Goal: Task Accomplishment & Management: Use online tool/utility

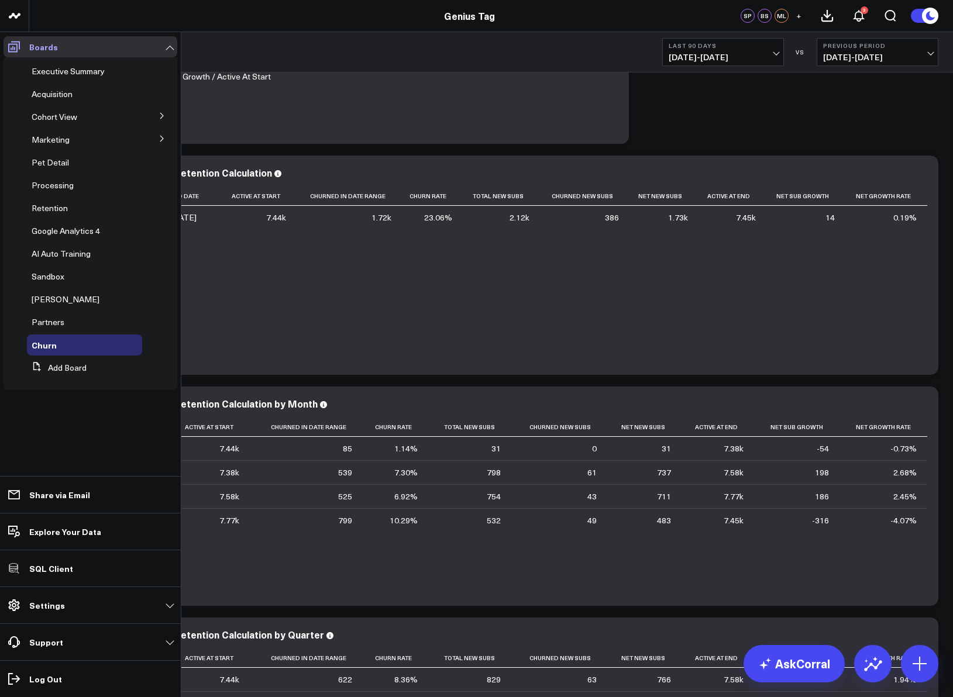
scroll to position [187, 0]
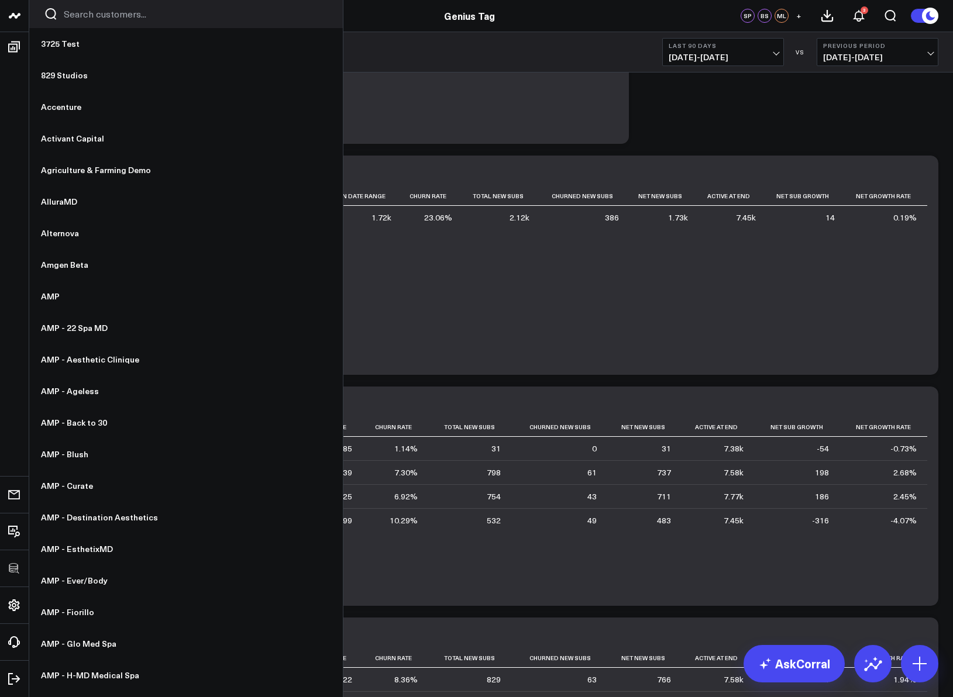
click at [97, 20] on input "Search customers input" at bounding box center [196, 14] width 264 height 13
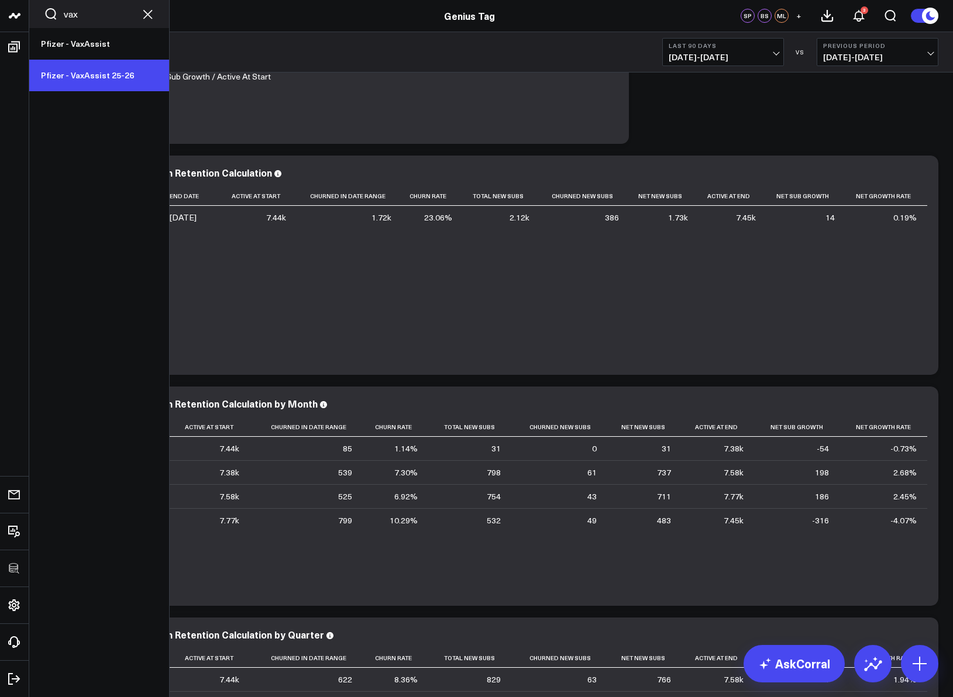
type input "vax"
click at [121, 70] on link "Pfizer - VaxAssist 25-26" at bounding box center [99, 76] width 140 height 32
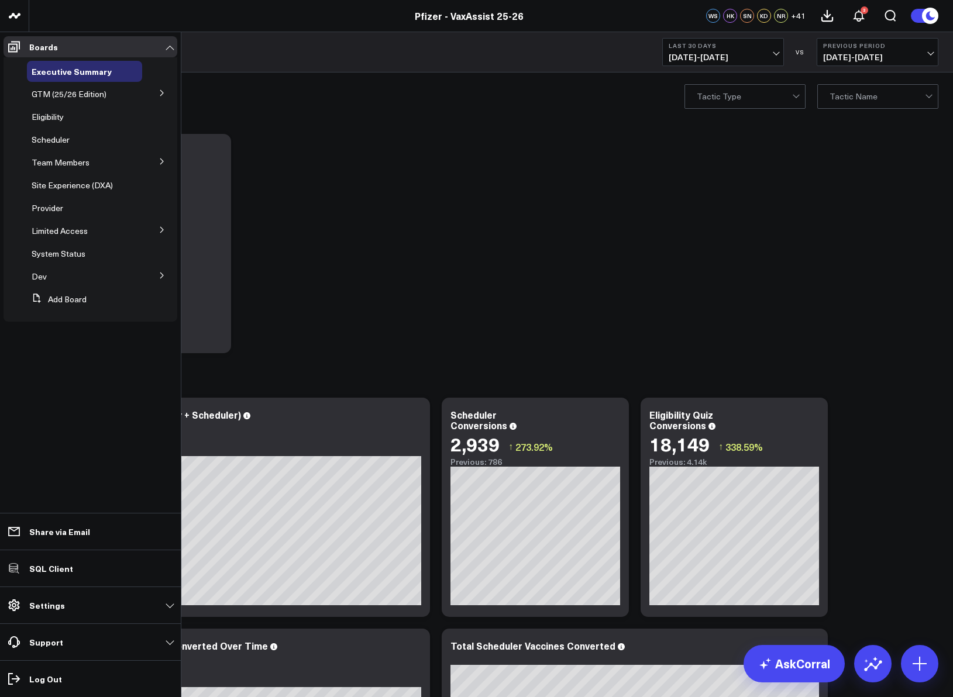
click at [161, 226] on icon at bounding box center [161, 229] width 7 height 7
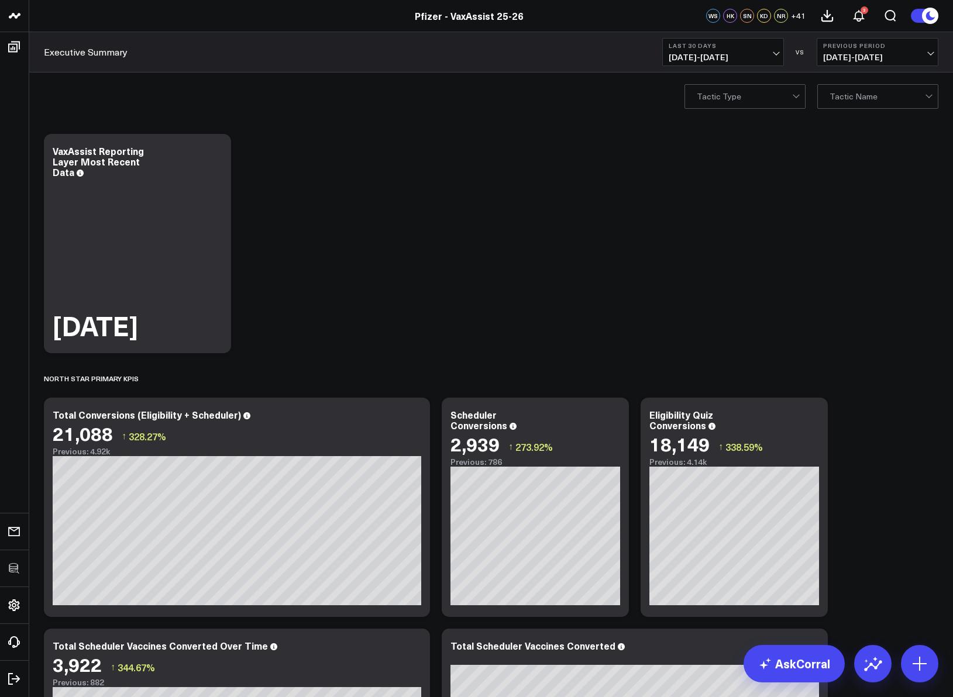
drag, startPoint x: 587, startPoint y: 246, endPoint x: 525, endPoint y: 220, distance: 66.9
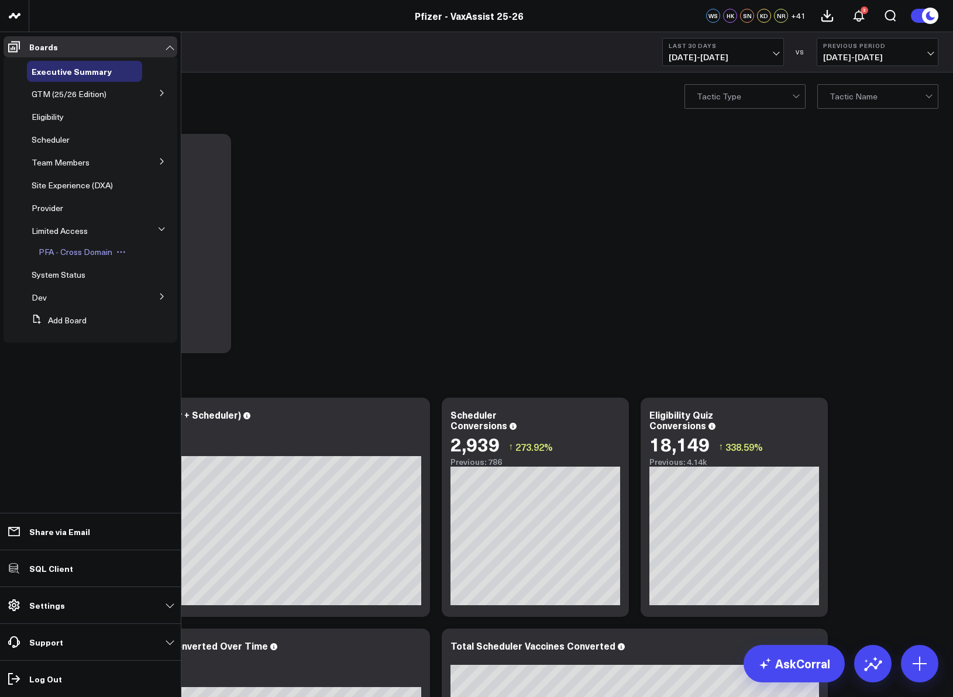
click at [91, 250] on span "PFA - Cross Domain" at bounding box center [76, 251] width 74 height 11
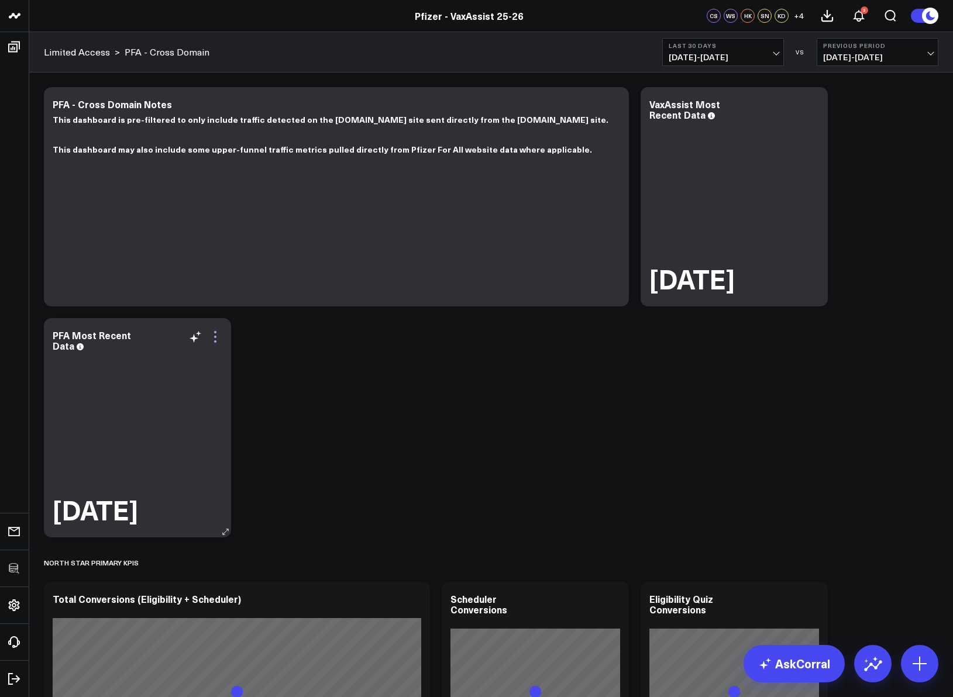
click at [214, 336] on icon at bounding box center [215, 337] width 2 height 2
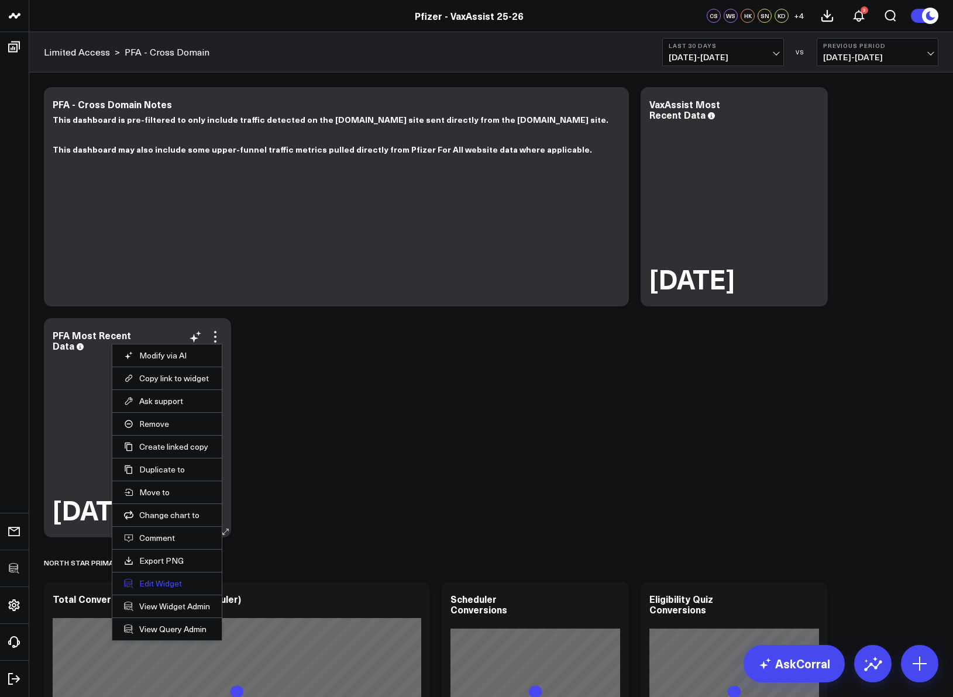
click at [168, 583] on button "Edit Widget" at bounding box center [167, 583] width 86 height 11
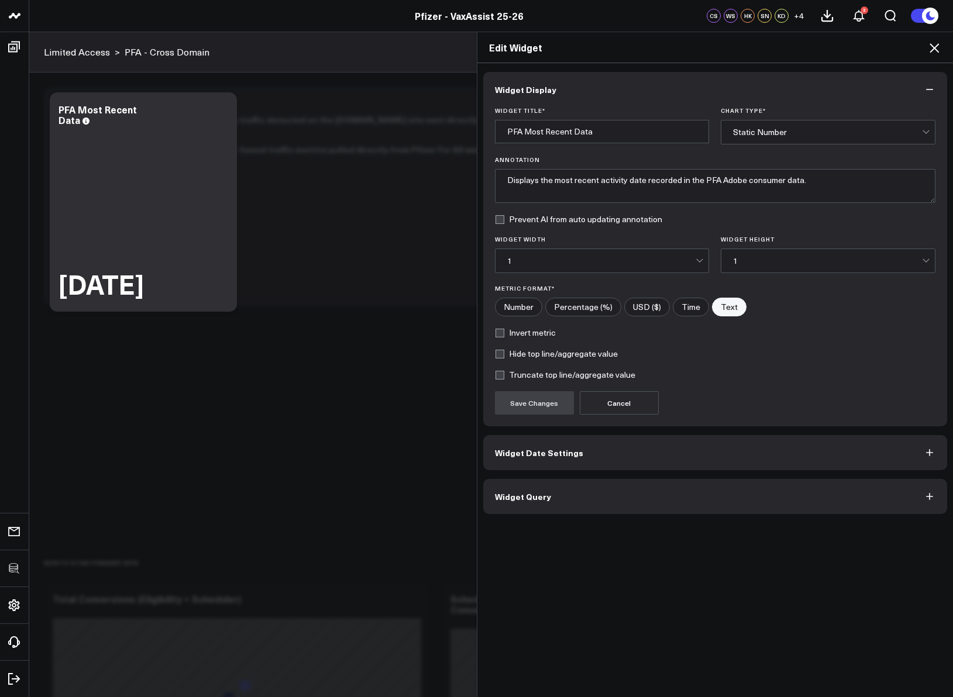
click at [557, 499] on button "Widget Query" at bounding box center [715, 496] width 464 height 35
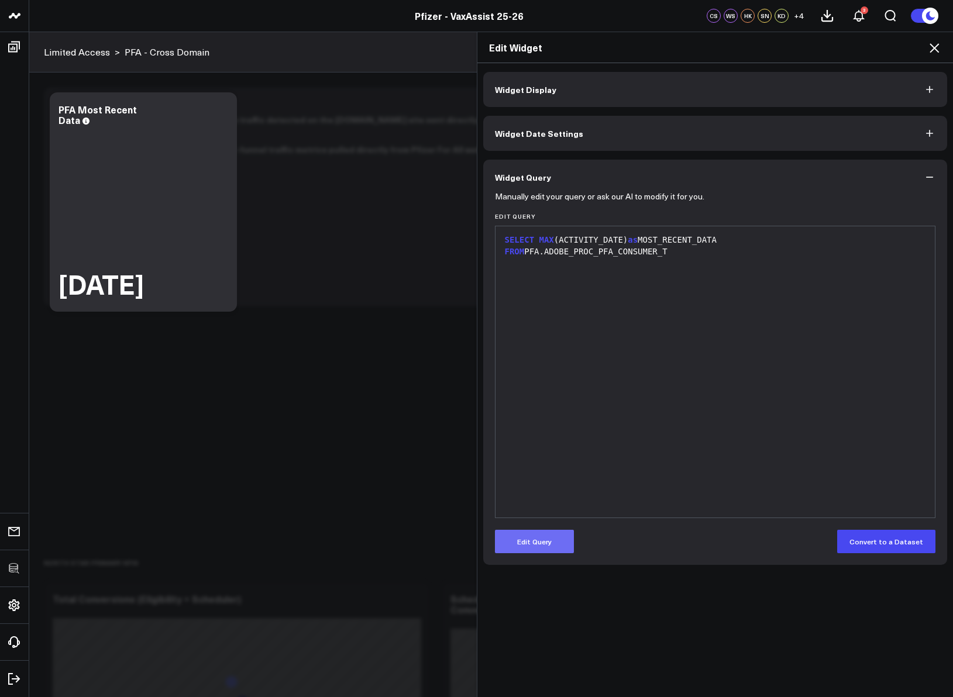
drag, startPoint x: 536, startPoint y: 523, endPoint x: 534, endPoint y: 530, distance: 7.2
click at [536, 524] on form "Manually edit your query or ask our AI to modify it for you. Edit Query 9 1 2 ›…" at bounding box center [715, 374] width 441 height 359
click at [536, 532] on button "Edit Query" at bounding box center [534, 541] width 79 height 23
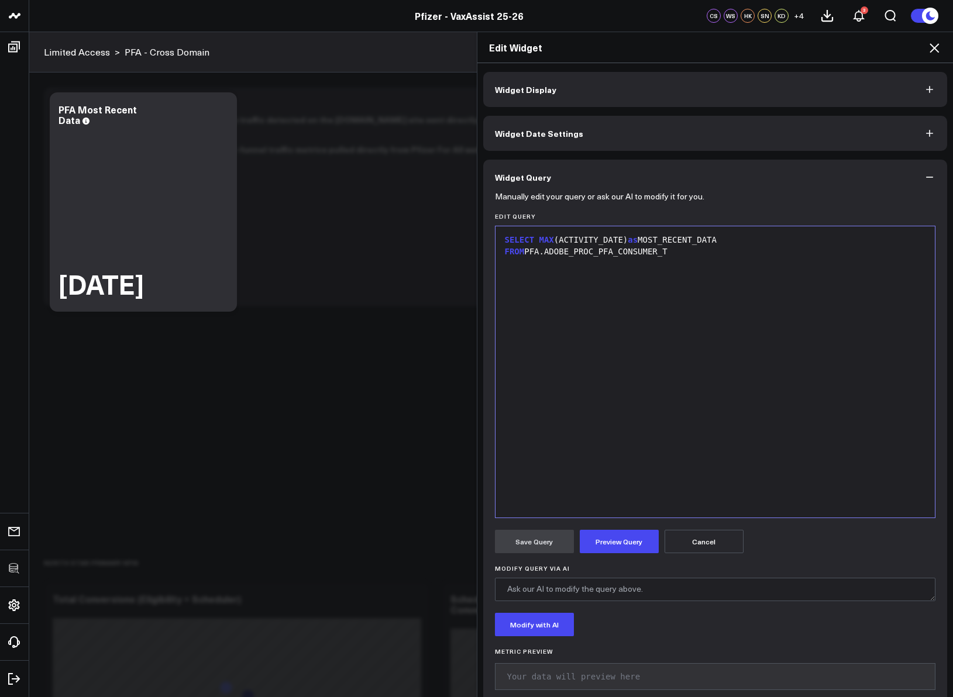
click at [634, 449] on div "SELECT MAX (ACTIVITY_DATE) as MOST_RECENT_DATA FROM PFA.ADOBE_PROC_PFA_CONSUMER…" at bounding box center [715, 372] width 428 height 280
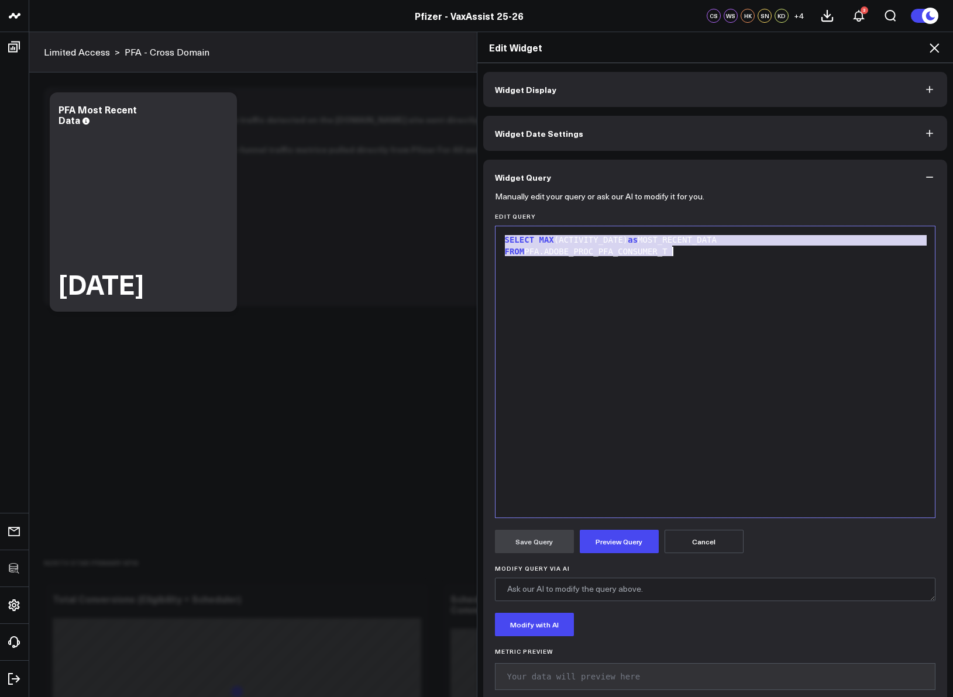
copy div "SELECT MAX (ACTIVITY_DATE) as MOST_RECENT_DATA FROM PFA.ADOBE_PROC_PFA_CONSUMER…"
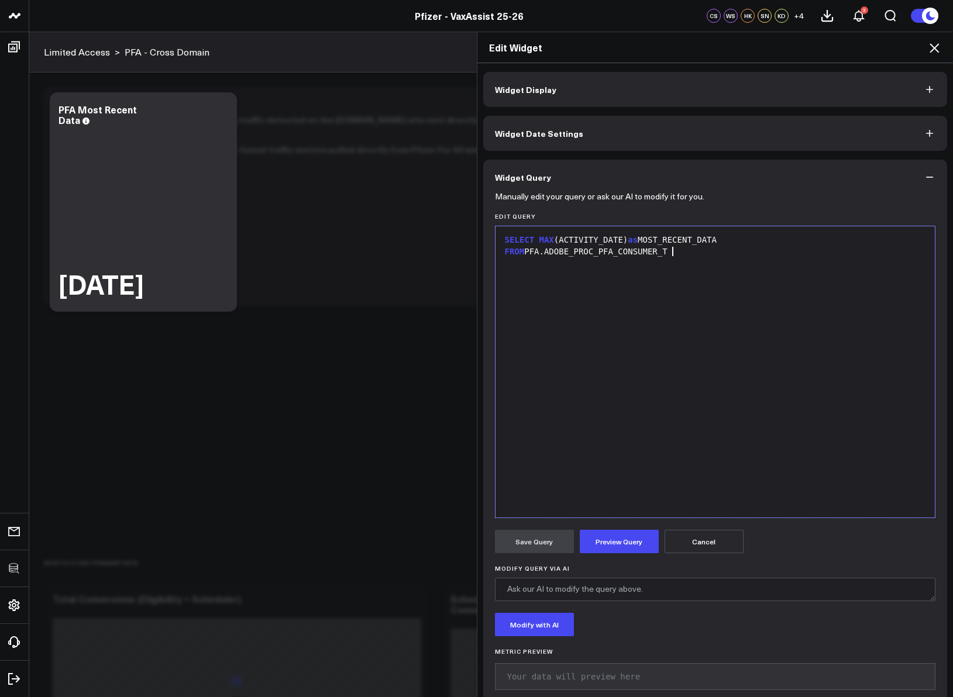
click at [637, 456] on div "SELECT MAX (ACTIVITY_DATE) as MOST_RECENT_DATA FROM PFA.ADOBE_PROC_PFA_CONSUMER…" at bounding box center [715, 372] width 428 height 280
click at [622, 522] on form "Manually edit your query or ask our AI to modify it for you. Edit Query 9 1 2 ›…" at bounding box center [715, 447] width 441 height 504
click at [621, 528] on form "Manually edit your query or ask our AI to modify it for you. Edit Query 9 1 2 ›…" at bounding box center [715, 447] width 441 height 504
click at [619, 530] on button "Preview Query" at bounding box center [619, 541] width 79 height 23
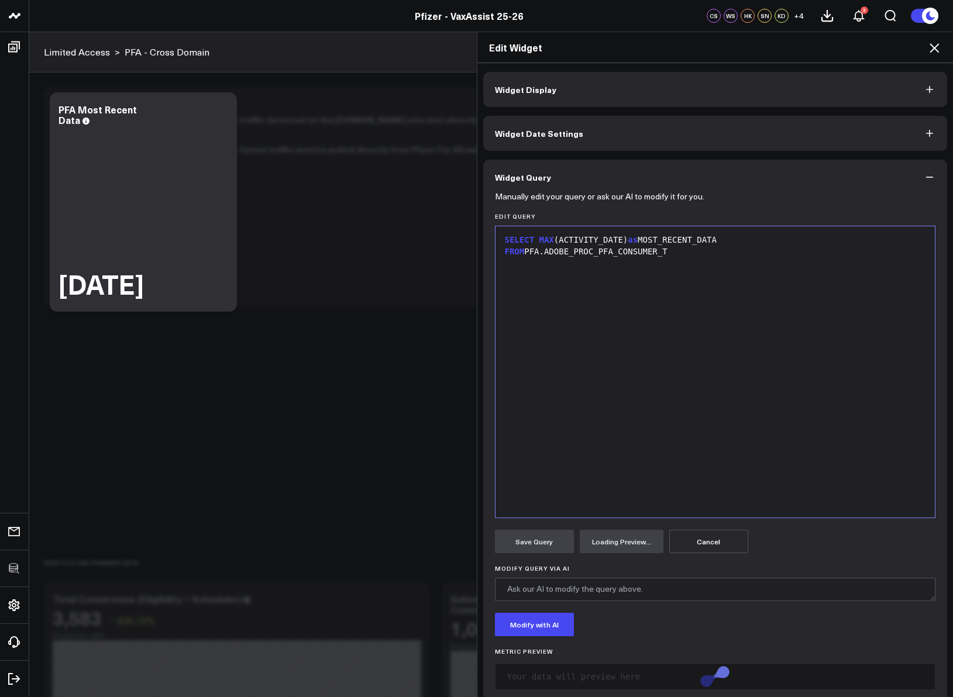
scroll to position [21, 0]
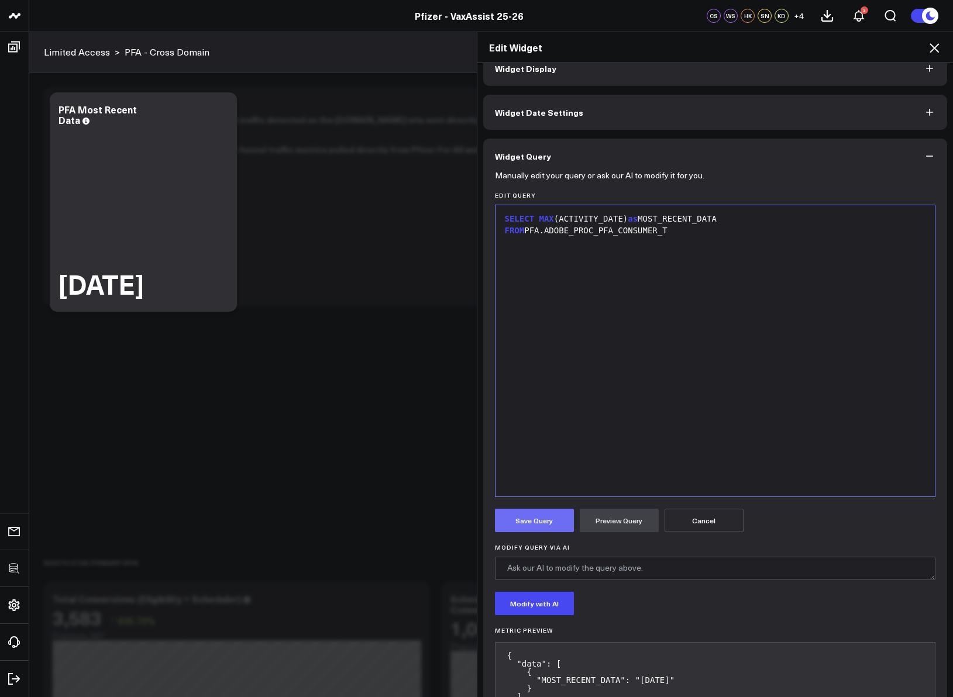
click at [554, 520] on button "Save Query" at bounding box center [534, 520] width 79 height 23
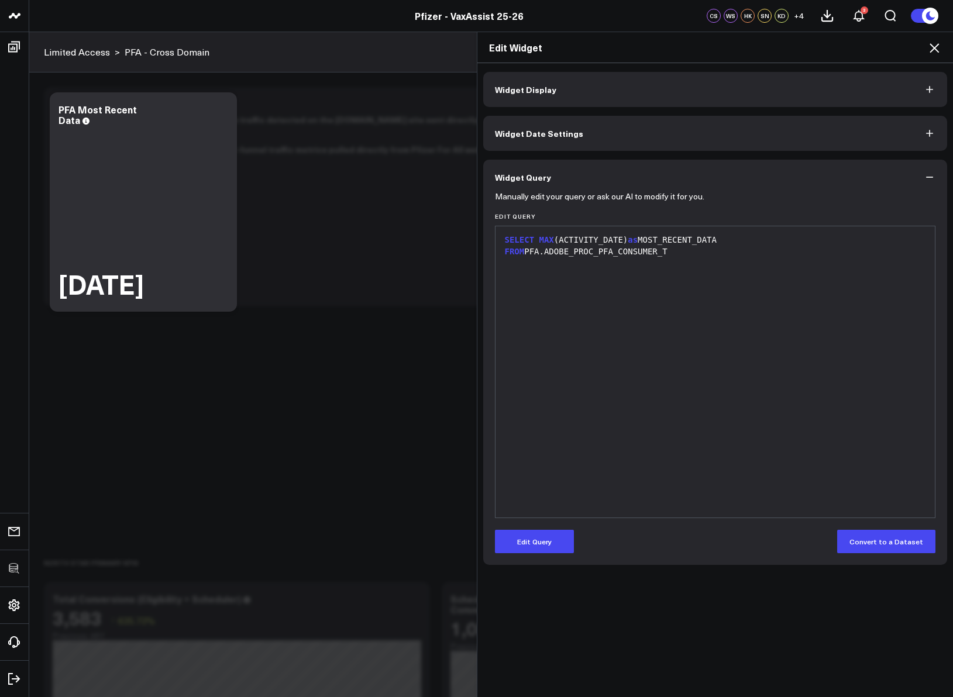
scroll to position [0, 0]
click at [933, 50] on icon at bounding box center [934, 48] width 14 height 14
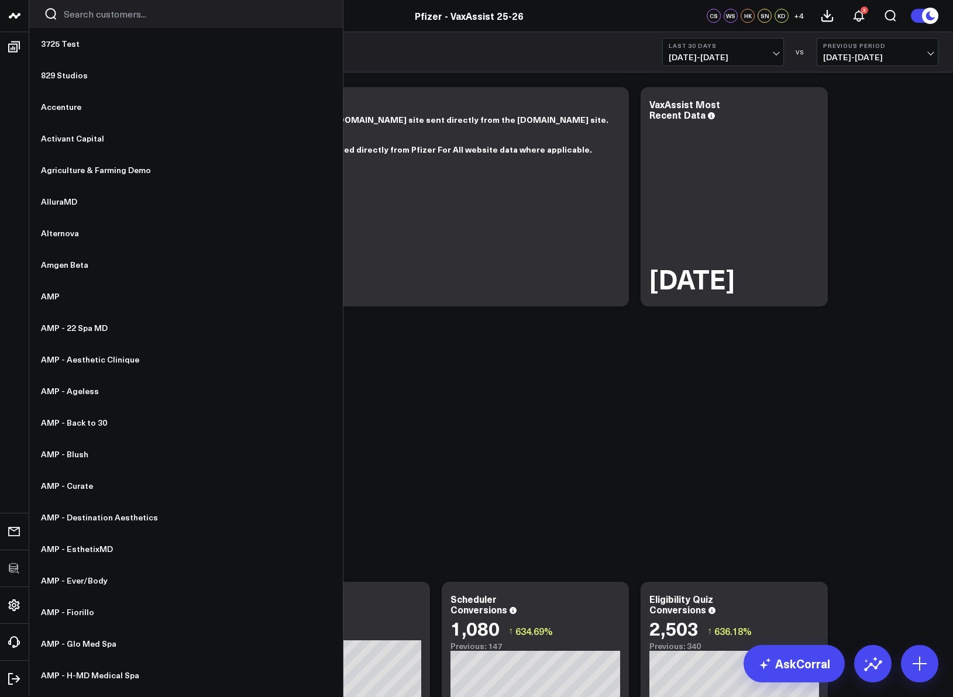
click at [81, 12] on input "Search customers input" at bounding box center [196, 14] width 264 height 13
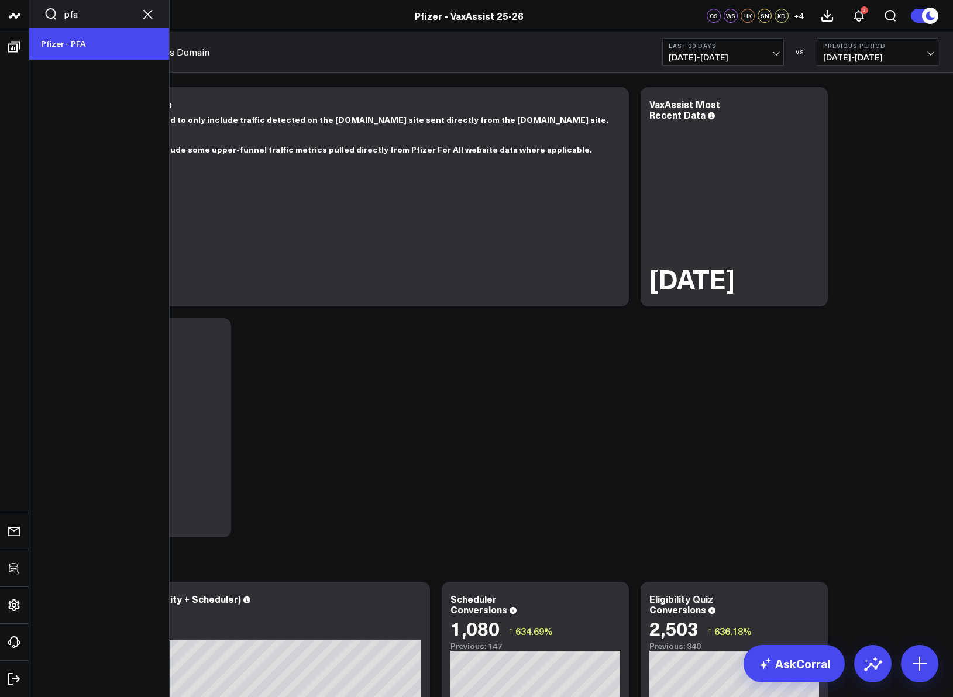
type input "pfa"
click at [88, 50] on link "Pfizer - PFA" at bounding box center [99, 44] width 140 height 32
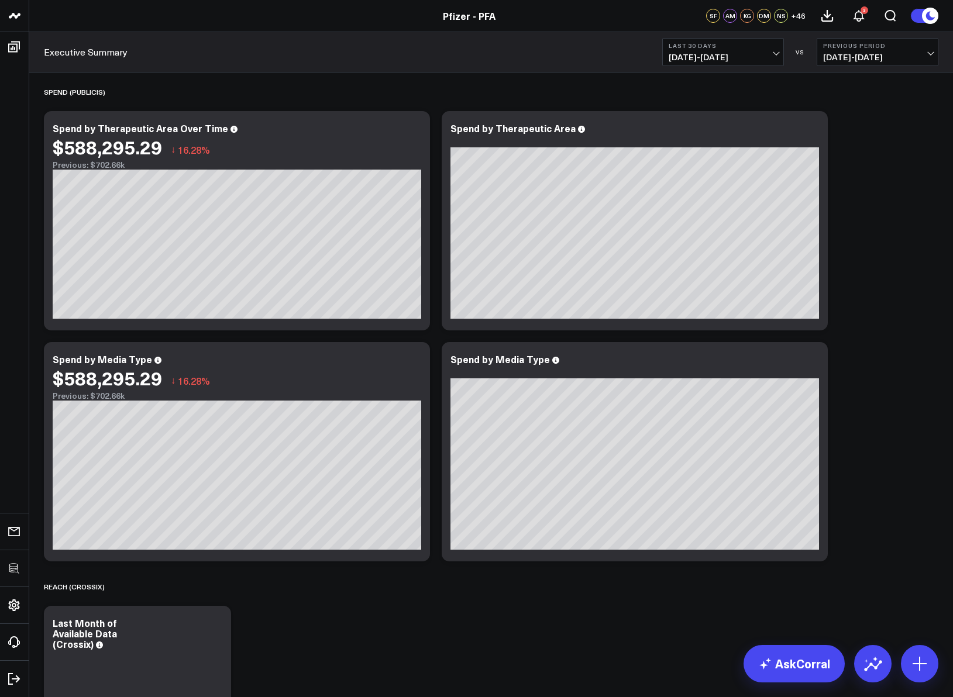
scroll to position [361, 0]
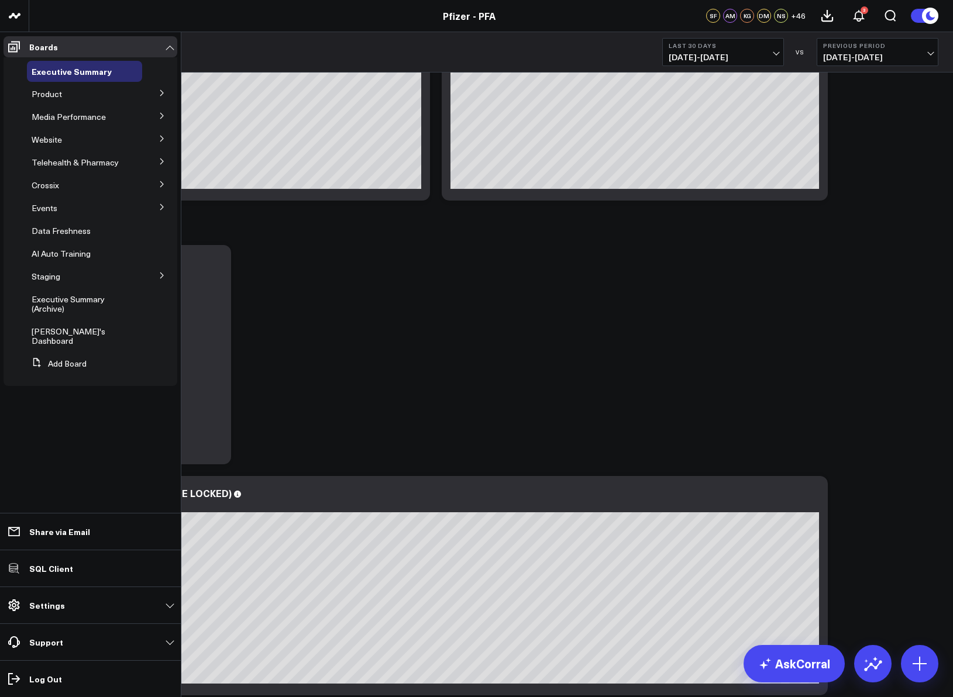
click at [163, 94] on icon at bounding box center [161, 92] width 7 height 7
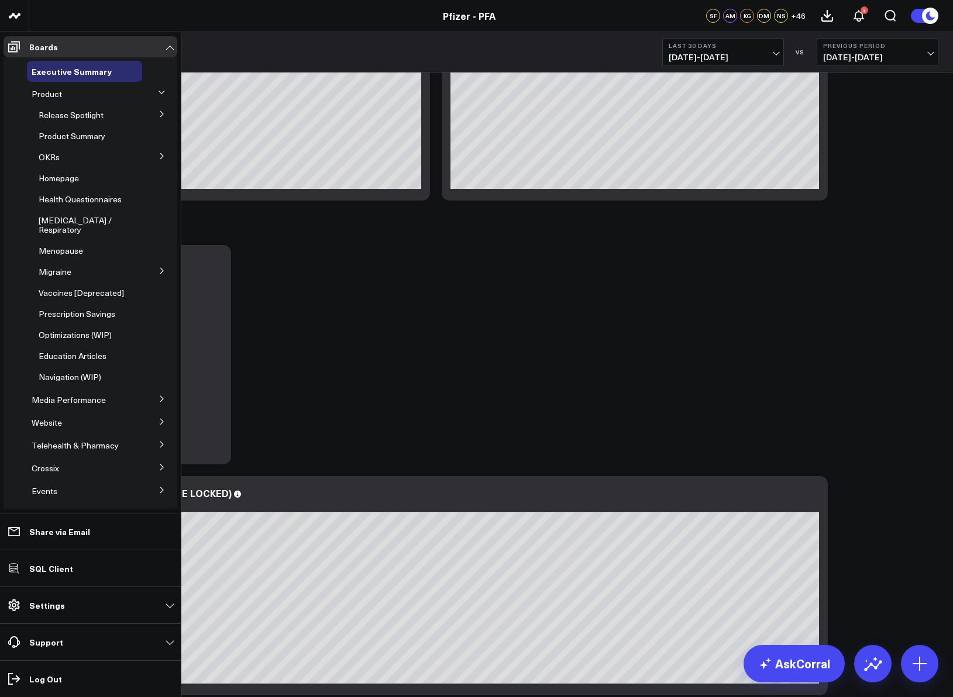
click at [158, 116] on icon at bounding box center [161, 114] width 7 height 7
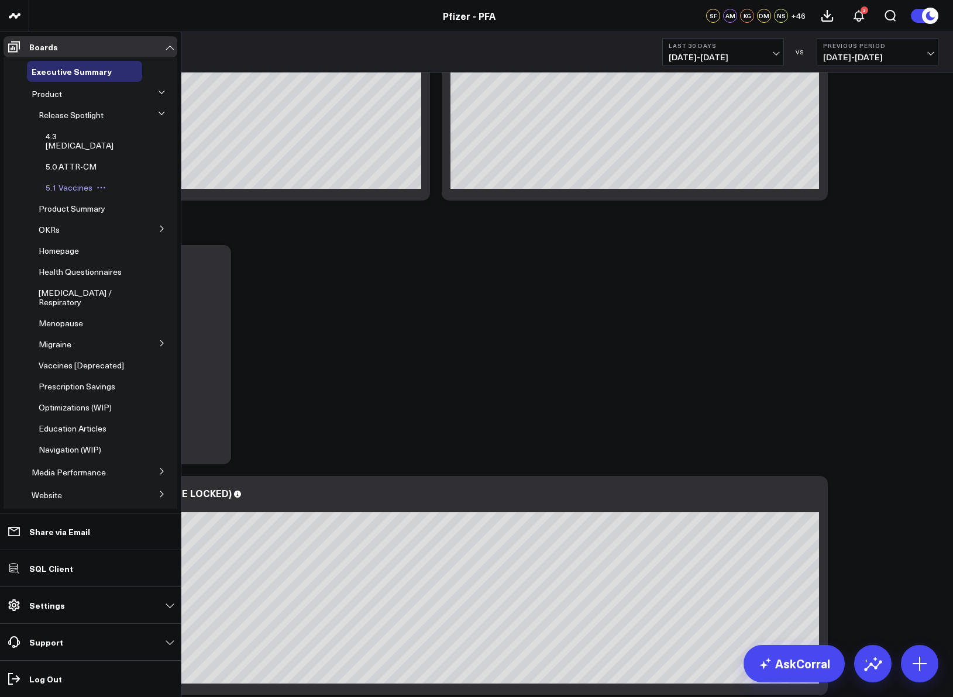
click at [71, 182] on span "5.1 Vaccines" at bounding box center [69, 187] width 47 height 11
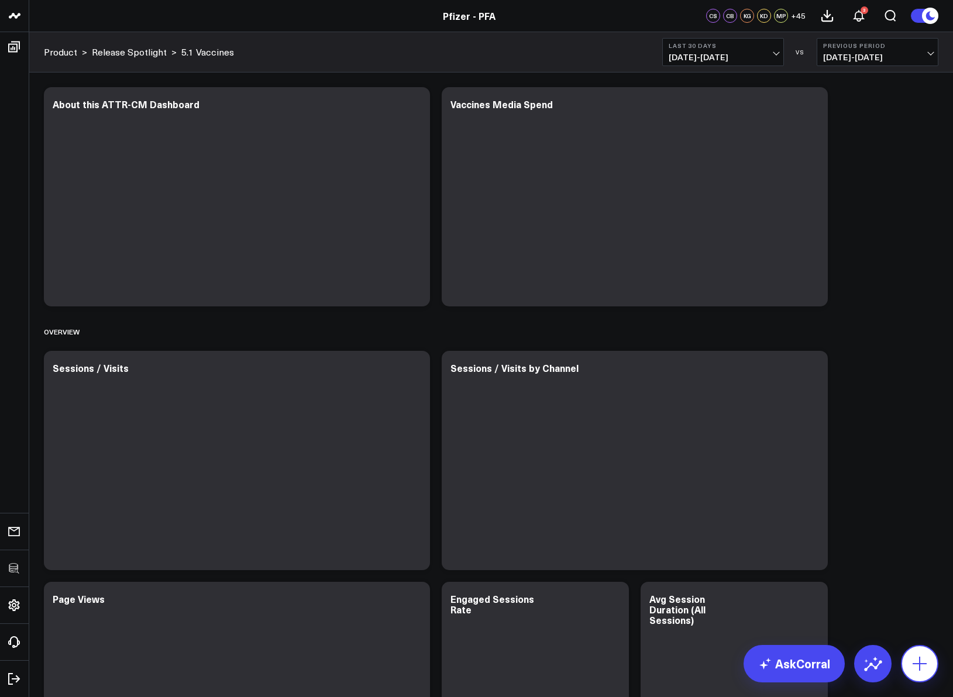
click at [919, 677] on button at bounding box center [919, 663] width 37 height 37
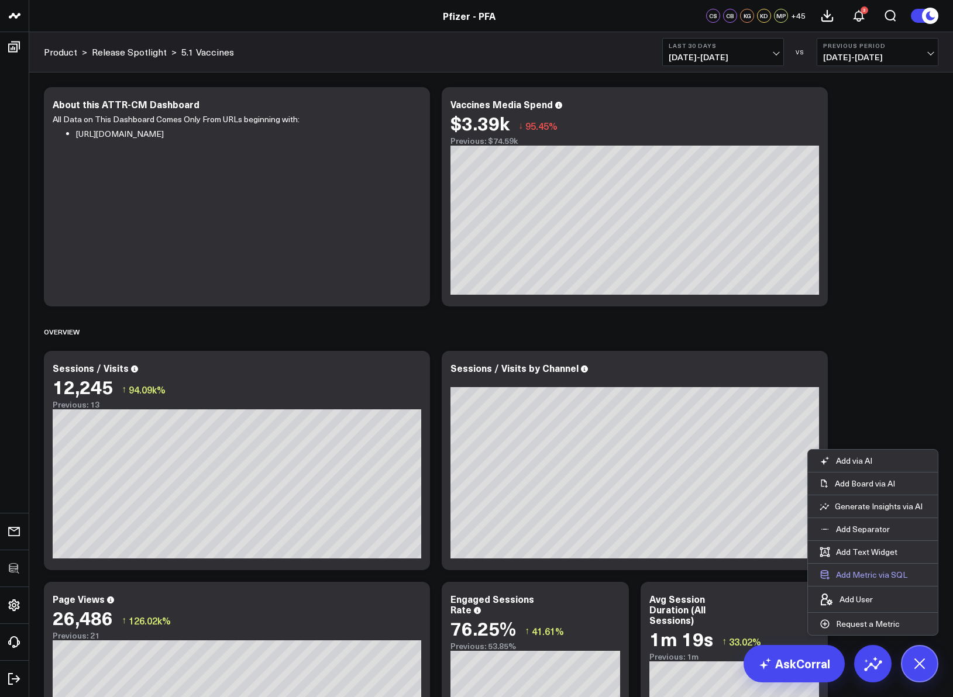
click at [863, 573] on button "Add Metric via SQL" at bounding box center [863, 575] width 111 height 22
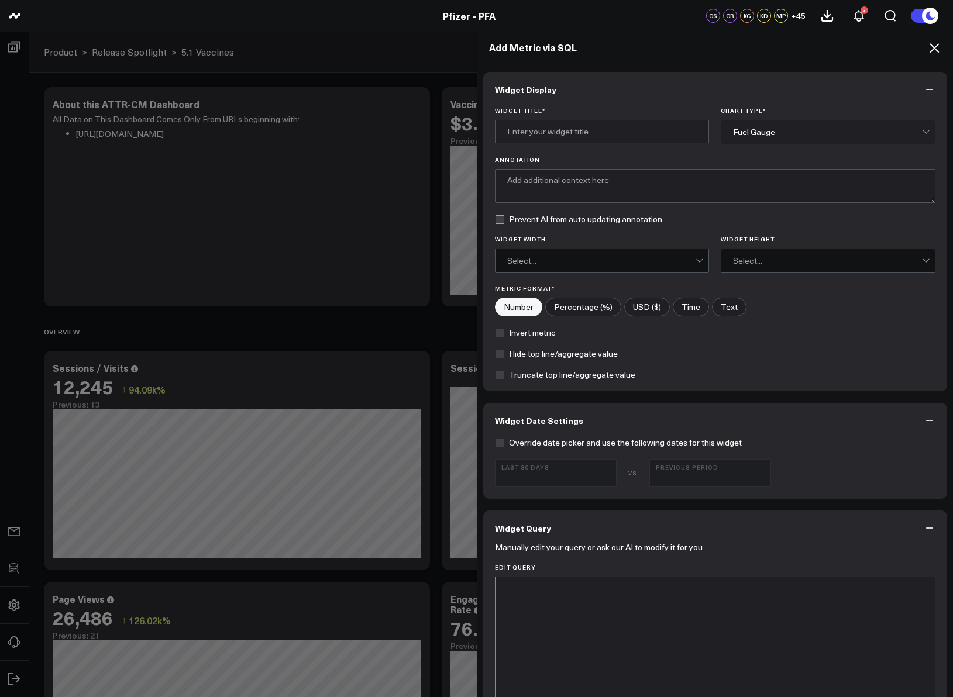
click at [592, 490] on div "Override date picker and use the following dates for this widget Last 30 Days V…" at bounding box center [715, 468] width 464 height 61
click at [601, 592] on div at bounding box center [715, 591] width 428 height 12
drag, startPoint x: 604, startPoint y: 139, endPoint x: 598, endPoint y: 139, distance: 5.9
click at [604, 139] on input "Widget Title *" at bounding box center [602, 131] width 215 height 23
type input "Most Recent PFA Web Data"
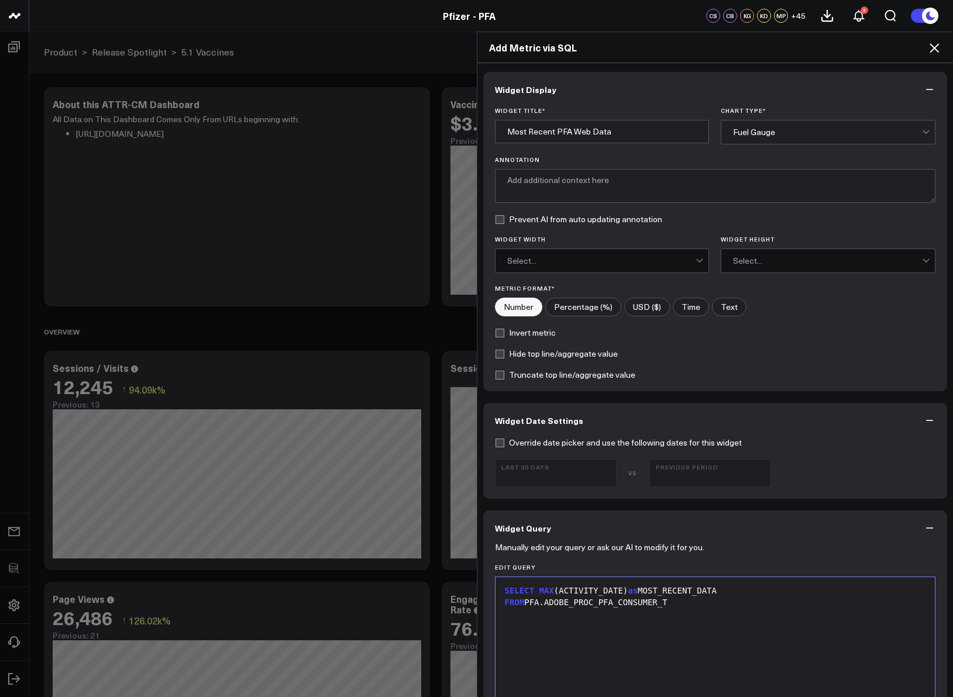
click at [712, 311] on input"] "Text" at bounding box center [728, 307] width 33 height 18
radio input"] "true"
click at [761, 173] on textarea "Annotation" at bounding box center [715, 186] width 441 height 34
click at [752, 127] on div "Fuel Gauge" at bounding box center [827, 131] width 189 height 9
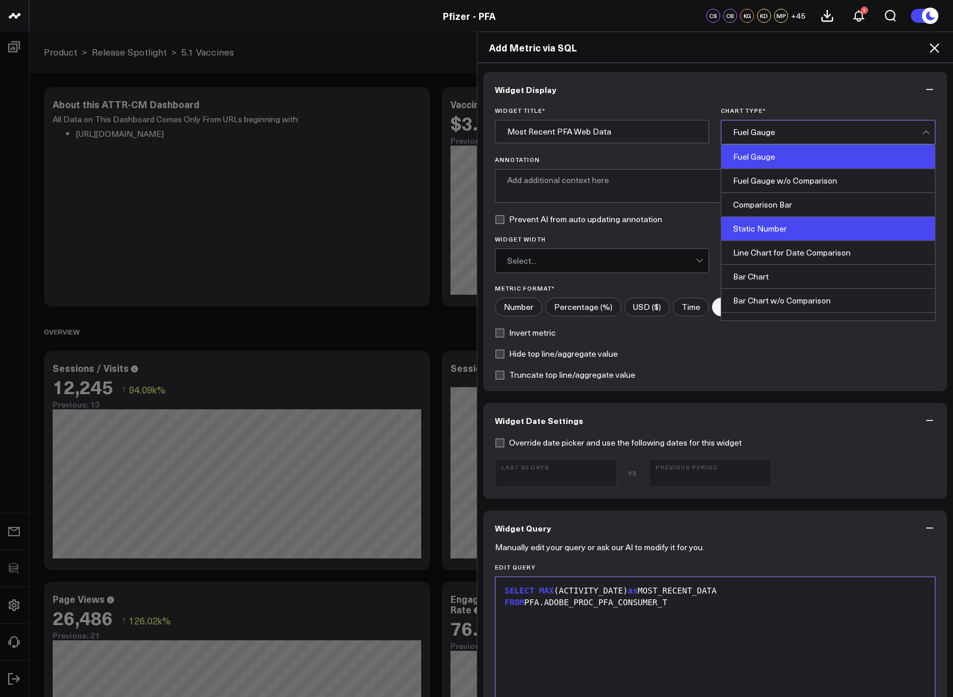
click at [757, 233] on div "Static Number" at bounding box center [827, 229] width 213 height 24
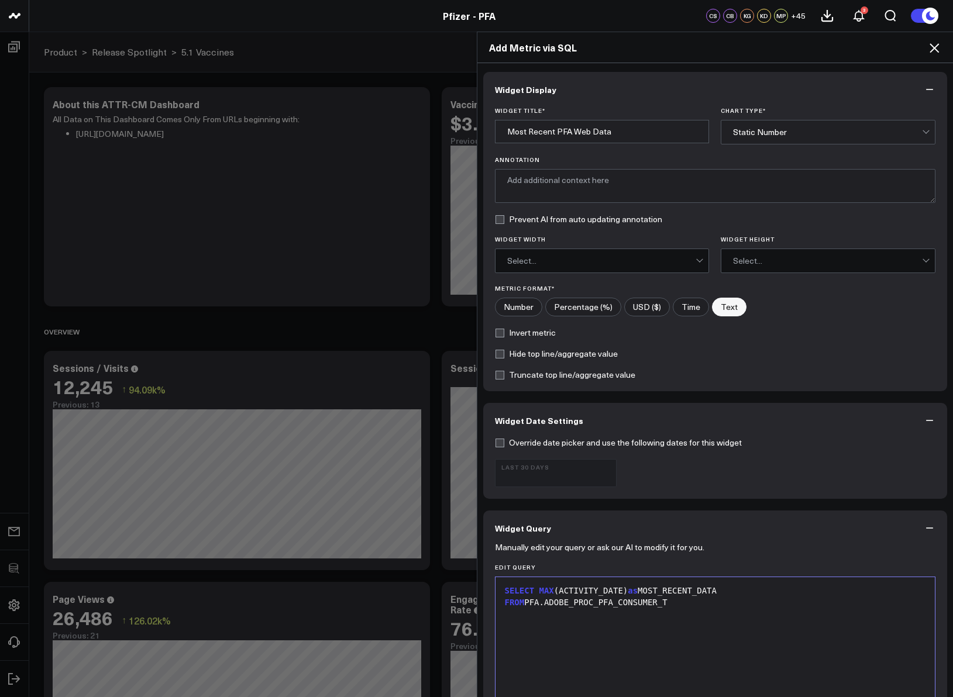
scroll to position [407, 0]
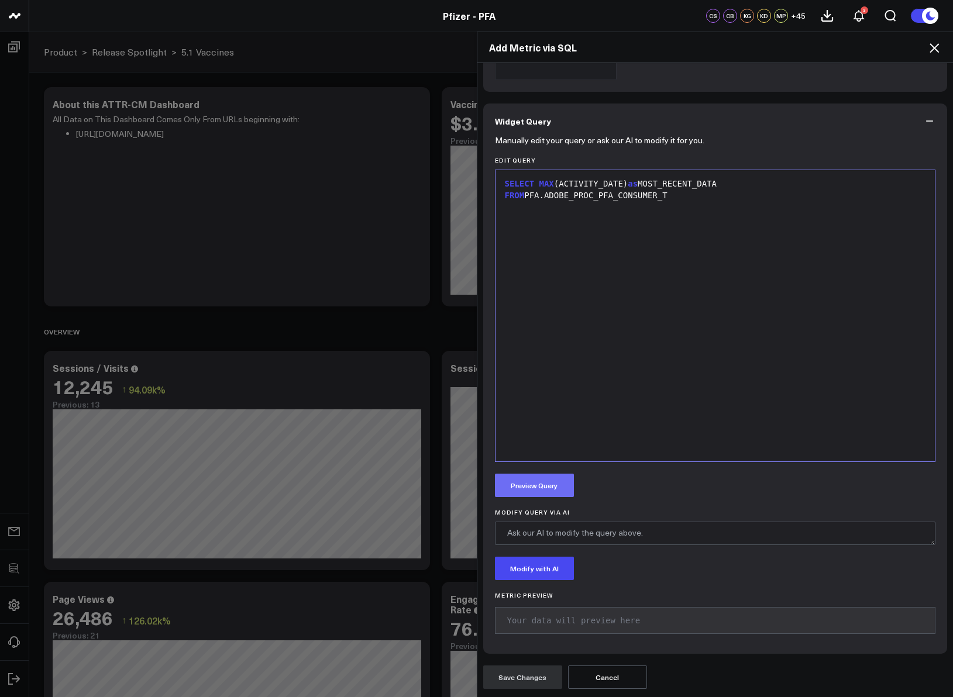
click at [537, 481] on button "Preview Query" at bounding box center [534, 485] width 79 height 23
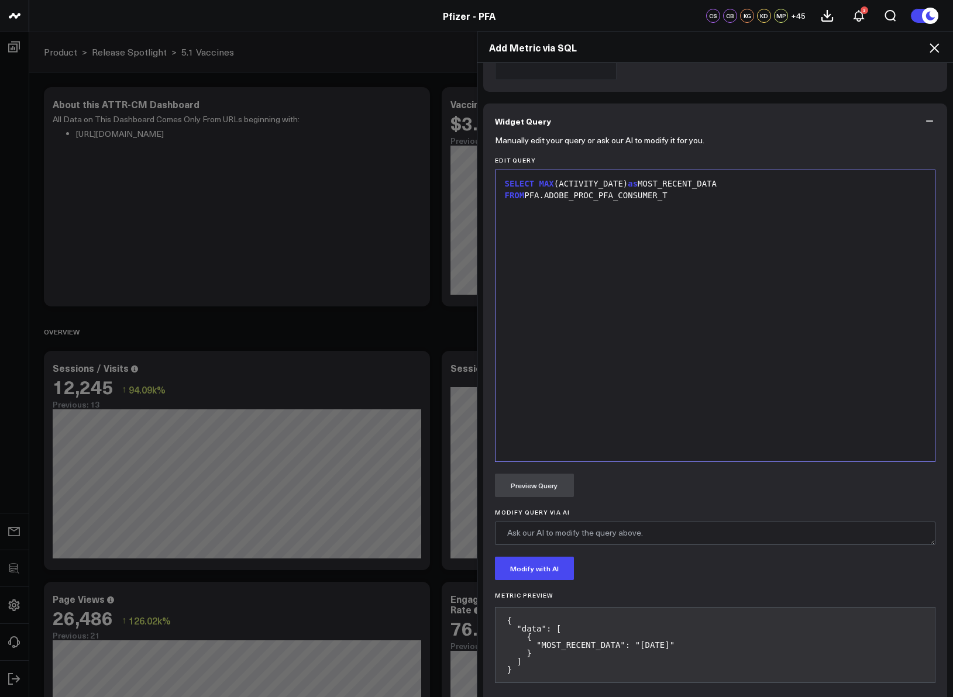
scroll to position [456, 0]
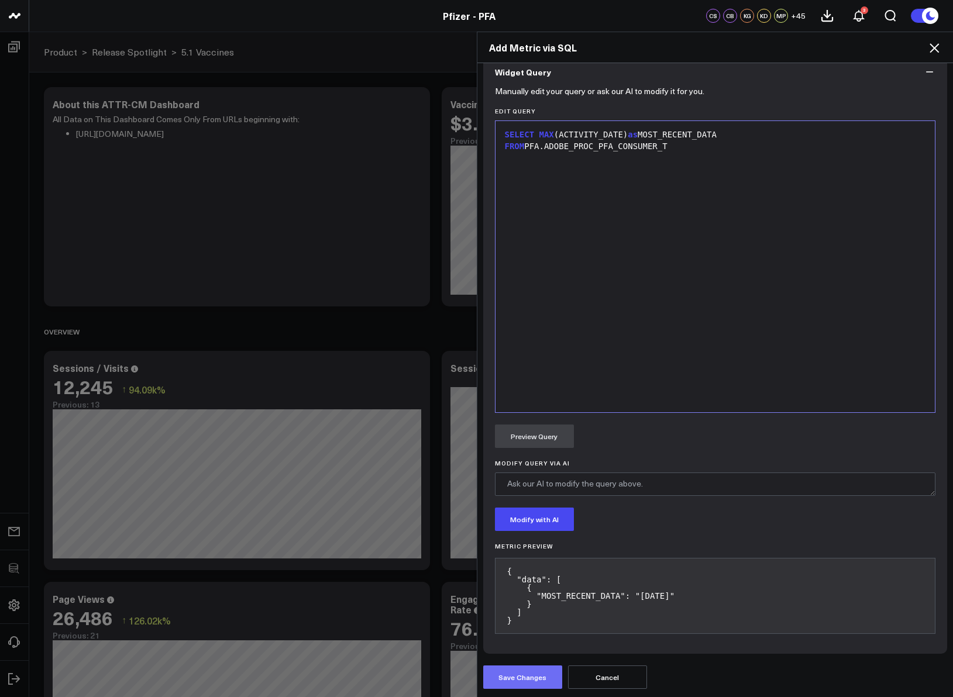
click at [545, 681] on button "Save Changes" at bounding box center [522, 677] width 79 height 23
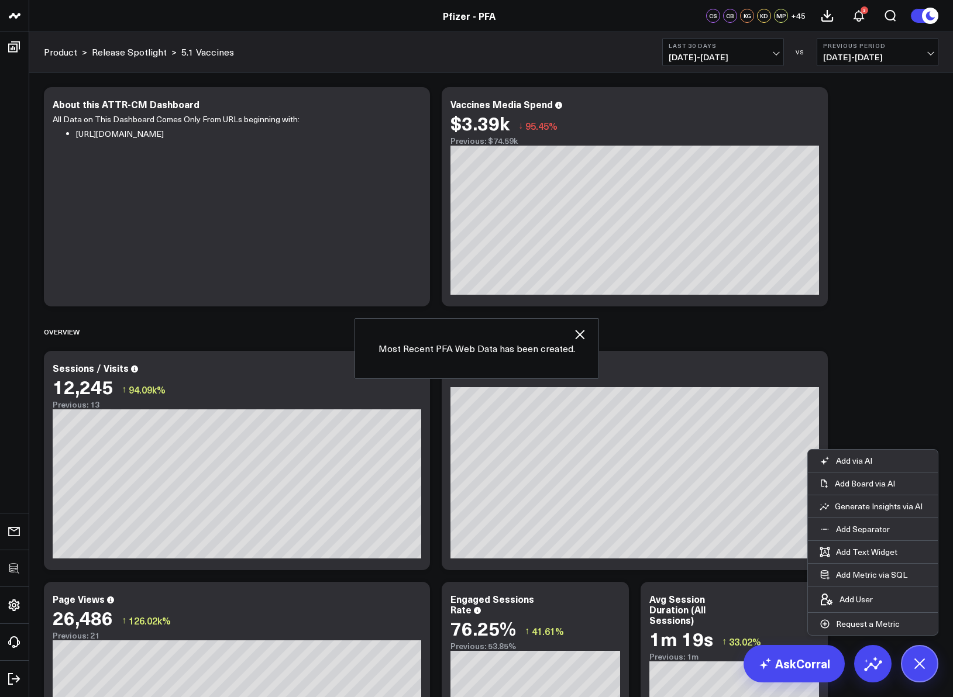
scroll to position [4206, 0]
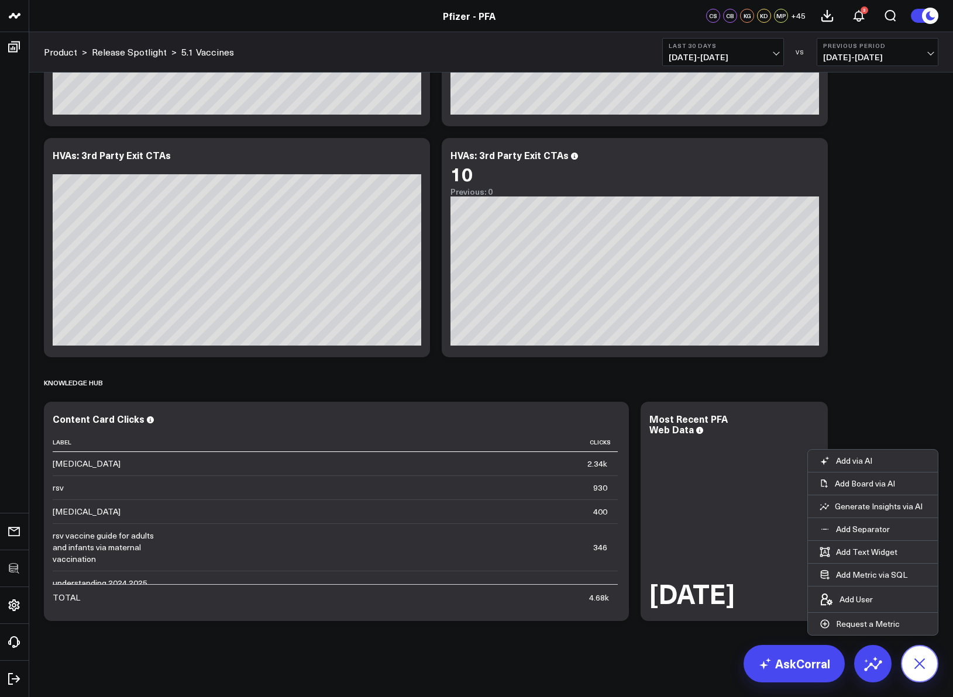
click at [909, 665] on icon at bounding box center [919, 663] width 26 height 26
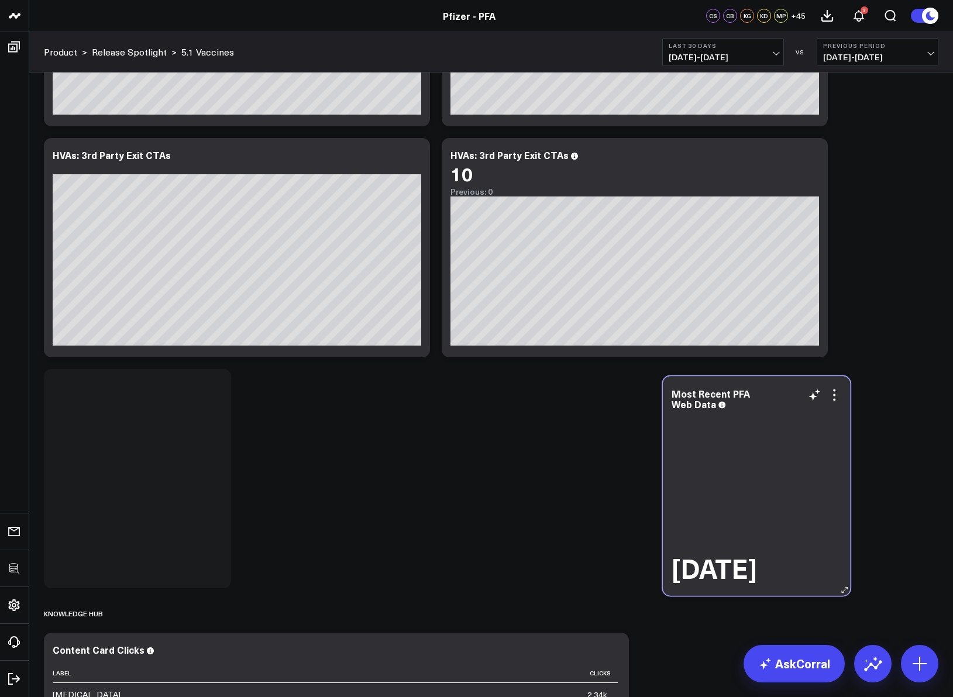
scroll to position [0, 0]
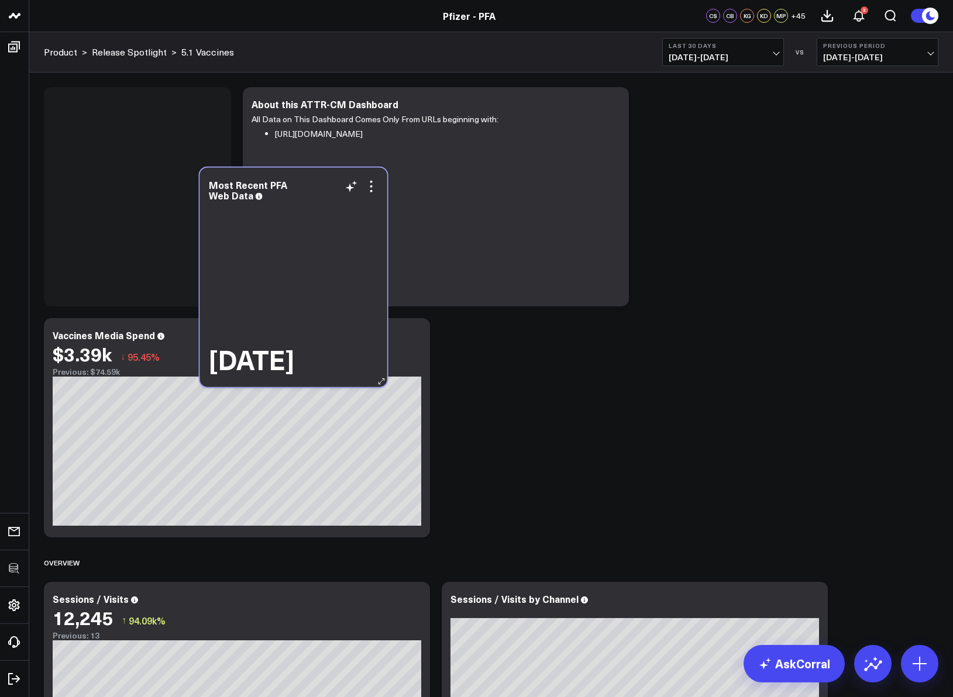
drag, startPoint x: 778, startPoint y: 482, endPoint x: 334, endPoint y: 254, distance: 499.3
click at [334, 254] on div "2025-08-27" at bounding box center [294, 290] width 170 height 172
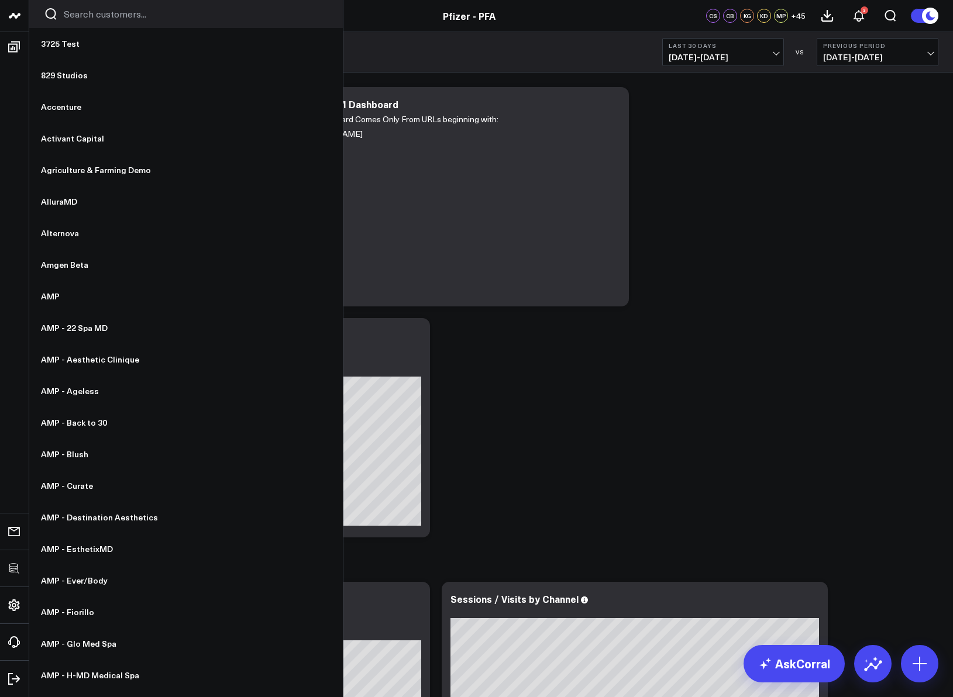
click at [18, 20] on icon at bounding box center [15, 16] width 14 height 14
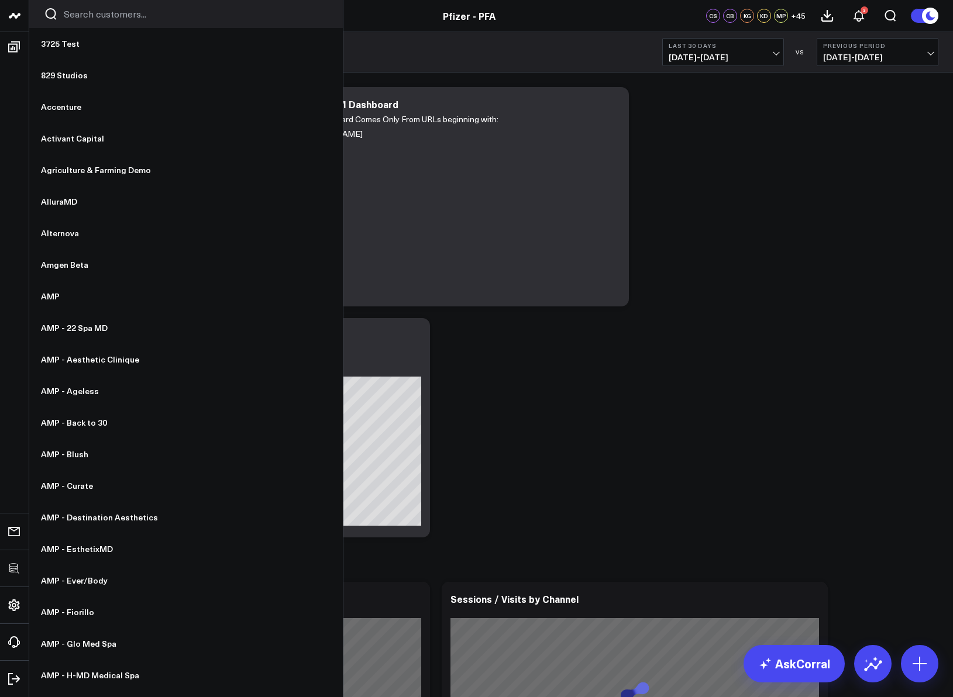
click at [101, 10] on input "Search customers input" at bounding box center [196, 14] width 264 height 13
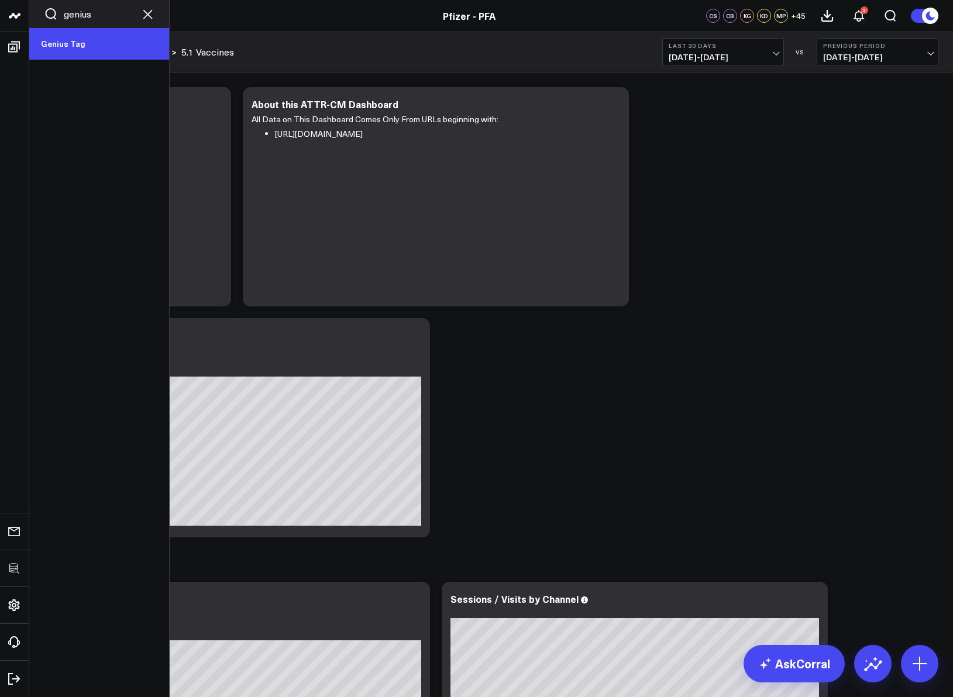
type input "genius"
click at [102, 46] on link "Genius Tag" at bounding box center [99, 44] width 140 height 32
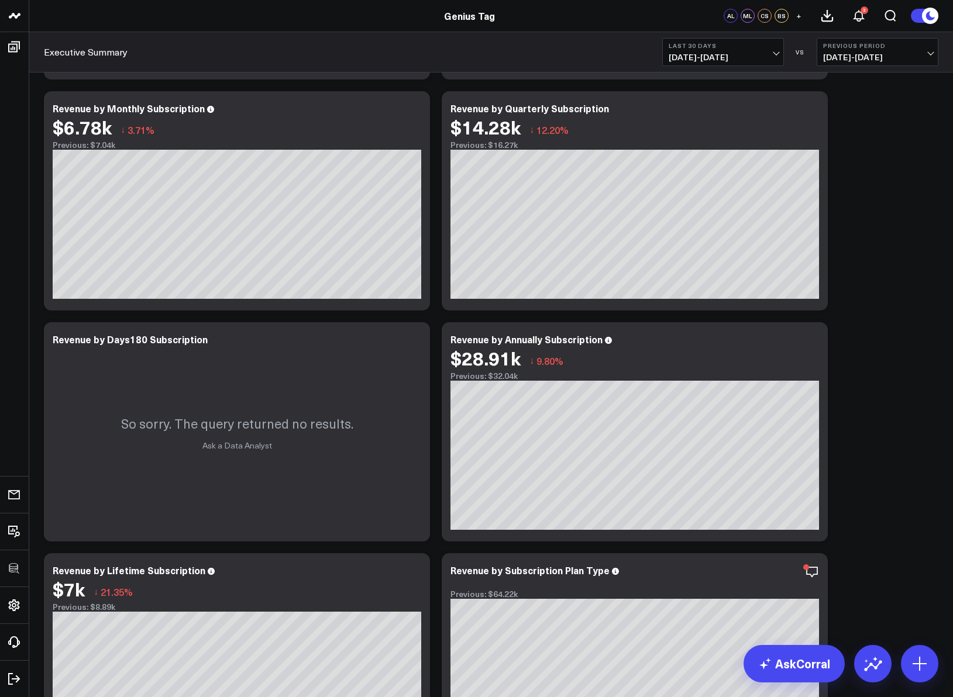
scroll to position [1722, 0]
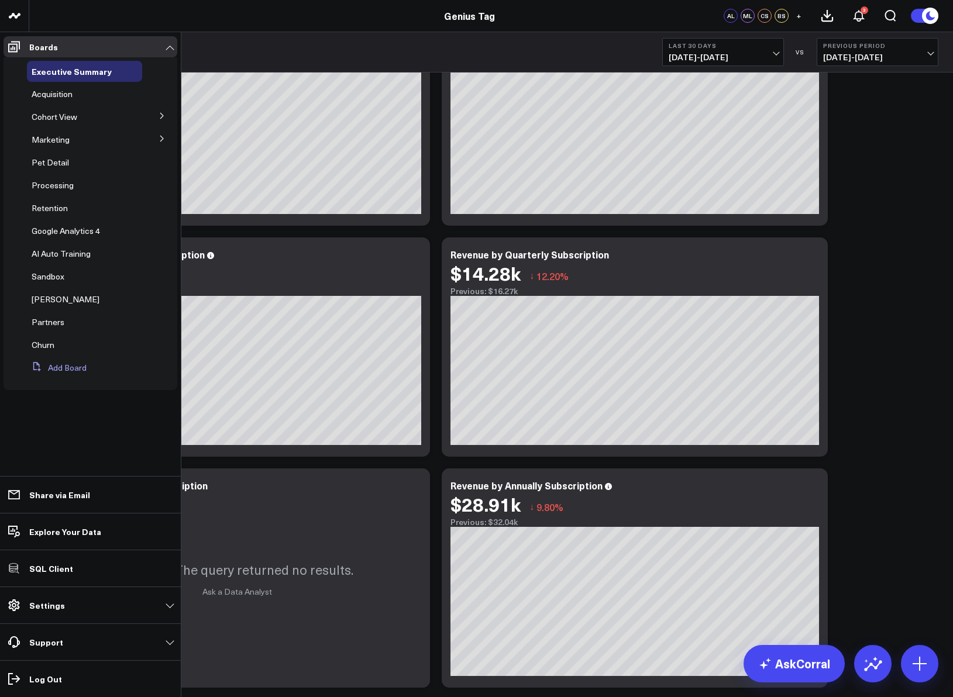
click at [62, 364] on button "Add Board" at bounding box center [57, 367] width 60 height 21
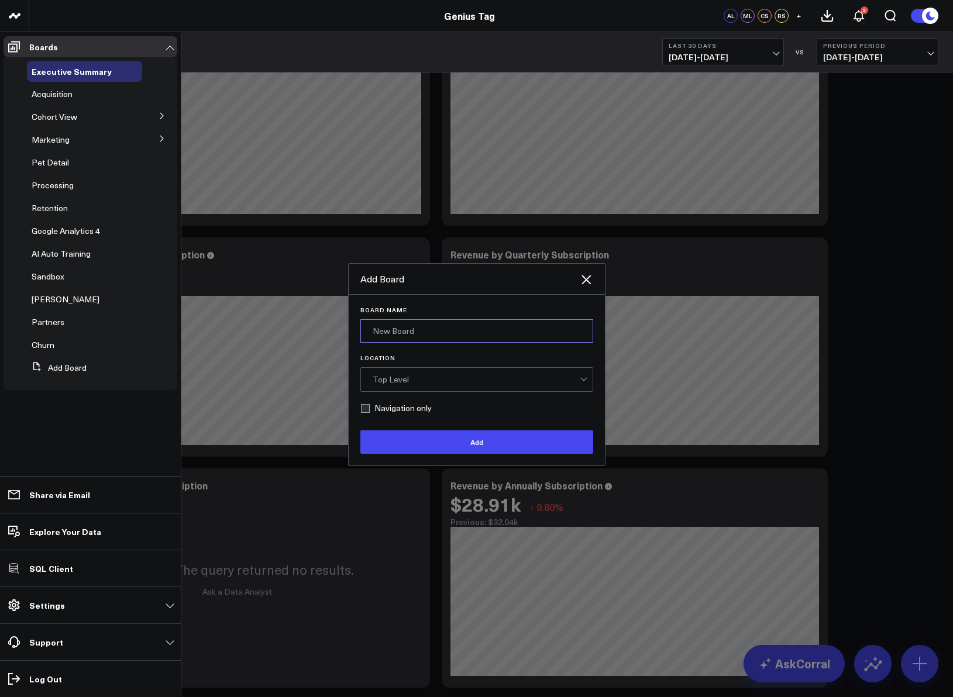
click at [439, 335] on input "Board Name" at bounding box center [476, 330] width 233 height 23
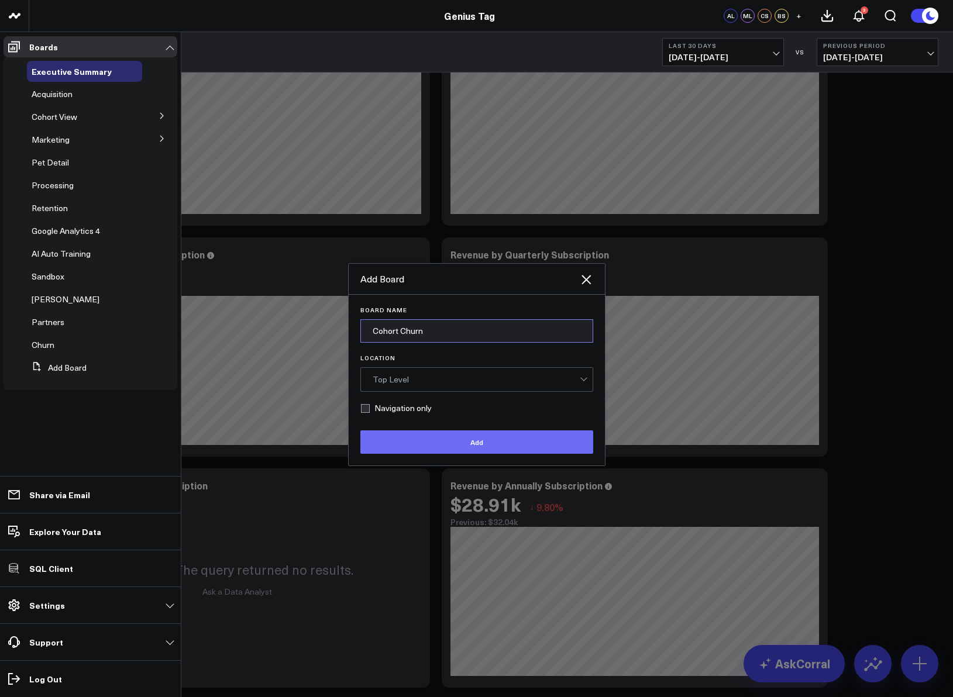
type input "Cohort Churn"
drag, startPoint x: 446, startPoint y: 439, endPoint x: 130, endPoint y: 378, distance: 321.5
click at [446, 439] on button "Add" at bounding box center [476, 441] width 233 height 23
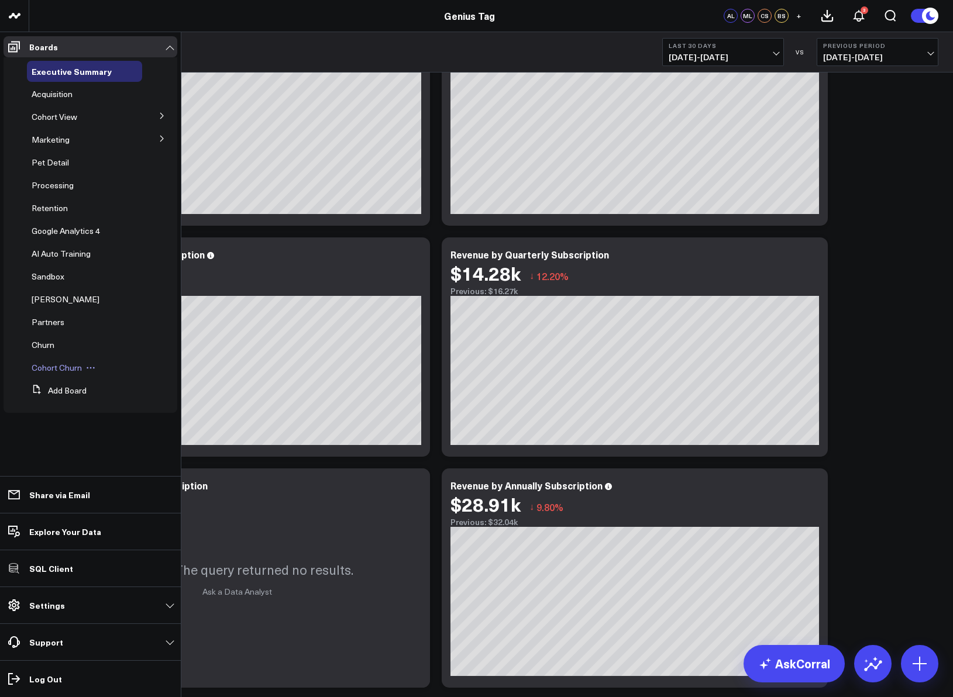
click at [51, 367] on span "Cohort Churn" at bounding box center [57, 367] width 50 height 11
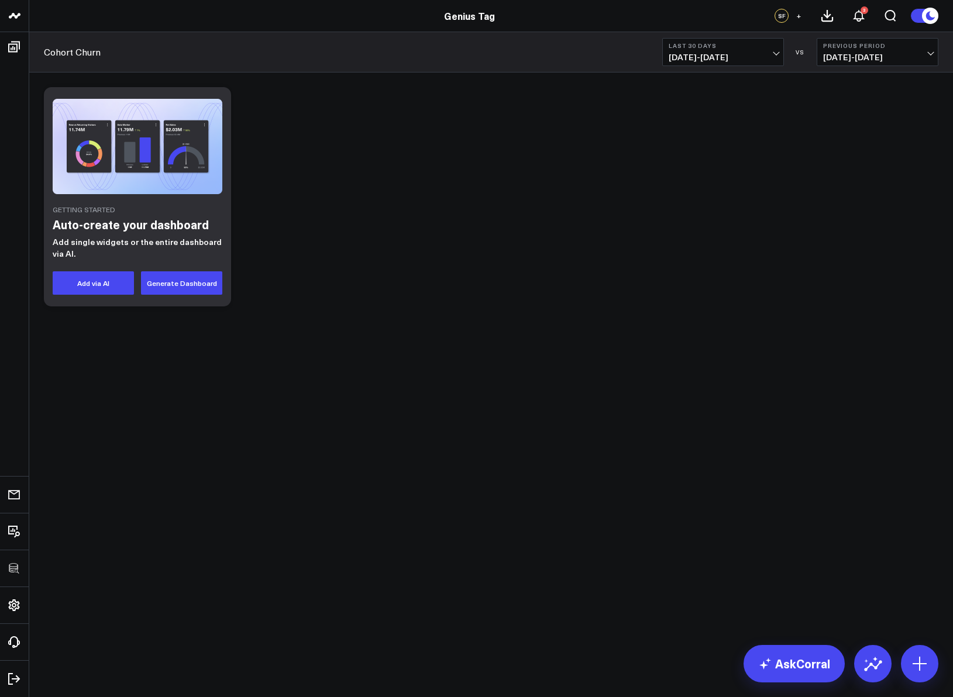
click at [473, 290] on div "Getting Started Auto-create your dashboard Add single widgets or the entire das…" at bounding box center [491, 196] width 906 height 231
click at [526, 356] on div "Getting Started Auto-create your dashboard Add single widgets or the entire das…" at bounding box center [490, 228] width 923 height 310
click at [342, 426] on body "3725 Test 829 Studios Accenture Activant Capital Agriculture & Farming Demo All…" at bounding box center [476, 348] width 953 height 697
click at [586, 51] on div "Cohort Churn Last 30 Days 07/30/25 - 08/28/25 VS Previous Period 06/30/25 - 07/…" at bounding box center [490, 52] width 923 height 40
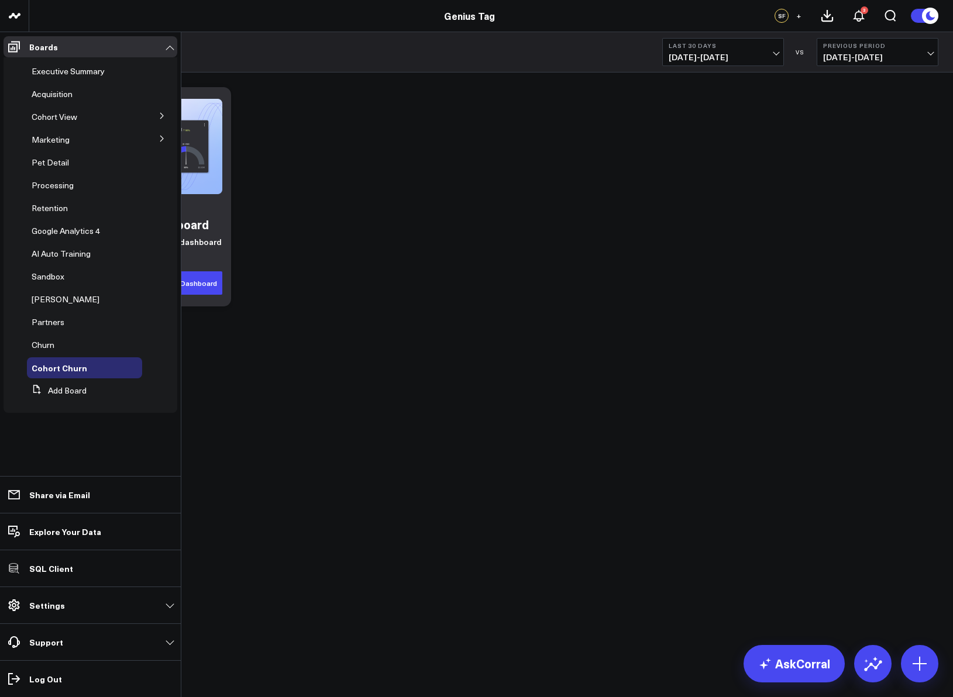
click at [166, 140] on button at bounding box center [162, 138] width 30 height 18
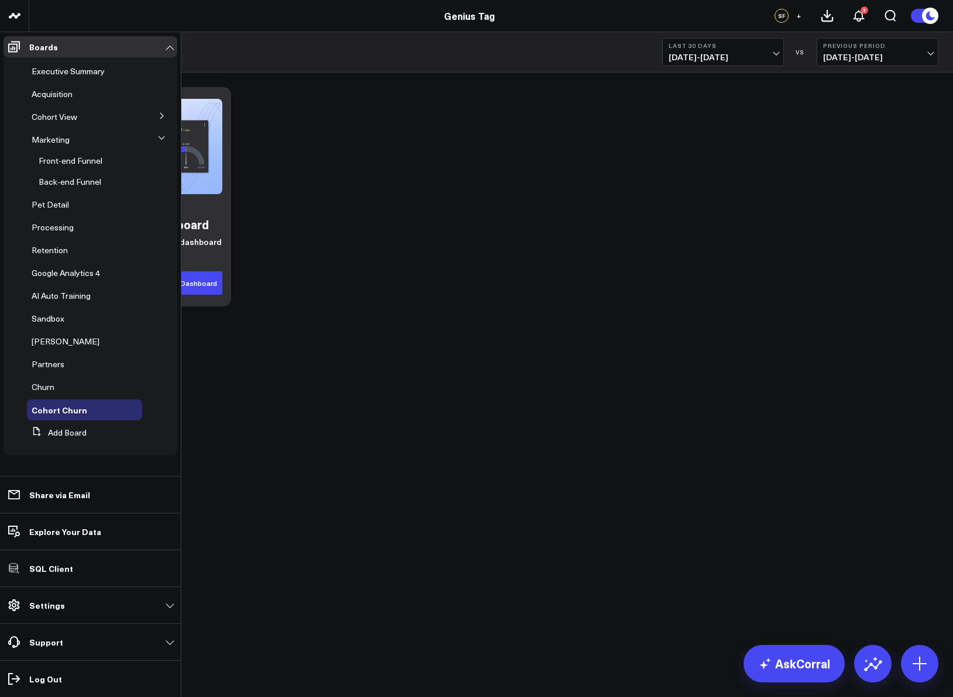
click at [166, 140] on button at bounding box center [162, 138] width 18 height 30
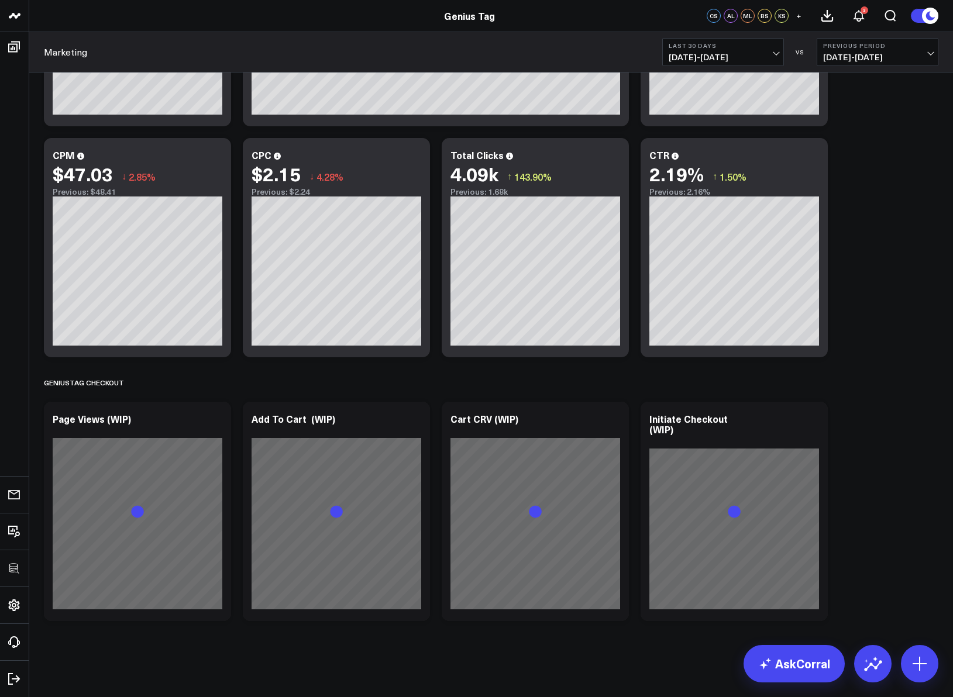
scroll to position [77, 0]
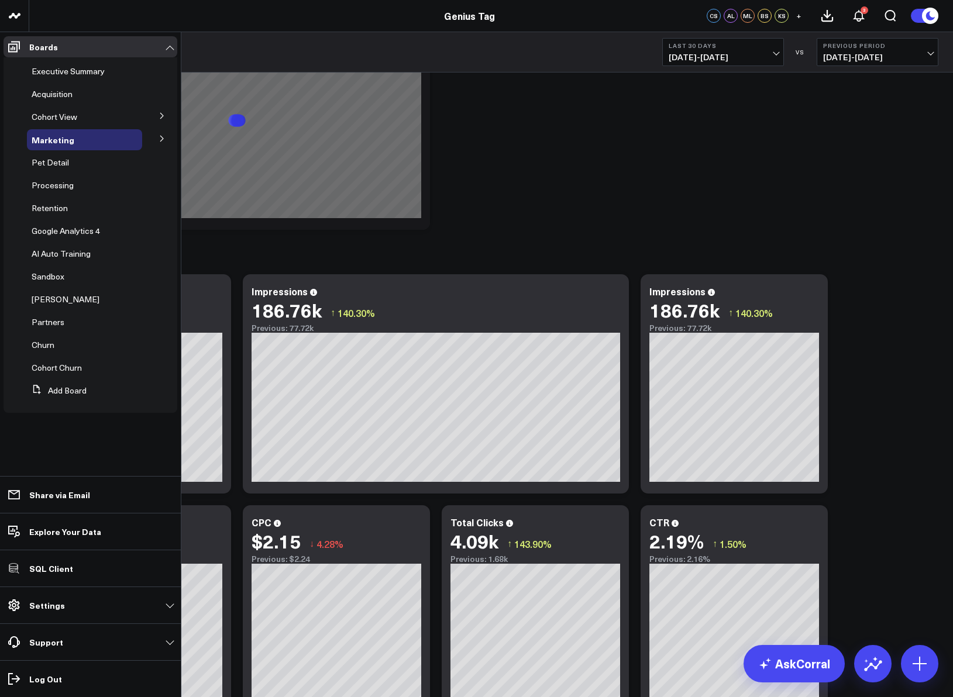
click at [161, 137] on icon at bounding box center [161, 138] width 7 height 7
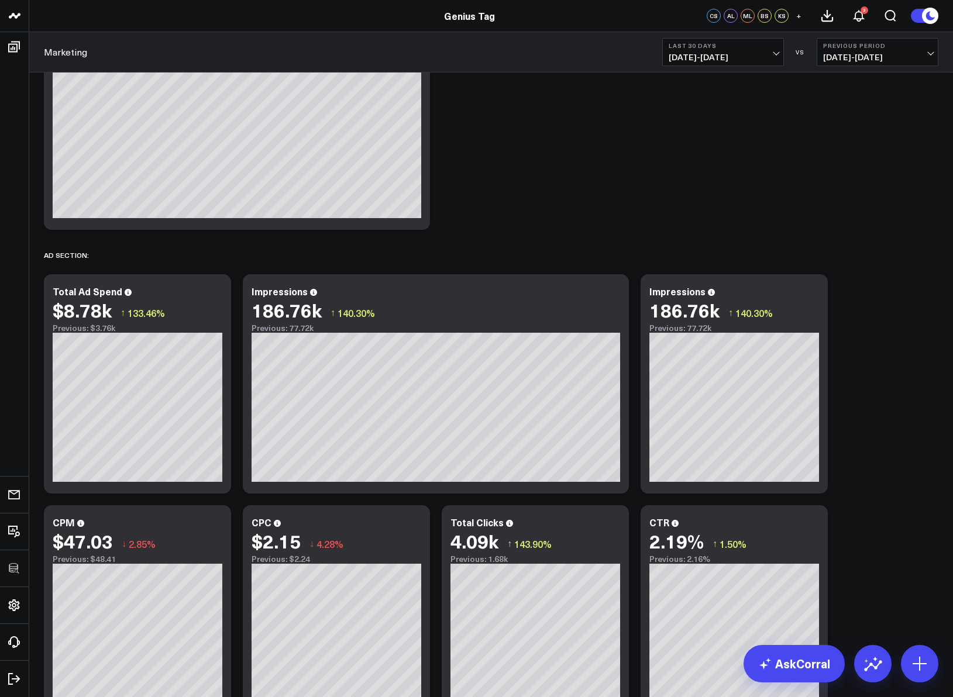
click at [523, 230] on div "Modify via AI Copy link to widget Ask support Remove Create linked copy Executi…" at bounding box center [491, 500] width 906 height 990
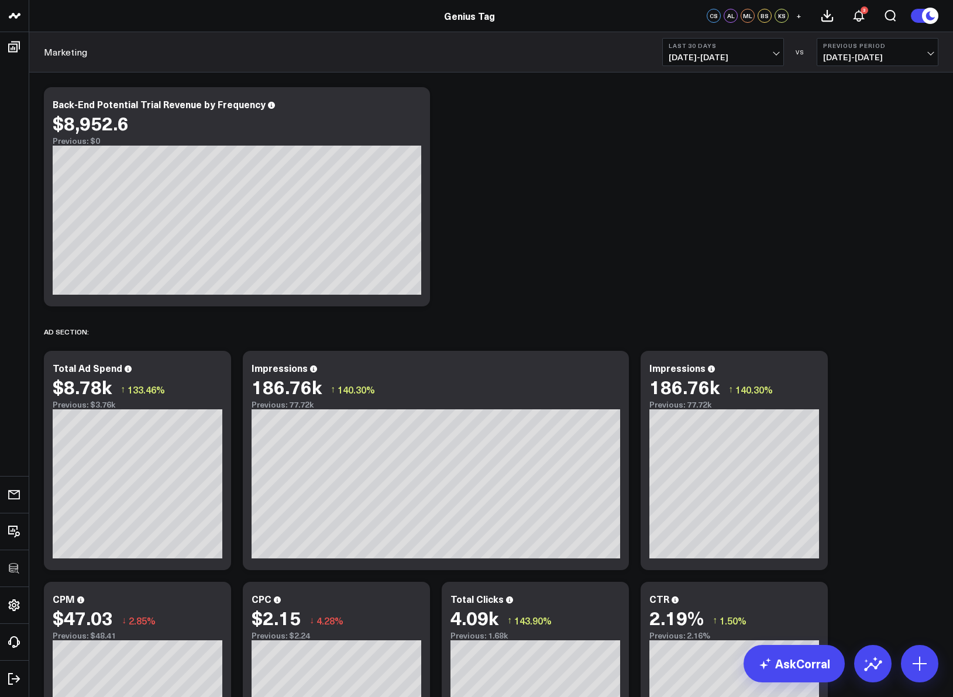
click at [543, 282] on div "Modify via AI Copy link to widget Ask support Remove Create linked copy Executi…" at bounding box center [491, 576] width 906 height 990
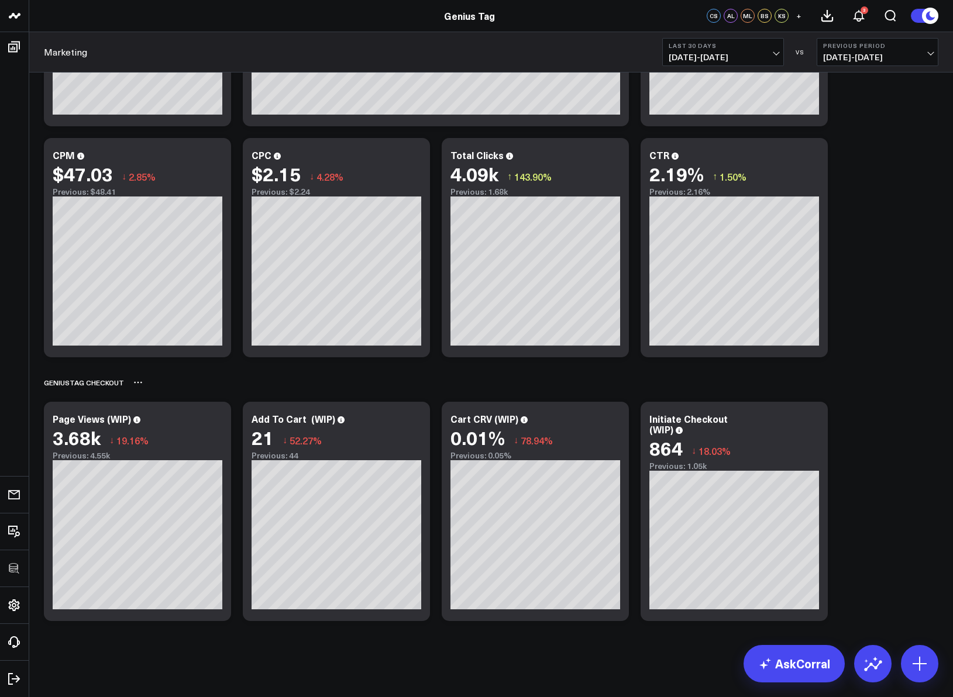
click at [854, 390] on div "GeniusTag Checkout" at bounding box center [491, 382] width 894 height 27
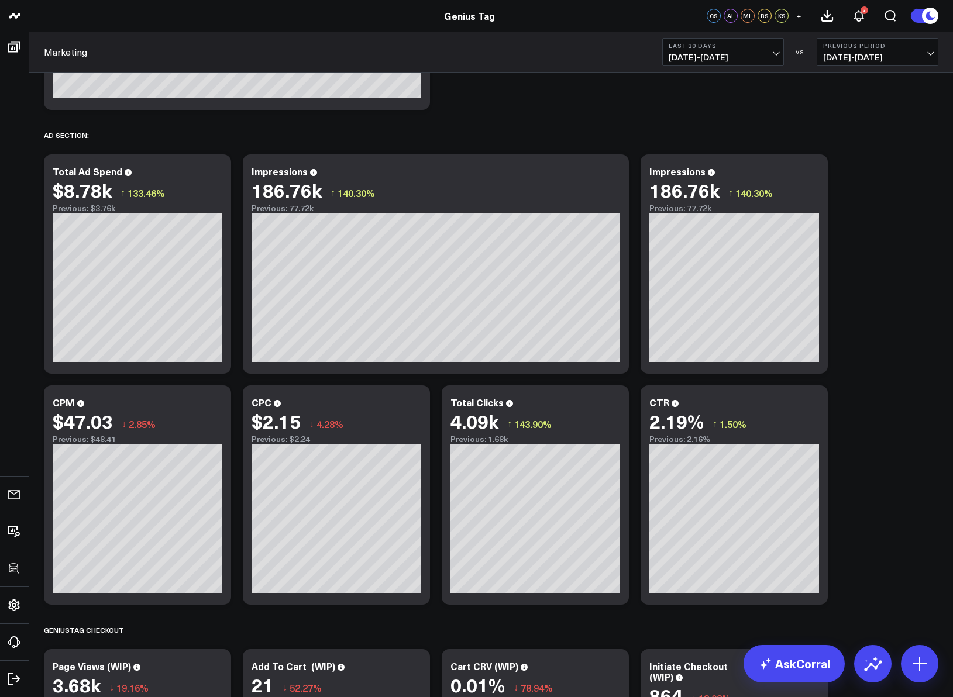
scroll to position [0, 0]
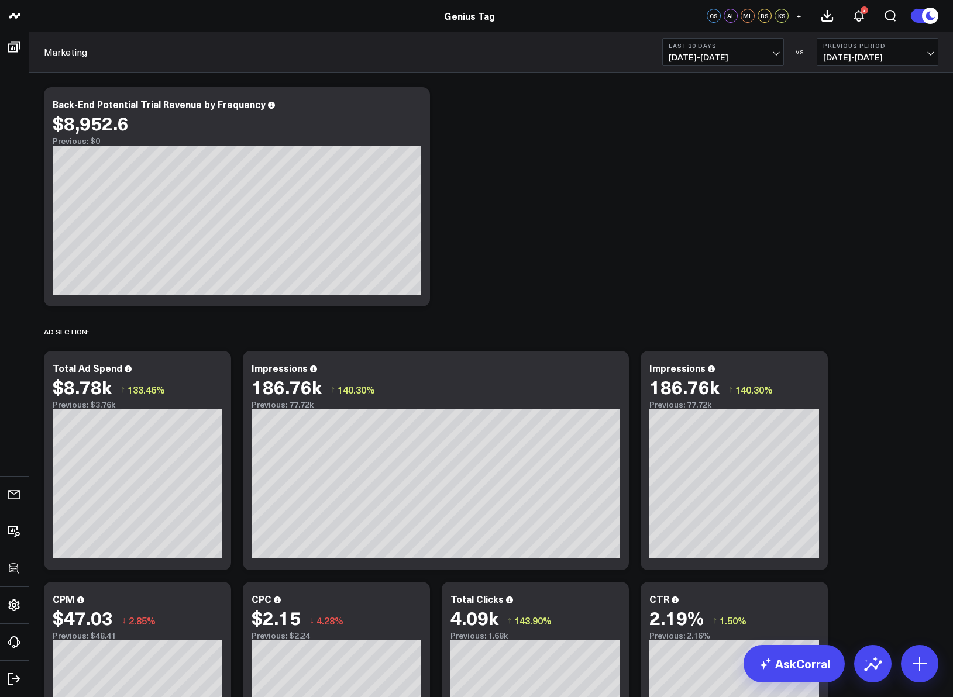
click at [893, 416] on div "Modify via AI Copy link to widget Ask support Remove Create linked copy Executi…" at bounding box center [491, 576] width 906 height 990
click at [838, 280] on div "Modify via AI Copy link to widget Ask support Remove Create linked copy Executi…" at bounding box center [491, 576] width 906 height 990
click at [737, 281] on div "Modify via AI Copy link to widget Ask support Remove Create linked copy Executi…" at bounding box center [491, 576] width 906 height 990
click at [612, 242] on div "Modify via AI Copy link to widget Ask support Remove Create linked copy Executi…" at bounding box center [491, 576] width 906 height 990
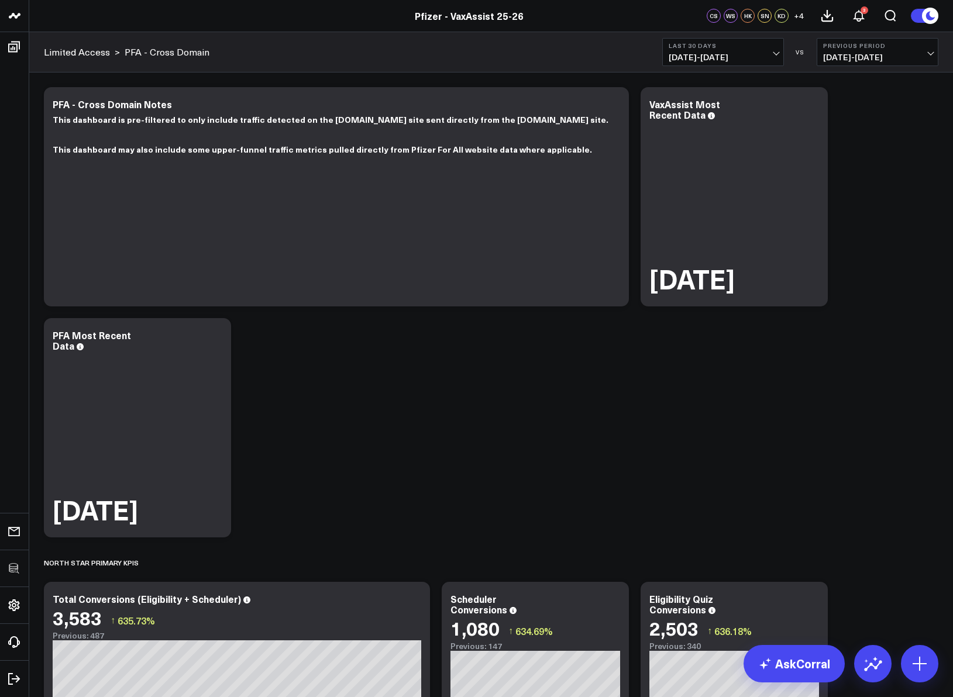
click at [757, 58] on span "07/30/25 - 08/28/25" at bounding box center [722, 57] width 109 height 9
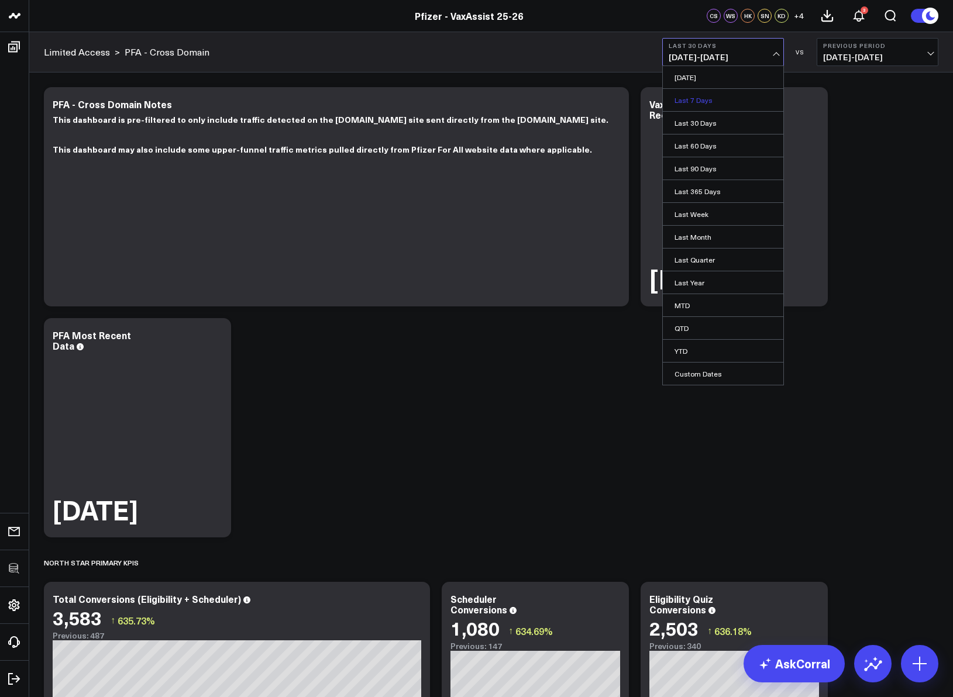
click at [723, 94] on link "Last 7 Days" at bounding box center [723, 100] width 120 height 22
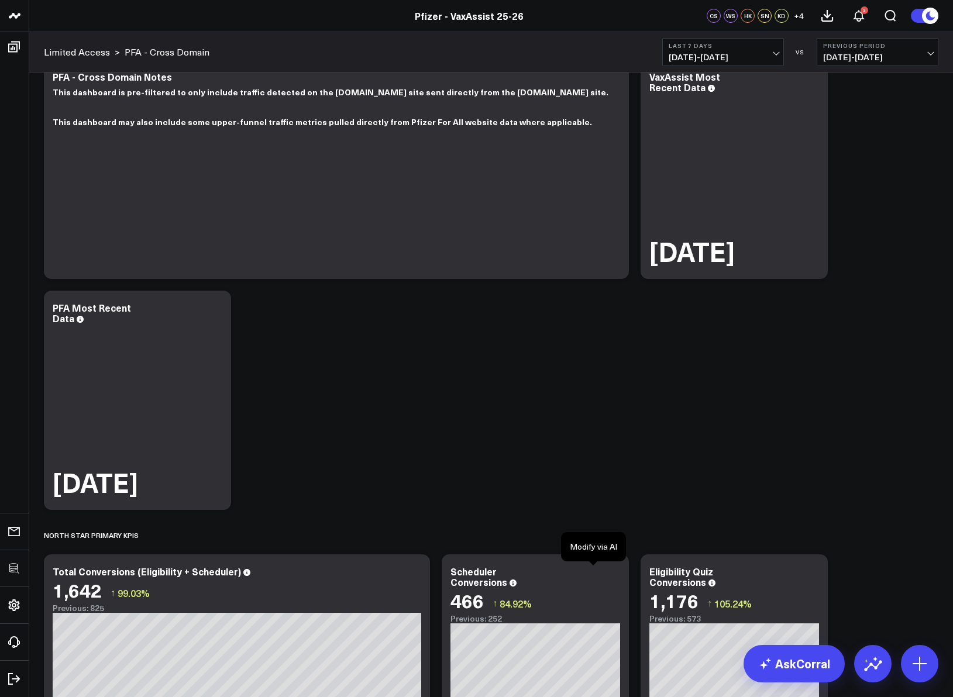
scroll to position [206, 0]
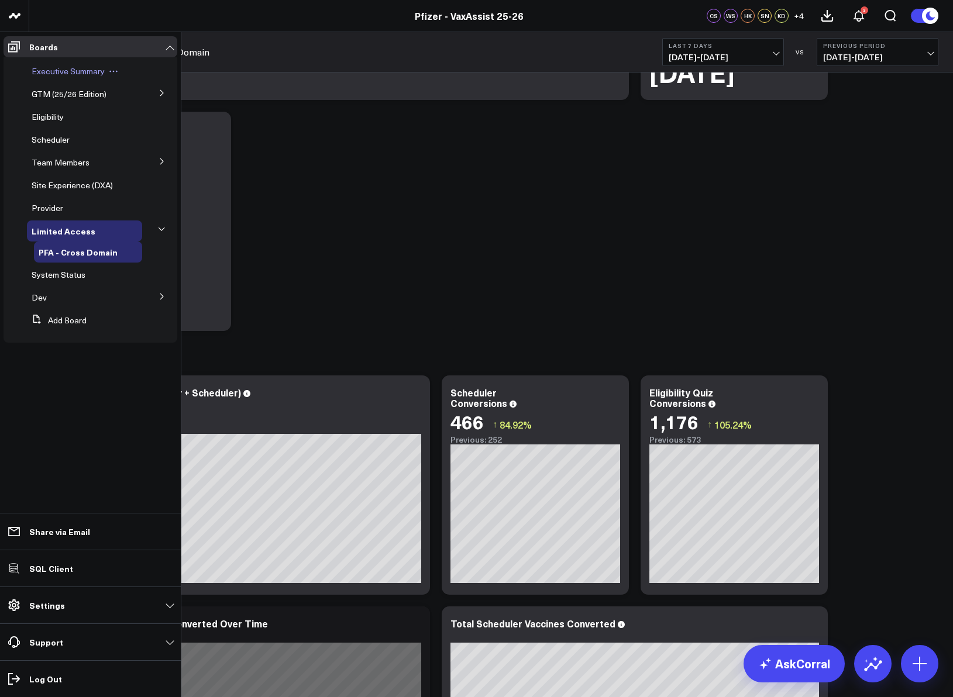
click at [53, 66] on span "Executive Summary" at bounding box center [68, 71] width 73 height 11
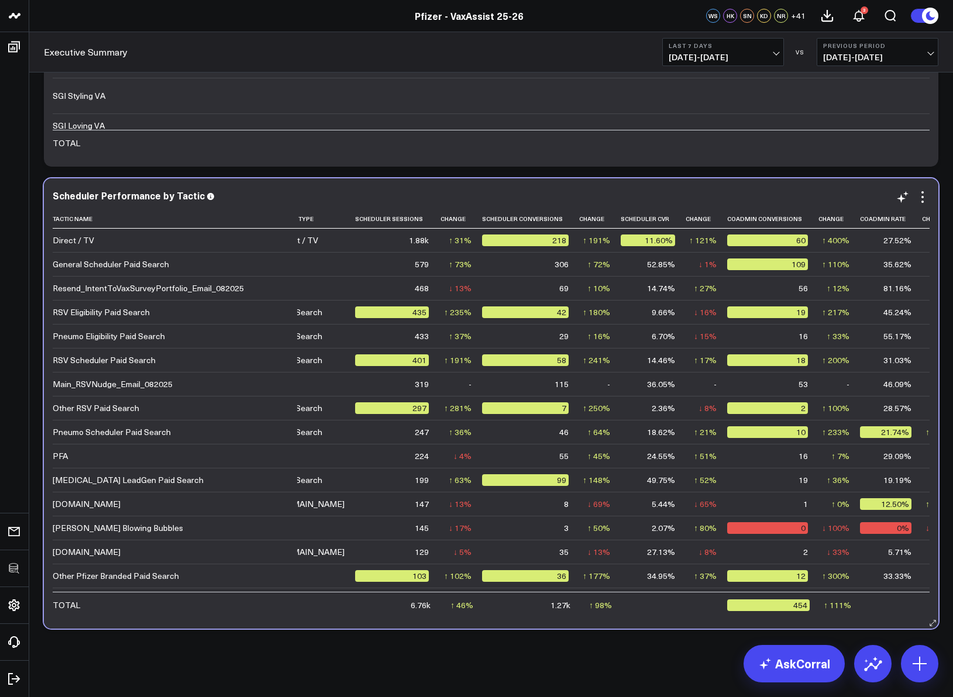
scroll to position [0, 21]
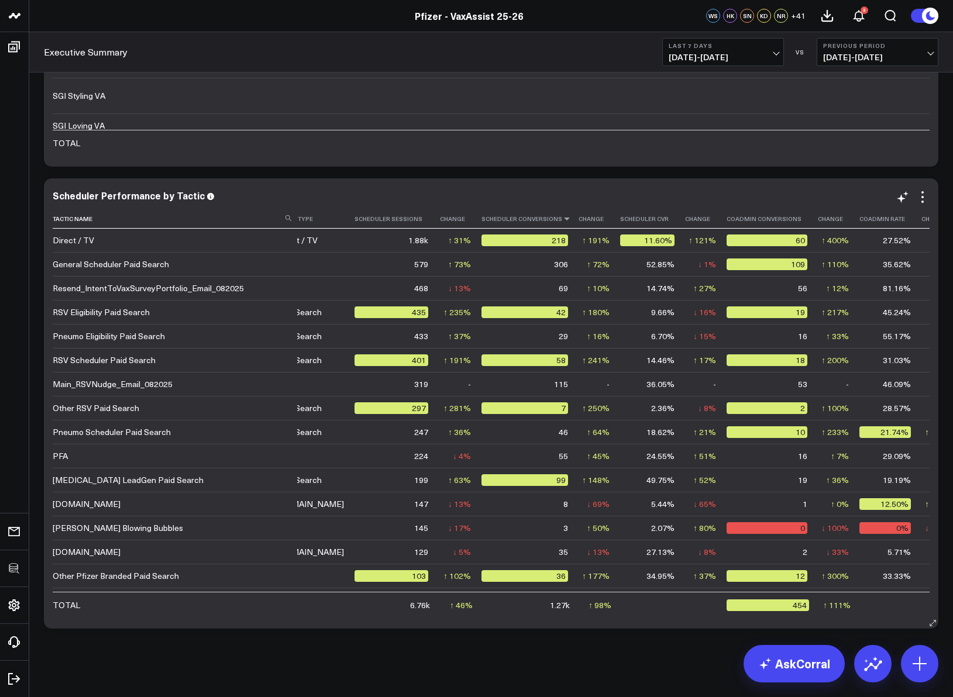
click at [562, 222] on icon at bounding box center [566, 218] width 9 height 7
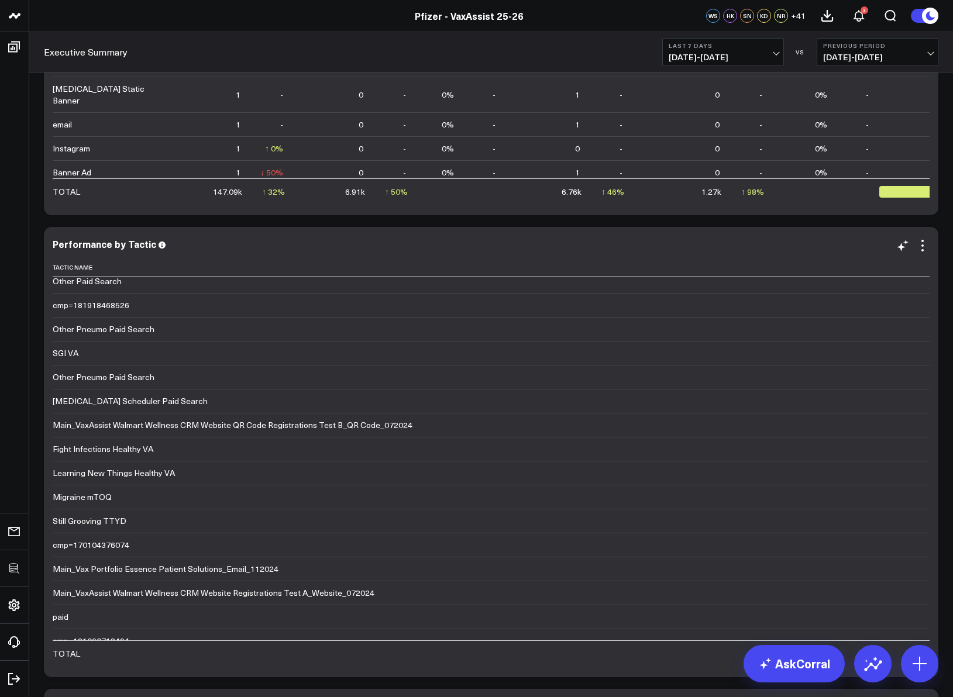
scroll to position [0, 0]
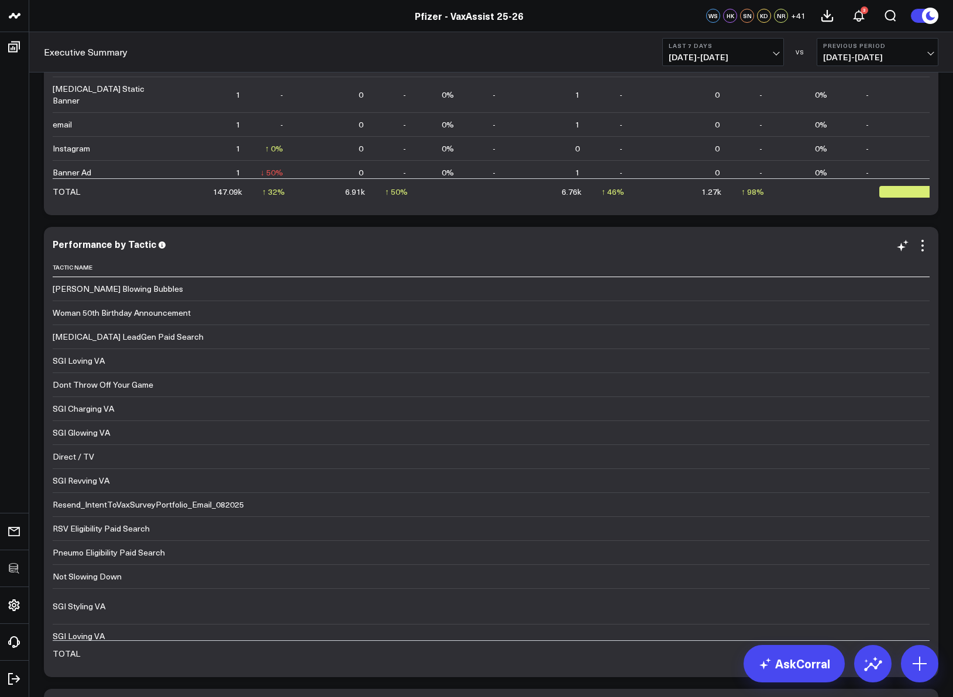
click at [347, 492] on td "SGI Revving VA" at bounding box center [696, 480] width 1286 height 24
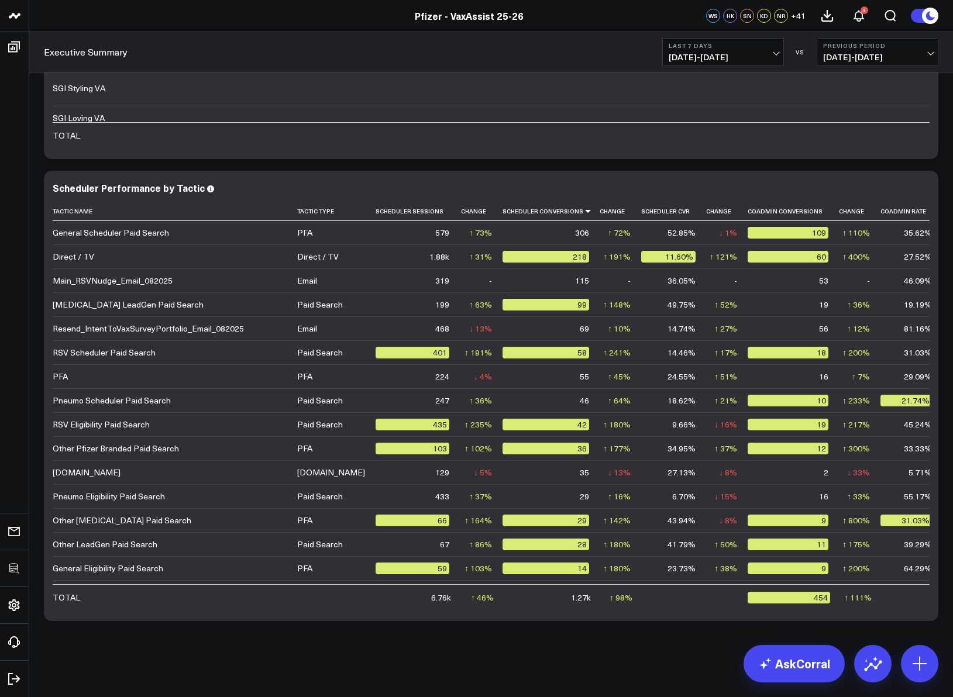
scroll to position [2989, 0]
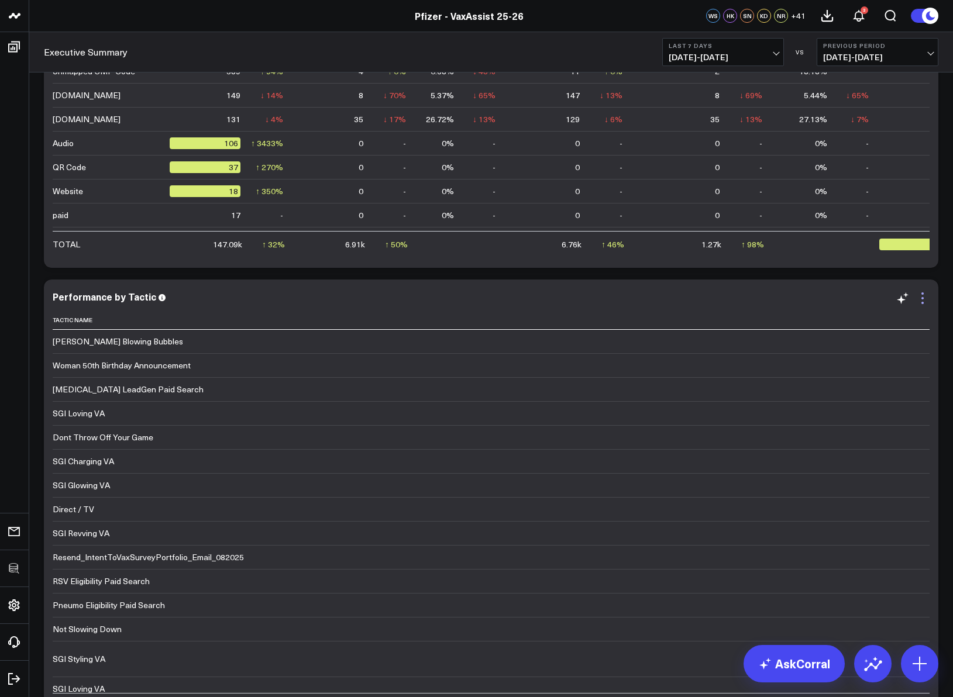
click at [926, 301] on icon at bounding box center [922, 298] width 14 height 14
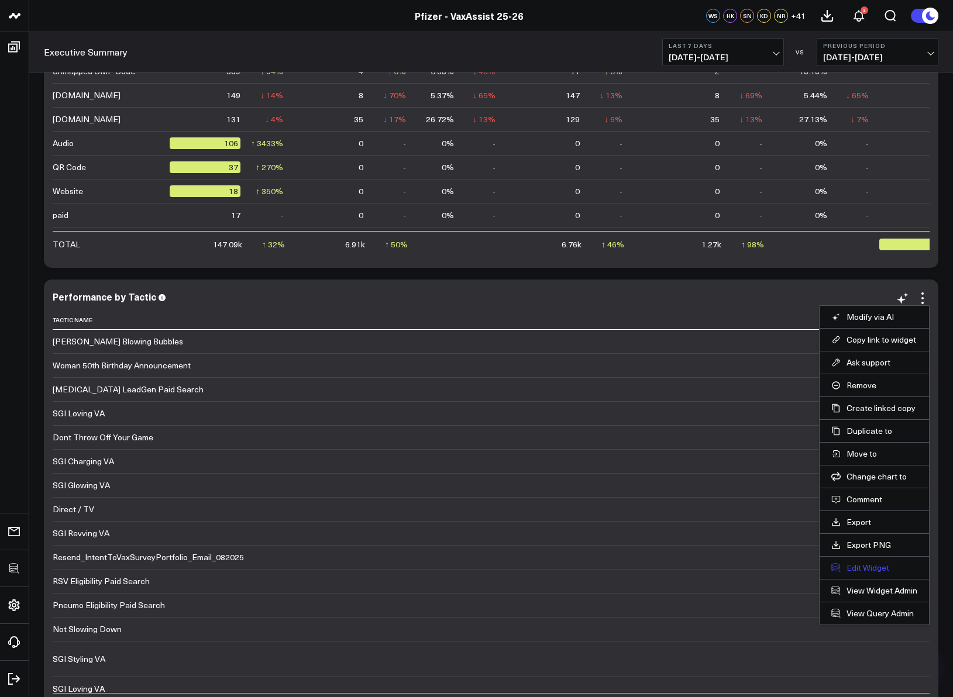
click at [856, 566] on button "Edit Widget" at bounding box center [874, 568] width 86 height 11
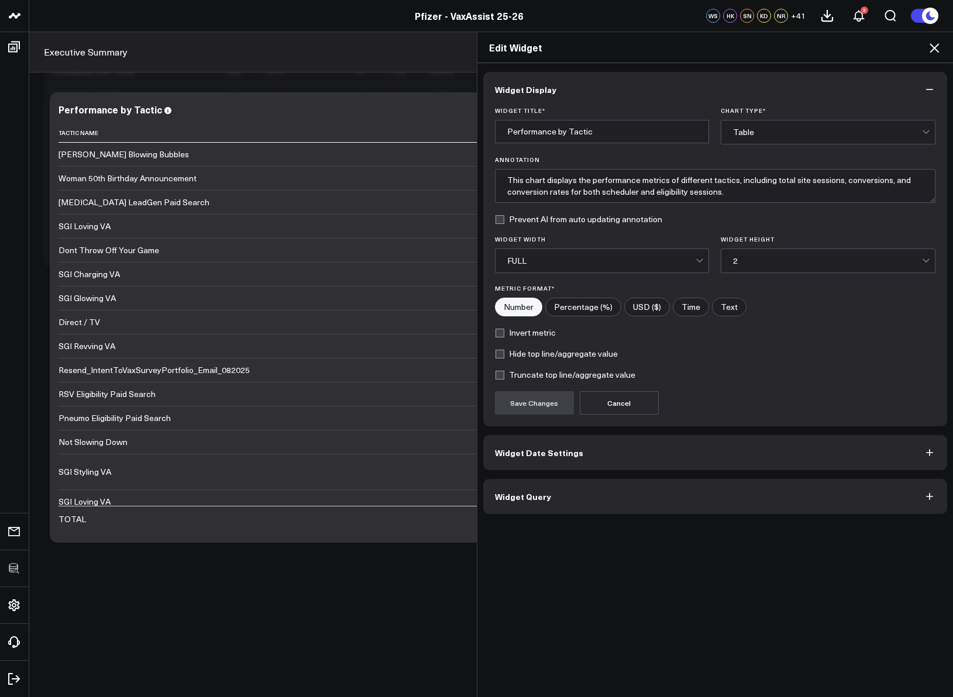
click at [615, 497] on button "Widget Query" at bounding box center [715, 496] width 464 height 35
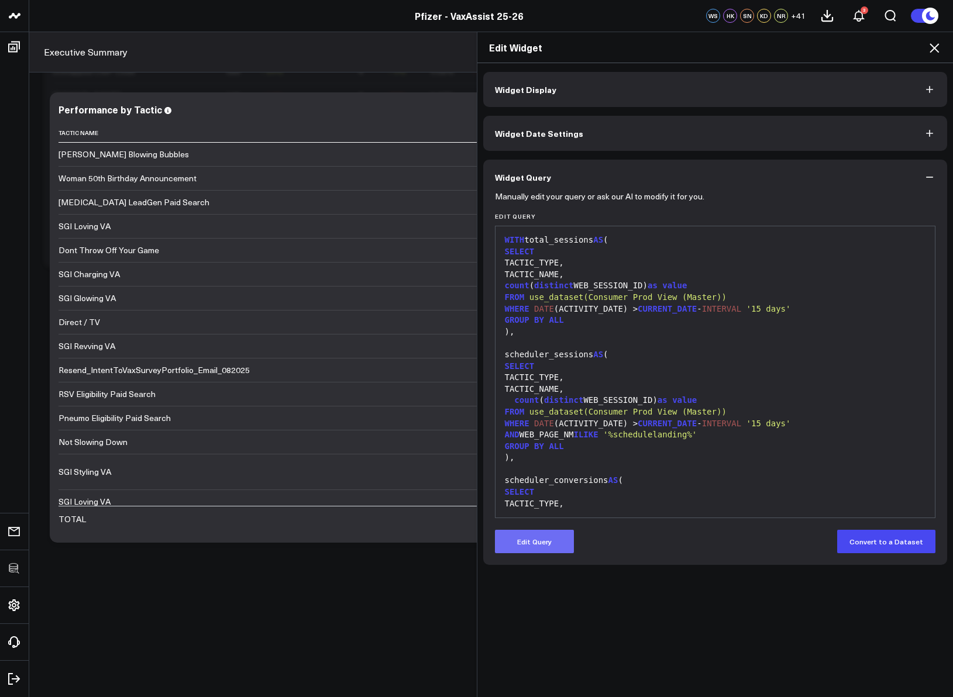
click at [546, 533] on button "Edit Query" at bounding box center [534, 541] width 79 height 23
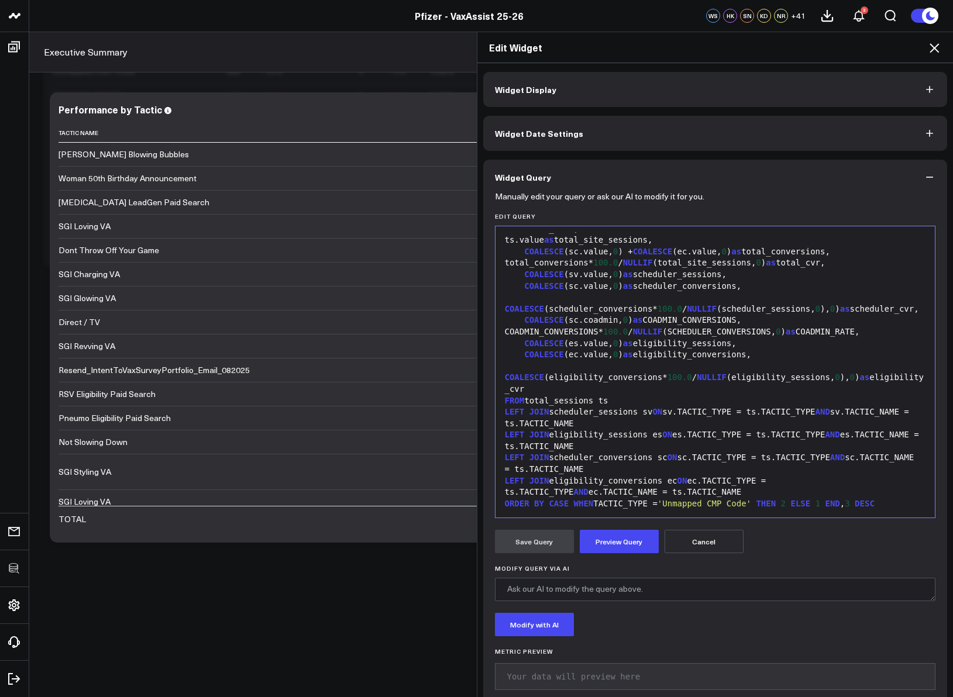
scroll to position [21, 0]
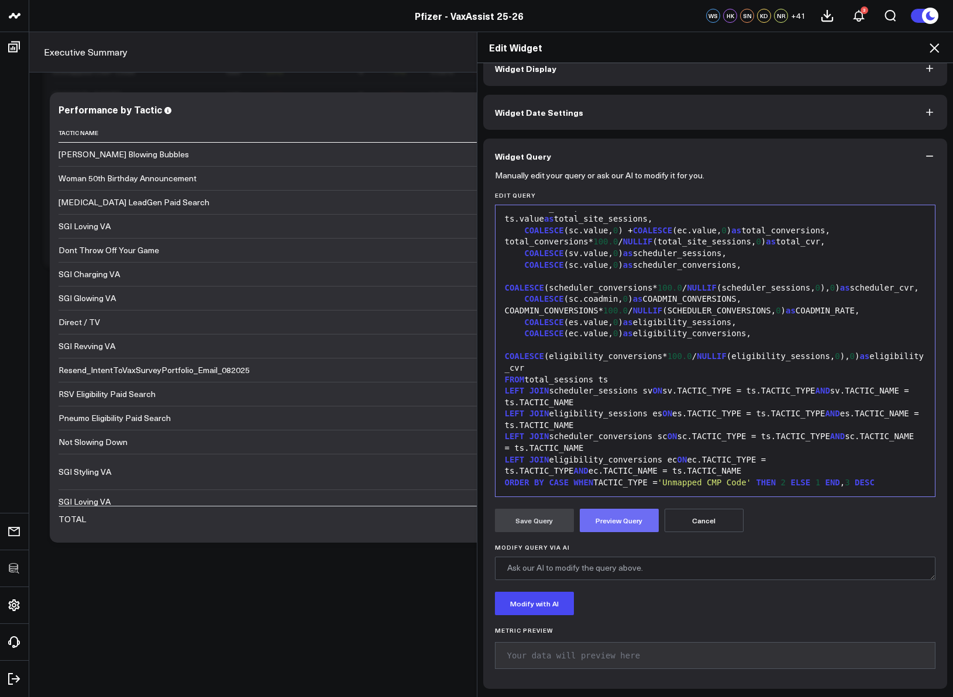
click at [614, 526] on button "Preview Query" at bounding box center [619, 520] width 79 height 23
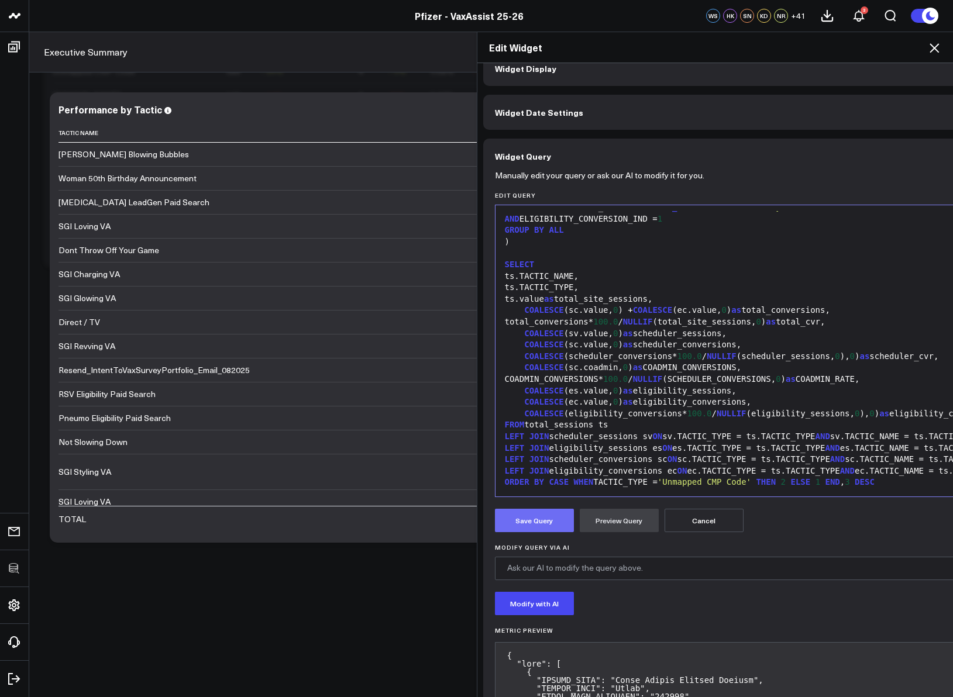
scroll to position [504, 0]
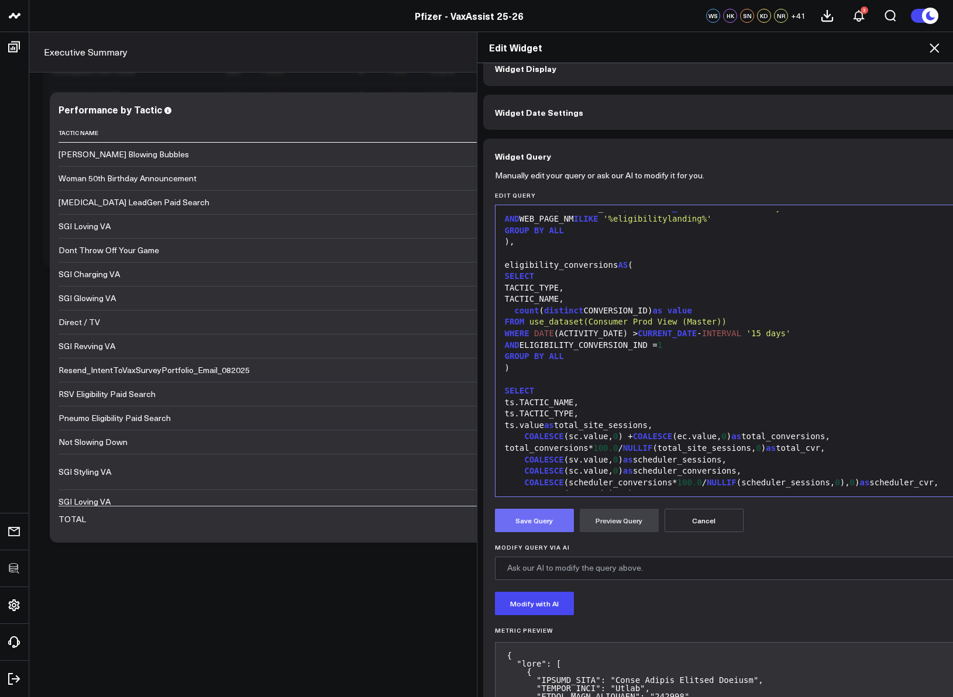
click at [542, 521] on button "Save Query" at bounding box center [534, 520] width 79 height 23
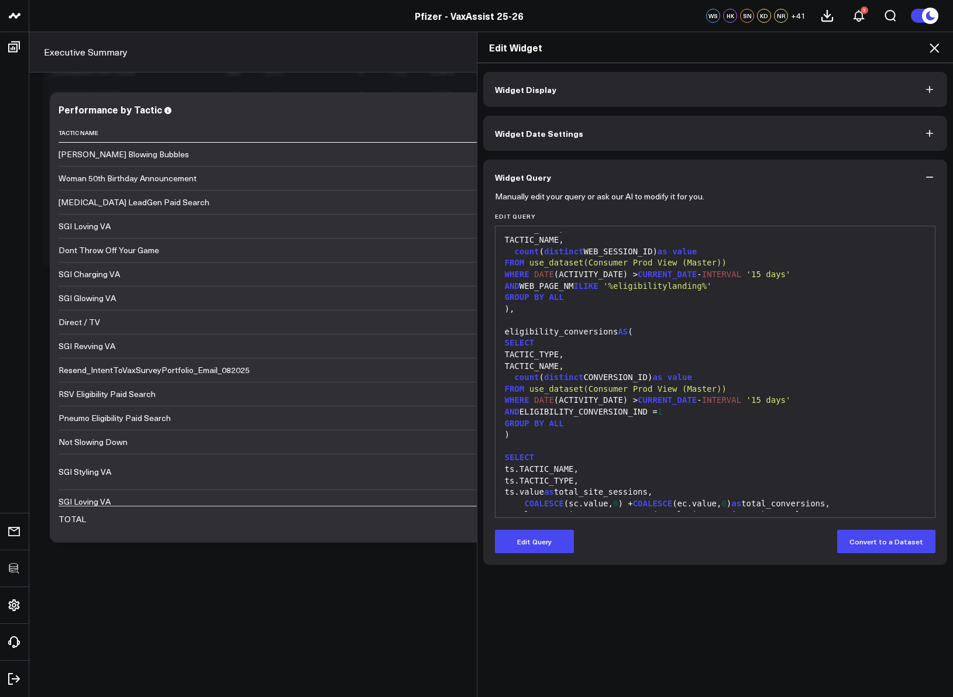
scroll to position [561, 0]
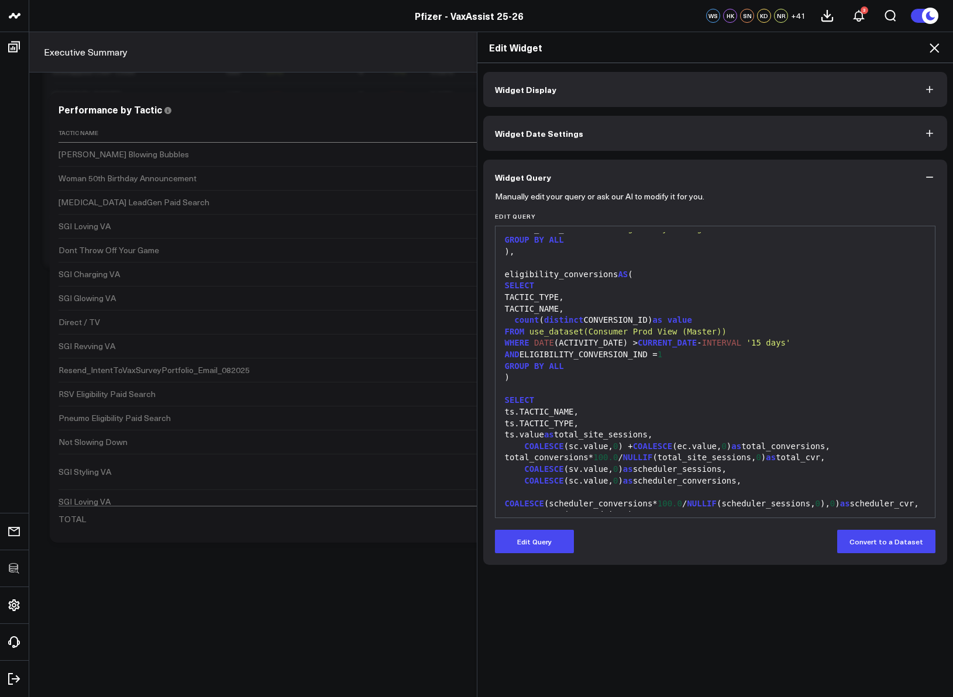
click at [932, 48] on icon at bounding box center [934, 48] width 14 height 14
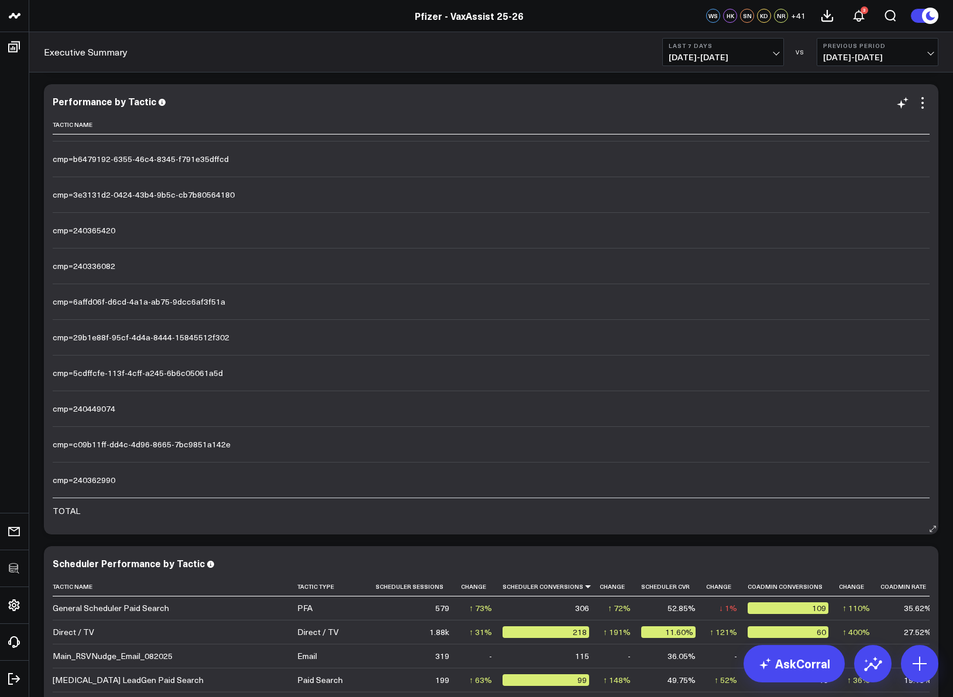
scroll to position [4835, 0]
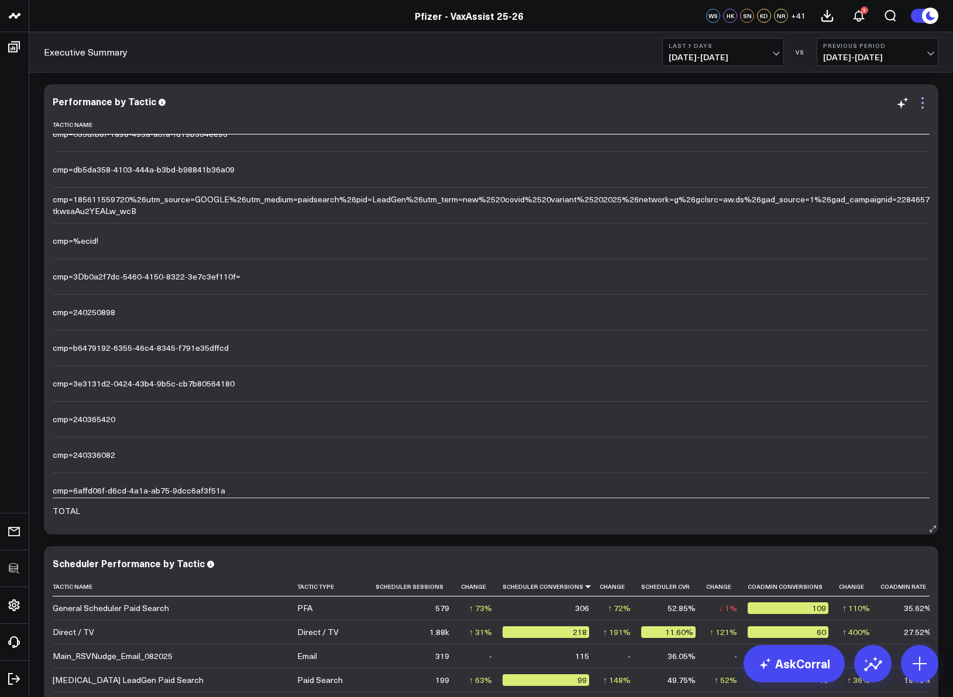
click at [926, 105] on icon at bounding box center [922, 103] width 14 height 14
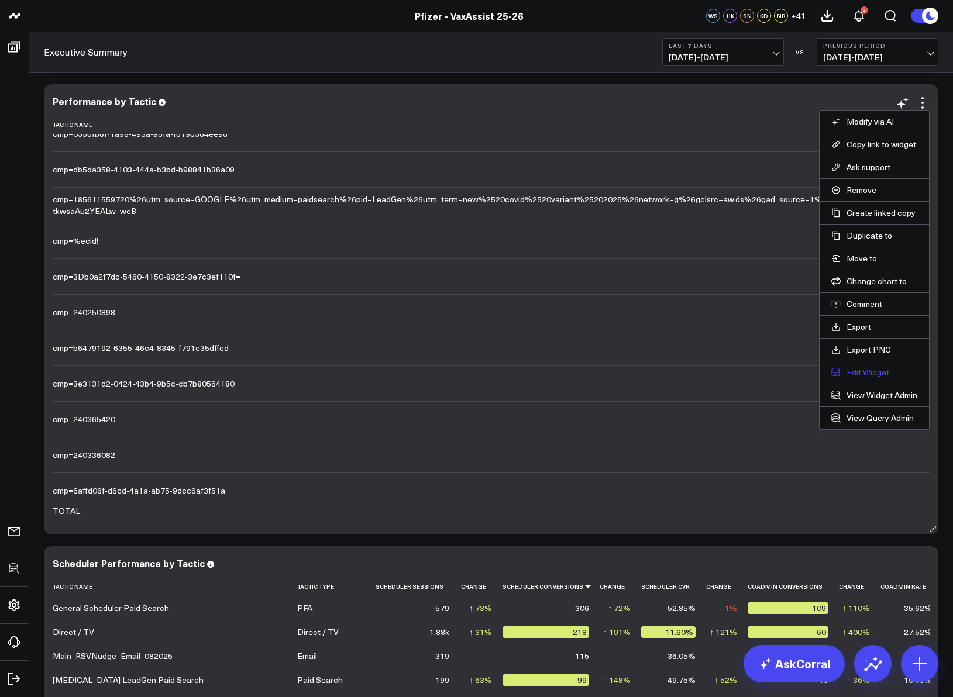
click at [862, 376] on button "Edit Widget" at bounding box center [874, 372] width 86 height 11
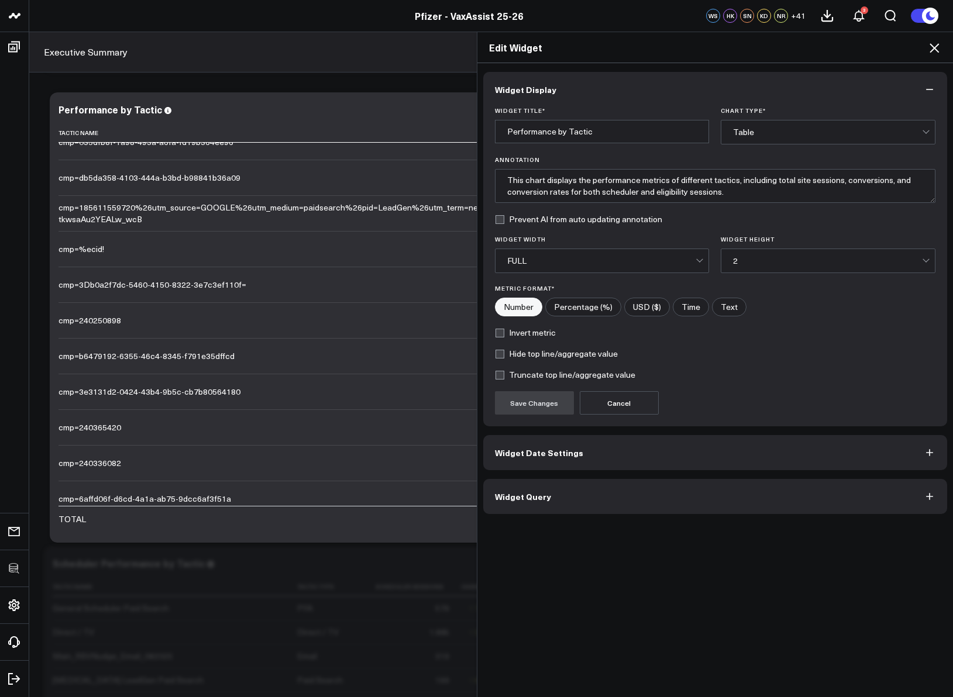
click at [539, 505] on button "Widget Query" at bounding box center [715, 496] width 464 height 35
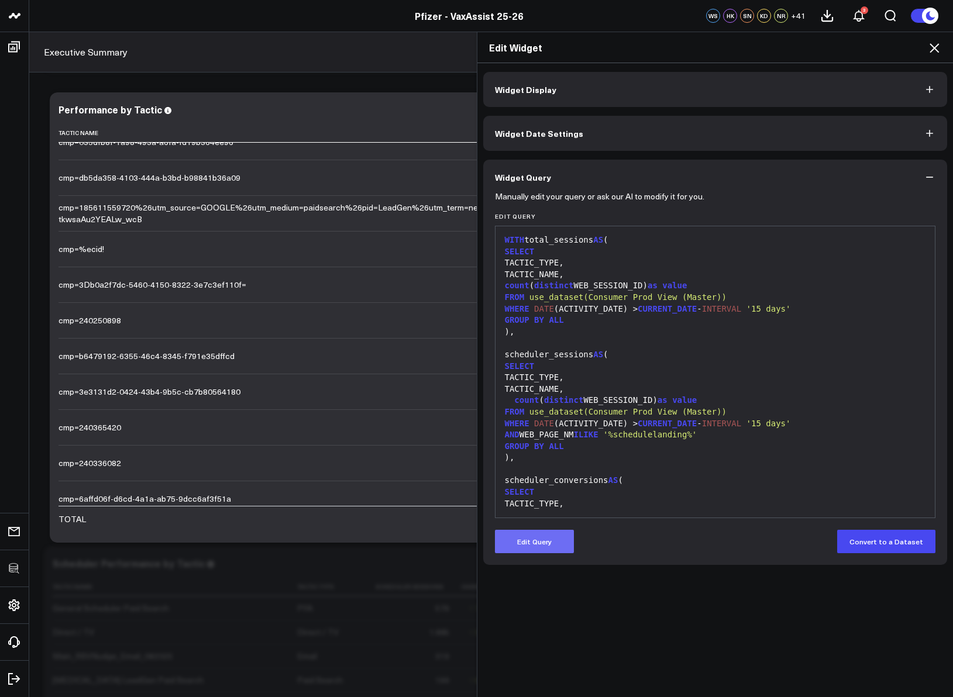
click at [525, 536] on button "Edit Query" at bounding box center [534, 541] width 79 height 23
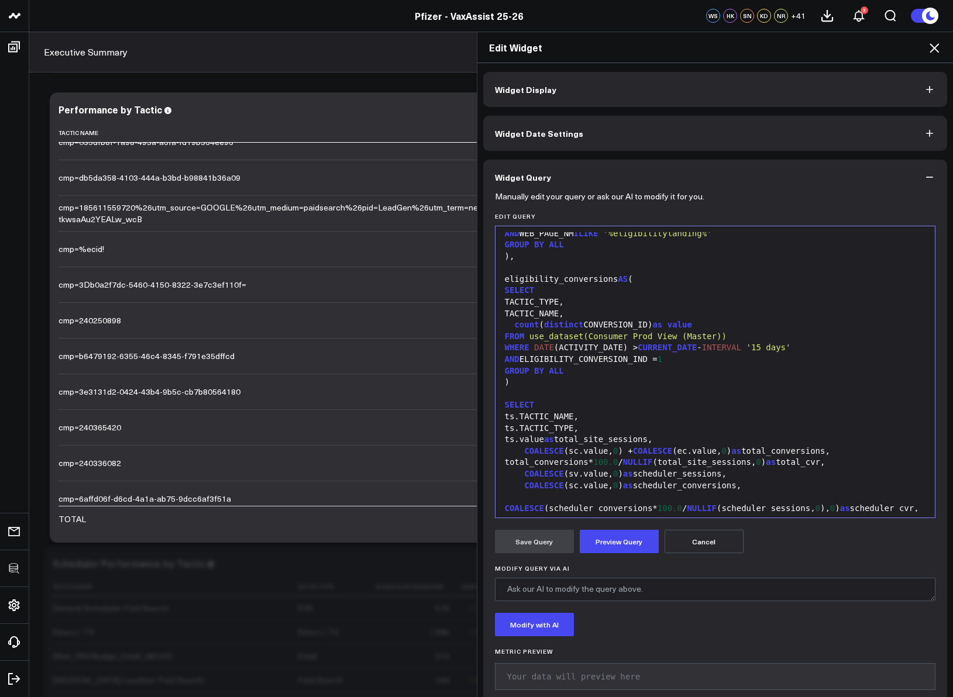
scroll to position [572, 0]
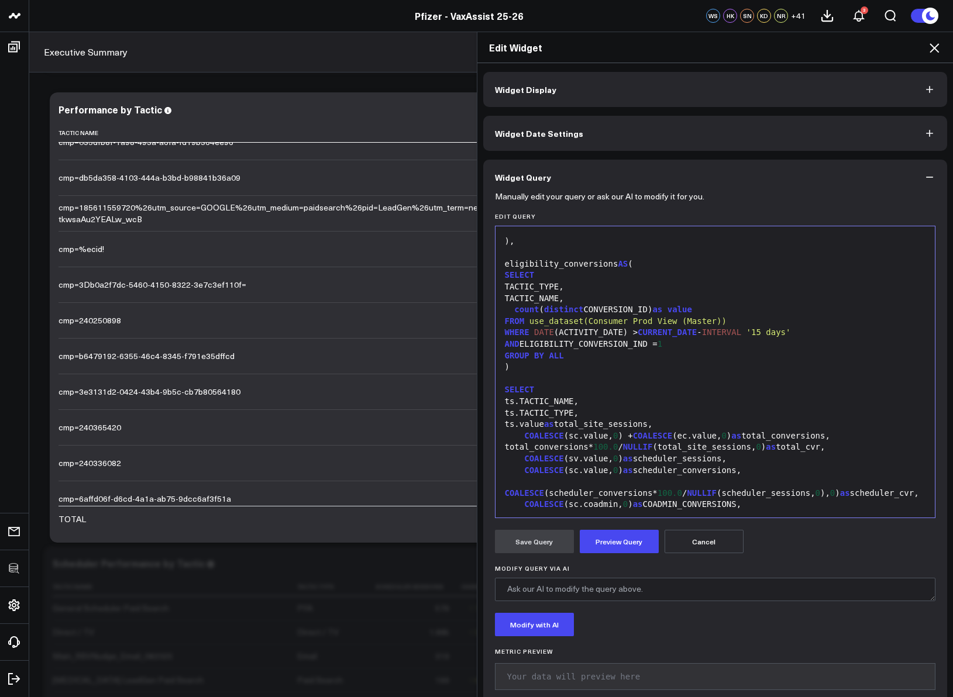
click at [518, 408] on div "ts.TACTIC_NAME," at bounding box center [715, 402] width 428 height 12
click at [615, 408] on div "LEFT ( ts.TACTIC_NAME," at bounding box center [715, 402] width 428 height 12
click at [623, 537] on button "Preview Query" at bounding box center [619, 541] width 79 height 23
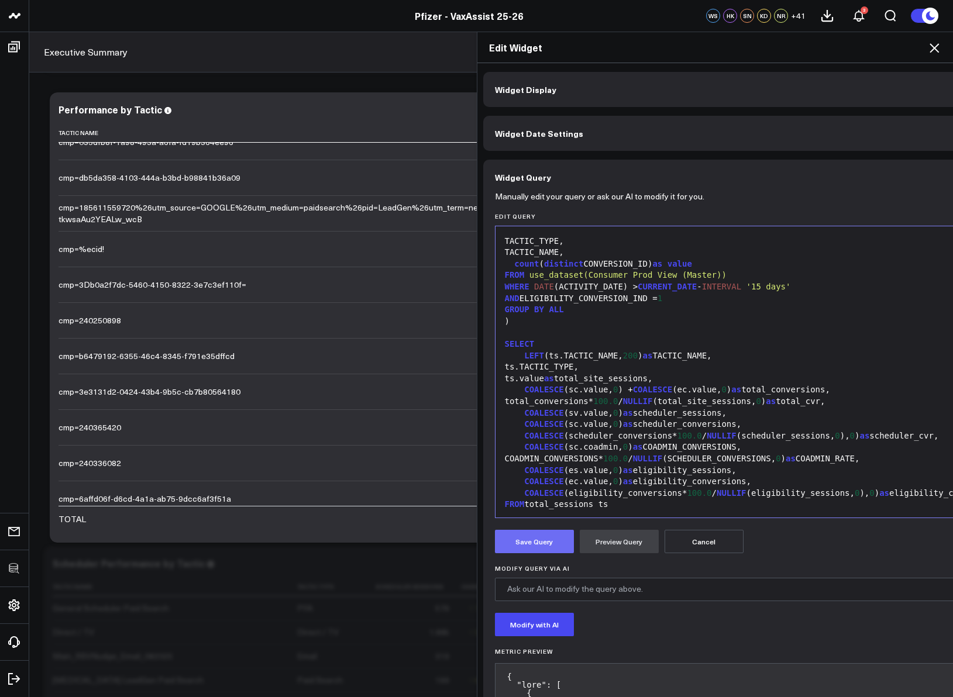
scroll to position [515, 0]
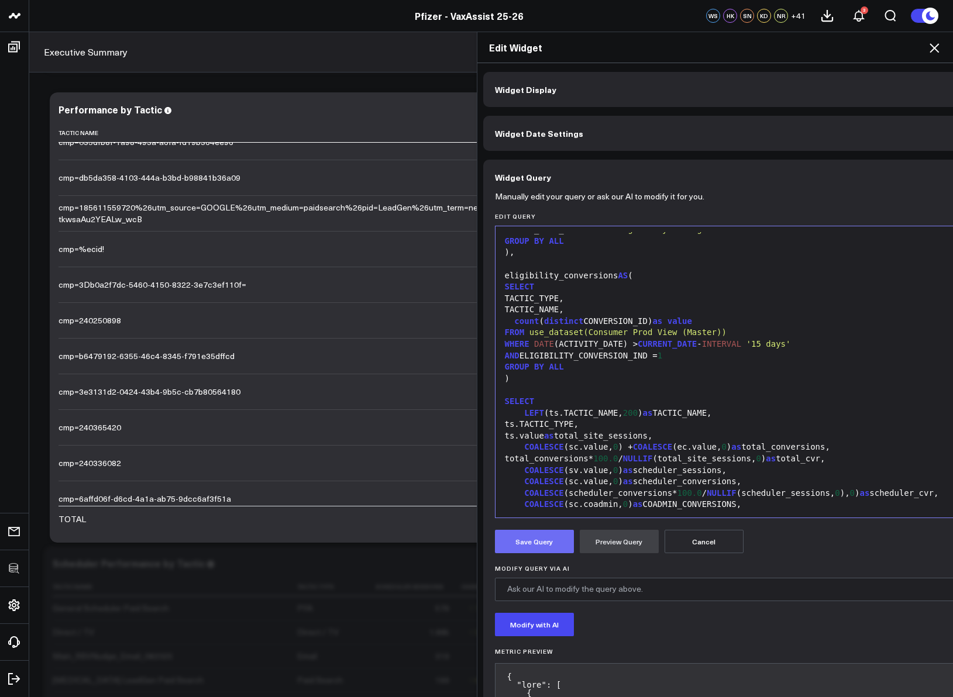
click at [525, 543] on button "Save Query" at bounding box center [534, 541] width 79 height 23
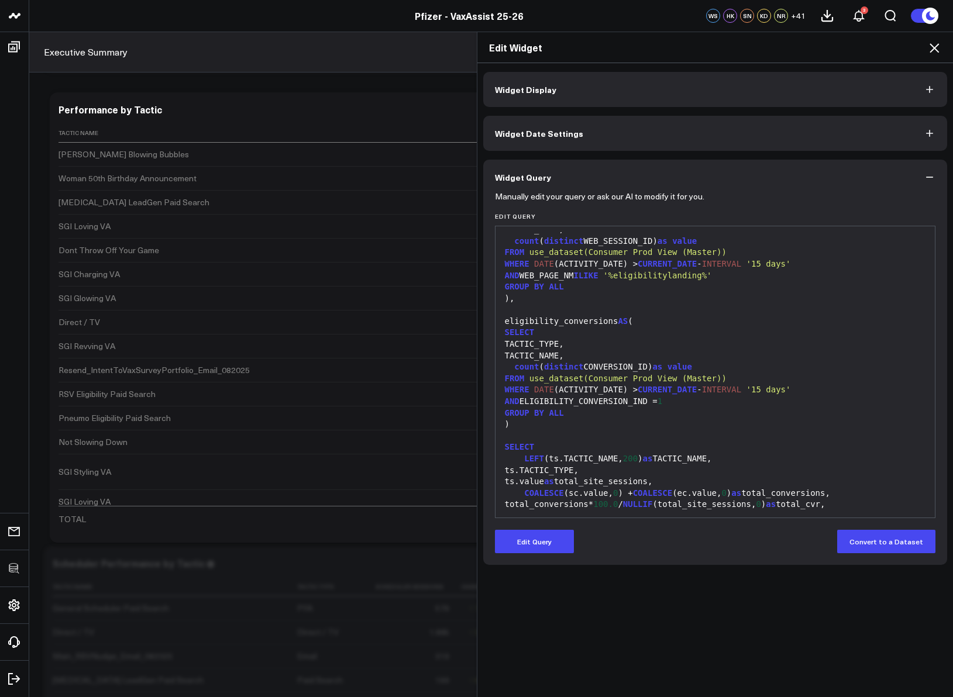
scroll to position [572, 0]
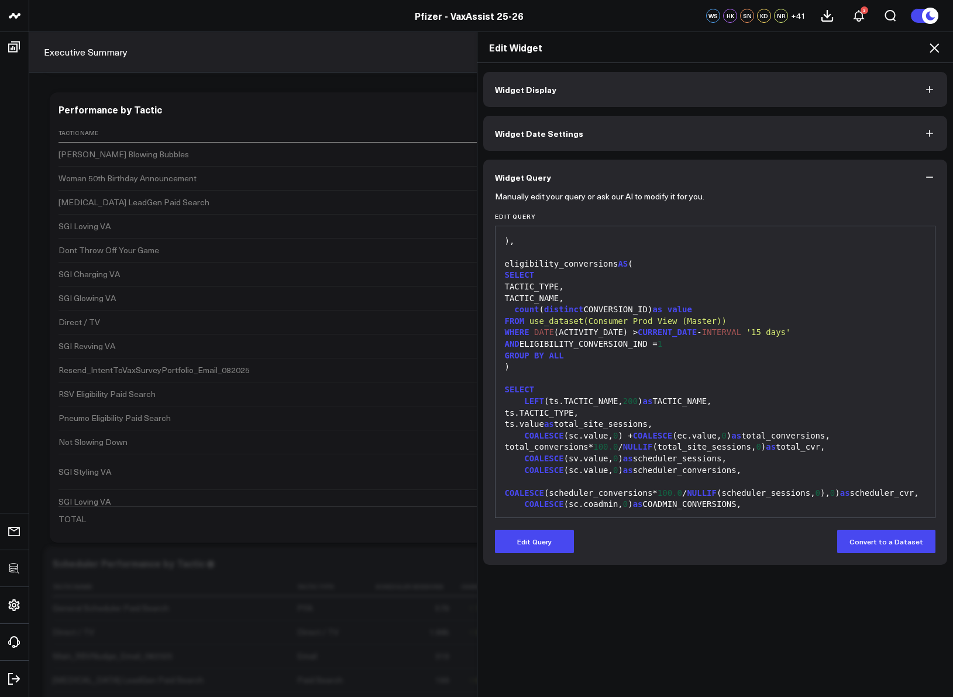
click at [933, 47] on icon at bounding box center [933, 47] width 9 height 9
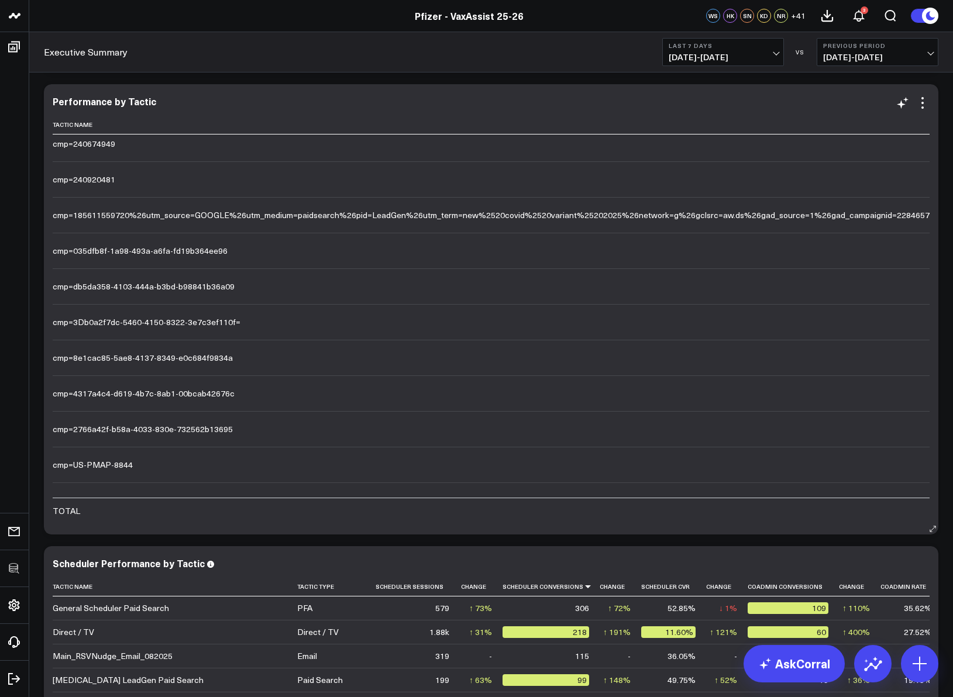
scroll to position [4696, 0]
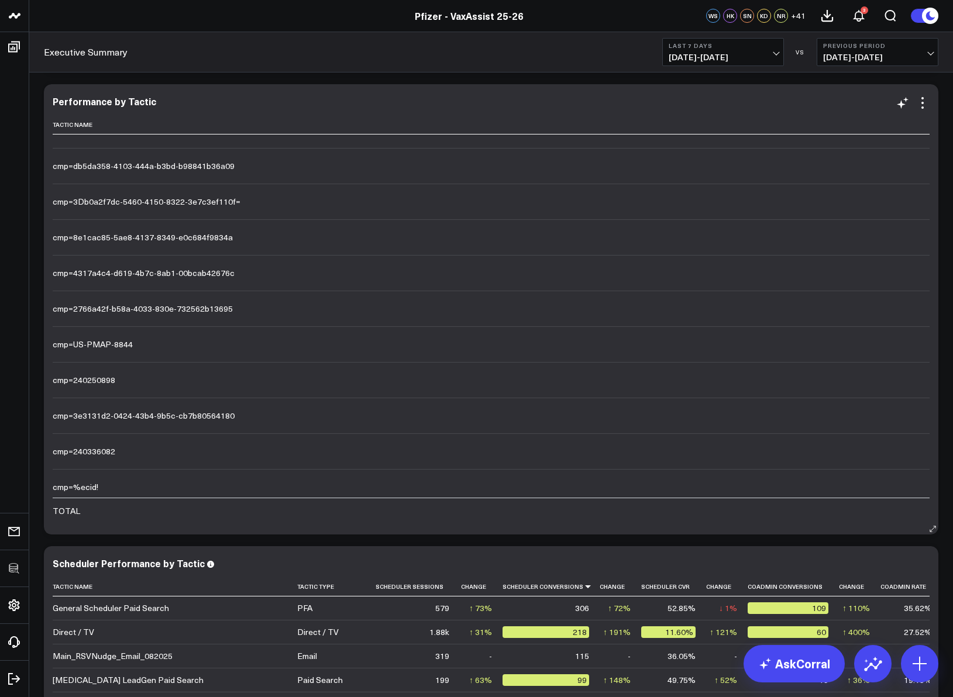
click at [922, 109] on icon at bounding box center [922, 103] width 14 height 14
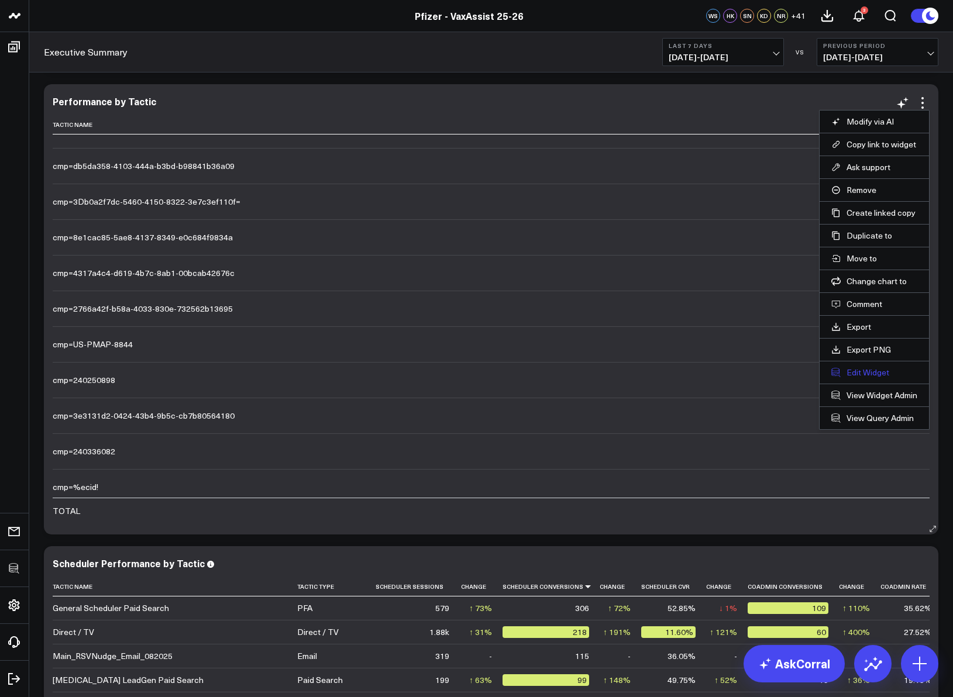
click at [861, 370] on button "Edit Widget" at bounding box center [874, 372] width 86 height 11
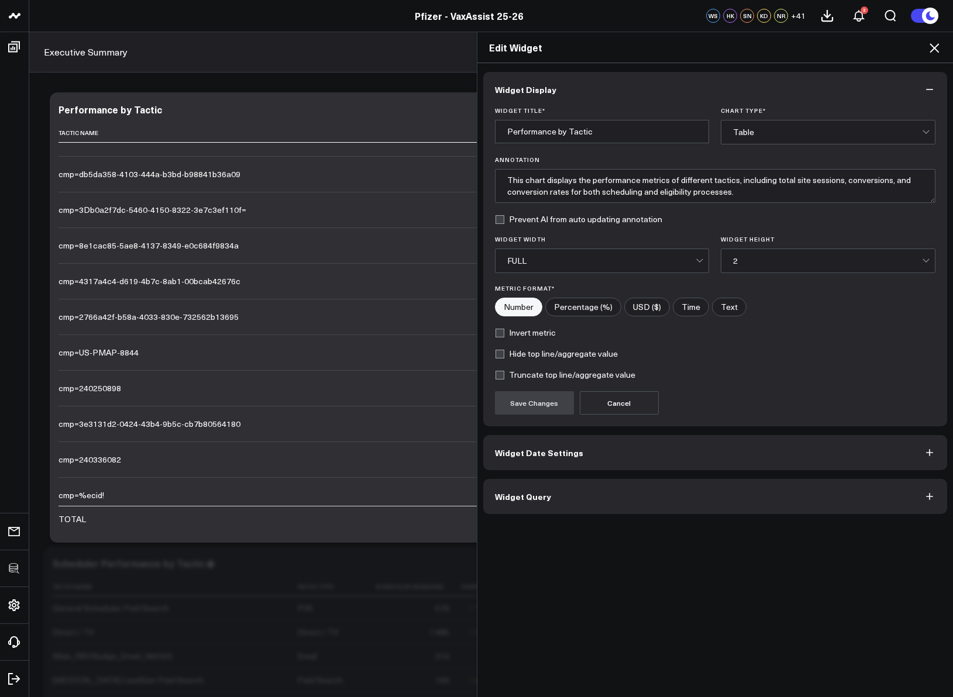
click at [639, 501] on button "Widget Query" at bounding box center [715, 496] width 464 height 35
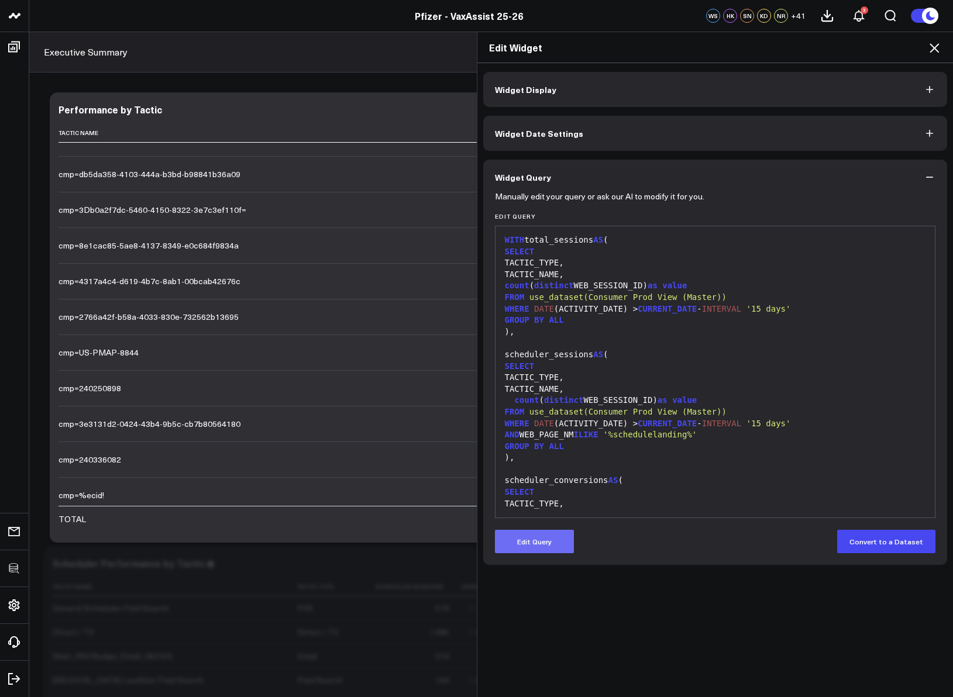
click at [536, 552] on button "Edit Query" at bounding box center [534, 541] width 79 height 23
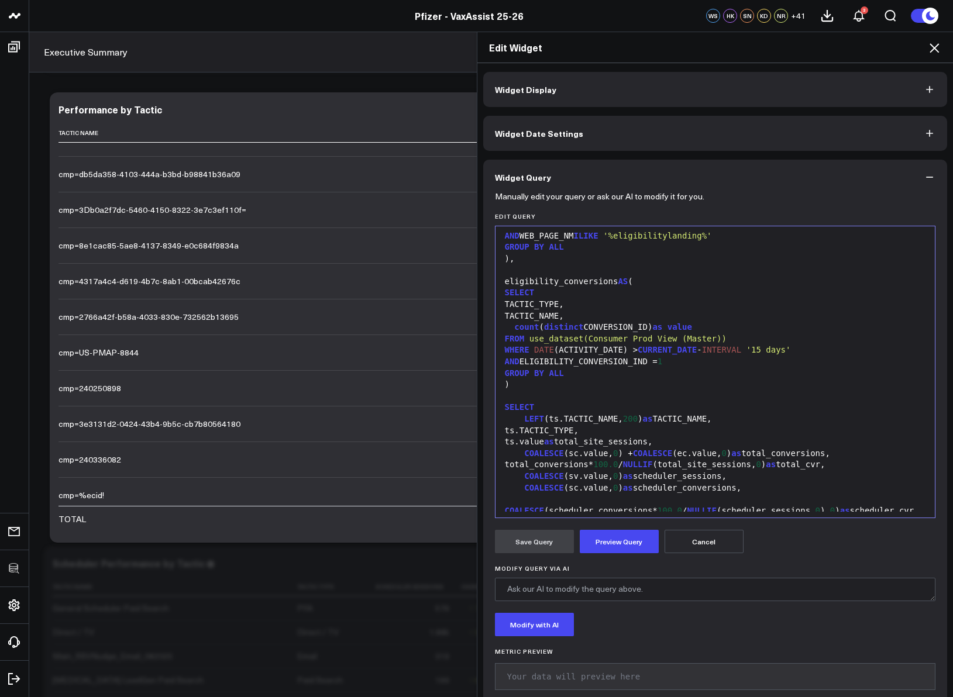
scroll to position [570, 0]
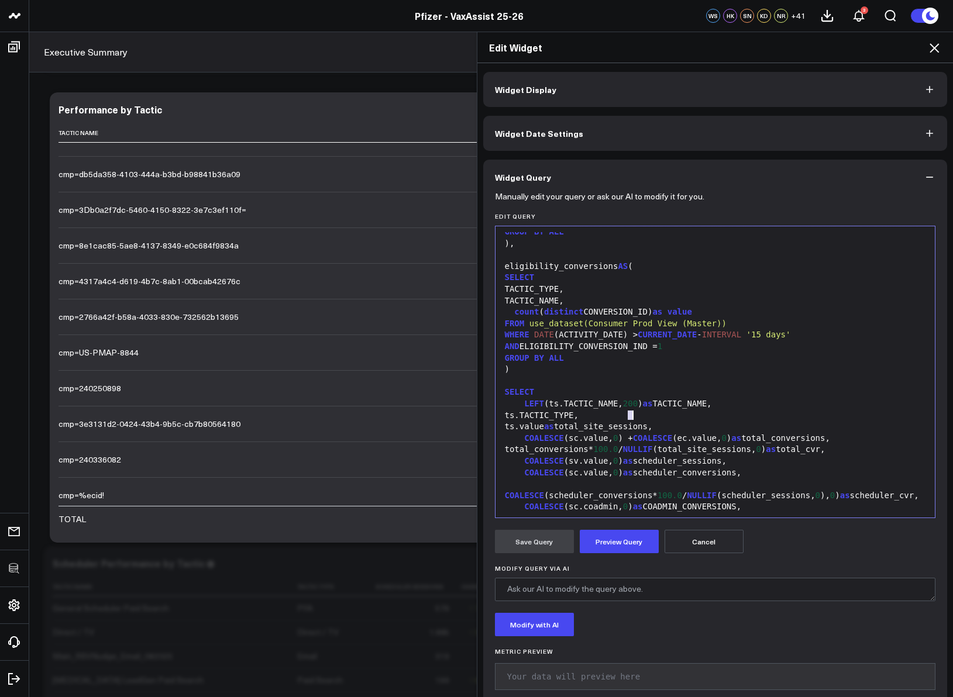
click at [628, 408] on span "200" at bounding box center [630, 403] width 15 height 9
click at [637, 548] on button "Preview Query" at bounding box center [619, 541] width 79 height 23
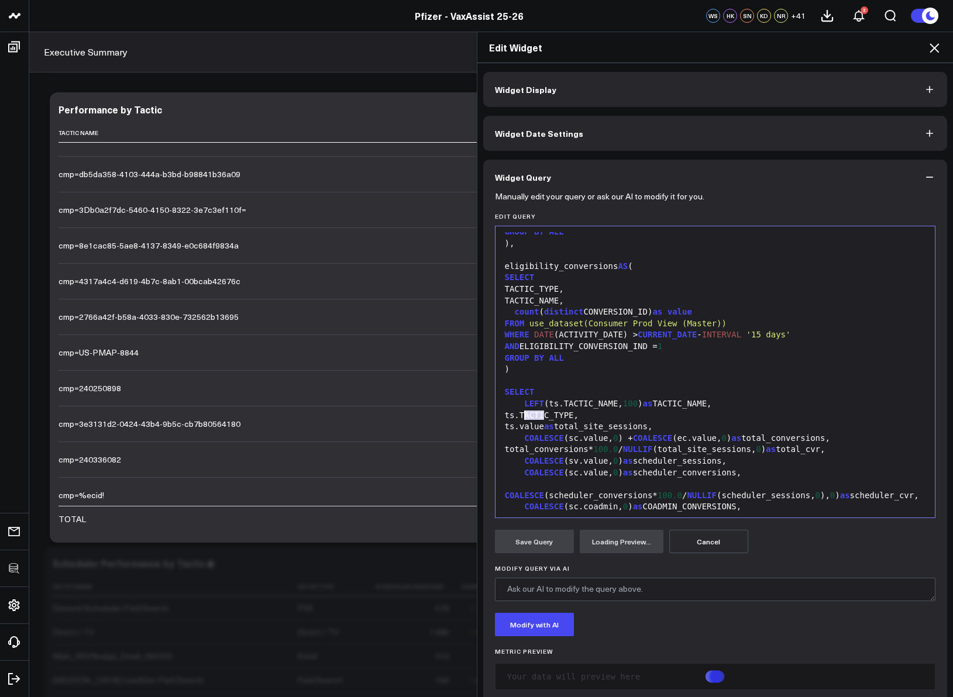
drag, startPoint x: 538, startPoint y: 413, endPoint x: 520, endPoint y: 412, distance: 18.2
click at [520, 410] on div "LEFT (ts.TACTIC_NAME, 100 ) as TACTIC_NAME," at bounding box center [715, 404] width 428 height 12
drag, startPoint x: 653, startPoint y: 415, endPoint x: 667, endPoint y: 413, distance: 14.7
click at [647, 408] on span "100" at bounding box center [640, 403] width 15 height 9
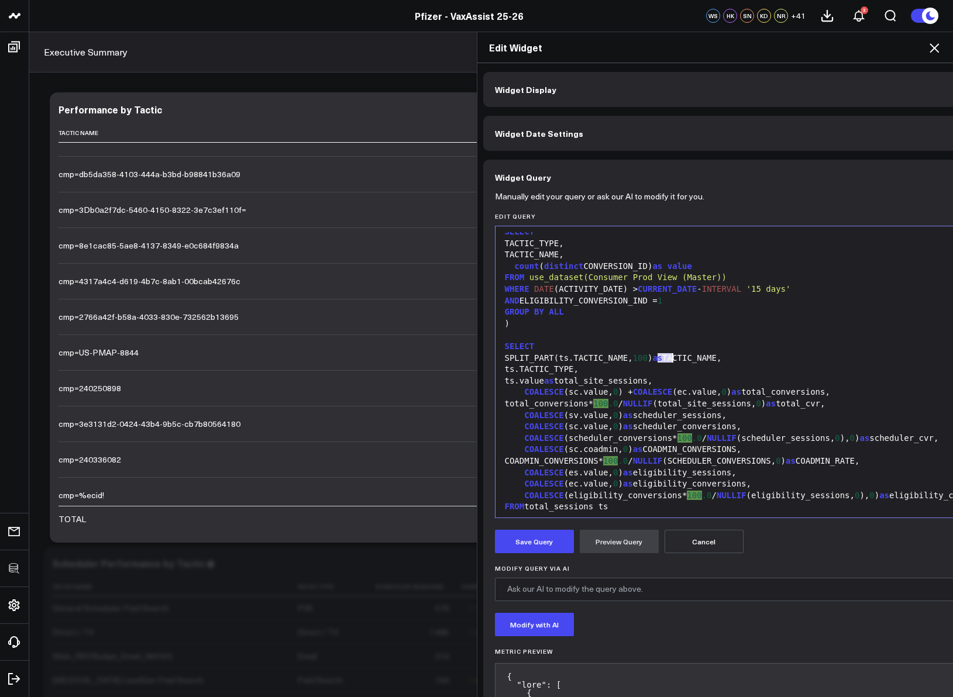
scroll to position [512, 0]
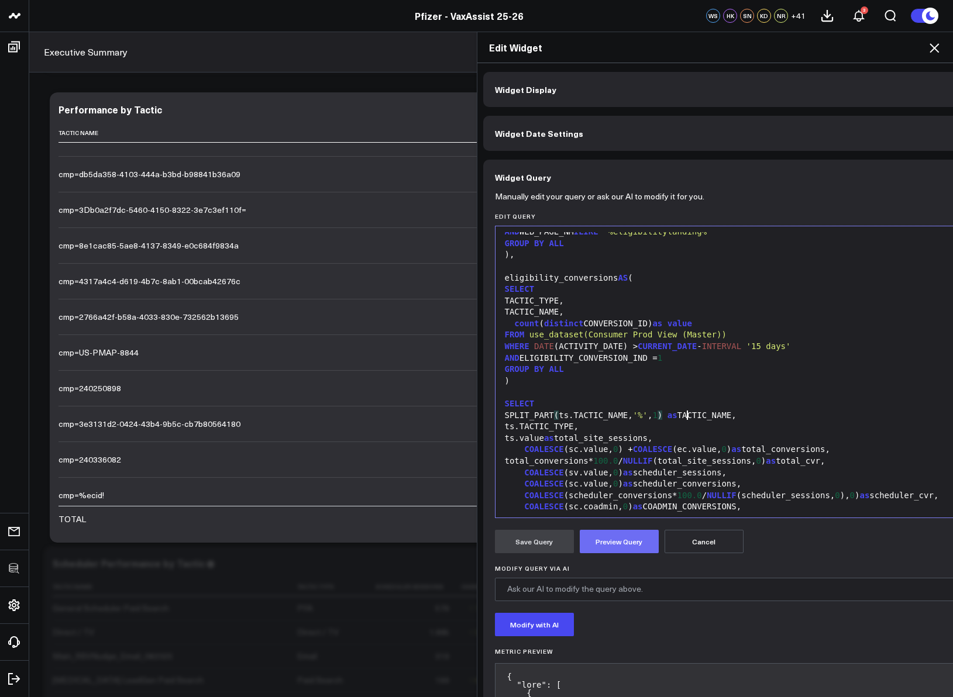
click at [633, 532] on button "Preview Query" at bounding box center [619, 541] width 79 height 23
click at [519, 549] on button "Save Query" at bounding box center [534, 541] width 79 height 23
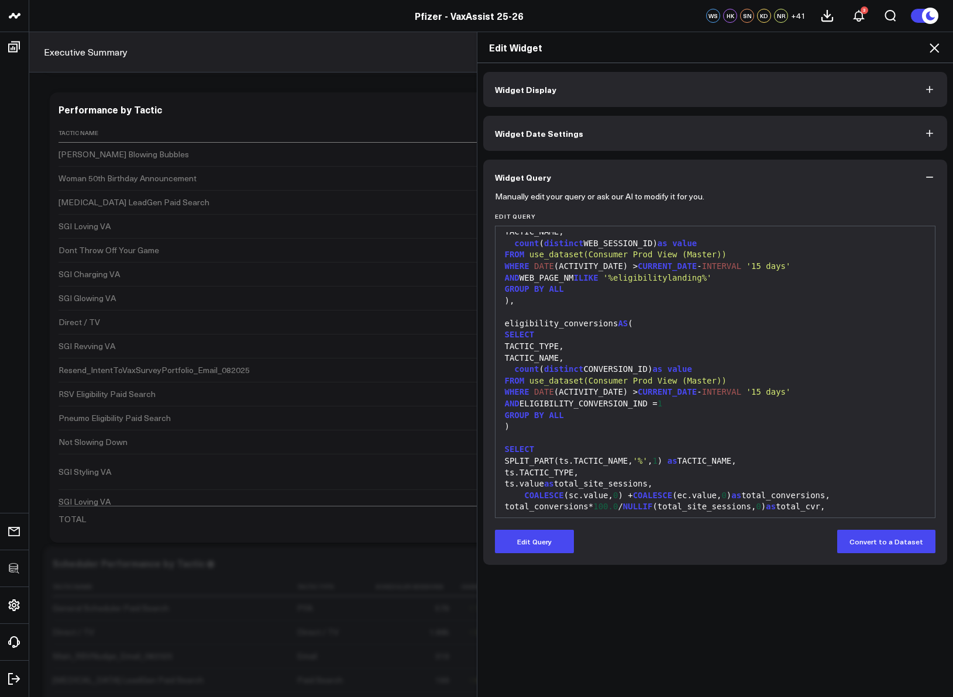
scroll to position [570, 0]
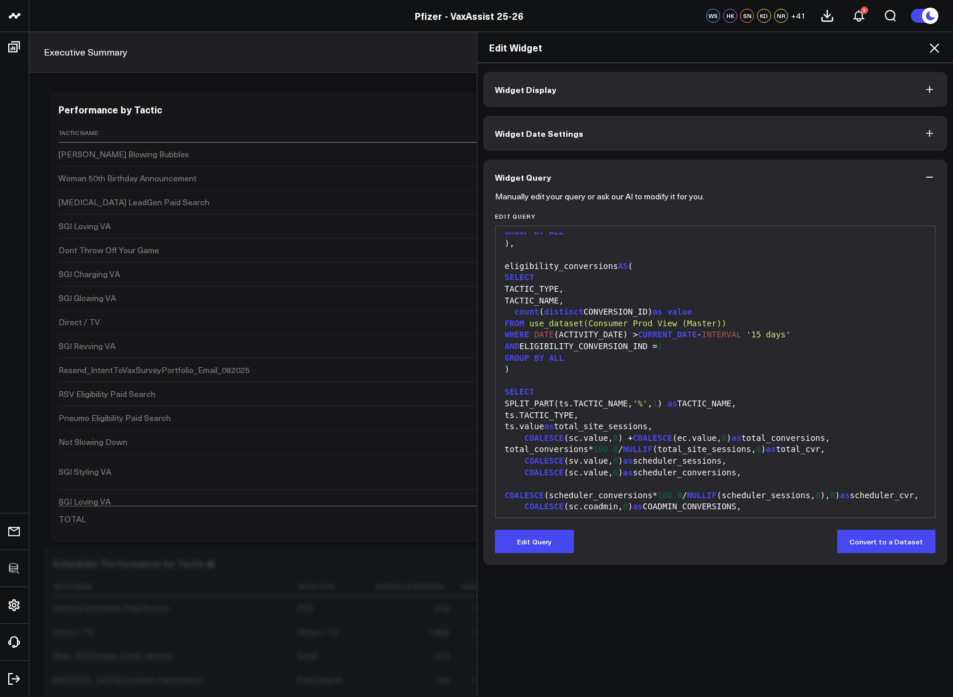
click at [934, 43] on icon at bounding box center [934, 48] width 14 height 14
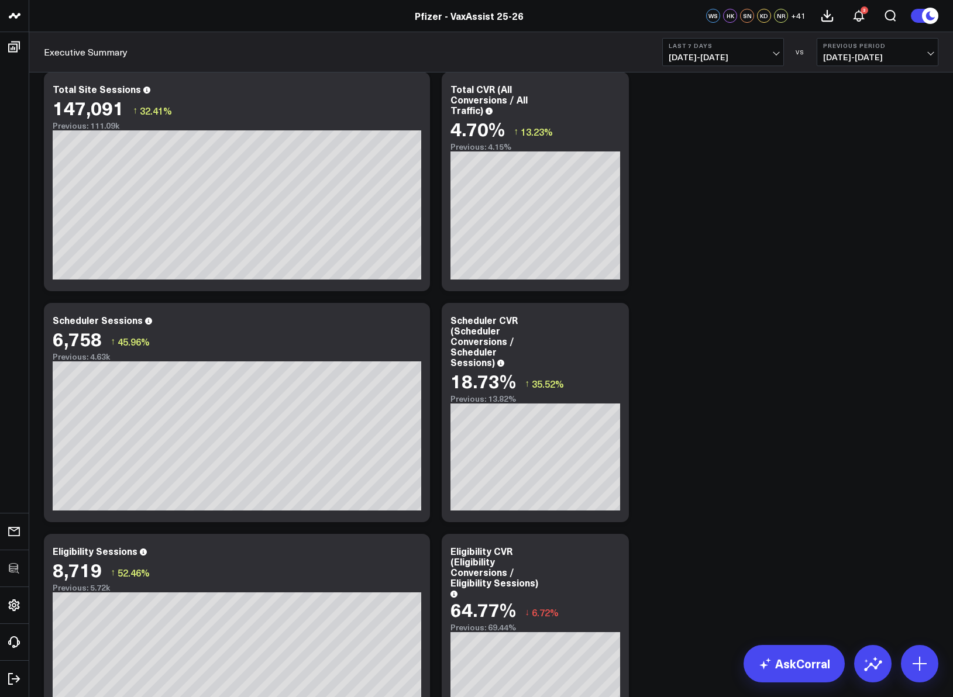
scroll to position [1059, 0]
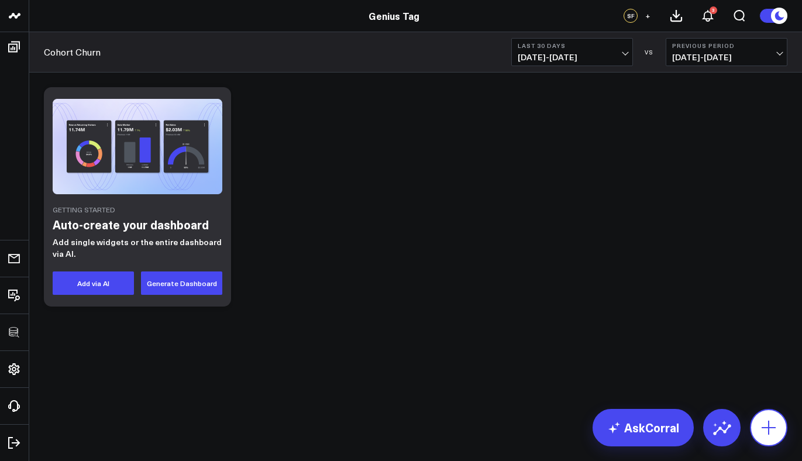
click at [763, 432] on icon at bounding box center [768, 427] width 19 height 19
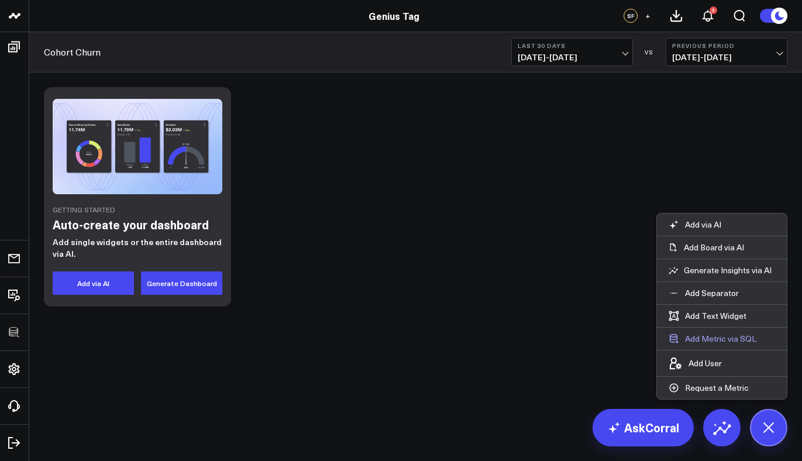
click at [719, 335] on button "Add Metric via SQL" at bounding box center [712, 339] width 111 height 22
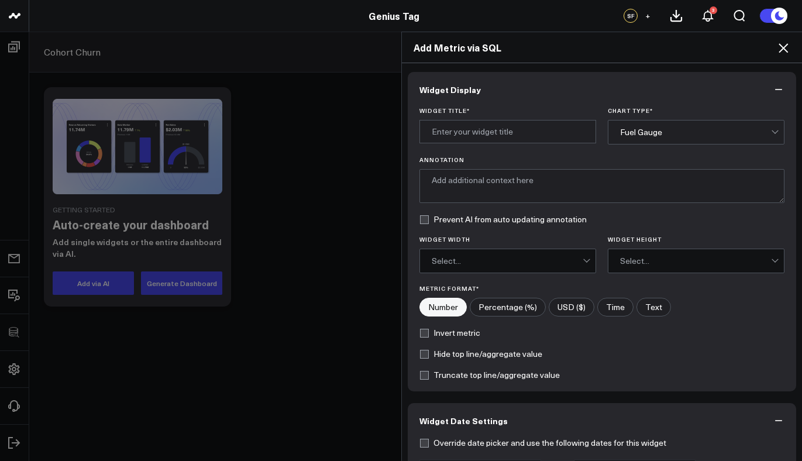
scroll to position [305, 0]
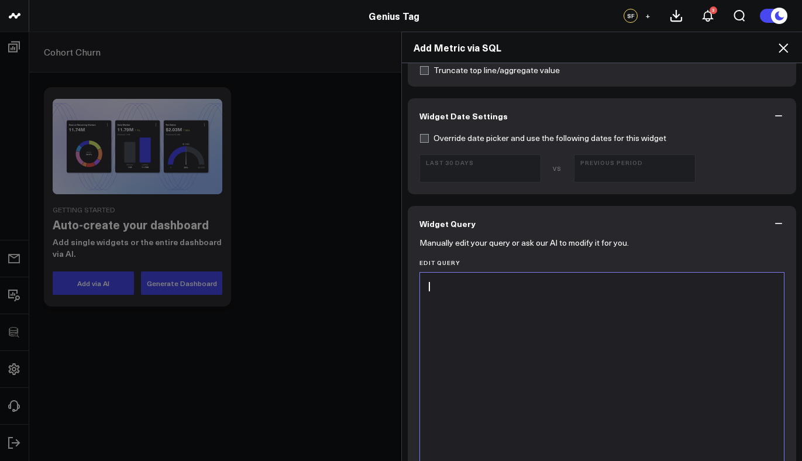
click at [524, 292] on div at bounding box center [602, 418] width 353 height 280
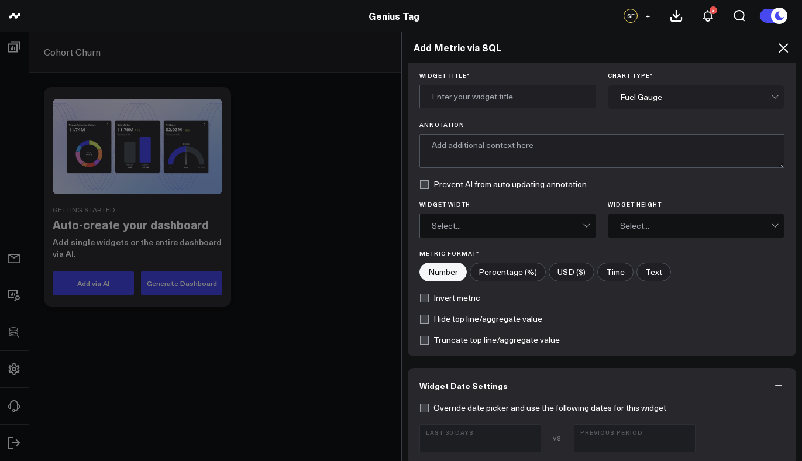
scroll to position [0, 0]
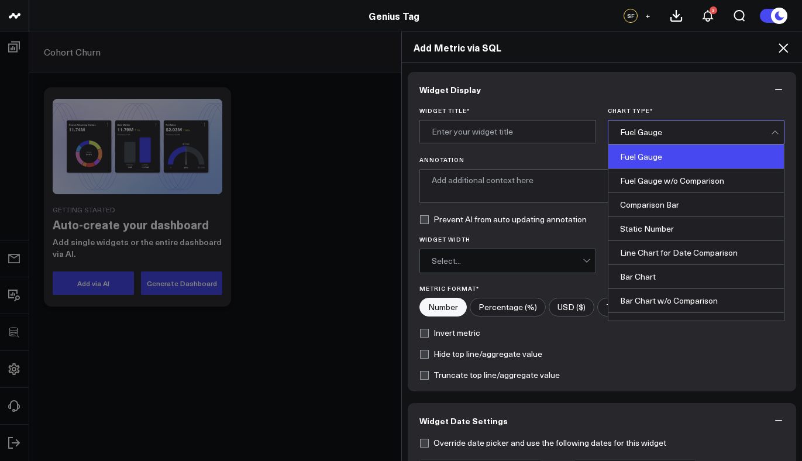
click at [689, 132] on div "Fuel Gauge" at bounding box center [695, 131] width 151 height 9
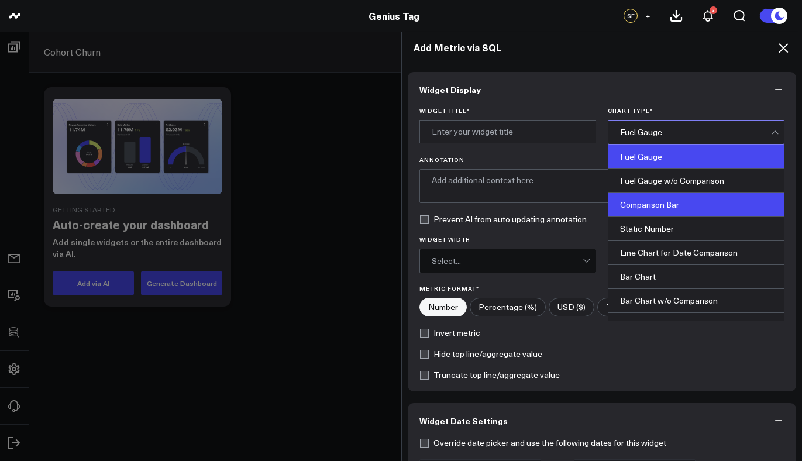
scroll to position [471, 0]
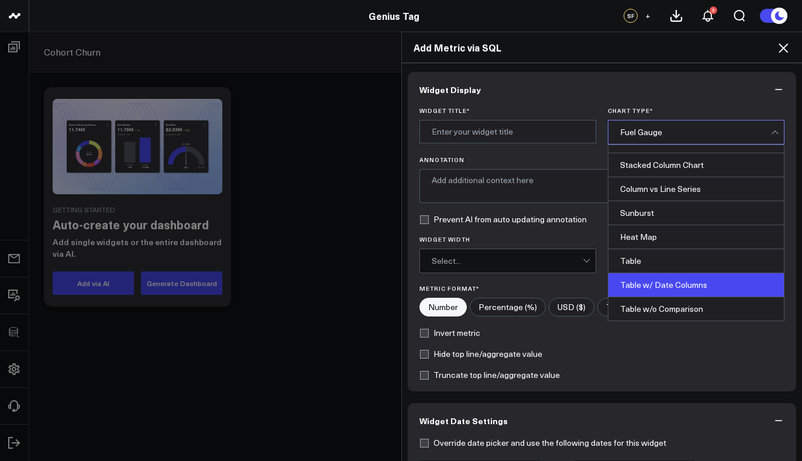
click at [683, 288] on div "Table w/ Date Columns" at bounding box center [695, 285] width 175 height 24
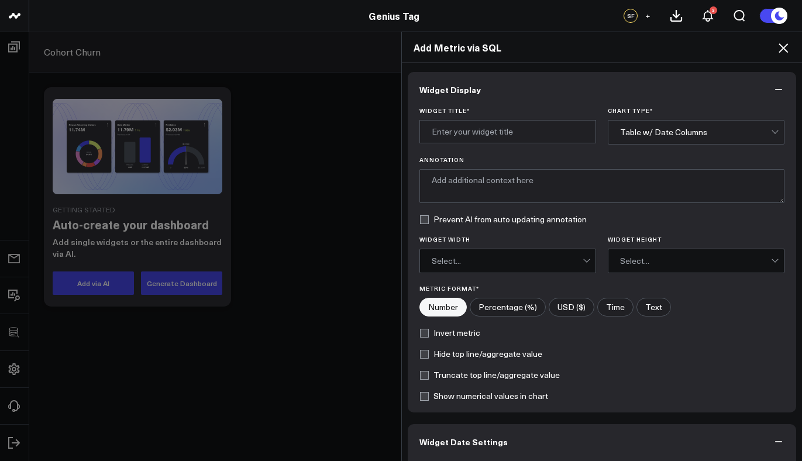
click at [547, 444] on button "Widget Date Settings" at bounding box center [602, 441] width 389 height 35
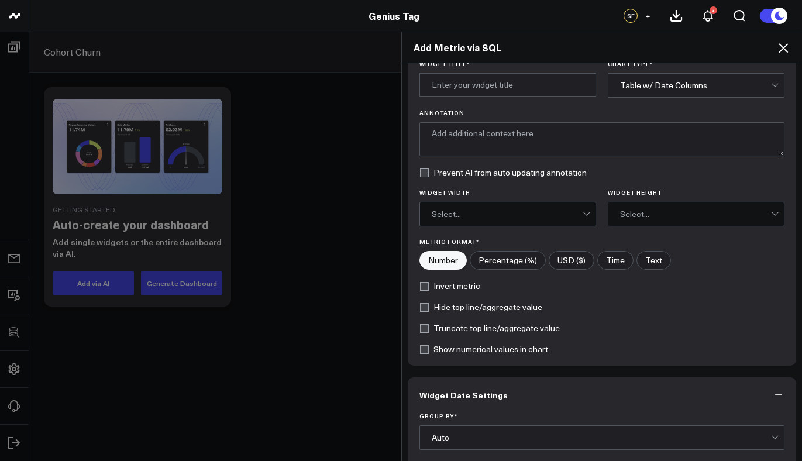
scroll to position [115, 0]
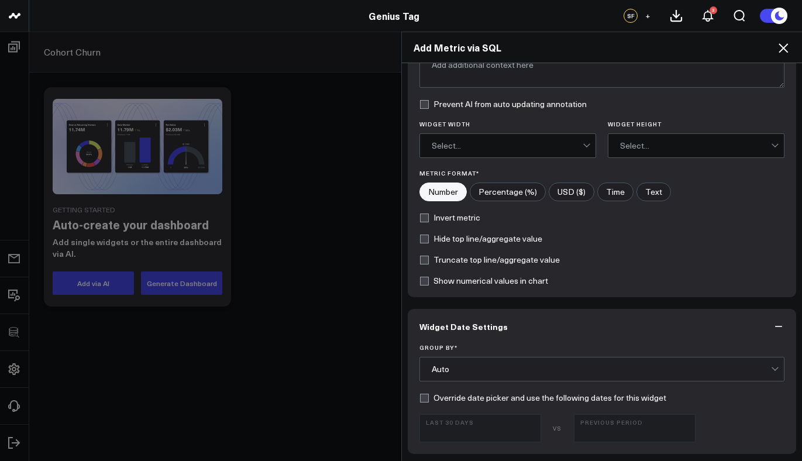
click at [502, 364] on div "Auto" at bounding box center [602, 368] width 340 height 9
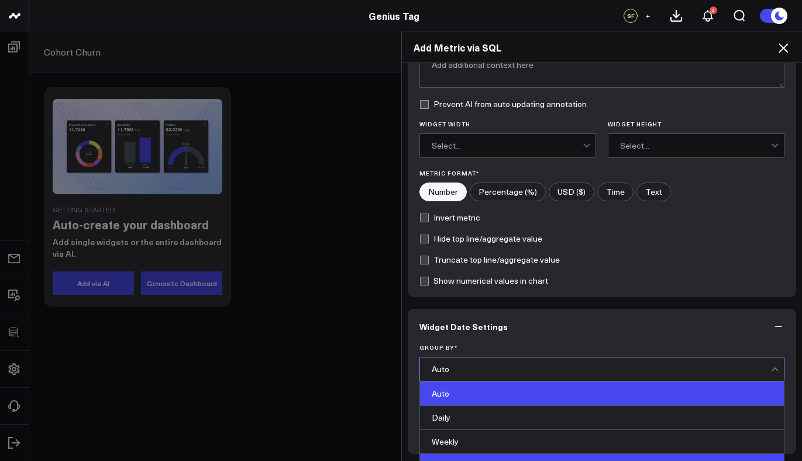
click at [459, 459] on div "Monthly" at bounding box center [602, 466] width 364 height 24
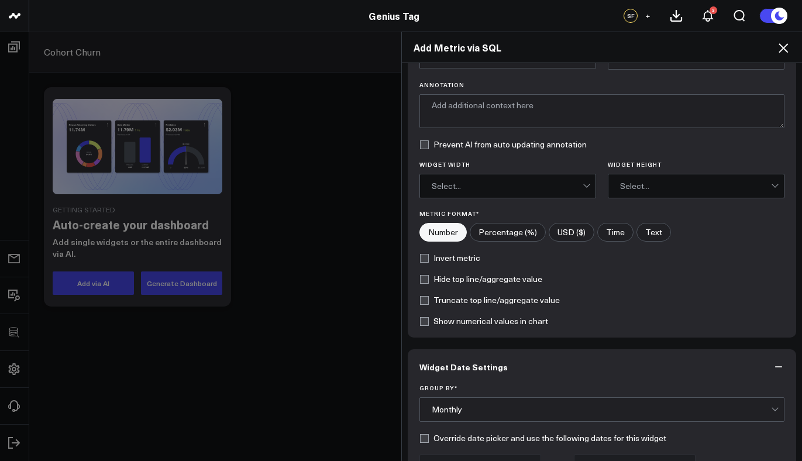
scroll to position [0, 0]
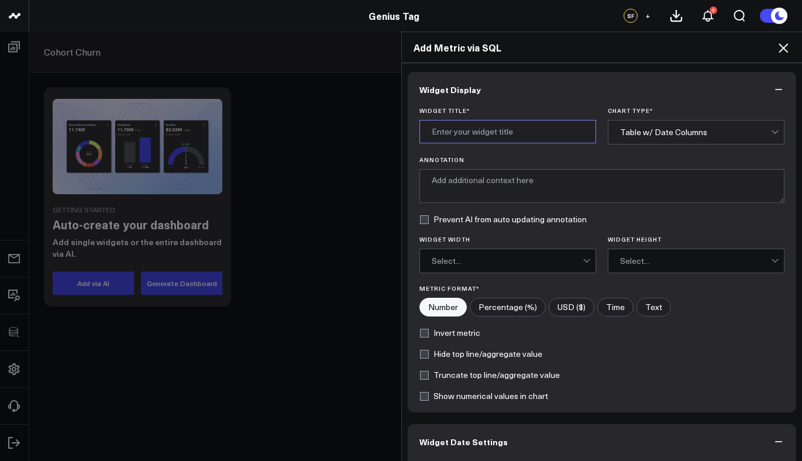
click at [476, 122] on input "Widget Title *" at bounding box center [507, 131] width 177 height 23
type input "Customer Count Cohort"
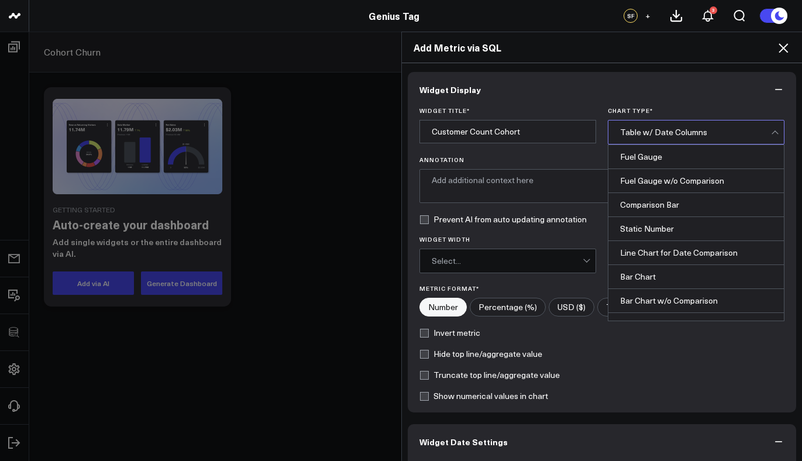
click at [653, 137] on div "Table w/ Date Columns" at bounding box center [695, 131] width 151 height 23
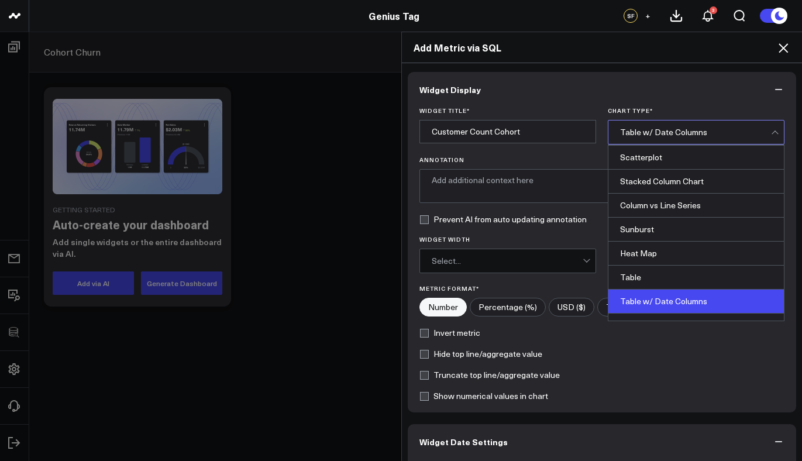
click at [653, 137] on div "Table w/ Date Columns" at bounding box center [695, 131] width 151 height 23
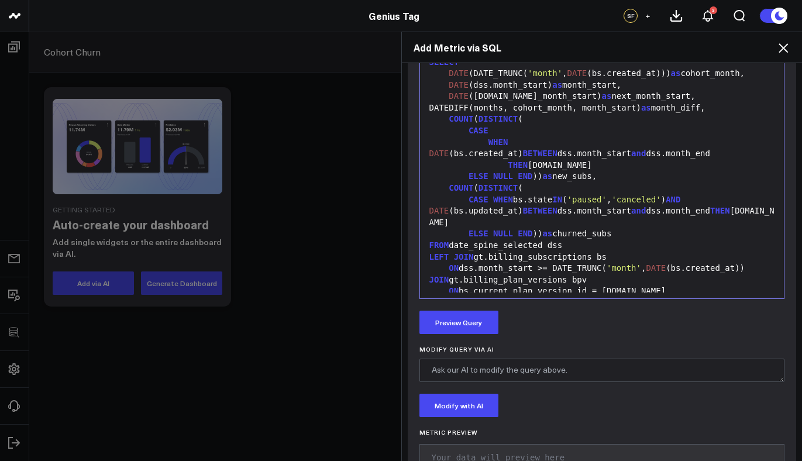
scroll to position [711, 0]
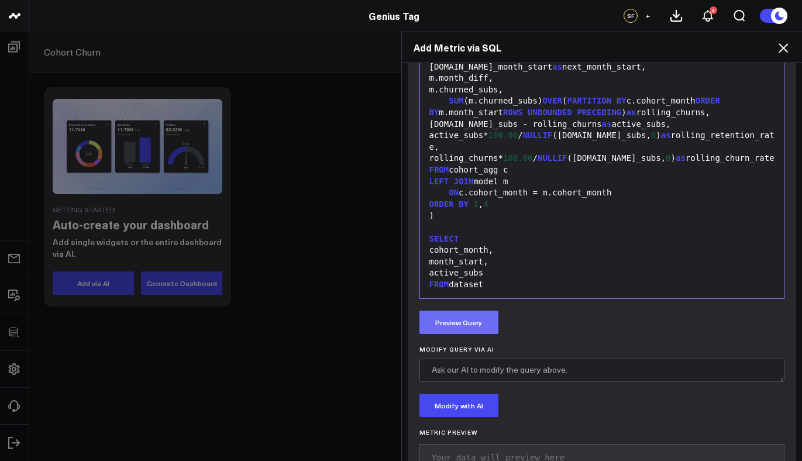
click at [452, 319] on button "Preview Query" at bounding box center [458, 322] width 79 height 23
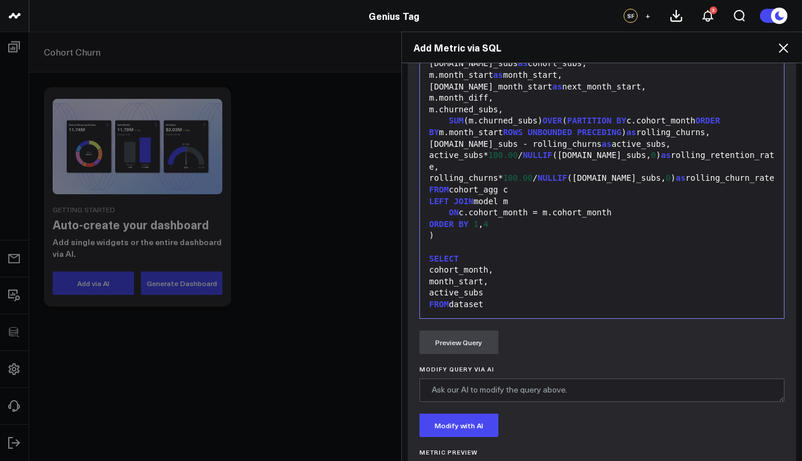
scroll to position [779, 0]
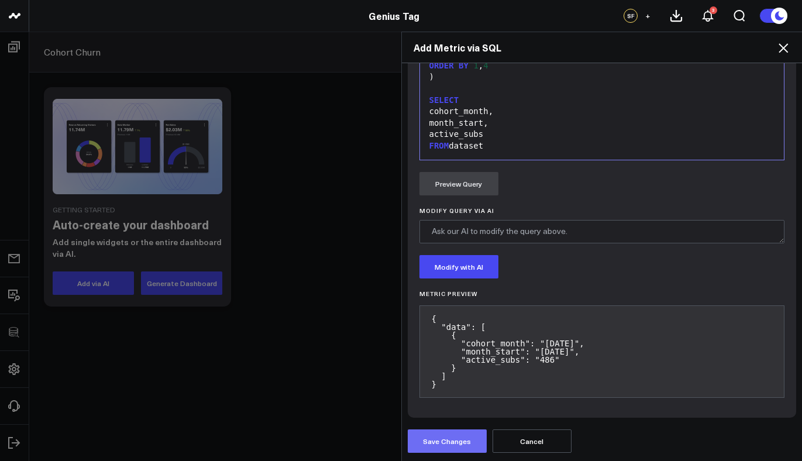
click at [456, 449] on button "Save Changes" at bounding box center [447, 440] width 79 height 23
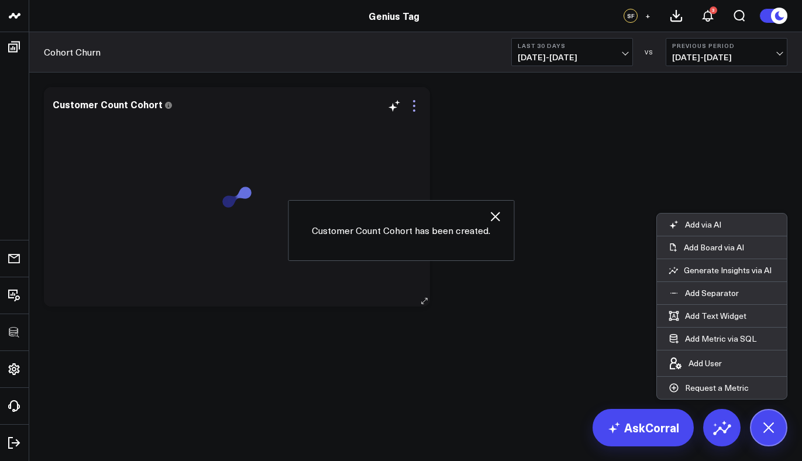
click at [415, 102] on icon at bounding box center [414, 106] width 14 height 14
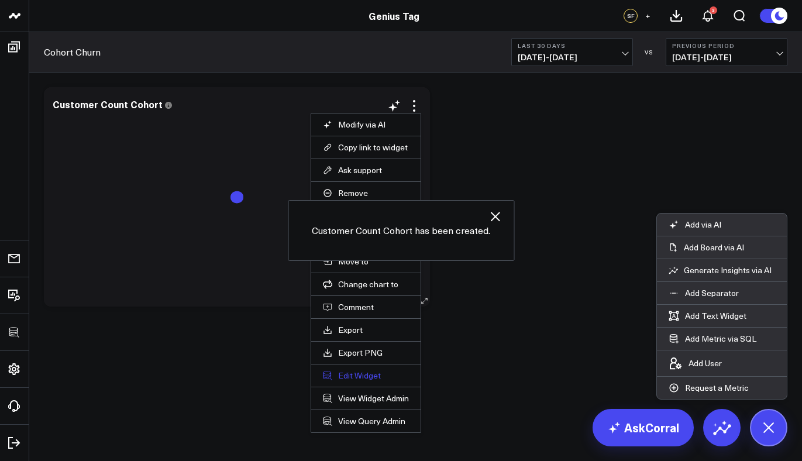
click at [358, 374] on button "Edit Widget" at bounding box center [366, 375] width 86 height 11
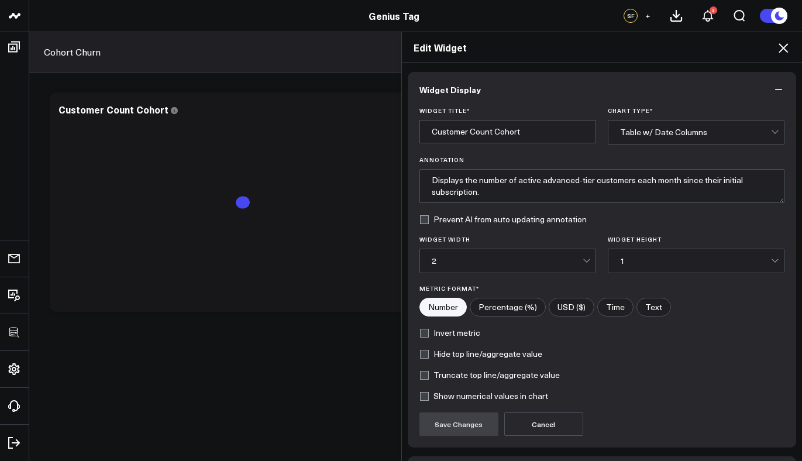
scroll to position [82, 0]
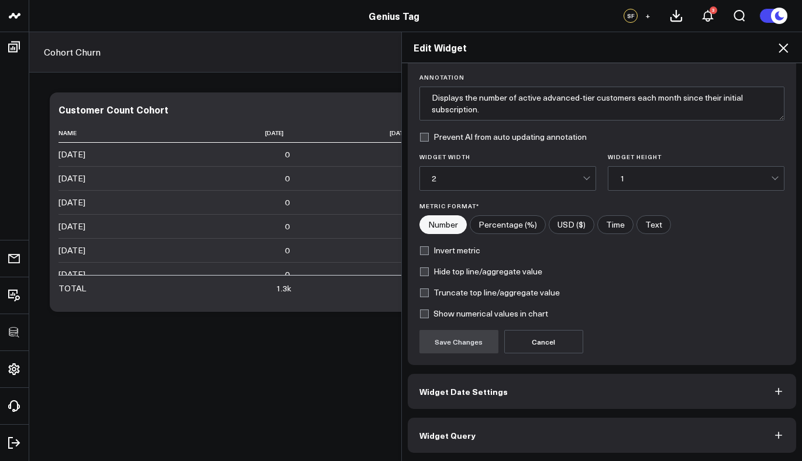
click at [485, 426] on button "Widget Query" at bounding box center [602, 435] width 389 height 35
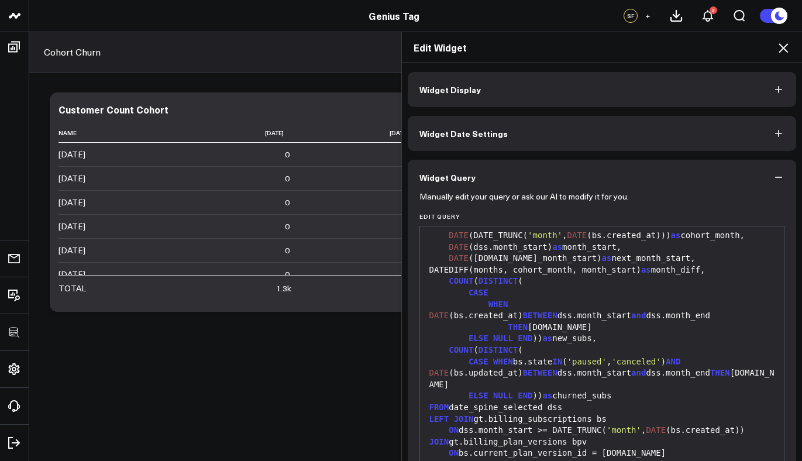
scroll to position [203, 0]
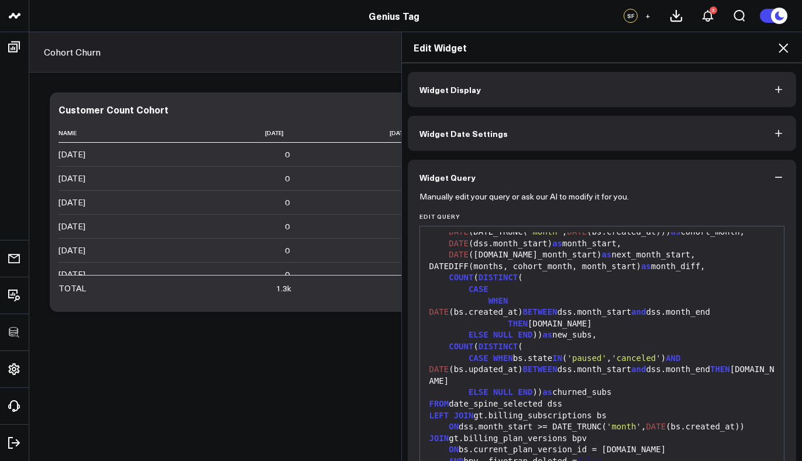
click at [781, 49] on icon at bounding box center [782, 47] width 9 height 9
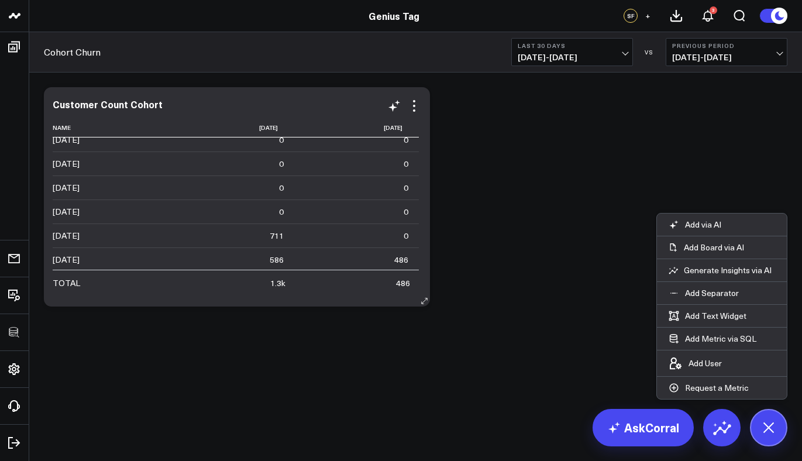
scroll to position [683, 0]
click at [416, 105] on icon at bounding box center [414, 106] width 14 height 14
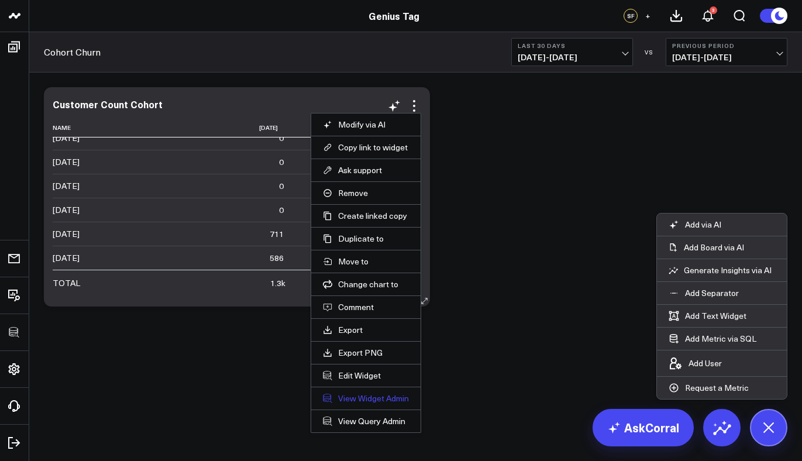
click at [385, 396] on link "View Widget Admin" at bounding box center [366, 398] width 86 height 11
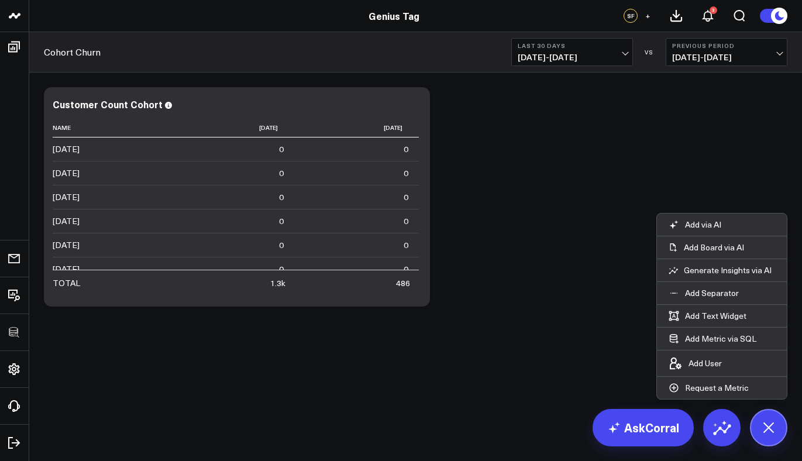
click at [602, 166] on div "Modify via AI Copy link to widget Ask support Remove Create linked copy Executi…" at bounding box center [415, 196] width 755 height 231
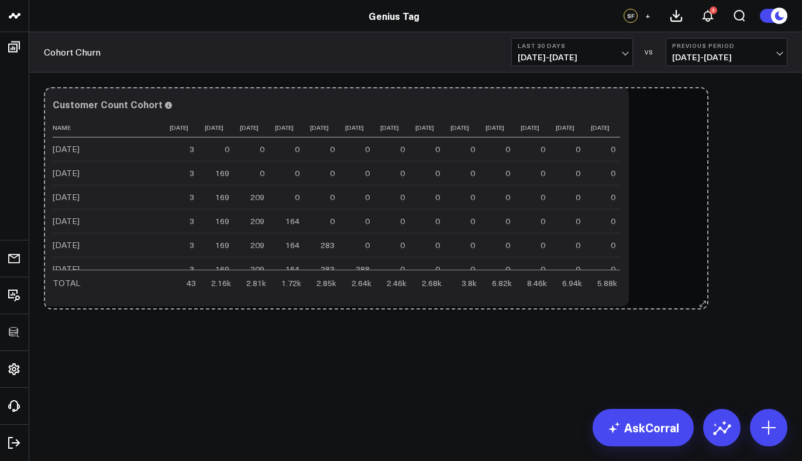
drag, startPoint x: 418, startPoint y: 301, endPoint x: 696, endPoint y: 303, distance: 278.4
click at [696, 304] on div "Modify via AI Copy link to widget Ask support Remove Create linked copy Executi…" at bounding box center [415, 196] width 755 height 231
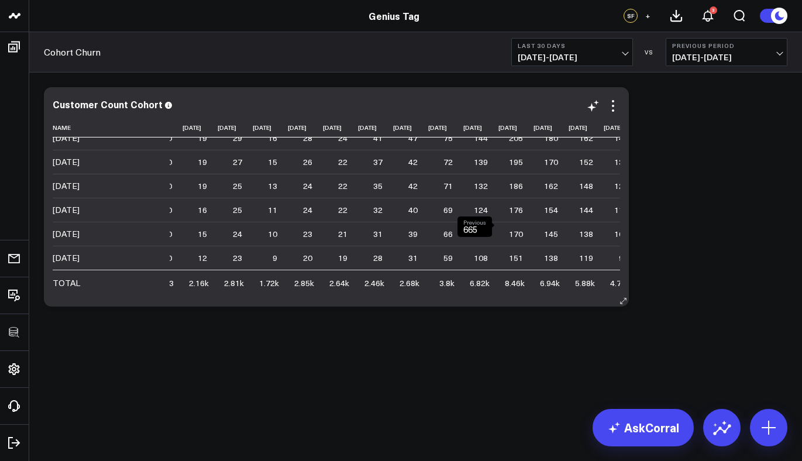
scroll to position [688, 0]
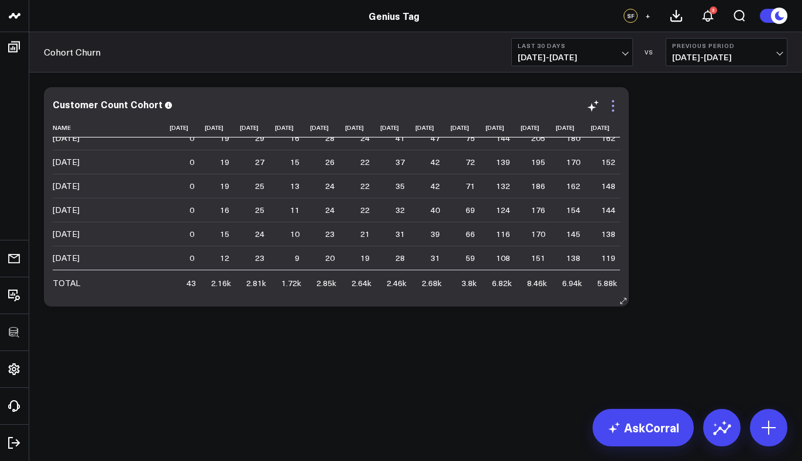
click at [612, 113] on div "Customer Count Cohort Name [DATE] [DATE] [DATE] [DATE] [DATE] [DATE] [DATE] [DA…" at bounding box center [336, 197] width 567 height 196
click at [615, 105] on icon at bounding box center [613, 106] width 14 height 14
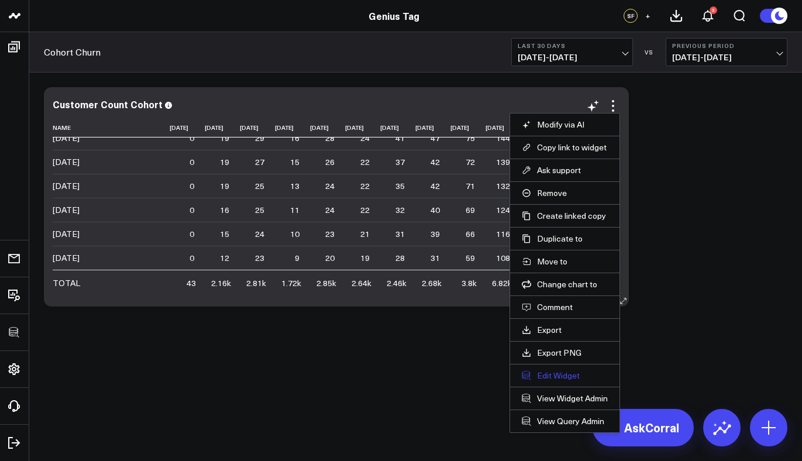
click at [541, 374] on button "Edit Widget" at bounding box center [565, 375] width 86 height 11
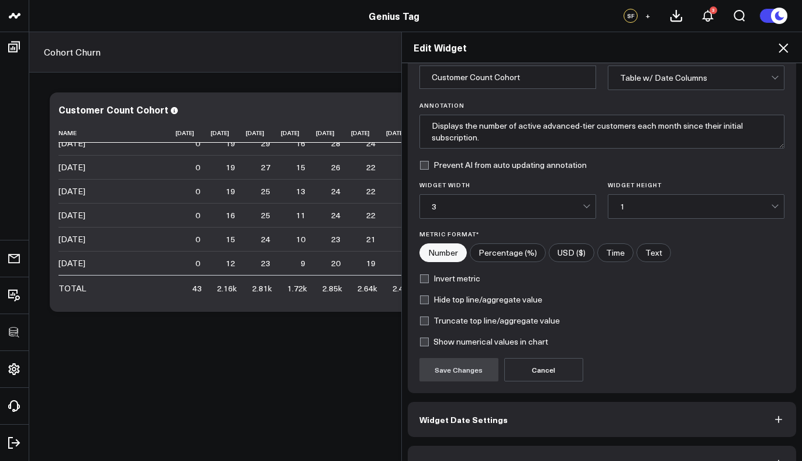
scroll to position [82, 0]
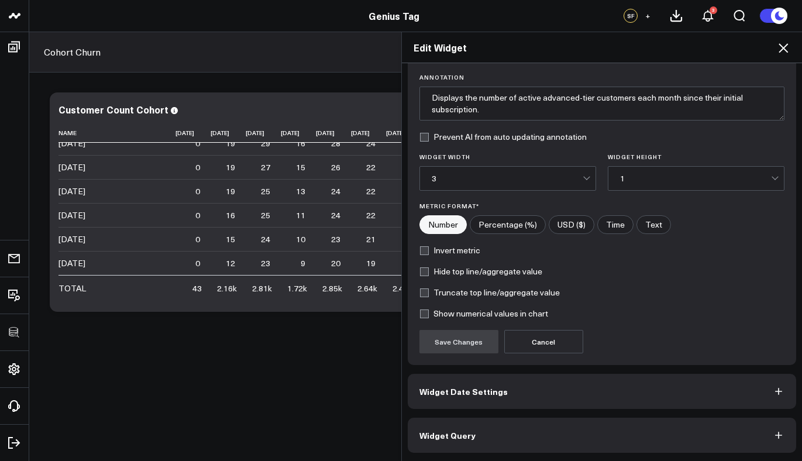
click at [473, 429] on button "Widget Query" at bounding box center [602, 435] width 389 height 35
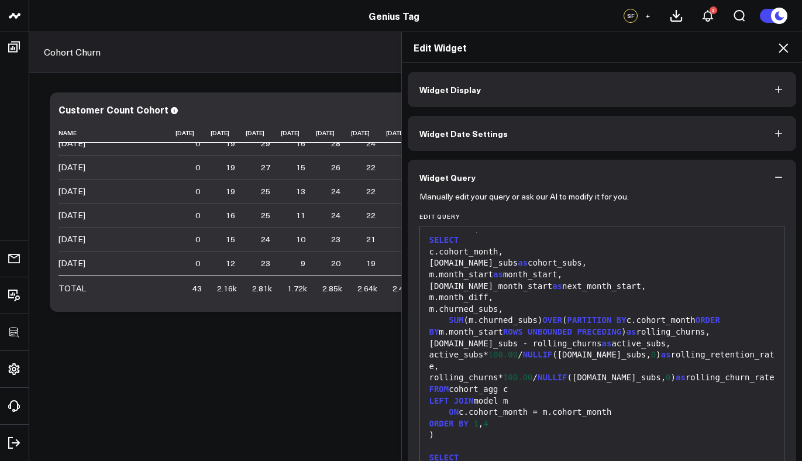
scroll to position [112, 0]
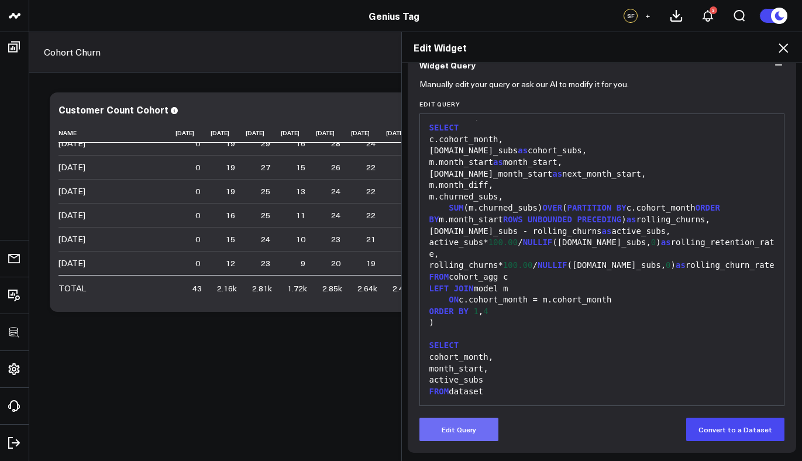
click at [467, 423] on button "Edit Query" at bounding box center [458, 429] width 79 height 23
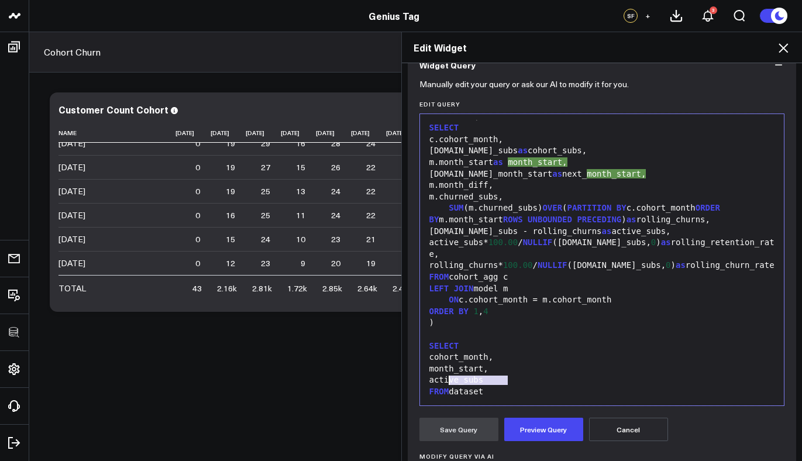
drag, startPoint x: 510, startPoint y: 365, endPoint x: 416, endPoint y: 365, distance: 93.6
click at [419, 365] on div "99 28 29 30 31 32 33 34 35 36 37 38 39 40 41 42 43 44 45 46 47 48 49 50 51 52 5…" at bounding box center [602, 259] width 366 height 292
click at [477, 345] on div "SELECT" at bounding box center [602, 346] width 353 height 12
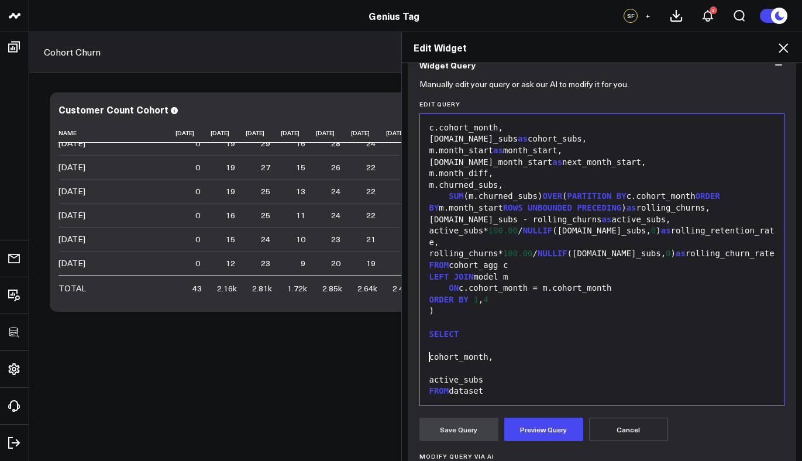
paste div
click at [499, 374] on div at bounding box center [602, 369] width 353 height 12
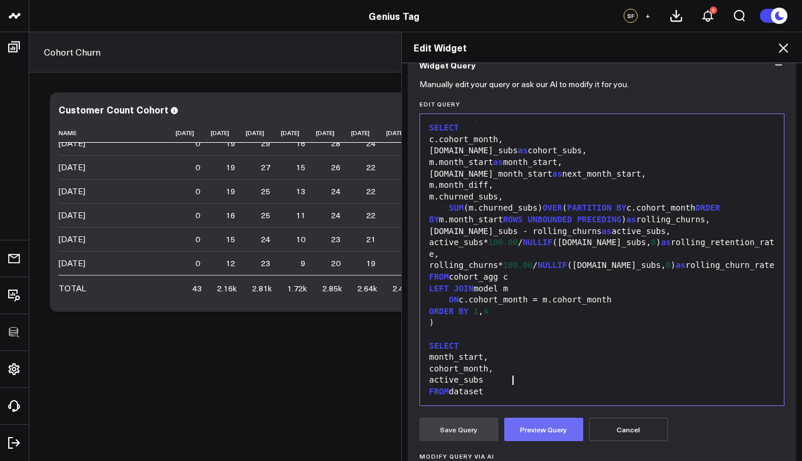
click at [521, 437] on button "Preview Query" at bounding box center [543, 429] width 79 height 23
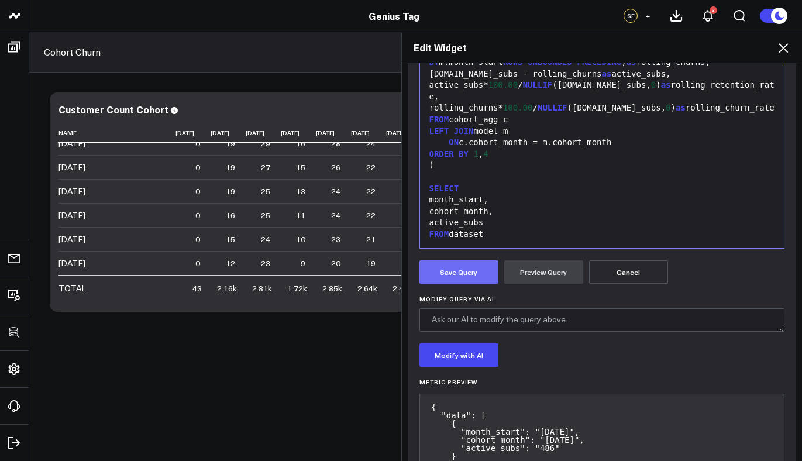
scroll to position [278, 0]
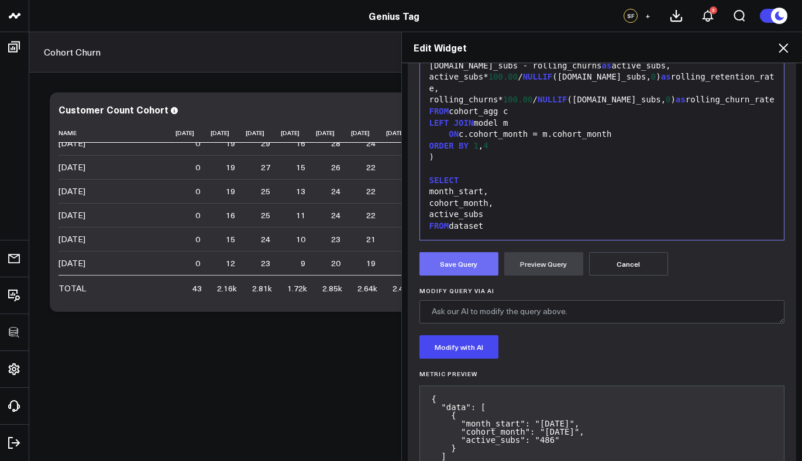
click at [472, 264] on button "Save Query" at bounding box center [458, 263] width 79 height 23
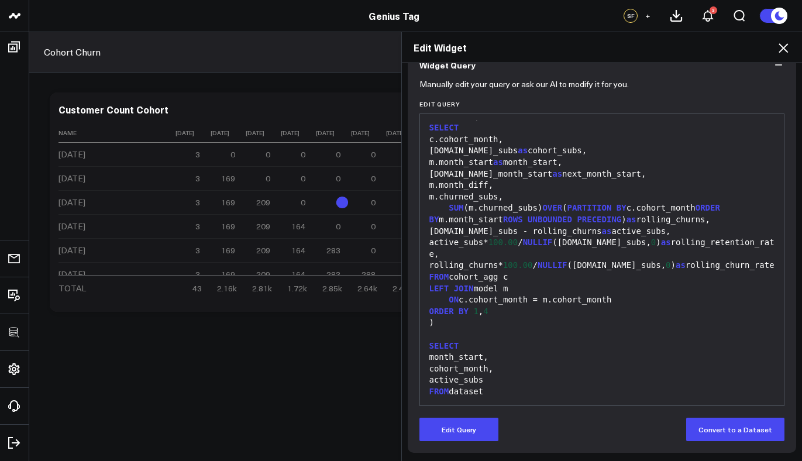
scroll to position [112, 0]
click at [785, 43] on icon at bounding box center [783, 48] width 14 height 14
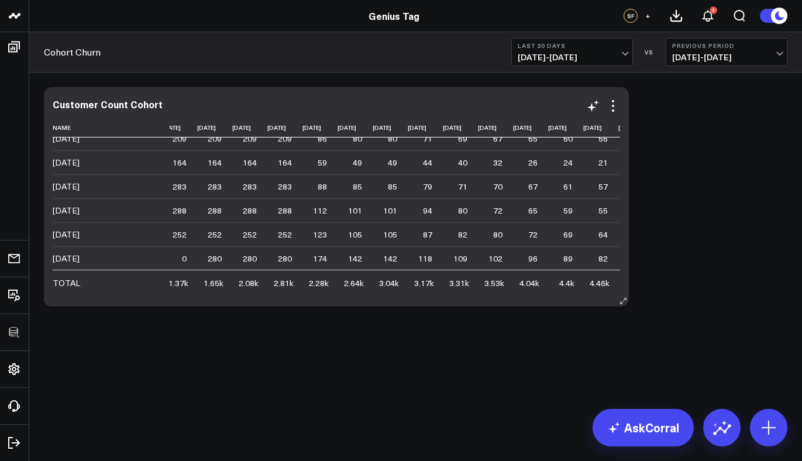
scroll to position [58, 0]
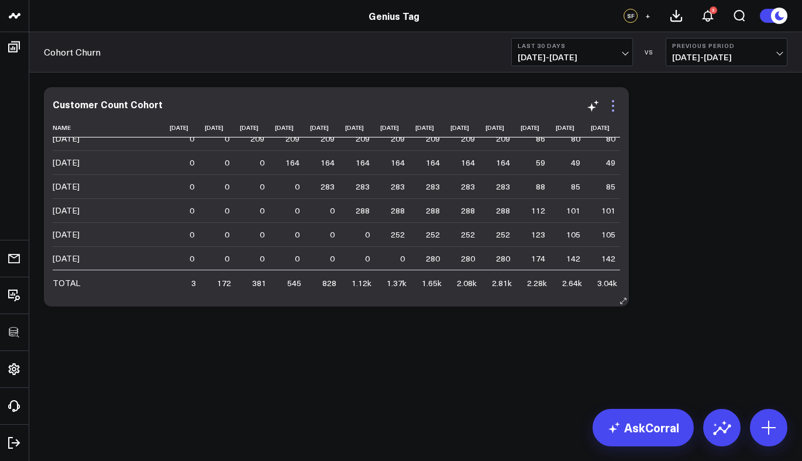
click at [614, 109] on icon at bounding box center [613, 106] width 14 height 14
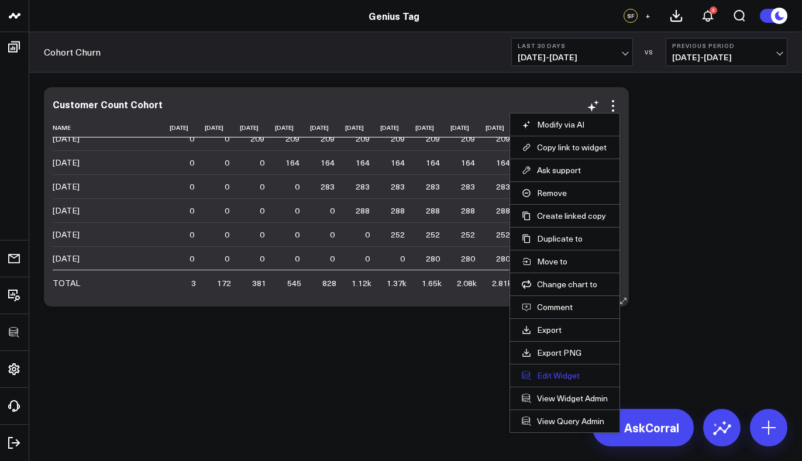
click at [553, 374] on button "Edit Widget" at bounding box center [565, 375] width 86 height 11
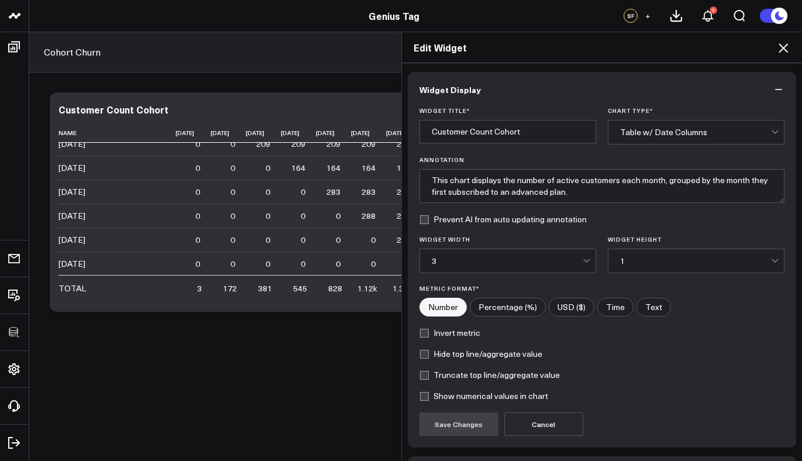
scroll to position [82, 0]
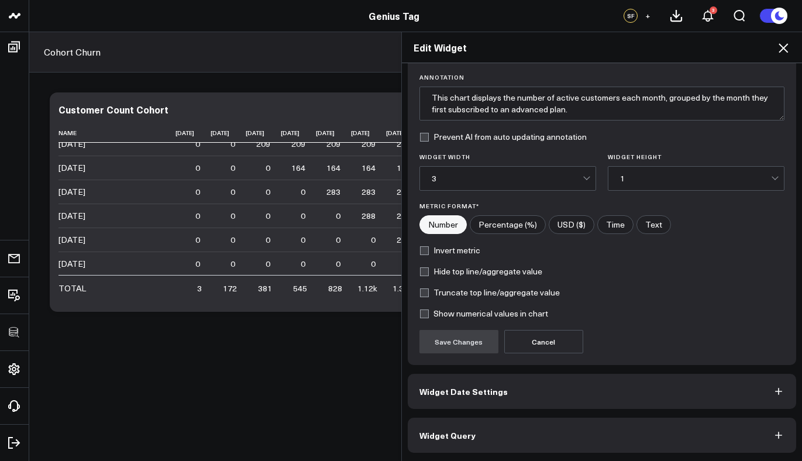
click at [526, 431] on button "Widget Query" at bounding box center [602, 435] width 389 height 35
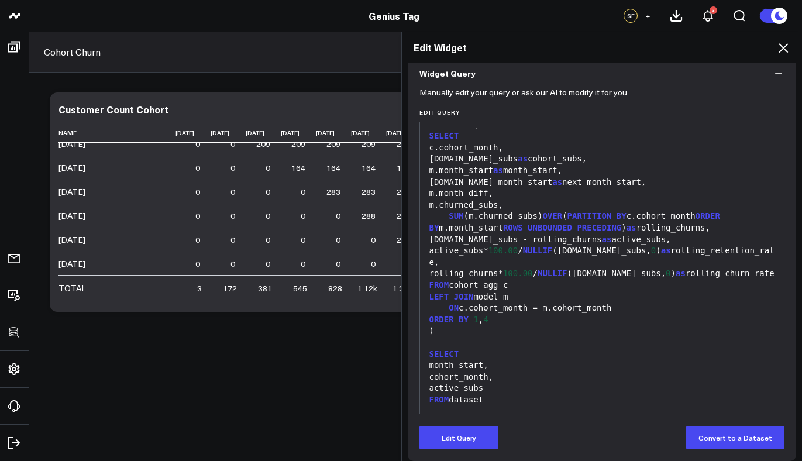
scroll to position [112, 0]
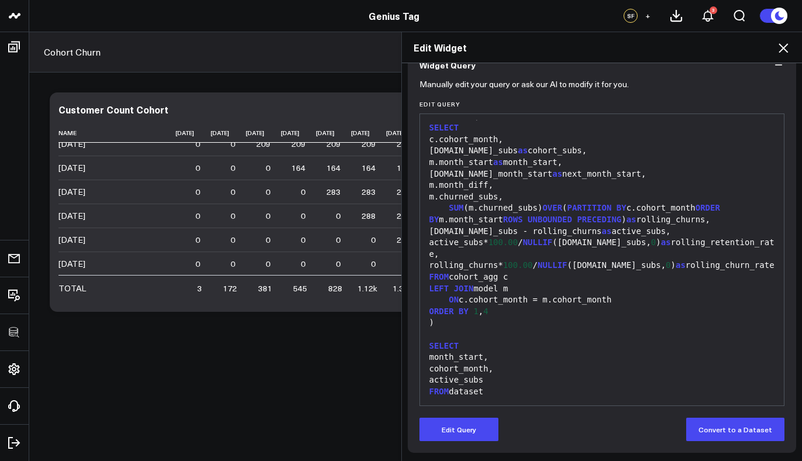
click at [467, 445] on div "Manually edit your query or ask our AI to modify it for you. Edit Query 99 1 2 …" at bounding box center [602, 267] width 389 height 370
click at [469, 431] on button "Edit Query" at bounding box center [458, 429] width 79 height 23
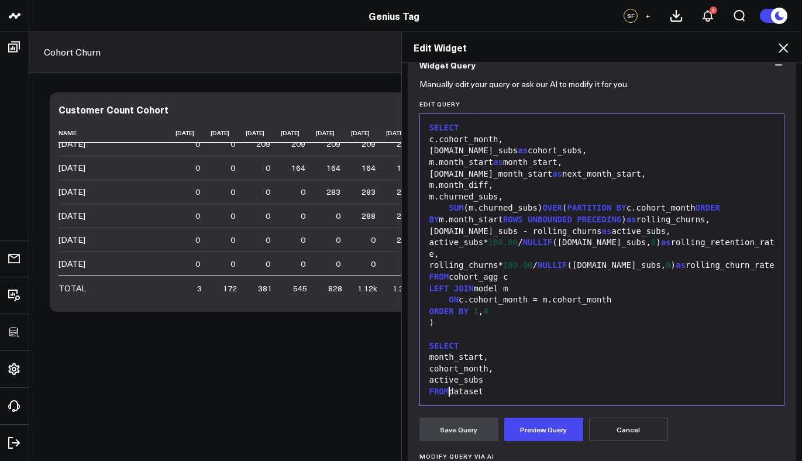
click at [445, 378] on div "active_subs" at bounding box center [602, 380] width 353 height 12
click at [781, 43] on icon at bounding box center [783, 48] width 14 height 14
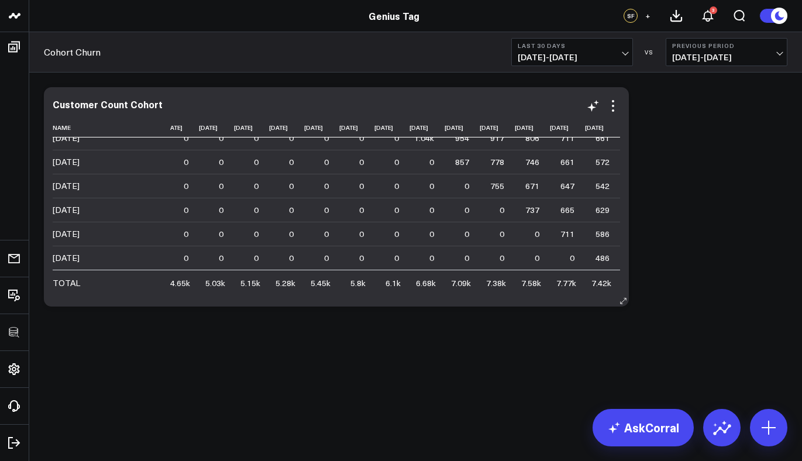
scroll to position [688, 1160]
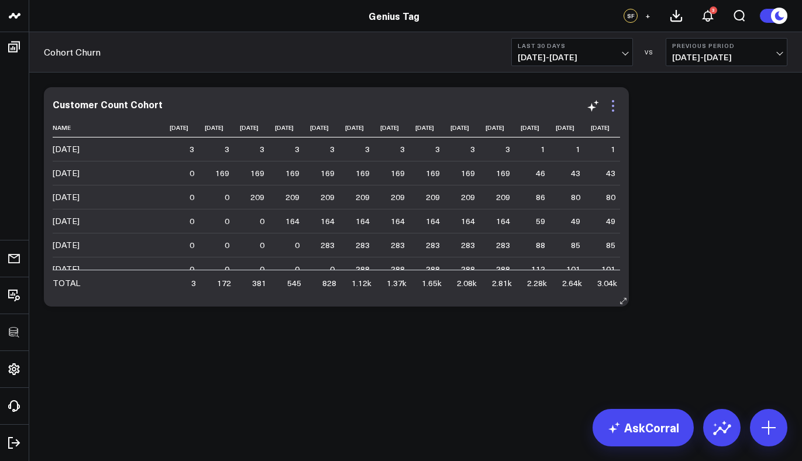
click at [613, 105] on icon at bounding box center [613, 106] width 2 height 2
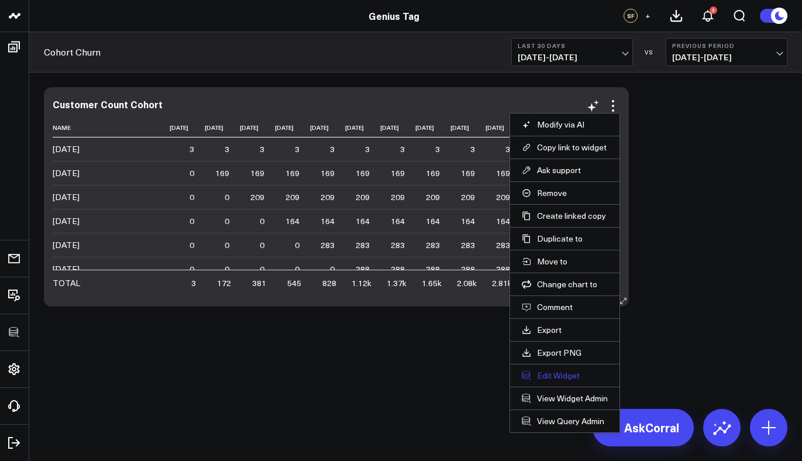
click at [544, 372] on button "Edit Widget" at bounding box center [565, 375] width 86 height 11
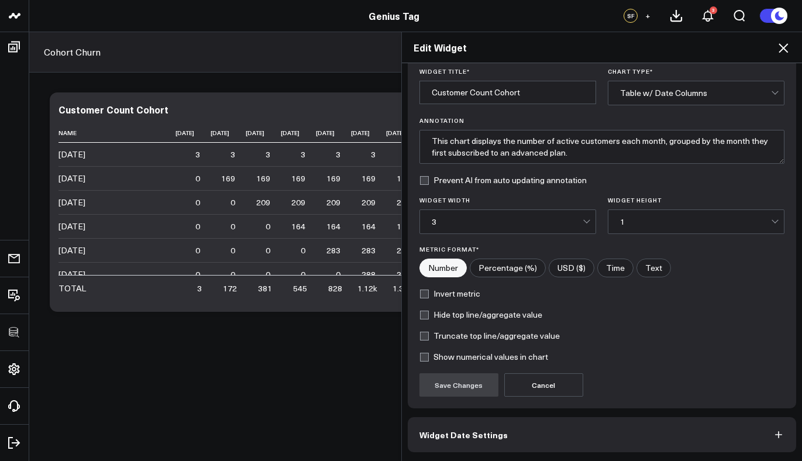
scroll to position [82, 0]
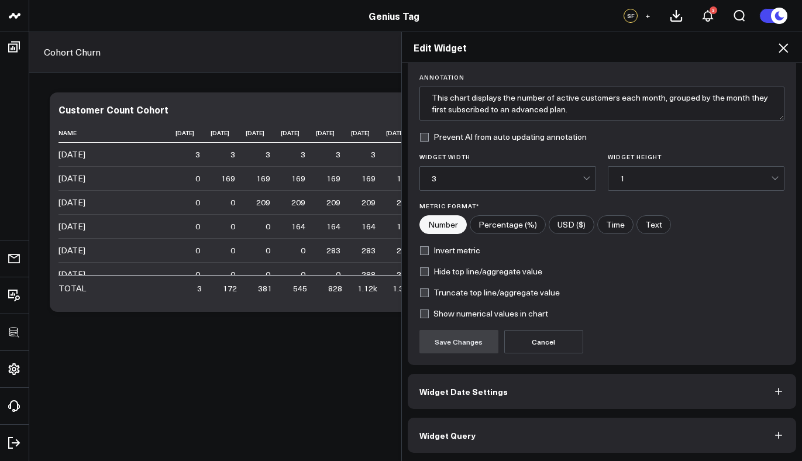
click at [473, 428] on button "Widget Query" at bounding box center [602, 435] width 389 height 35
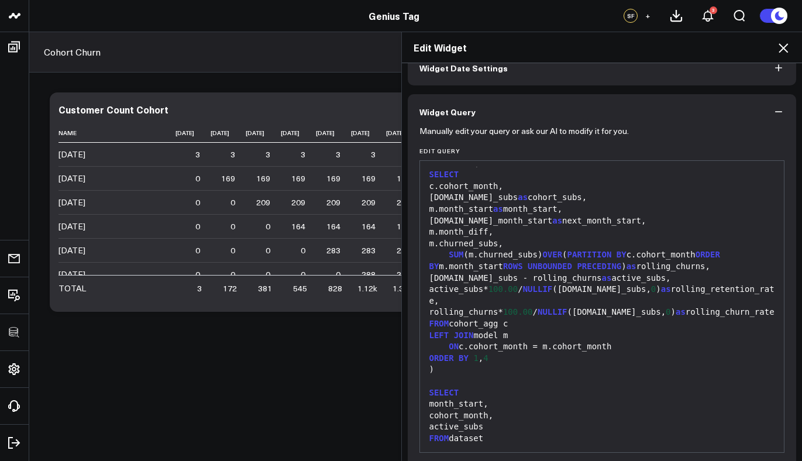
scroll to position [112, 0]
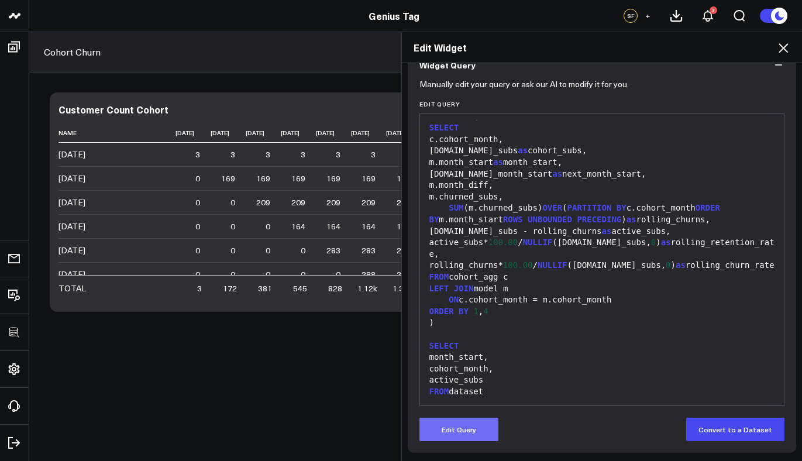
click at [468, 425] on button "Edit Query" at bounding box center [458, 429] width 79 height 23
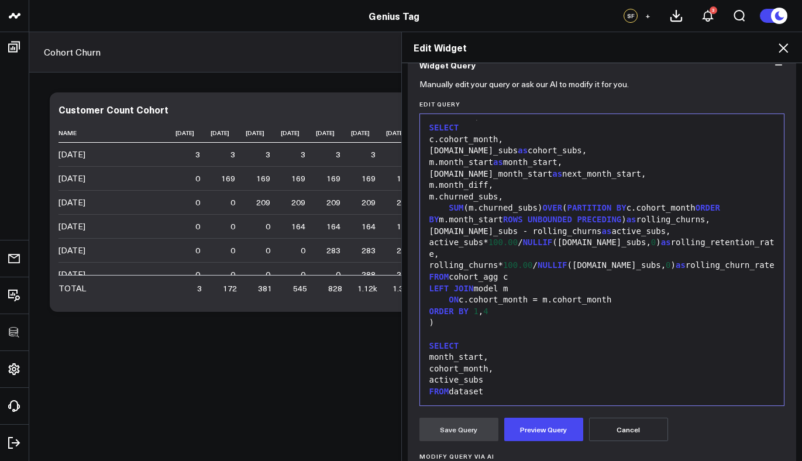
scroll to position [130, 0]
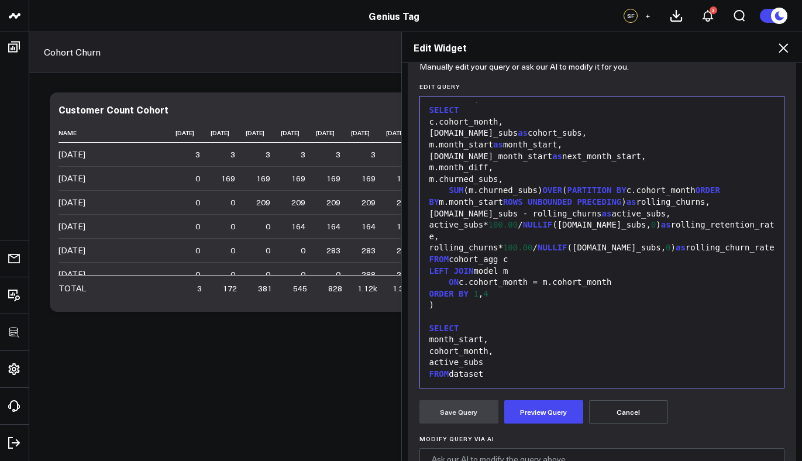
click at [444, 339] on div "month_start," at bounding box center [602, 340] width 353 height 12
click at [445, 337] on div "next_month_start," at bounding box center [602, 340] width 353 height 12
click at [468, 334] on div "CASE WHEN cohort_month = month_start THEN next_month_start," at bounding box center [602, 340] width 353 height 12
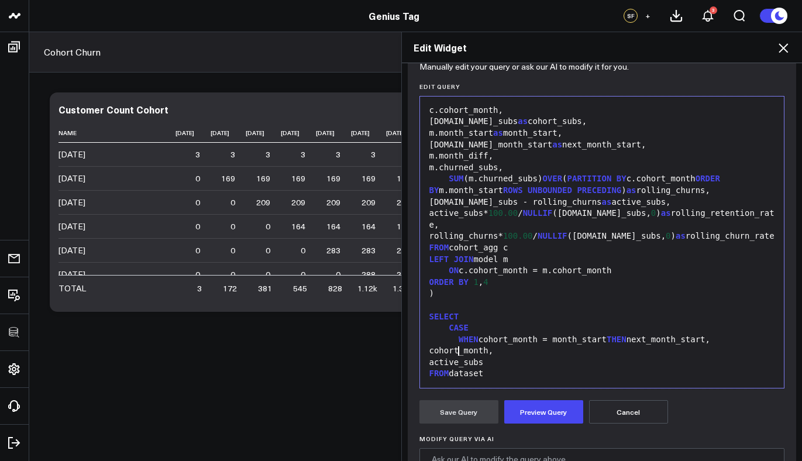
scroll to position [722, 0]
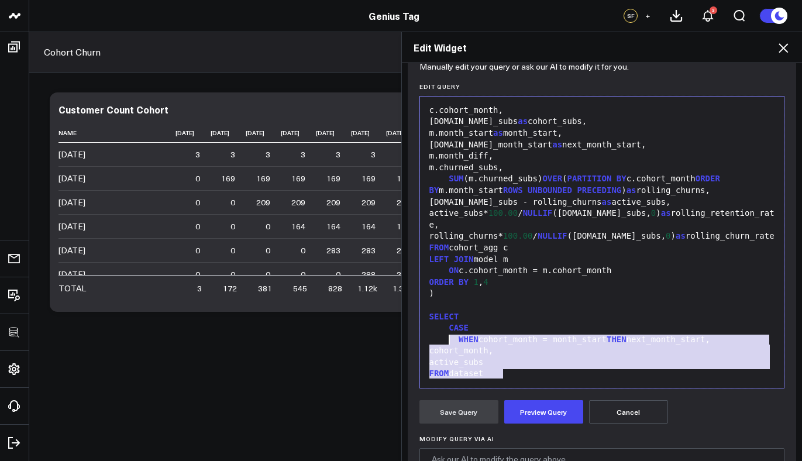
drag, startPoint x: 573, startPoint y: 363, endPoint x: 445, endPoint y: 325, distance: 133.0
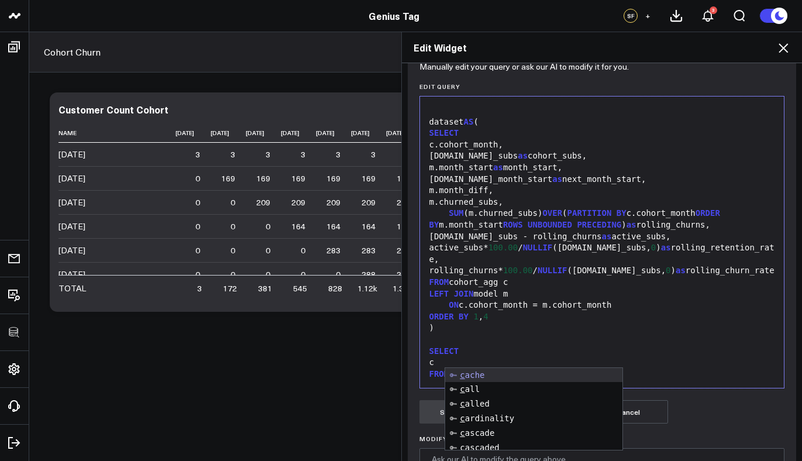
scroll to position [688, 0]
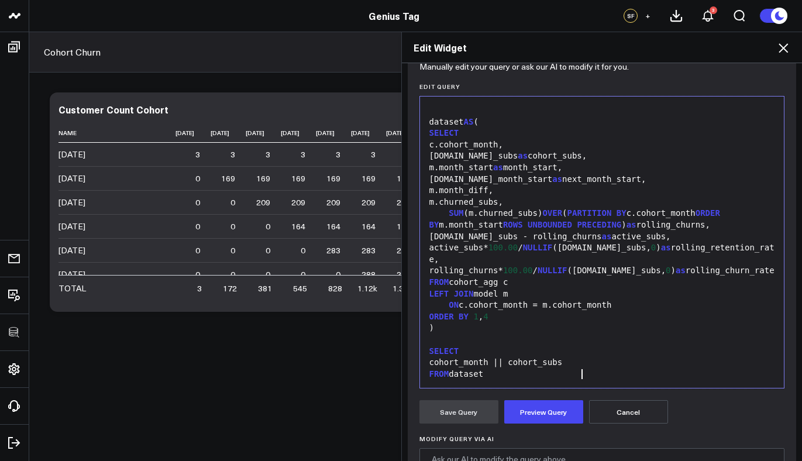
click at [525, 363] on div "cohort_month || cohort_subs" at bounding box center [602, 363] width 353 height 12
click at [628, 363] on div "cohort_month || ' ' || cohort_subs" at bounding box center [602, 363] width 353 height 12
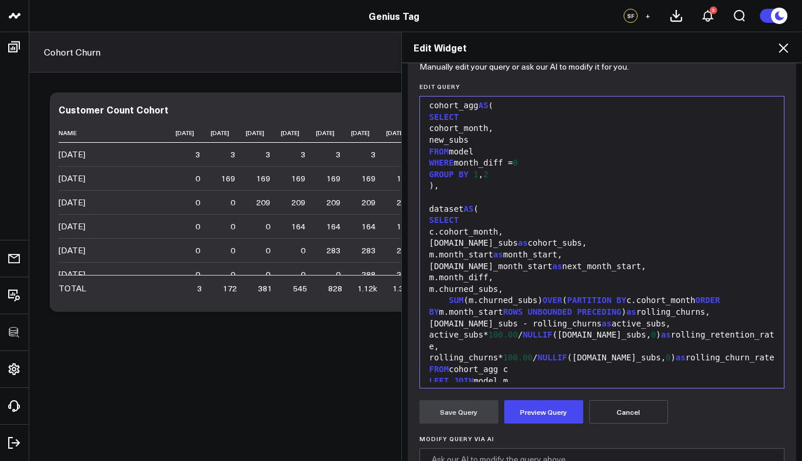
scroll to position [711, 0]
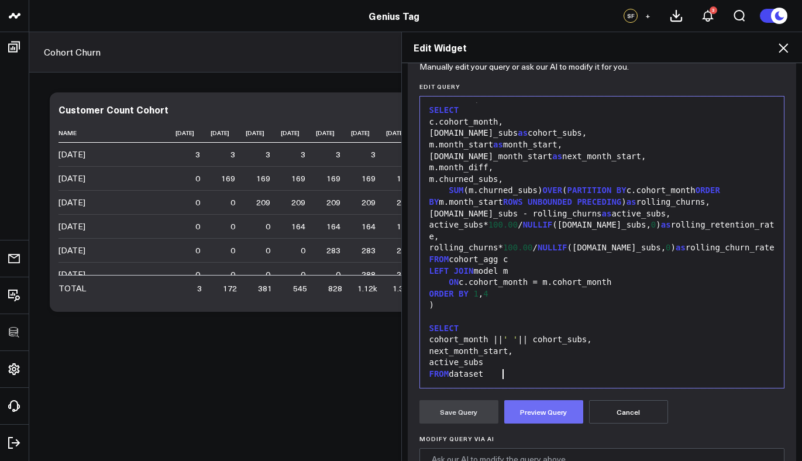
click at [569, 415] on button "Preview Query" at bounding box center [543, 411] width 79 height 23
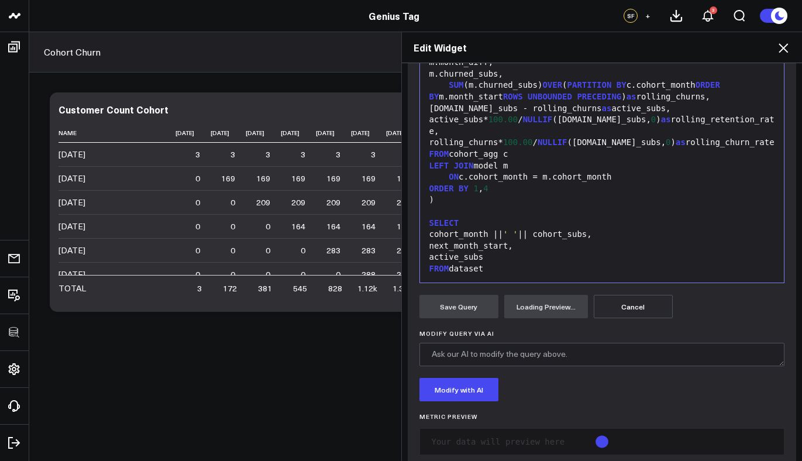
scroll to position [257, 0]
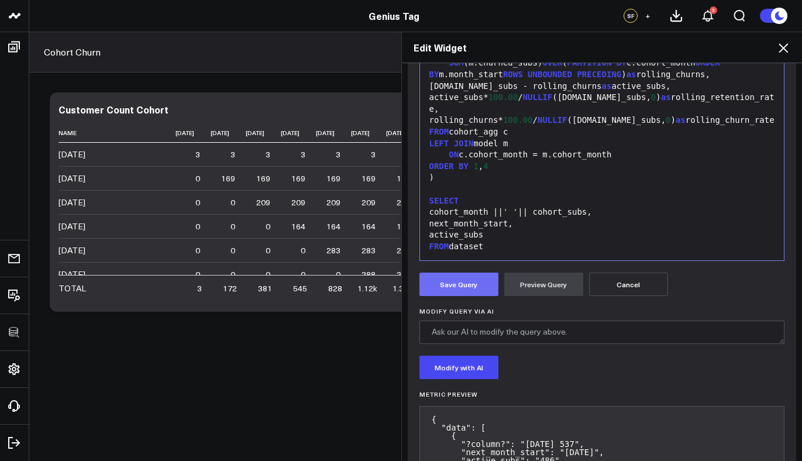
click at [453, 288] on button "Save Query" at bounding box center [458, 284] width 79 height 23
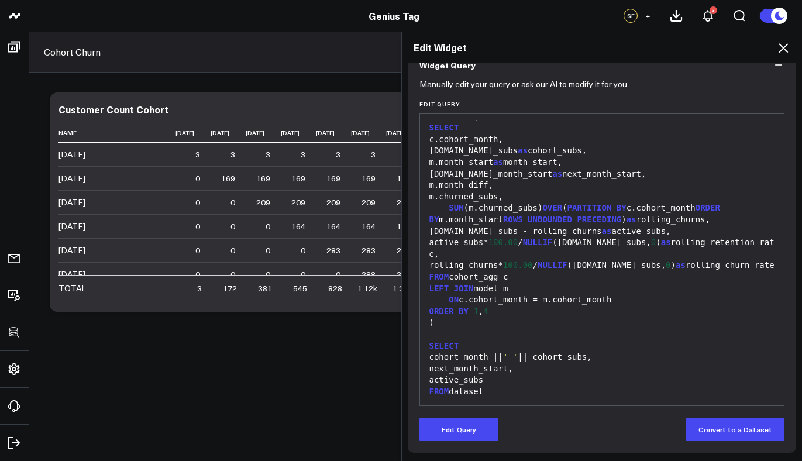
scroll to position [112, 0]
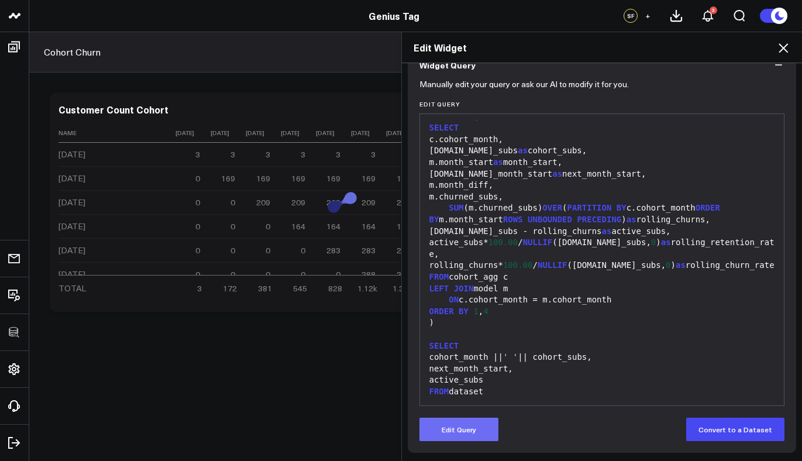
click at [481, 435] on button "Edit Query" at bounding box center [458, 429] width 79 height 23
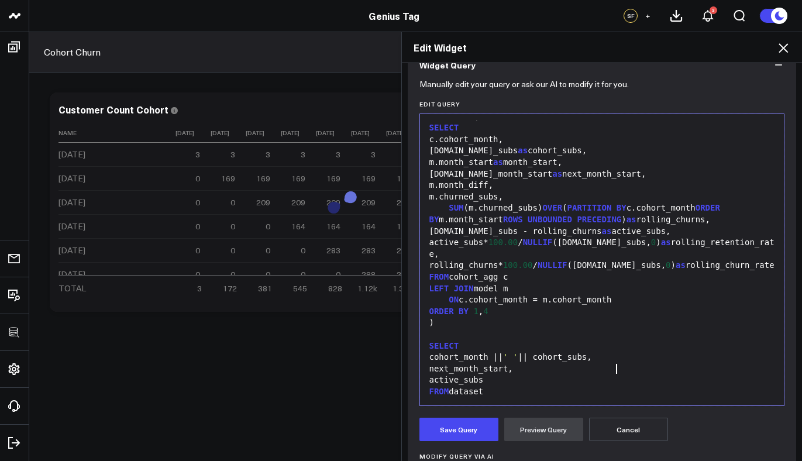
click at [612, 357] on div "cohort_month || ' ' || cohort_subs," at bounding box center [602, 357] width 353 height 12
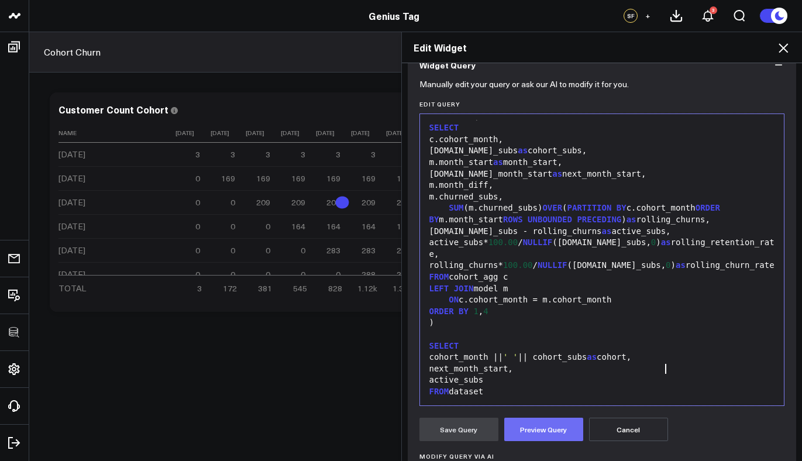
click at [561, 424] on button "Preview Query" at bounding box center [543, 429] width 79 height 23
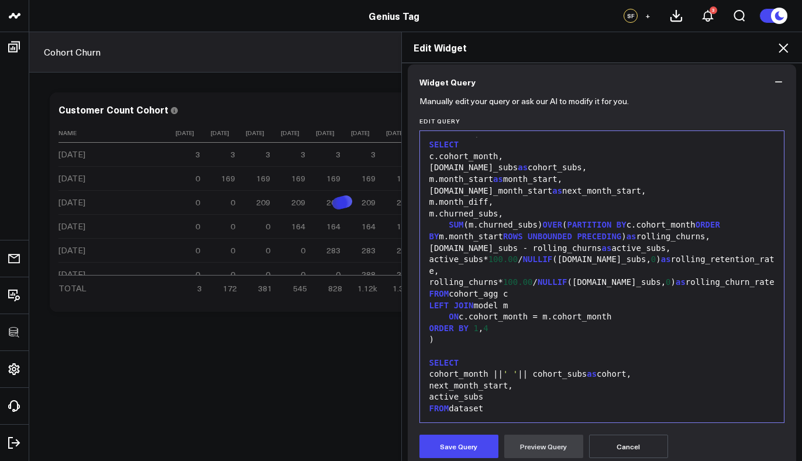
scroll to position [323, 0]
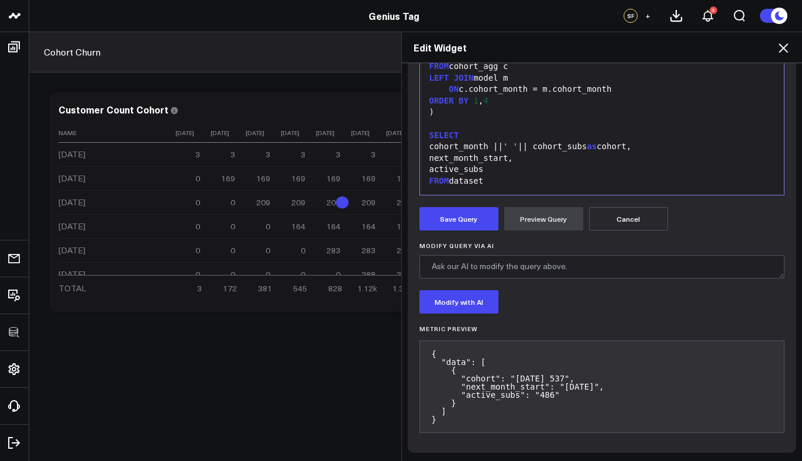
click at [475, 204] on form "Manually edit your query or ask our AI to modify it for you. Edit Query 99 1 2 …" at bounding box center [602, 156] width 366 height 569
click at [463, 217] on button "Save Query" at bounding box center [458, 218] width 79 height 23
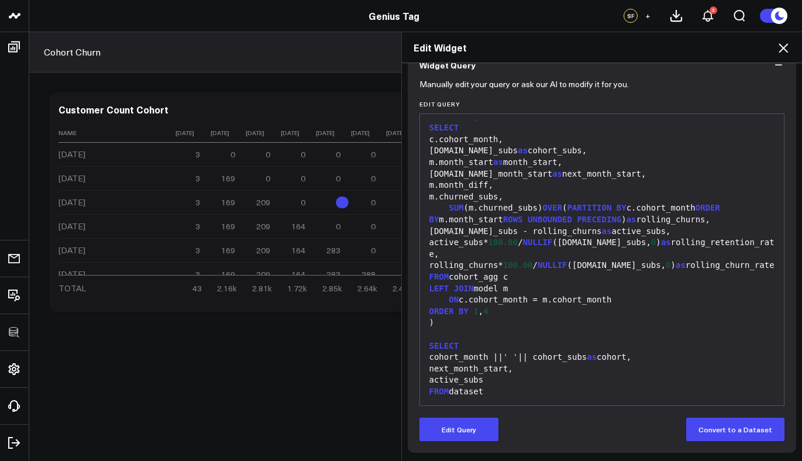
scroll to position [112, 0]
click at [783, 42] on icon at bounding box center [783, 48] width 14 height 14
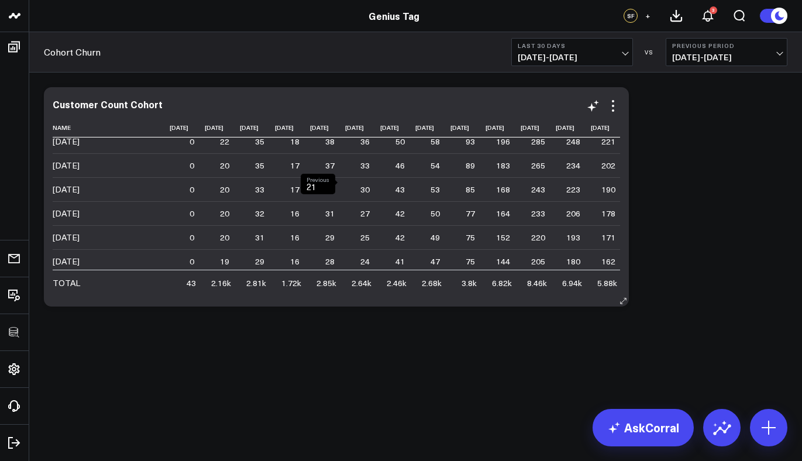
scroll to position [688, 0]
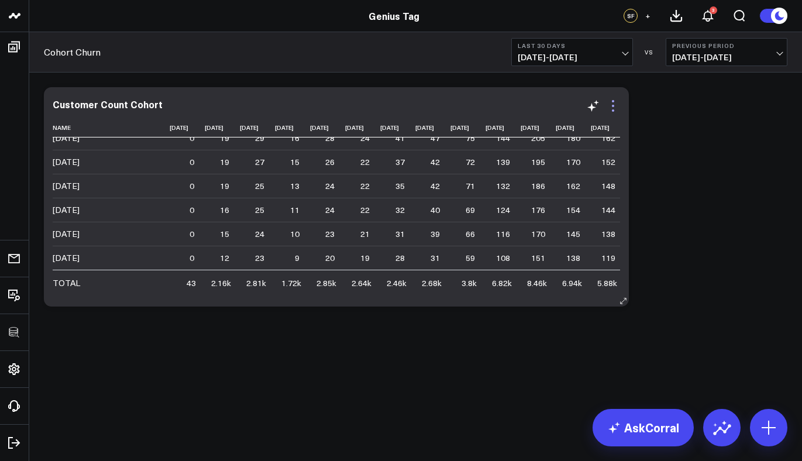
click at [613, 105] on icon at bounding box center [613, 106] width 2 height 2
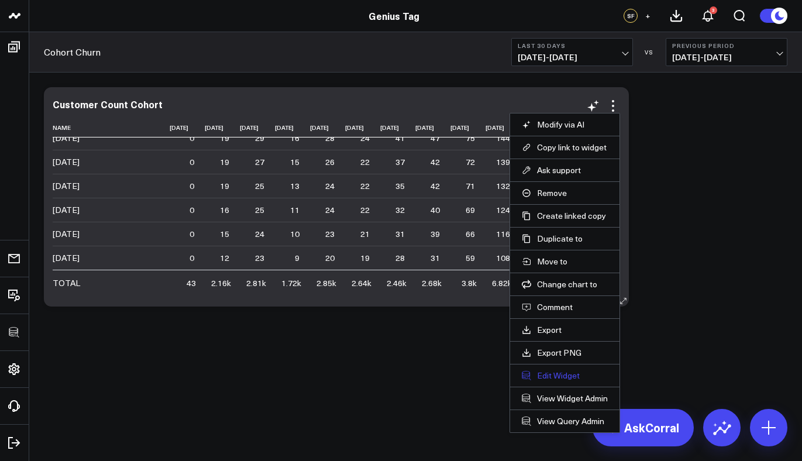
click at [564, 377] on button "Edit Widget" at bounding box center [565, 375] width 86 height 11
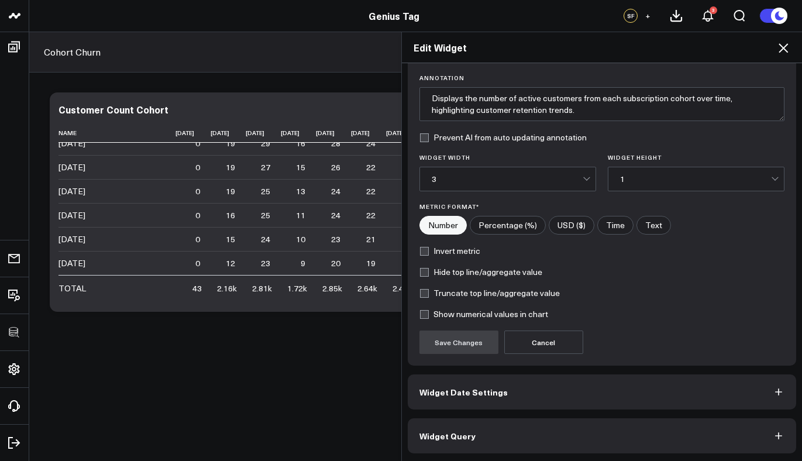
scroll to position [82, 0]
click at [484, 436] on button "Widget Query" at bounding box center [602, 435] width 389 height 35
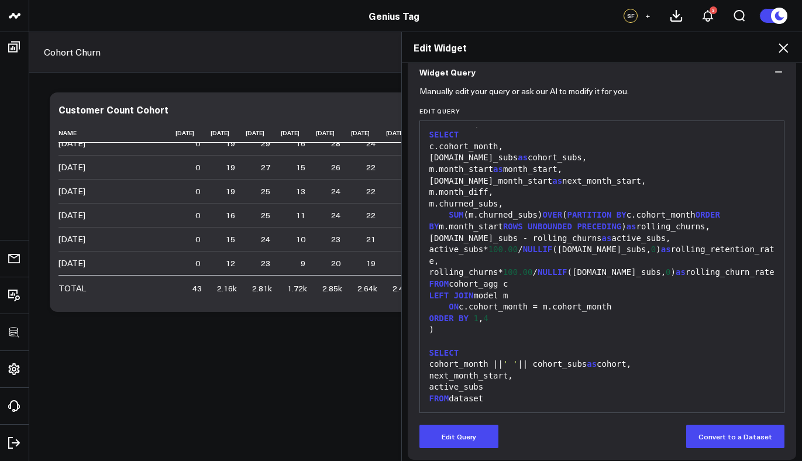
scroll to position [112, 0]
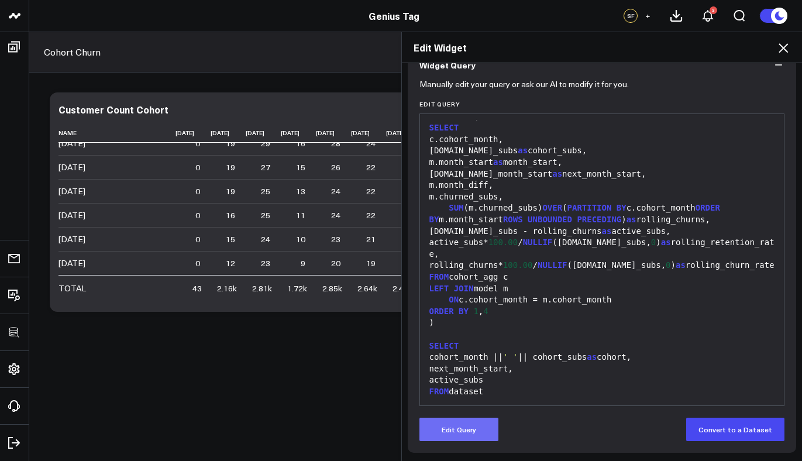
click at [474, 421] on button "Edit Query" at bounding box center [458, 429] width 79 height 23
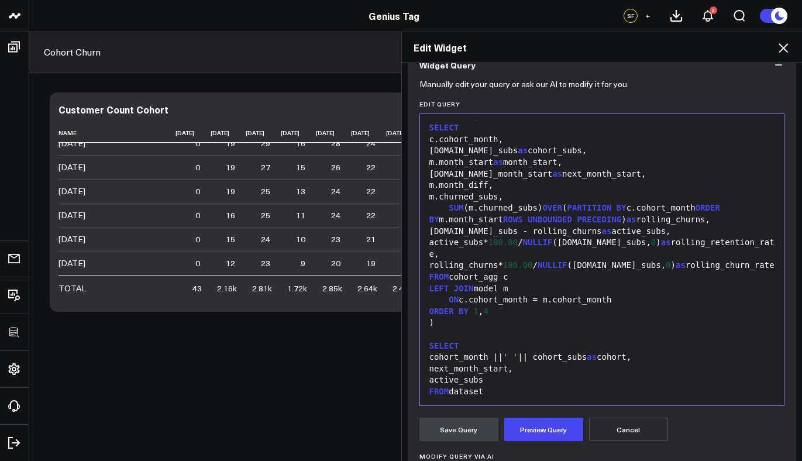
click at [502, 360] on div "cohort_month || ' ' || cohort_subs as cohort," at bounding box center [602, 357] width 353 height 12
click at [654, 356] on div "cohort_month:: varchar || ' ' || cohort_subs as cohort," at bounding box center [602, 357] width 353 height 12
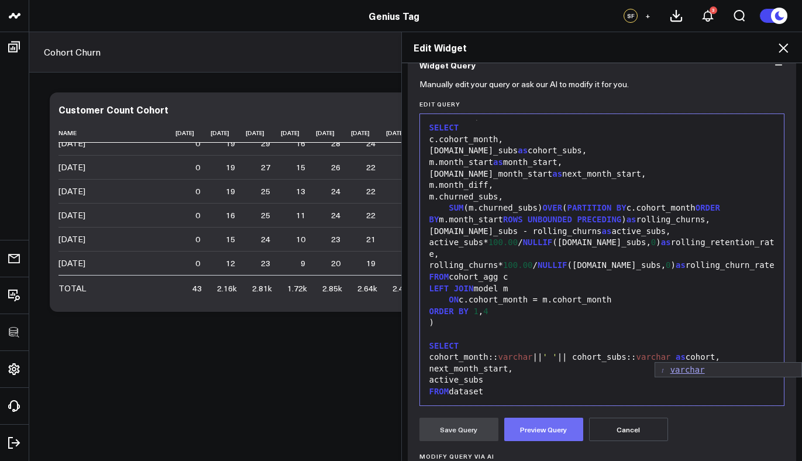
click at [559, 431] on button "Preview Query" at bounding box center [543, 429] width 79 height 23
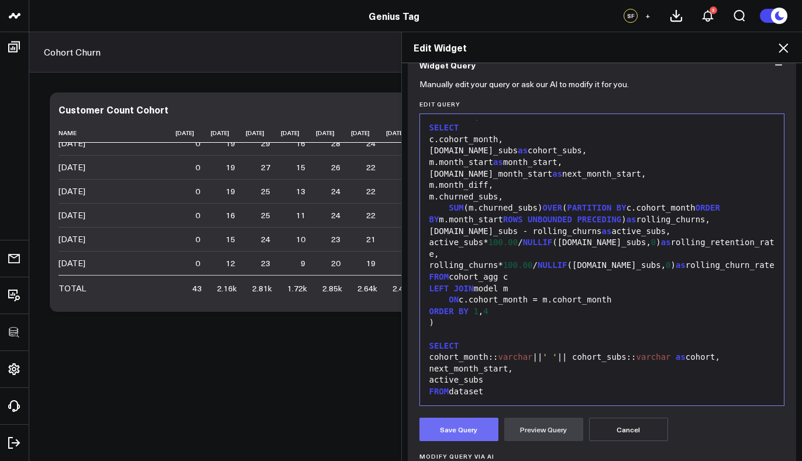
click at [472, 433] on button "Save Query" at bounding box center [458, 429] width 79 height 23
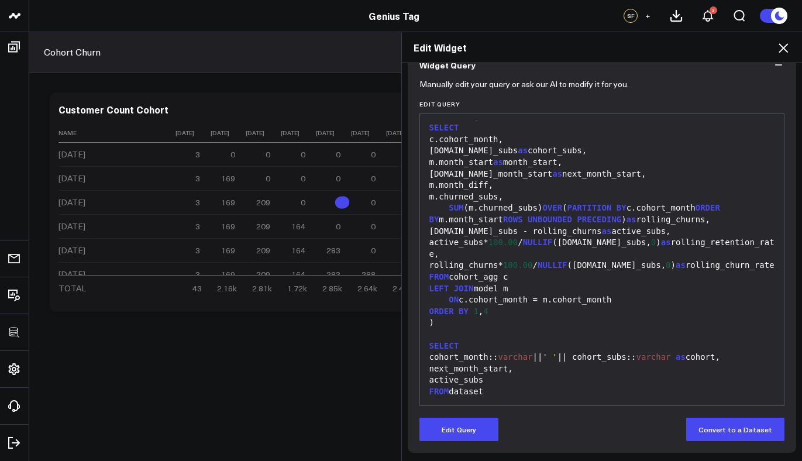
click at [784, 46] on icon at bounding box center [783, 48] width 14 height 14
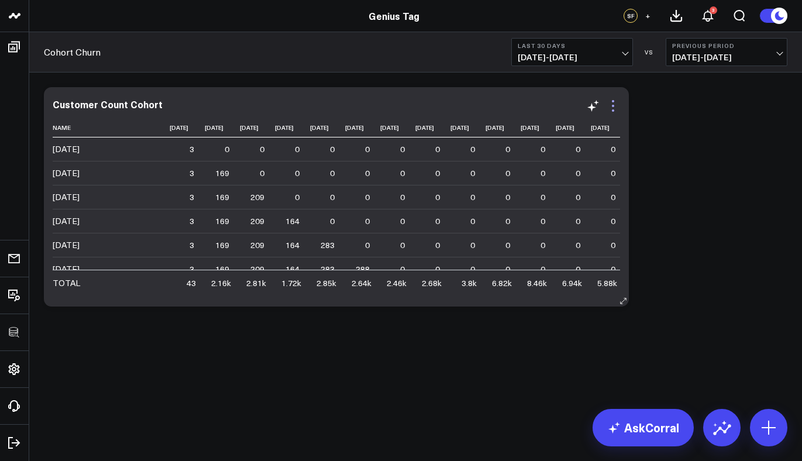
click at [619, 101] on icon at bounding box center [613, 106] width 14 height 14
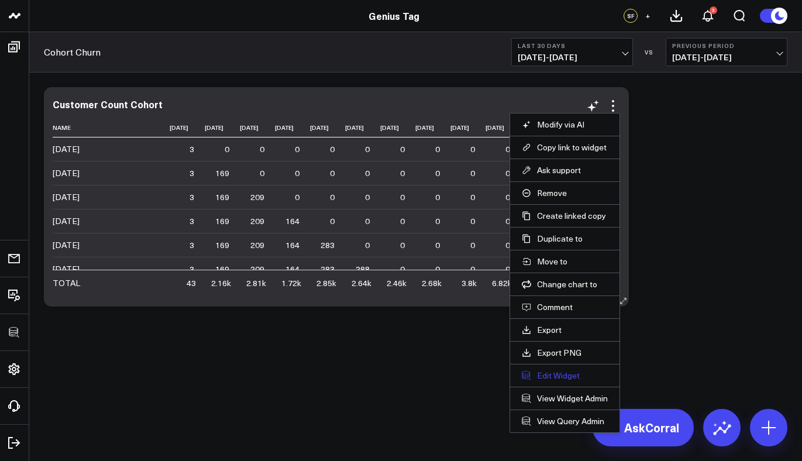
click at [552, 377] on button "Edit Widget" at bounding box center [565, 375] width 86 height 11
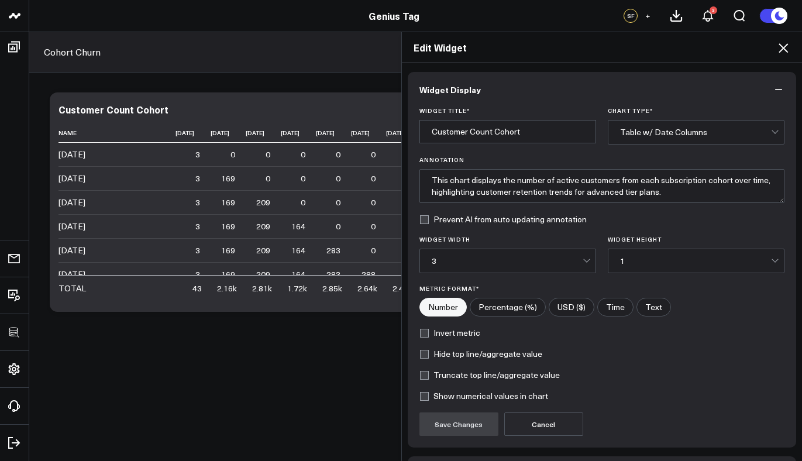
scroll to position [82, 0]
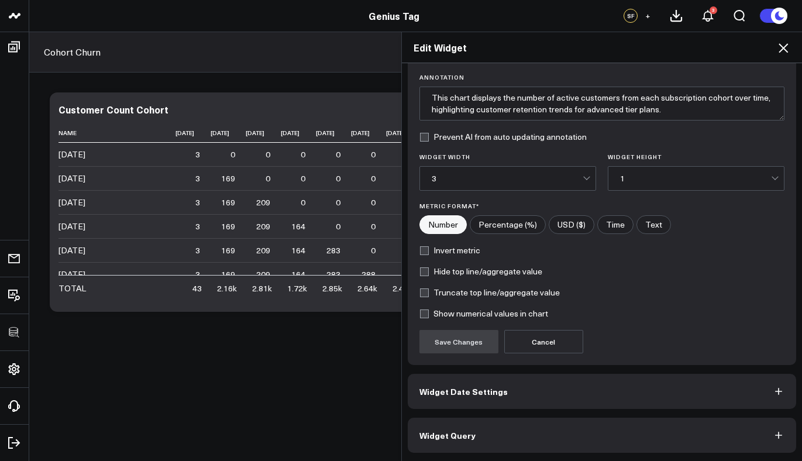
click at [494, 444] on button "Widget Query" at bounding box center [602, 435] width 389 height 35
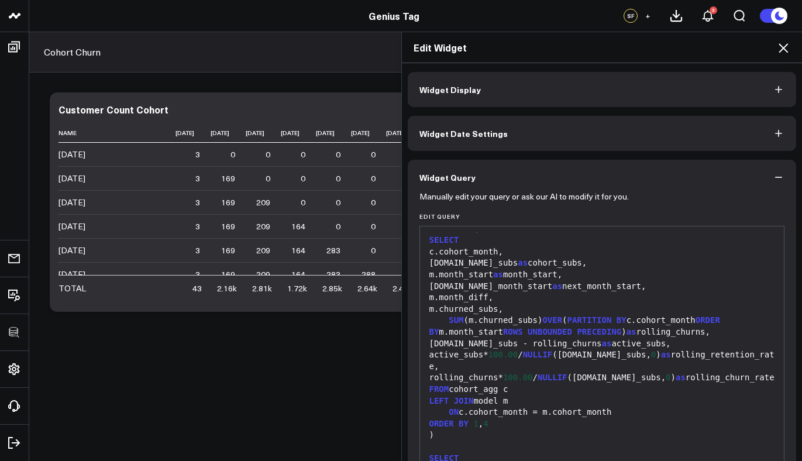
scroll to position [112, 0]
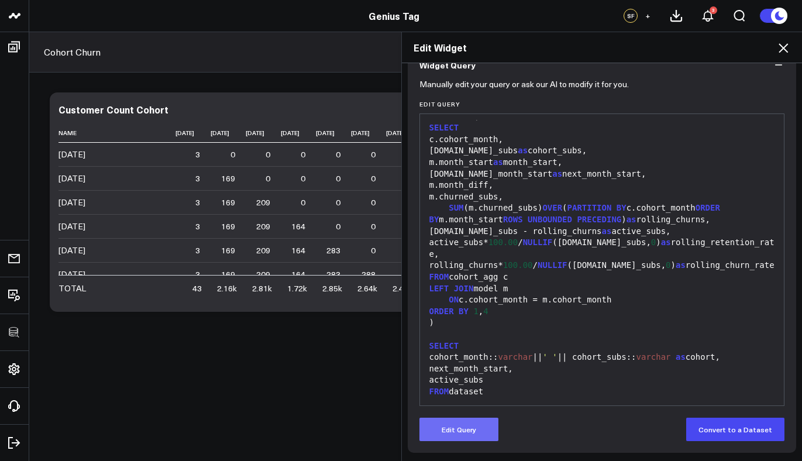
click at [466, 426] on button "Edit Query" at bounding box center [458, 429] width 79 height 23
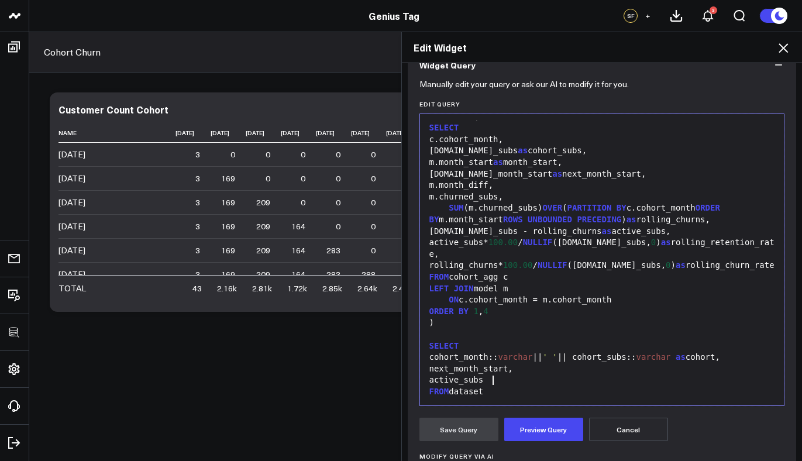
click at [490, 372] on div "next_month_start," at bounding box center [602, 369] width 353 height 12
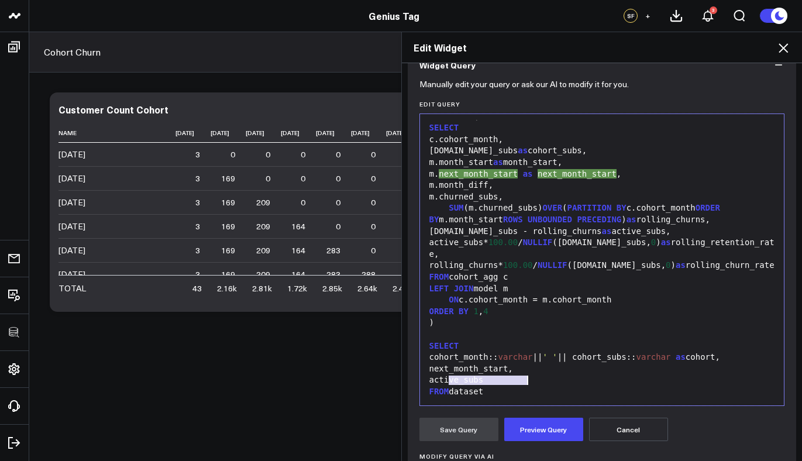
click at [490, 372] on div "next_month_start," at bounding box center [602, 369] width 353 height 12
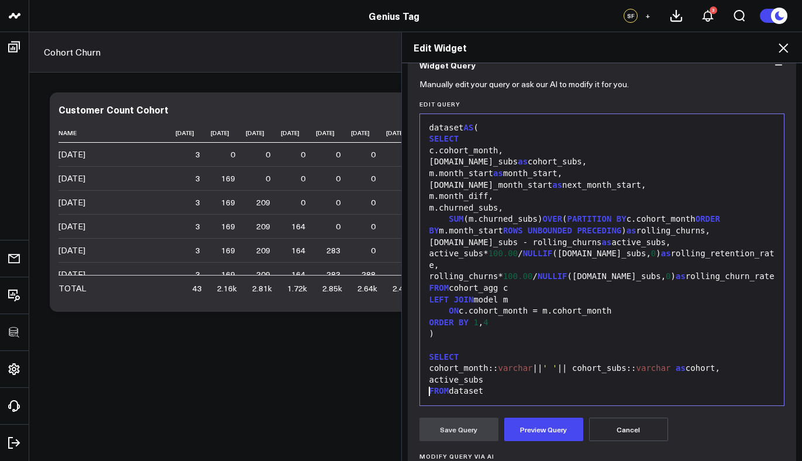
scroll to position [699, 0]
click at [472, 355] on div "SELECT" at bounding box center [602, 357] width 353 height 12
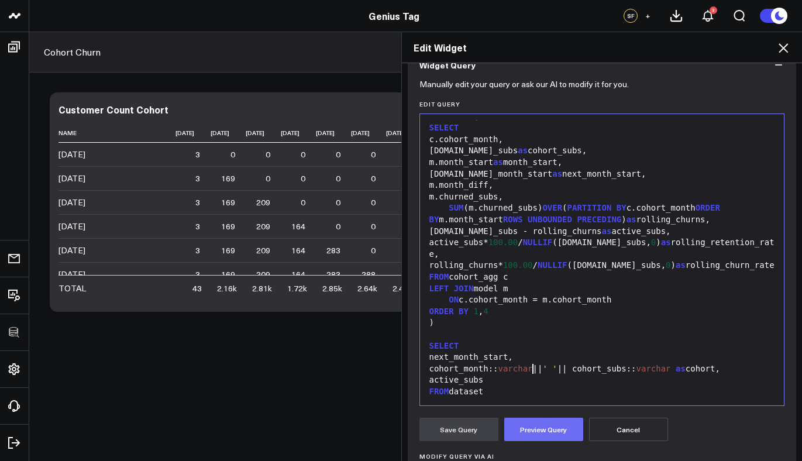
click at [535, 436] on button "Preview Query" at bounding box center [543, 429] width 79 height 23
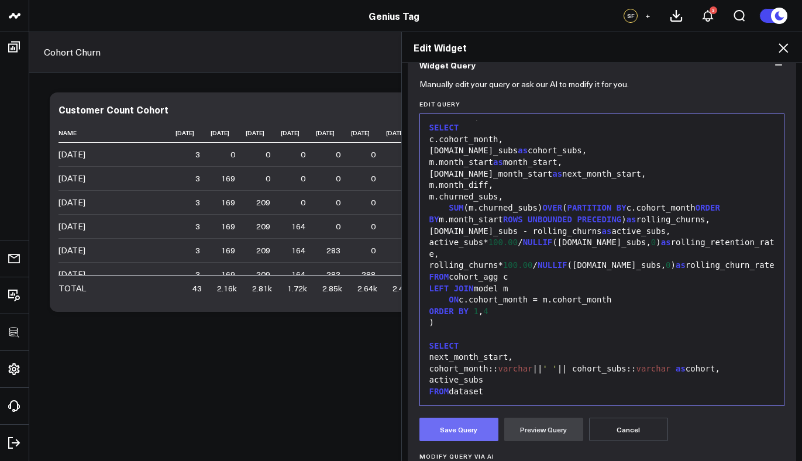
click at [459, 432] on button "Save Query" at bounding box center [458, 429] width 79 height 23
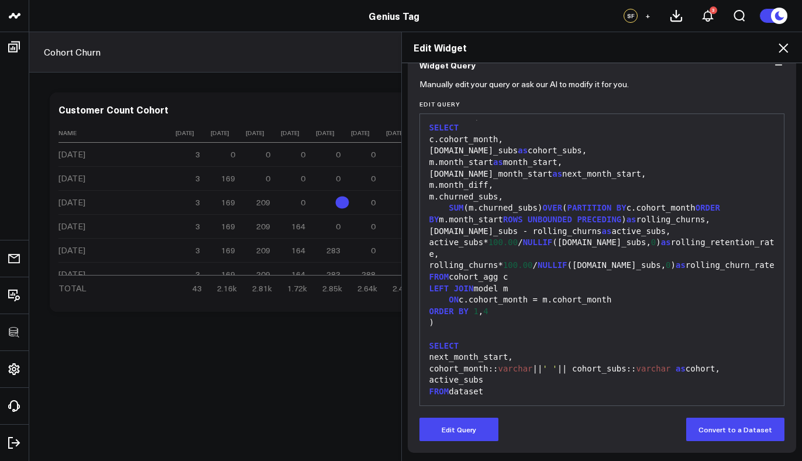
click at [784, 44] on icon at bounding box center [783, 48] width 14 height 14
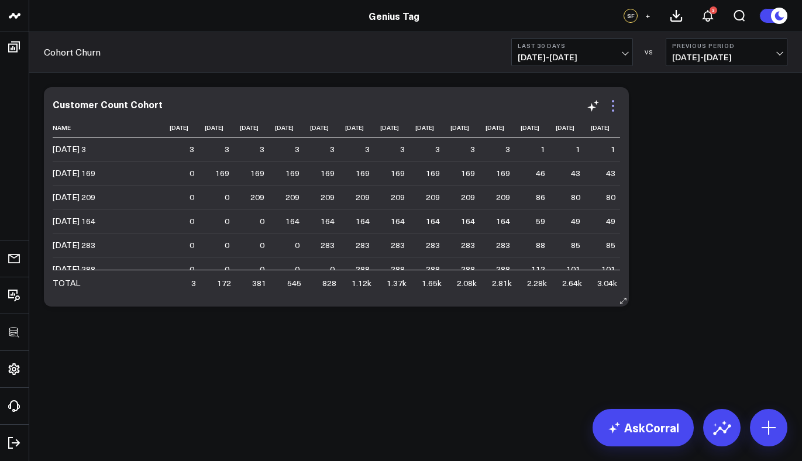
click at [616, 105] on icon at bounding box center [613, 106] width 14 height 14
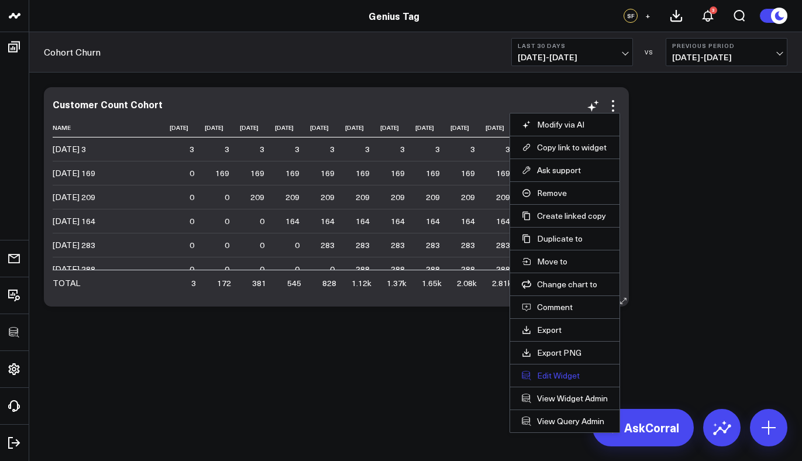
click at [547, 379] on button "Edit Widget" at bounding box center [565, 375] width 86 height 11
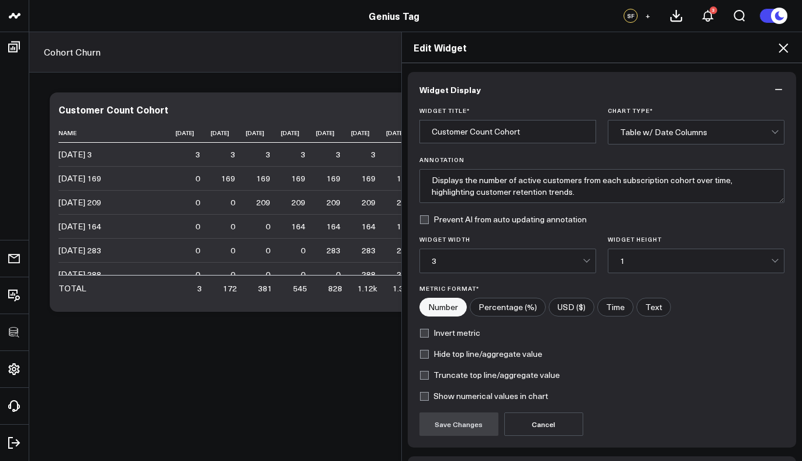
scroll to position [82, 0]
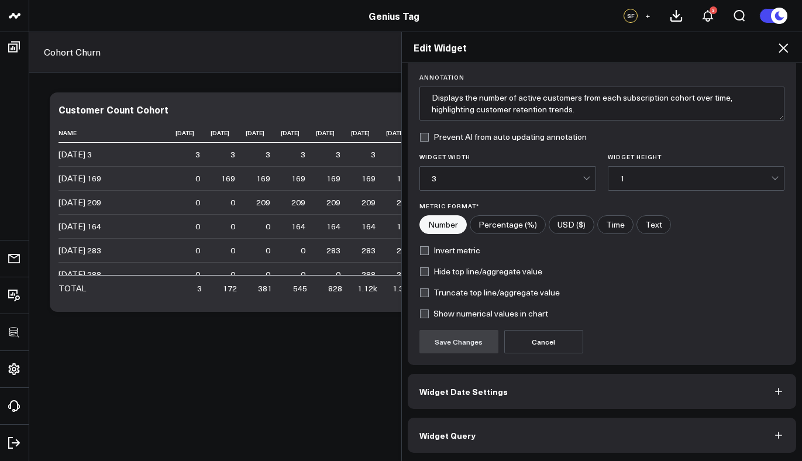
click at [475, 444] on button "Widget Query" at bounding box center [602, 435] width 389 height 35
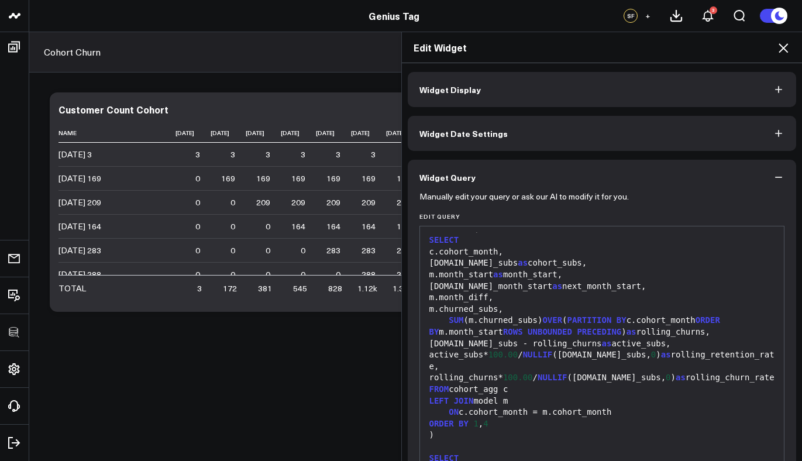
scroll to position [112, 0]
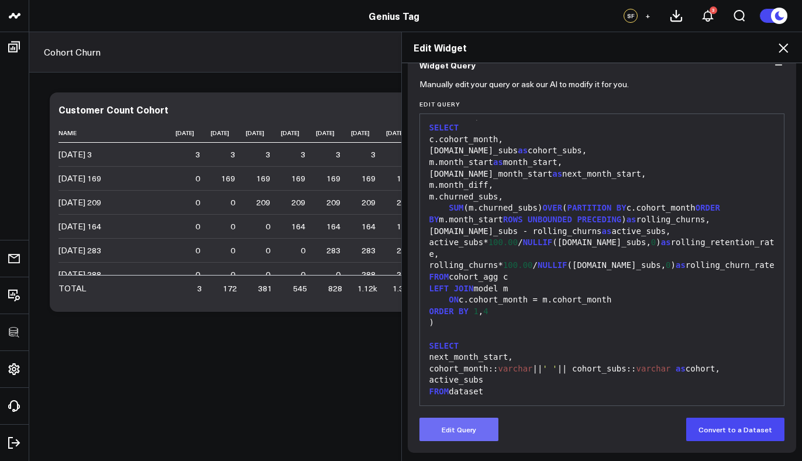
click at [462, 435] on button "Edit Query" at bounding box center [458, 429] width 79 height 23
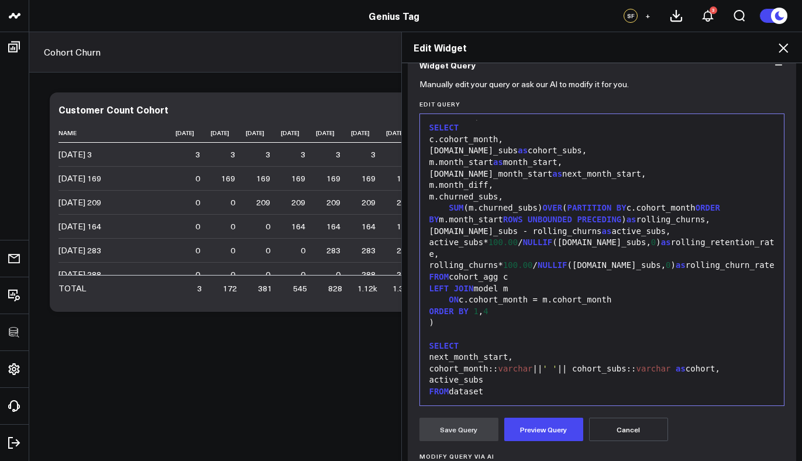
click at [557, 370] on span "' '" at bounding box center [549, 368] width 15 height 9
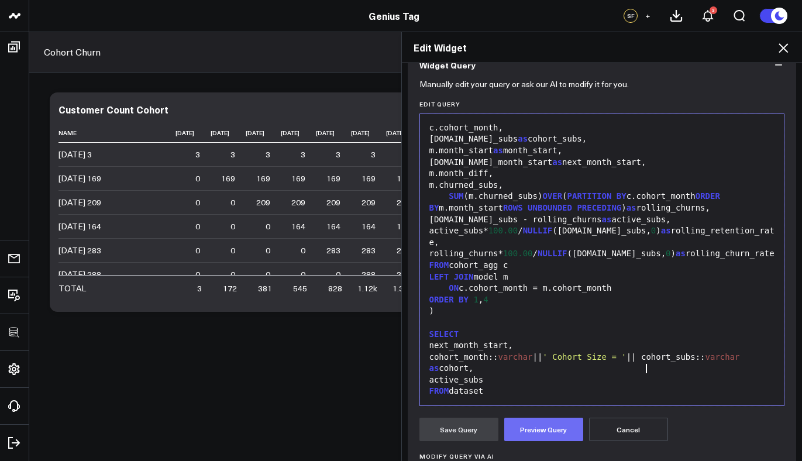
click at [546, 438] on button "Preview Query" at bounding box center [543, 429] width 79 height 23
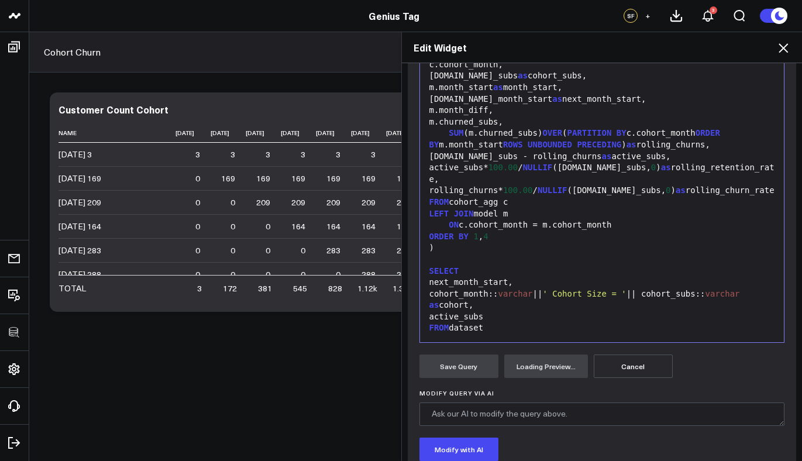
scroll to position [229, 0]
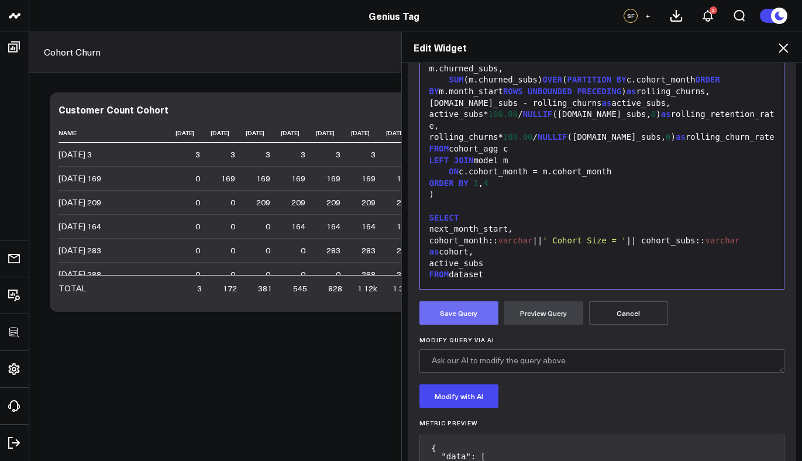
click at [451, 303] on button "Save Query" at bounding box center [458, 312] width 79 height 23
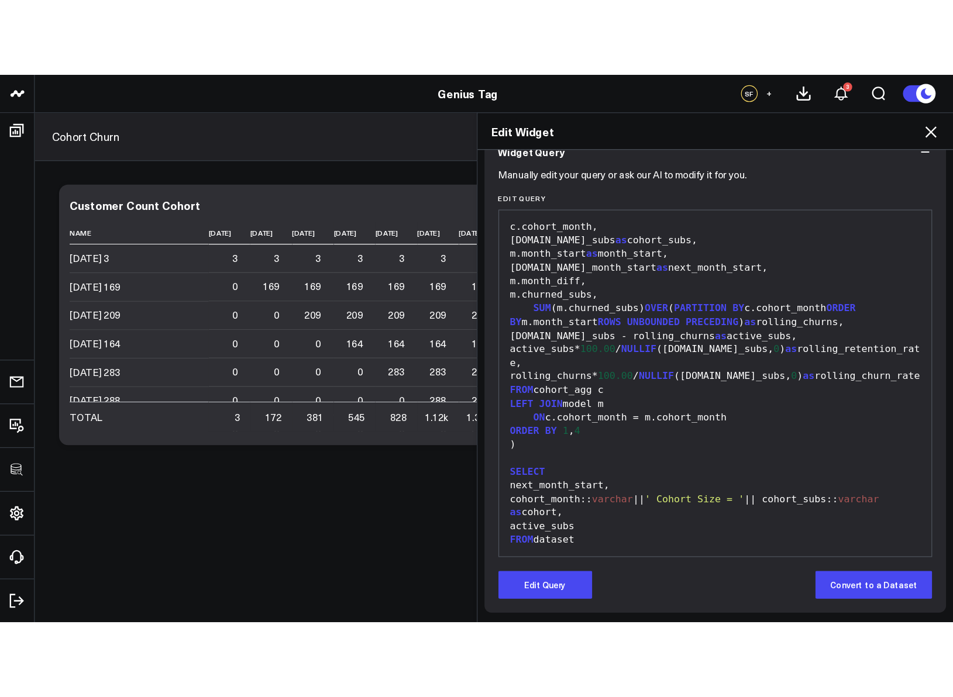
scroll to position [112, 0]
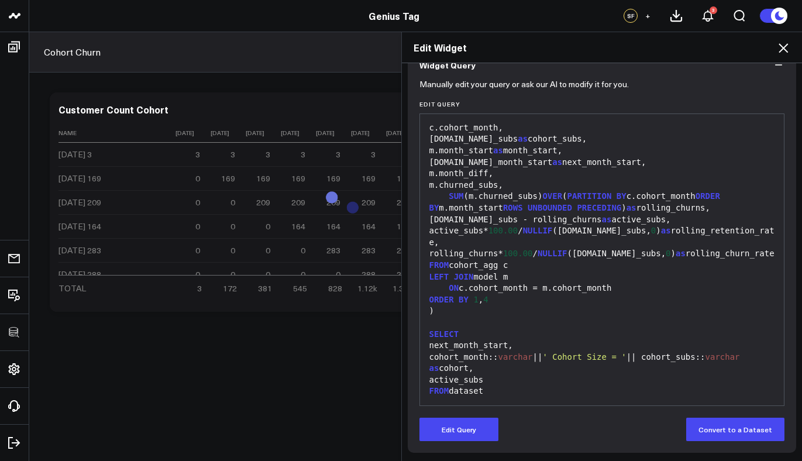
click at [786, 44] on icon at bounding box center [782, 47] width 9 height 9
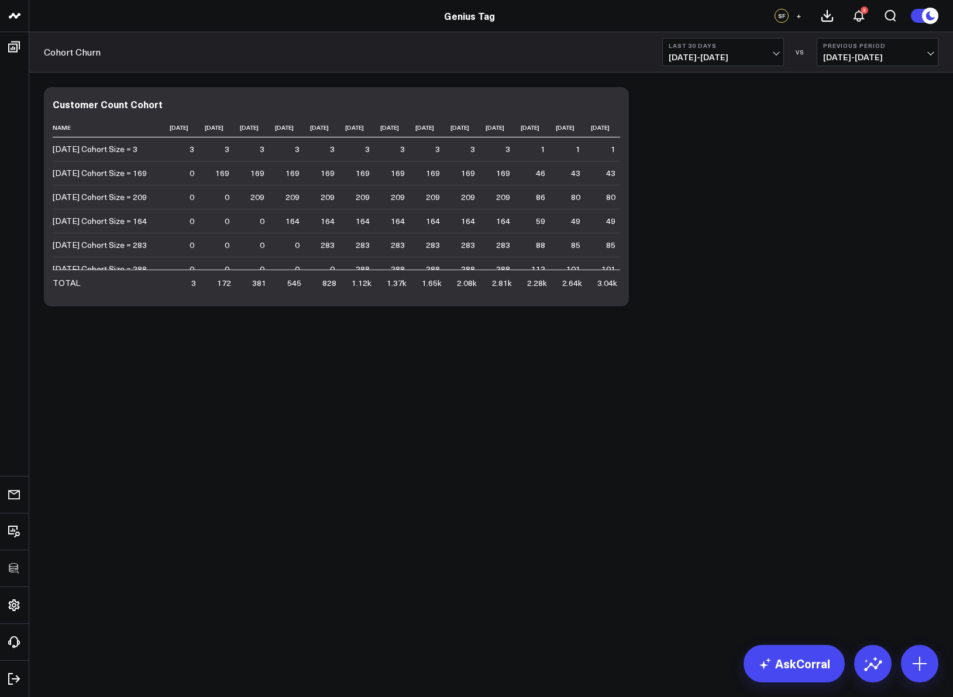
click at [377, 398] on body "3725 Test 829 Studios Accenture Activant Capital Agriculture & Farming Demo All…" at bounding box center [476, 348] width 953 height 697
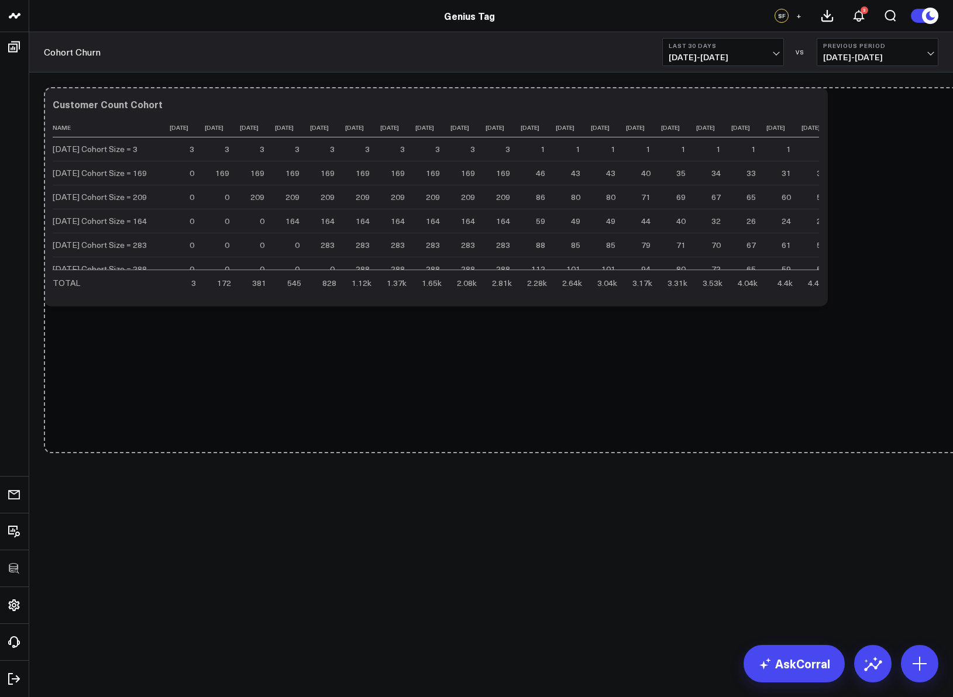
drag, startPoint x: 621, startPoint y: 301, endPoint x: 990, endPoint y: 525, distance: 431.7
click at [801, 460] on html "3725 Test 829 Studios Accenture Activant Capital Agriculture & Farming Demo All…" at bounding box center [476, 348] width 953 height 697
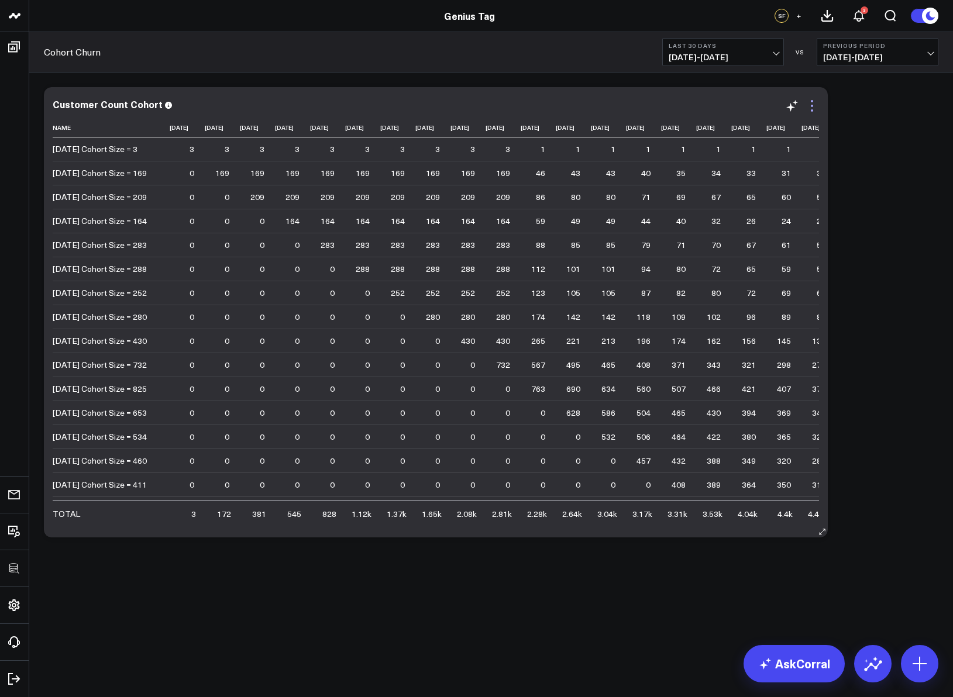
click at [801, 102] on icon at bounding box center [812, 101] width 2 height 2
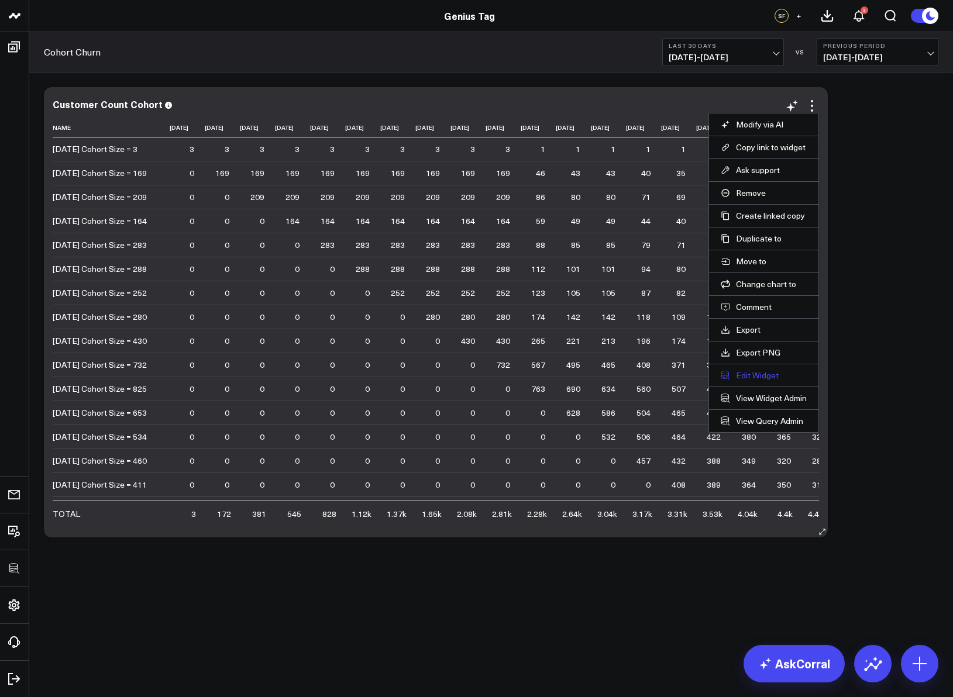
click at [760, 374] on button "Edit Widget" at bounding box center [764, 375] width 86 height 11
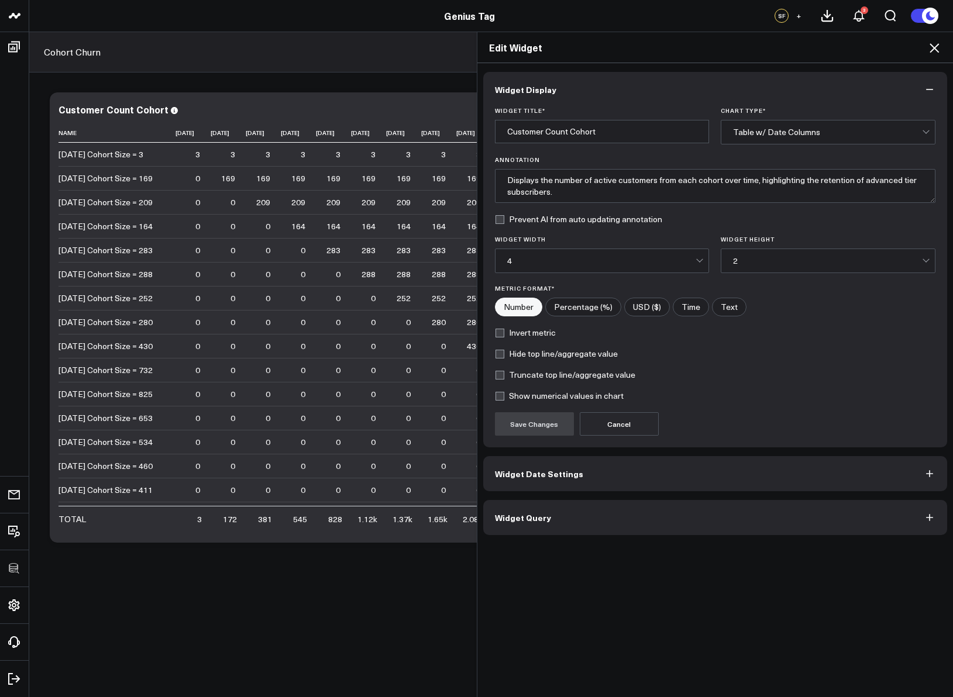
click at [616, 460] on button "Widget Query" at bounding box center [715, 517] width 464 height 35
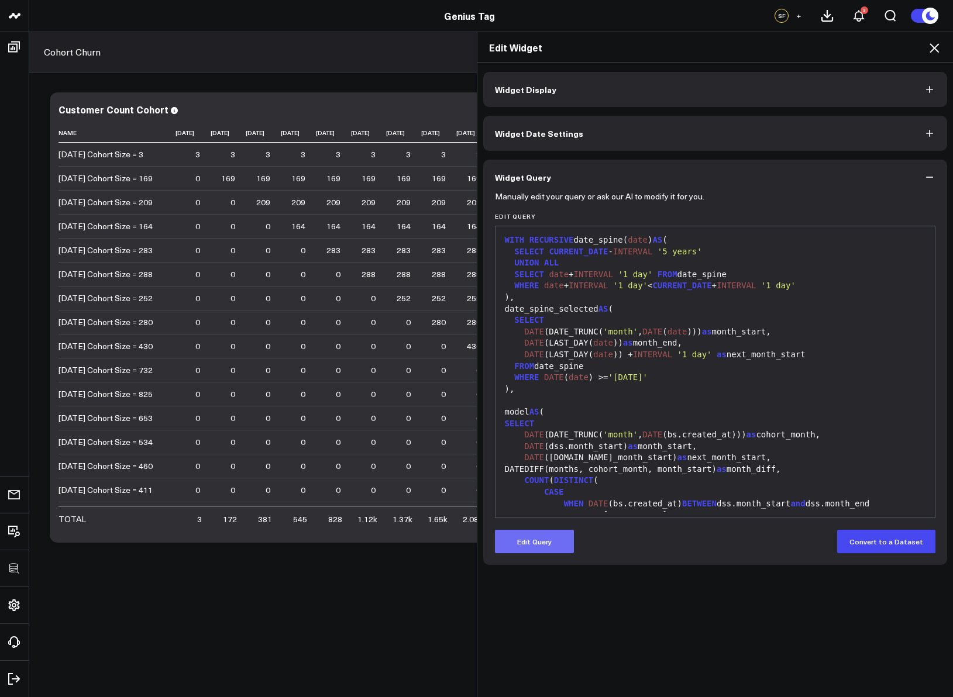
click at [532, 460] on button "Edit Query" at bounding box center [534, 541] width 79 height 23
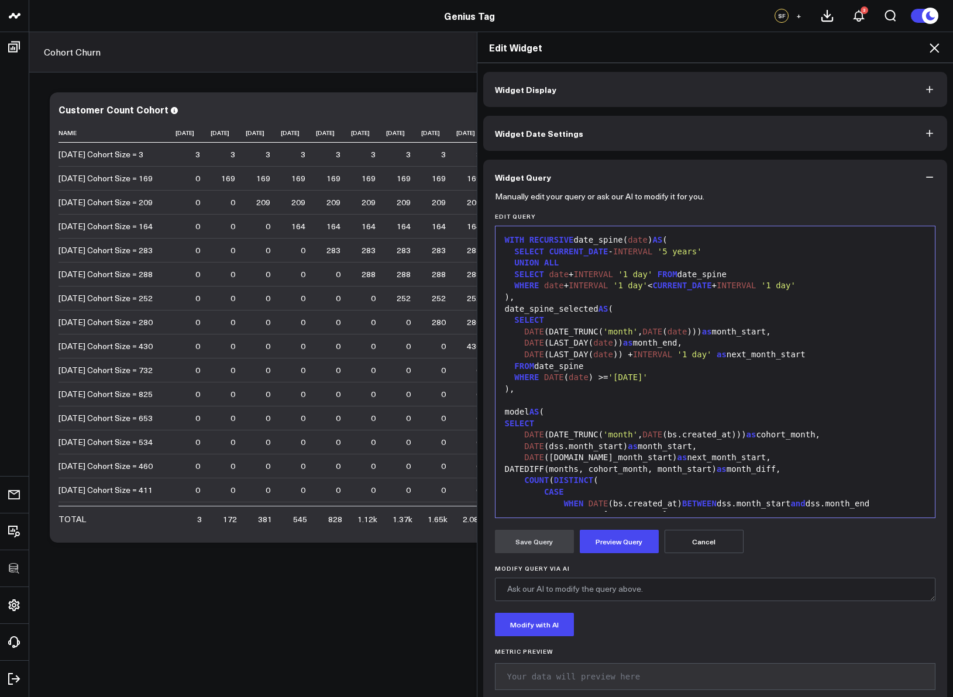
scroll to position [665, 0]
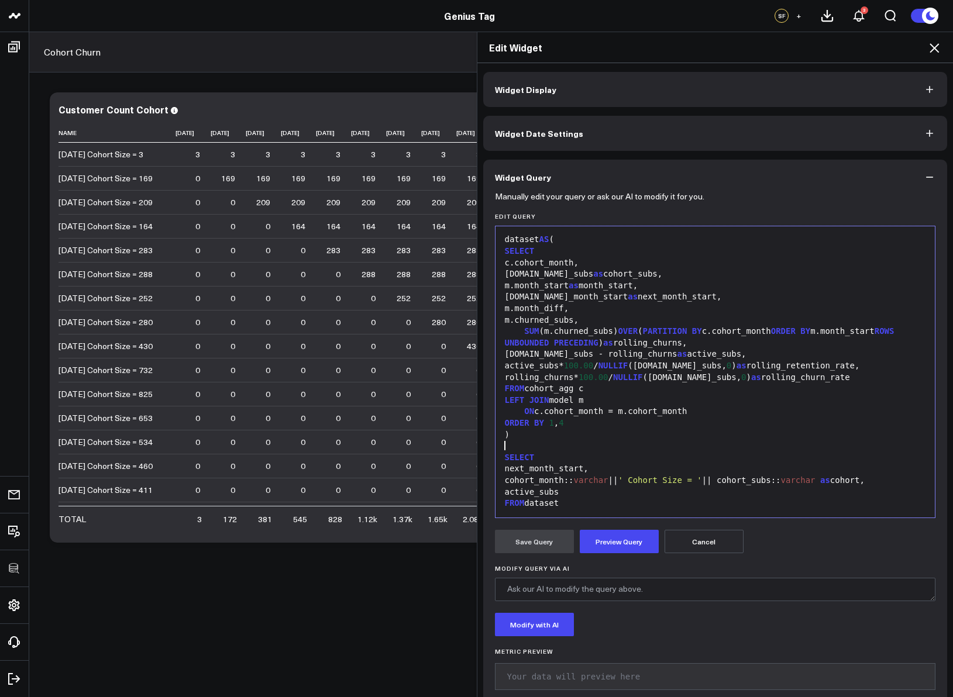
click at [564, 449] on div "WITH RECURSIVE date_spine( date ) AS ( SELECT CURRENT_DATE - INTERVAL '5 years'…" at bounding box center [715, 39] width 428 height 945
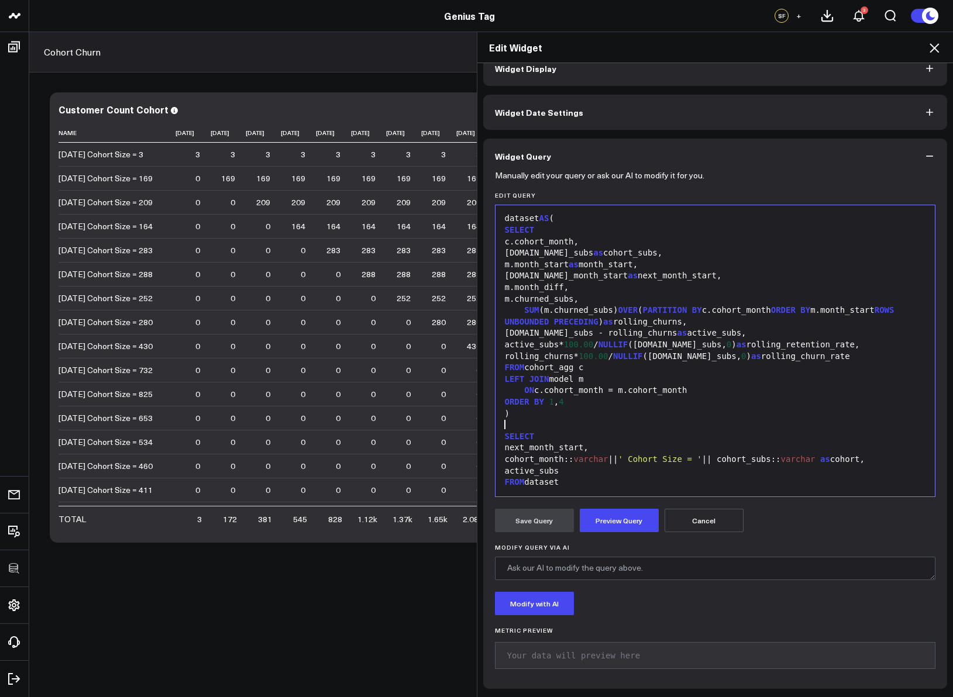
click at [606, 460] on span "varchar" at bounding box center [591, 458] width 35 height 9
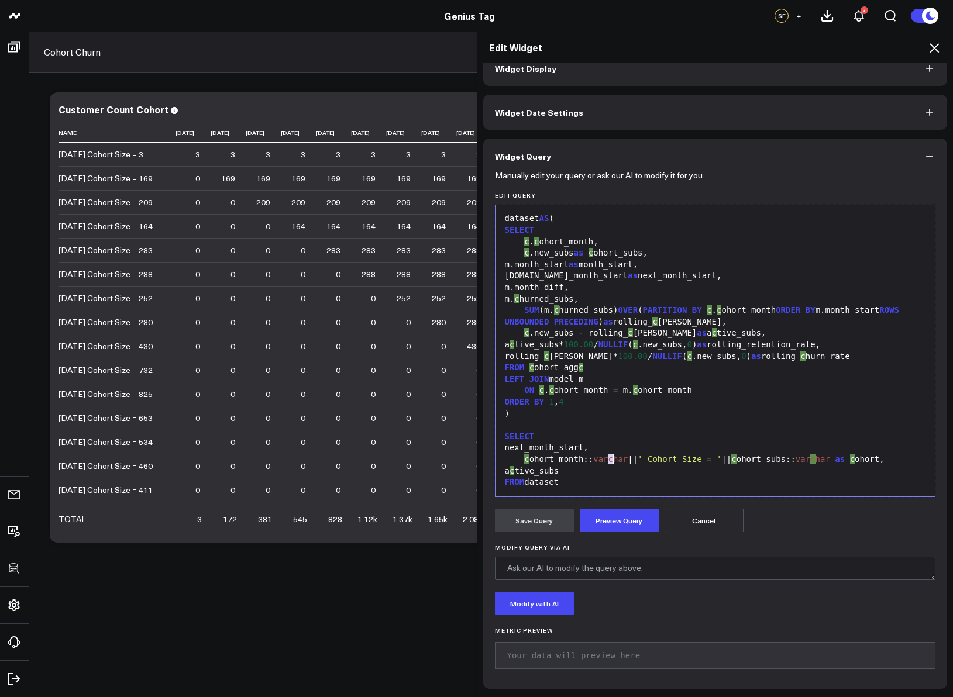
click at [734, 460] on div "c ohort_month:: varchar || ' Cohort Size = ' || c ohort_subs:: var c har as c o…" at bounding box center [715, 460] width 428 height 12
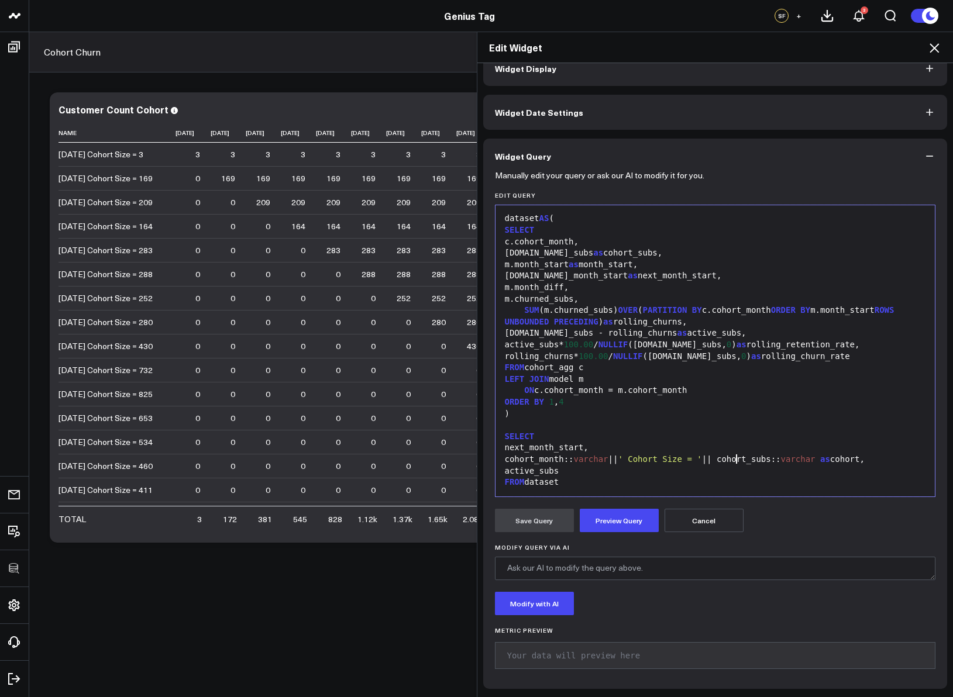
click at [639, 460] on div "active_subs" at bounding box center [715, 472] width 428 height 12
click at [599, 446] on div "next_month_start," at bounding box center [715, 448] width 428 height 12
drag, startPoint x: 544, startPoint y: 448, endPoint x: 520, endPoint y: 449, distance: 24.0
click at [520, 449] on div "next_month_start," at bounding box center [715, 448] width 428 height 12
drag, startPoint x: 581, startPoint y: 461, endPoint x: 896, endPoint y: 459, distance: 315.2
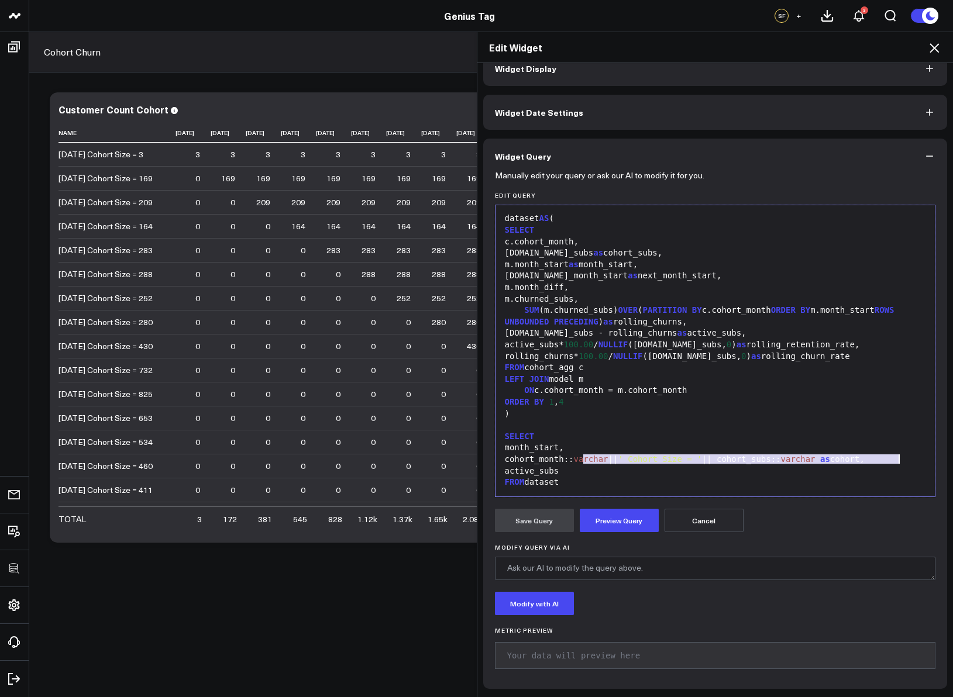
click at [801, 459] on div "cohort_month:: varchar || ' Cohort Size = ' || cohort_subs:: varchar as cohort," at bounding box center [715, 460] width 428 height 12
click at [616, 460] on button "Preview Query" at bounding box center [619, 520] width 79 height 23
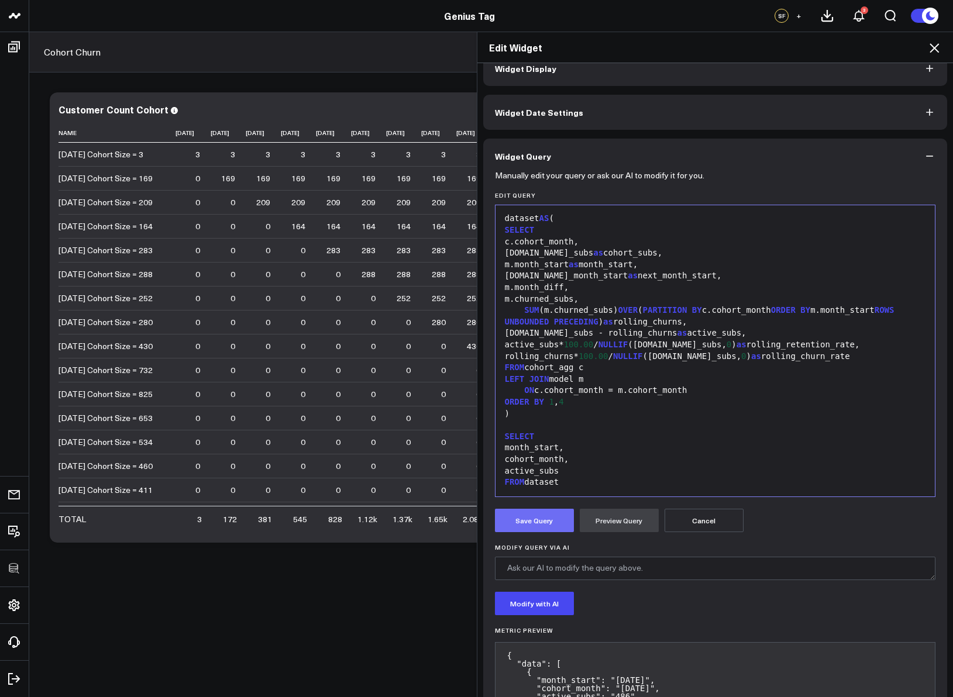
click at [525, 460] on button "Save Query" at bounding box center [534, 520] width 79 height 23
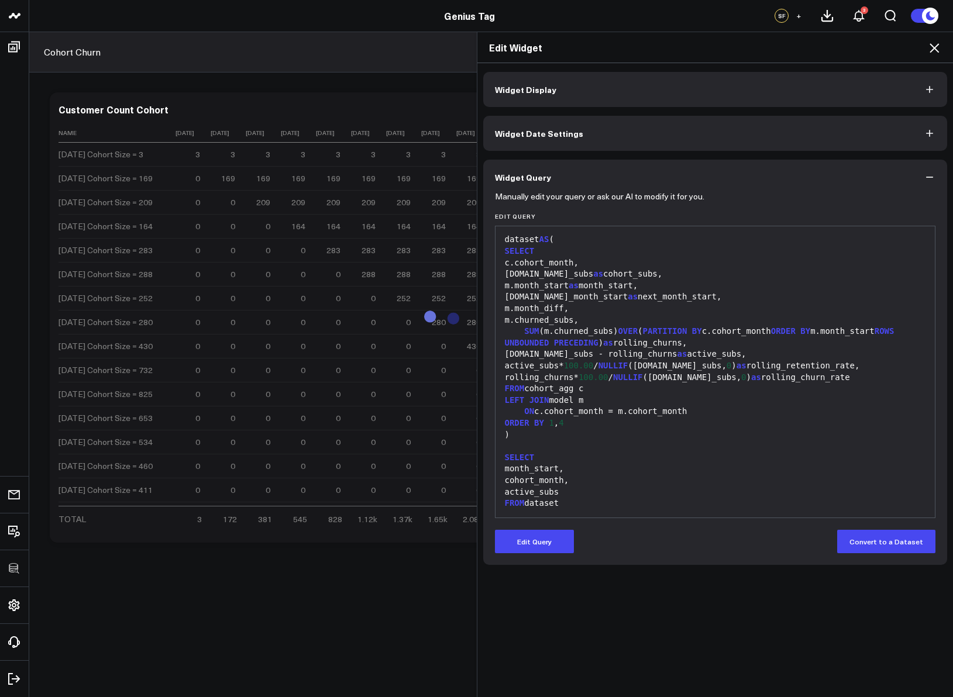
scroll to position [0, 0]
click at [801, 44] on icon at bounding box center [934, 48] width 14 height 14
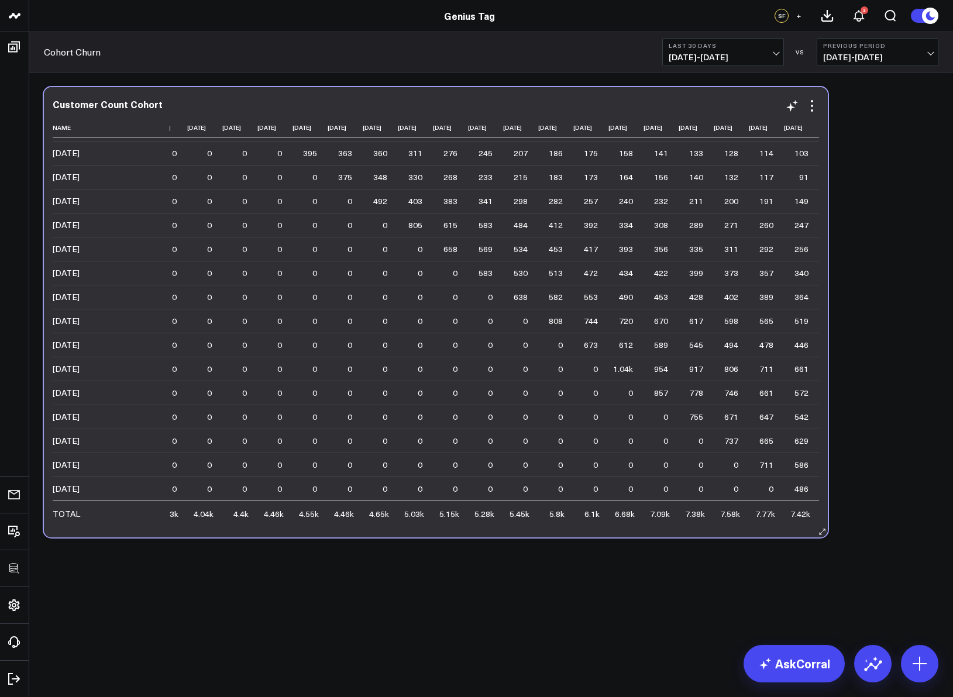
scroll to position [457, 961]
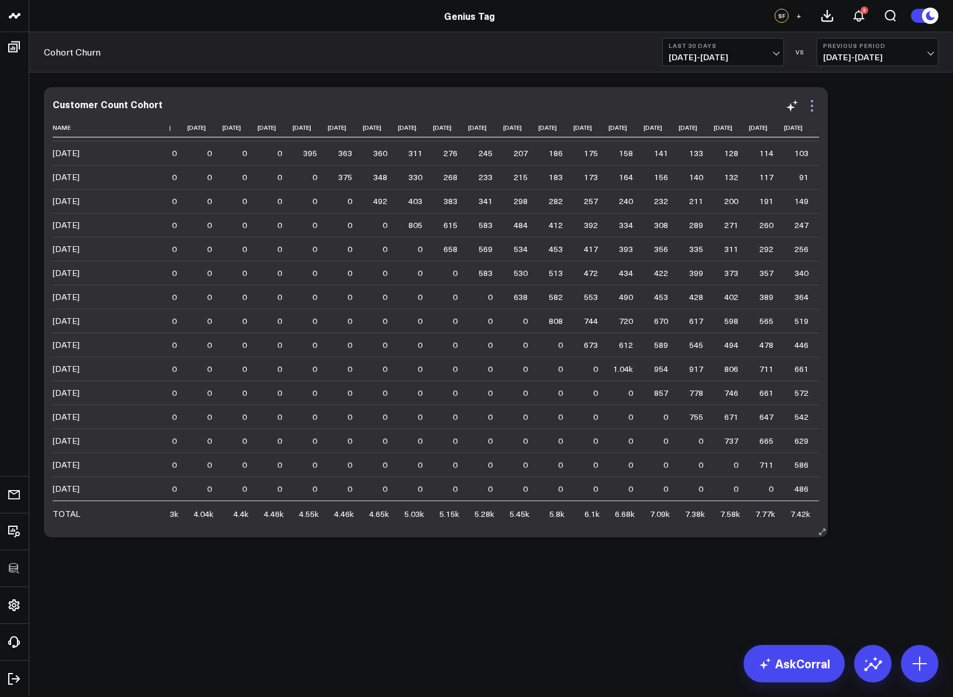
click at [801, 103] on icon at bounding box center [812, 106] width 14 height 14
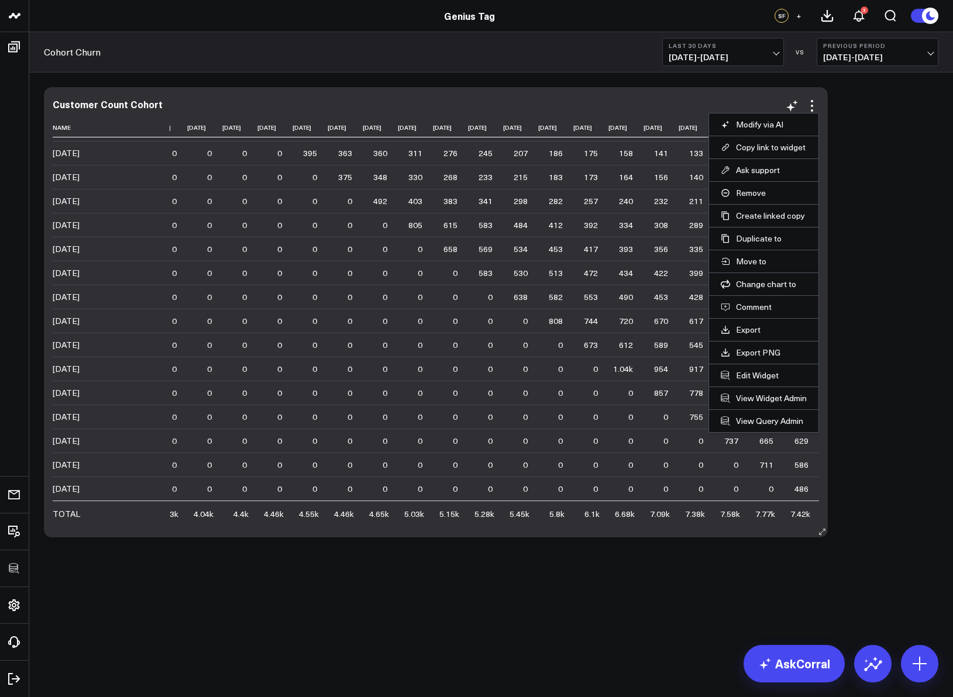
click at [760, 366] on li "Edit Widget" at bounding box center [763, 375] width 109 height 23
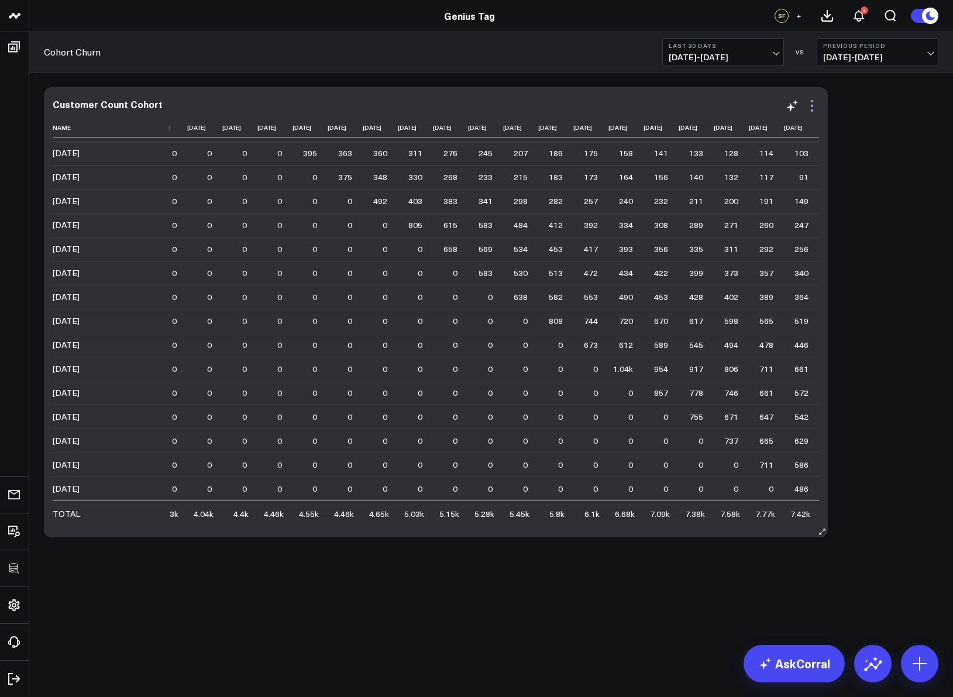
click at [801, 108] on icon at bounding box center [812, 106] width 14 height 14
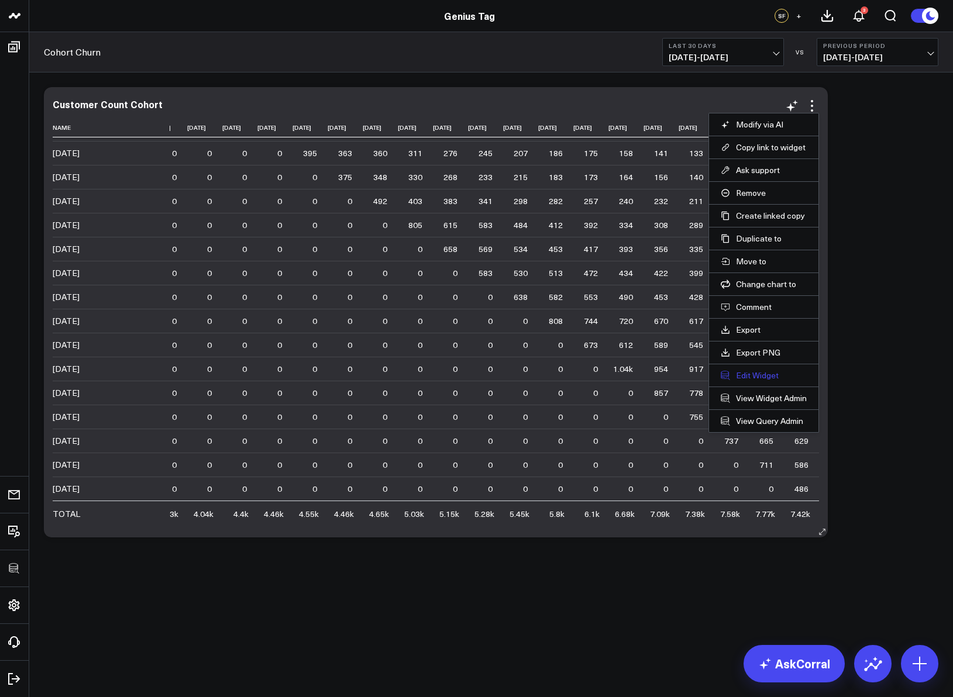
click at [754, 370] on button "Edit Widget" at bounding box center [764, 375] width 86 height 11
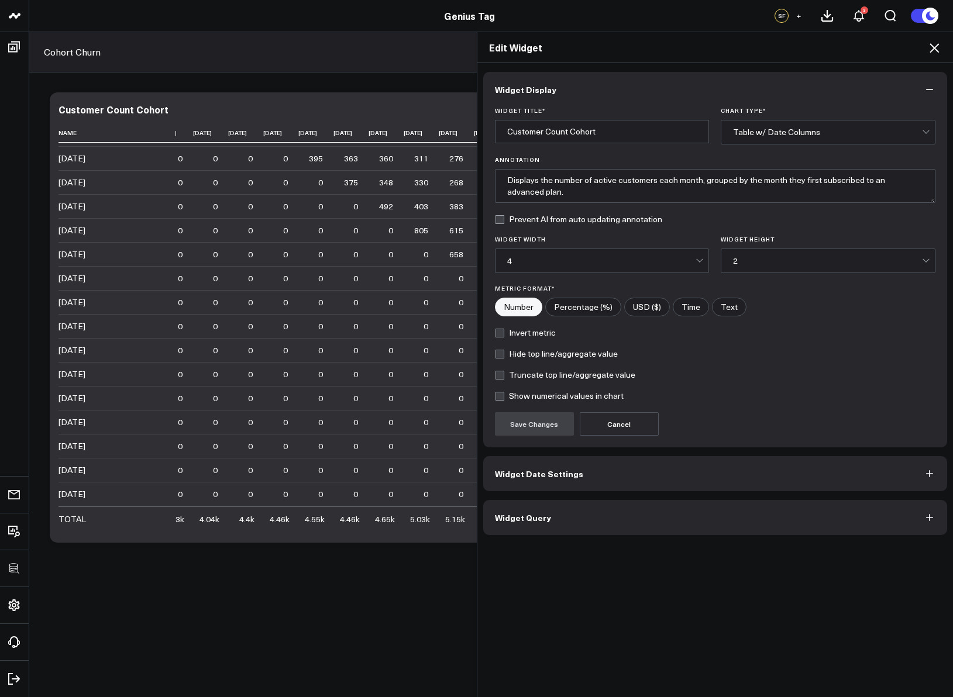
click at [651, 460] on button "Widget Query" at bounding box center [715, 517] width 464 height 35
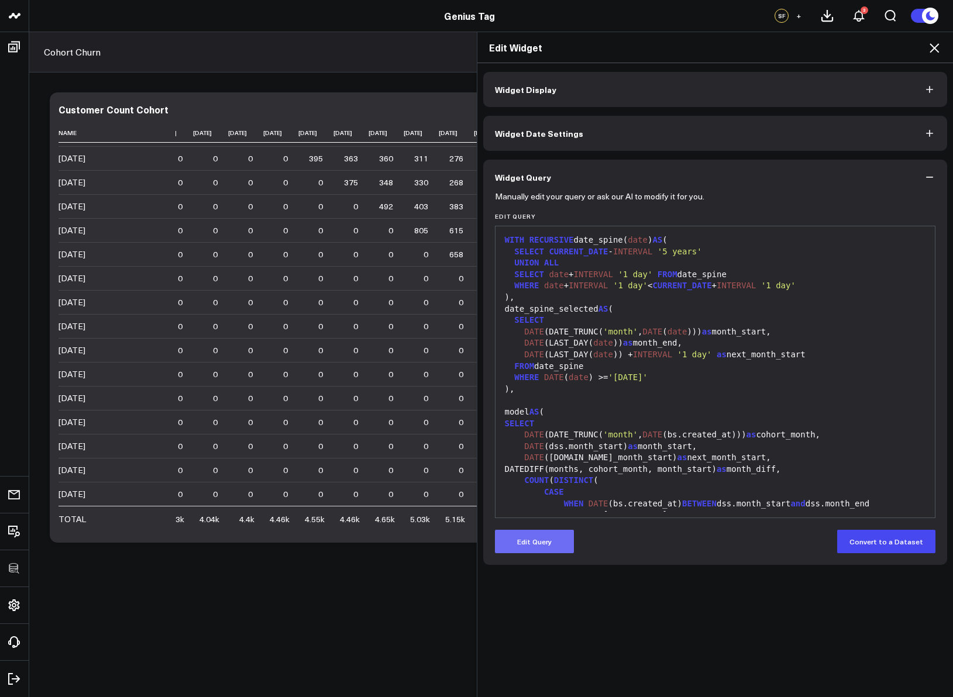
click at [545, 460] on button "Edit Query" at bounding box center [534, 541] width 79 height 23
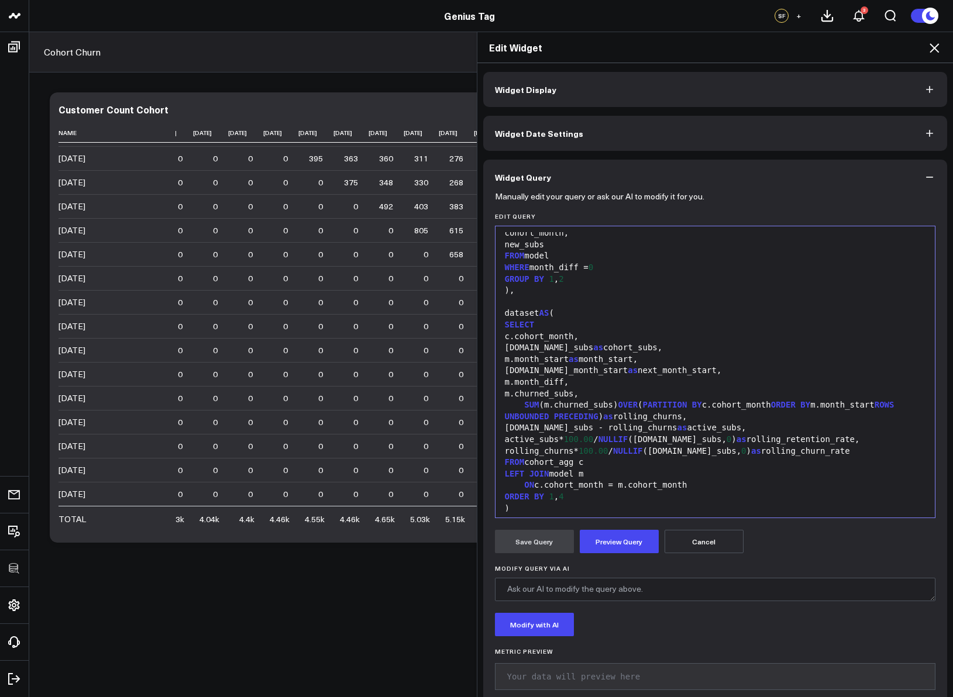
scroll to position [665, 0]
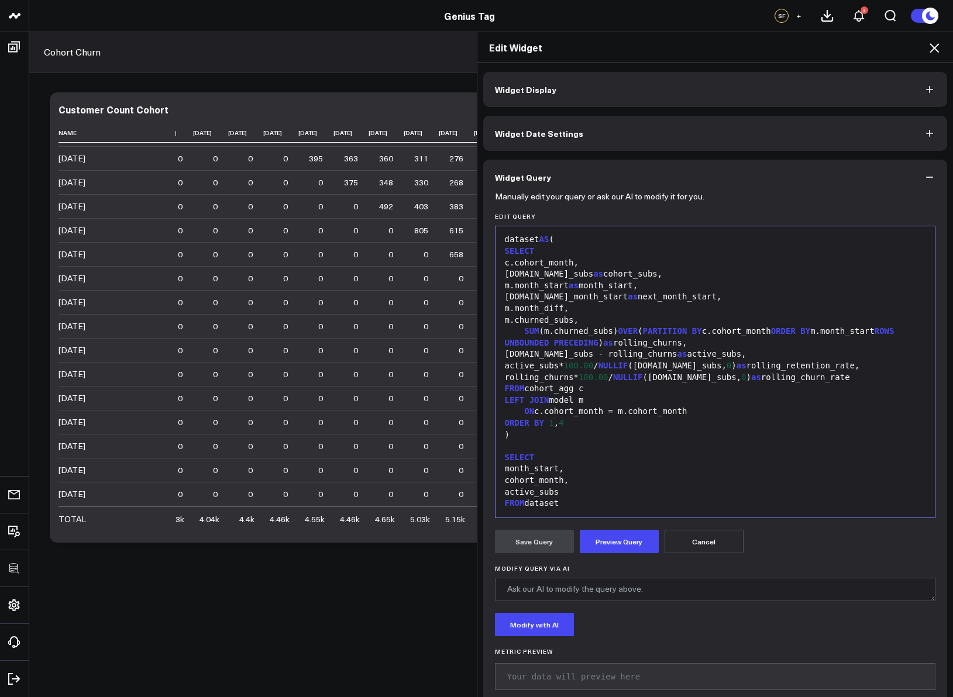
click at [567, 433] on div ")" at bounding box center [715, 435] width 428 height 12
click at [571, 460] on div "active_subs" at bounding box center [715, 493] width 428 height 12
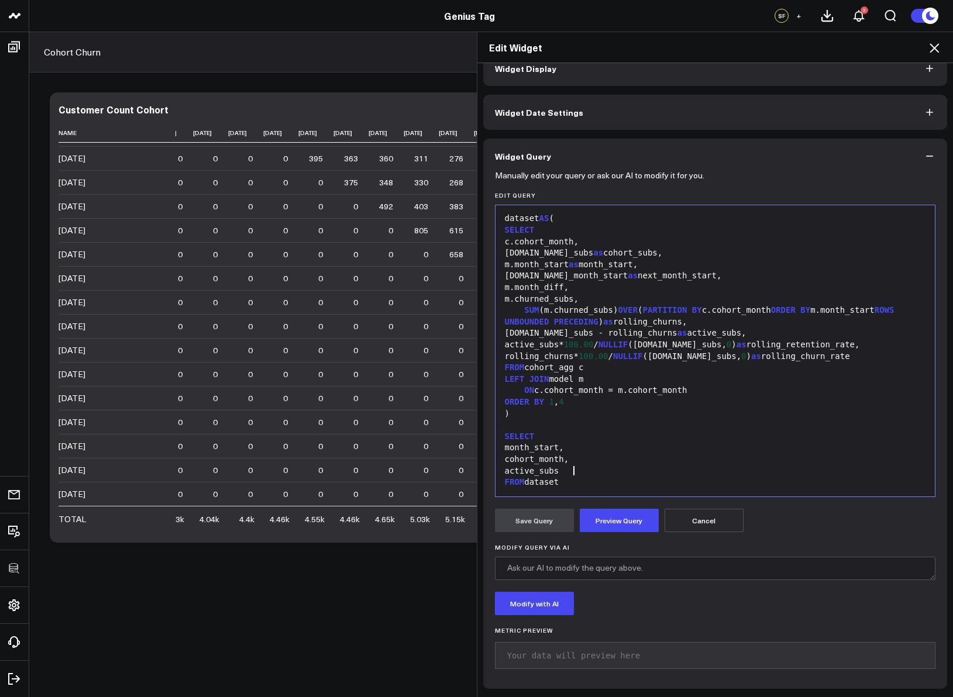
click at [572, 460] on div "99 1 2 3 4 5 6 7 8 9 10 11 12 13 14 15 16 17 18 19 20 21 22 23 24 25 26 27 28 2…" at bounding box center [715, 351] width 441 height 292
click at [571, 460] on div "FROM dataset" at bounding box center [715, 483] width 428 height 12
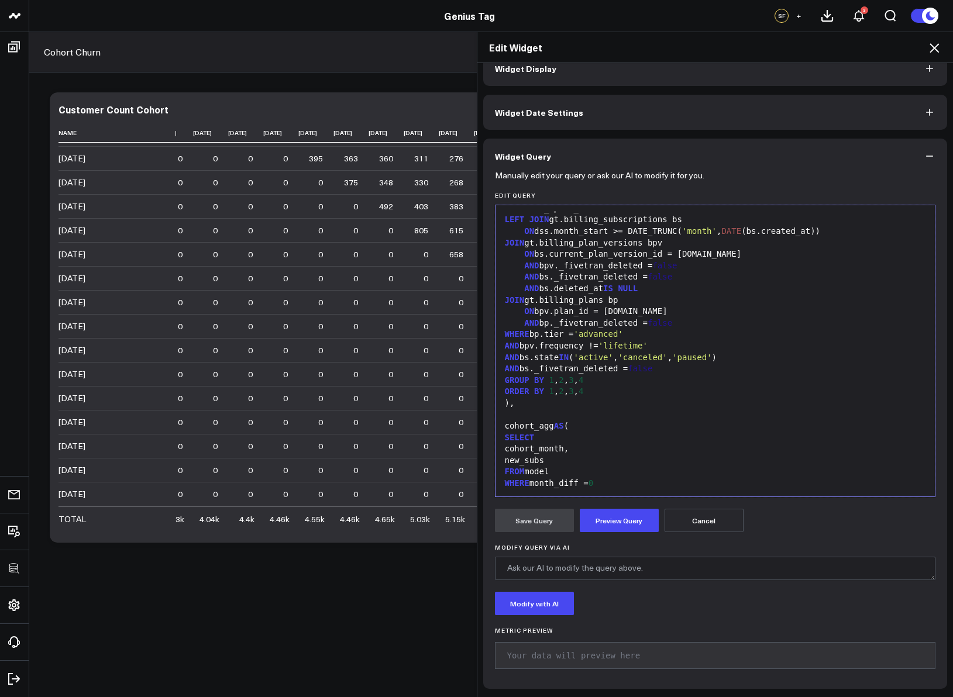
scroll to position [347, 0]
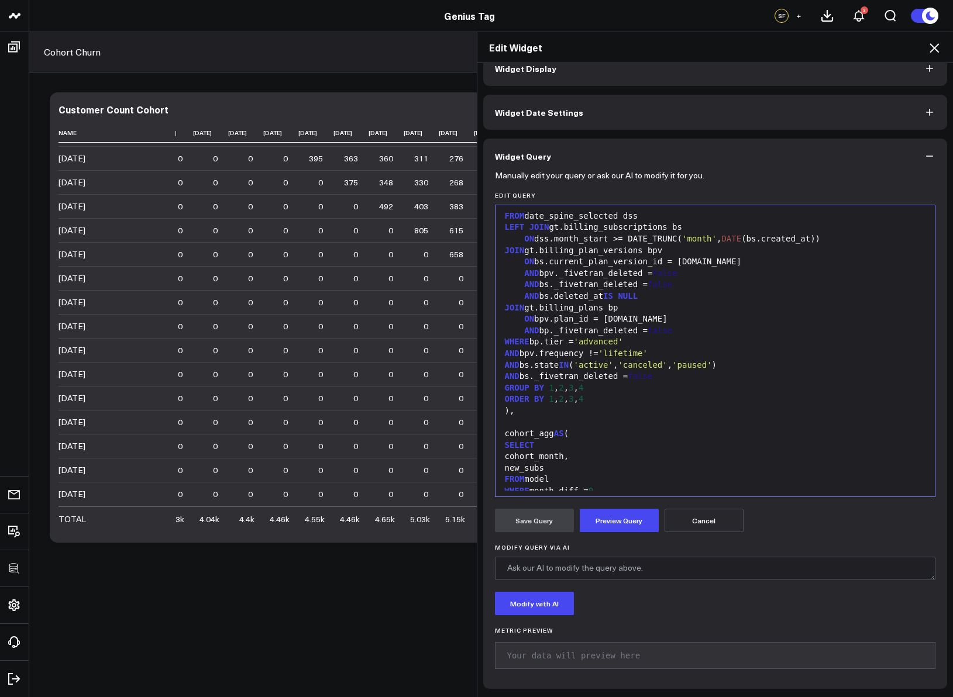
click at [801, 49] on icon at bounding box center [934, 48] width 14 height 14
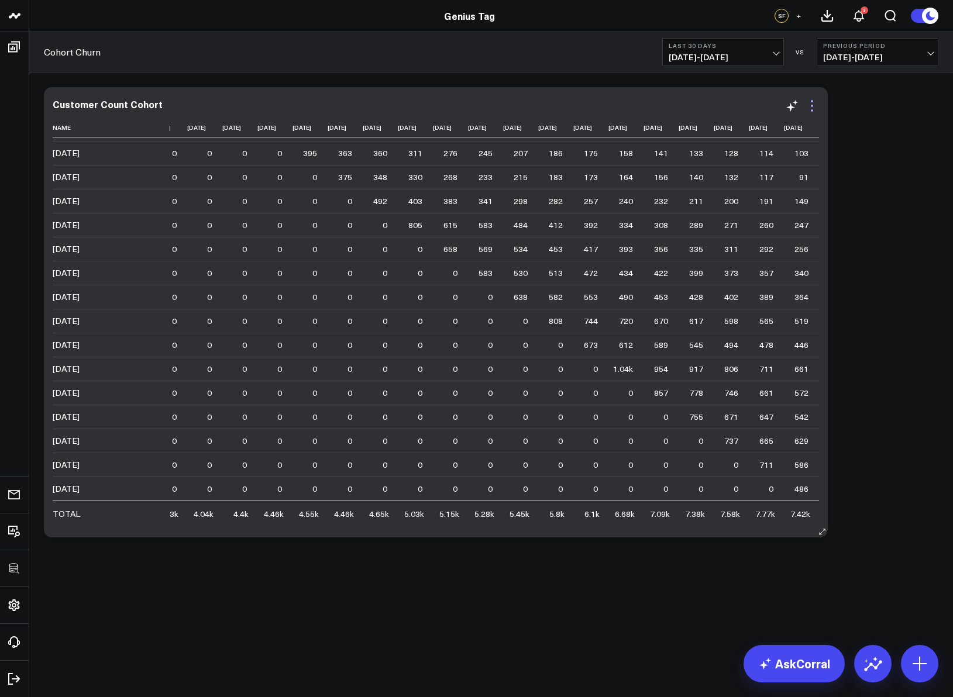
click at [801, 108] on icon at bounding box center [812, 106] width 14 height 14
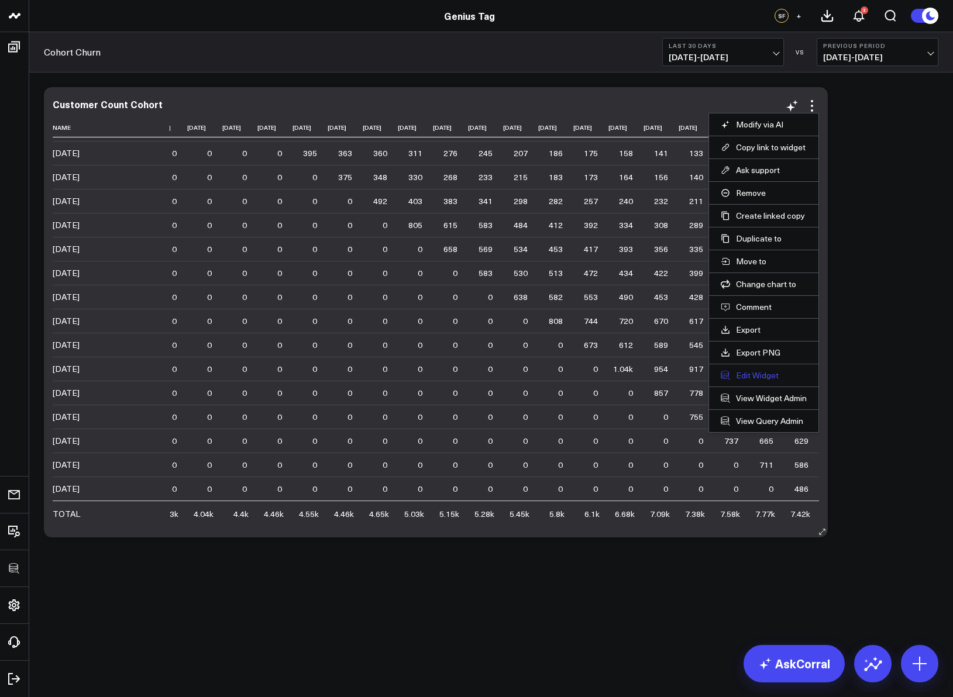
click at [766, 372] on button "Edit Widget" at bounding box center [764, 375] width 86 height 11
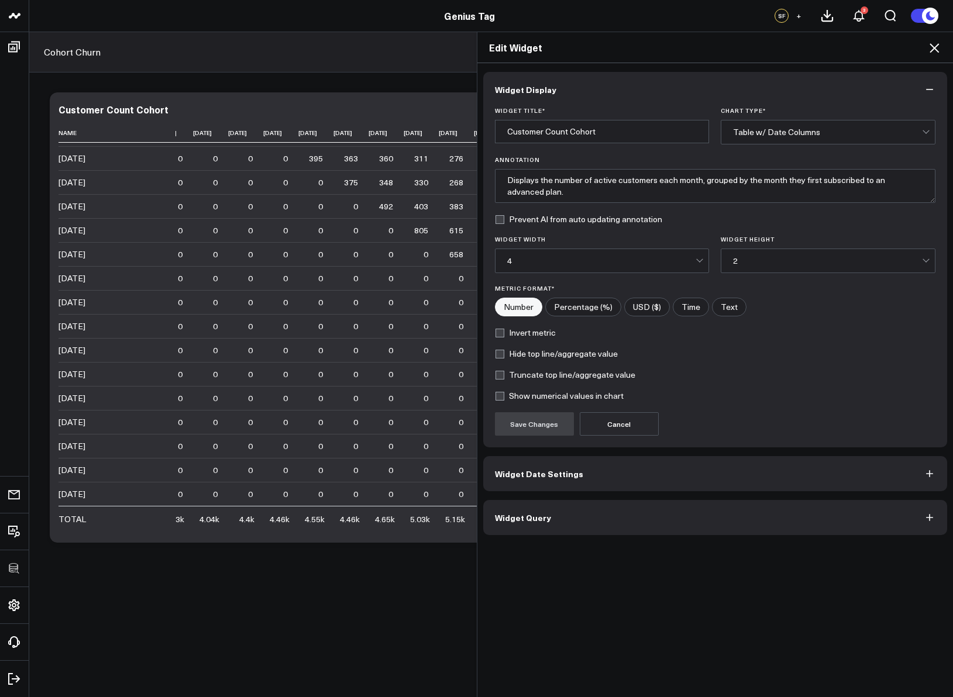
click at [801, 45] on icon at bounding box center [934, 48] width 14 height 14
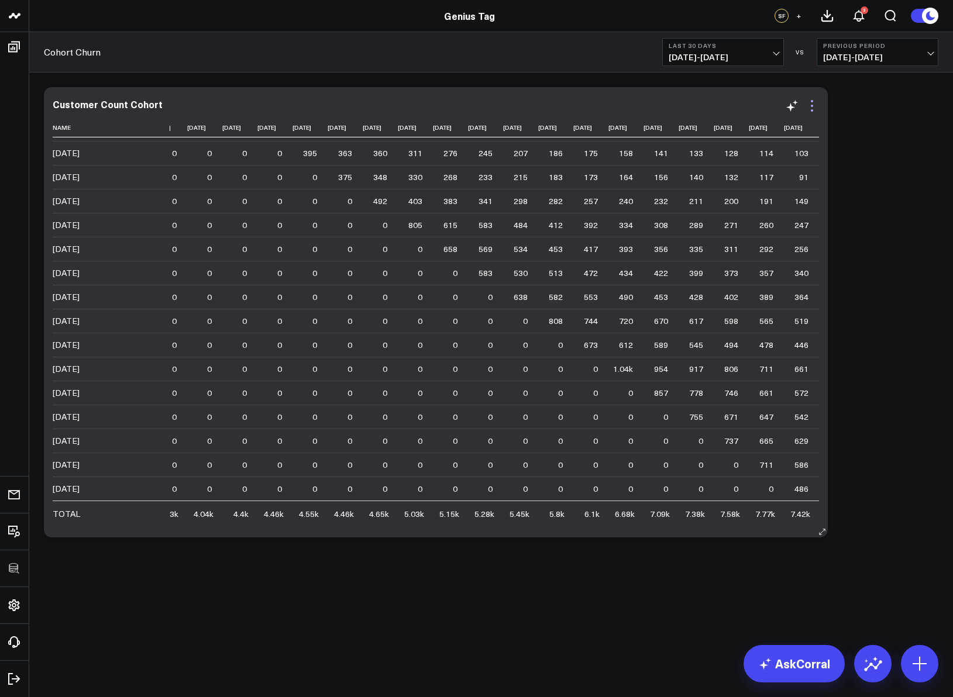
click at [801, 105] on icon at bounding box center [812, 106] width 14 height 14
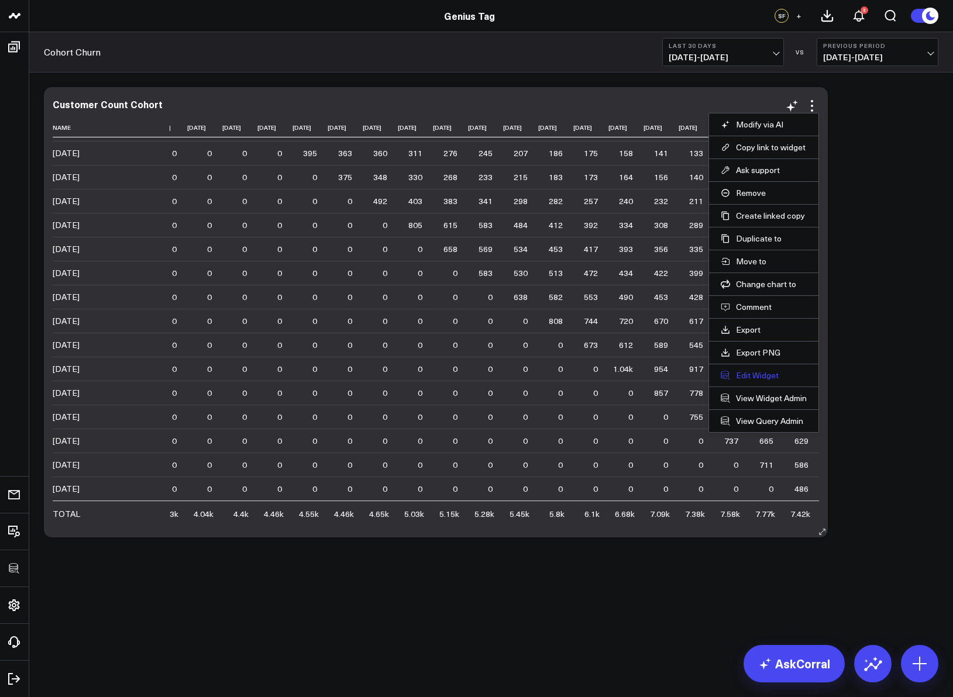
click at [761, 378] on button "Edit Widget" at bounding box center [764, 375] width 86 height 11
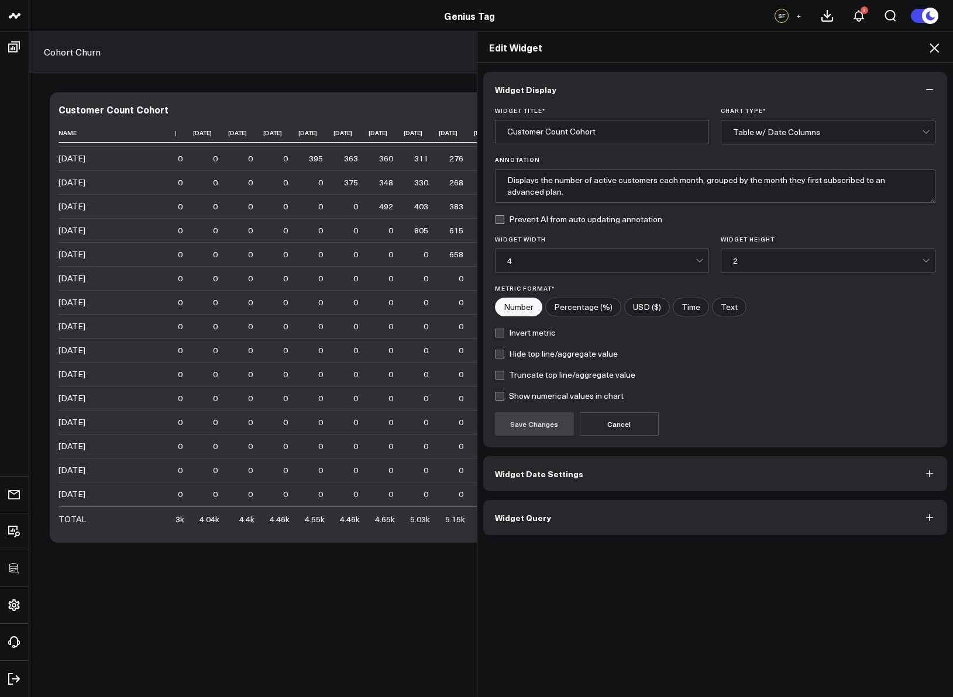
click at [652, 460] on button "Widget Query" at bounding box center [715, 517] width 464 height 35
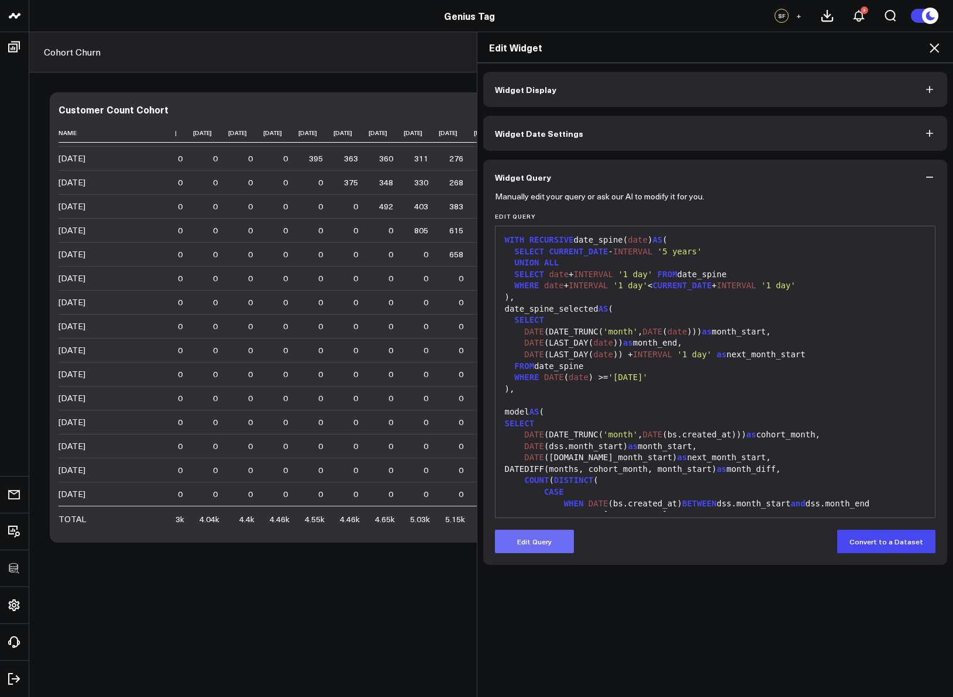
click at [539, 460] on button "Edit Query" at bounding box center [534, 541] width 79 height 23
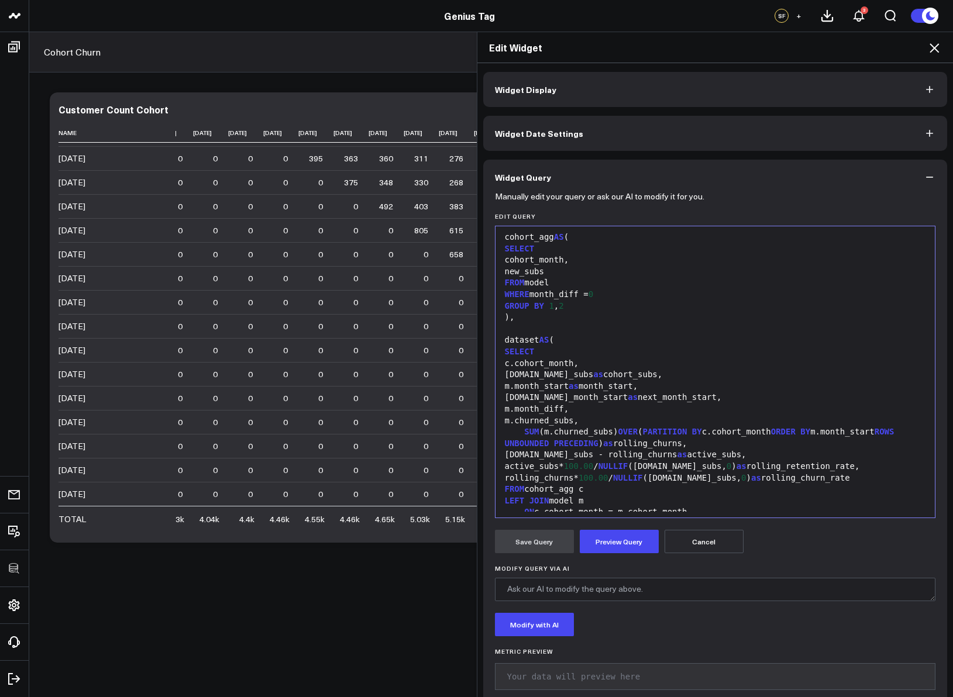
scroll to position [665, 0]
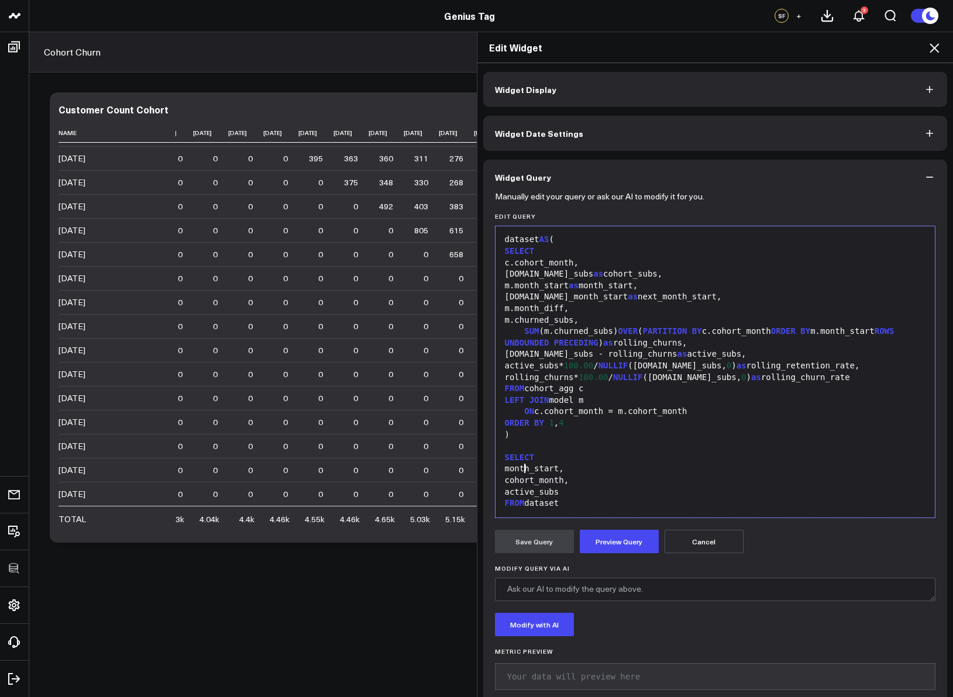
click at [519, 460] on div "month_start," at bounding box center [715, 469] width 428 height 12
click at [801, 50] on icon at bounding box center [934, 48] width 14 height 14
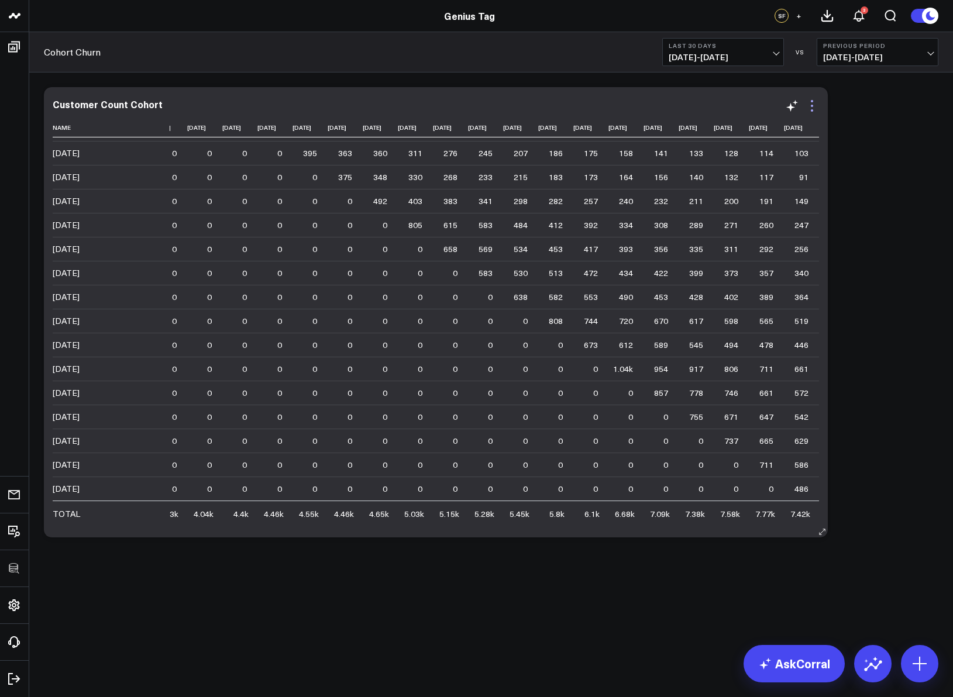
click at [801, 100] on icon at bounding box center [812, 106] width 14 height 14
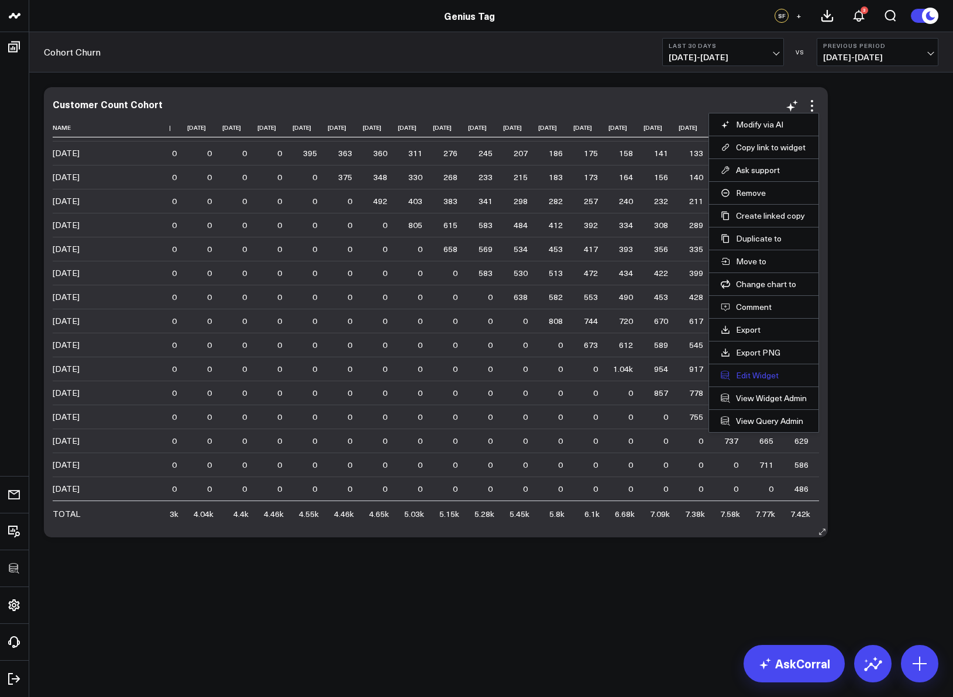
click at [769, 373] on button "Edit Widget" at bounding box center [764, 375] width 86 height 11
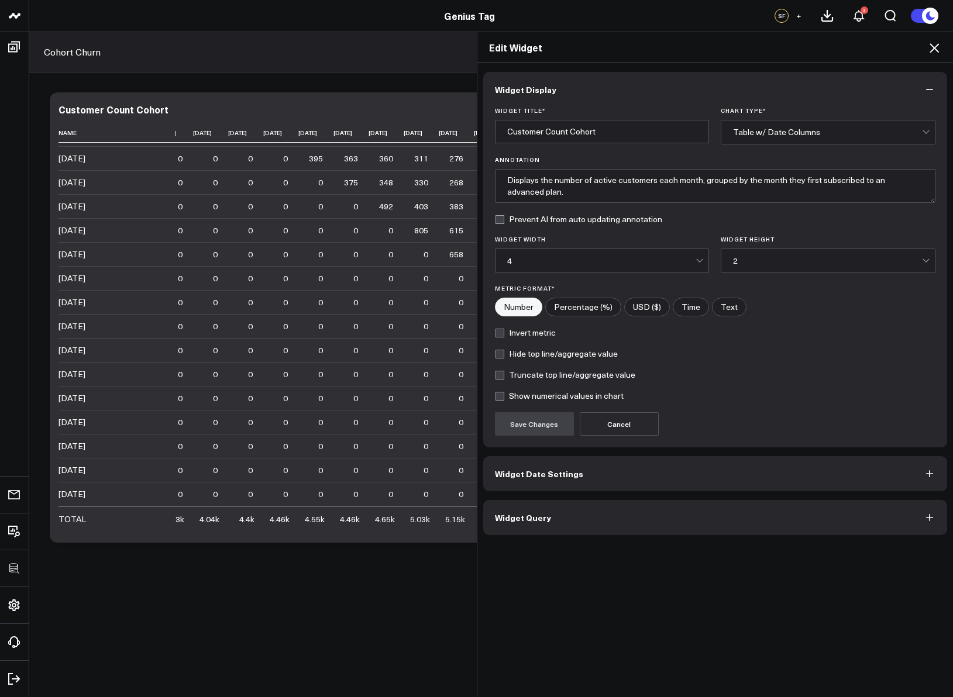
click at [658, 460] on button "Widget Query" at bounding box center [715, 517] width 464 height 35
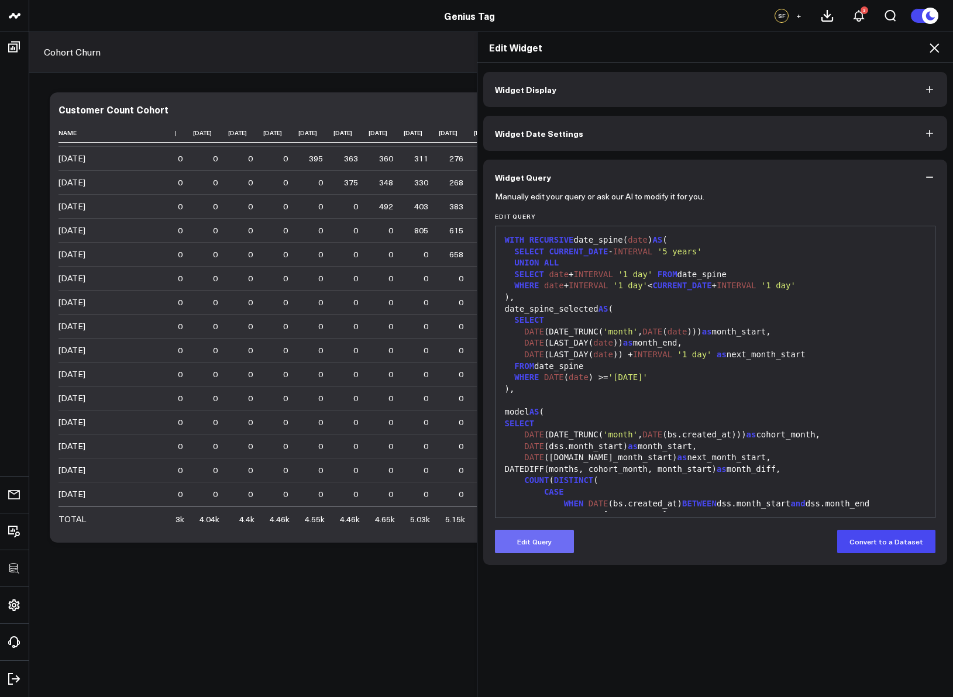
click at [556, 460] on button "Edit Query" at bounding box center [534, 541] width 79 height 23
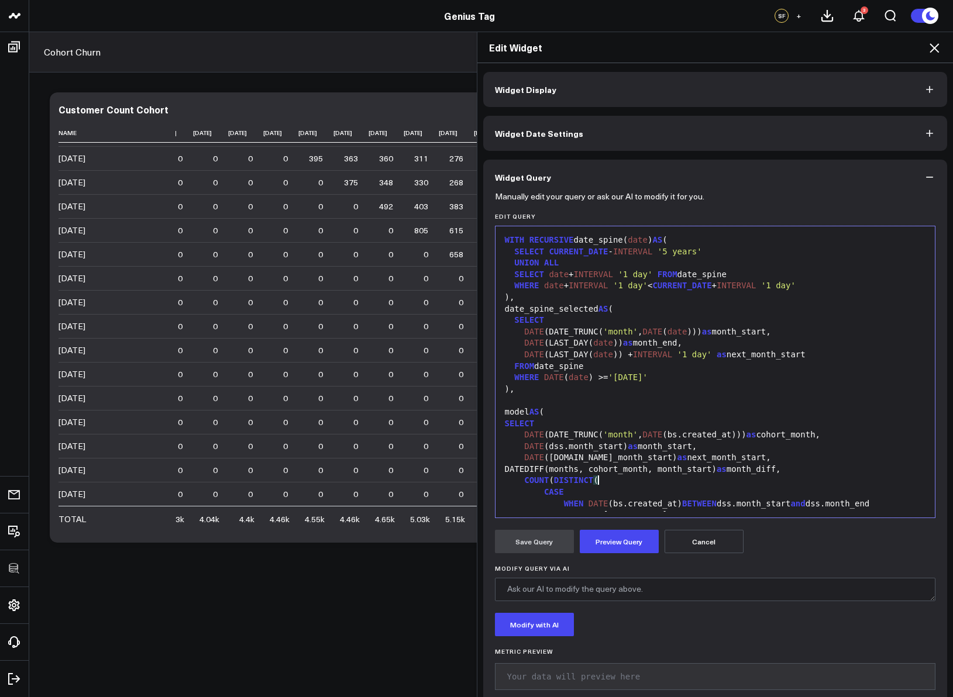
click at [621, 460] on div "COUNT ( DISTINCT (" at bounding box center [715, 481] width 428 height 12
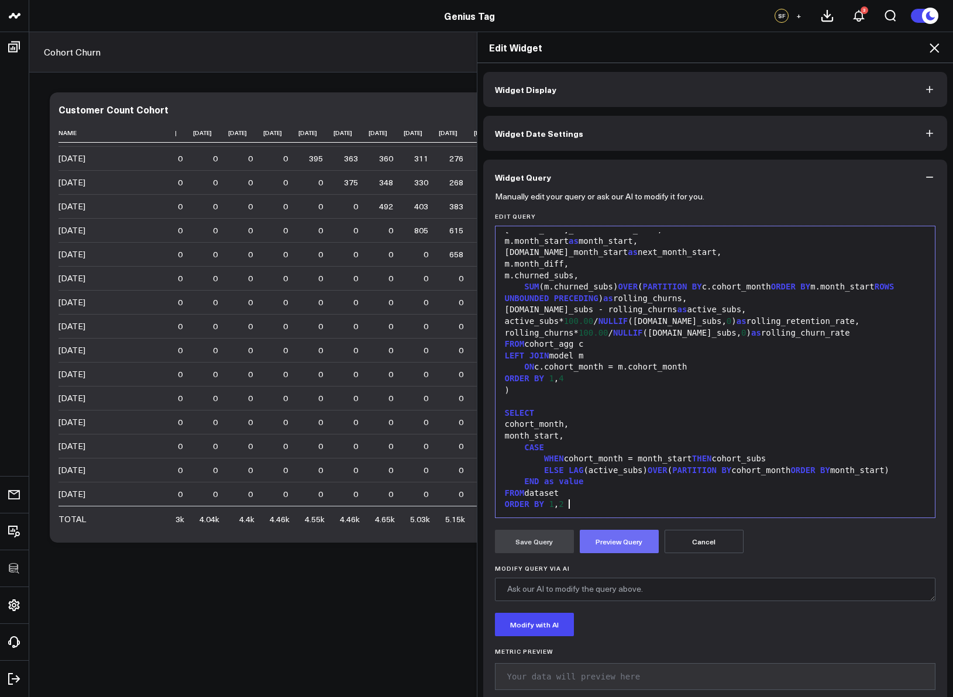
click at [606, 460] on button "Preview Query" at bounding box center [619, 541] width 79 height 23
click at [519, 460] on button "Save Query" at bounding box center [534, 541] width 79 height 23
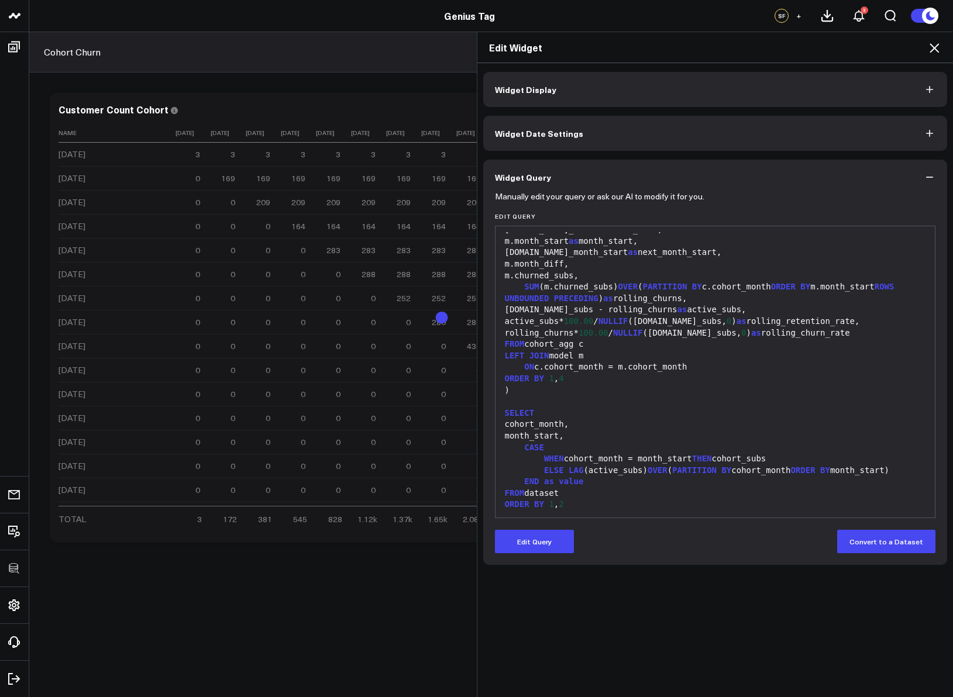
click at [801, 43] on icon at bounding box center [934, 48] width 14 height 14
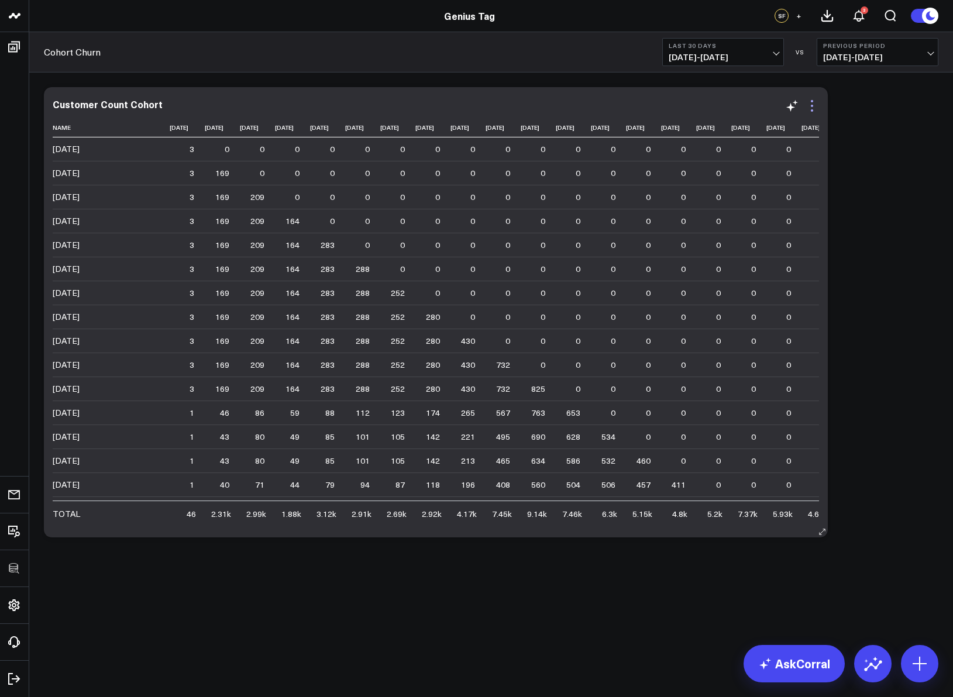
click at [801, 105] on icon at bounding box center [812, 106] width 14 height 14
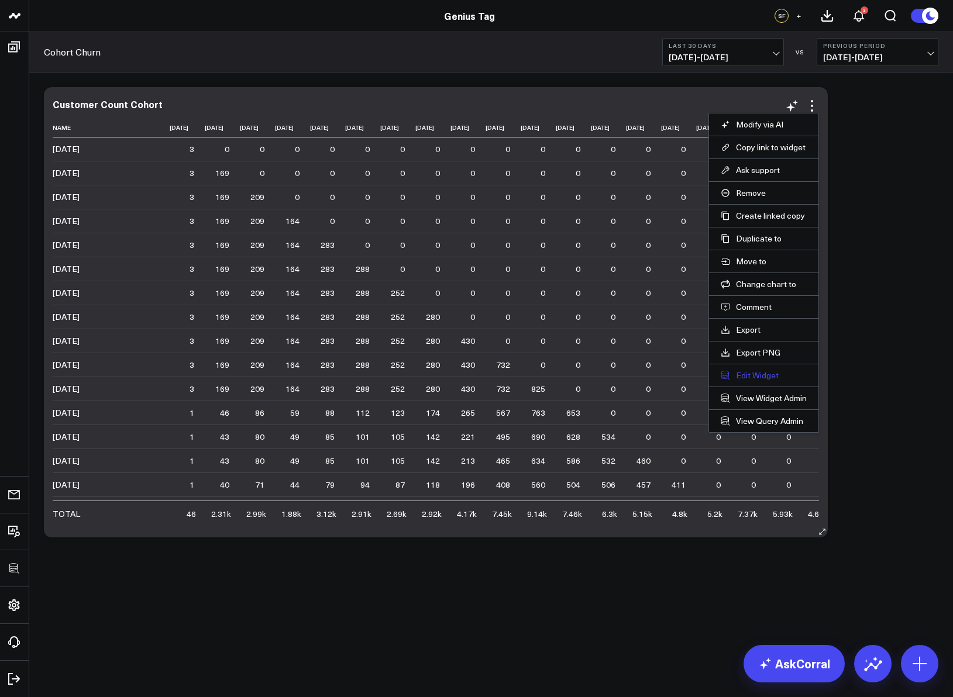
click at [764, 370] on button "Edit Widget" at bounding box center [764, 375] width 86 height 11
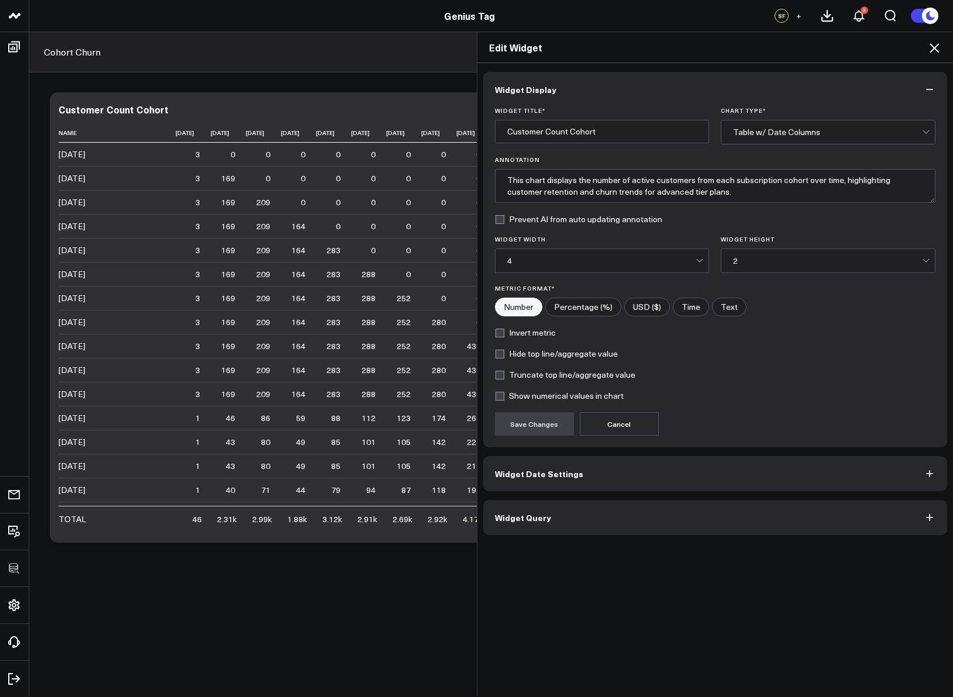
click at [540, 460] on span "Widget Query" at bounding box center [523, 517] width 56 height 9
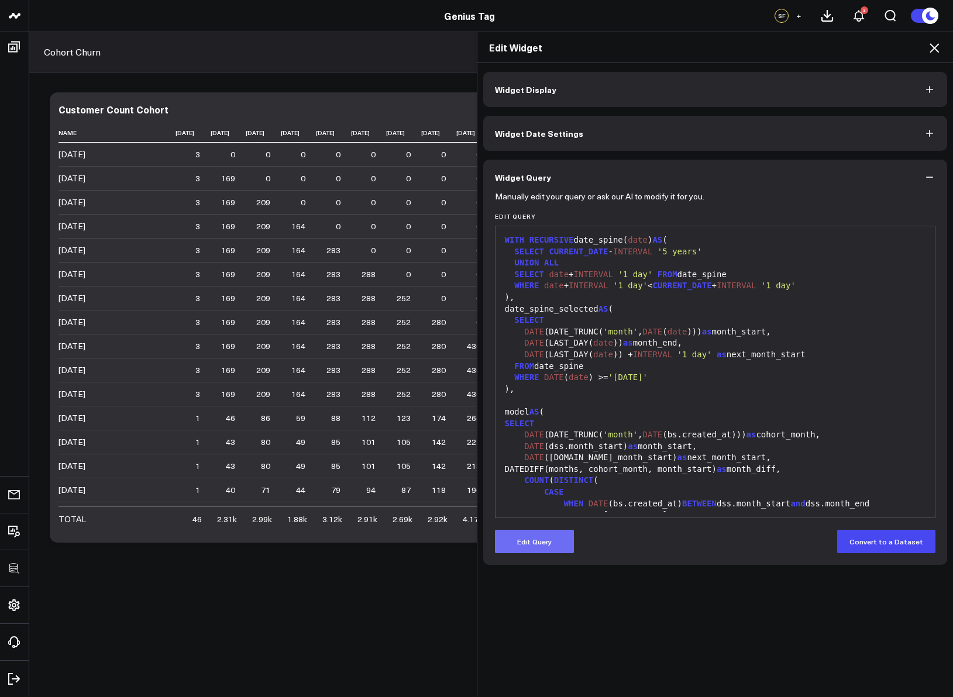
click at [537, 460] on button "Edit Query" at bounding box center [534, 541] width 79 height 23
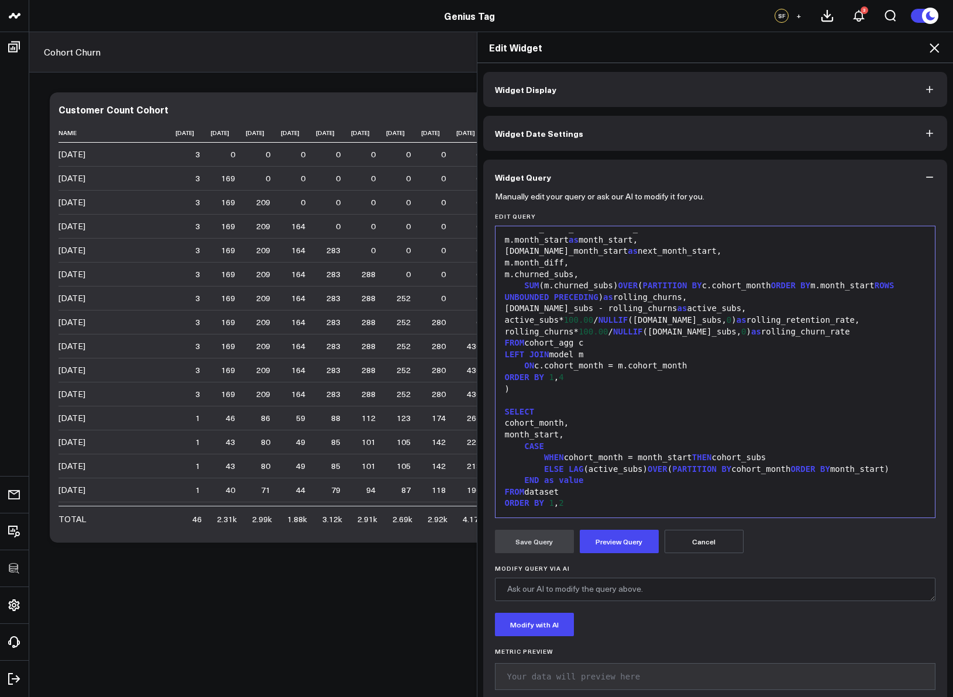
scroll to position [8, 0]
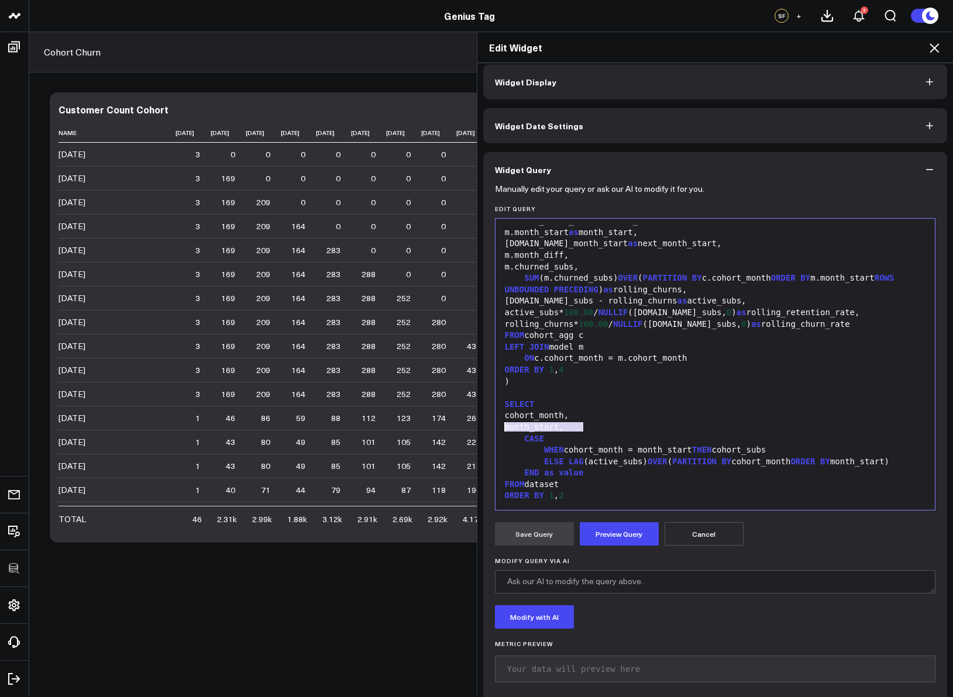
drag, startPoint x: 584, startPoint y: 428, endPoint x: 454, endPoint y: 422, distance: 130.0
click at [454, 422] on div "Edit Widget Widget Display Widget Date Settings Widget Query Manually edit your…" at bounding box center [476, 365] width 953 height 666
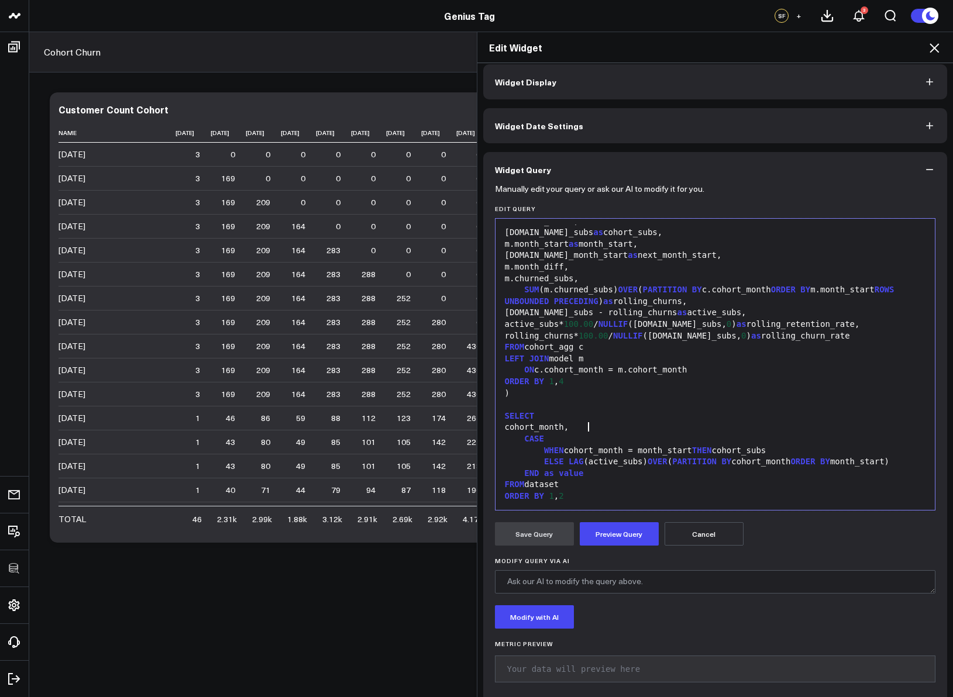
scroll to position [699, 0]
click at [574, 414] on div "SELECT" at bounding box center [715, 417] width 428 height 12
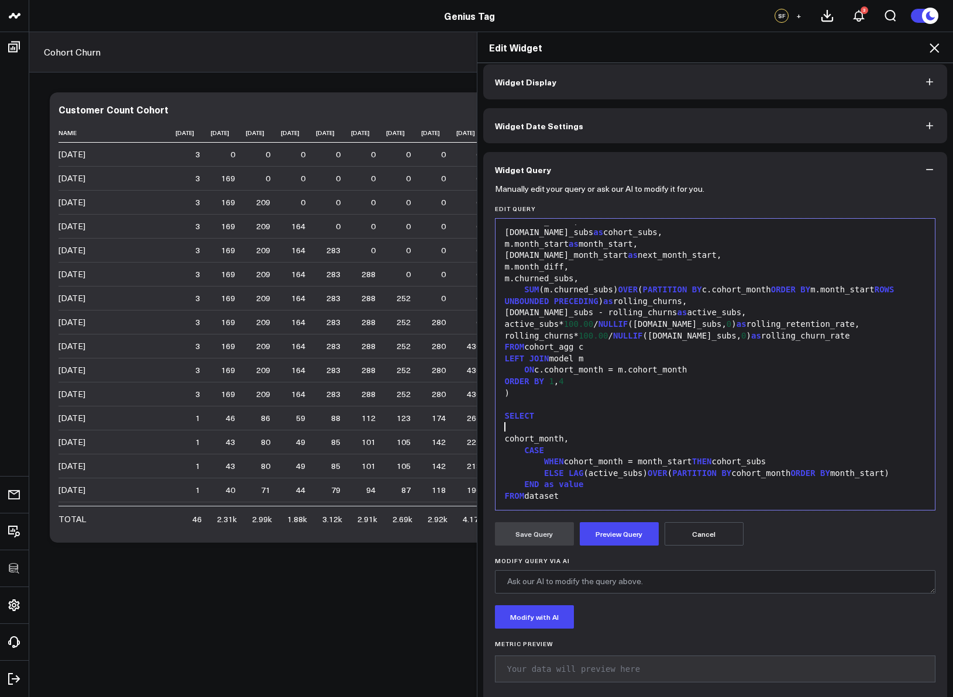
paste div
click at [581, 460] on button "Preview Query" at bounding box center [619, 533] width 79 height 23
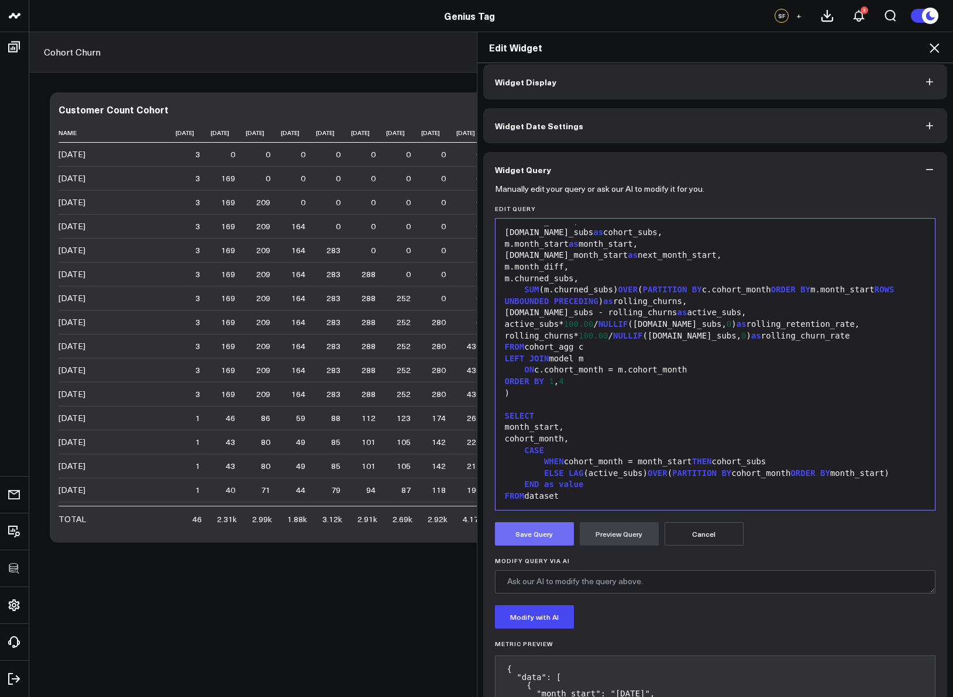
click at [546, 460] on button "Save Query" at bounding box center [534, 533] width 79 height 23
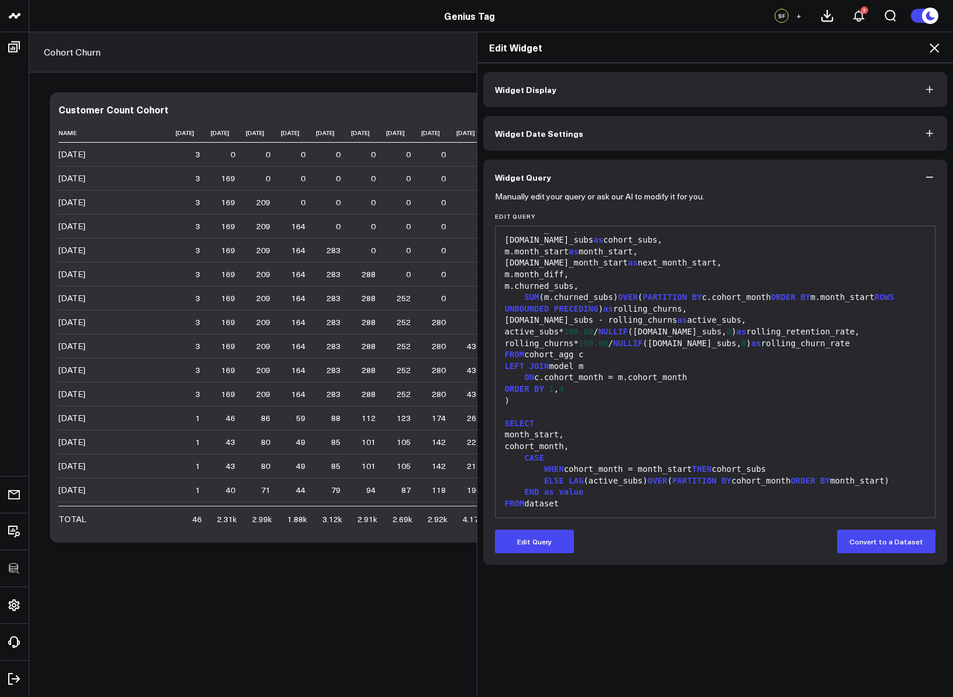
scroll to position [0, 0]
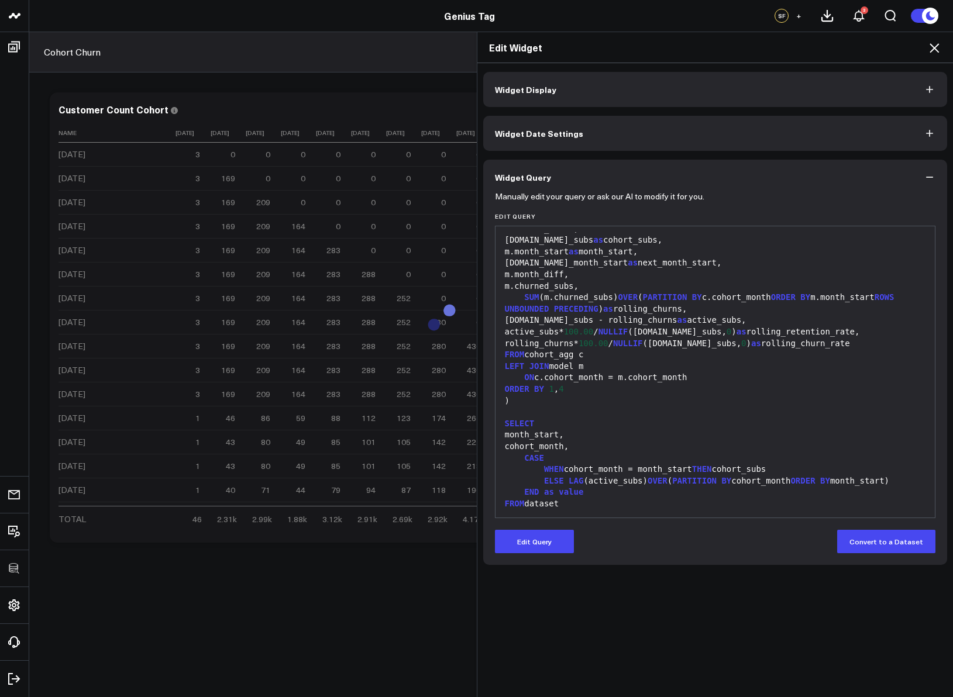
click at [801, 47] on icon at bounding box center [934, 48] width 14 height 14
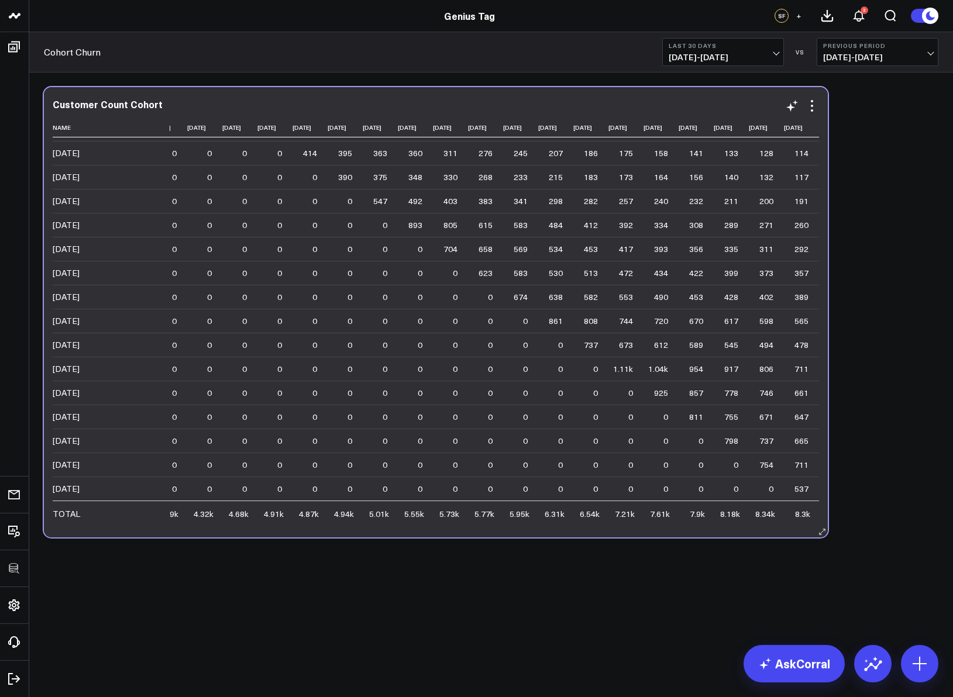
scroll to position [457, 961]
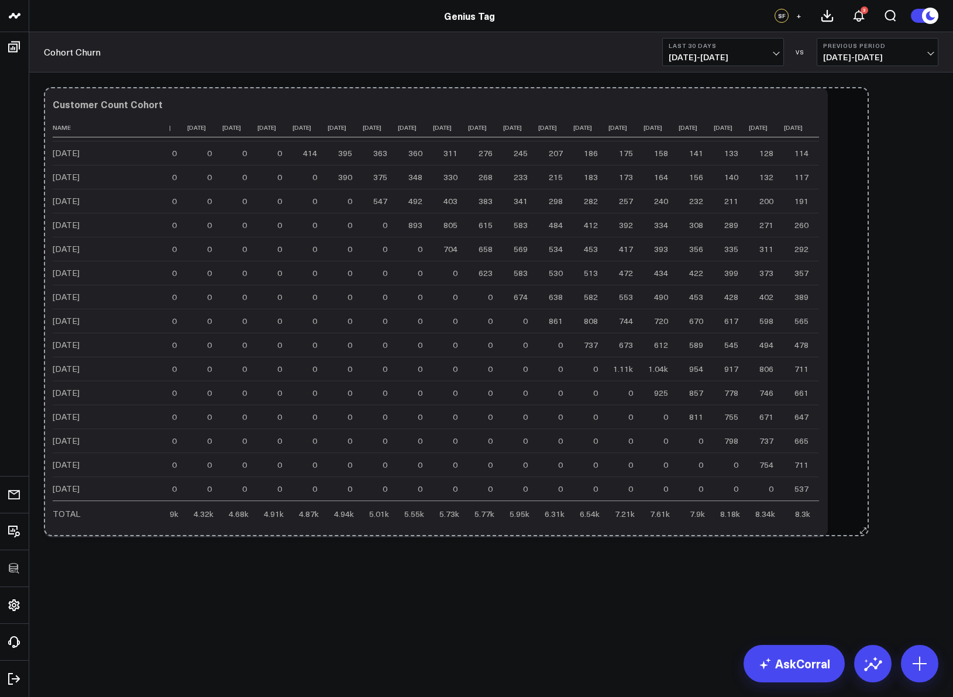
drag, startPoint x: 822, startPoint y: 530, endPoint x: 863, endPoint y: 529, distance: 41.0
click at [801, 460] on div "Modify via AI Copy link to widget Ask support Remove Create linked copy Executi…" at bounding box center [491, 312] width 906 height 462
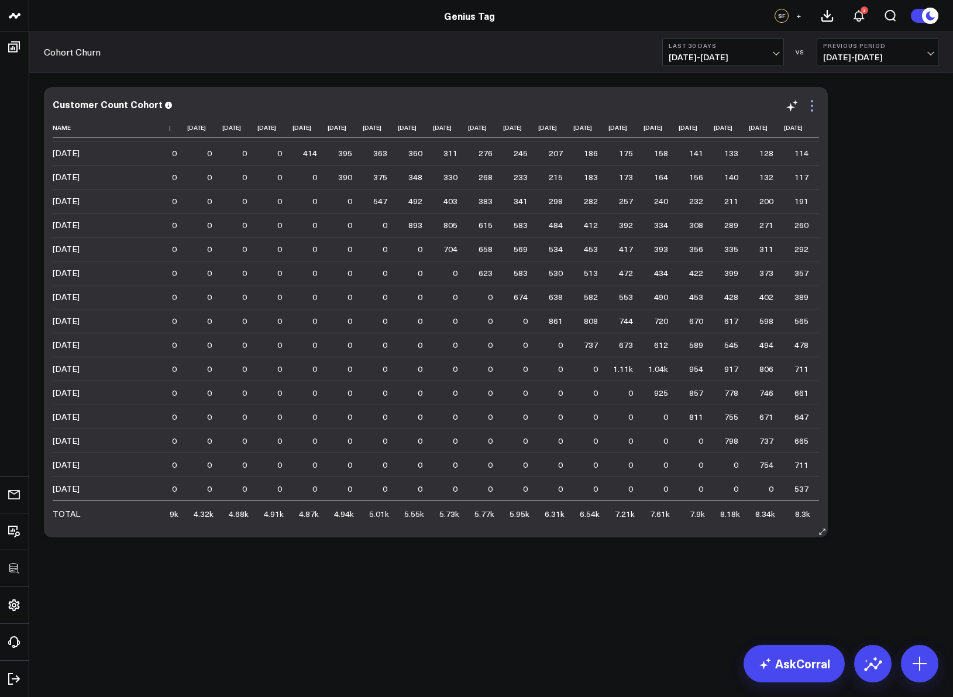
click at [801, 107] on icon at bounding box center [812, 106] width 14 height 14
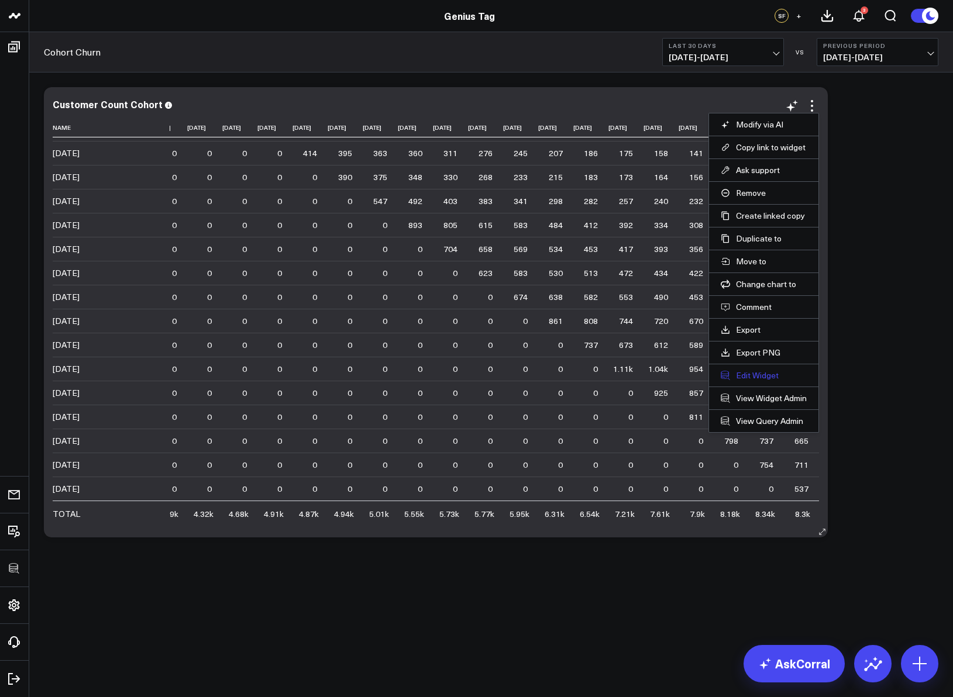
click at [747, 377] on button "Edit Widget" at bounding box center [764, 375] width 86 height 11
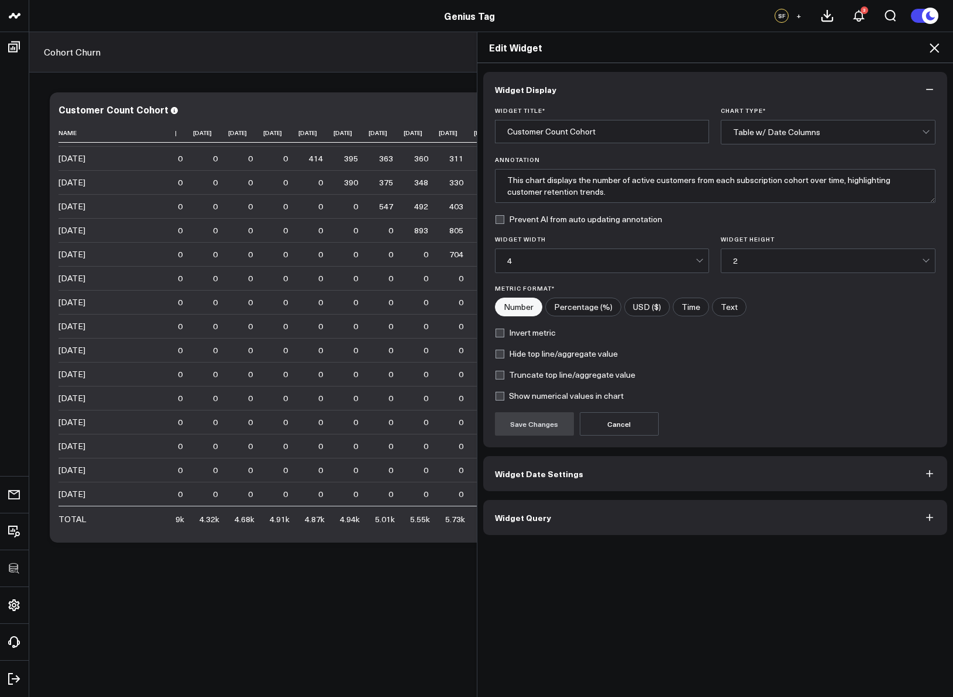
click at [657, 460] on button "Widget Query" at bounding box center [715, 517] width 464 height 35
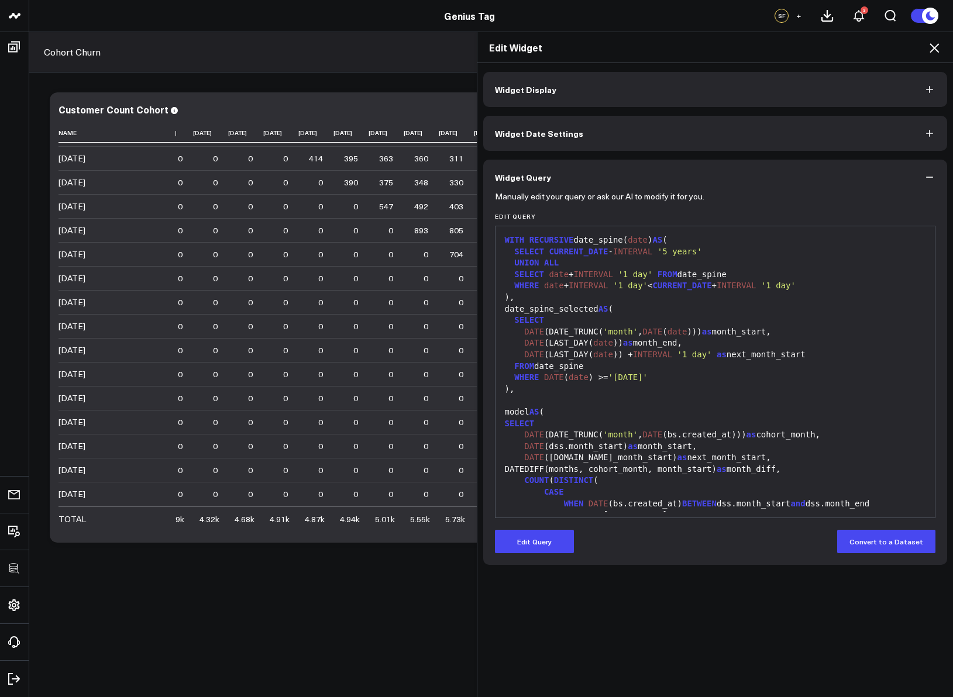
scroll to position [711, 0]
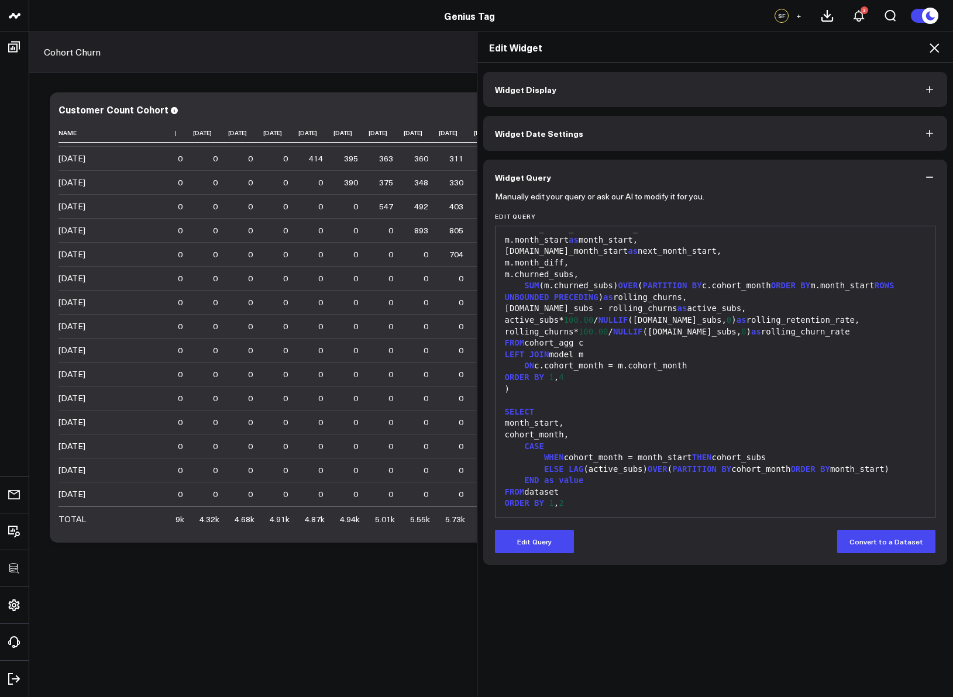
click at [594, 102] on button "Widget Display" at bounding box center [715, 89] width 464 height 35
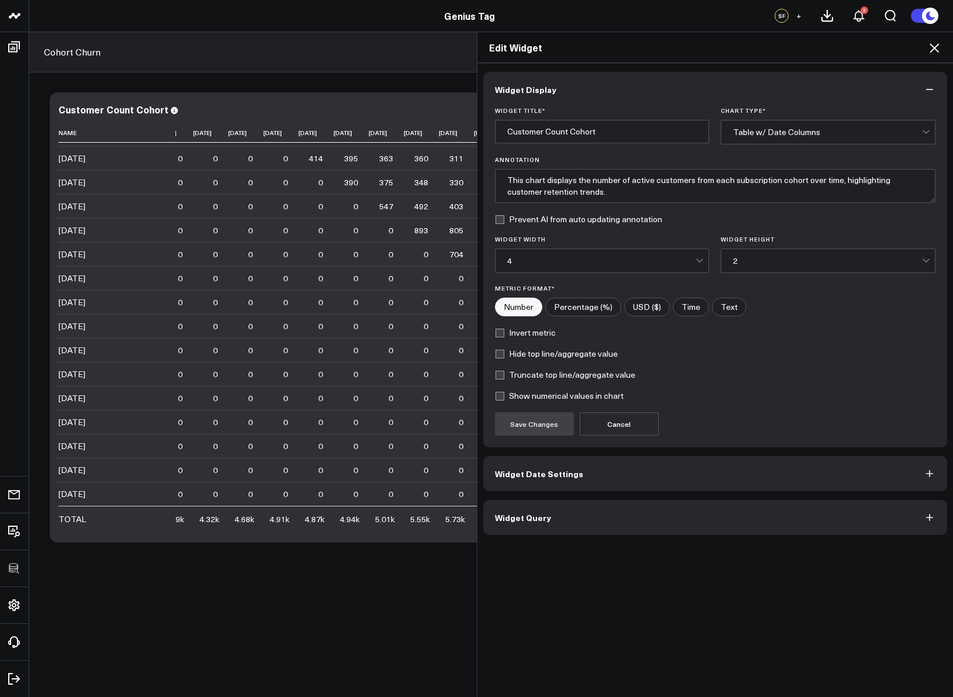
click at [665, 259] on div "4" at bounding box center [601, 260] width 189 height 9
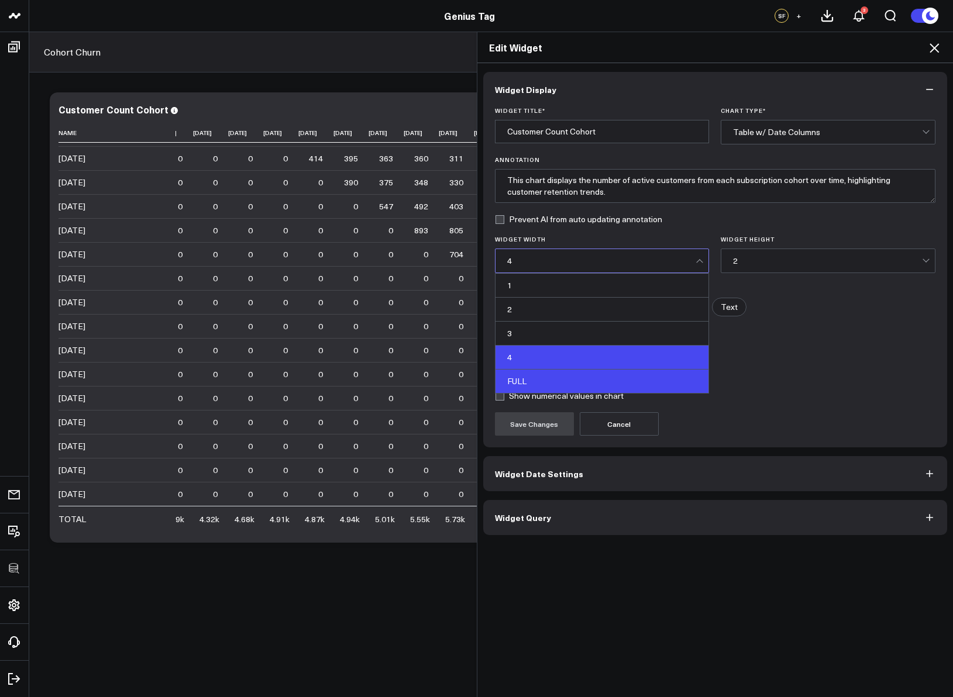
click at [602, 375] on div "FULL" at bounding box center [601, 381] width 213 height 23
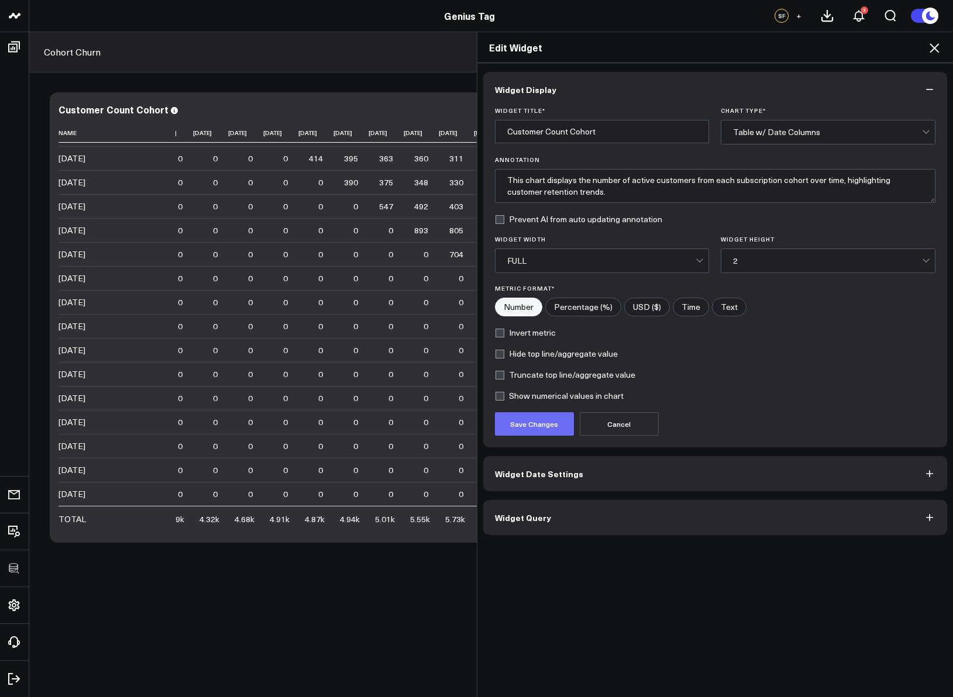
click at [529, 423] on button "Save Changes" at bounding box center [534, 423] width 79 height 23
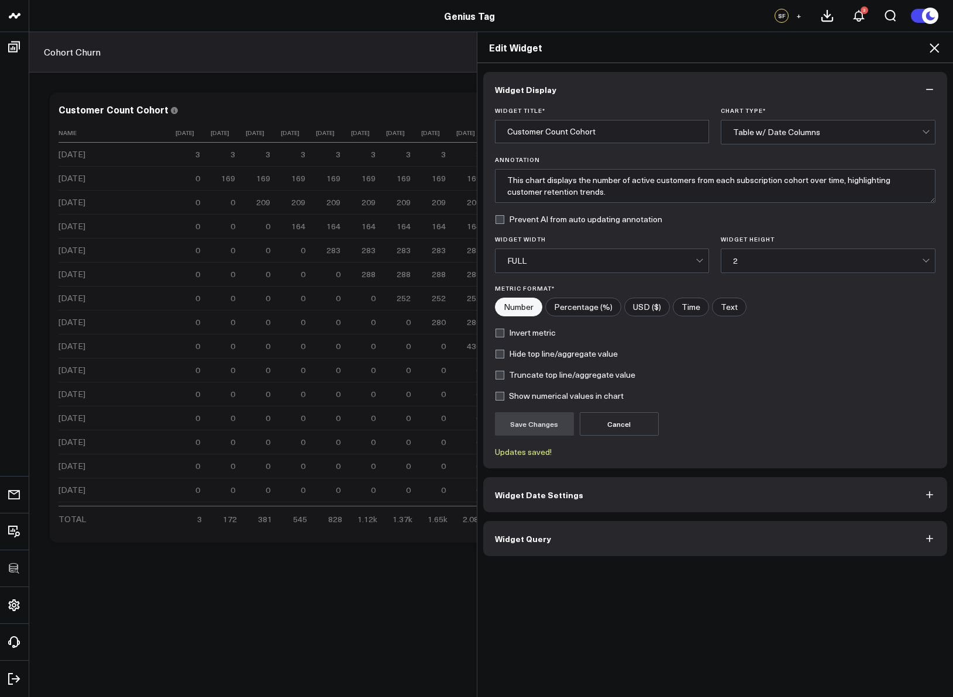
click at [801, 44] on icon at bounding box center [934, 48] width 14 height 14
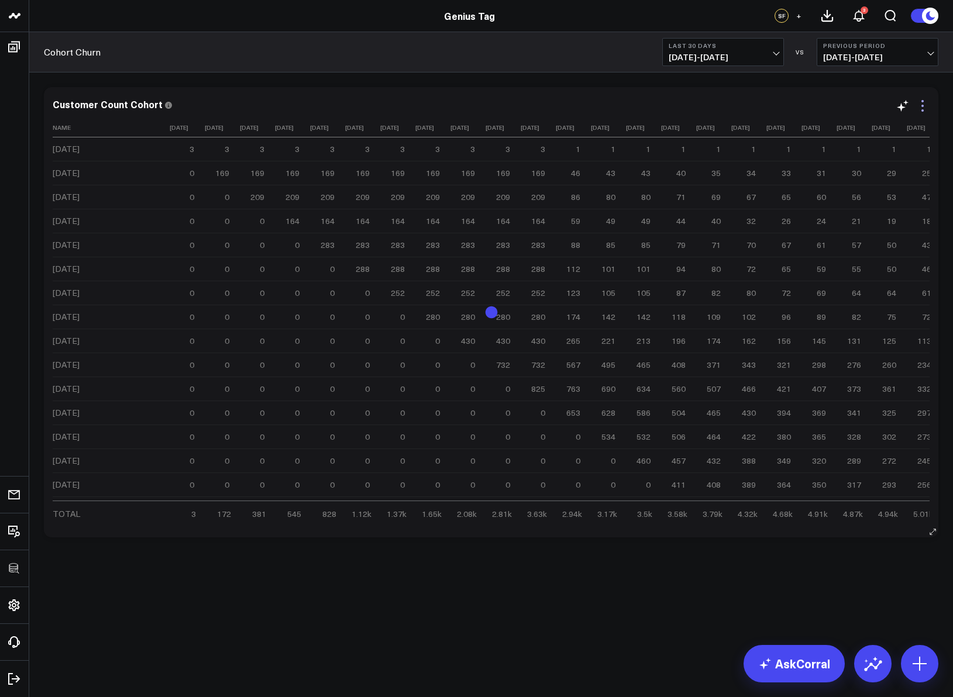
click at [801, 107] on icon at bounding box center [922, 106] width 14 height 14
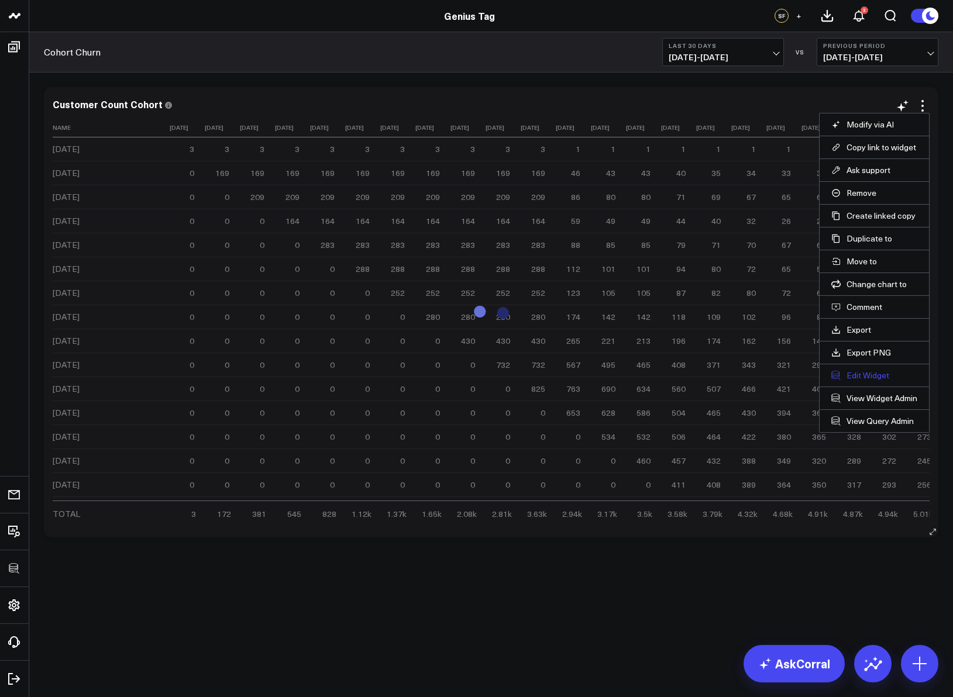
click at [801, 370] on button "Edit Widget" at bounding box center [874, 375] width 86 height 11
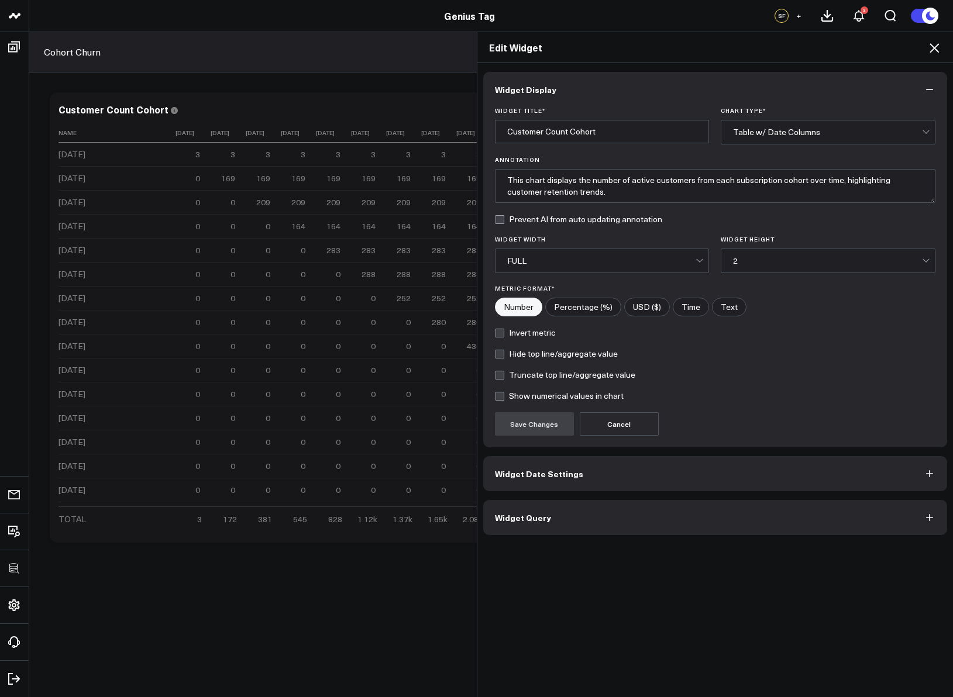
click at [583, 460] on button "Widget Query" at bounding box center [715, 517] width 464 height 35
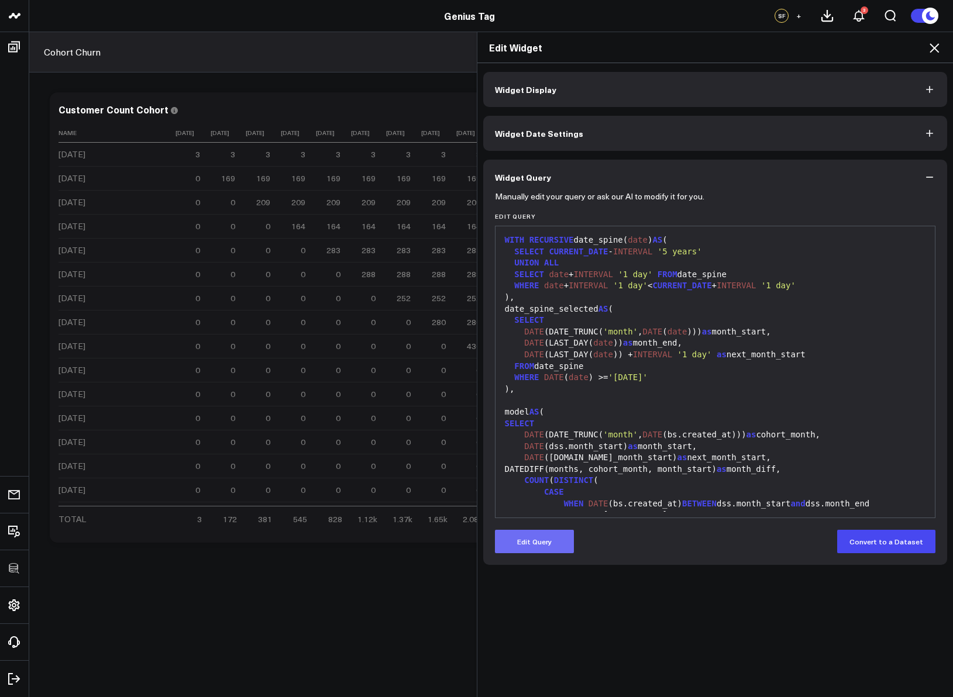
click at [550, 460] on button "Edit Query" at bounding box center [534, 541] width 79 height 23
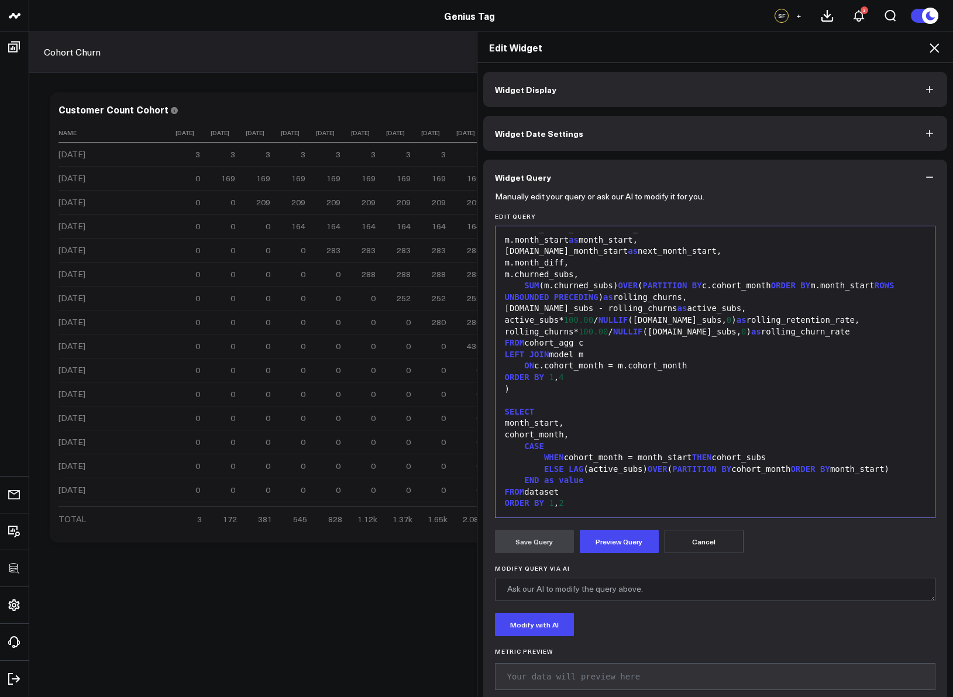
scroll to position [7, 0]
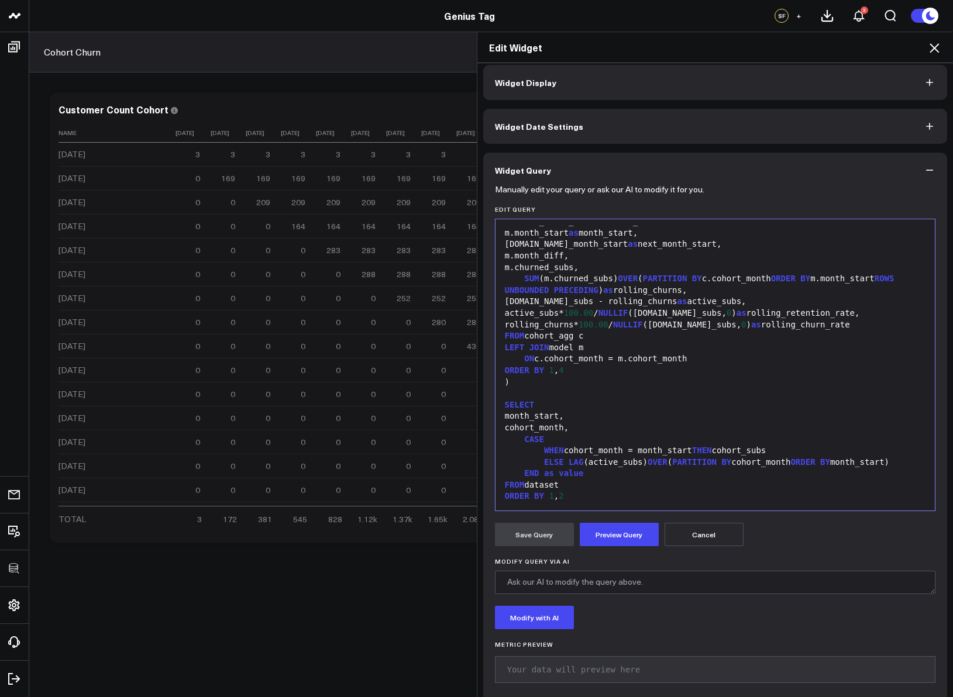
click at [524, 441] on span "CASE" at bounding box center [534, 439] width 20 height 9
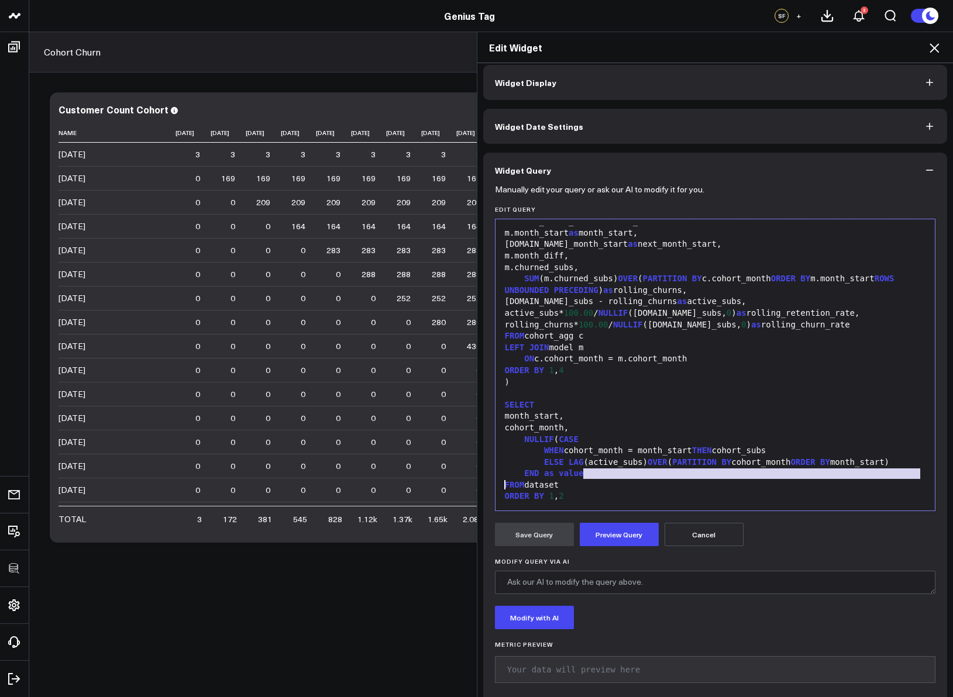
drag, startPoint x: 607, startPoint y: 477, endPoint x: 547, endPoint y: 479, distance: 60.3
click at [547, 460] on div "WITH RECURSIVE date_spine( date ) AS ( SELECT CURRENT_DATE - INTERVAL '5 years'…" at bounding box center [715, 10] width 428 height 990
drag, startPoint x: 545, startPoint y: 478, endPoint x: 539, endPoint y: 476, distance: 6.1
click at [544, 460] on div "END as value" at bounding box center [715, 474] width 428 height 12
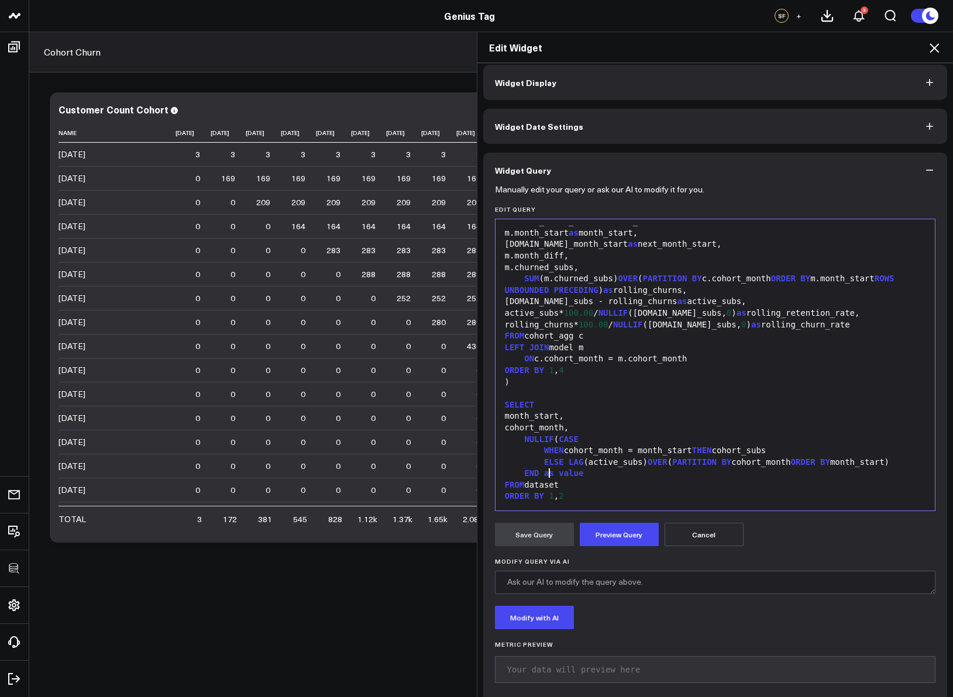
click at [535, 460] on div "END as value" at bounding box center [715, 474] width 428 height 12
click at [583, 460] on button "Preview Query" at bounding box center [619, 534] width 79 height 23
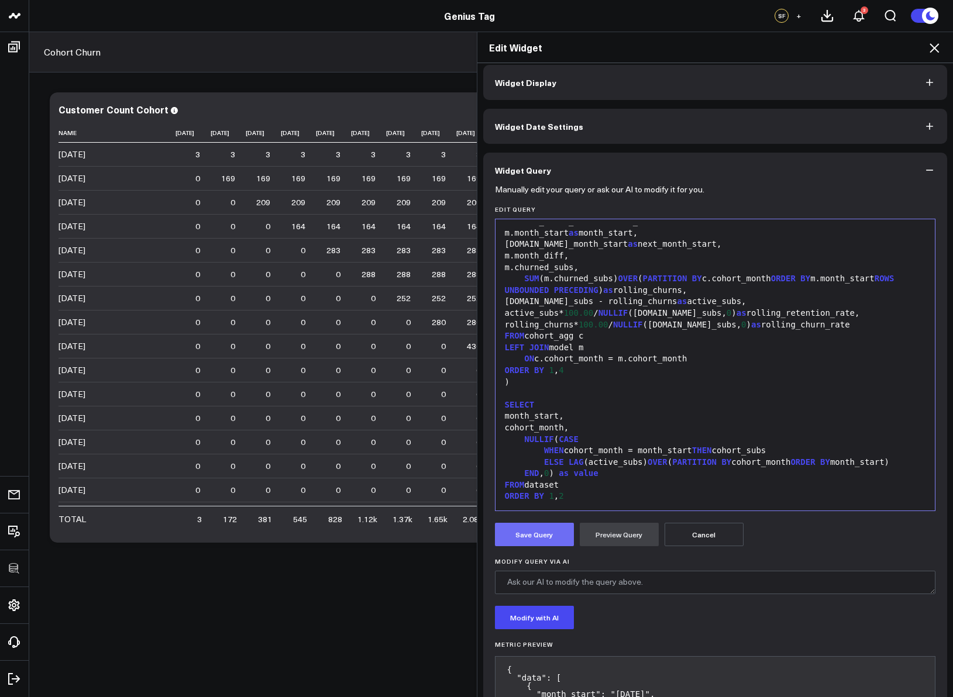
click at [543, 460] on button "Save Query" at bounding box center [534, 534] width 79 height 23
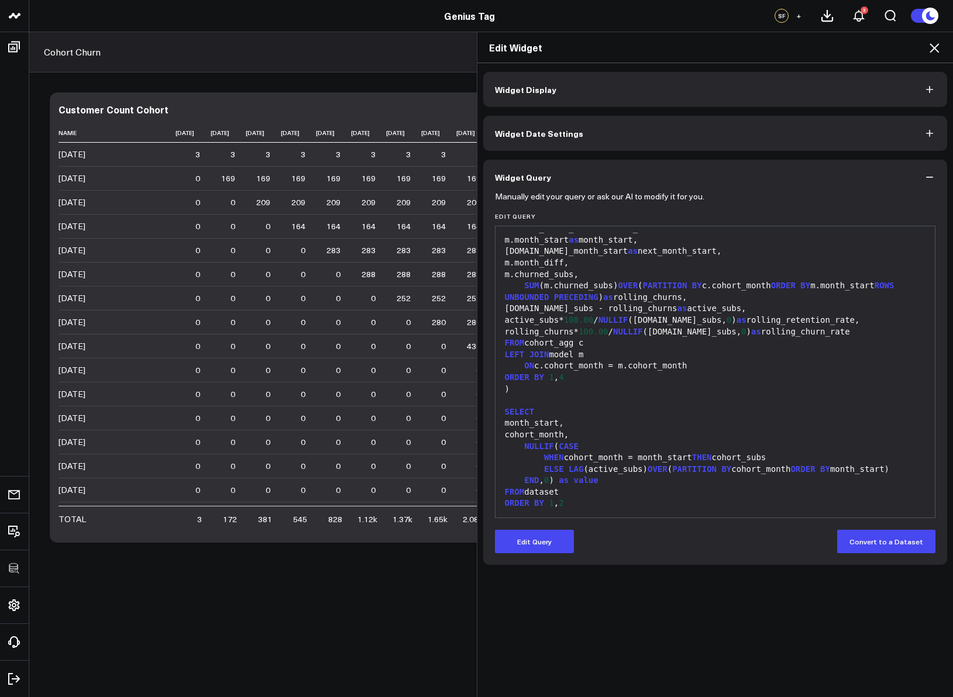
scroll to position [0, 0]
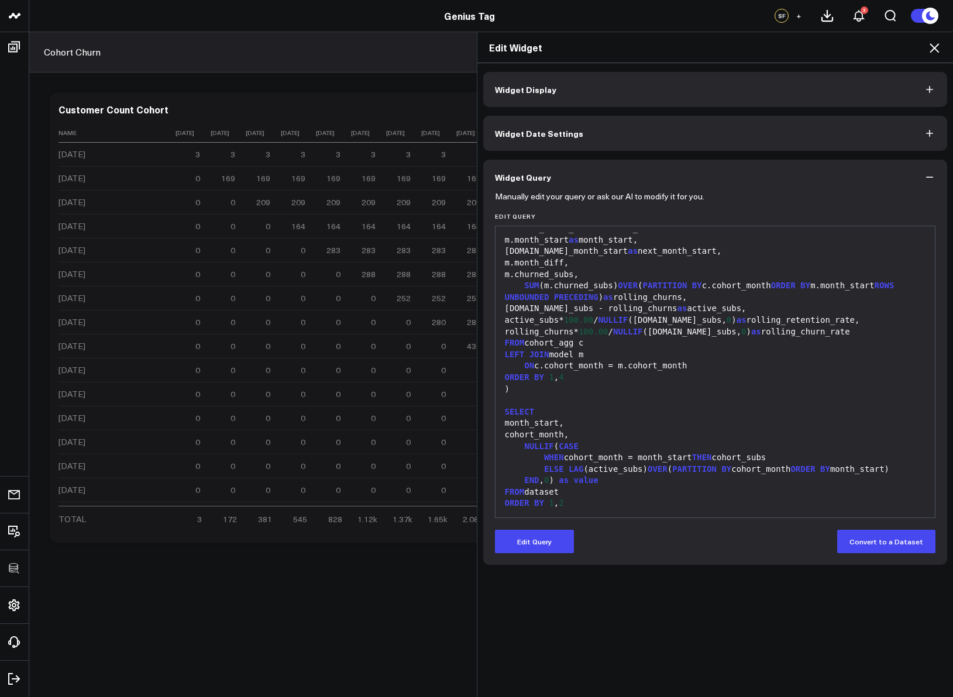
click at [801, 46] on icon at bounding box center [933, 47] width 9 height 9
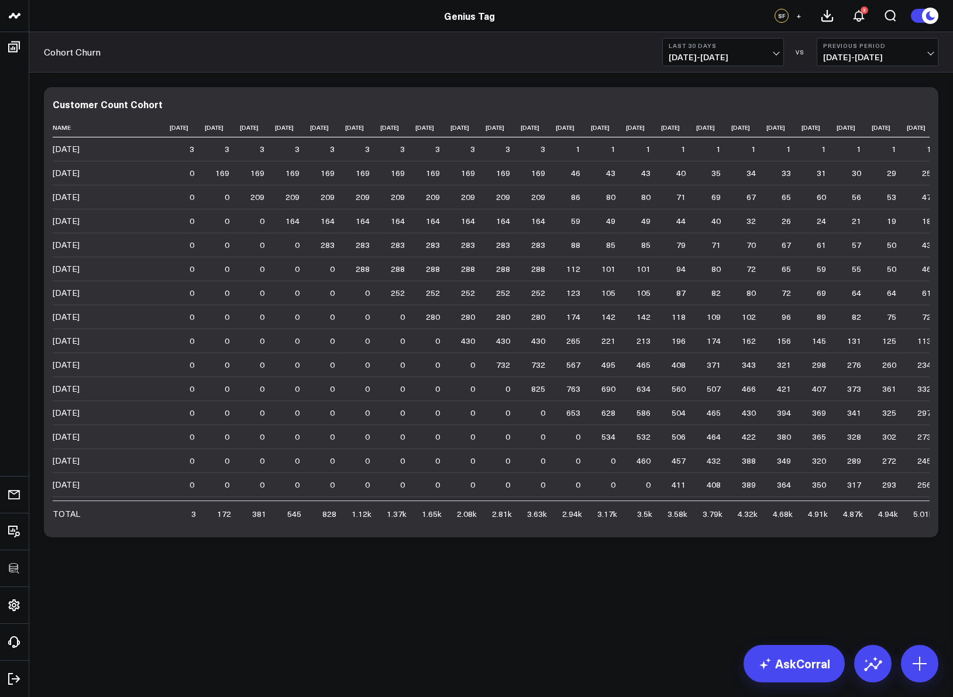
click at [533, 460] on div "Modify via AI Copy link to widget Ask support Remove Create linked copy Executi…" at bounding box center [490, 343] width 923 height 541
click at [801, 109] on icon at bounding box center [922, 106] width 14 height 14
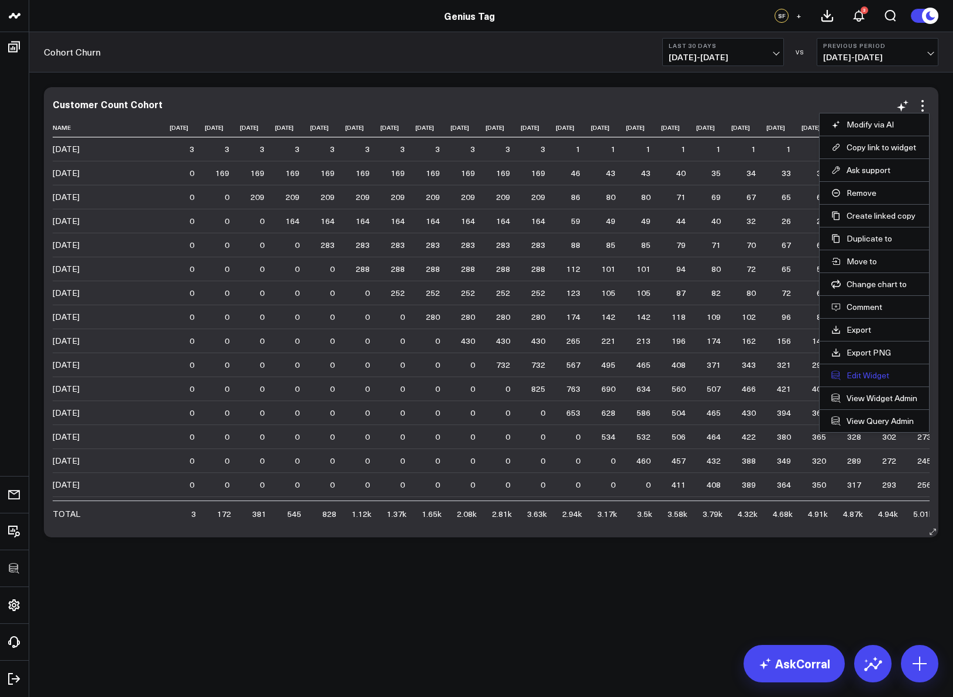
click at [801, 375] on button "Edit Widget" at bounding box center [874, 375] width 86 height 11
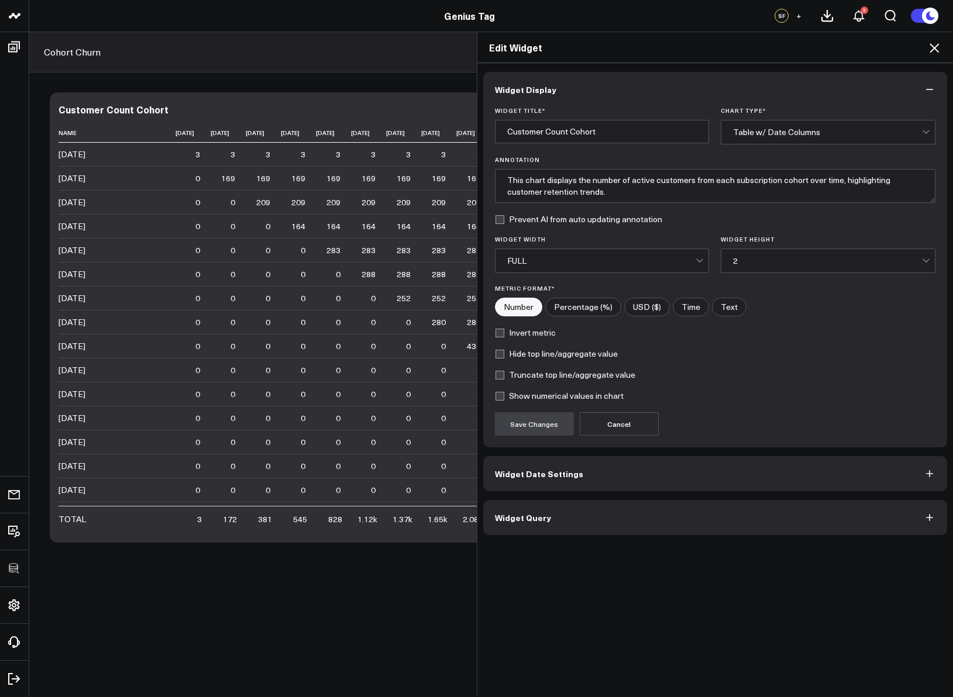
click at [584, 460] on button "Widget Query" at bounding box center [715, 517] width 464 height 35
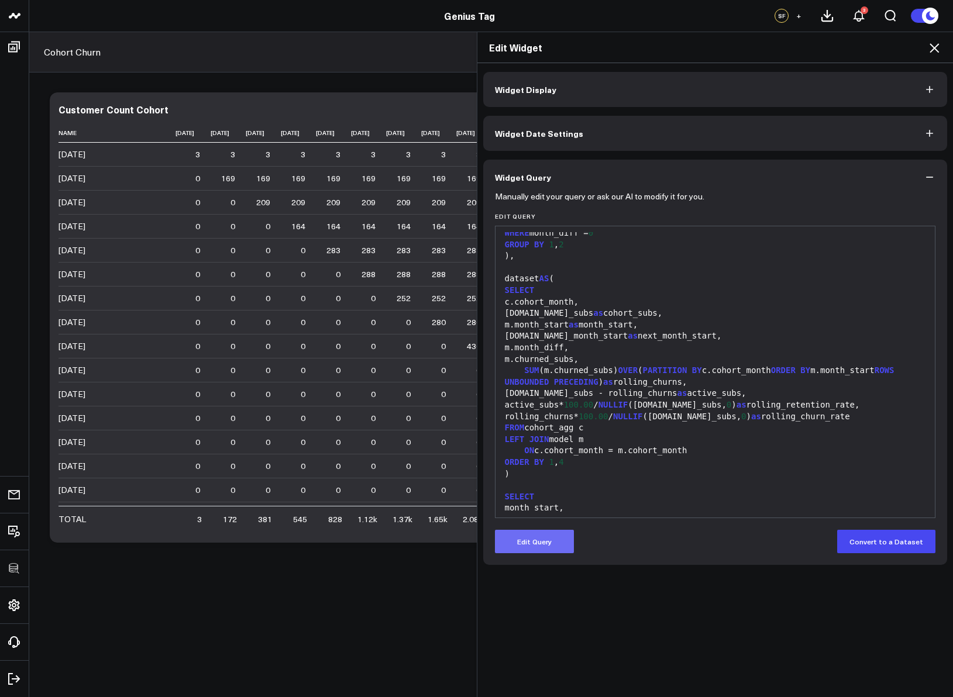
click at [532, 460] on button "Edit Query" at bounding box center [534, 541] width 79 height 23
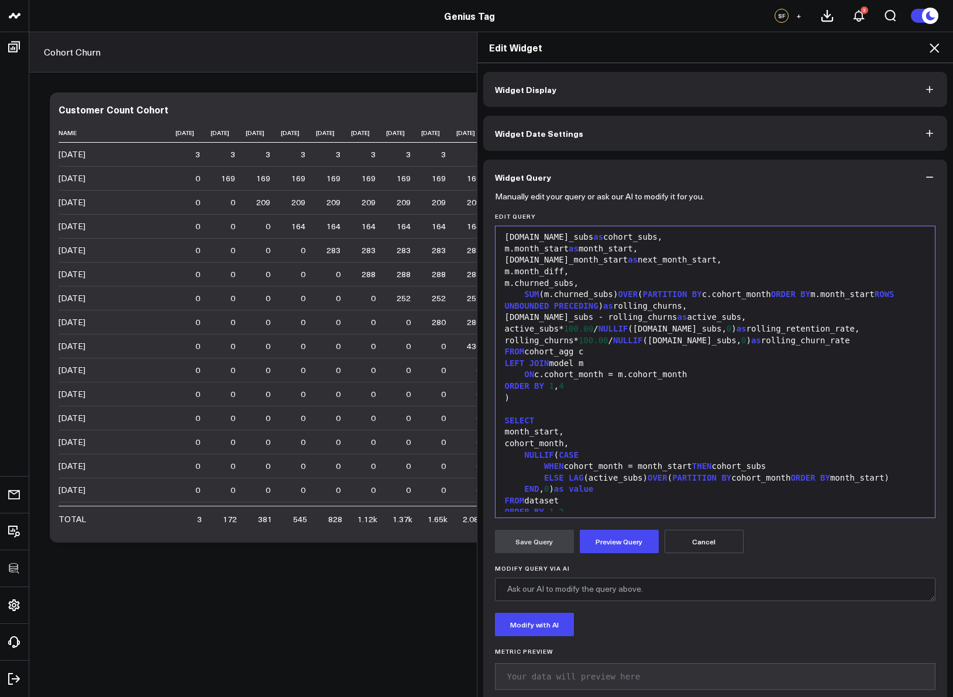
scroll to position [709, 0]
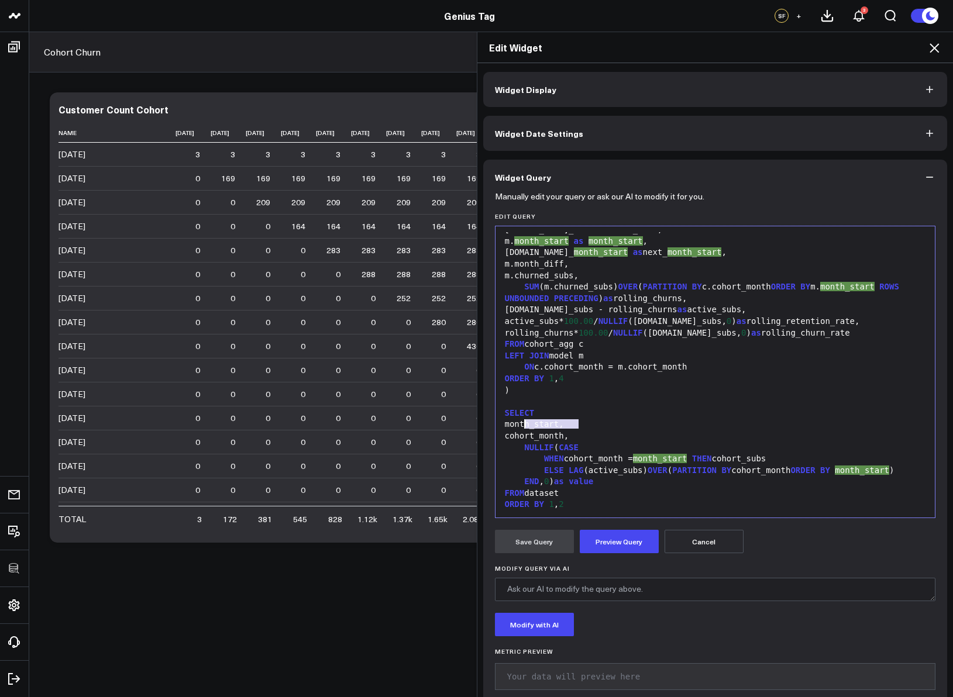
drag, startPoint x: 574, startPoint y: 423, endPoint x: 521, endPoint y: 423, distance: 53.8
click at [521, 423] on div "month_start," at bounding box center [715, 425] width 428 height 12
click at [801, 47] on icon at bounding box center [934, 48] width 14 height 14
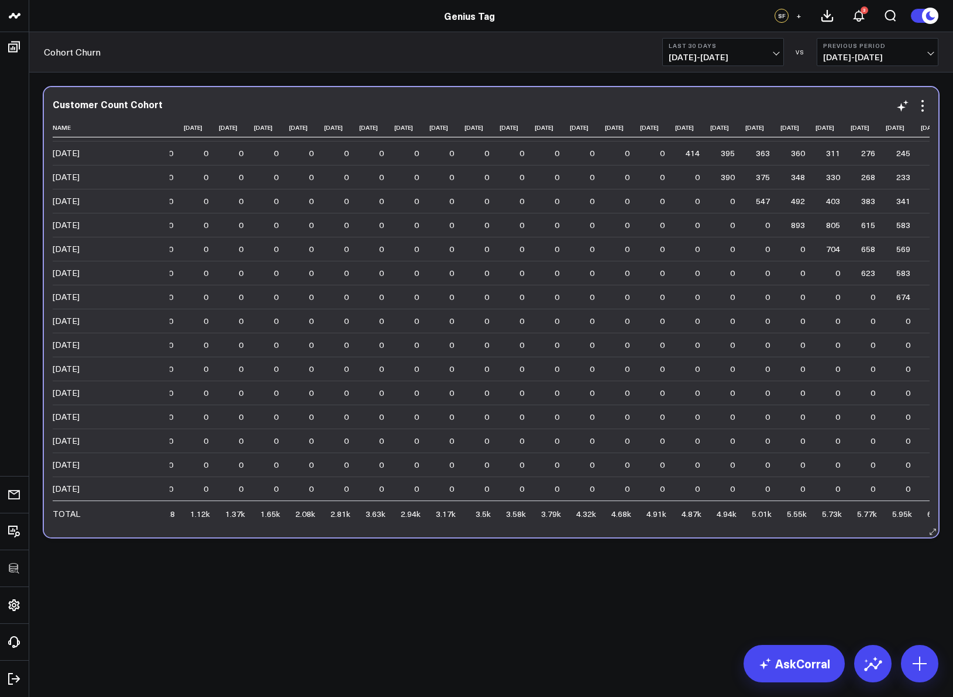
scroll to position [457, 0]
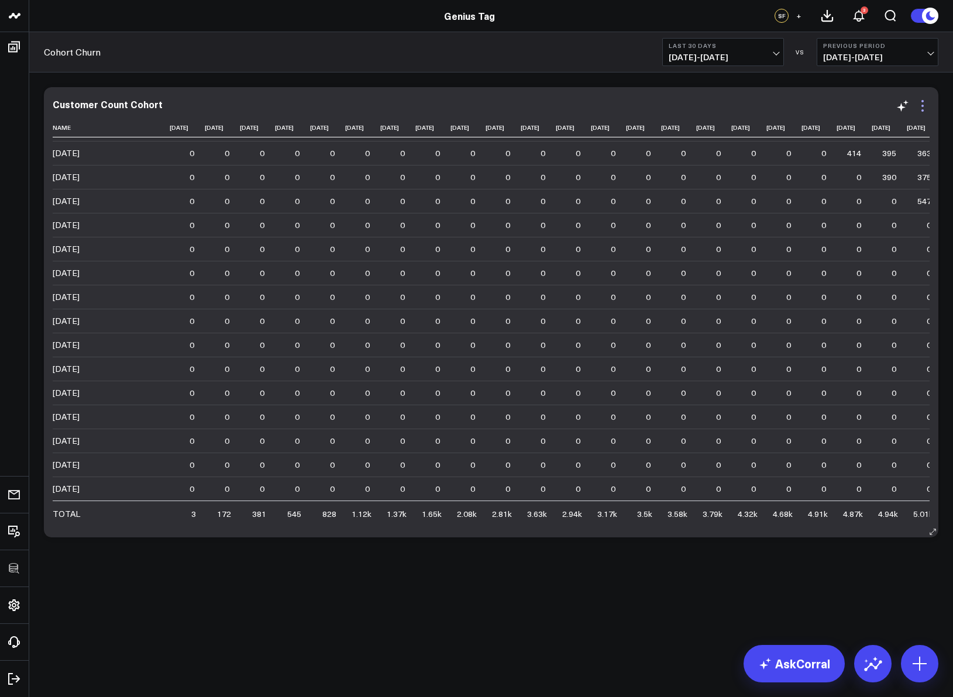
click at [801, 112] on icon at bounding box center [922, 106] width 14 height 14
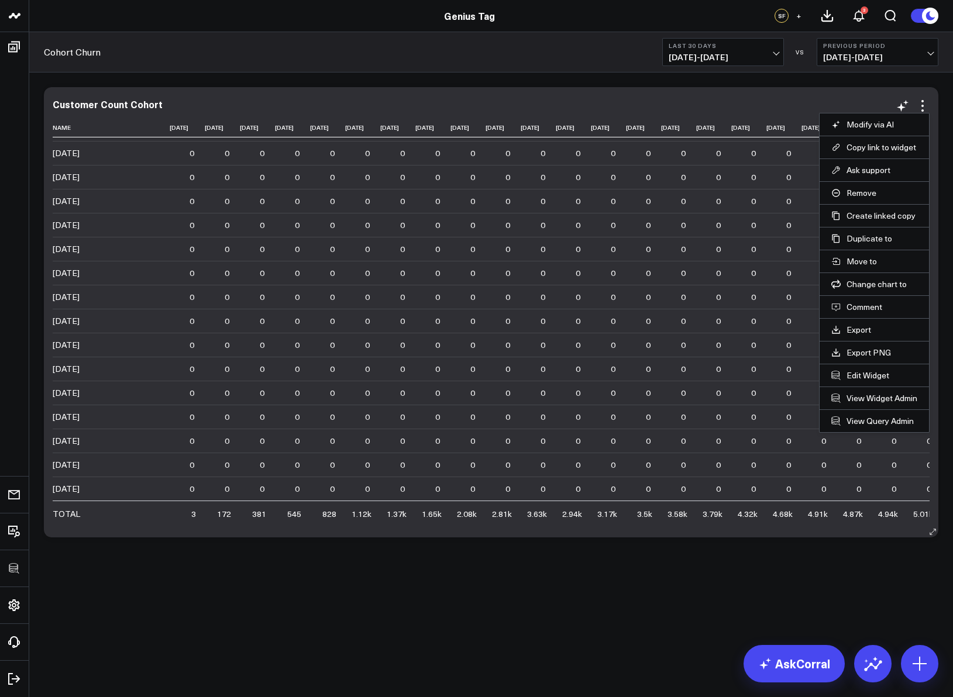
click at [801, 368] on li "Edit Widget" at bounding box center [873, 375] width 109 height 23
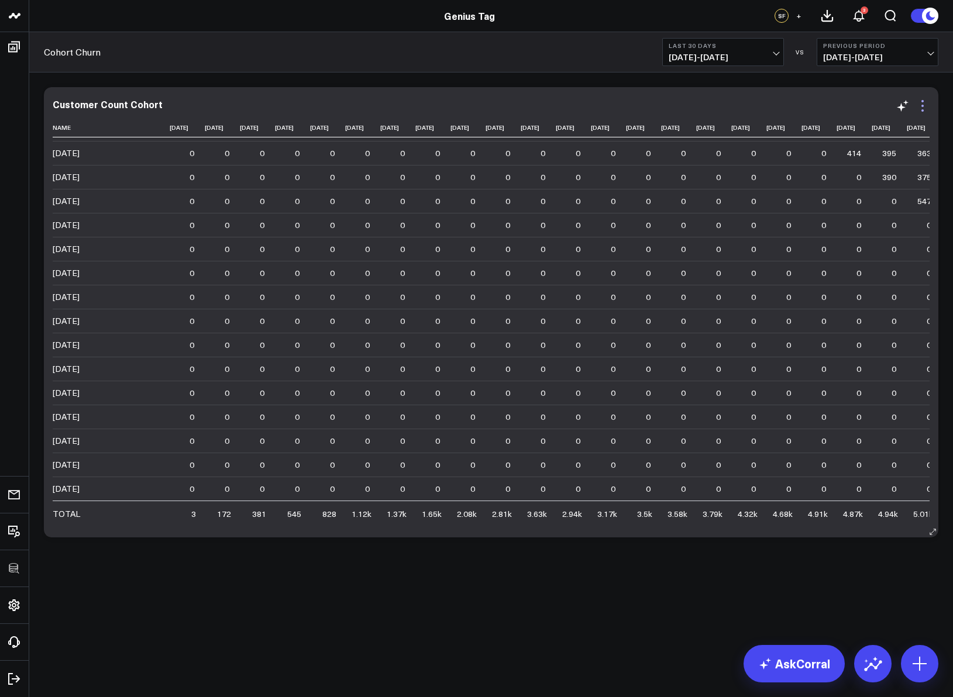
click at [801, 111] on icon at bounding box center [922, 106] width 14 height 14
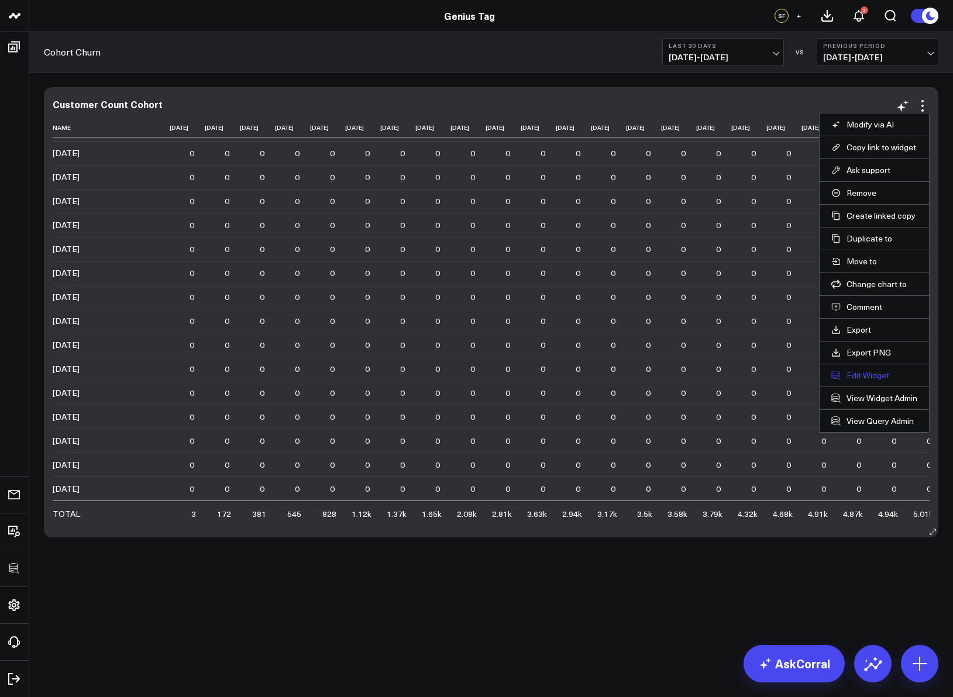
click at [801, 373] on button "Edit Widget" at bounding box center [874, 375] width 86 height 11
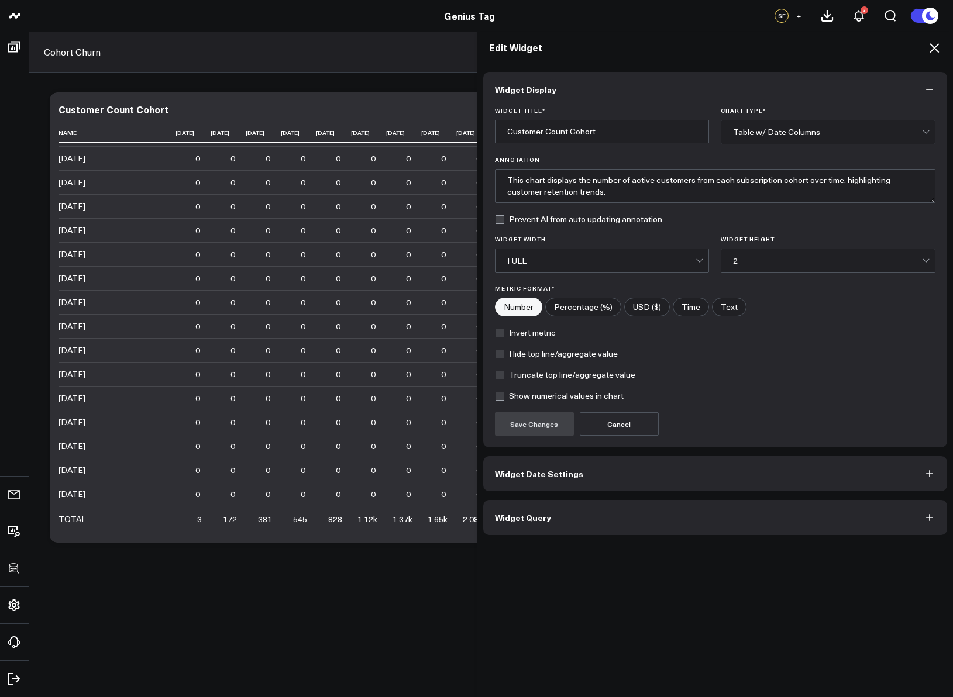
click at [801, 50] on icon at bounding box center [934, 48] width 14 height 14
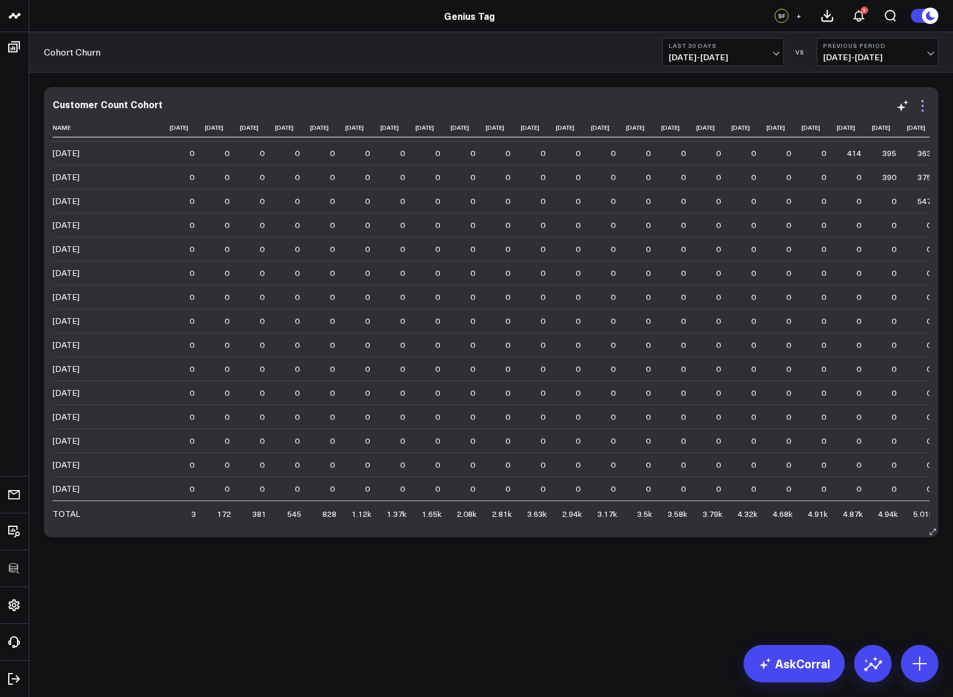
click at [801, 104] on icon at bounding box center [922, 106] width 14 height 14
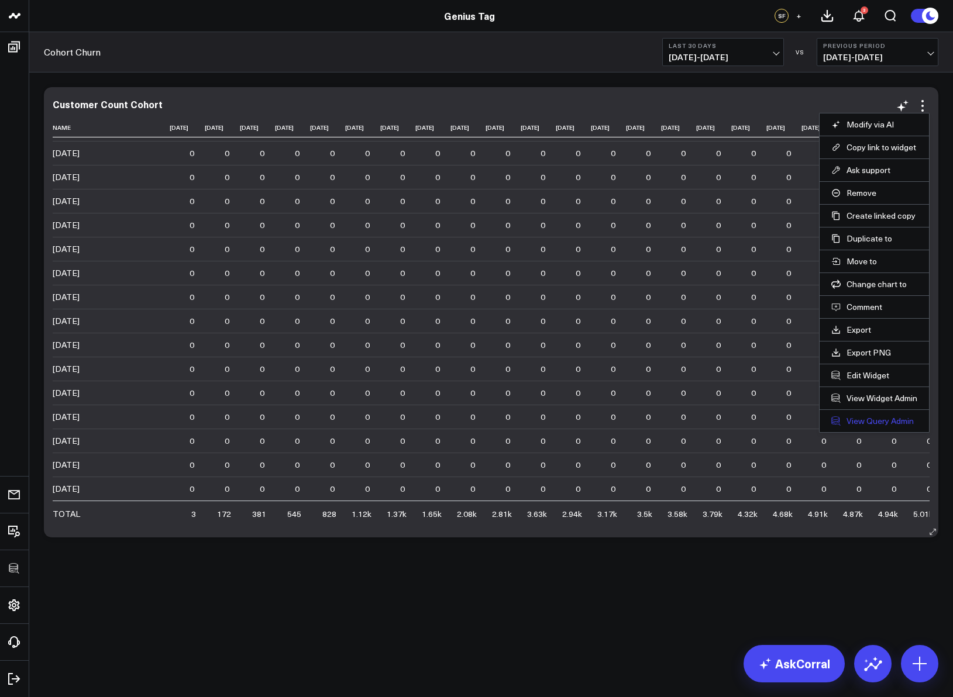
click at [801, 419] on link "View Query Admin" at bounding box center [874, 421] width 86 height 11
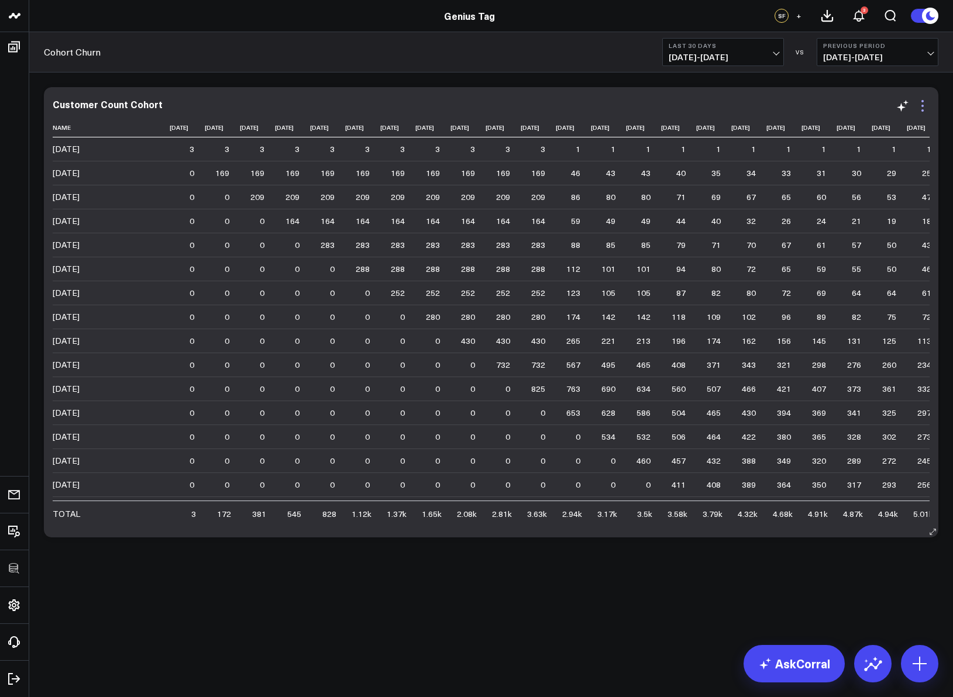
click at [801, 102] on icon at bounding box center [922, 106] width 14 height 14
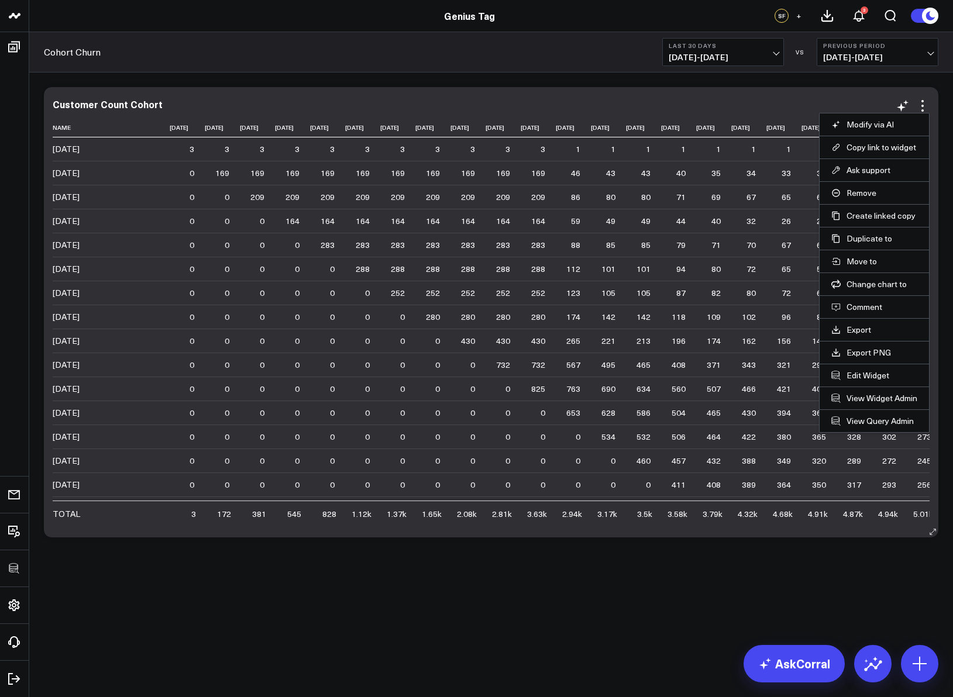
click at [801, 391] on li "View Widget Admin" at bounding box center [873, 398] width 109 height 23
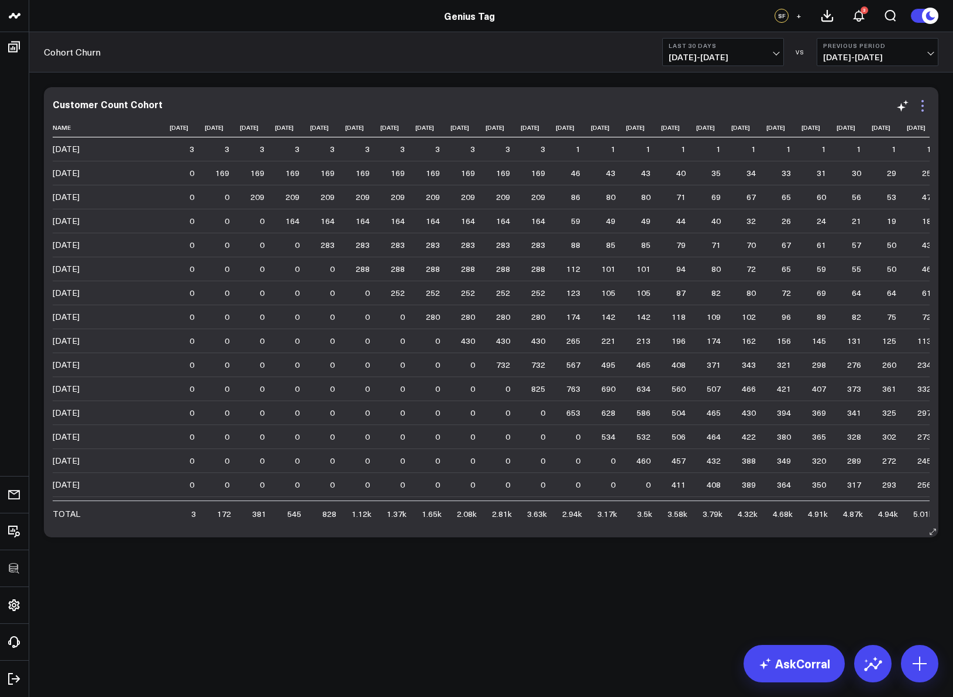
click at [801, 104] on icon at bounding box center [922, 106] width 14 height 14
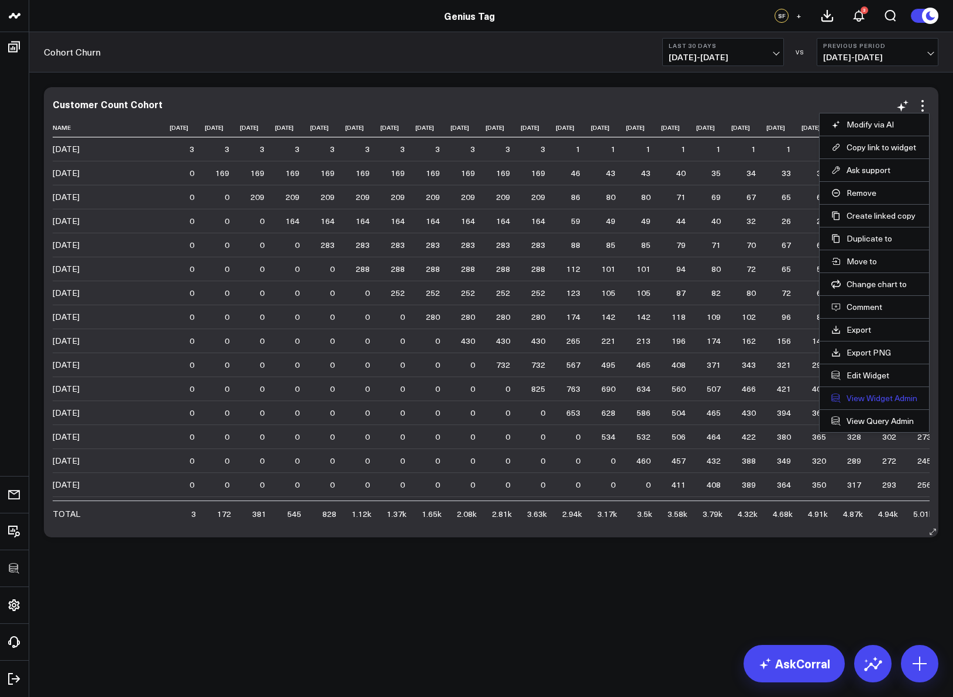
click at [801, 398] on link "View Widget Admin" at bounding box center [874, 398] width 86 height 11
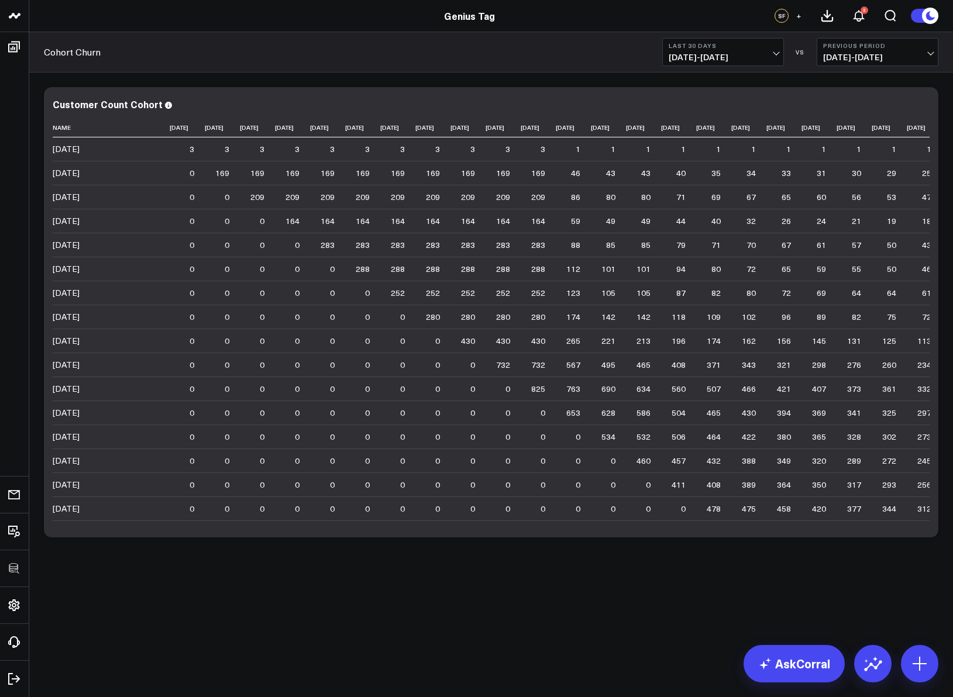
click at [712, 86] on div "Modify via AI Copy link to widget Ask support Remove Create linked copy Executi…" at bounding box center [491, 312] width 906 height 462
click at [122, 105] on div "Customer Count Cohort" at bounding box center [113, 104] width 120 height 13
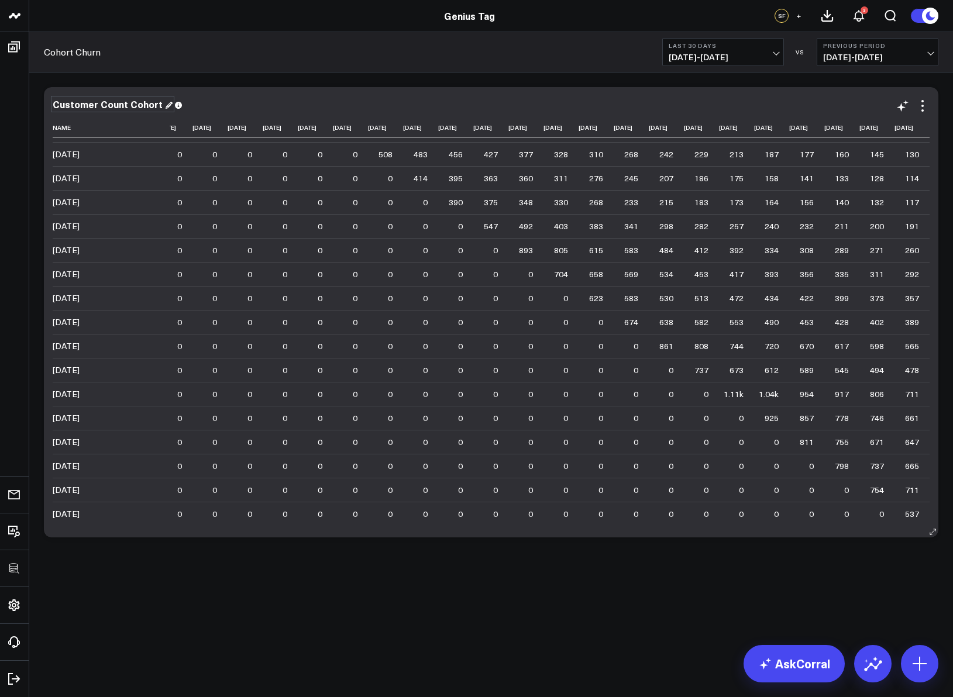
scroll to position [432, 850]
click at [543, 118] on th "[DATE]" at bounding box center [560, 127] width 35 height 19
click at [920, 101] on icon at bounding box center [922, 106] width 14 height 14
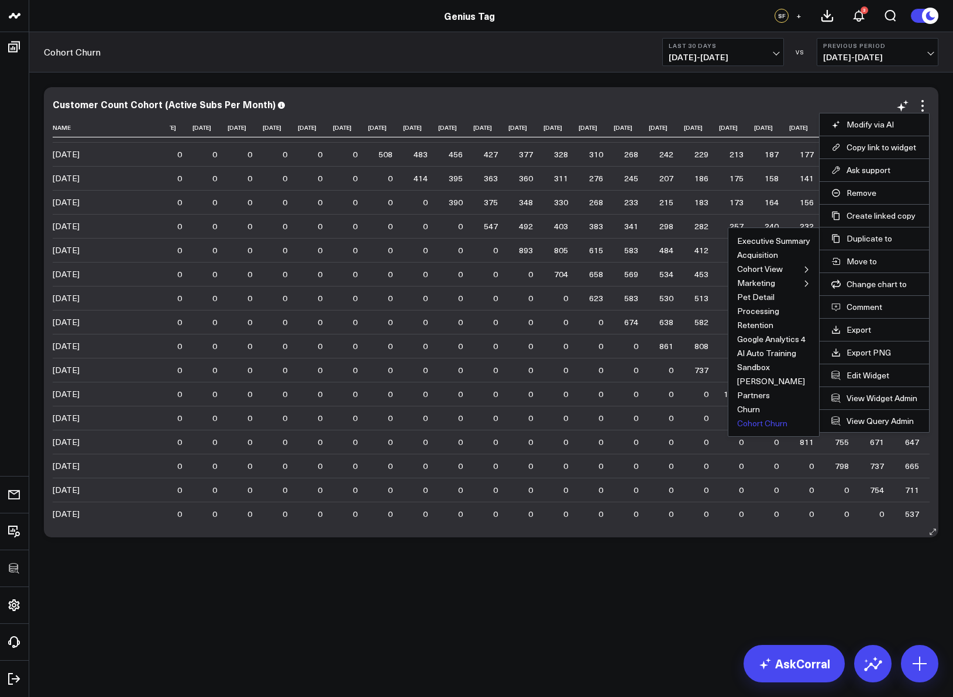
click at [752, 429] on ul "Executive Summary Acquisition Cohort View Paid Media Cohort View Marketing Fron…" at bounding box center [774, 332] width 92 height 209
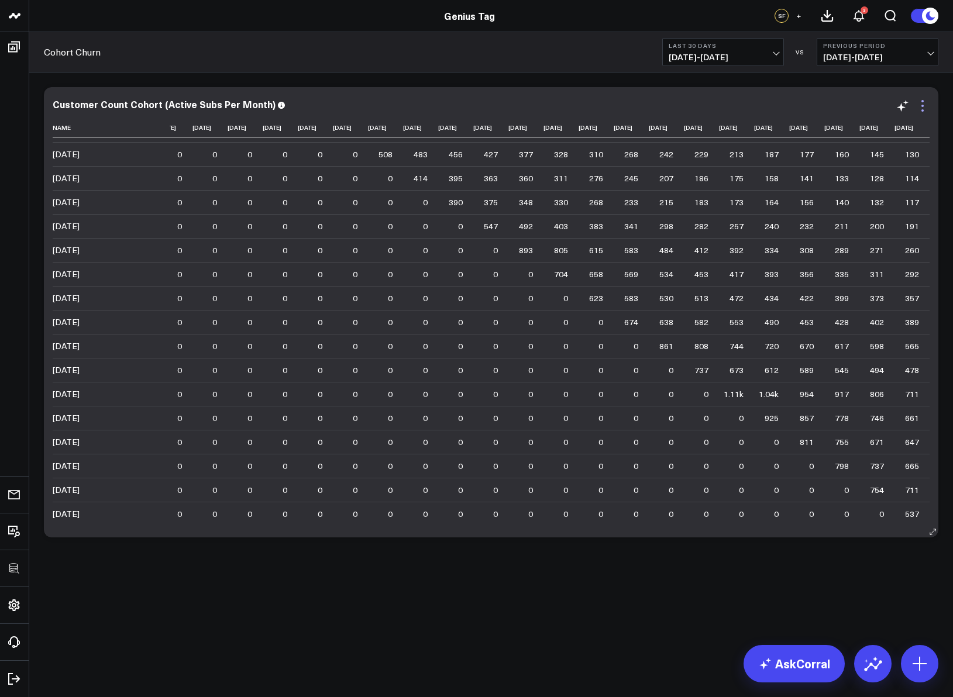
click at [925, 104] on icon at bounding box center [922, 106] width 14 height 14
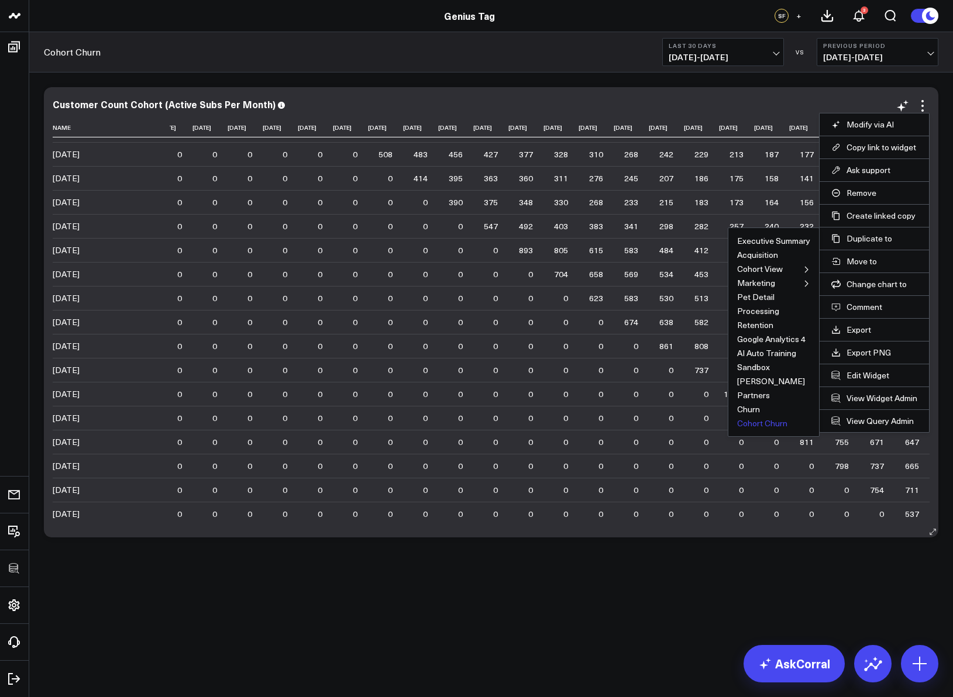
click at [753, 424] on button "Cohort Churn" at bounding box center [762, 423] width 50 height 8
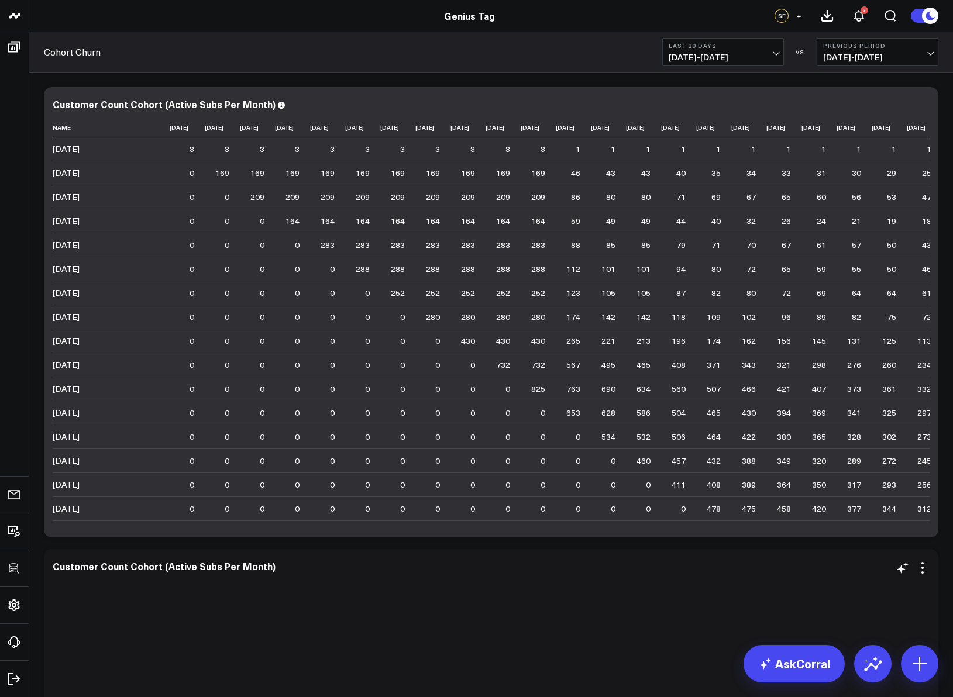
scroll to position [263, 0]
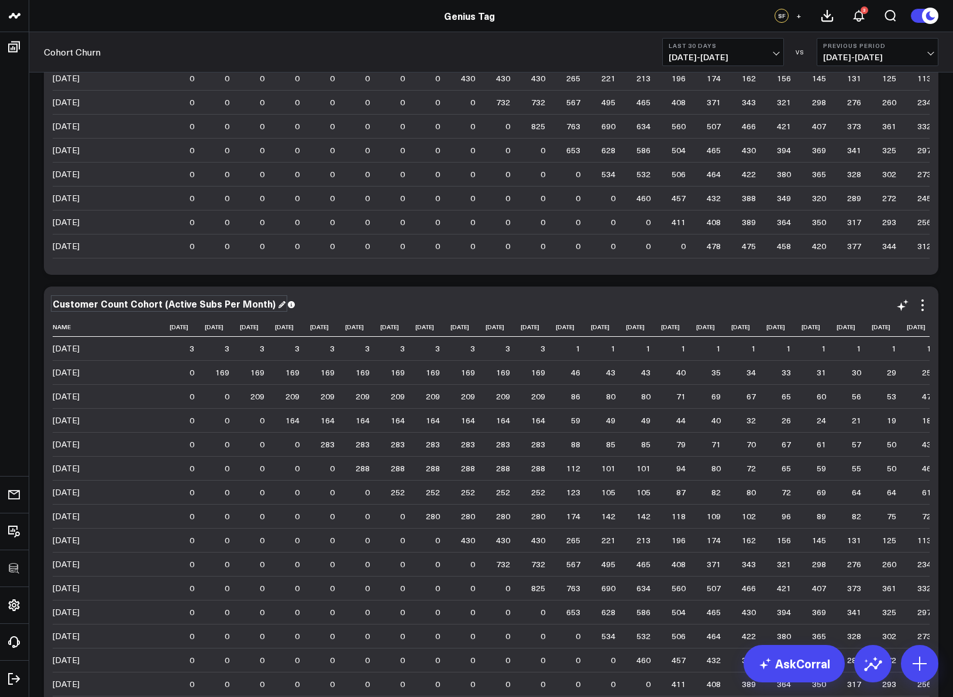
click at [161, 304] on div "Customer Count Cohort (Active Subs Per Month)" at bounding box center [169, 303] width 233 height 13
click at [162, 304] on div "Customer Count Cohort (Active Subs Per Month)" at bounding box center [169, 303] width 233 height 13
click at [87, 305] on div "Customer Count Cohort (Active Subs Per Month)" at bounding box center [169, 303] width 233 height 13
click at [928, 307] on icon at bounding box center [922, 305] width 14 height 14
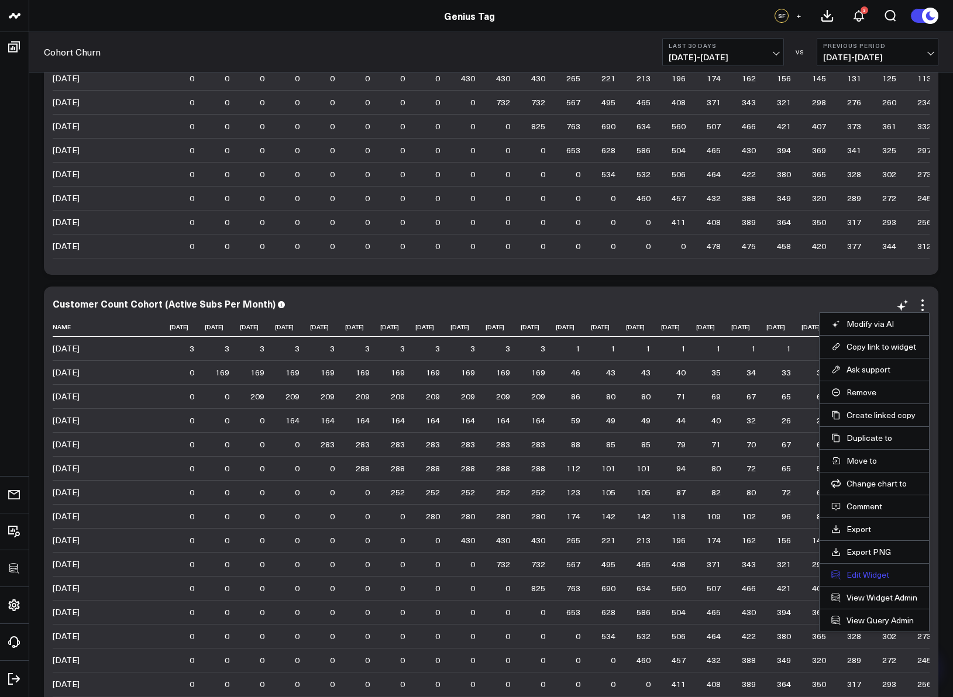
click at [866, 571] on button "Edit Widget" at bounding box center [874, 575] width 86 height 11
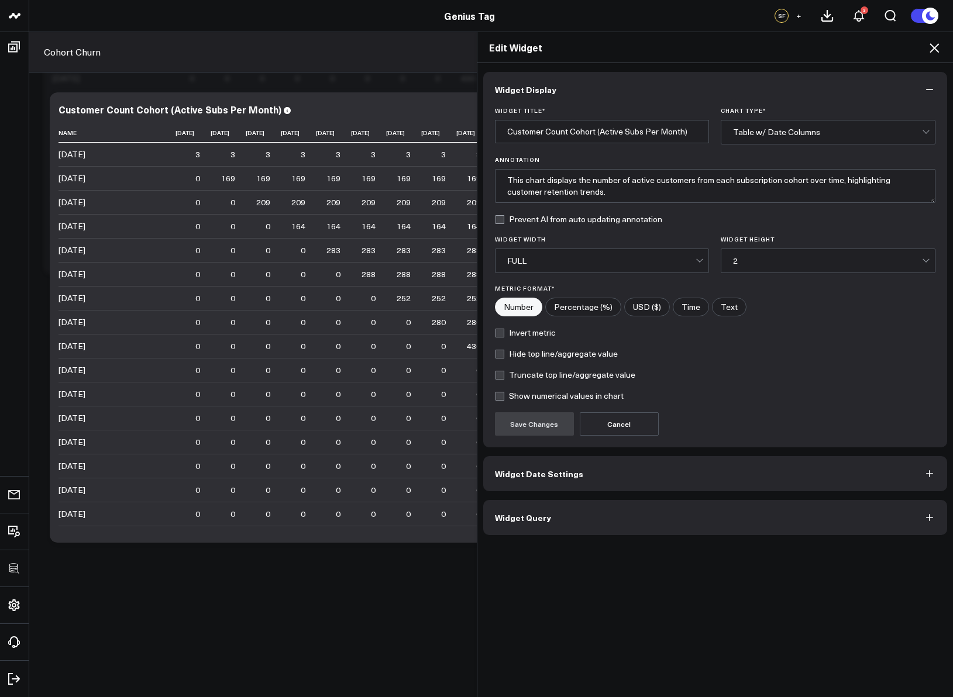
click at [563, 518] on button "Widget Query" at bounding box center [715, 517] width 464 height 35
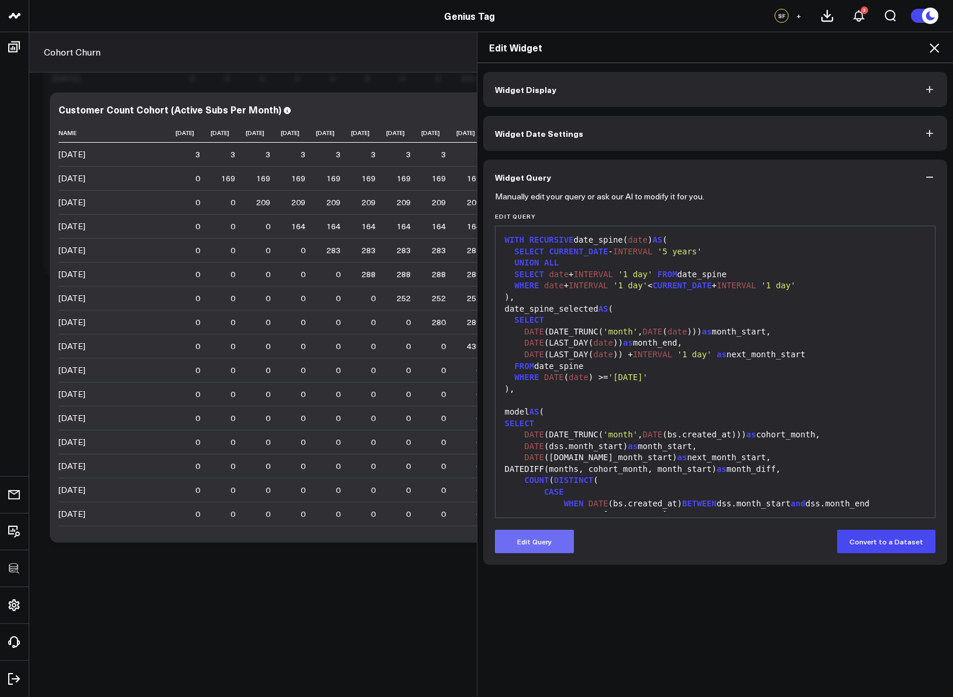
click at [532, 540] on button "Edit Query" at bounding box center [534, 541] width 79 height 23
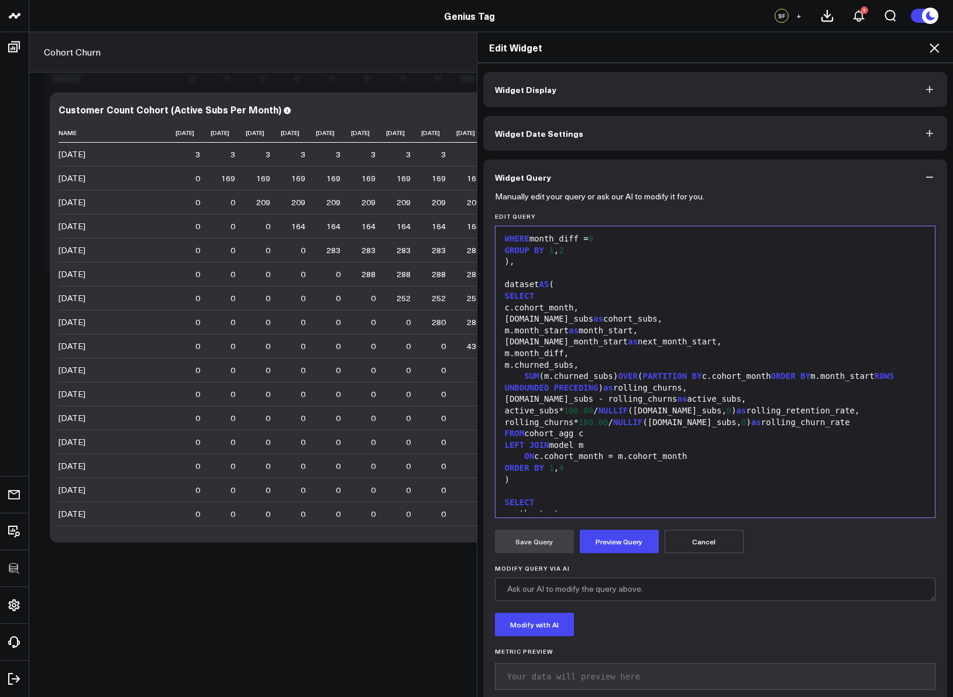
scroll to position [711, 0]
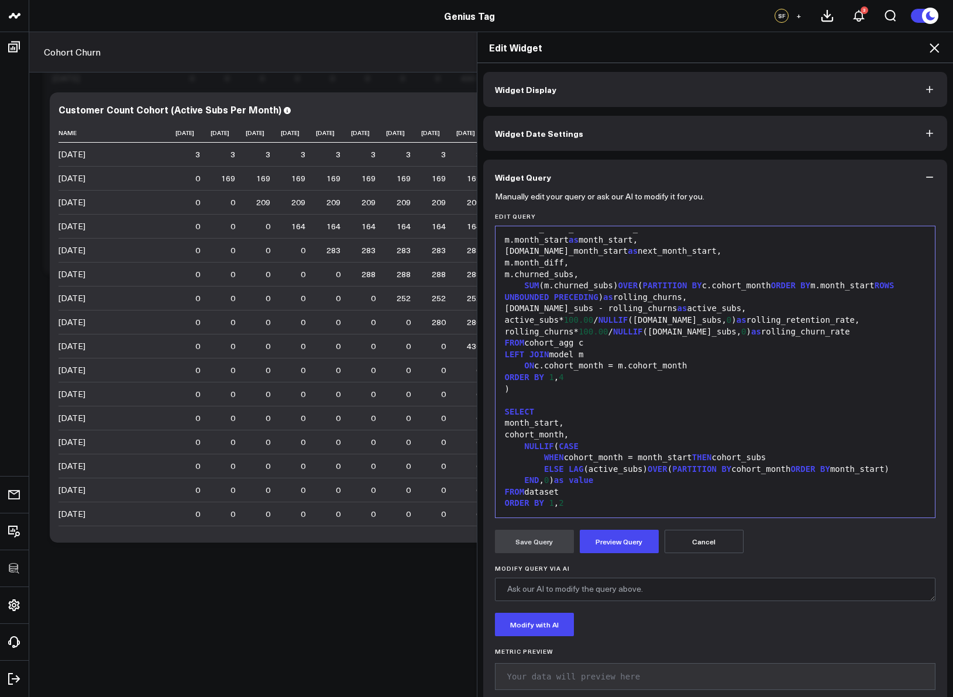
click at [658, 412] on div "SELECT" at bounding box center [715, 412] width 428 height 12
click at [643, 484] on div "END , 0 ) as value" at bounding box center [715, 481] width 428 height 12
click at [555, 479] on div "END , 0 ) as value" at bounding box center [715, 481] width 428 height 12
click at [571, 481] on div "END , 0 ) / cohort_subs as value" at bounding box center [715, 481] width 428 height 12
click at [654, 474] on div "ELSE LAG (active_subs) OVER ( PARTITION BY cohort_month ORDER BY month_start)" at bounding box center [715, 470] width 428 height 12
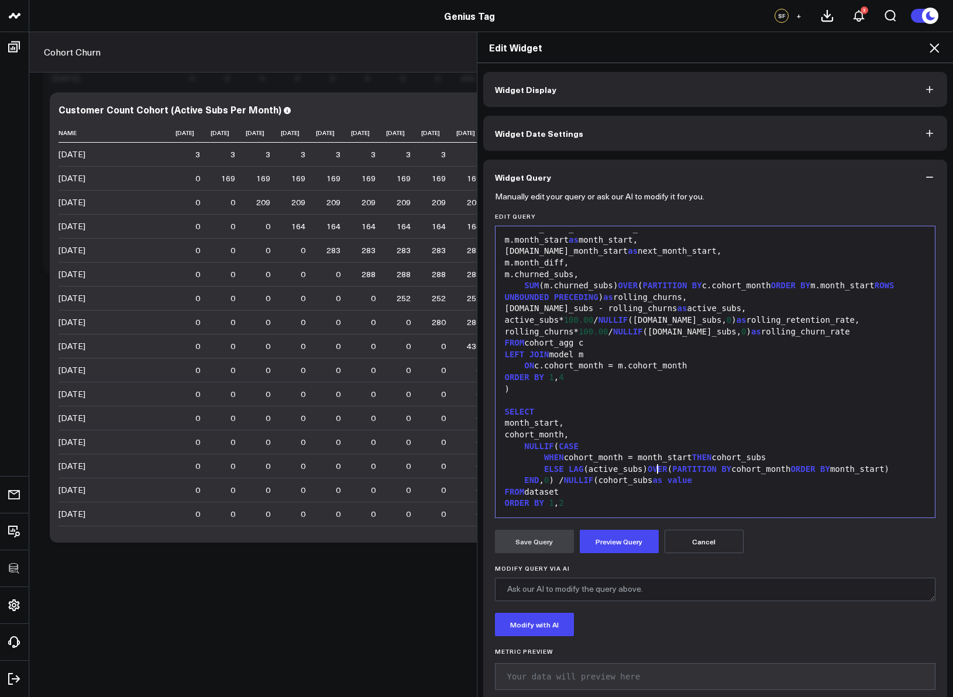
click at [657, 484] on div "END , 0 ) / NULLIF (cohort_subs as value" at bounding box center [715, 481] width 428 height 12
drag, startPoint x: 556, startPoint y: 480, endPoint x: 588, endPoint y: 475, distance: 32.6
click at [556, 480] on div "END , 0 ) / NULLIF ( cohort_subs, 0 ) as value" at bounding box center [715, 481] width 428 height 12
click at [646, 541] on button "Preview Query" at bounding box center [619, 541] width 79 height 23
click at [535, 546] on button "Save Query" at bounding box center [534, 541] width 79 height 23
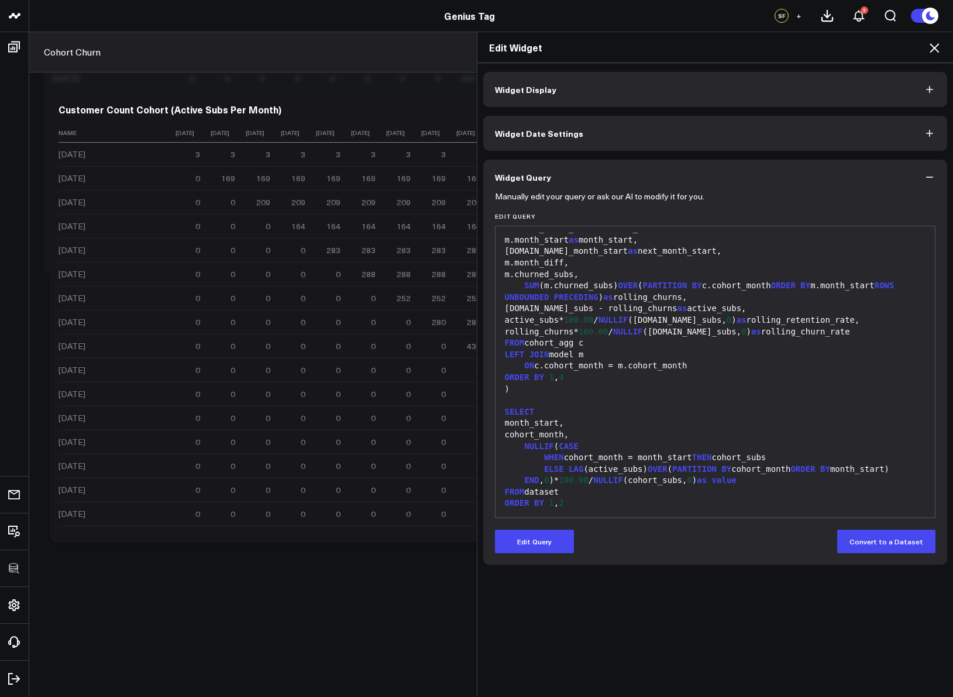
click at [932, 49] on icon at bounding box center [933, 47] width 9 height 9
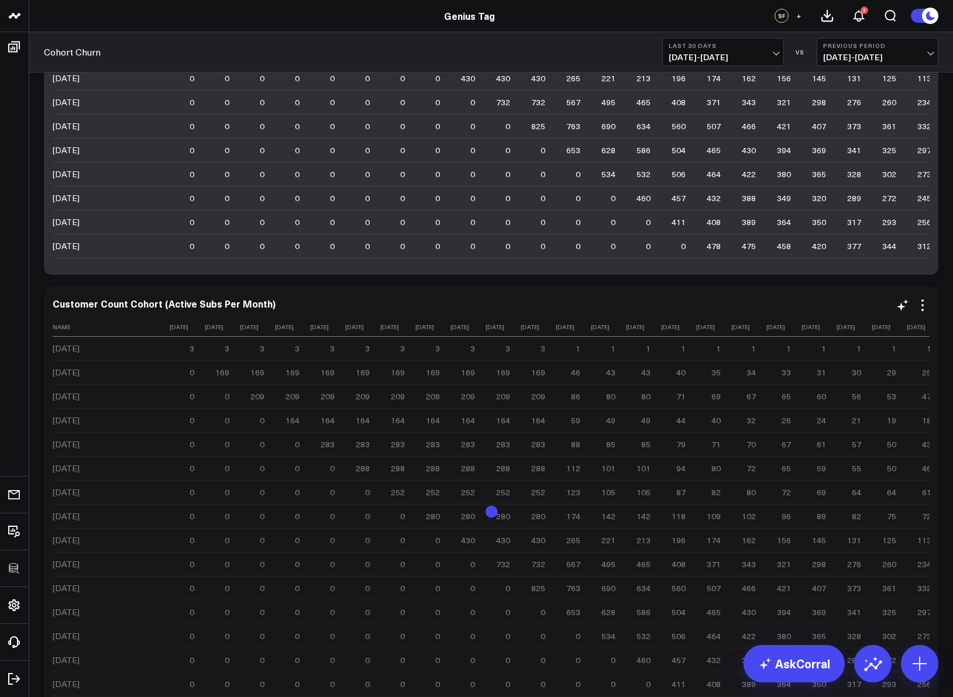
click at [923, 313] on div "Customer Count Cohort (Active Subs Per Month) Name 2022-11-01 2022-12-01 2023-0…" at bounding box center [491, 511] width 877 height 427
click at [923, 308] on icon at bounding box center [922, 305] width 14 height 14
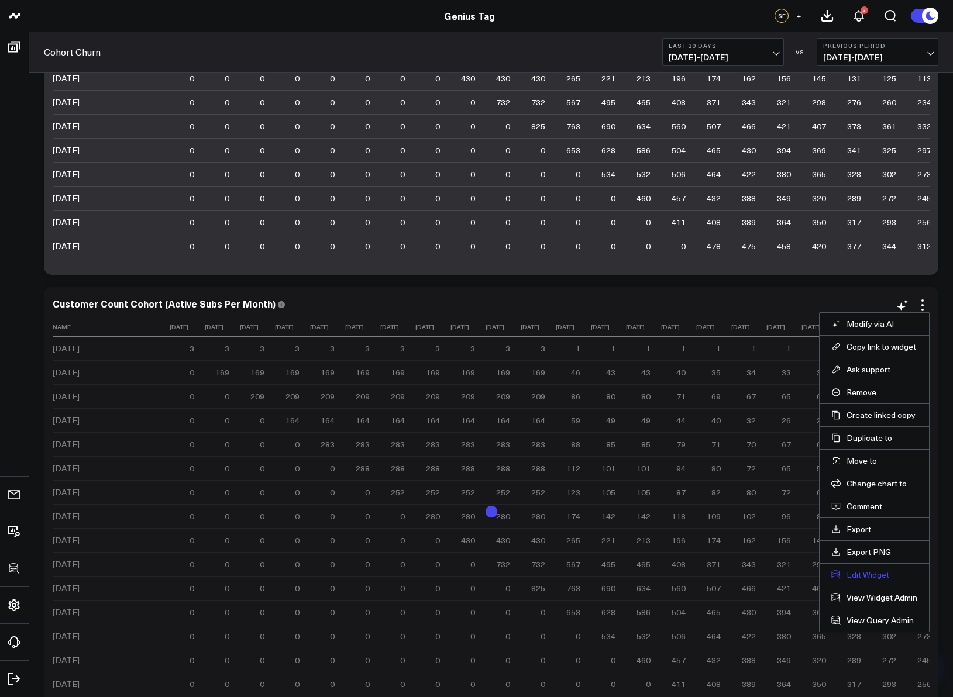
click at [863, 573] on button "Edit Widget" at bounding box center [874, 575] width 86 height 11
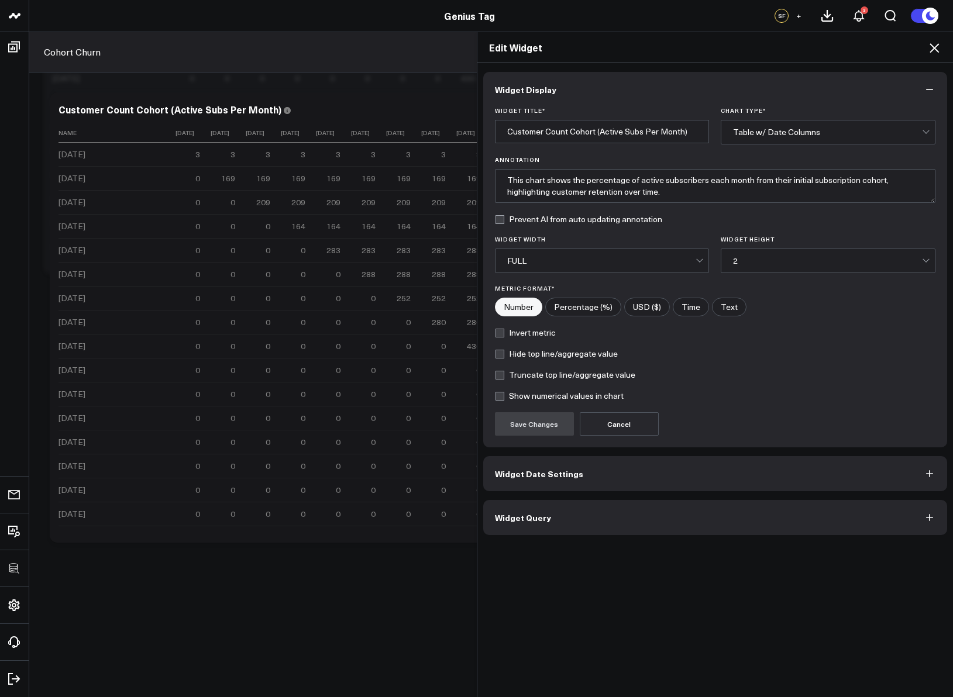
click at [599, 311] on input"] "Percentage (%)" at bounding box center [583, 307] width 75 height 18
radio input"] "true"
click at [545, 430] on button "Save Changes" at bounding box center [534, 423] width 79 height 23
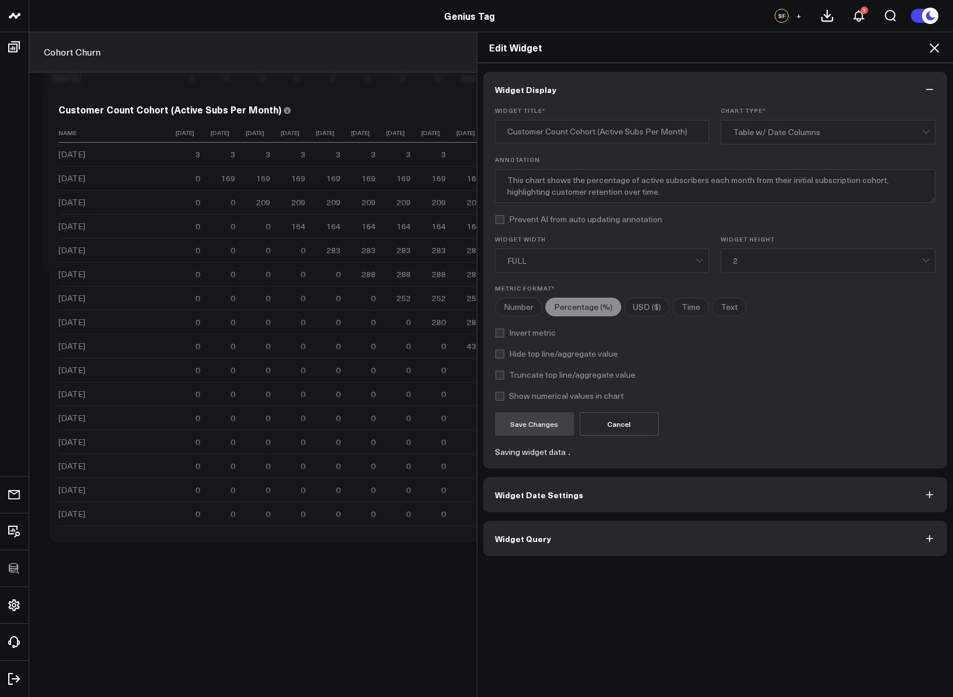
click at [935, 44] on icon at bounding box center [934, 48] width 14 height 14
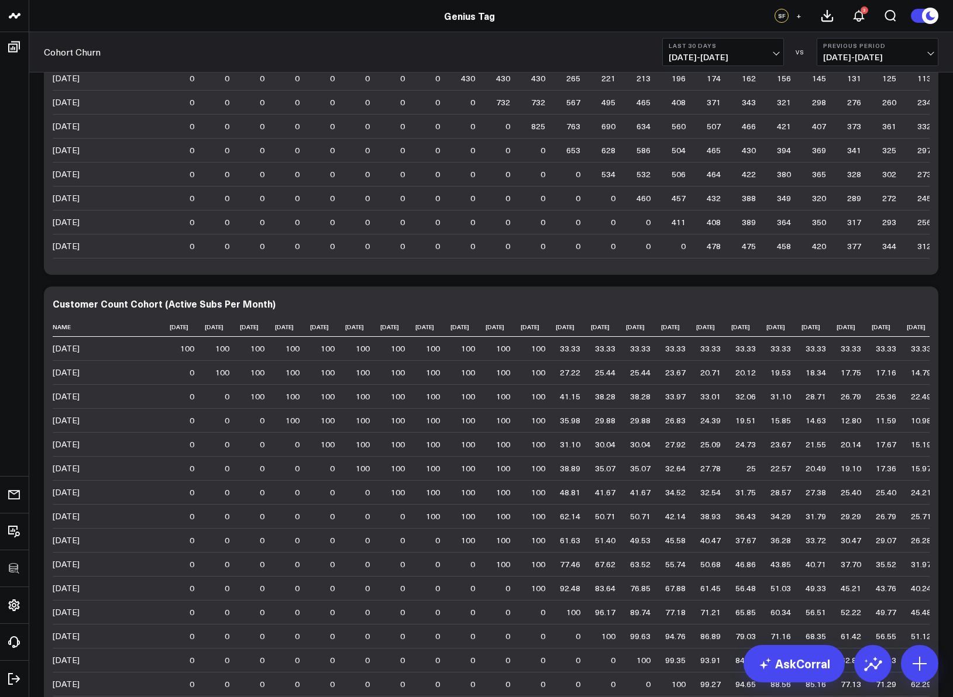
scroll to position [375, 0]
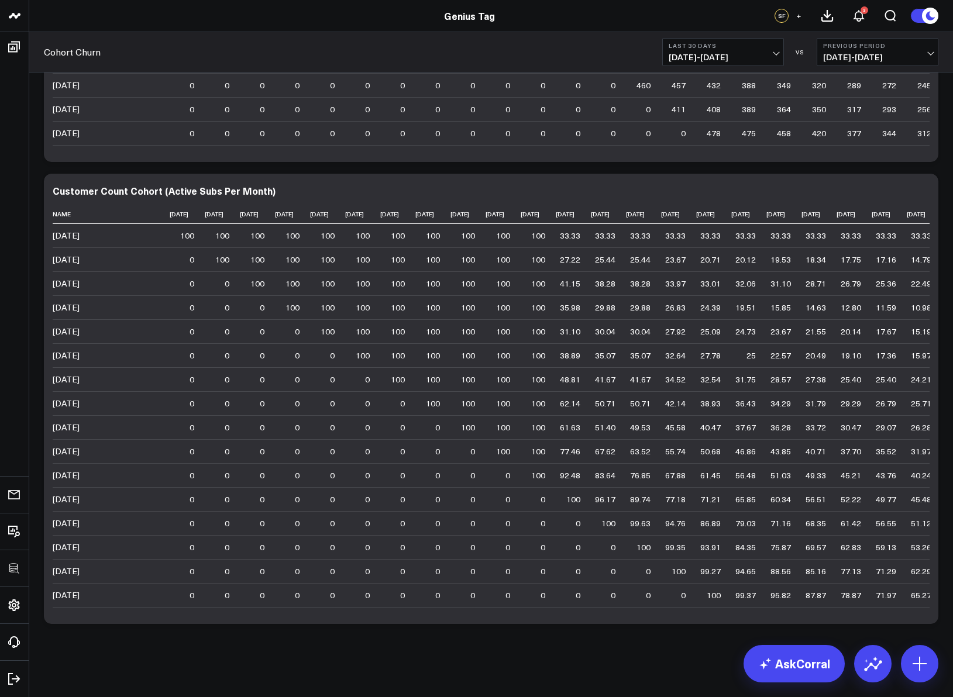
click at [941, 275] on div "Modify via AI Copy link to widget Ask support Remove Create linked copy Executi…" at bounding box center [491, 168] width 906 height 924
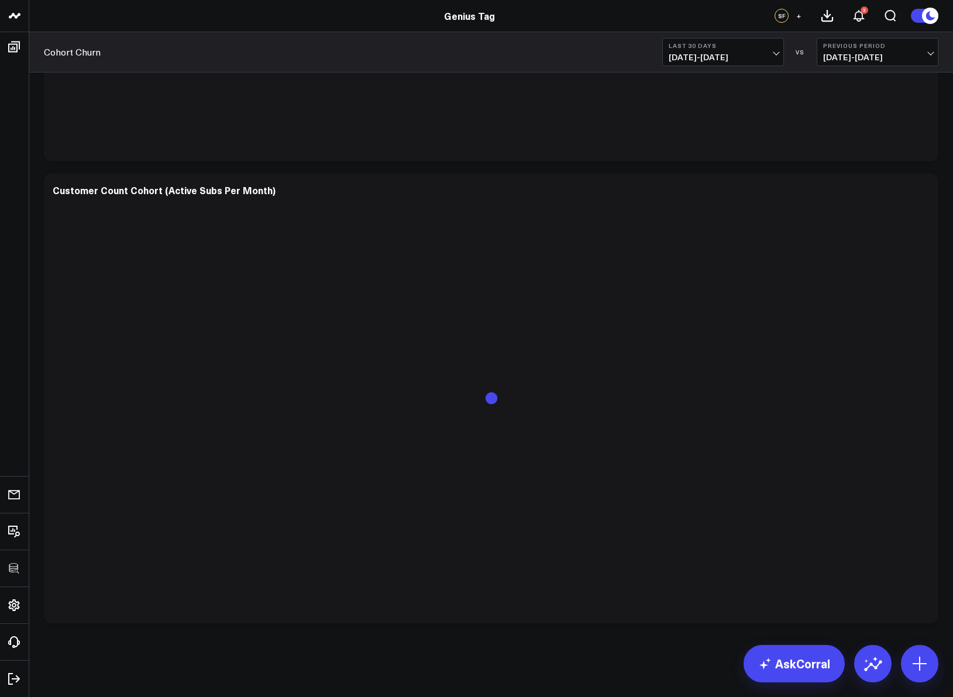
scroll to position [378, 0]
click at [924, 191] on icon at bounding box center [922, 189] width 14 height 14
click at [103, 187] on div "Customer Count Cohort (Active Subs Per Month)" at bounding box center [169, 187] width 233 height 13
drag, startPoint x: 99, startPoint y: 188, endPoint x: 124, endPoint y: 186, distance: 24.6
click at [124, 186] on div "Customer Count Cohort (Active Subs Per Month)" at bounding box center [169, 187] width 233 height 13
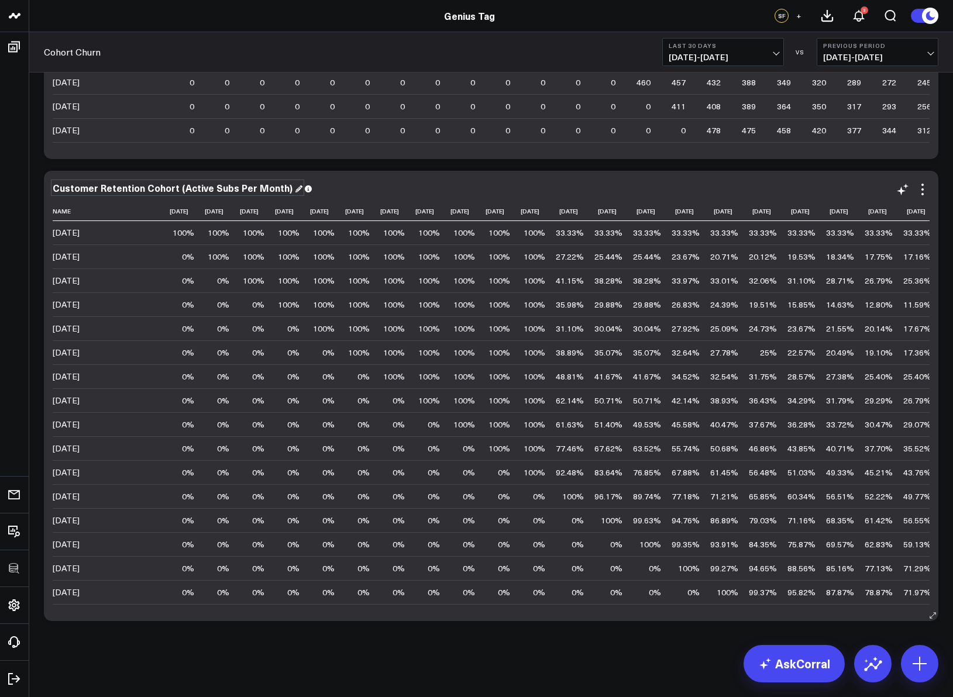
click at [277, 188] on div "Customer Retention Cohort (Active Subs Per Month)" at bounding box center [178, 187] width 250 height 13
click at [546, 178] on div "Customer Retention Cohort (Active Subs Per Month / Total Subs in [GEOGRAPHIC_DA…" at bounding box center [491, 396] width 894 height 450
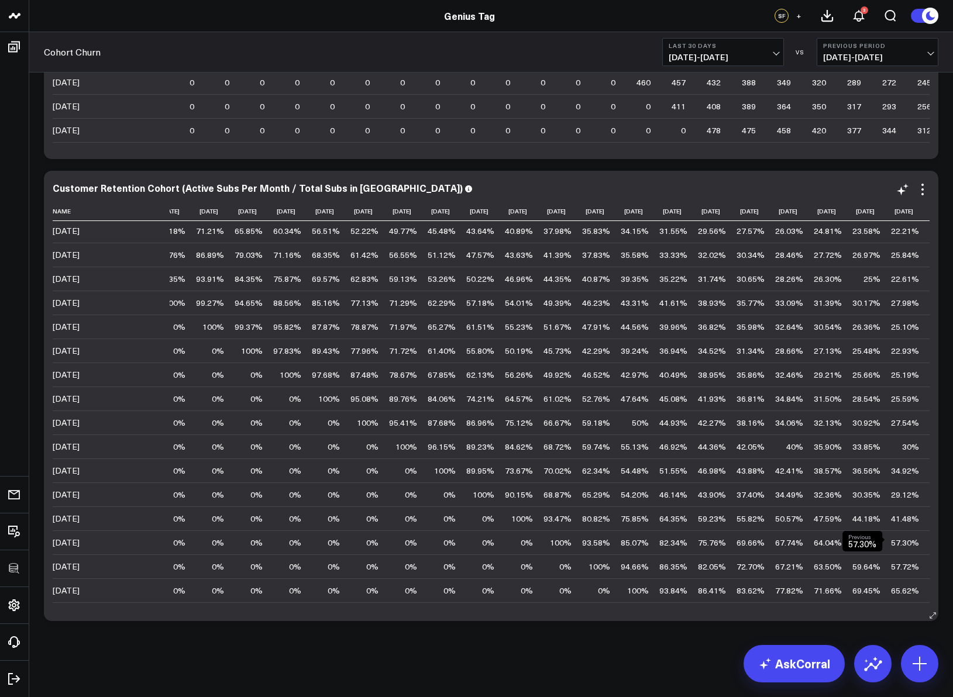
scroll to position [432, 850]
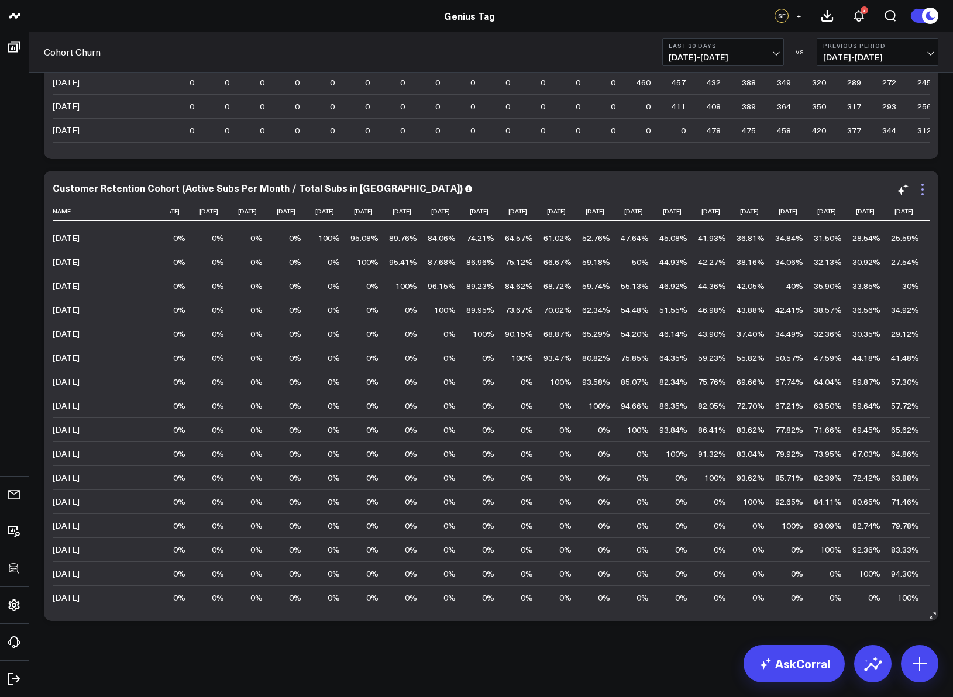
click at [922, 191] on icon at bounding box center [922, 189] width 14 height 14
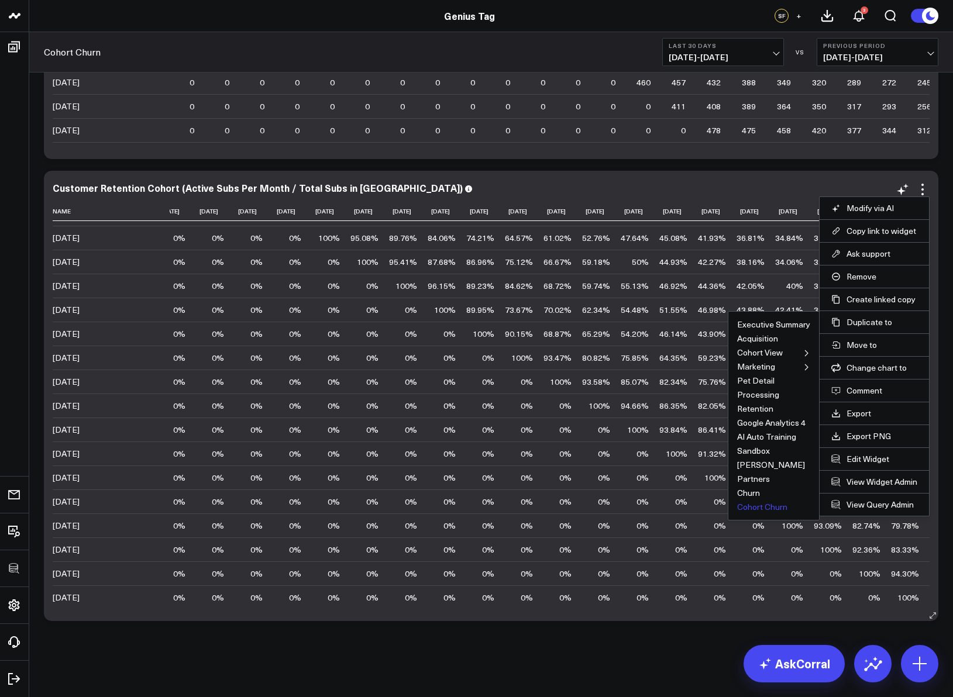
click at [754, 505] on button "Cohort Churn" at bounding box center [762, 507] width 50 height 8
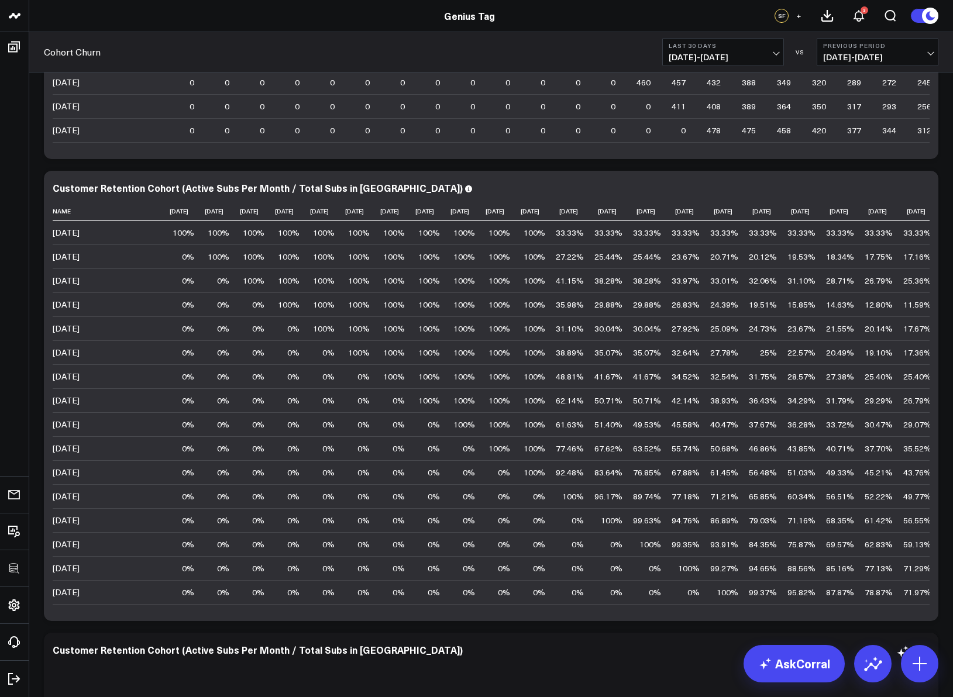
scroll to position [541, 0]
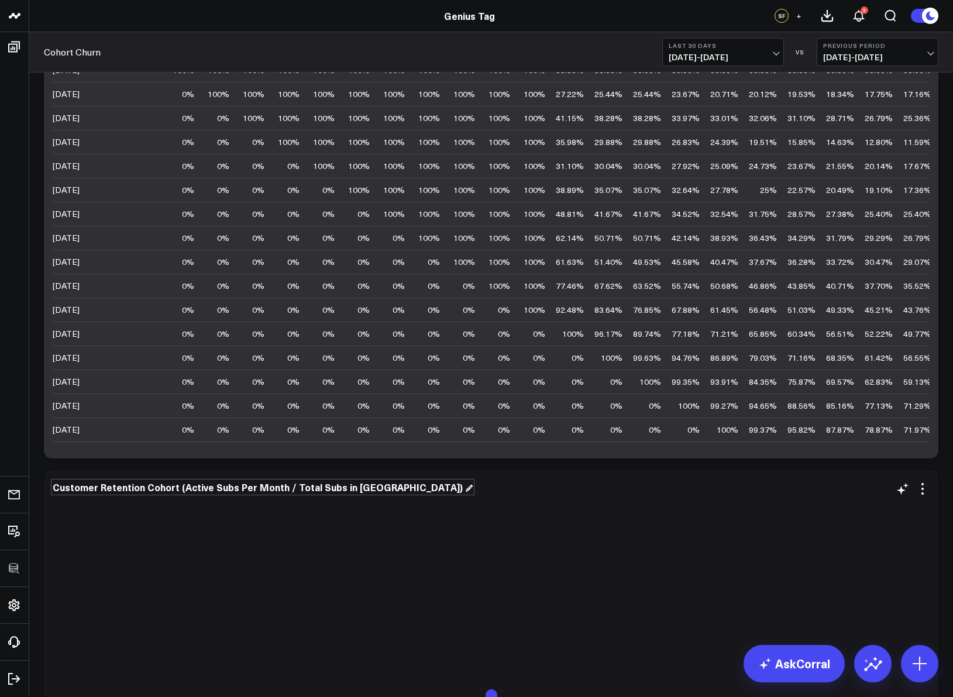
click at [132, 492] on div "Customer Retention Cohort (Active Subs Per Month / Total Subs in [GEOGRAPHIC_DA…" at bounding box center [263, 487] width 420 height 13
drag, startPoint x: 139, startPoint y: 490, endPoint x: 98, endPoint y: 490, distance: 40.4
click at [98, 490] on div "Customer Retention Cohort (Active Subs Per Month / Total Subs in [GEOGRAPHIC_DA…" at bounding box center [263, 487] width 420 height 13
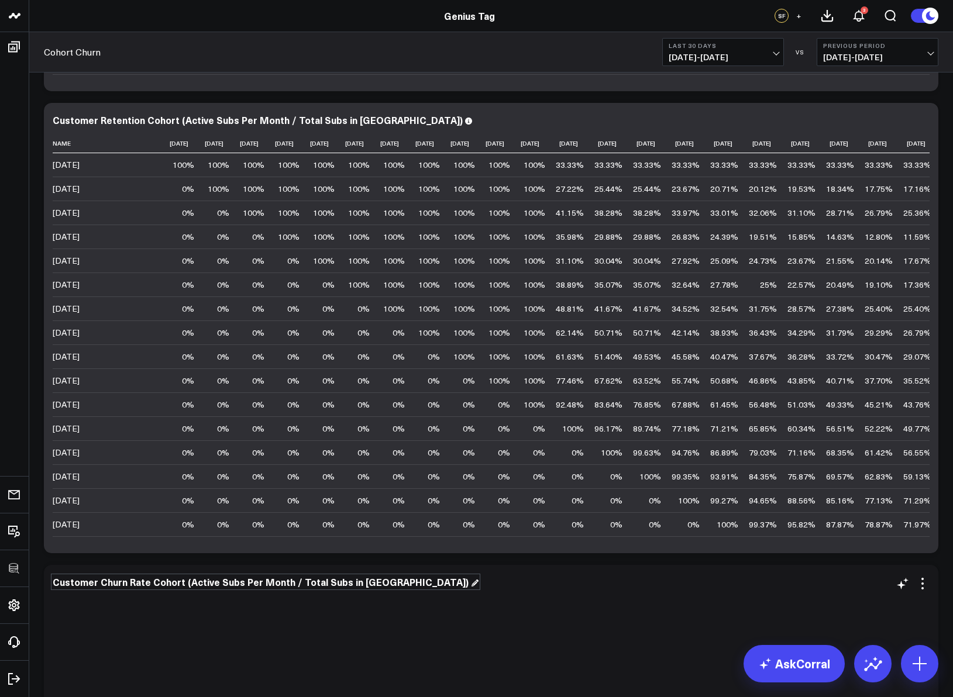
drag, startPoint x: 92, startPoint y: 578, endPoint x: 97, endPoint y: 583, distance: 6.2
click at [92, 578] on div "Customer Churn Rate Cohort (Active Subs Per Month / Total Subs in [GEOGRAPHIC_D…" at bounding box center [266, 581] width 426 height 13
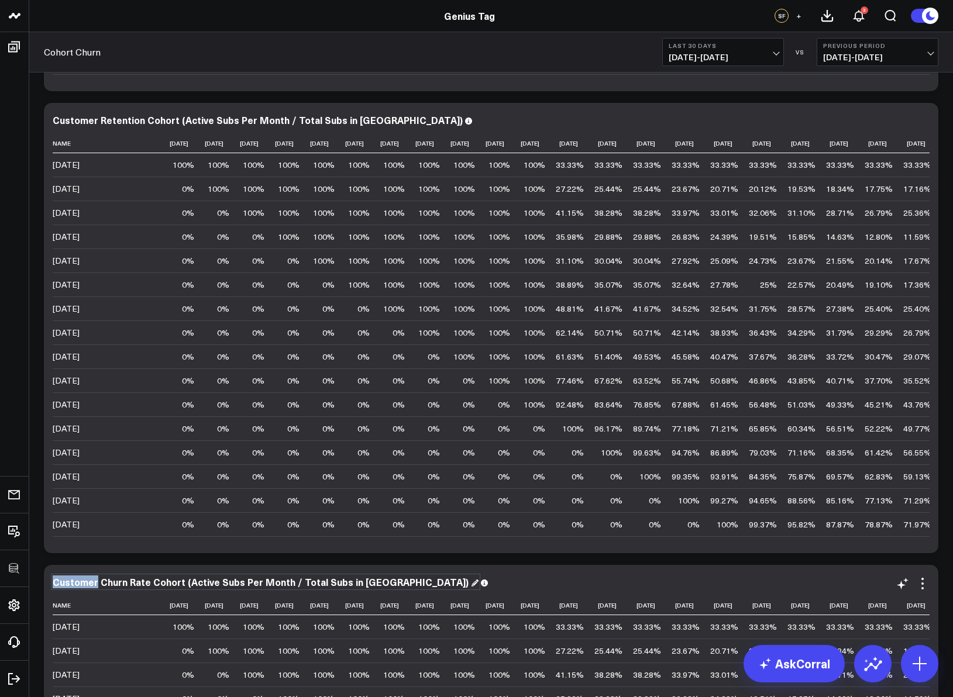
drag, startPoint x: 97, startPoint y: 583, endPoint x: 49, endPoint y: 585, distance: 48.0
click at [91, 120] on div "Customer Retention Cohort (Active Subs Per Month / Total Subs in [GEOGRAPHIC_DA…" at bounding box center [263, 119] width 420 height 13
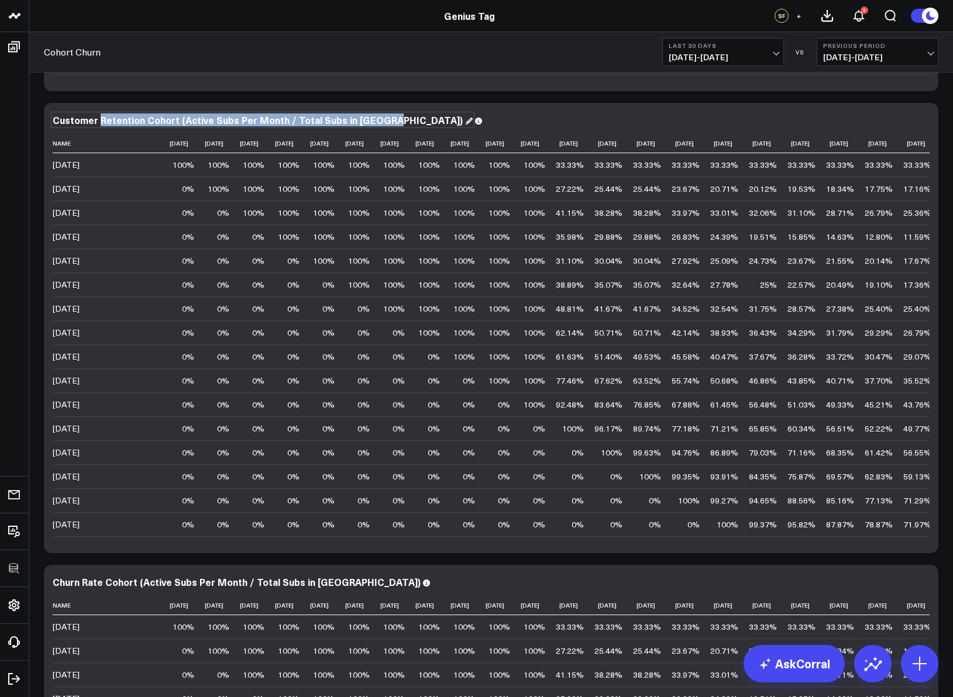
drag, startPoint x: 97, startPoint y: 122, endPoint x: 30, endPoint y: 123, distance: 67.3
click at [30, 123] on div "Modify via AI Copy link to widget Ask support Remove Create linked copy Executi…" at bounding box center [490, 358] width 923 height 1465
drag, startPoint x: 85, startPoint y: 119, endPoint x: 156, endPoint y: 119, distance: 70.8
click at [87, 119] on div "Customer Retention Cohort (Active Subs Per Month / Total Subs in [GEOGRAPHIC_DA…" at bounding box center [263, 119] width 420 height 13
click at [139, 120] on div "Customer Retention Cohort (Active Subs Per Month / Total Subs in [GEOGRAPHIC_DA…" at bounding box center [263, 119] width 420 height 13
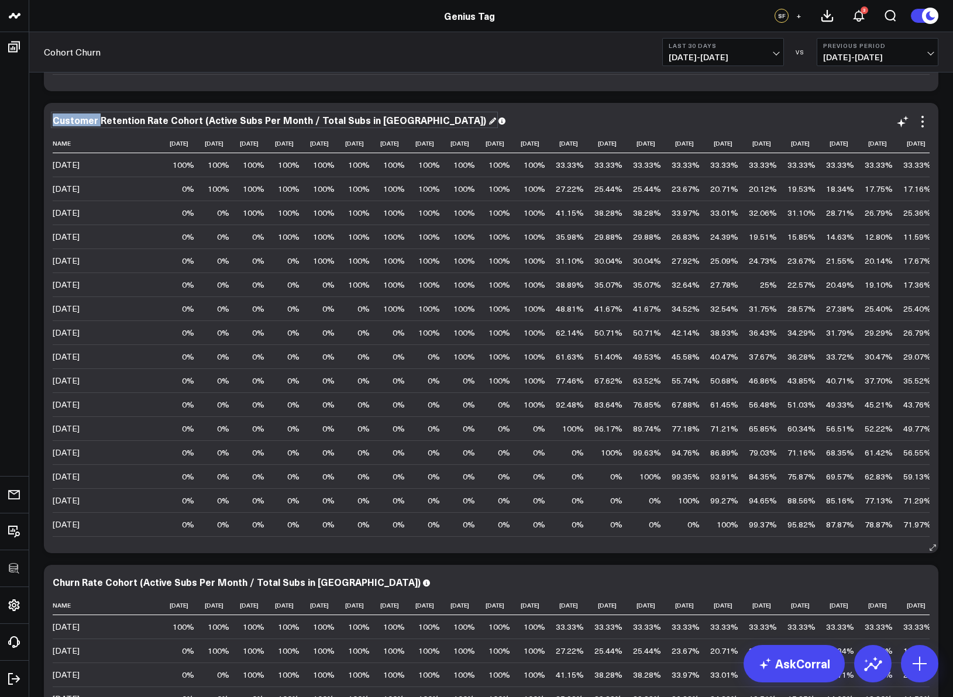
drag, startPoint x: 97, startPoint y: 119, endPoint x: 47, endPoint y: 116, distance: 49.8
click at [47, 116] on div "Customer Retention Rate Cohort (Active Subs Per Month / Total Subs in Cohort) N…" at bounding box center [491, 328] width 894 height 450
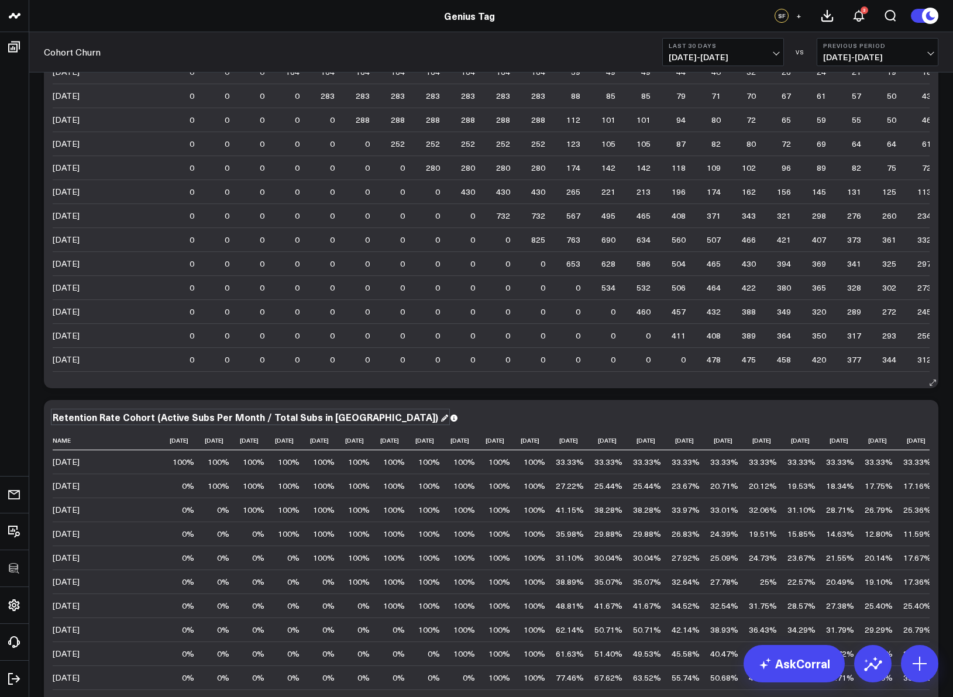
scroll to position [0, 0]
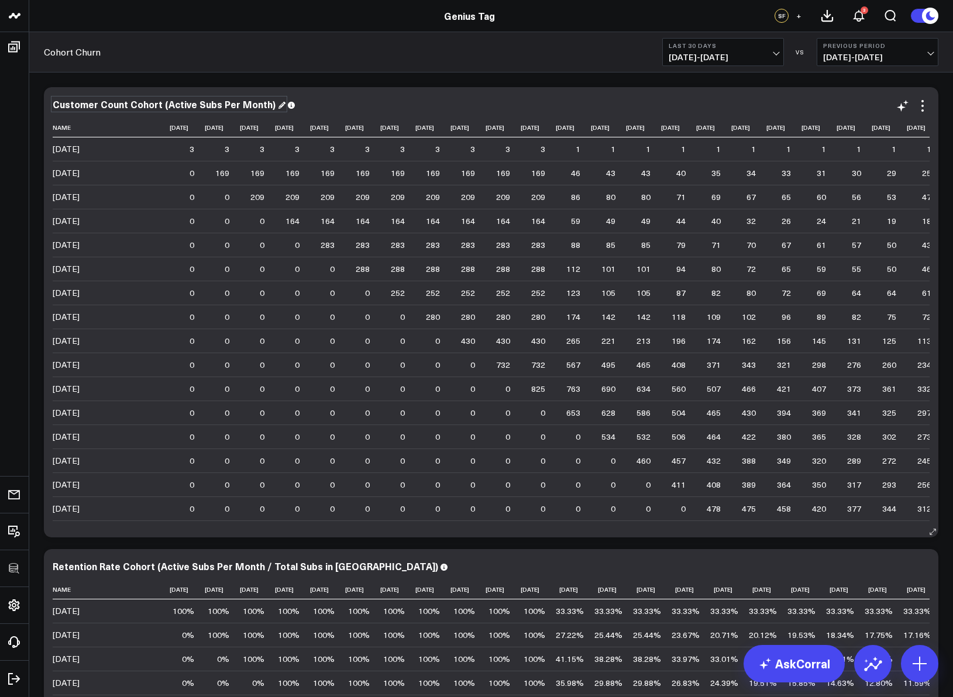
click at [97, 108] on div "Customer Count Cohort (Active Subs Per Month)" at bounding box center [169, 104] width 233 height 13
drag, startPoint x: 98, startPoint y: 105, endPoint x: 53, endPoint y: 106, distance: 45.0
click at [53, 106] on div "Customer Count Cohort (Active Subs Per Month)" at bounding box center [169, 104] width 233 height 13
click at [378, 102] on div "Sub Count Cohort (Active Subs Per Month)" at bounding box center [491, 104] width 877 height 11
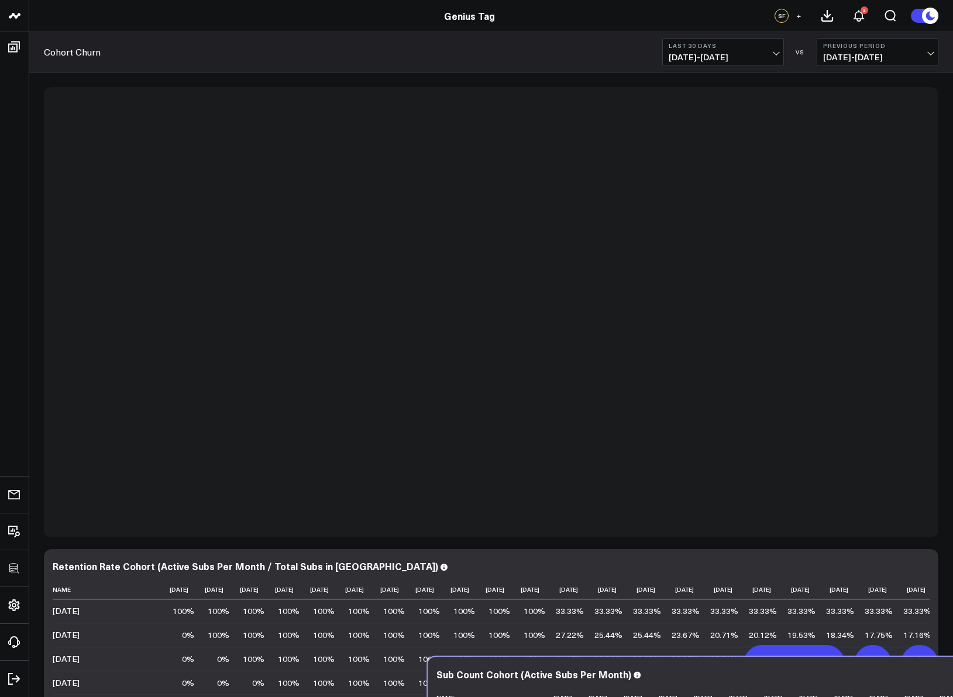
scroll to position [315, 0]
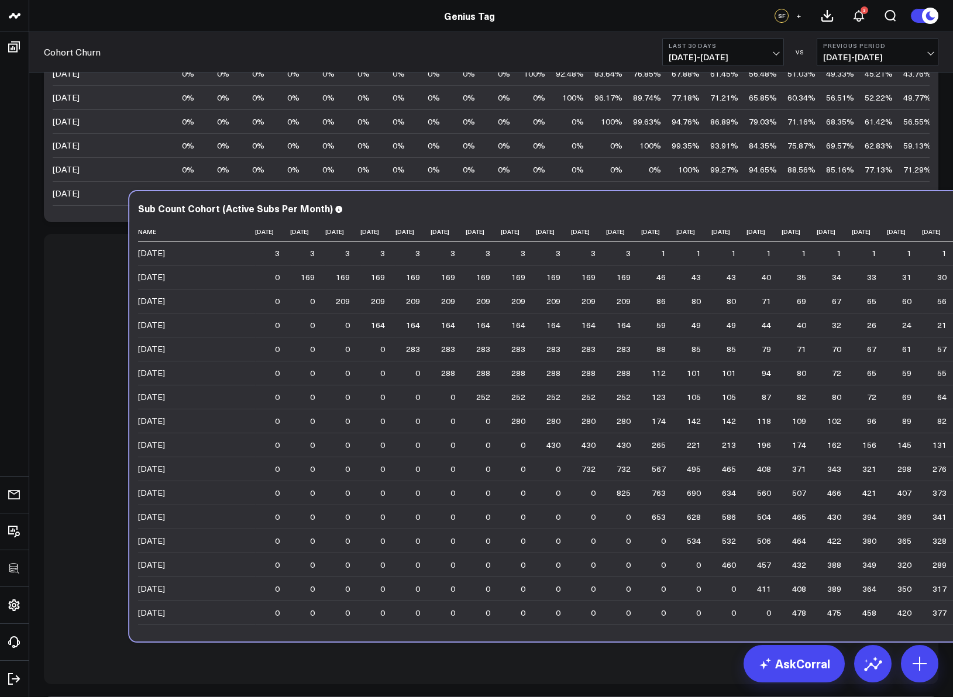
click at [335, 114] on tbody "2022-11-01 100% Previous 100% 100% Previous 100% 100% Previous 100% 100% Previo…" at bounding box center [748, 229] width 1391 height 815
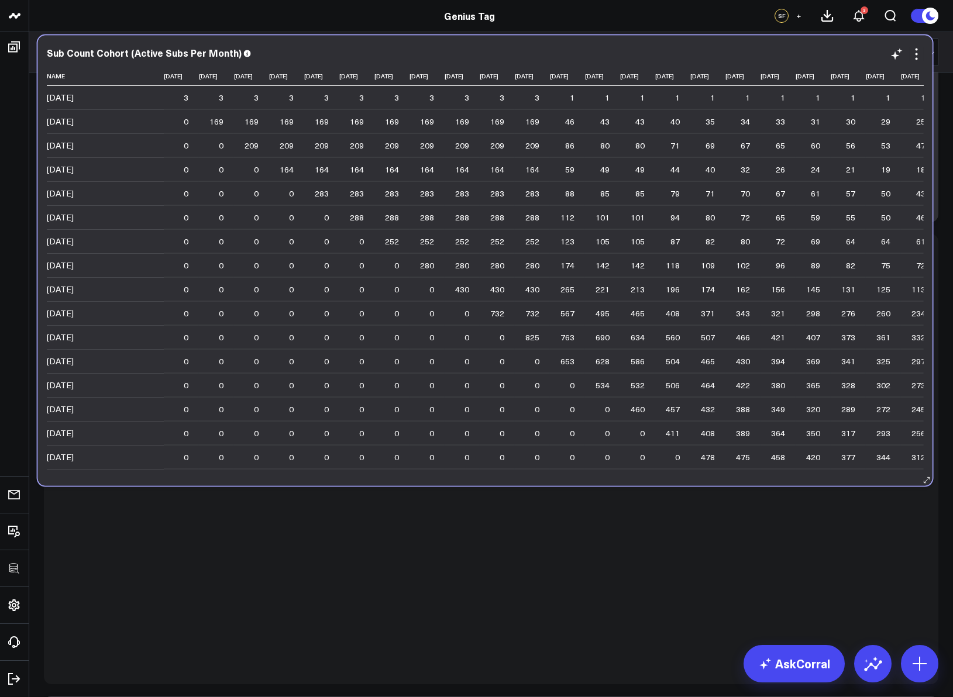
drag, startPoint x: 213, startPoint y: 185, endPoint x: 210, endPoint y: 123, distance: 61.5
click at [210, 123] on td "169 Previous 169" at bounding box center [216, 121] width 35 height 24
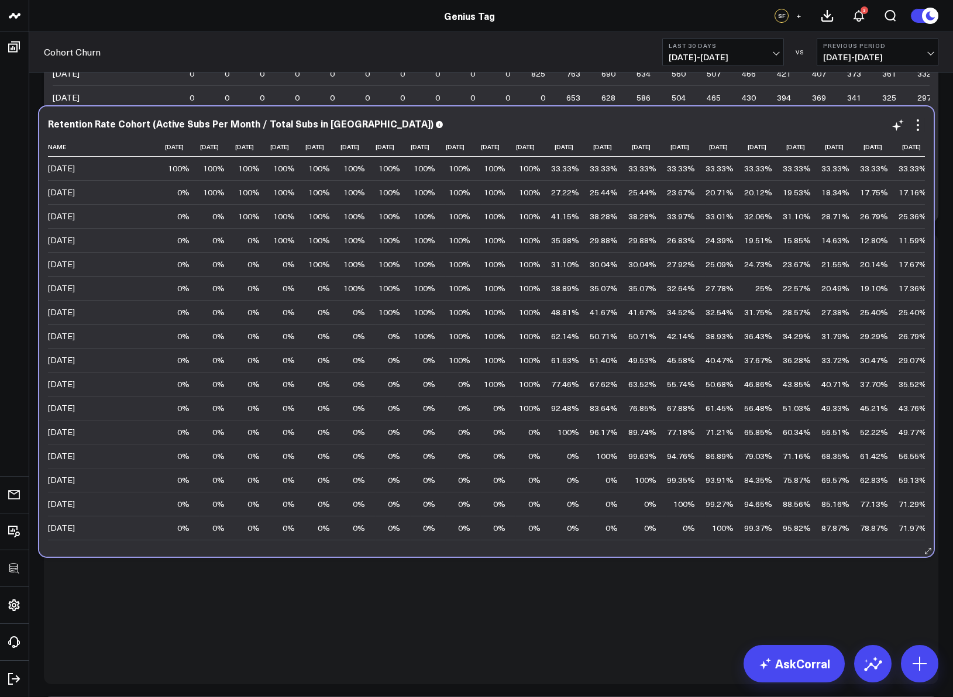
scroll to position [314, 0]
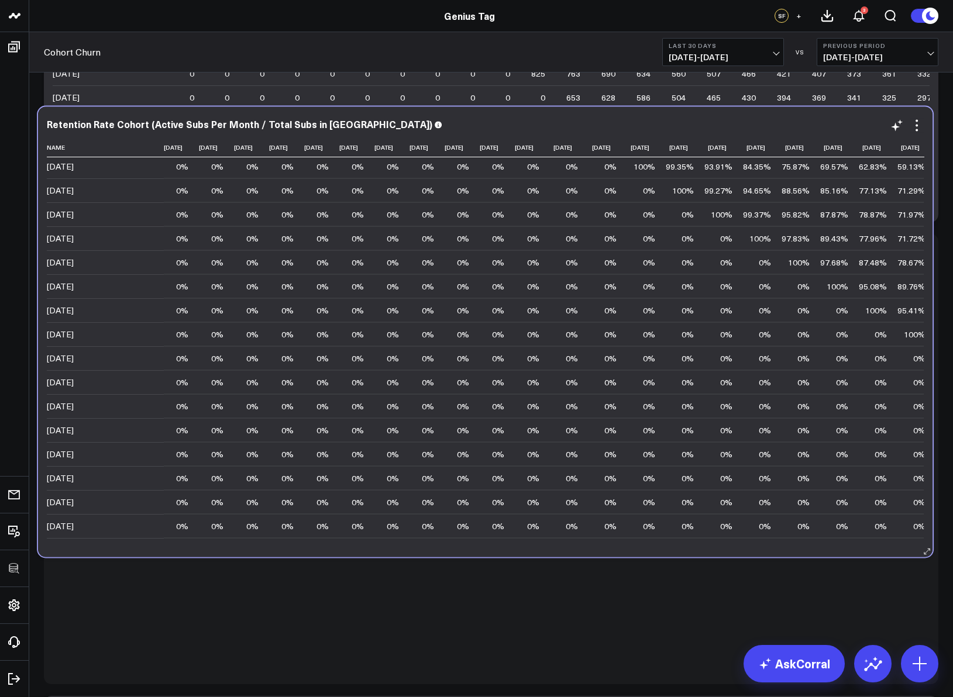
drag, startPoint x: 201, startPoint y: 154, endPoint x: 194, endPoint y: 486, distance: 332.3
click at [194, 487] on tbody "2022-11-01 100% Previous 100% 100% Previous 100% 100% Previous 100% 100% Previo…" at bounding box center [742, 250] width 1391 height 815
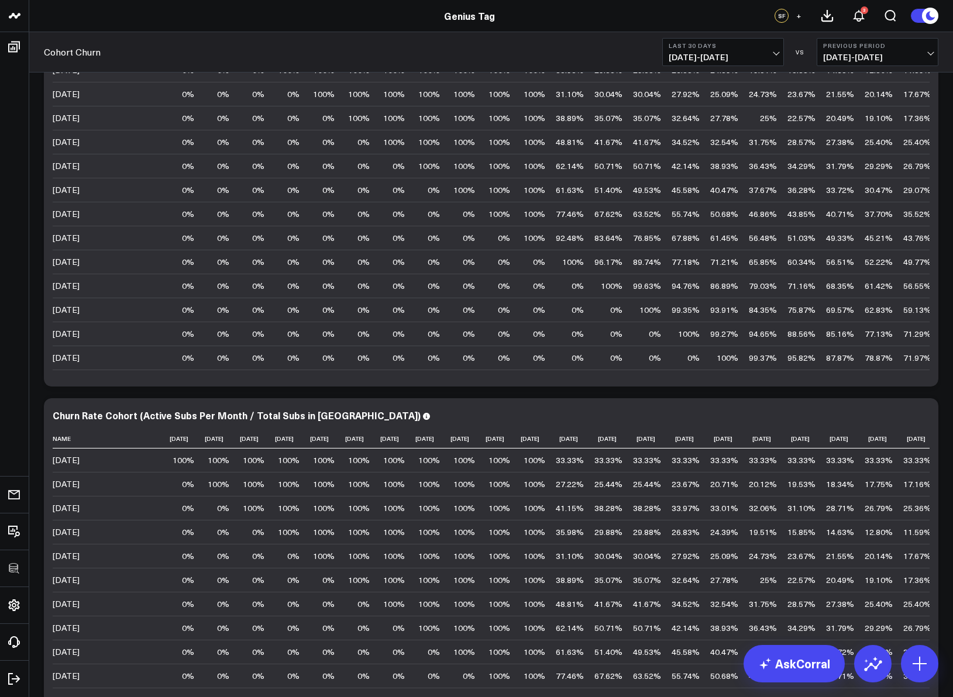
scroll to position [818, 0]
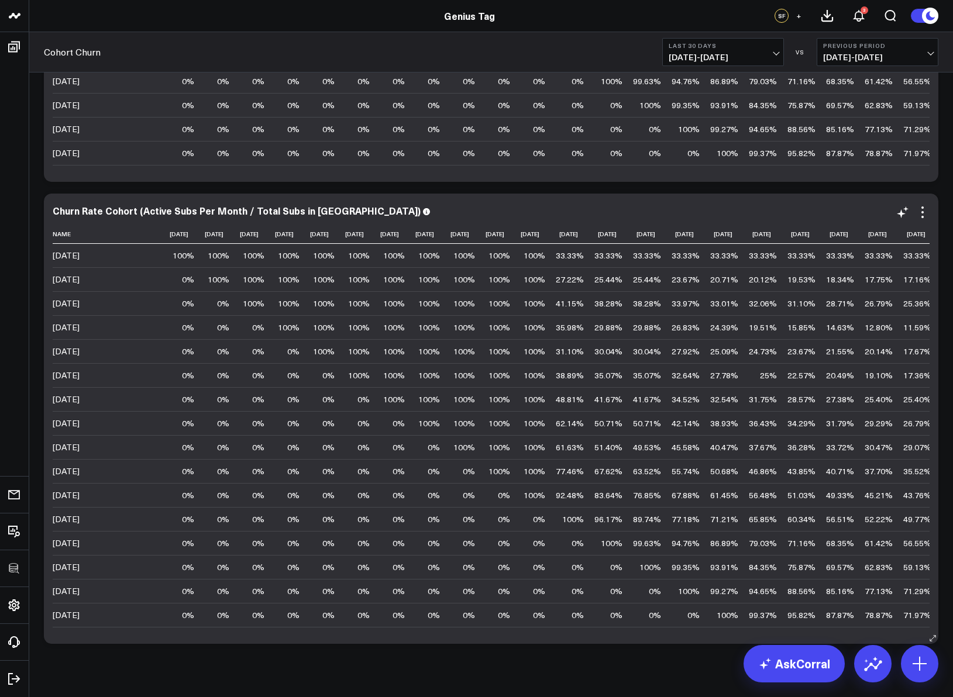
click at [919, 217] on icon at bounding box center [922, 212] width 14 height 14
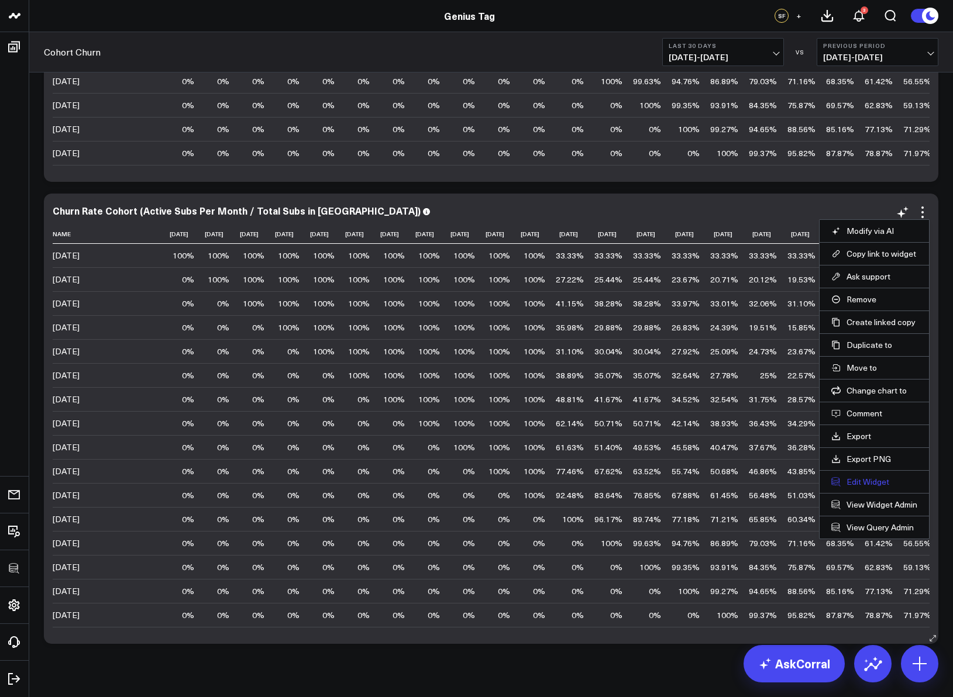
click at [869, 486] on button "Edit Widget" at bounding box center [874, 482] width 86 height 11
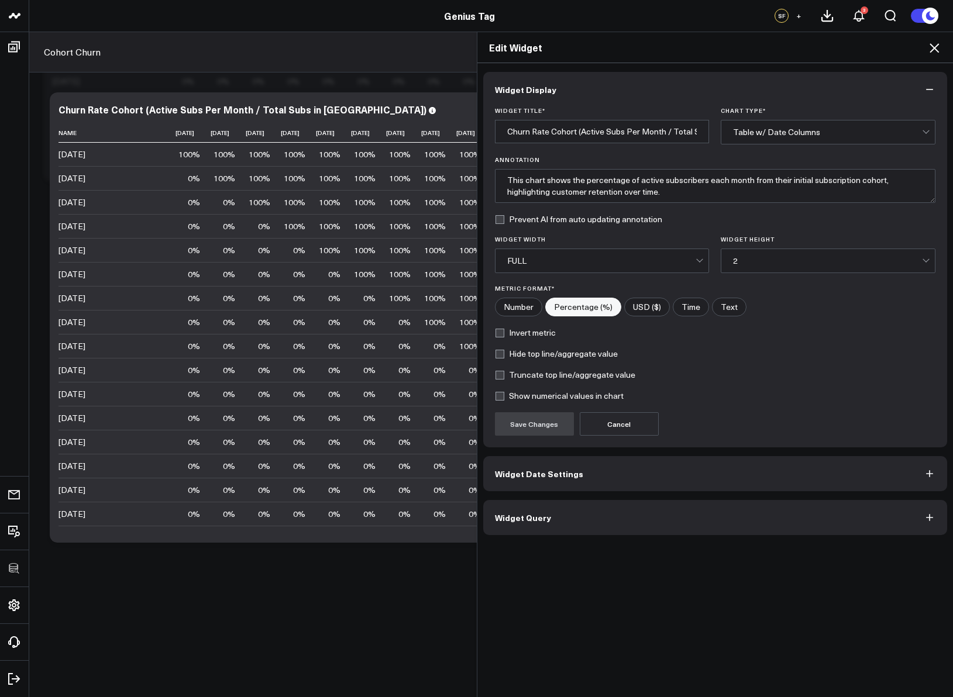
click at [573, 526] on button "Widget Query" at bounding box center [715, 517] width 464 height 35
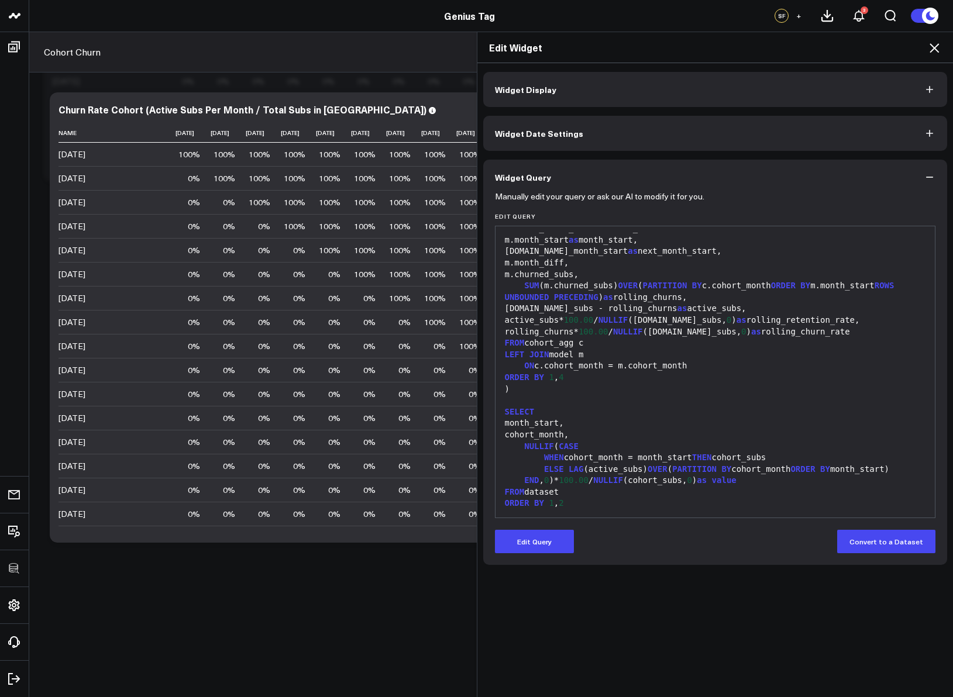
scroll to position [840, 0]
click at [537, 543] on button "Edit Query" at bounding box center [534, 541] width 79 height 23
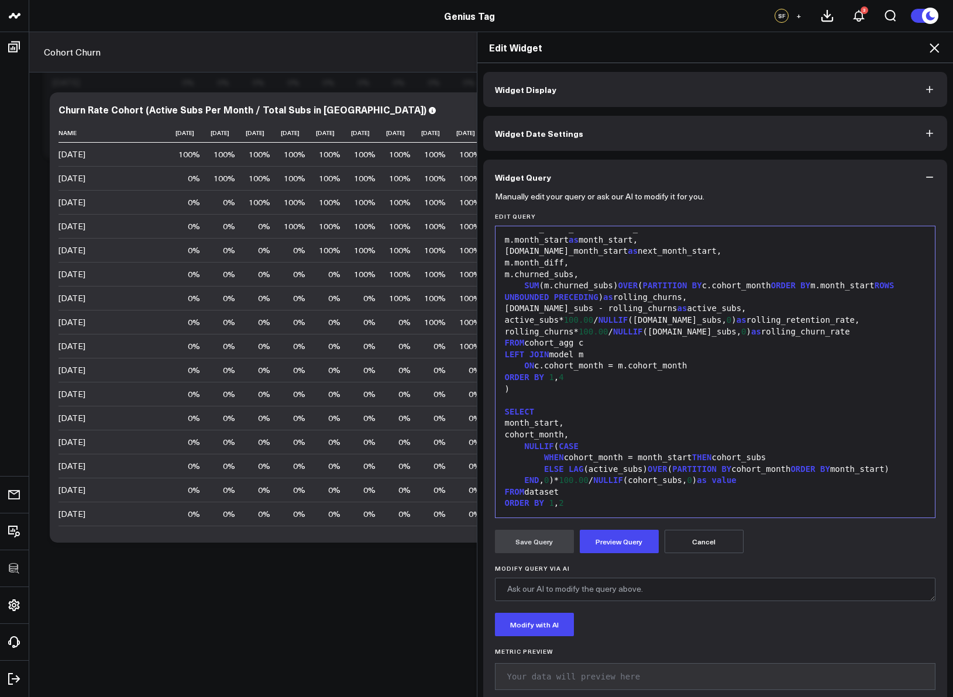
click at [524, 447] on span "NULLIF" at bounding box center [539, 446] width 30 height 9
click at [608, 537] on button "Preview Query" at bounding box center [619, 541] width 79 height 23
click at [532, 542] on button "Save Query" at bounding box center [534, 541] width 79 height 23
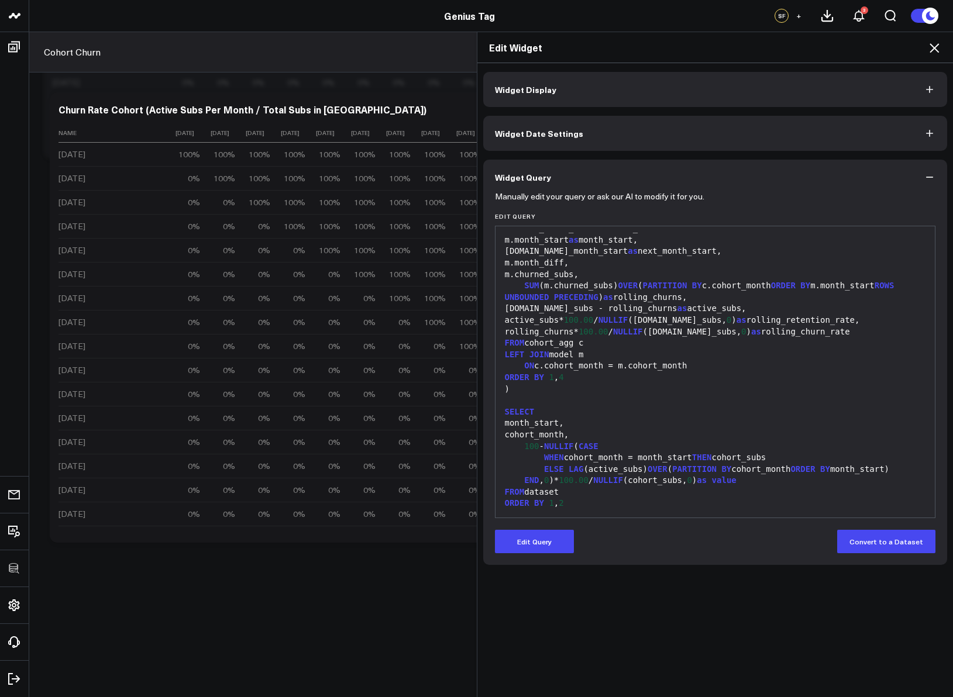
click at [938, 47] on icon at bounding box center [934, 48] width 14 height 14
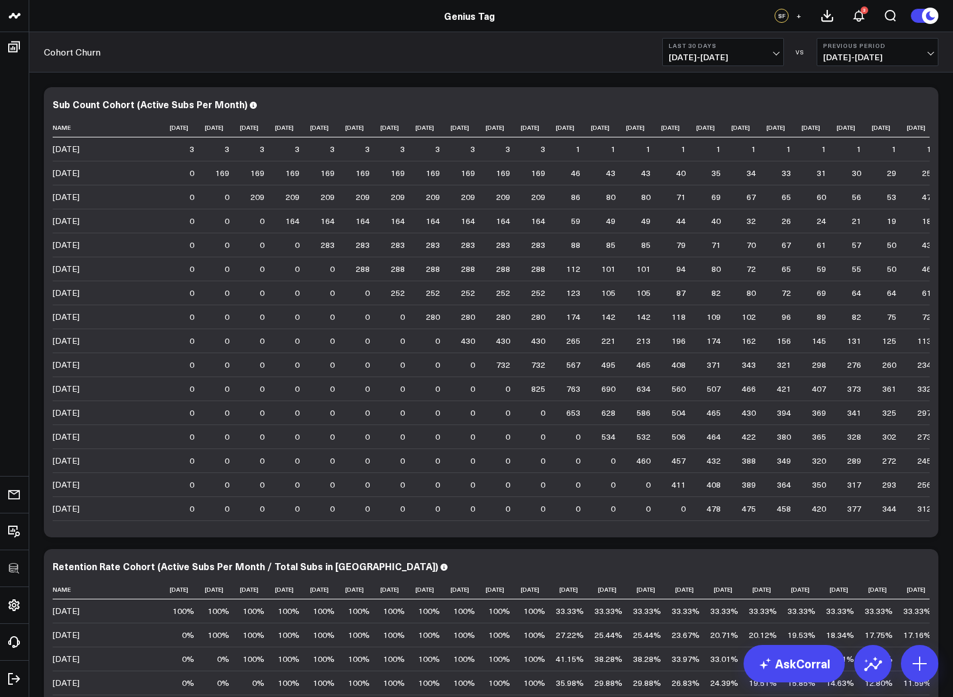
click at [802, 14] on button "+" at bounding box center [798, 16] width 14 height 14
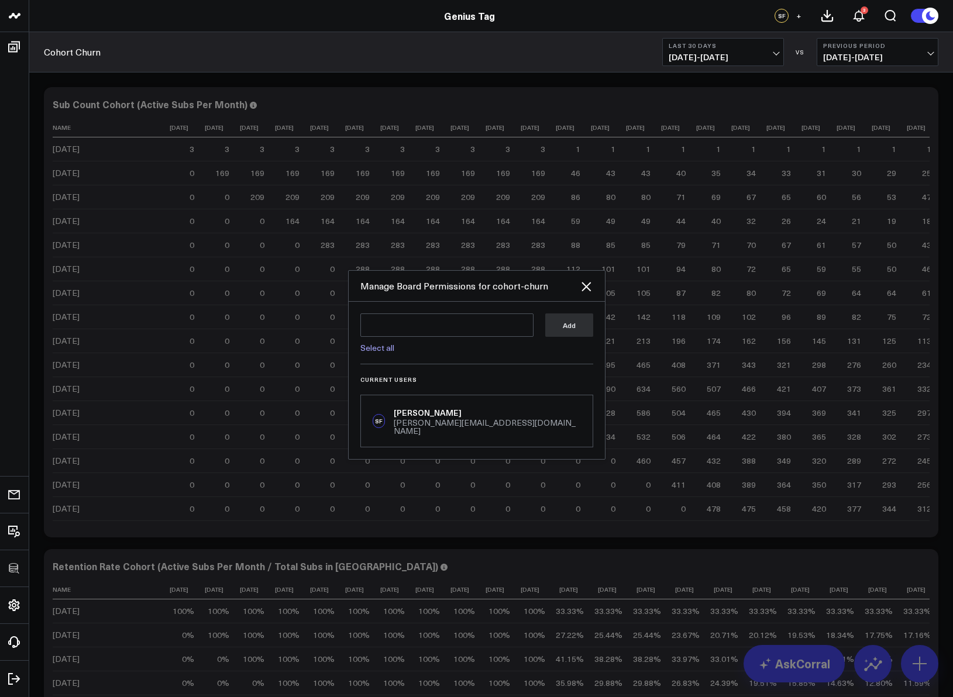
click at [379, 344] on div "Select all" at bounding box center [446, 344] width 173 height 15
click at [380, 349] on link "Select all" at bounding box center [377, 347] width 34 height 11
type textarea "@Corral Support @Alex Lirtsmsn @Michelle LaFrance @Joey LoPiccolo @Brad Smeltz …"
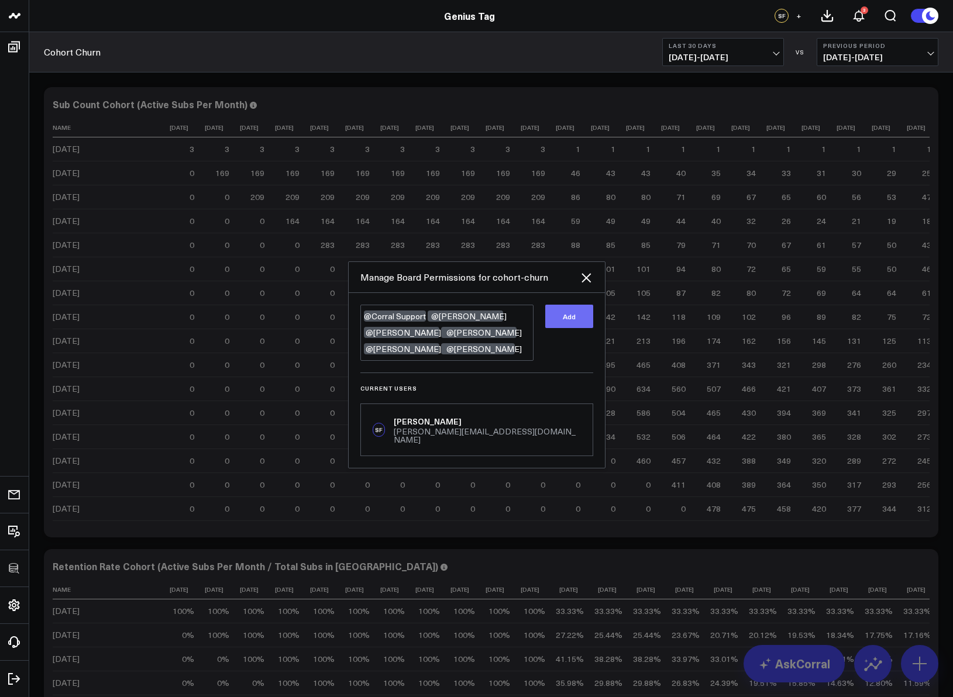
click at [552, 321] on button "Add" at bounding box center [569, 316] width 48 height 23
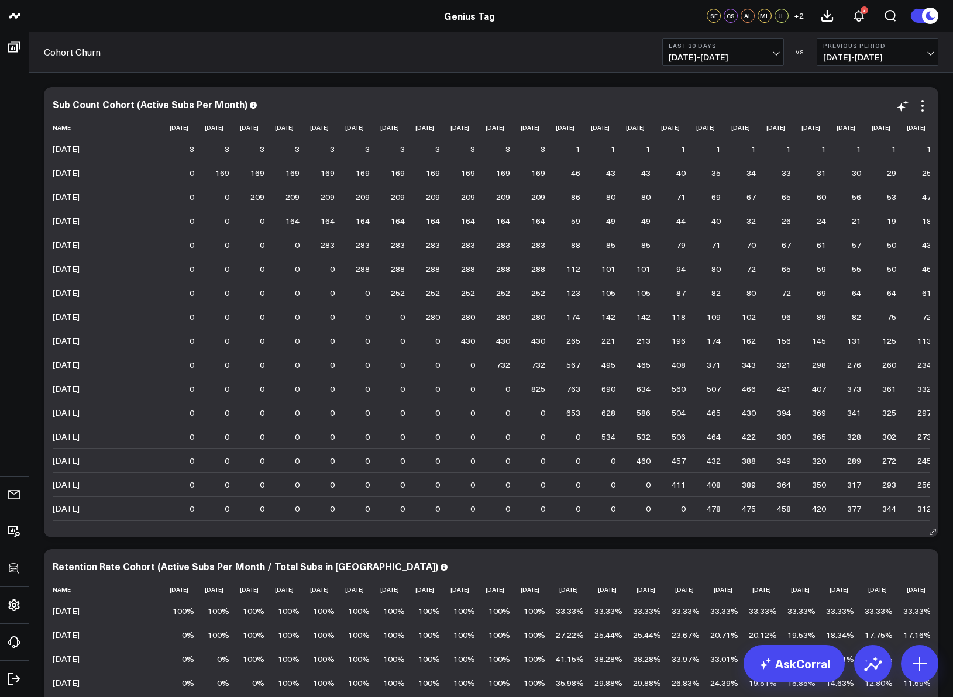
click at [485, 281] on td "252 Previous 252" at bounding box center [467, 293] width 35 height 24
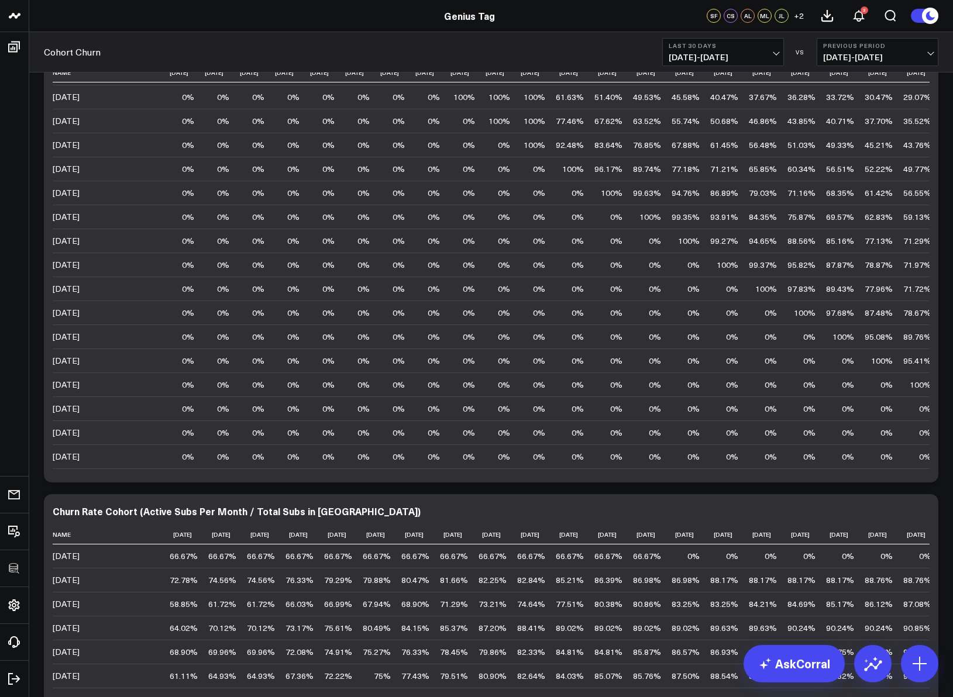
scroll to position [825, 0]
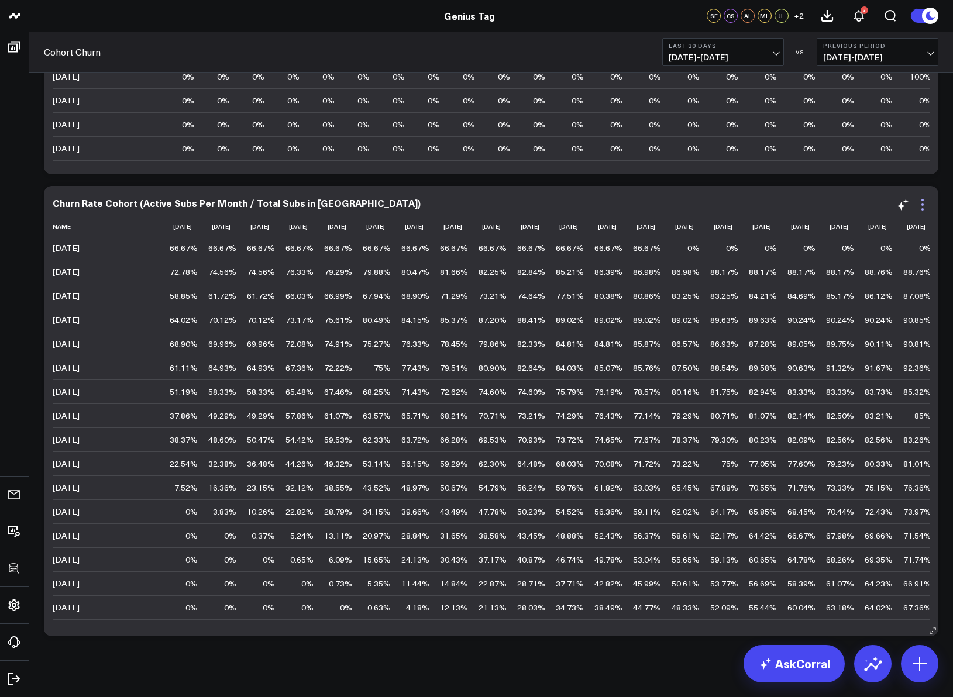
click at [919, 203] on icon at bounding box center [922, 205] width 14 height 14
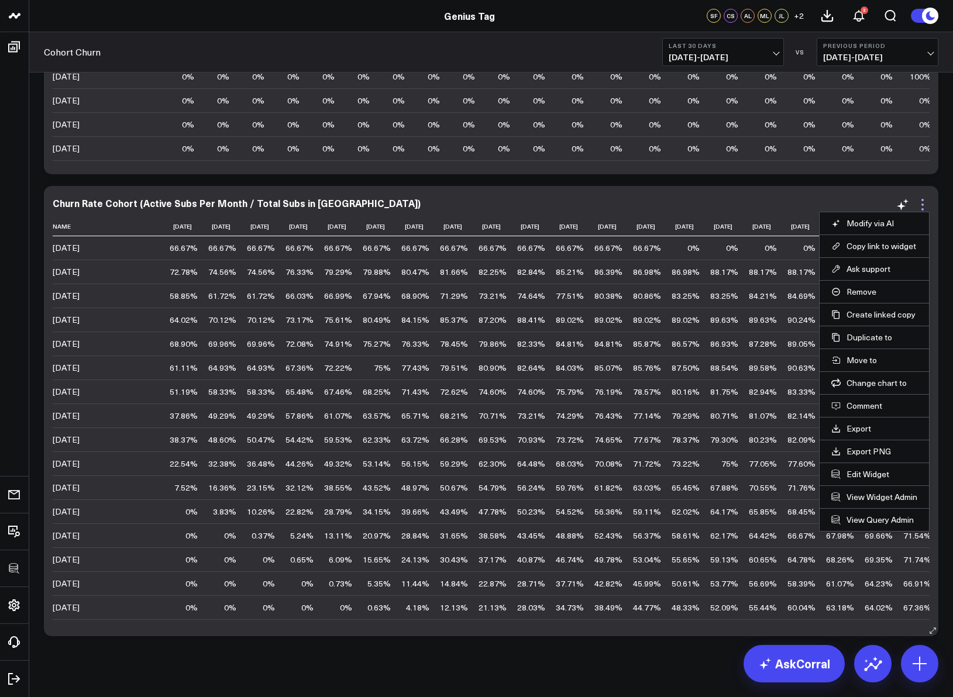
click at [921, 202] on icon at bounding box center [922, 205] width 14 height 14
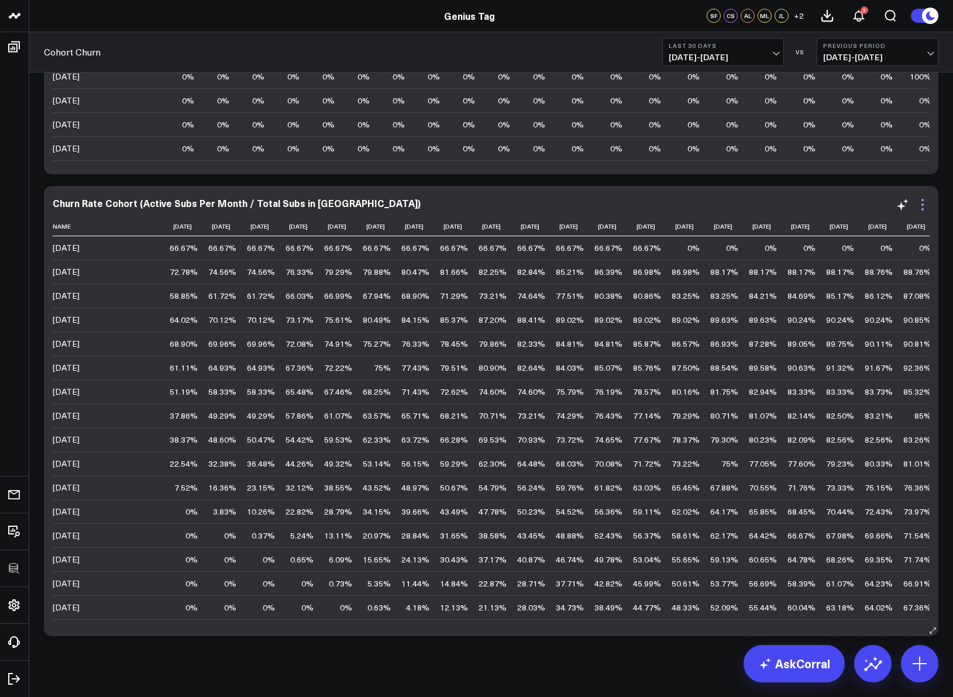
click at [920, 203] on icon at bounding box center [922, 205] width 14 height 14
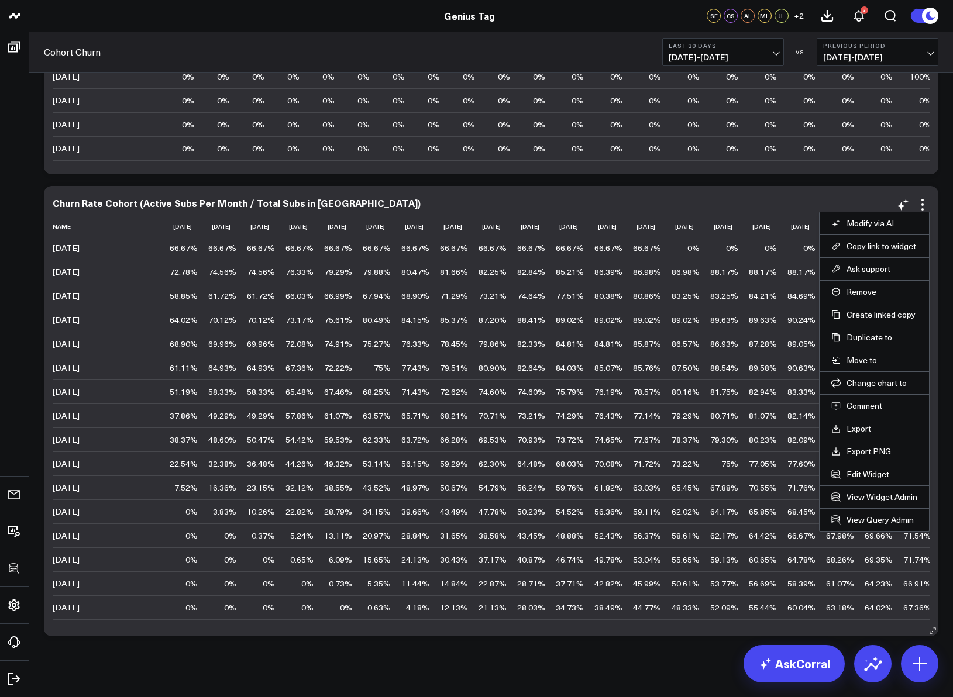
click at [862, 467] on li "Edit Widget" at bounding box center [873, 474] width 109 height 23
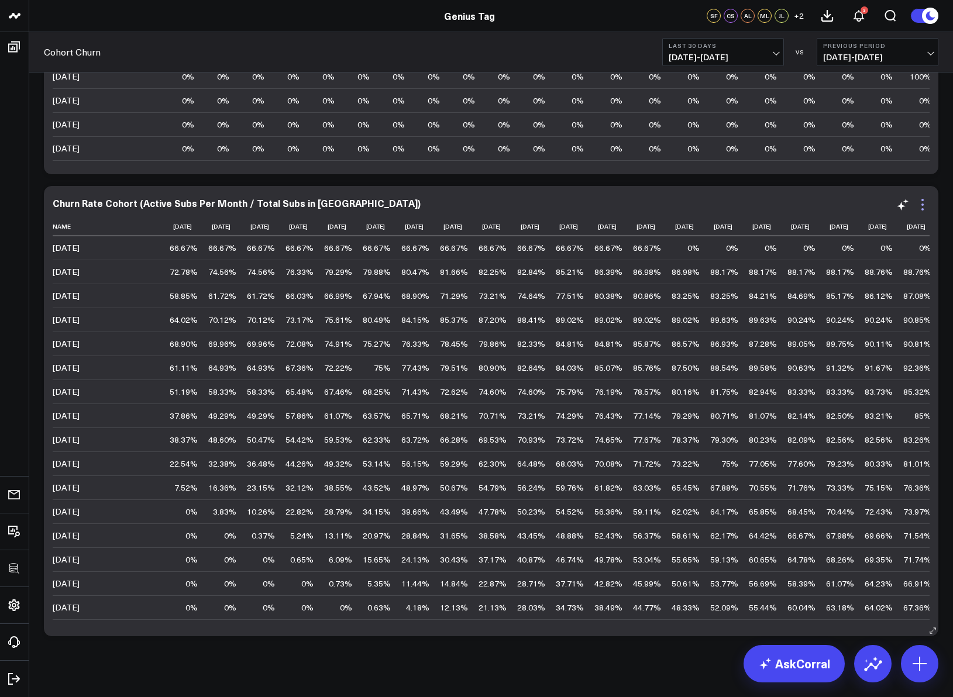
click at [926, 208] on icon at bounding box center [922, 205] width 14 height 14
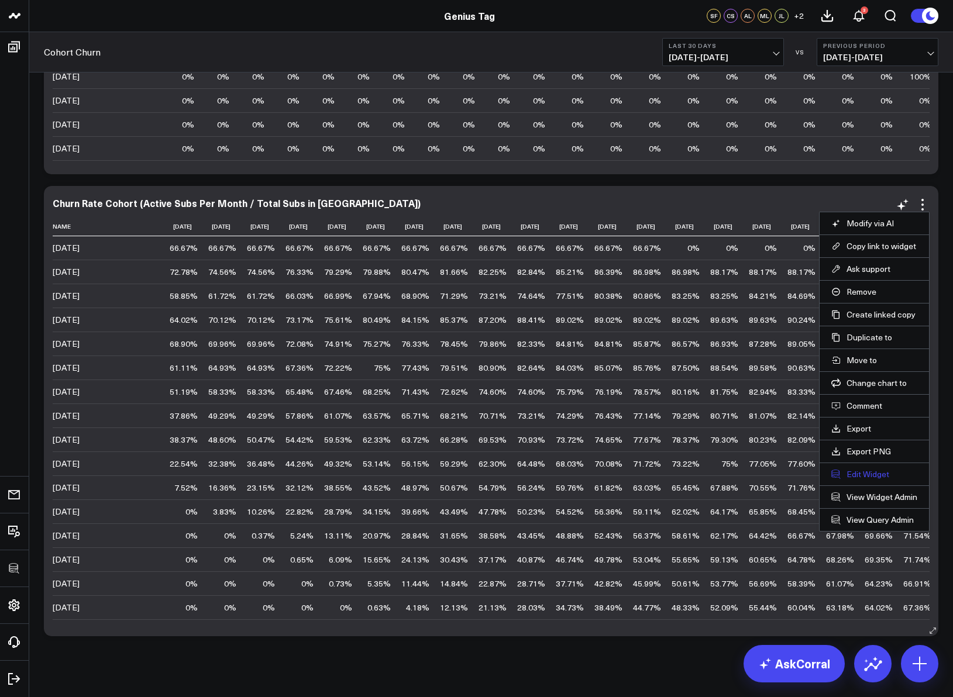
click at [874, 474] on button "Edit Widget" at bounding box center [874, 474] width 86 height 11
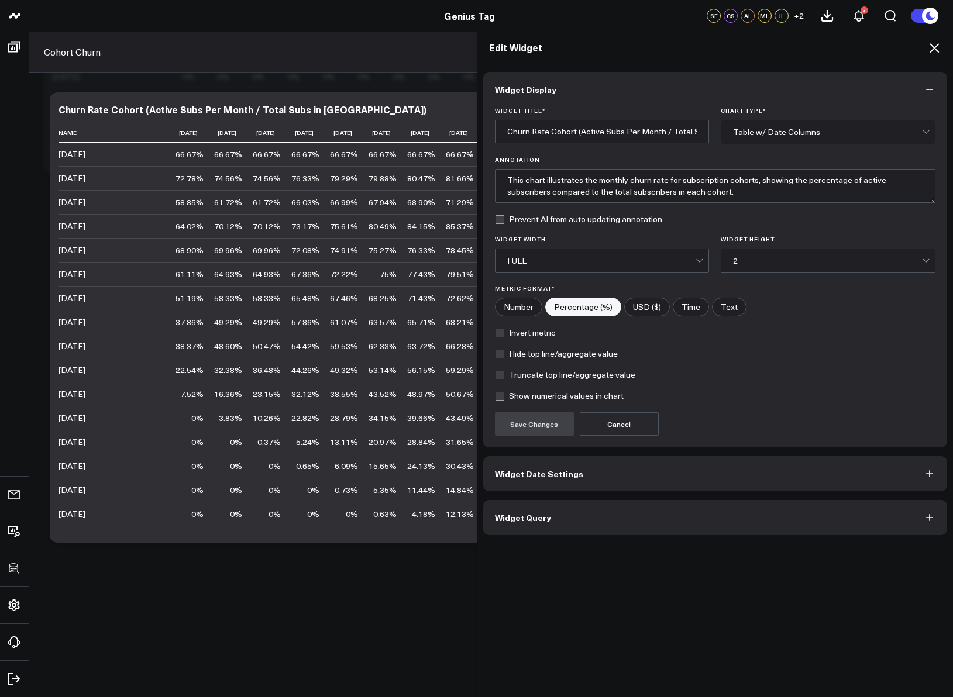
click at [556, 508] on button "Widget Query" at bounding box center [715, 517] width 464 height 35
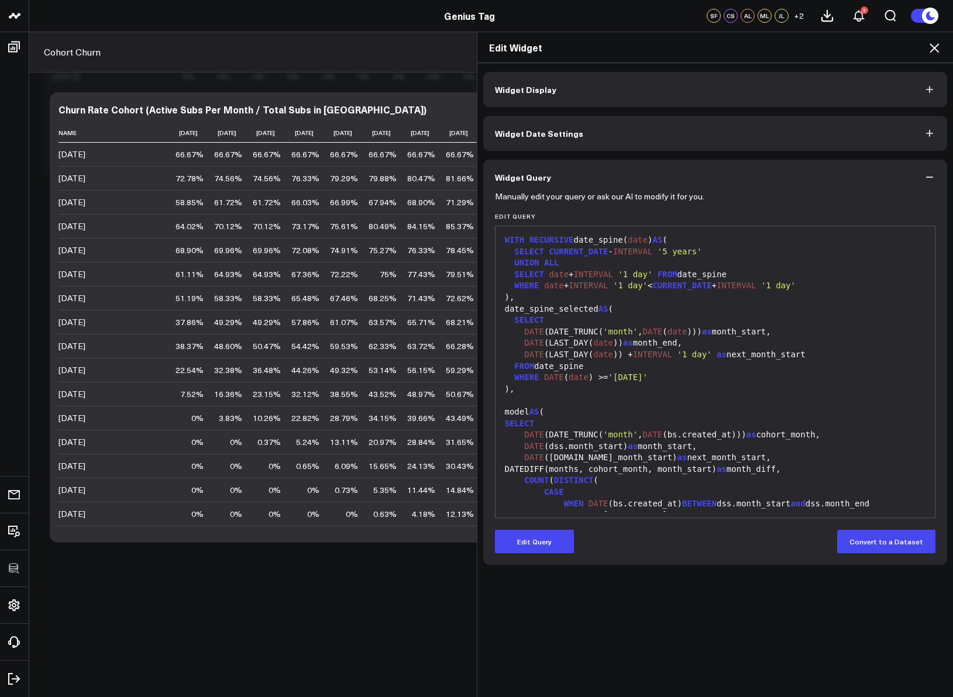
click at [540, 539] on button "Edit Query" at bounding box center [534, 541] width 79 height 23
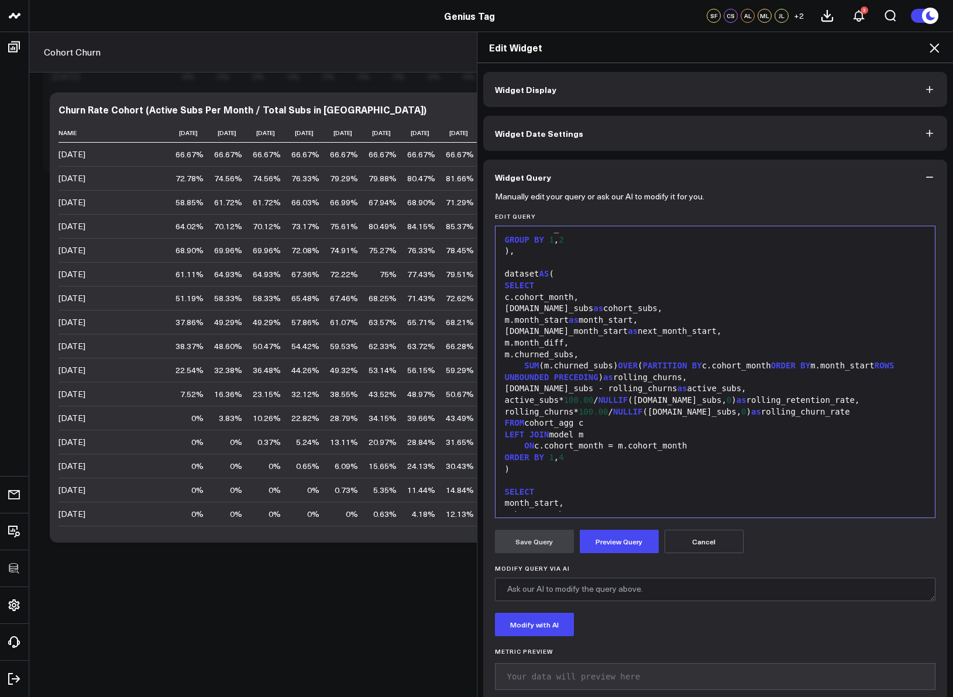
scroll to position [711, 0]
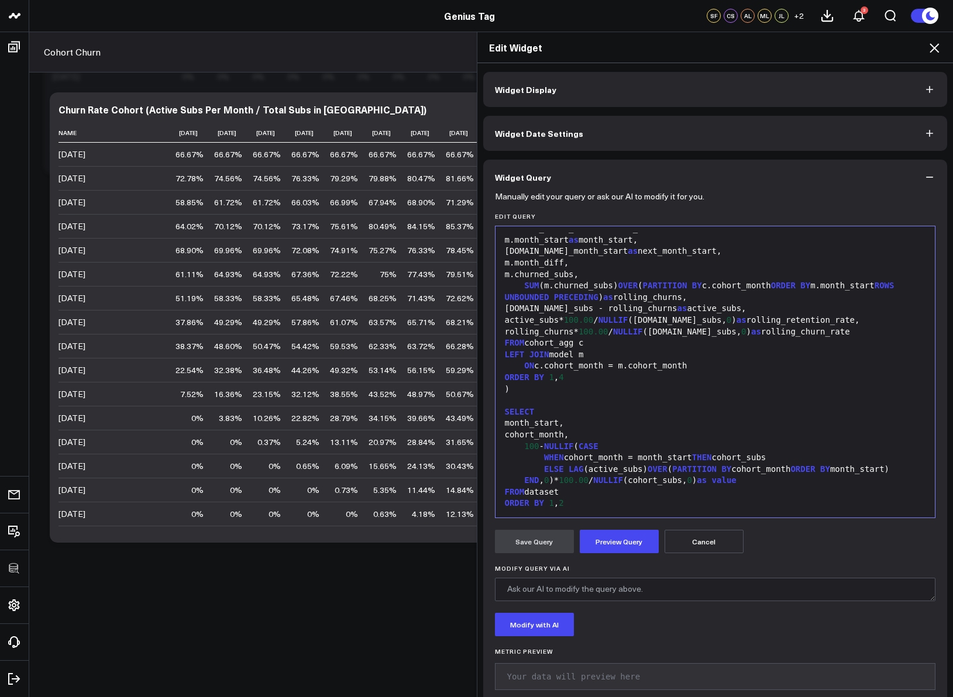
click at [535, 449] on div "100 - NULLIF ( CASE" at bounding box center [715, 447] width 428 height 12
click at [605, 540] on button "Preview Query" at bounding box center [619, 541] width 79 height 23
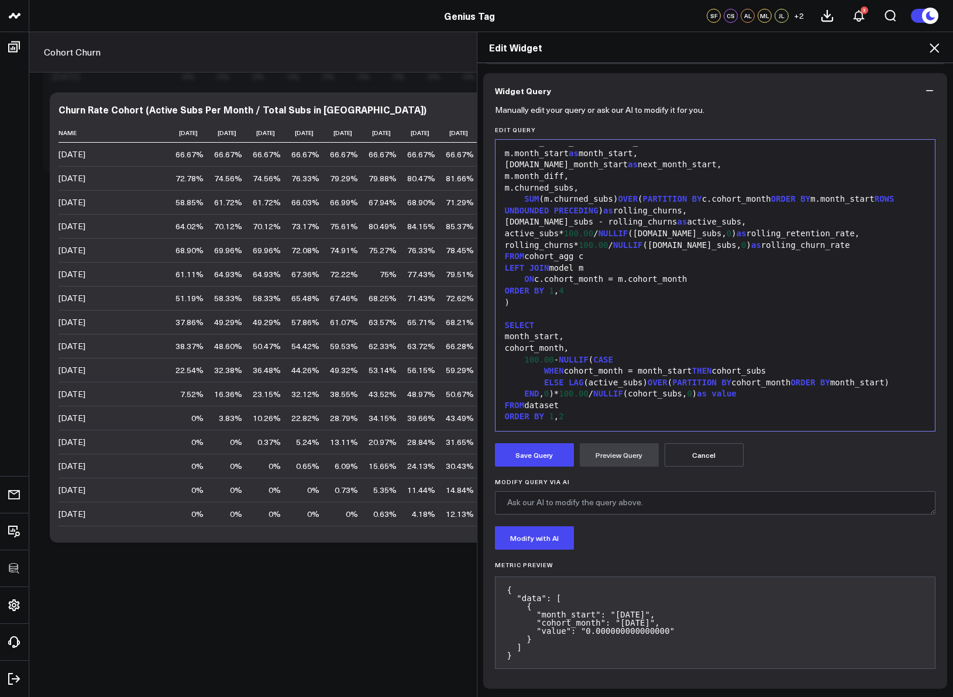
click at [543, 442] on form "Manually edit your query or ask our AI to modify it for you. Edit Query 99 1 2 …" at bounding box center [715, 392] width 441 height 569
click at [543, 449] on button "Save Query" at bounding box center [534, 454] width 79 height 23
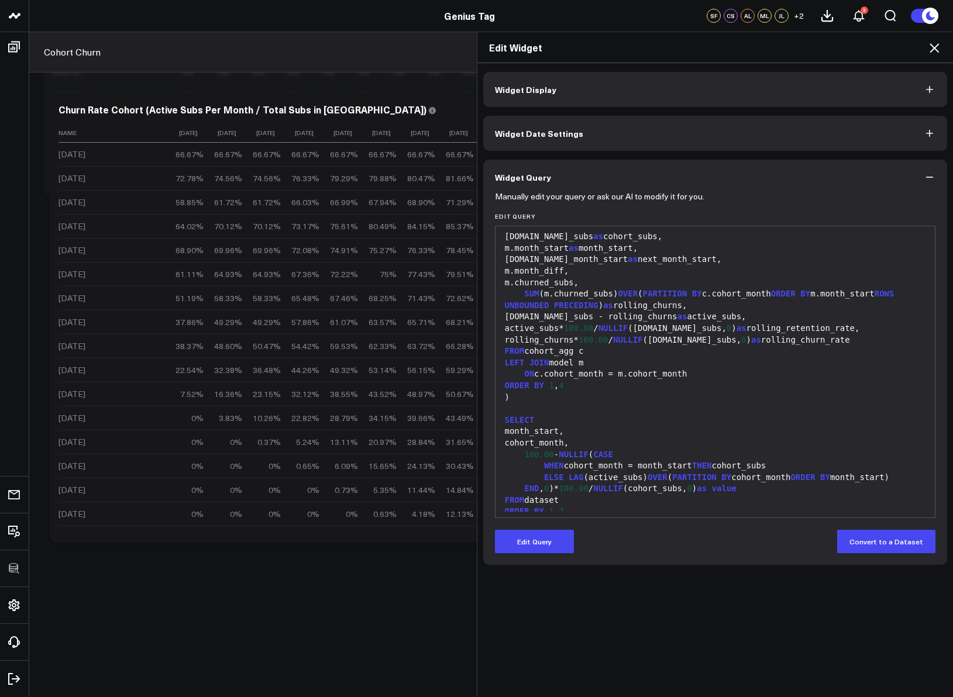
scroll to position [688, 0]
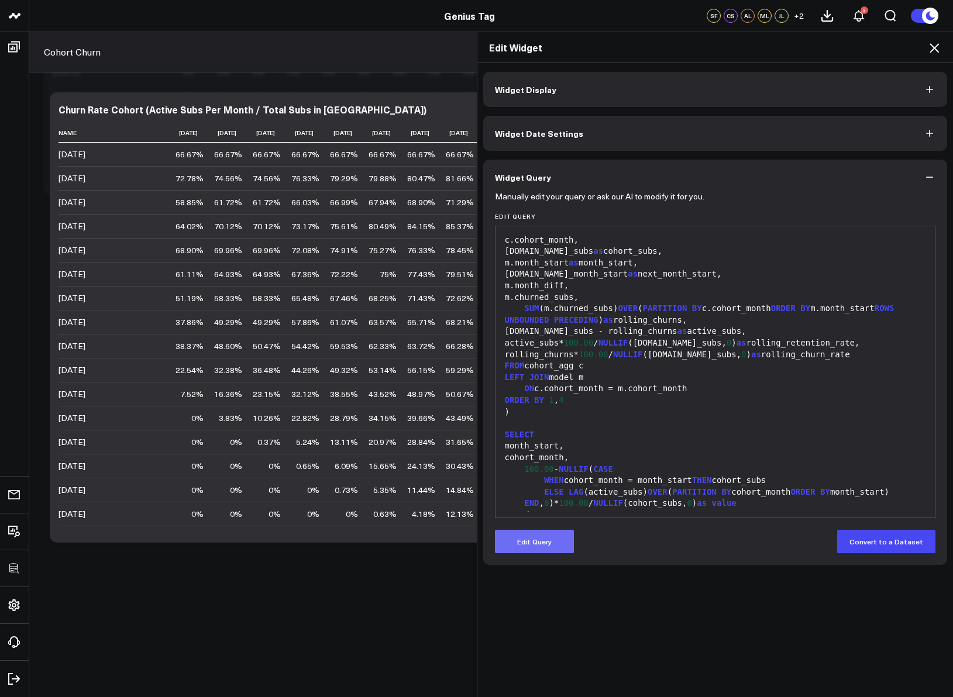
click at [549, 547] on button "Edit Query" at bounding box center [534, 541] width 79 height 23
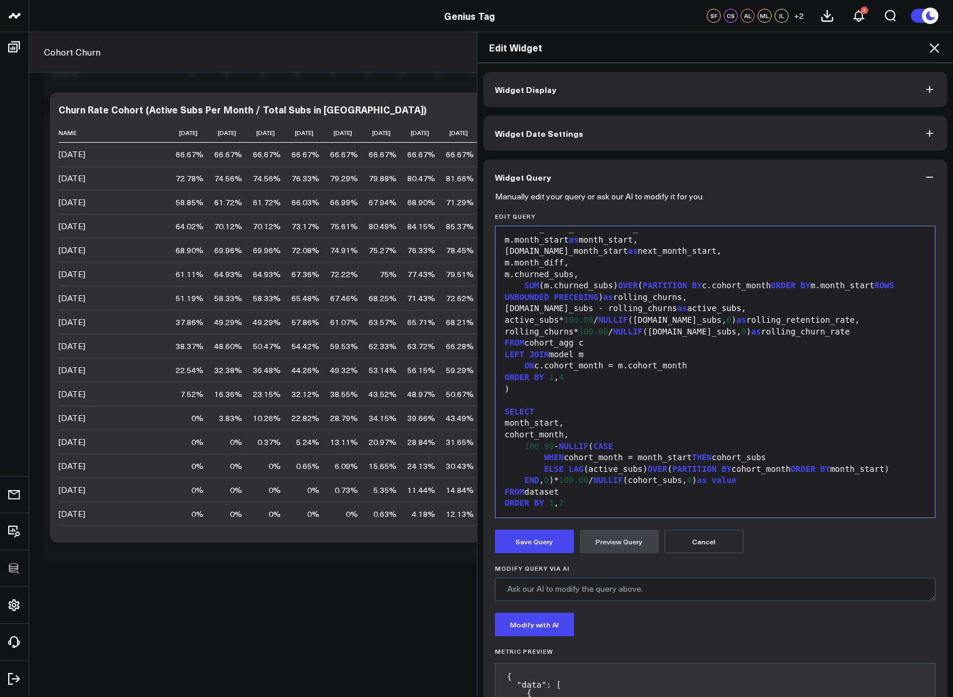
scroll to position [22, 0]
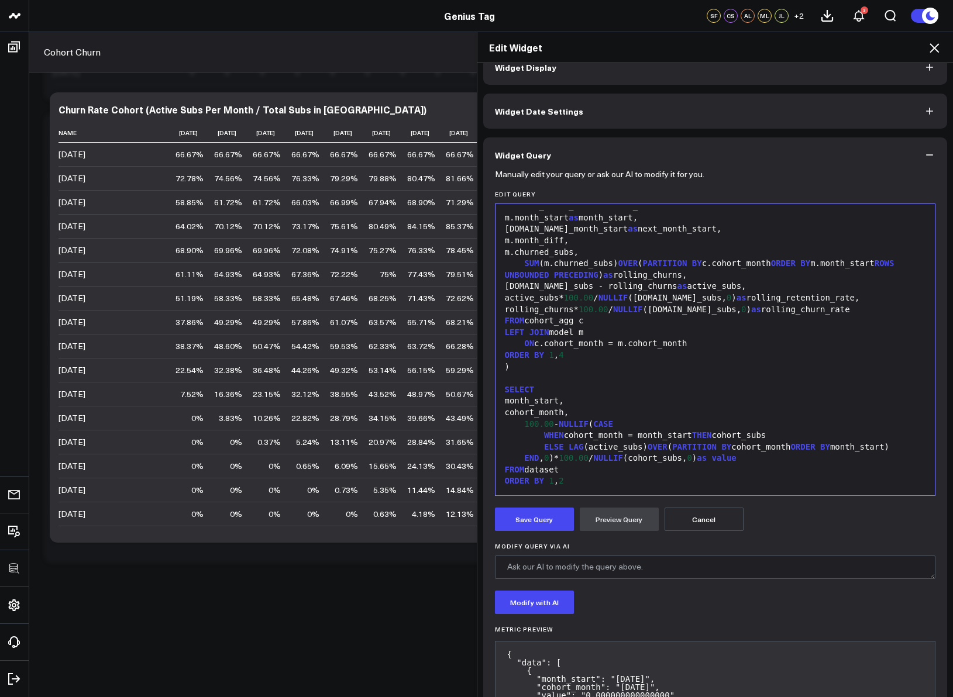
click at [937, 46] on icon at bounding box center [934, 48] width 14 height 14
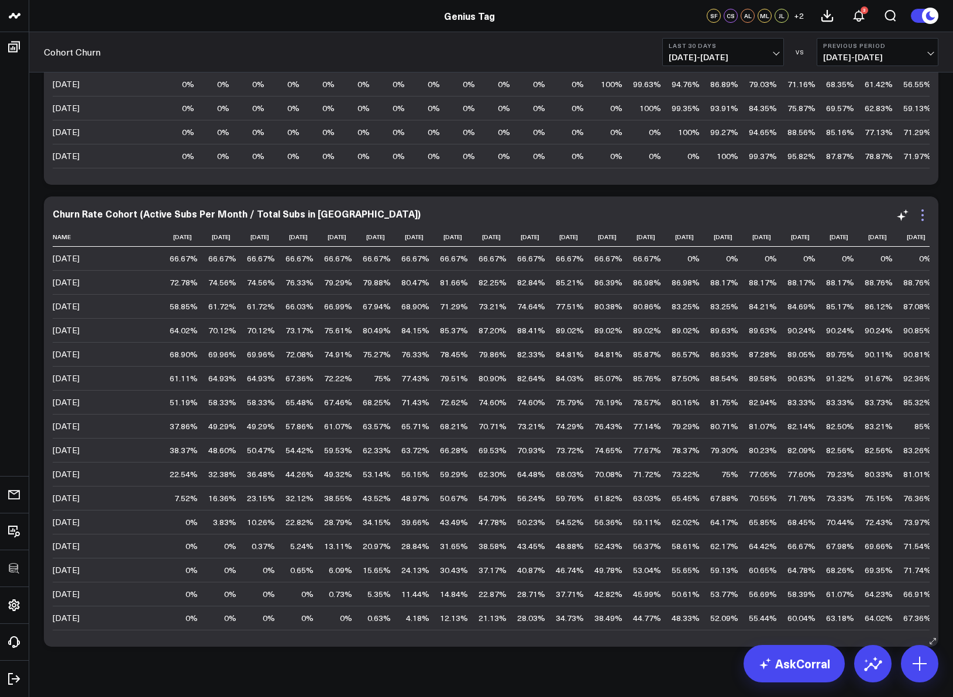
click at [921, 211] on icon at bounding box center [922, 210] width 2 height 2
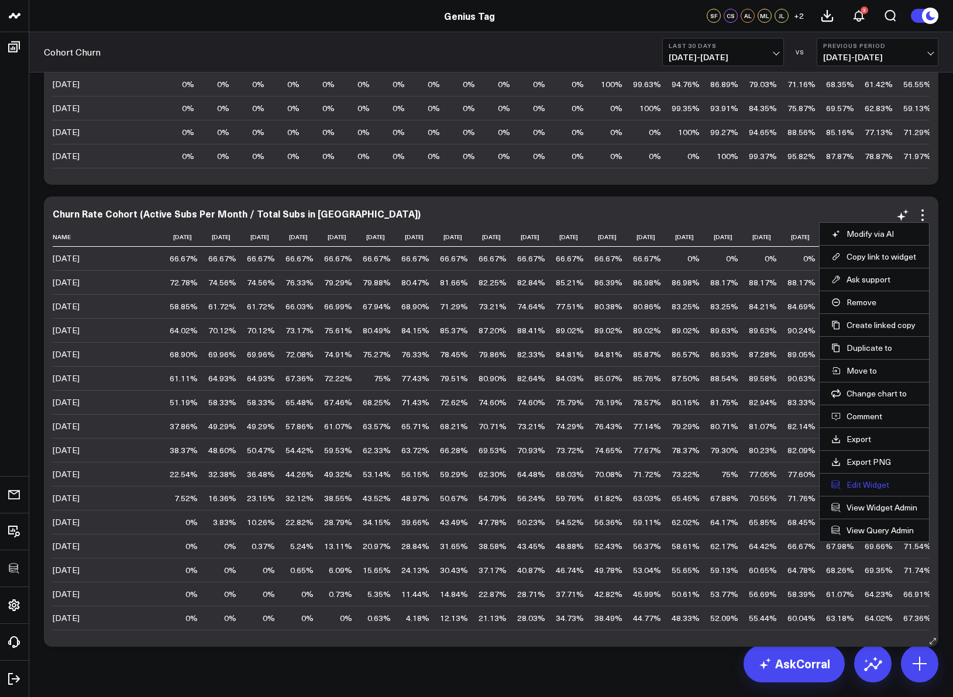
click at [866, 481] on button "Edit Widget" at bounding box center [874, 485] width 86 height 11
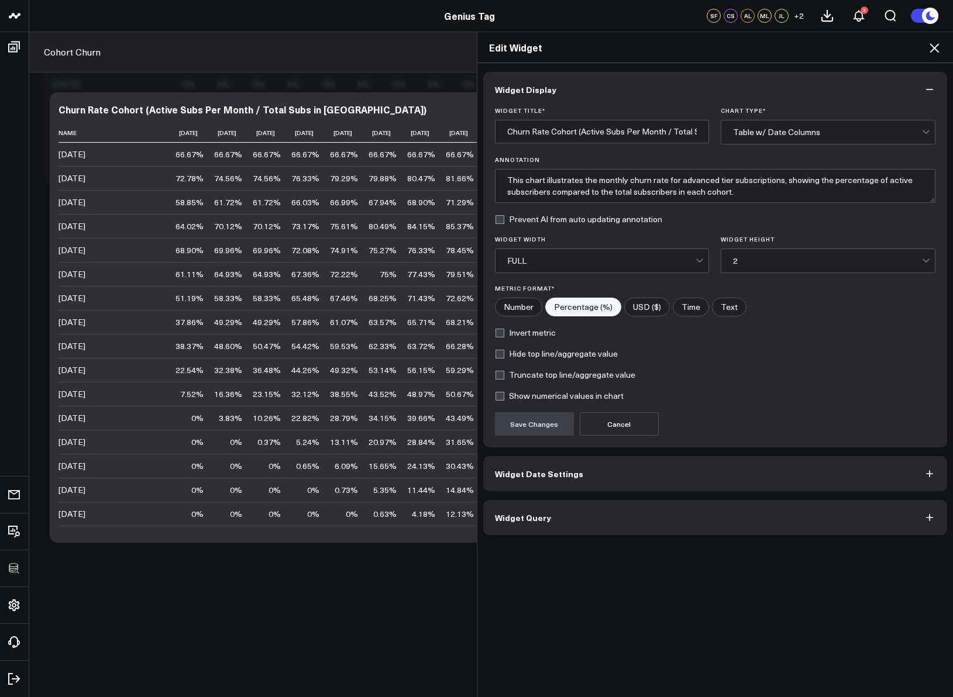
click at [577, 524] on button "Widget Query" at bounding box center [715, 517] width 464 height 35
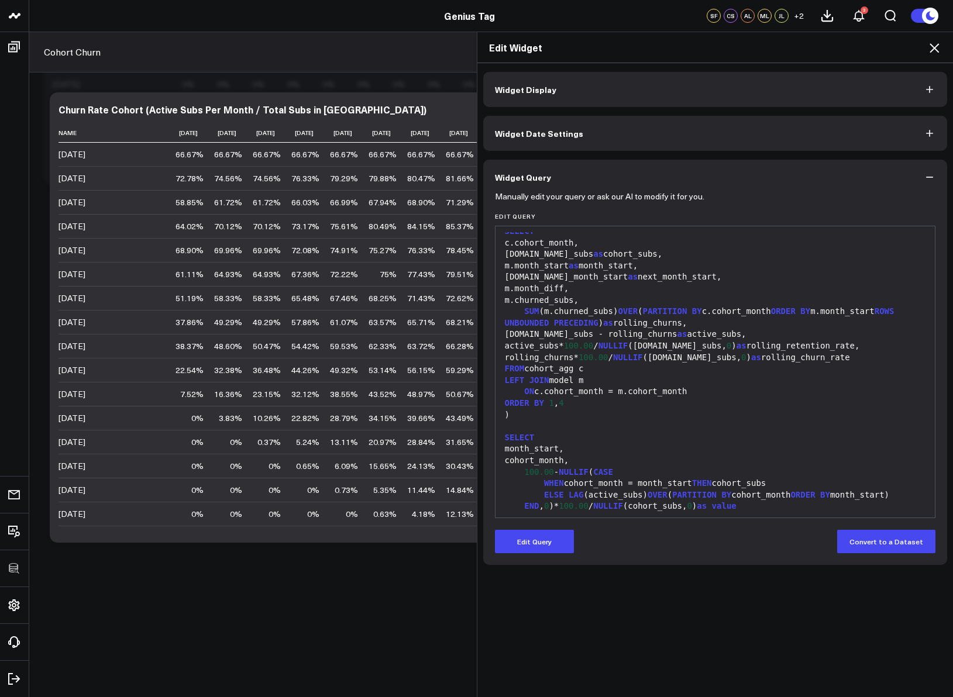
scroll to position [711, 0]
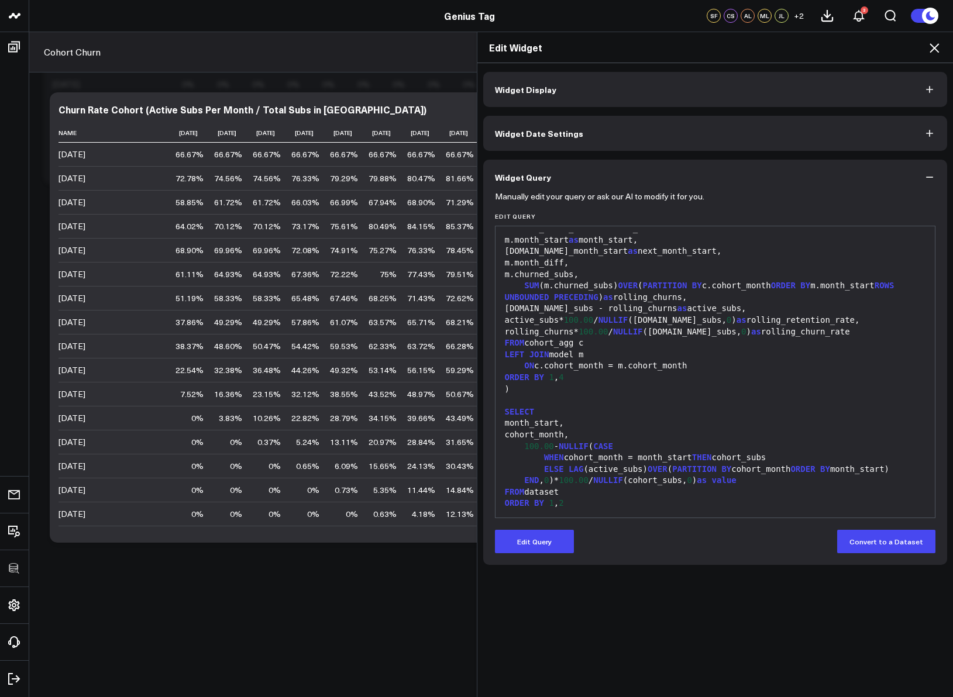
click at [542, 543] on button "Edit Query" at bounding box center [534, 541] width 79 height 23
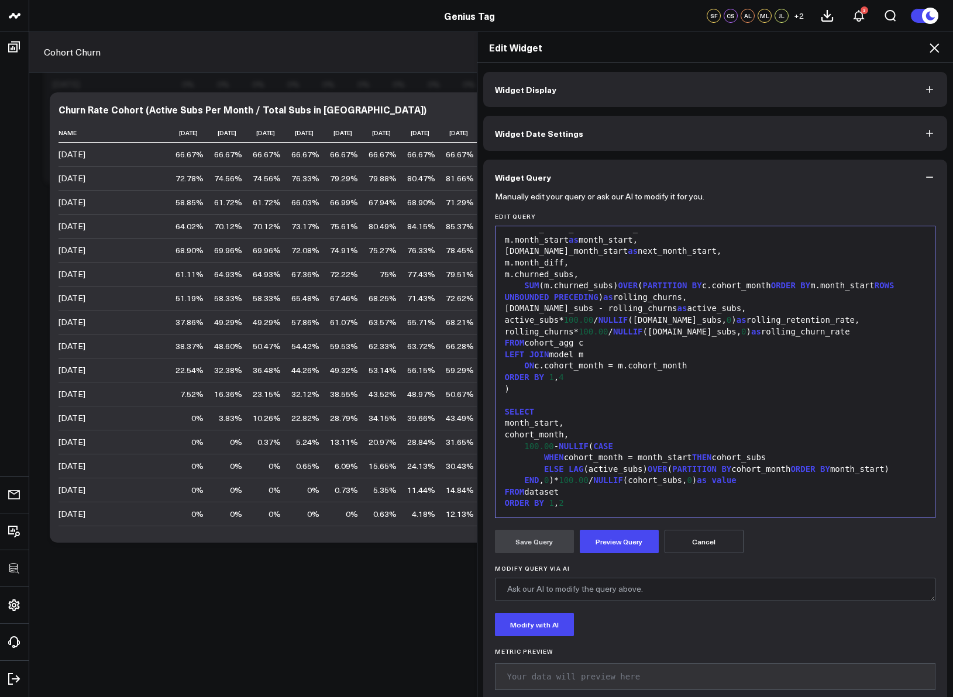
click at [601, 501] on div "ORDER BY 1 , 2" at bounding box center [715, 504] width 428 height 12
click at [554, 447] on div "100.00 - NULLIF ( CASE" at bounding box center [715, 447] width 428 height 12
click at [563, 446] on div "100.00 - NULLIF ( CASE" at bounding box center [715, 447] width 428 height 12
click at [711, 481] on div "END , 0 )* 100.00 / NULLIF (cohort_subs, 0 ) as value" at bounding box center [715, 481] width 428 height 12
click at [635, 550] on button "Preview Query" at bounding box center [619, 541] width 79 height 23
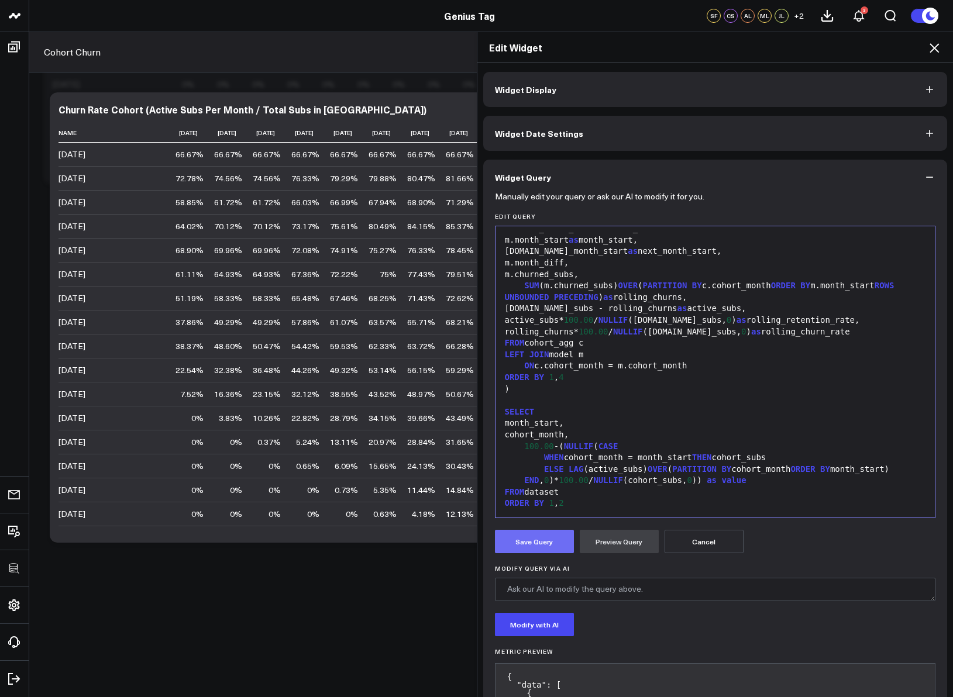
click at [540, 542] on button "Save Query" at bounding box center [534, 541] width 79 height 23
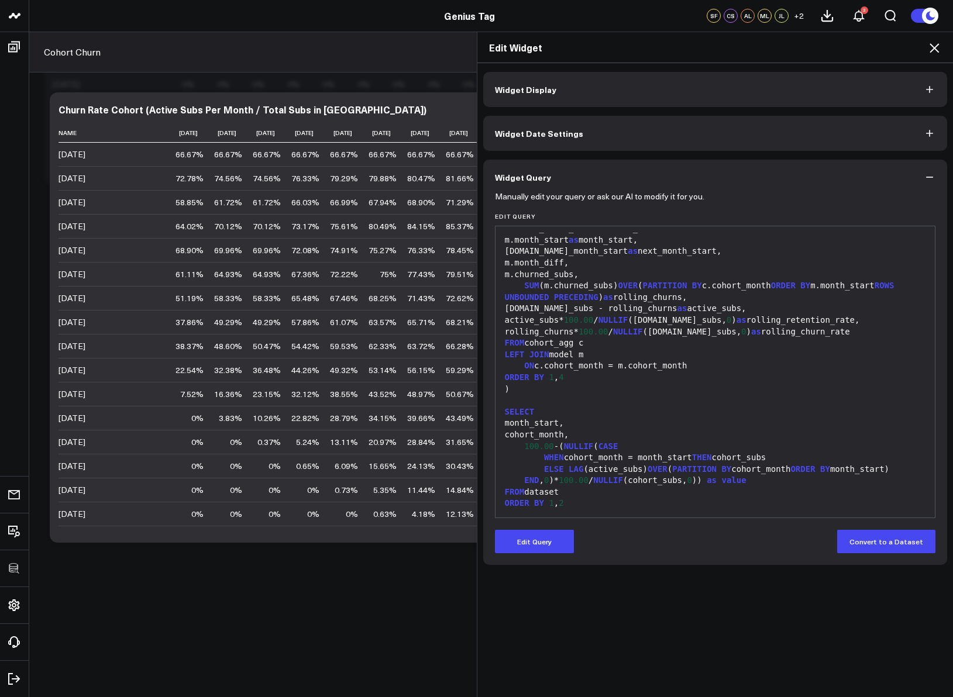
scroll to position [808, 0]
click at [540, 542] on button "Edit Query" at bounding box center [534, 541] width 79 height 23
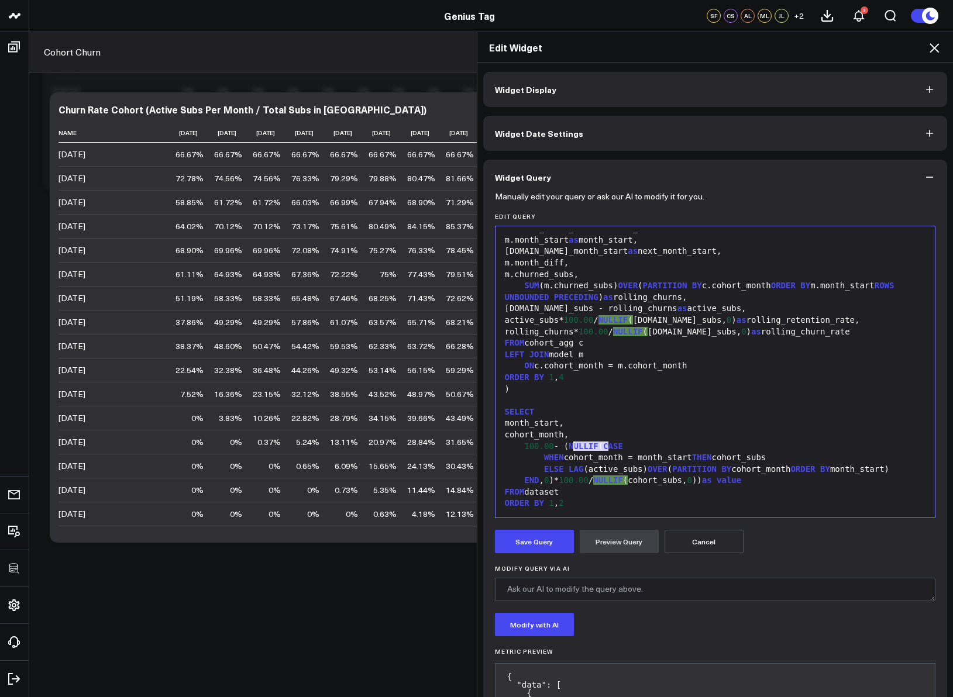
drag, startPoint x: 601, startPoint y: 446, endPoint x: 567, endPoint y: 447, distance: 34.0
click at [567, 447] on div "100.00 - ( NULLIF ( CASE" at bounding box center [715, 447] width 428 height 12
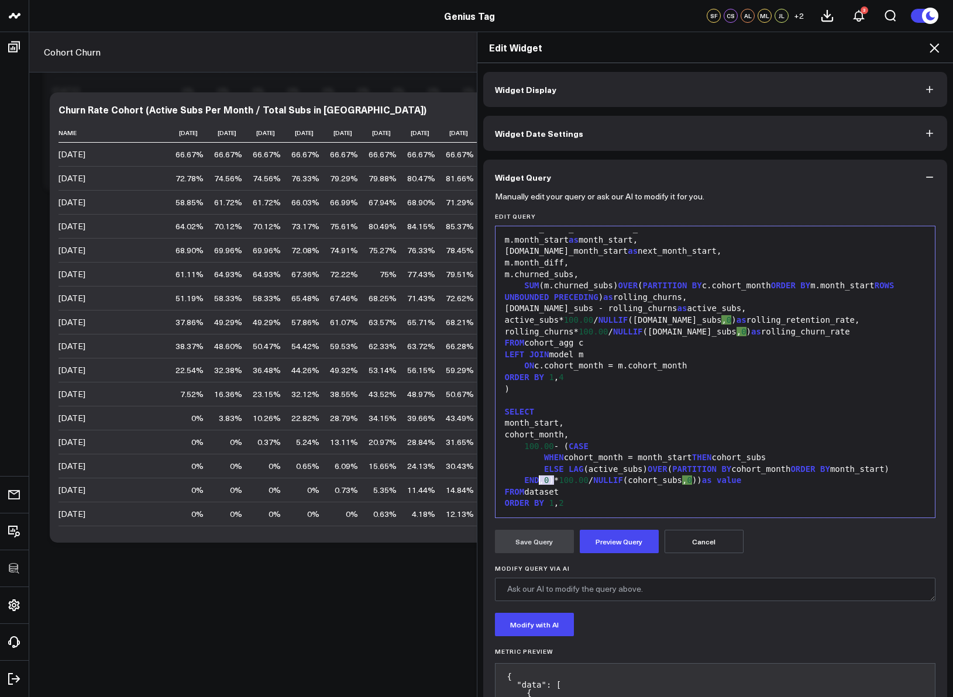
drag, startPoint x: 549, startPoint y: 480, endPoint x: 571, endPoint y: 494, distance: 25.8
click at [611, 542] on button "Preview Query" at bounding box center [619, 541] width 79 height 23
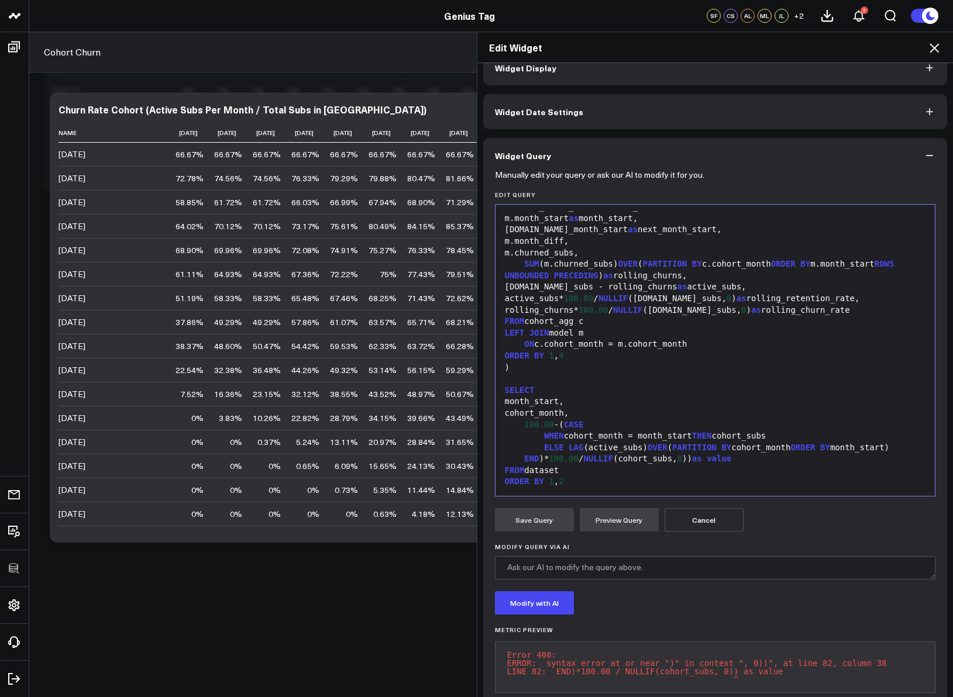
scroll to position [29, 0]
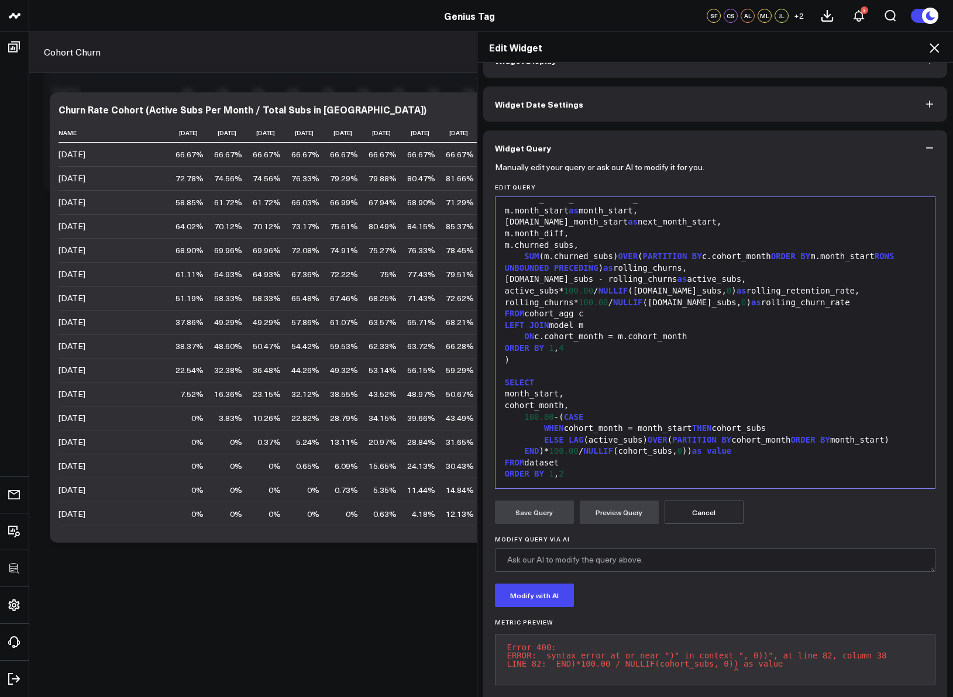
click at [701, 451] on div "END ) * 100.00 / NULLIF (cohort_subs, 0 )) as value" at bounding box center [715, 452] width 428 height 12
click at [538, 452] on div "END )* 100.00 / NULLIF ( cohort_subs, 0 ) as value" at bounding box center [715, 452] width 428 height 12
click at [563, 417] on span "(" at bounding box center [561, 416] width 5 height 9
click at [696, 450] on div "END )* 100.00 / NULLIF (cohort_subs, 0 ) as value" at bounding box center [715, 452] width 428 height 12
click at [616, 500] on form "Manually edit your query or ask our AI to modify it for you. Edit Query Selecti…" at bounding box center [715, 430] width 441 height 528
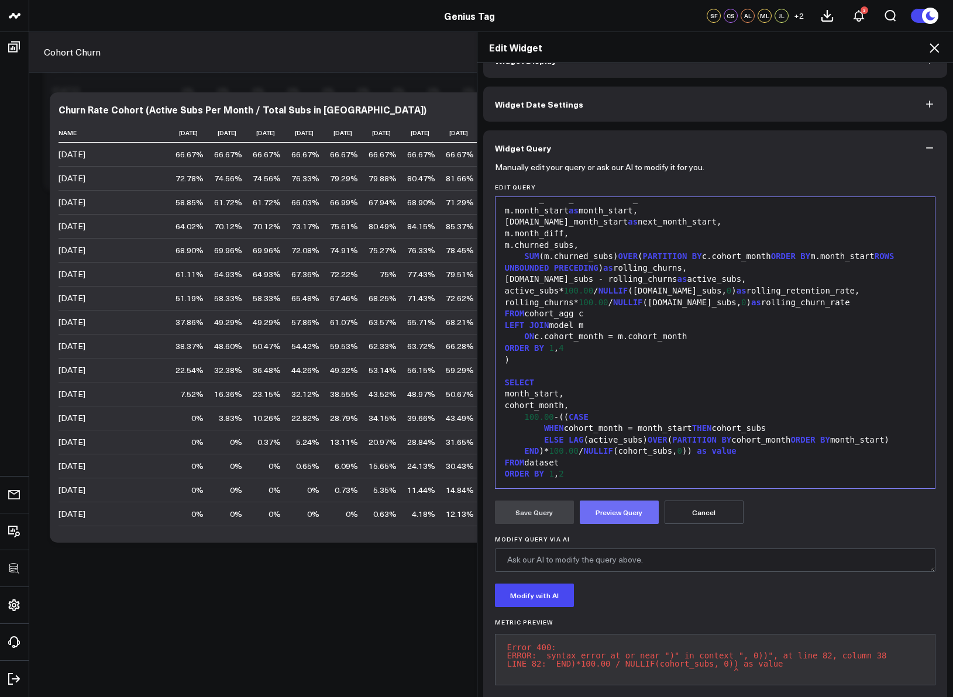
click at [616, 506] on button "Preview Query" at bounding box center [619, 512] width 79 height 23
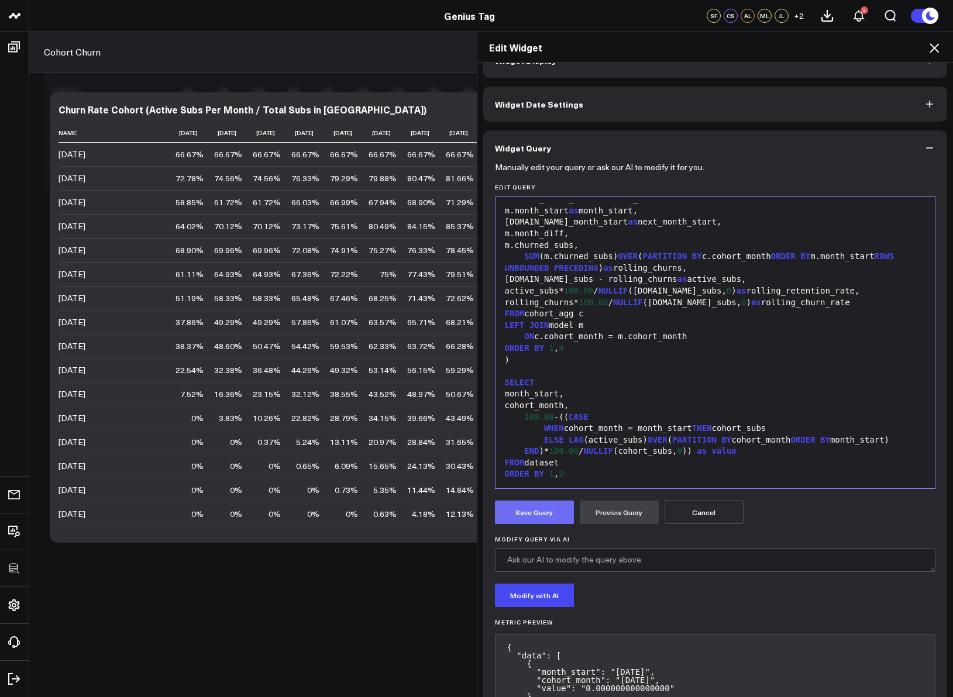
click at [534, 521] on button "Save Query" at bounding box center [534, 512] width 79 height 23
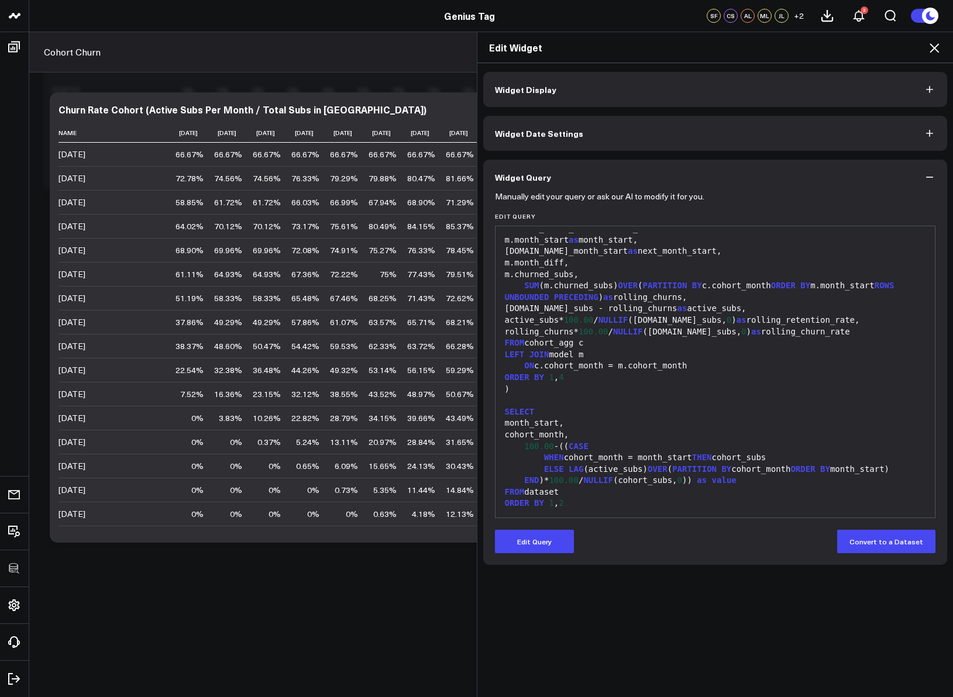
scroll to position [0, 0]
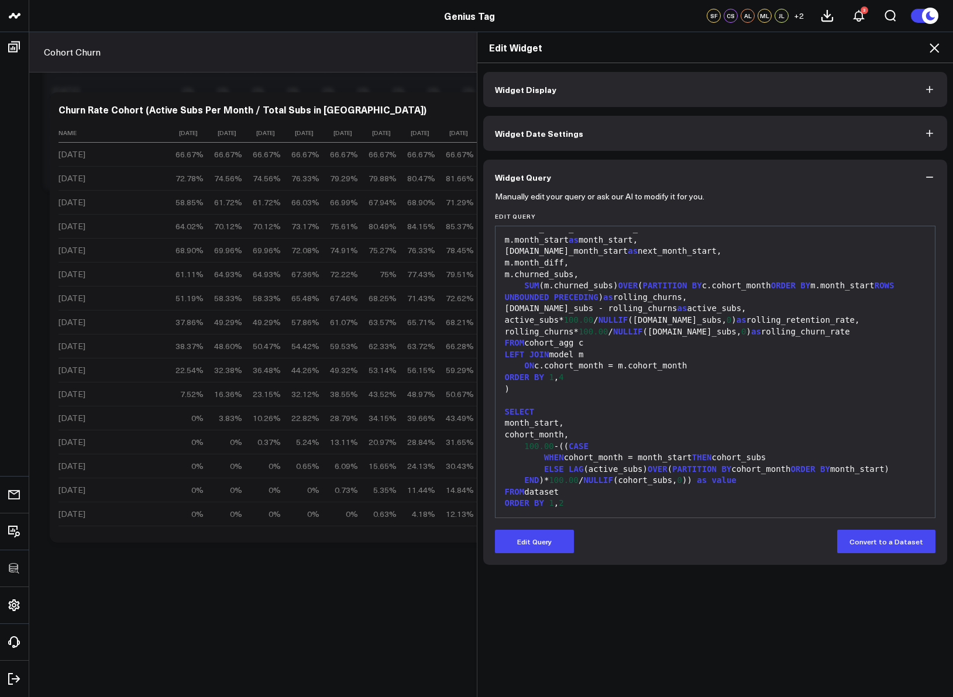
click at [936, 50] on icon at bounding box center [933, 47] width 9 height 9
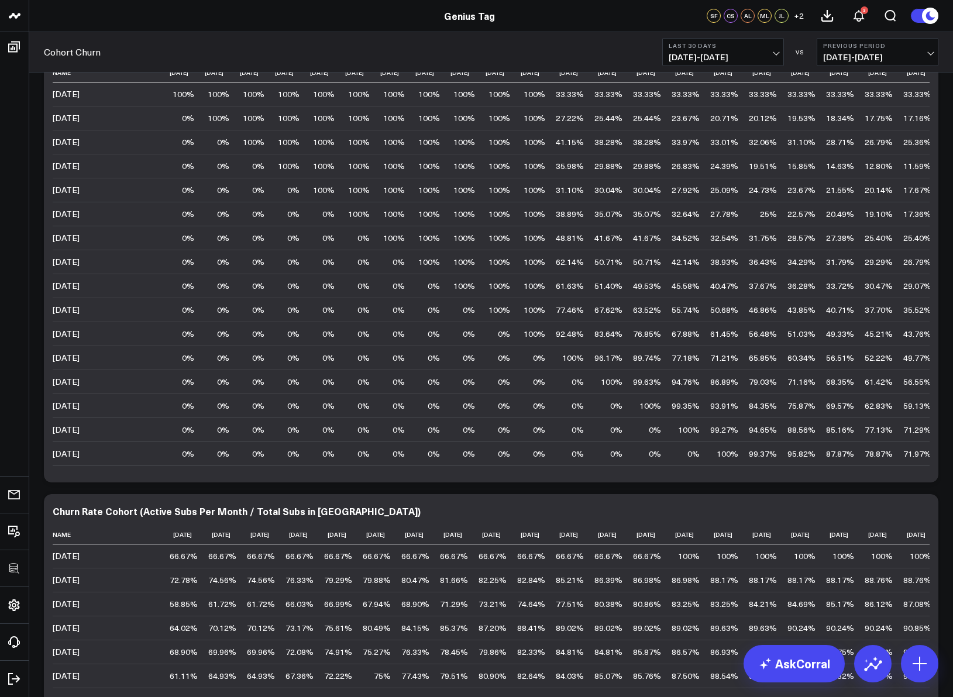
scroll to position [757, 0]
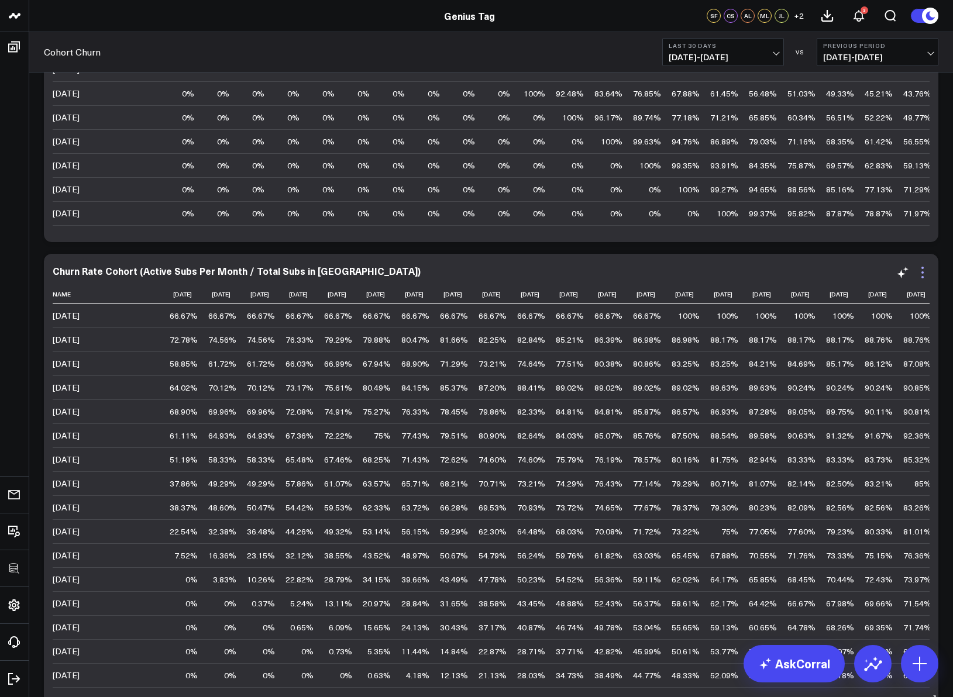
click at [925, 275] on icon at bounding box center [922, 273] width 14 height 14
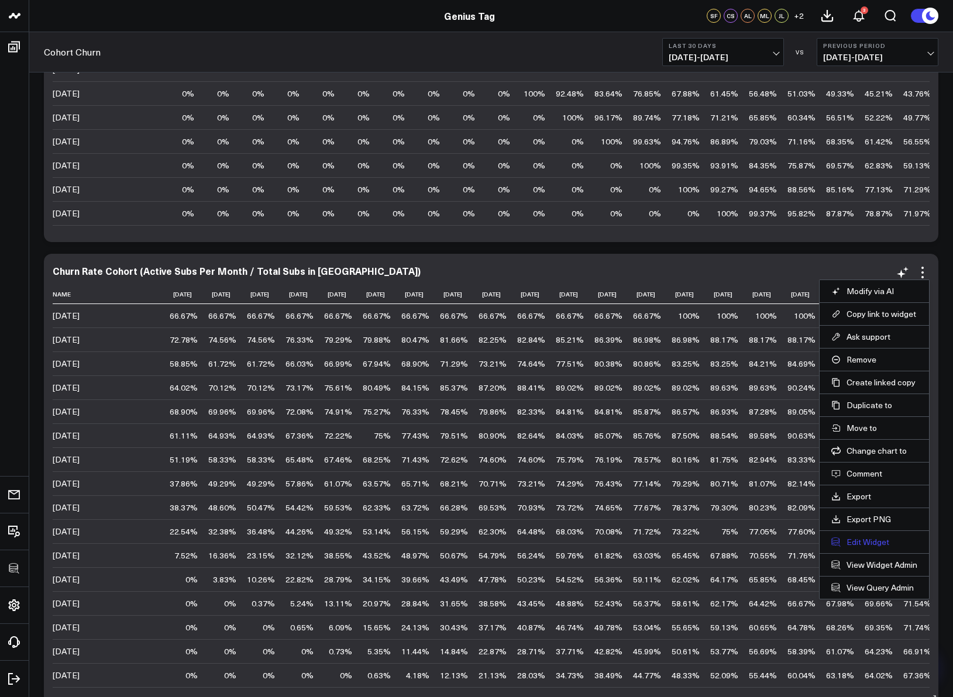
click at [855, 543] on button "Edit Widget" at bounding box center [874, 542] width 86 height 11
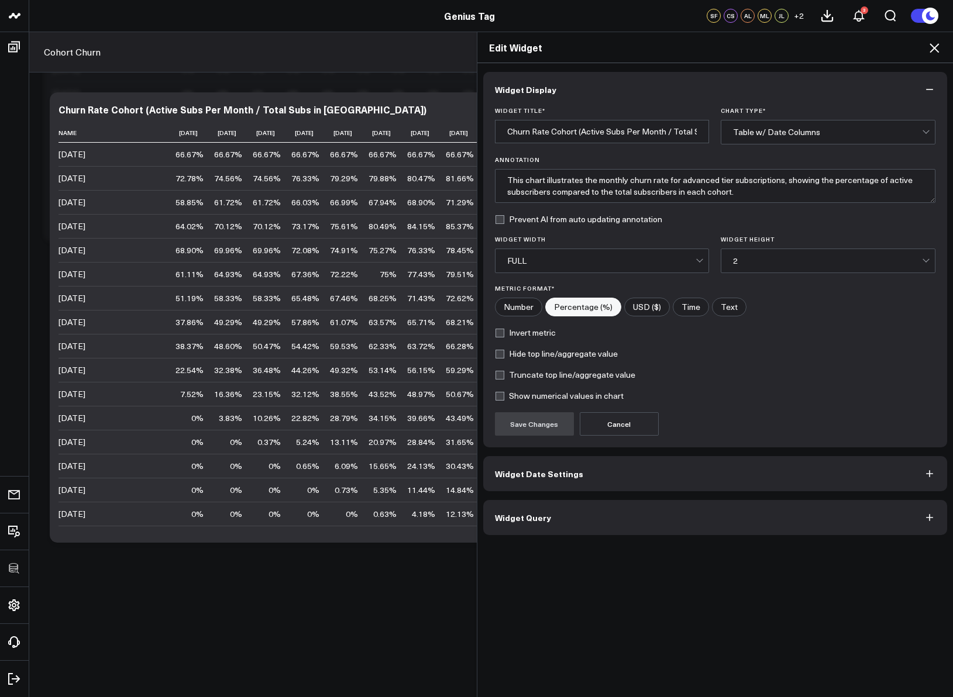
click at [529, 508] on button "Widget Query" at bounding box center [715, 517] width 464 height 35
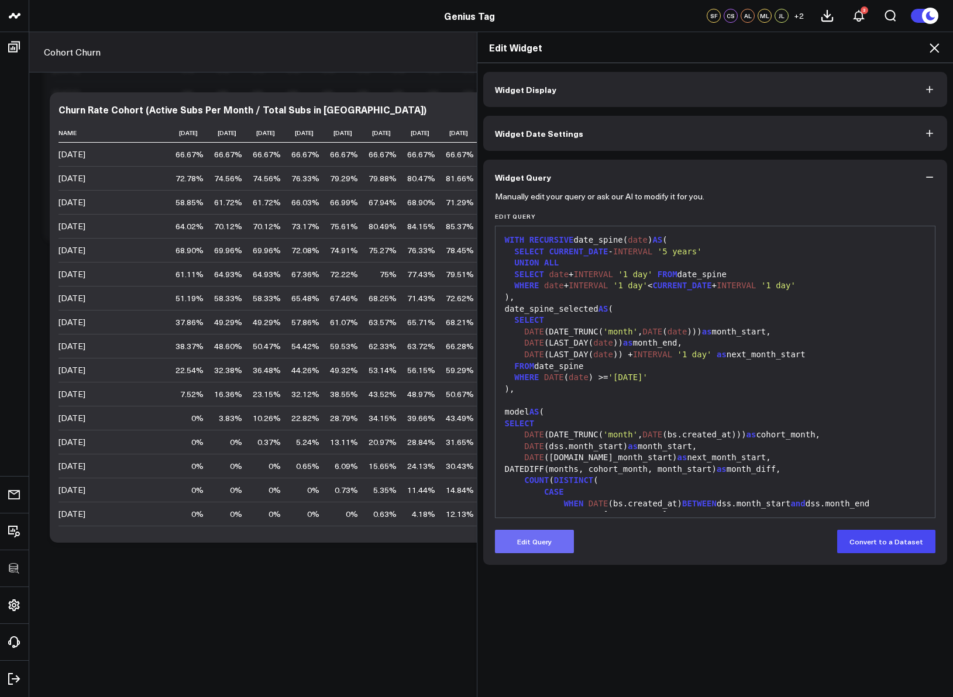
click at [526, 547] on button "Edit Query" at bounding box center [534, 541] width 79 height 23
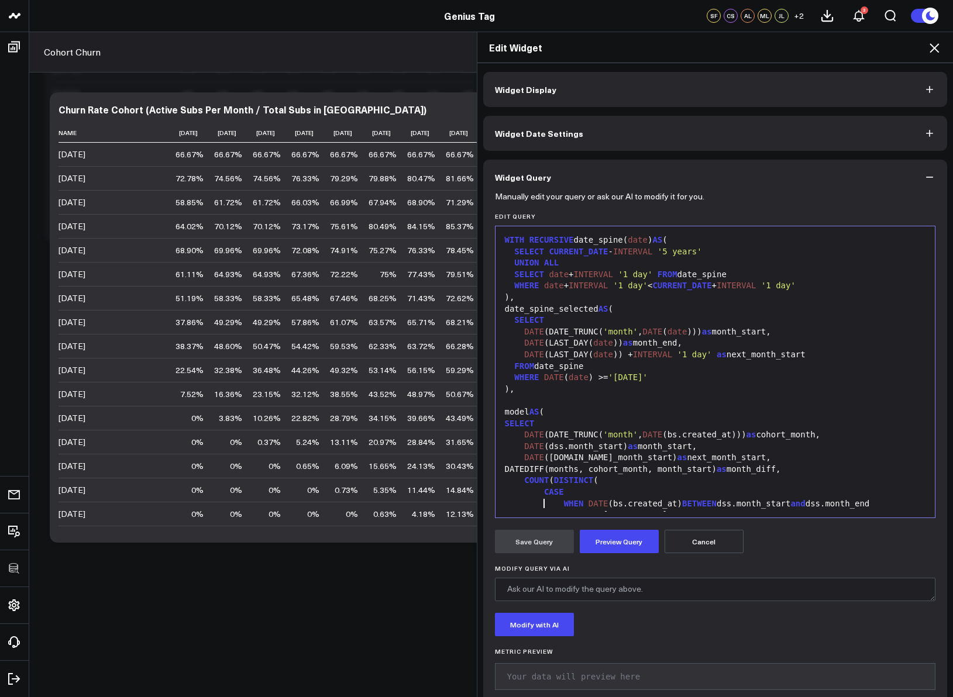
click at [533, 506] on div "WHEN DATE (bs.created_at) BETWEEN dss.month_start and dss.month_end" at bounding box center [715, 504] width 428 height 12
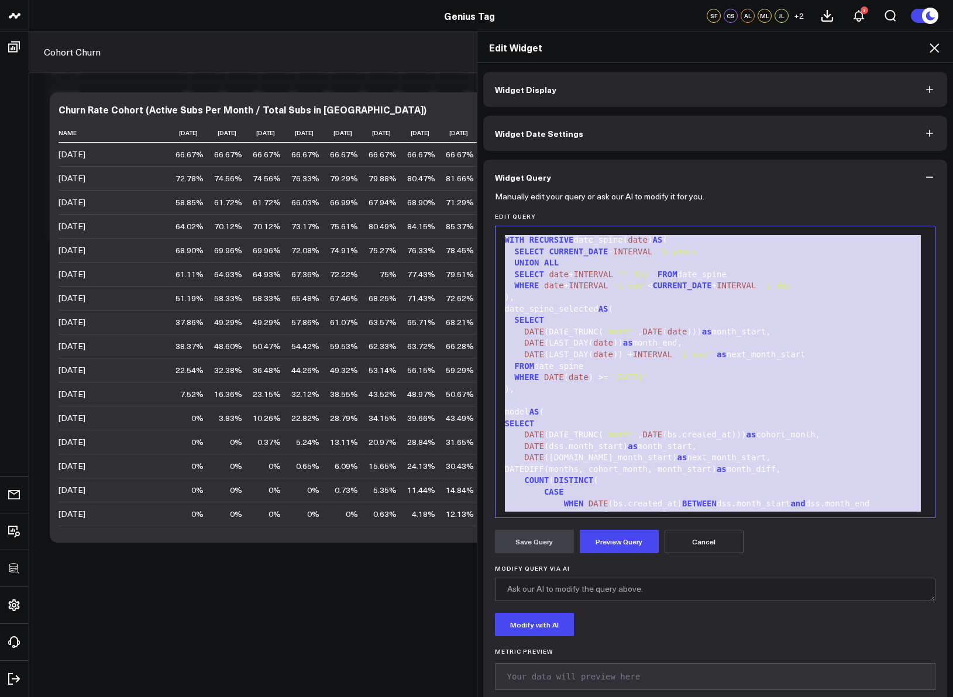
copy div "WITH RECURSIVE date_spine( date ) AS ( SELECT CURRENT_DATE - INTERVAL '5 years'…"
click at [816, 352] on div "DATE (LAST_DAY( date )) + INTERVAL '1 day' as next_month_start" at bounding box center [715, 355] width 428 height 12
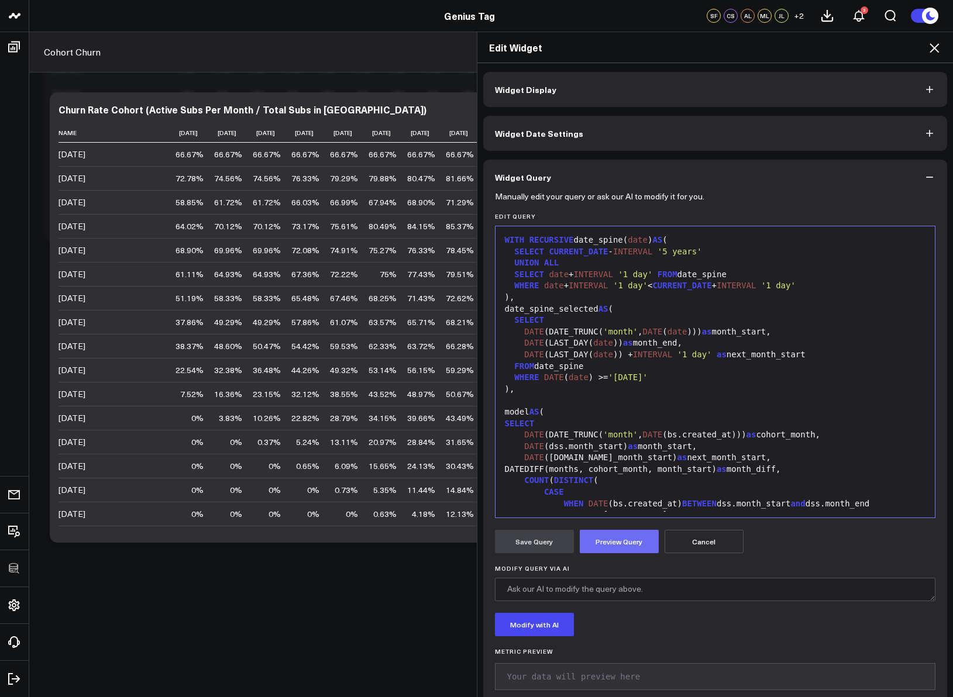
scroll to position [709, 0]
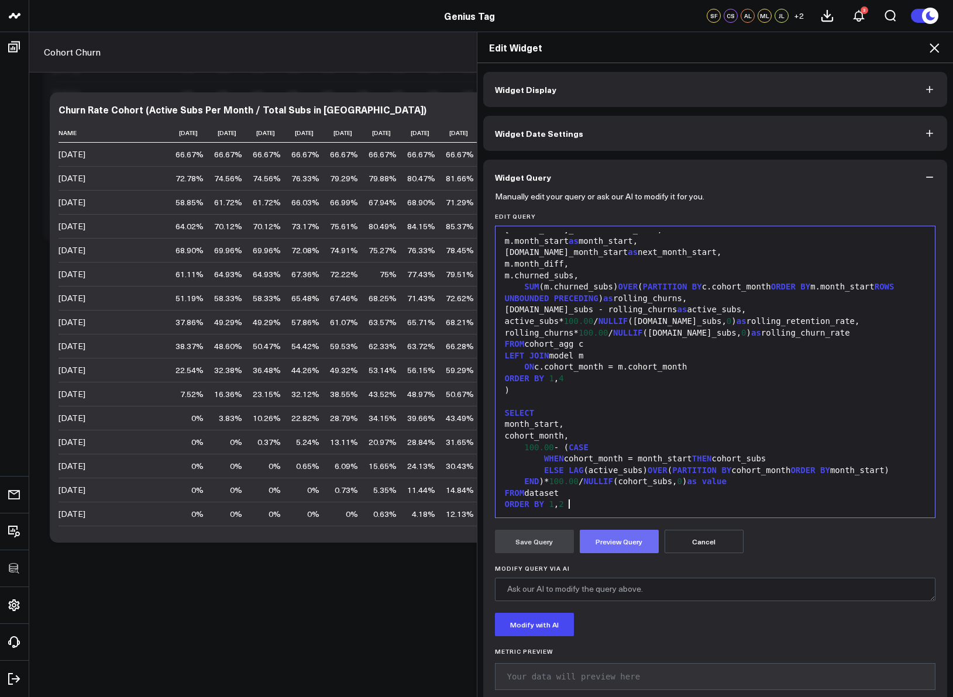
click at [592, 546] on button "Preview Query" at bounding box center [619, 541] width 79 height 23
click at [520, 541] on button "Save Query" at bounding box center [534, 541] width 79 height 23
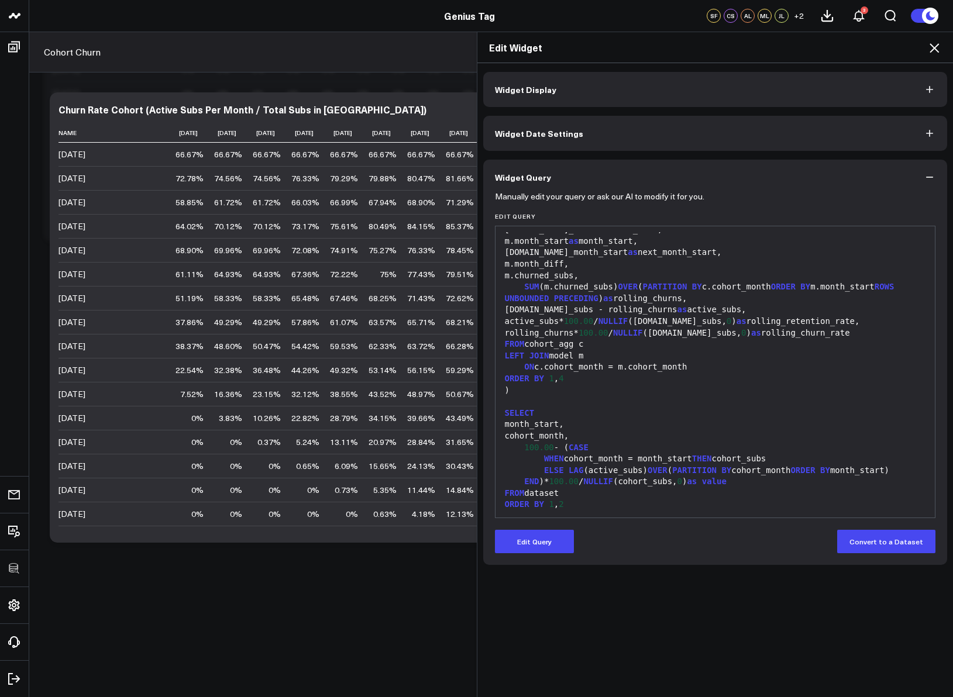
click at [928, 49] on icon at bounding box center [934, 48] width 14 height 14
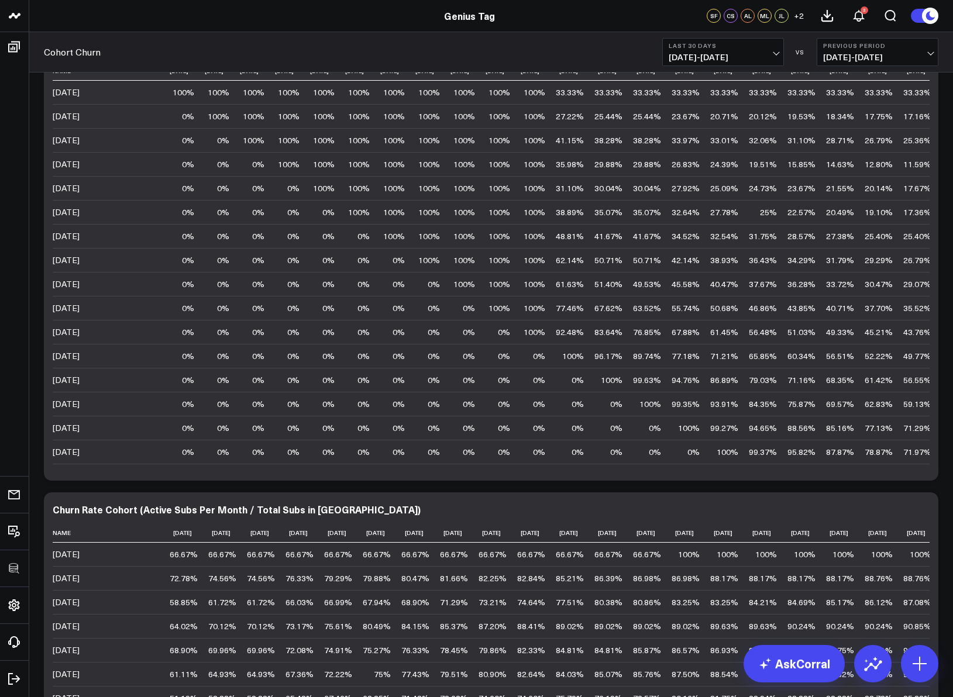
scroll to position [787, 0]
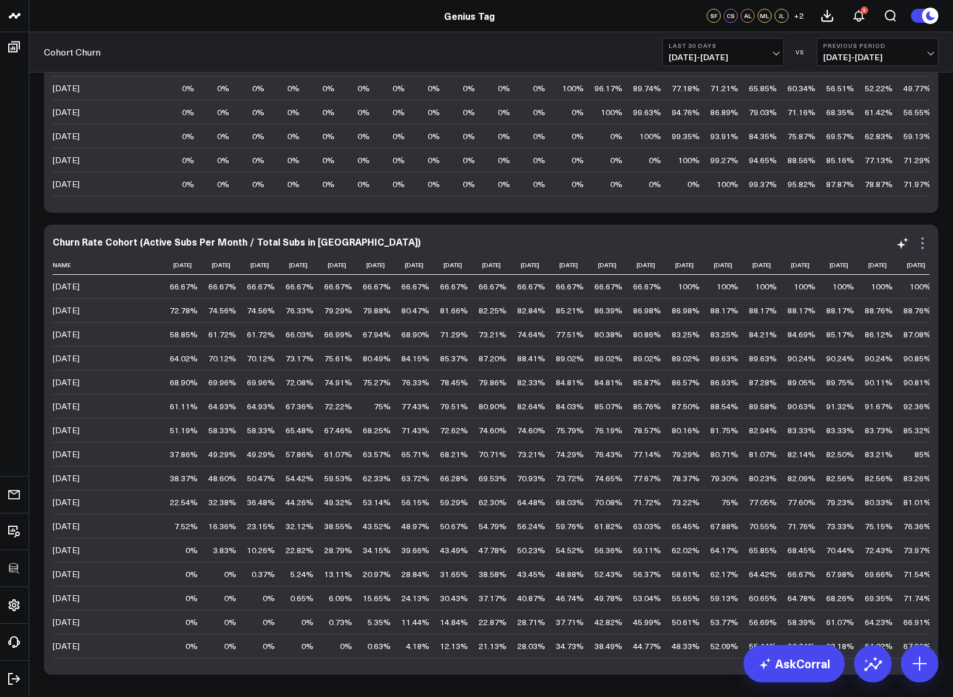
click at [921, 242] on icon at bounding box center [922, 243] width 14 height 14
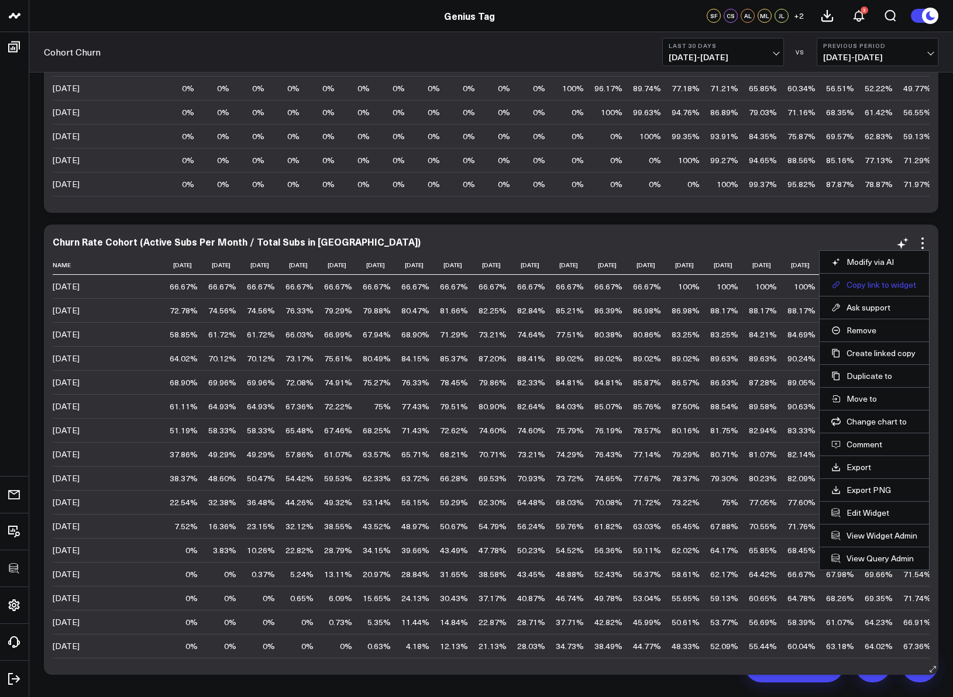
click at [876, 285] on button "Copy link to widget" at bounding box center [874, 285] width 86 height 11
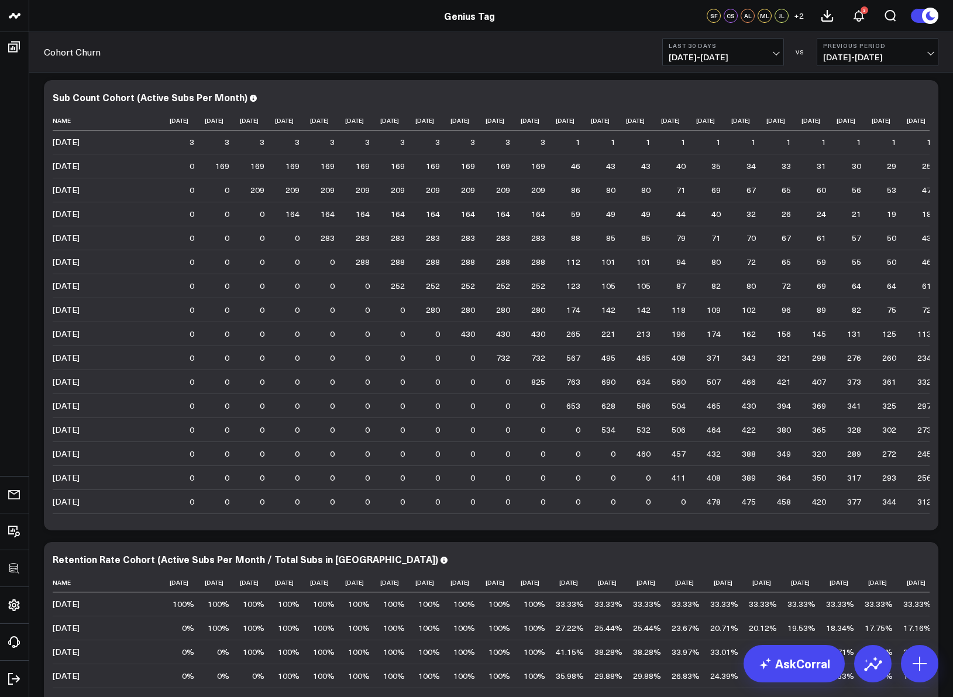
scroll to position [0, 0]
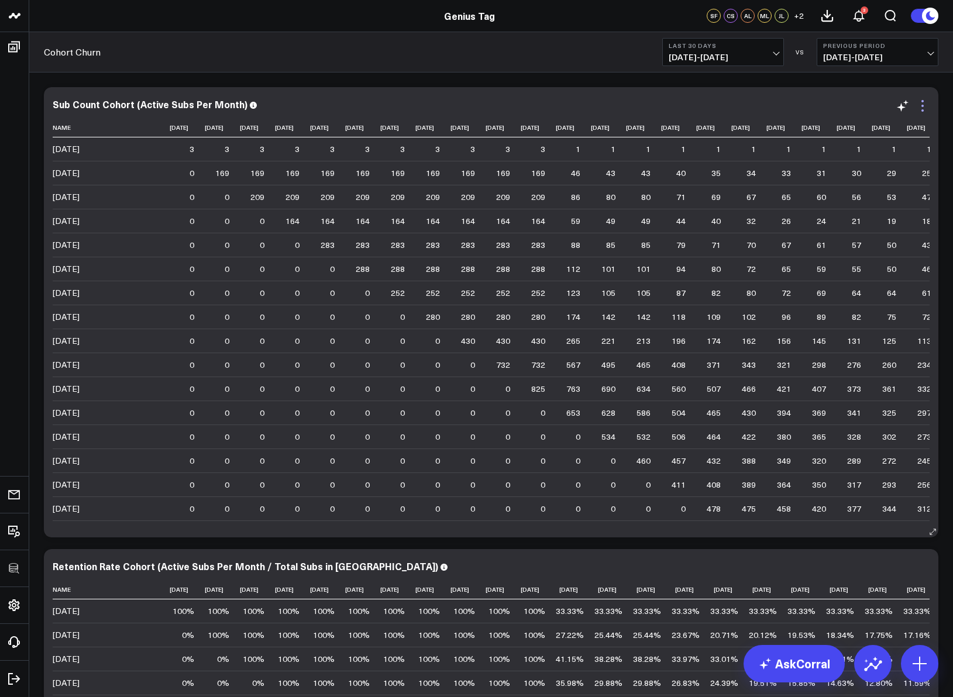
click at [924, 109] on icon at bounding box center [922, 106] width 14 height 14
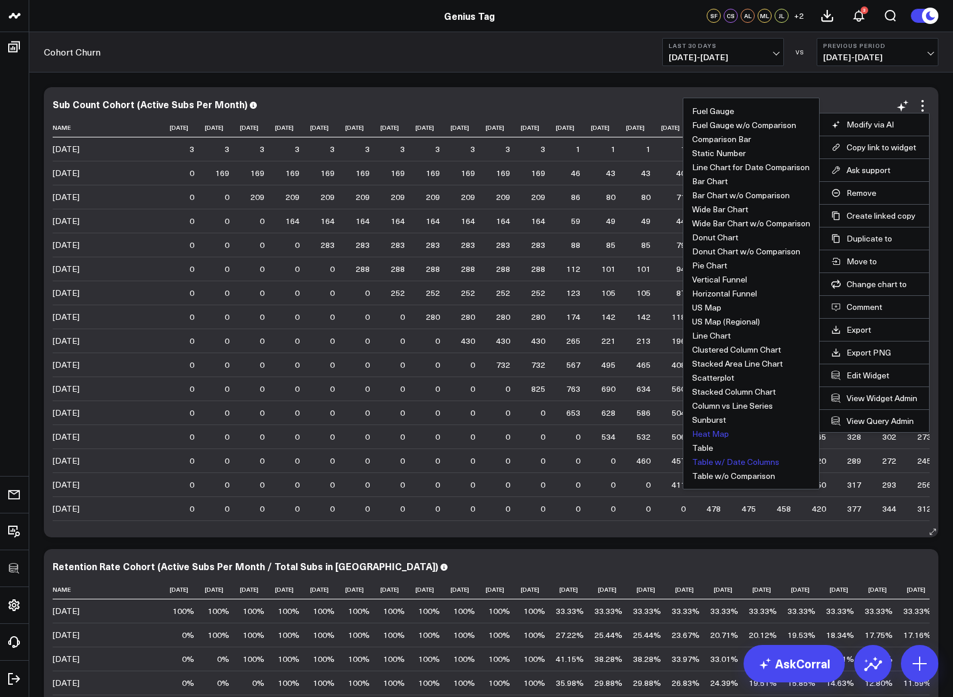
click at [704, 430] on button "Heat Map" at bounding box center [710, 434] width 37 height 8
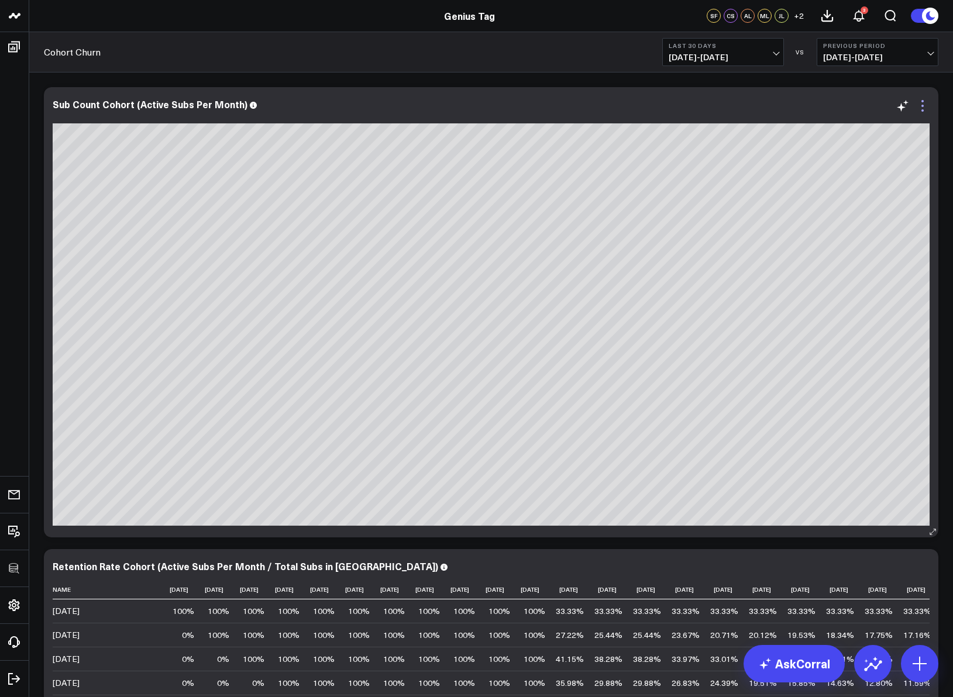
click at [925, 105] on icon at bounding box center [922, 106] width 14 height 14
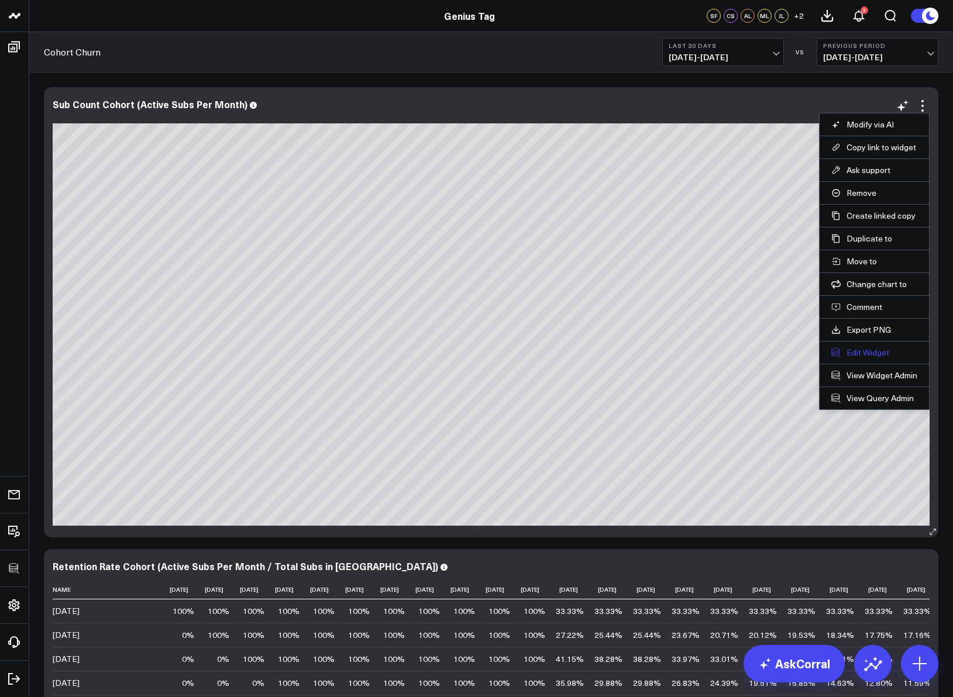
click at [876, 347] on button "Edit Widget" at bounding box center [874, 352] width 86 height 11
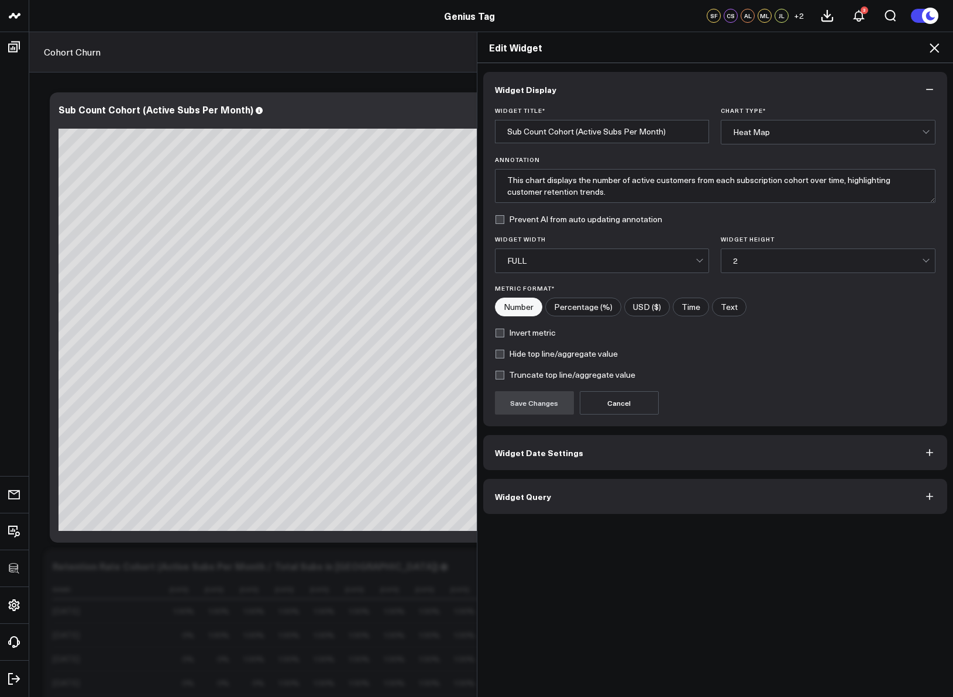
click at [572, 494] on button "Widget Query" at bounding box center [715, 496] width 464 height 35
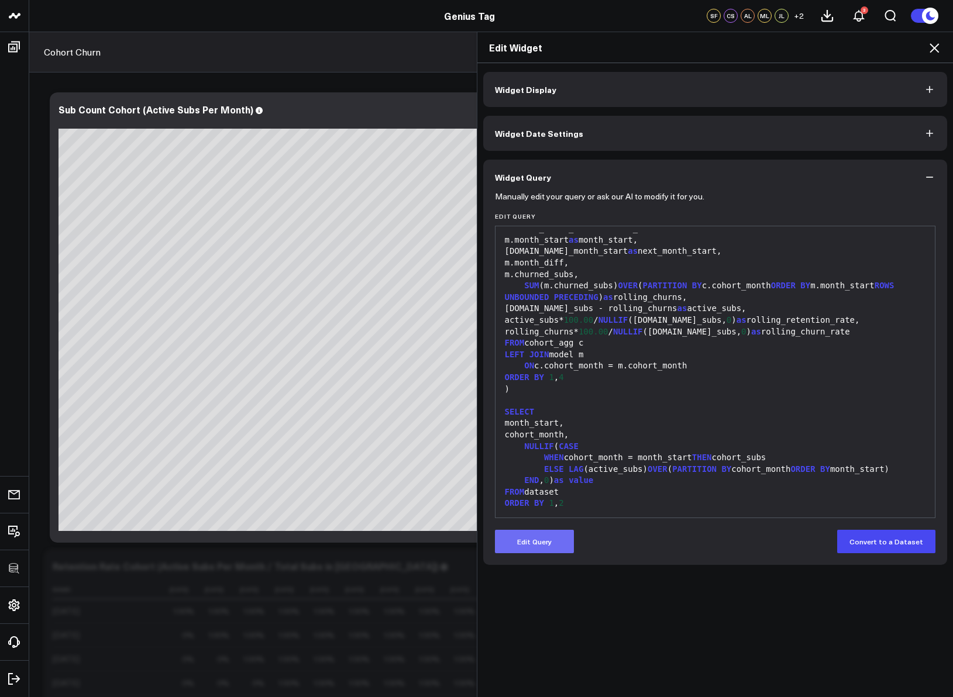
scroll to position [840, 0]
click at [534, 552] on button "Edit Query" at bounding box center [534, 541] width 79 height 23
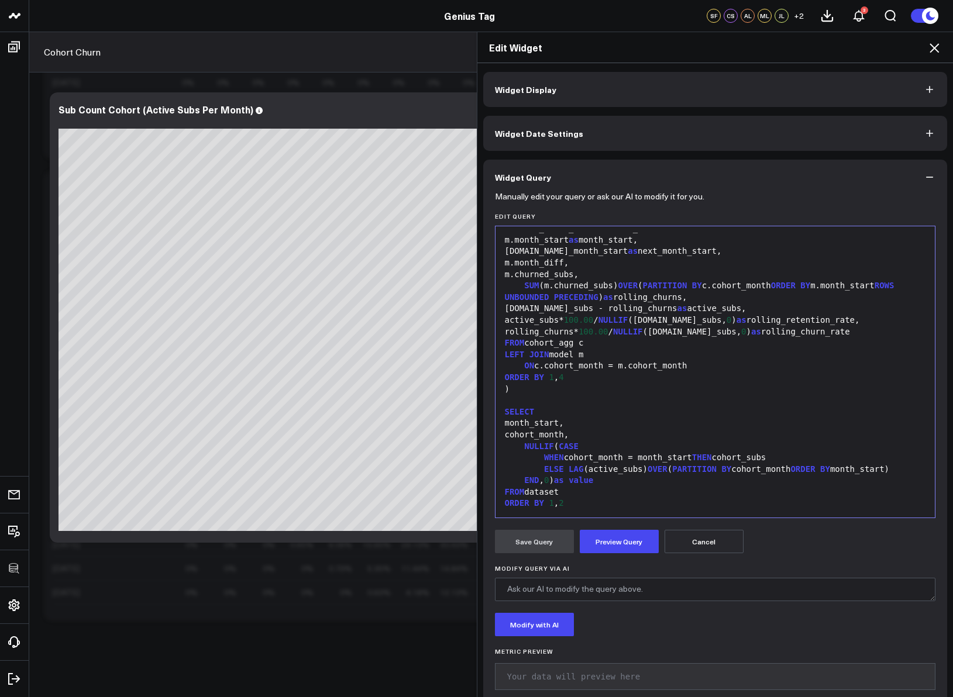
scroll to position [21, 0]
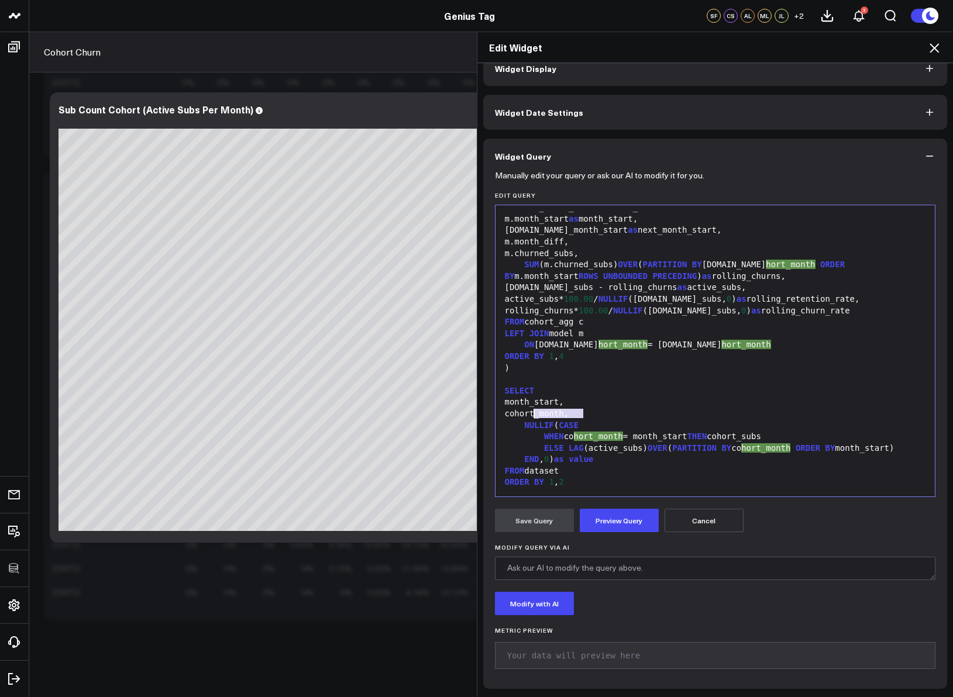
drag, startPoint x: 579, startPoint y: 415, endPoint x: 529, endPoint y: 413, distance: 50.3
click at [529, 413] on div "cohort_month," at bounding box center [715, 414] width 428 height 12
click at [529, 412] on div "cohort_month," at bounding box center [715, 414] width 428 height 12
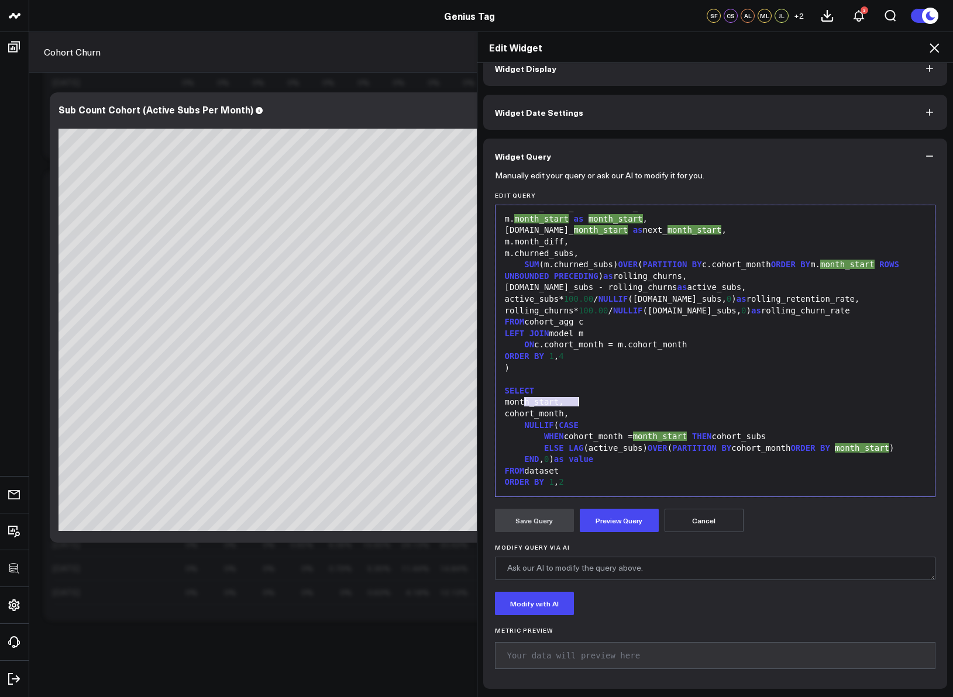
drag, startPoint x: 521, startPoint y: 404, endPoint x: 574, endPoint y: 399, distance: 54.0
click at [574, 399] on div "month_start," at bounding box center [715, 403] width 428 height 12
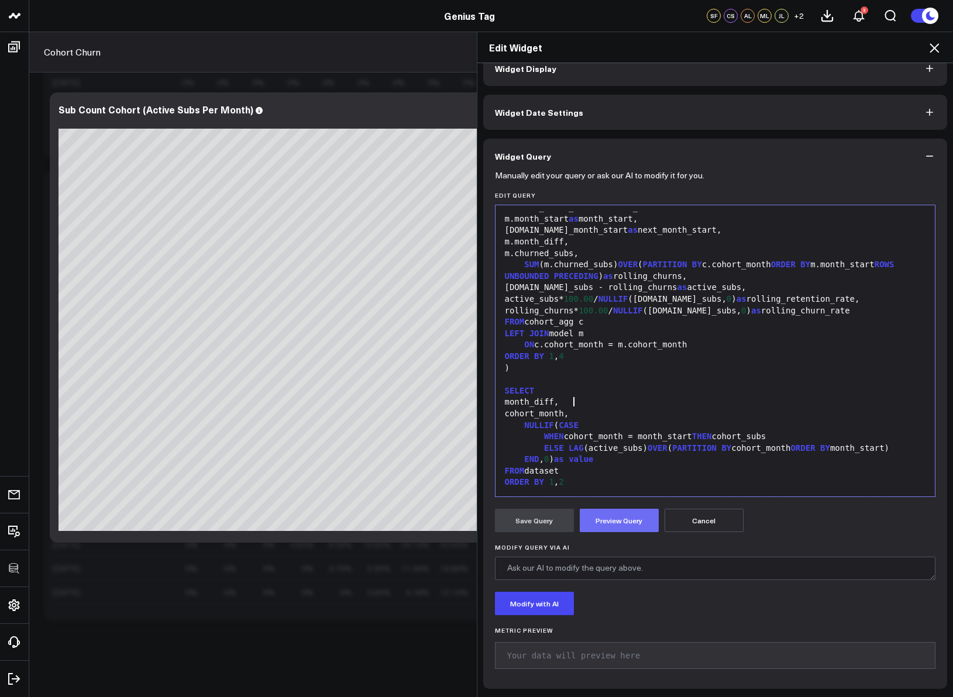
click at [611, 529] on button "Preview Query" at bounding box center [619, 520] width 79 height 23
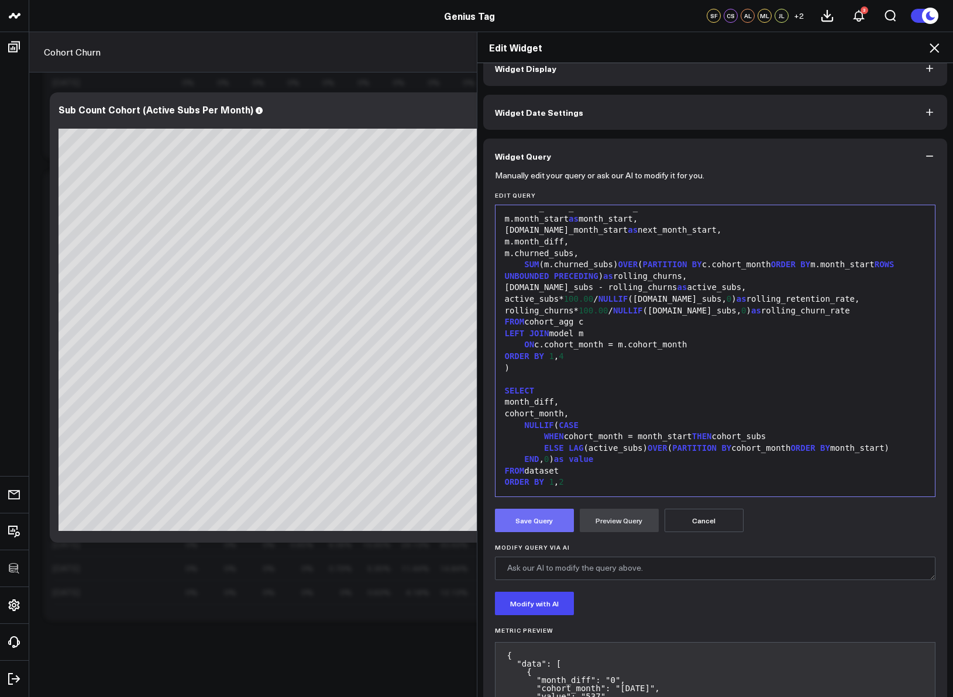
click at [527, 521] on button "Save Query" at bounding box center [534, 520] width 79 height 23
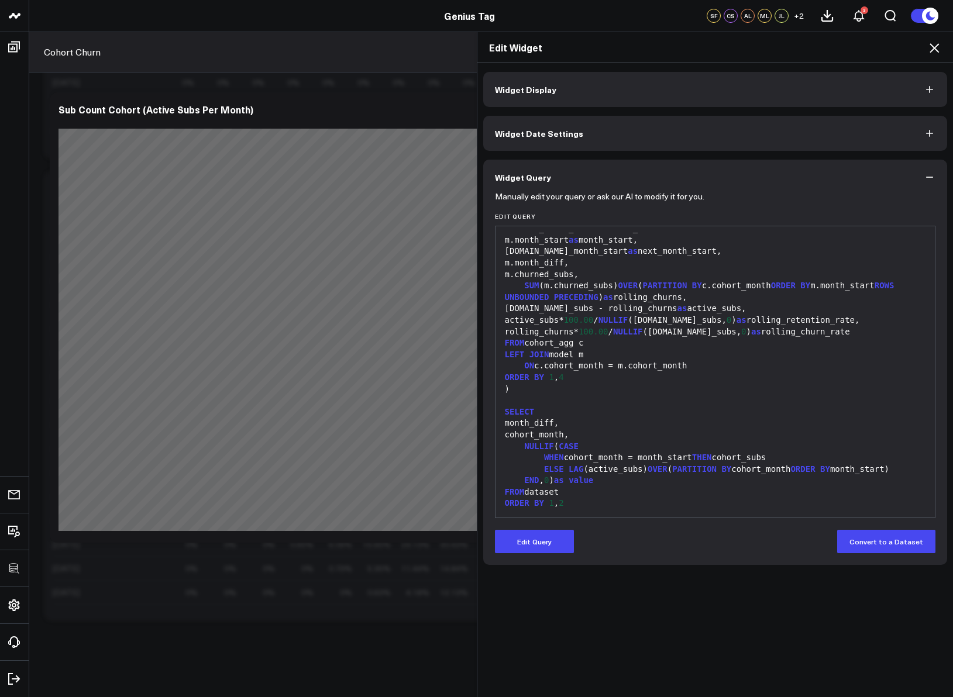
scroll to position [0, 0]
click at [932, 50] on icon at bounding box center [933, 47] width 9 height 9
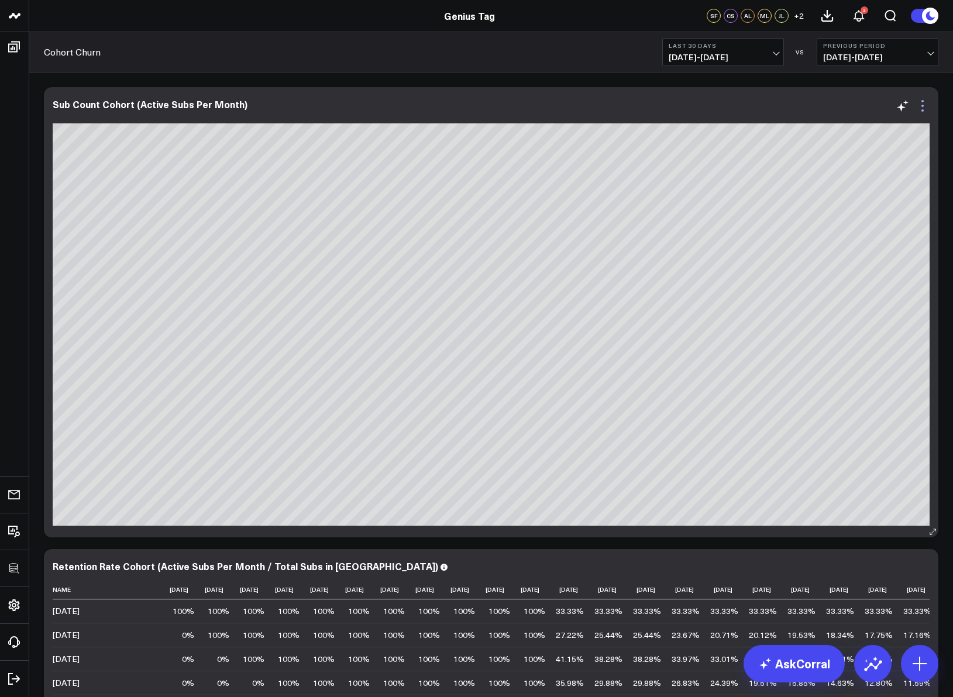
click at [924, 104] on icon at bounding box center [922, 106] width 14 height 14
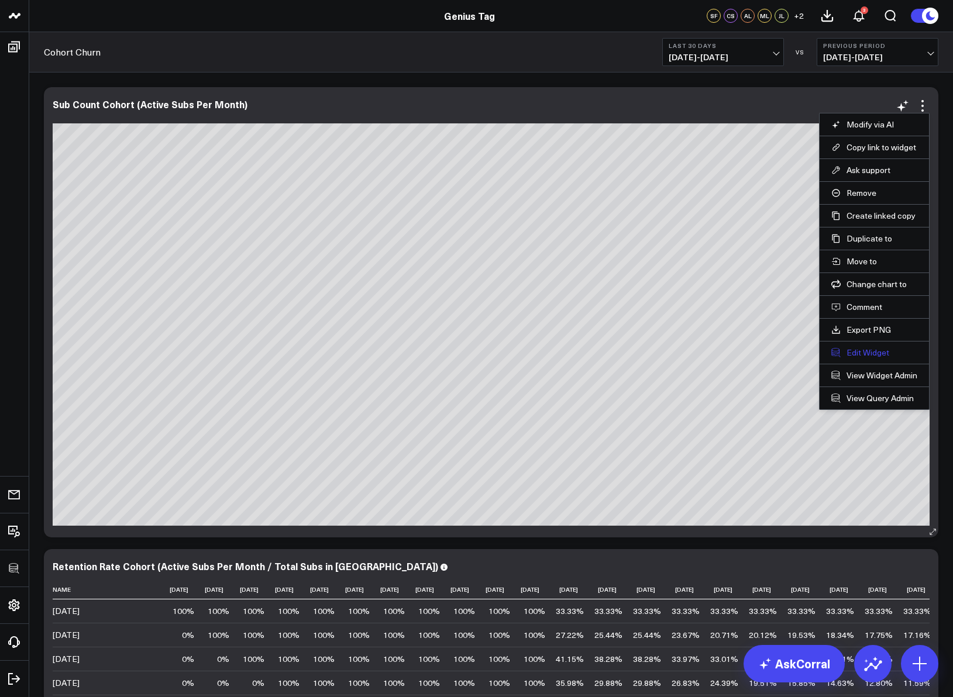
click at [870, 352] on button "Edit Widget" at bounding box center [874, 352] width 86 height 11
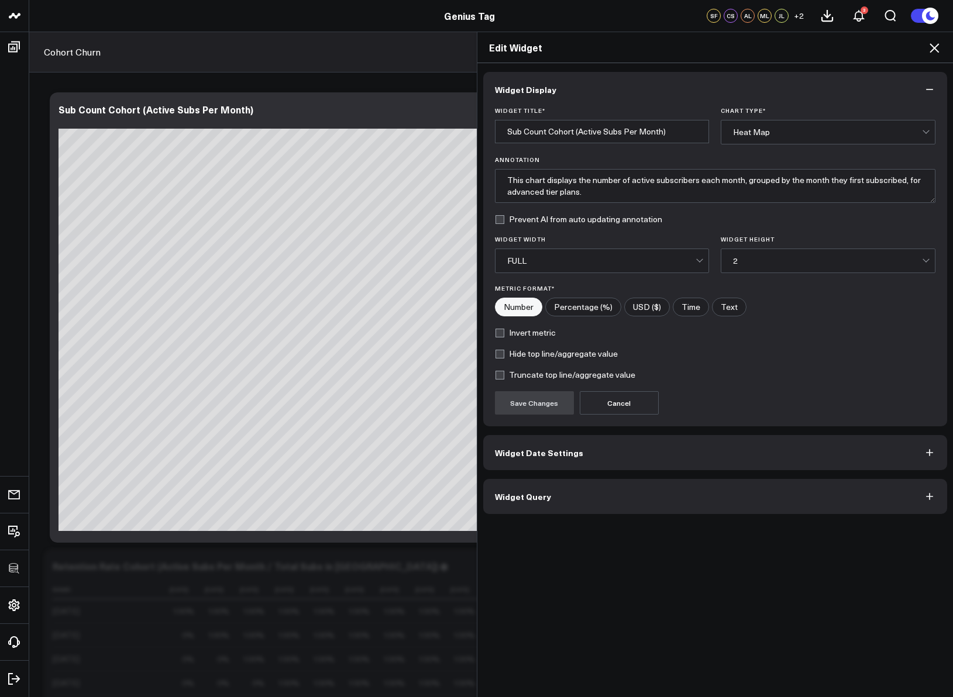
click at [568, 490] on button "Widget Query" at bounding box center [715, 496] width 464 height 35
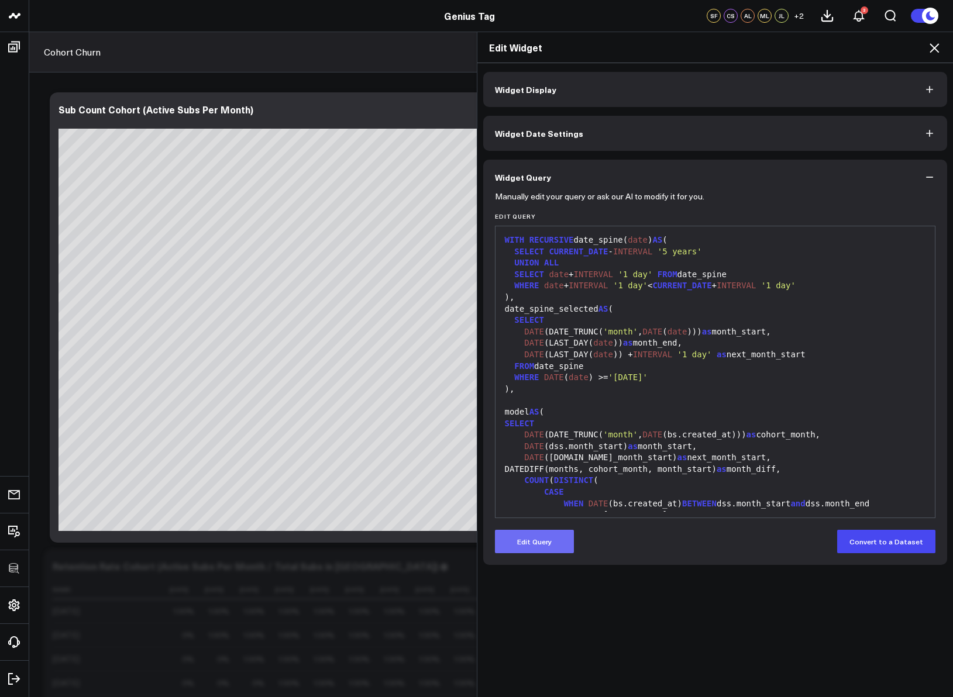
click at [529, 543] on button "Edit Query" at bounding box center [534, 541] width 79 height 23
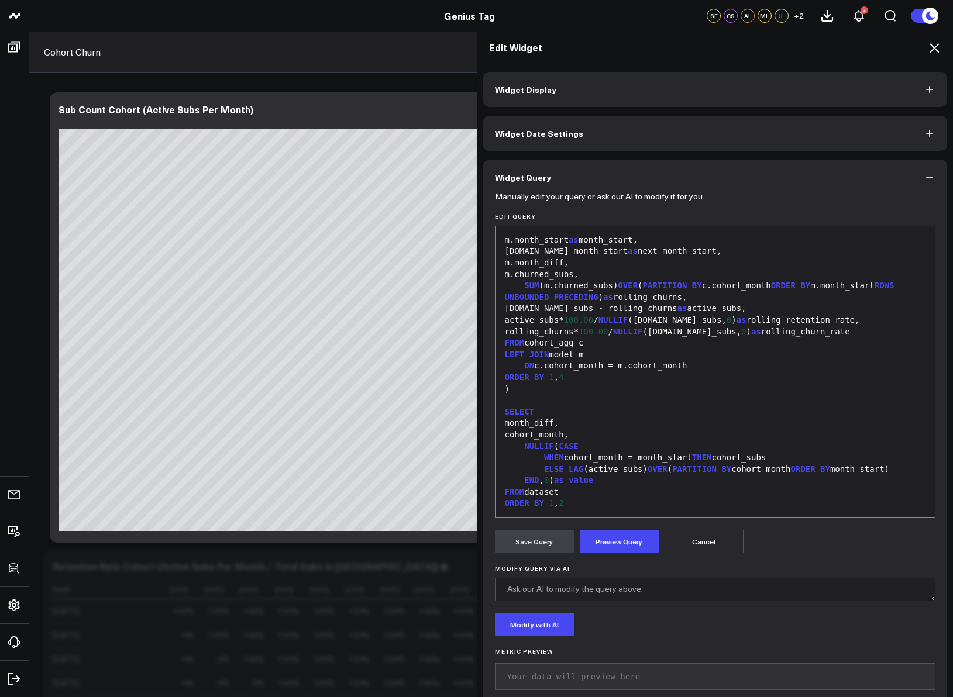
scroll to position [8, 0]
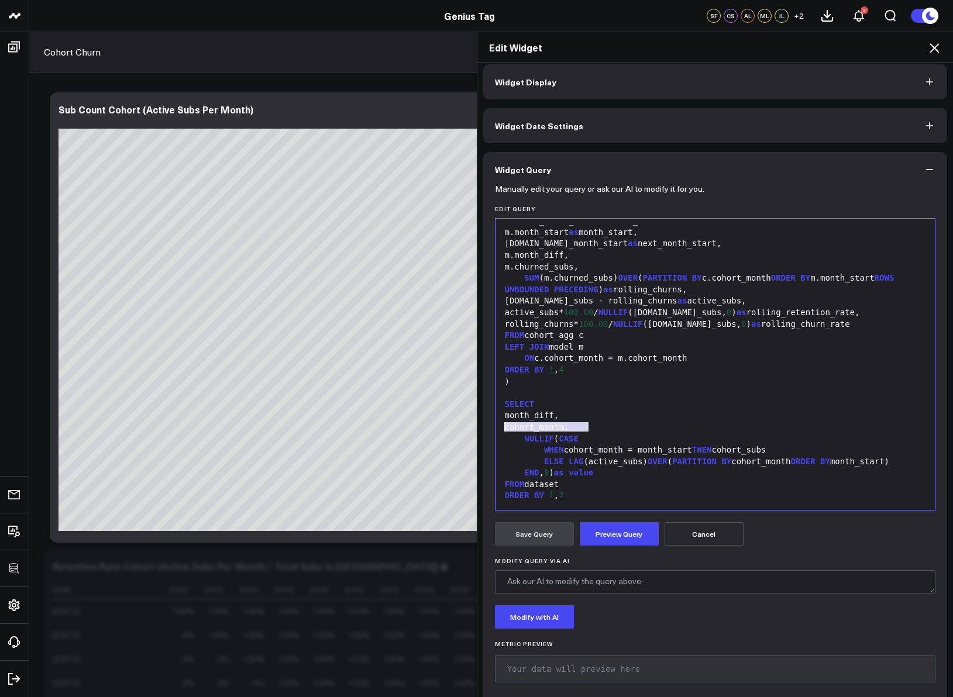
drag, startPoint x: 528, startPoint y: 431, endPoint x: 491, endPoint y: 432, distance: 36.9
click at [495, 432] on div "99 1 2 3 4 5 6 7 8 9 10 11 12 13 14 15 16 17 18 19 20 21 22 23 24 25 26 27 28 2…" at bounding box center [715, 364] width 441 height 292
click at [541, 404] on div "SELECT" at bounding box center [715, 405] width 428 height 12
click at [643, 418] on div "month_diff," at bounding box center [715, 416] width 428 height 12
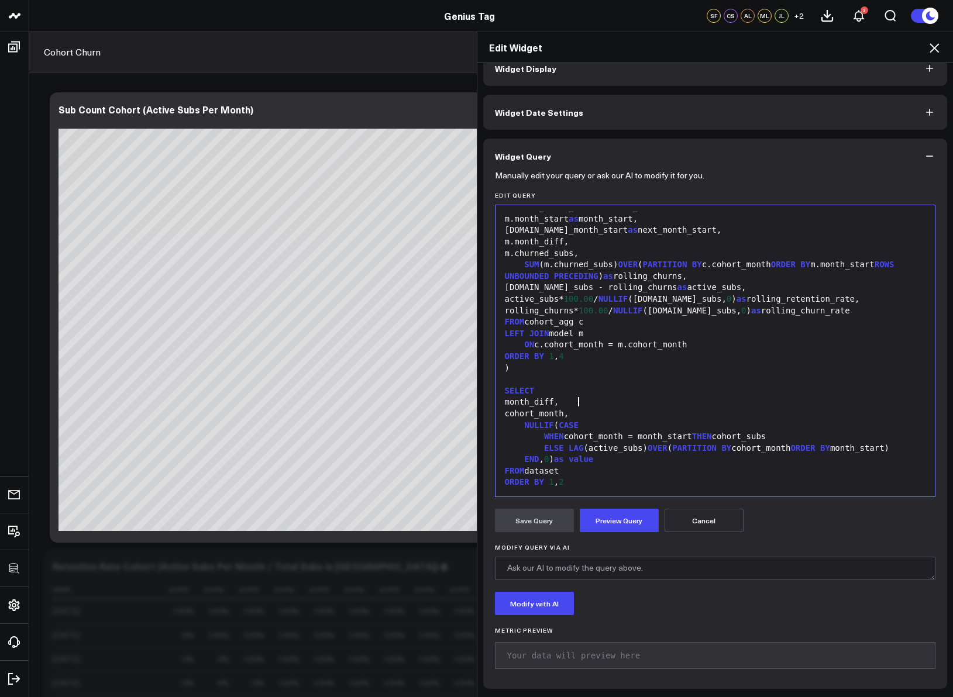
click at [609, 482] on div "ORDER BY 1 , 2" at bounding box center [715, 483] width 428 height 12
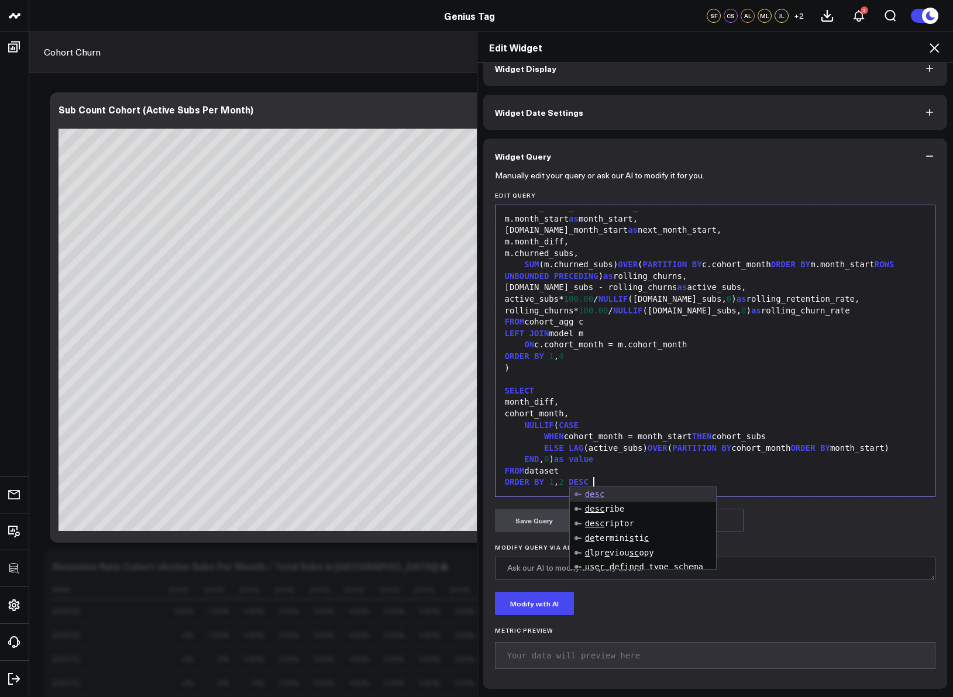
click at [549, 482] on span "1" at bounding box center [551, 481] width 5 height 9
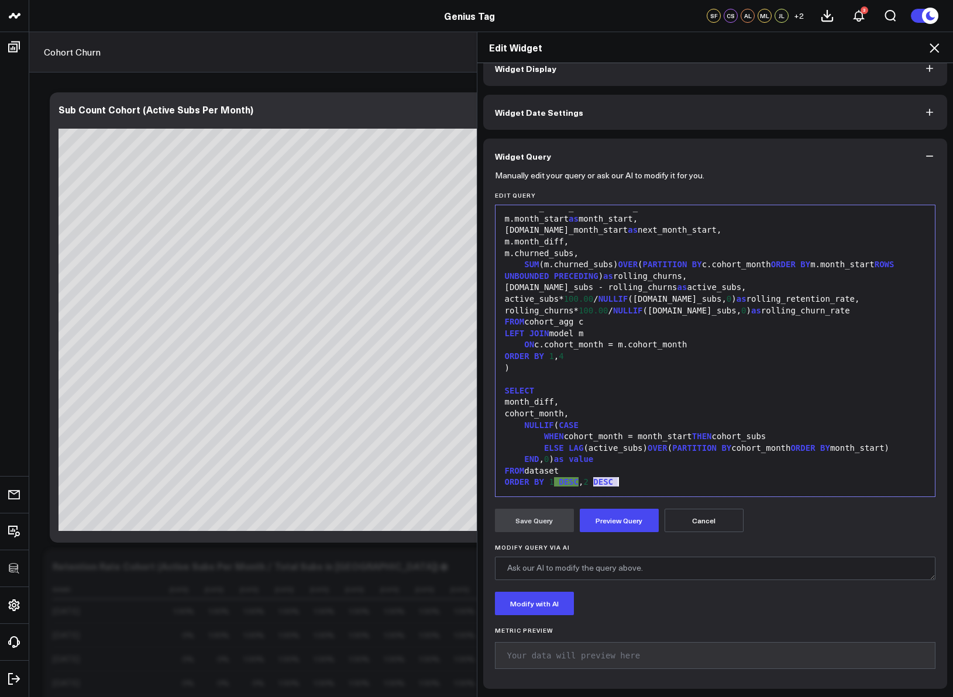
drag, startPoint x: 591, startPoint y: 481, endPoint x: 639, endPoint y: 481, distance: 48.5
click at [639, 481] on div "ORDER BY 1 DESC , 2 DESC" at bounding box center [715, 483] width 428 height 12
click at [619, 525] on button "Preview Query" at bounding box center [619, 520] width 79 height 23
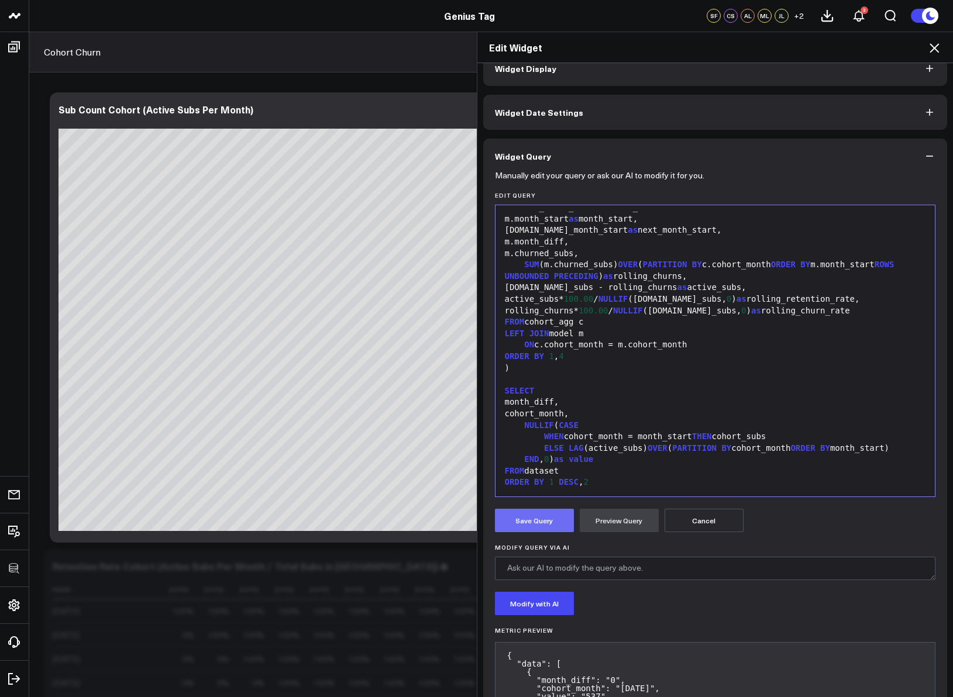
click at [504, 517] on button "Save Query" at bounding box center [534, 520] width 79 height 23
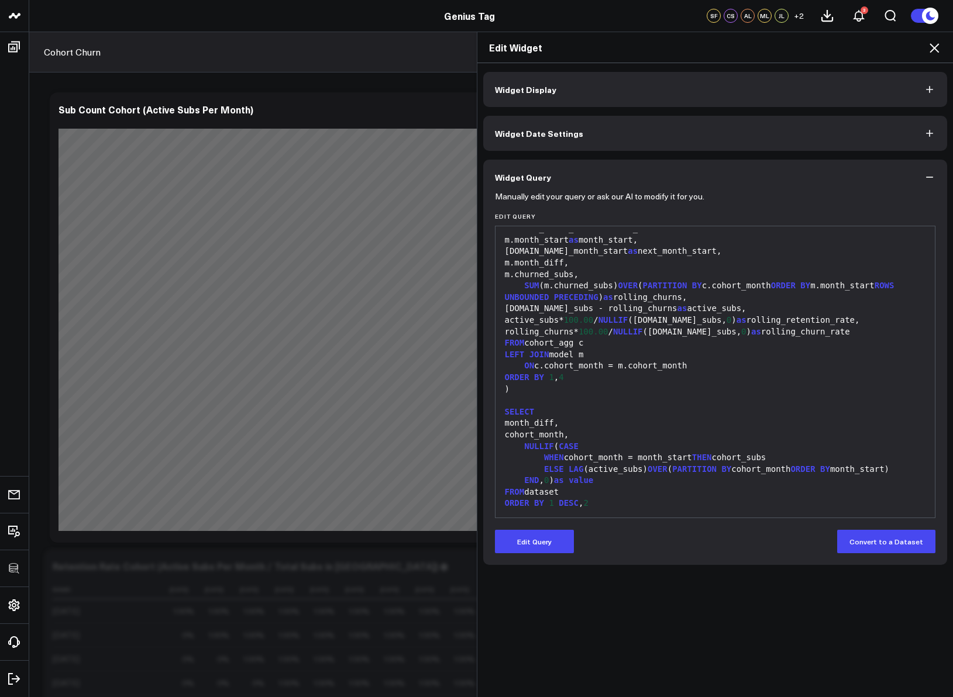
scroll to position [0, 0]
click at [931, 47] on icon at bounding box center [934, 48] width 14 height 14
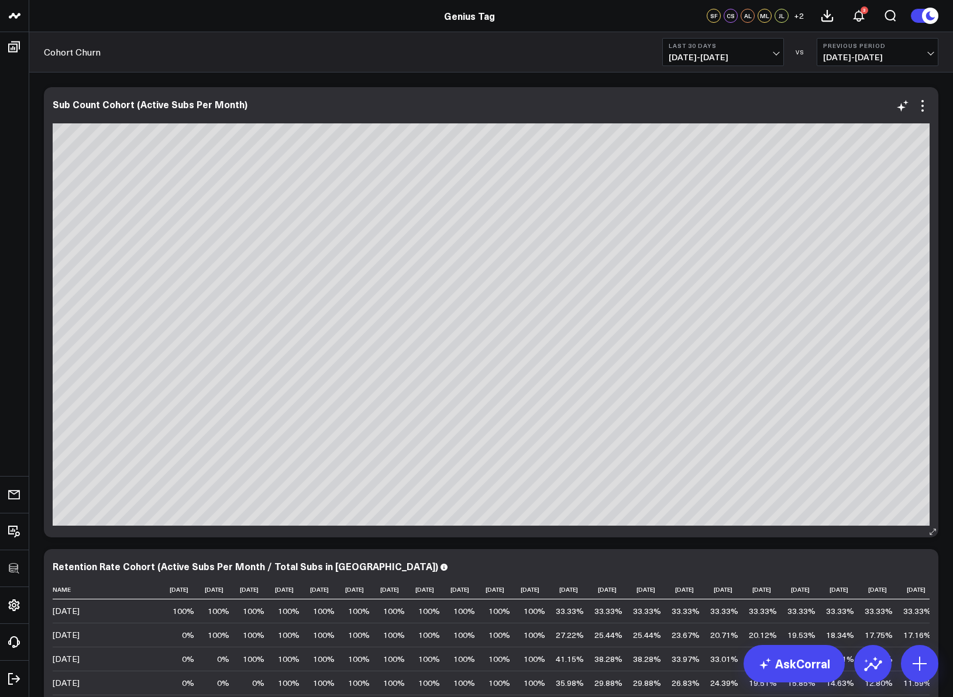
click at [926, 103] on icon at bounding box center [922, 106] width 14 height 14
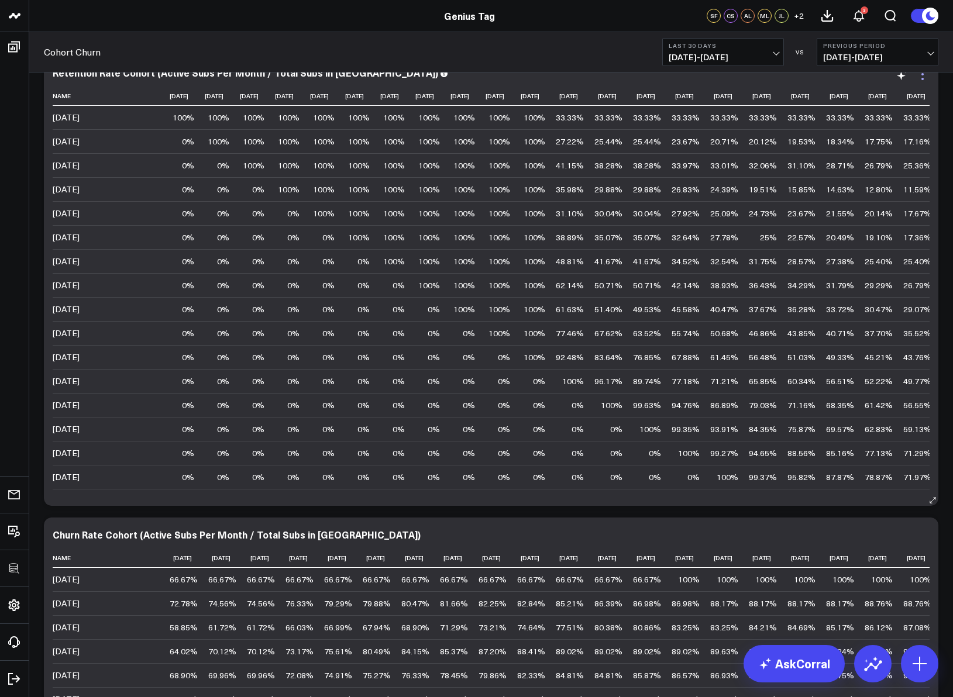
scroll to position [368, 0]
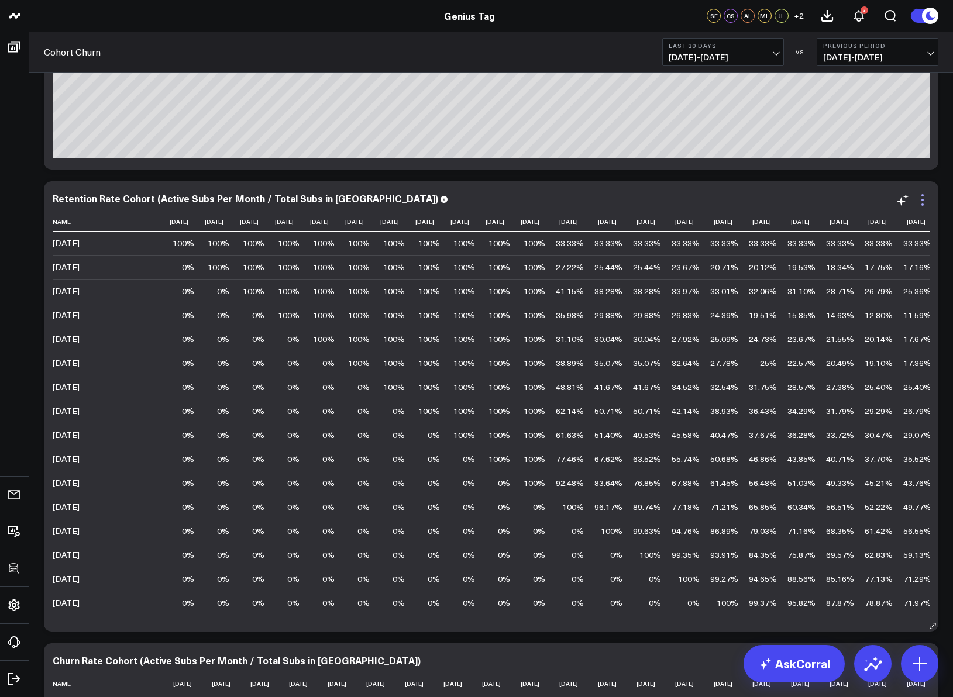
click at [927, 194] on icon at bounding box center [922, 200] width 14 height 14
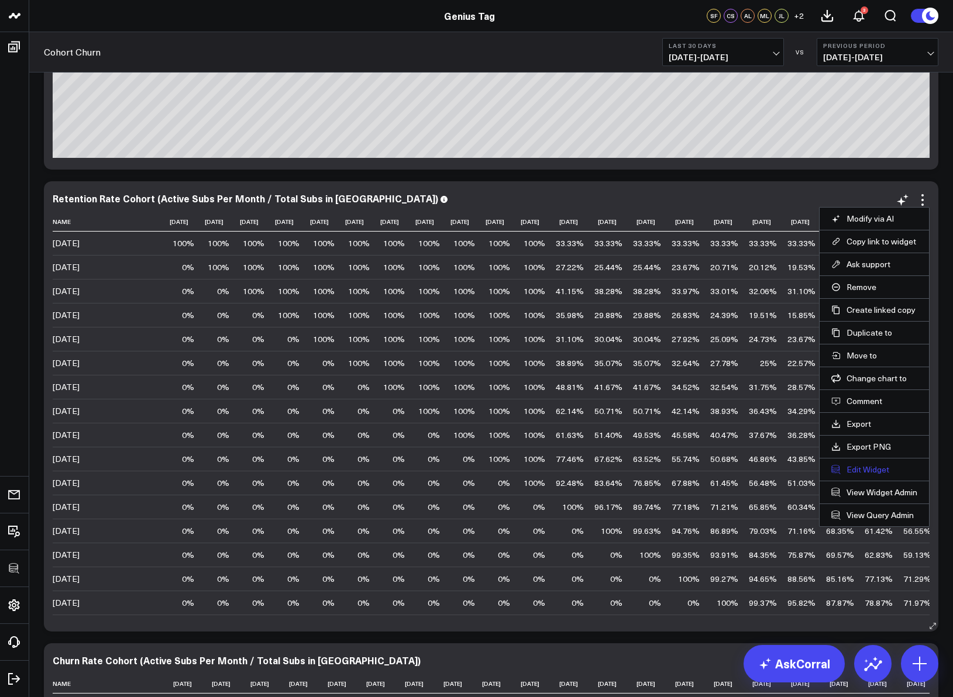
click at [854, 466] on button "Edit Widget" at bounding box center [874, 469] width 86 height 11
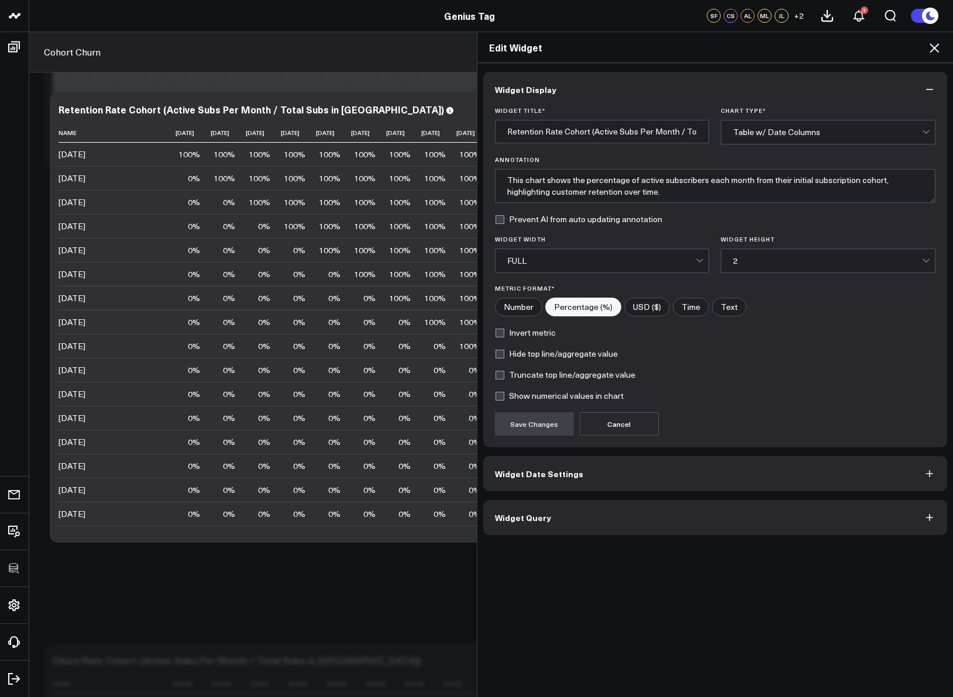
click at [666, 526] on button "Widget Query" at bounding box center [715, 517] width 464 height 35
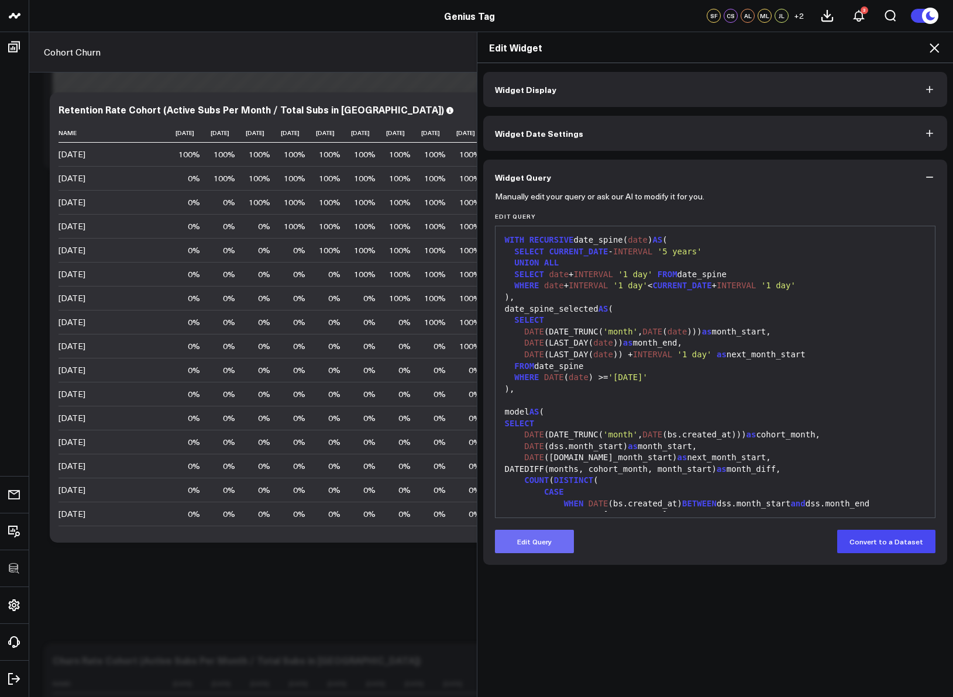
click at [545, 552] on button "Edit Query" at bounding box center [534, 541] width 79 height 23
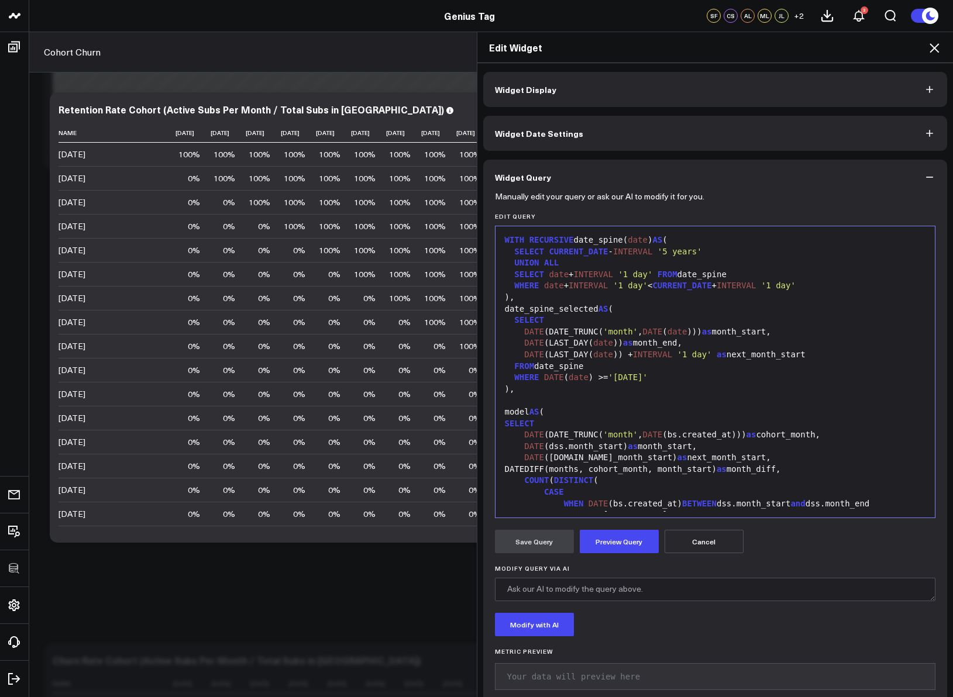
scroll to position [711, 0]
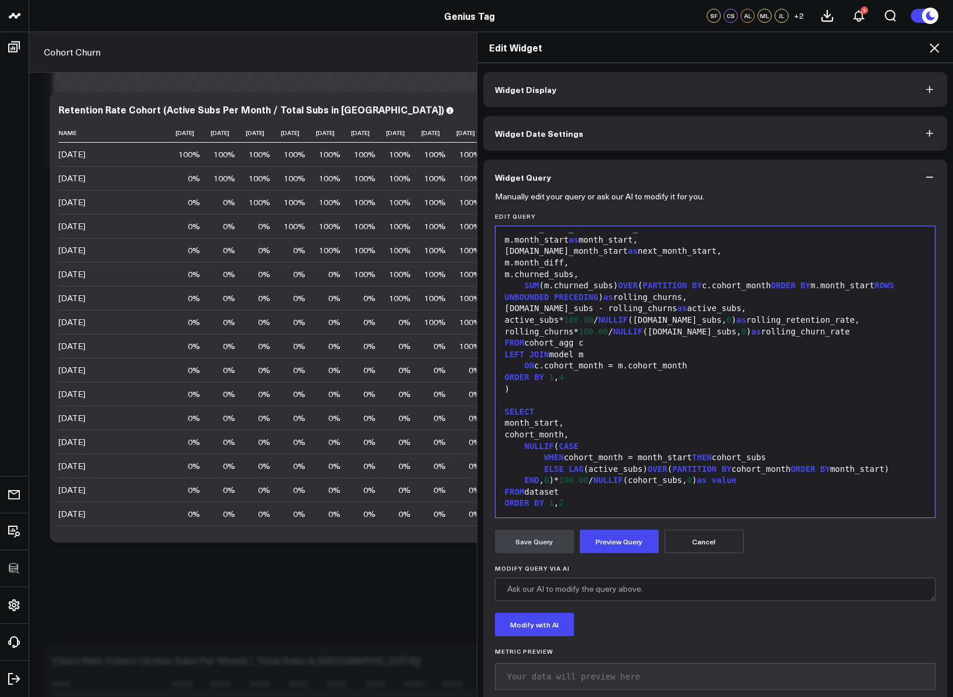
click at [575, 492] on div "FROM dataset" at bounding box center [715, 493] width 428 height 12
drag, startPoint x: 586, startPoint y: 435, endPoint x: 437, endPoint y: 431, distance: 149.2
click at [437, 431] on div "Edit Widget Widget Display Widget Date Settings Widget Query Manually edit your…" at bounding box center [476, 365] width 953 height 666
click at [542, 410] on div "SELECT" at bounding box center [715, 412] width 428 height 12
click at [578, 423] on div "month_start," at bounding box center [715, 424] width 428 height 12
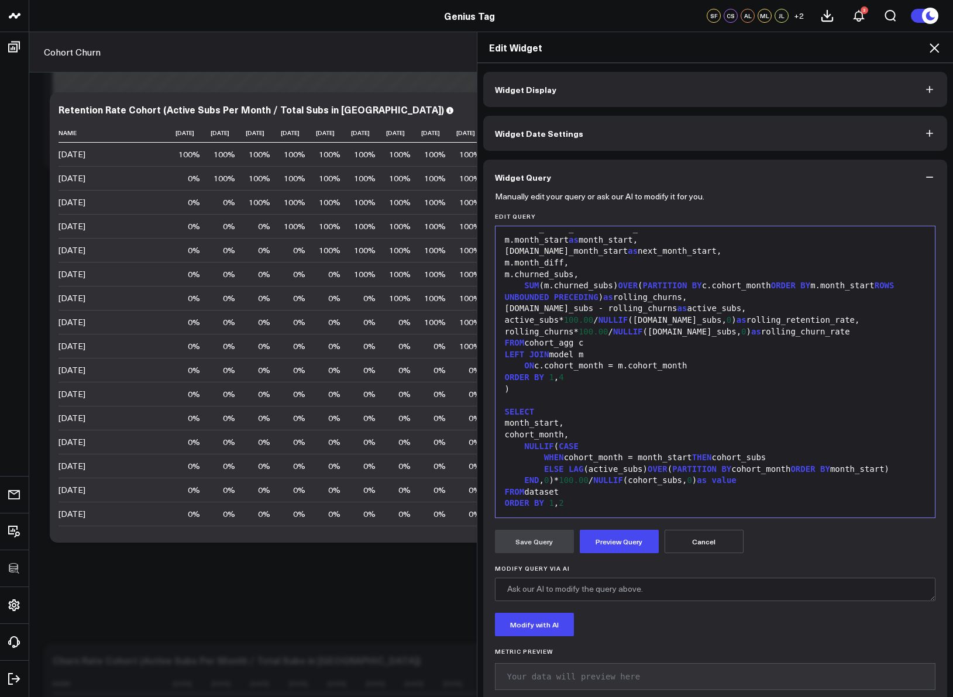
click at [930, 49] on icon at bounding box center [934, 48] width 14 height 14
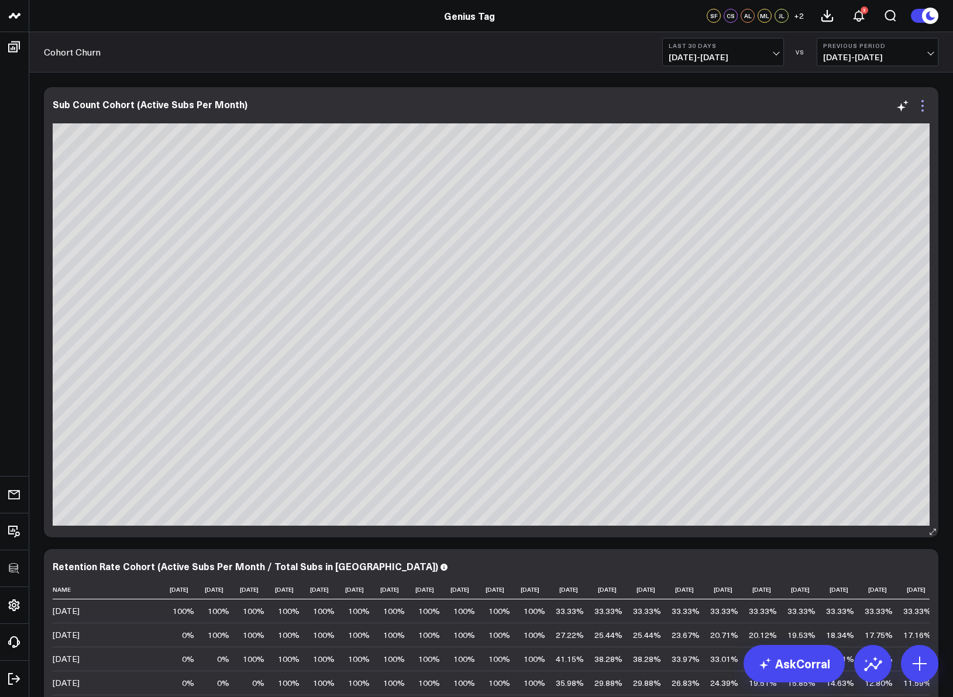
click at [922, 111] on icon at bounding box center [922, 110] width 2 height 2
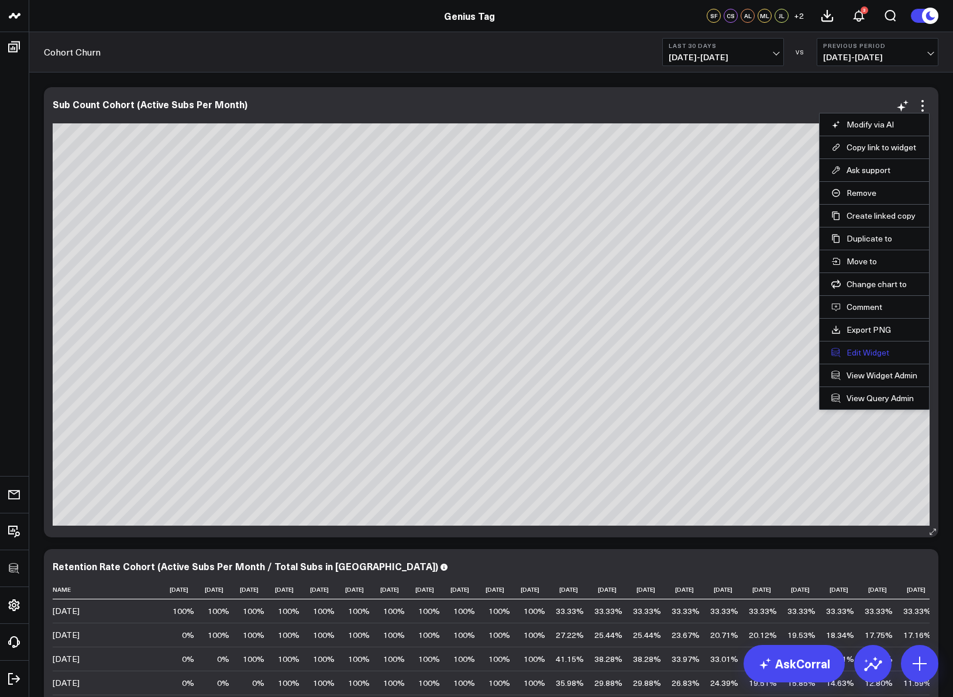
click at [870, 351] on button "Edit Widget" at bounding box center [874, 352] width 86 height 11
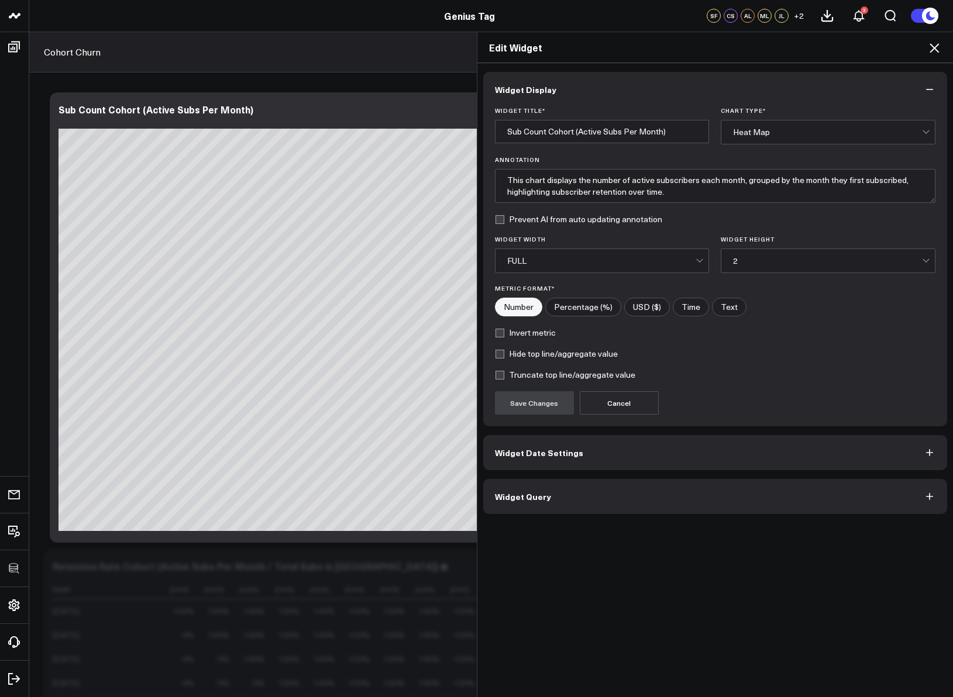
click at [643, 503] on button "Widget Query" at bounding box center [715, 496] width 464 height 35
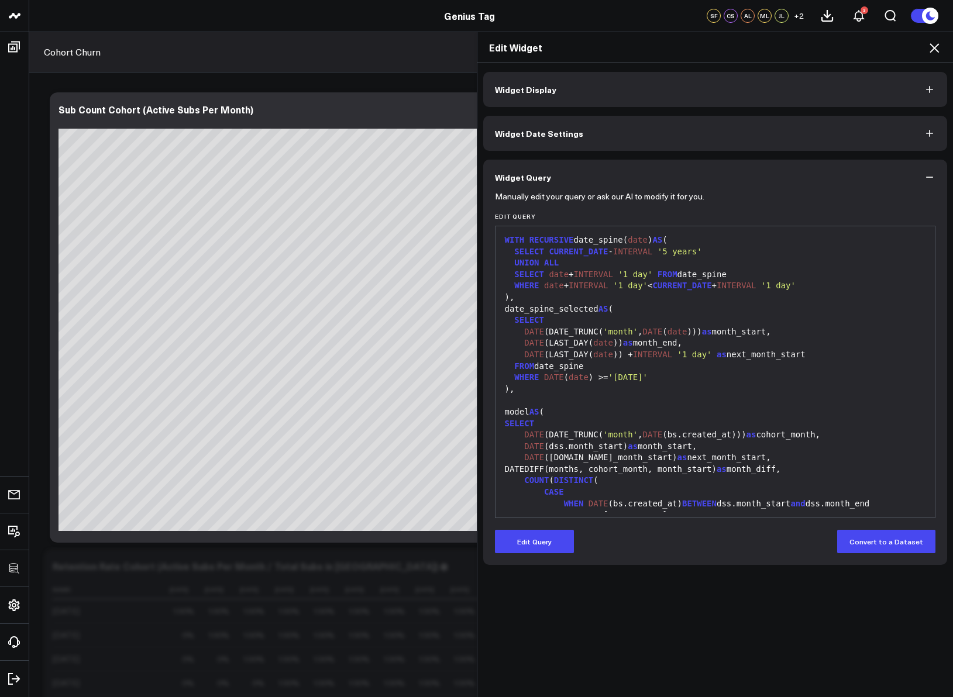
drag, startPoint x: 555, startPoint y: 541, endPoint x: 596, endPoint y: 475, distance: 77.7
click at [555, 541] on button "Edit Query" at bounding box center [534, 541] width 79 height 23
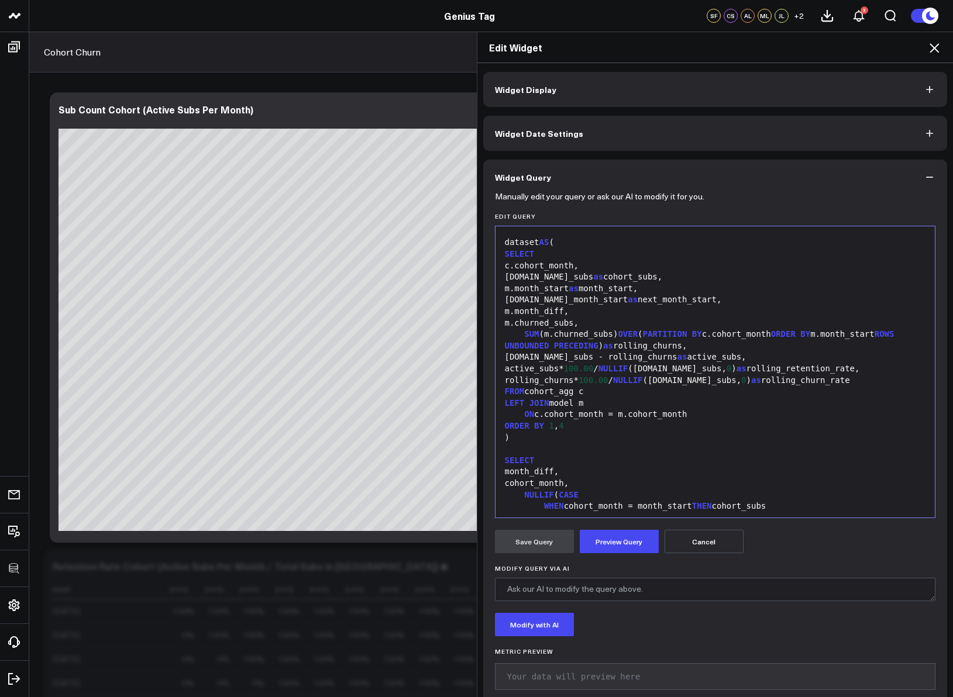
scroll to position [711, 0]
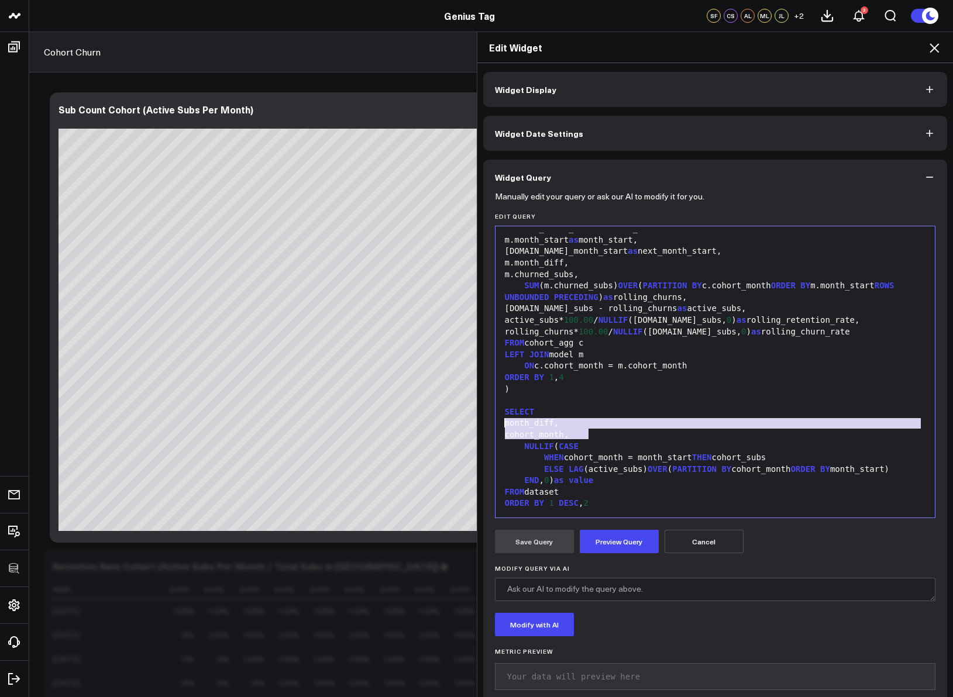
drag, startPoint x: 594, startPoint y: 437, endPoint x: 465, endPoint y: 419, distance: 129.9
click at [465, 419] on div "Edit Widget Widget Display Widget Date Settings Widget Query Manually edit your…" at bounding box center [476, 365] width 953 height 666
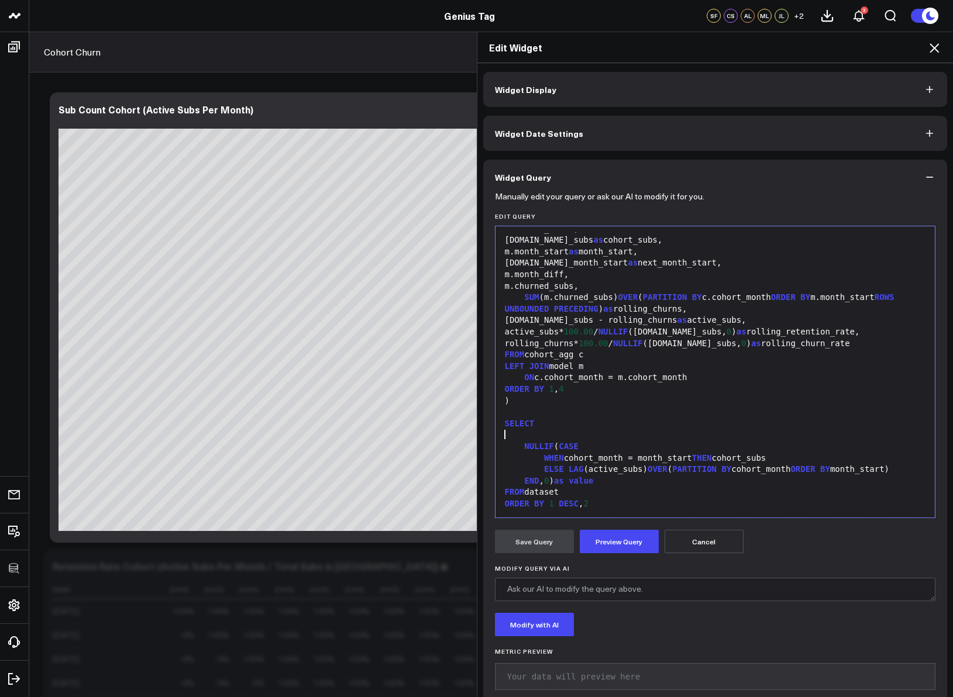
scroll to position [699, 0]
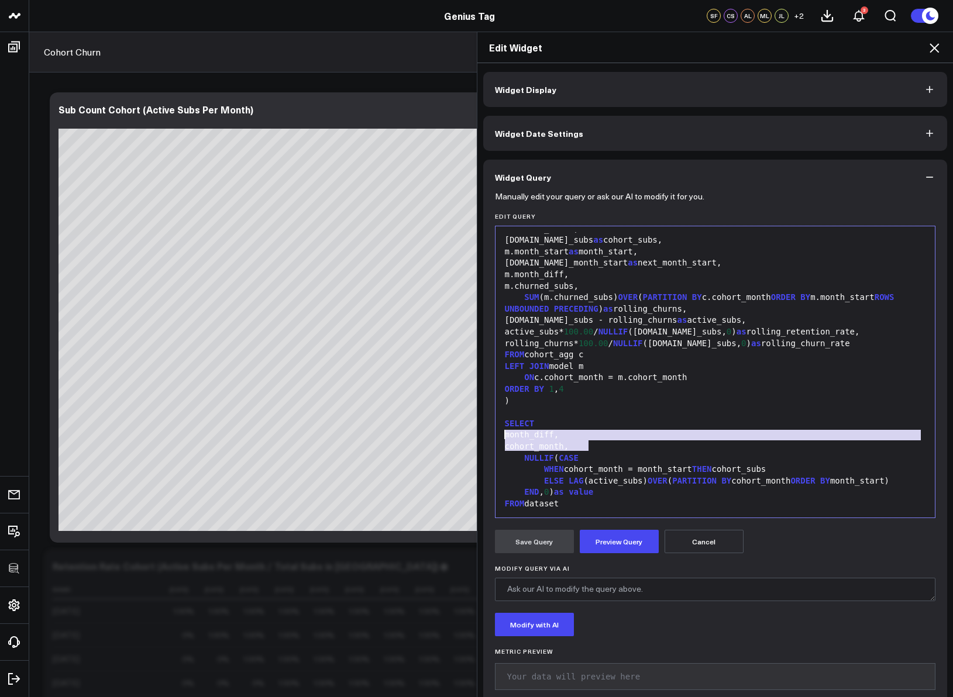
copy div "month_diff, cohort_month,"
click at [677, 461] on div "NULLIF ( CASE" at bounding box center [715, 459] width 428 height 12
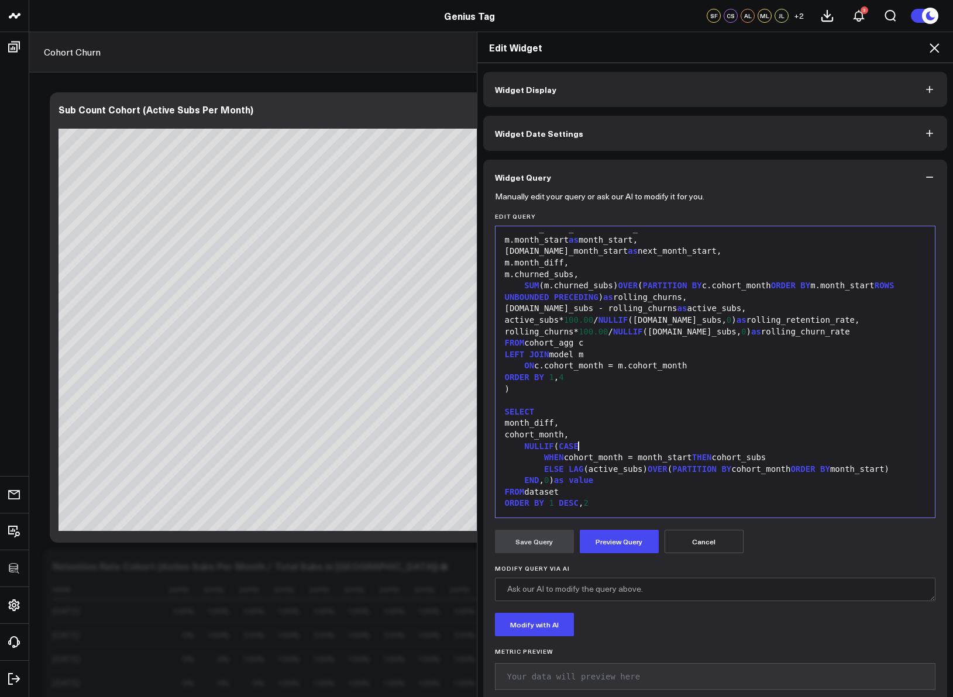
scroll to position [21, 0]
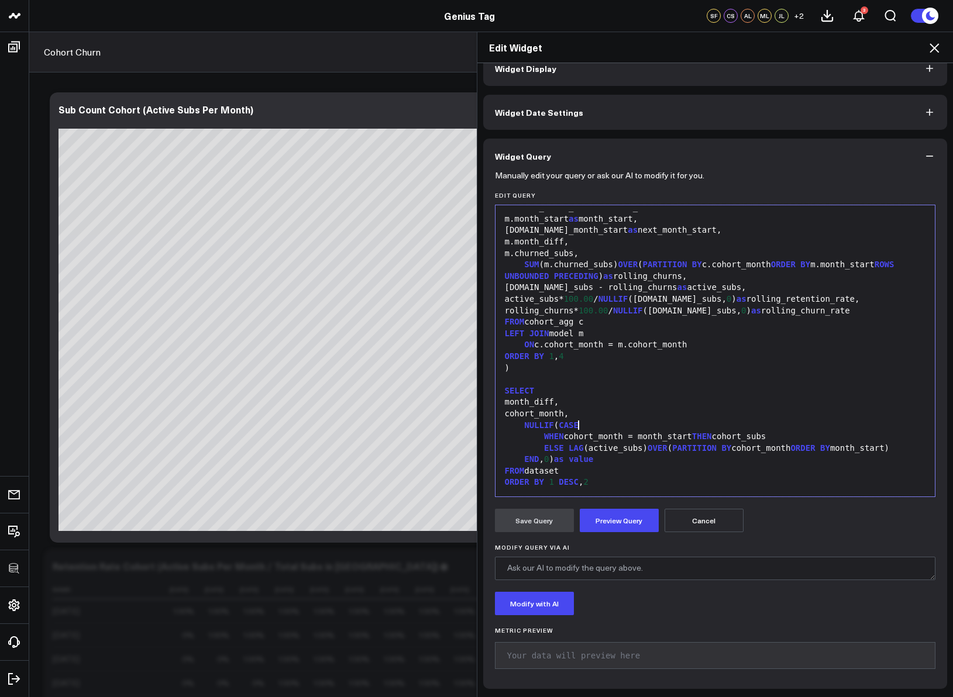
click at [939, 47] on icon at bounding box center [934, 48] width 14 height 14
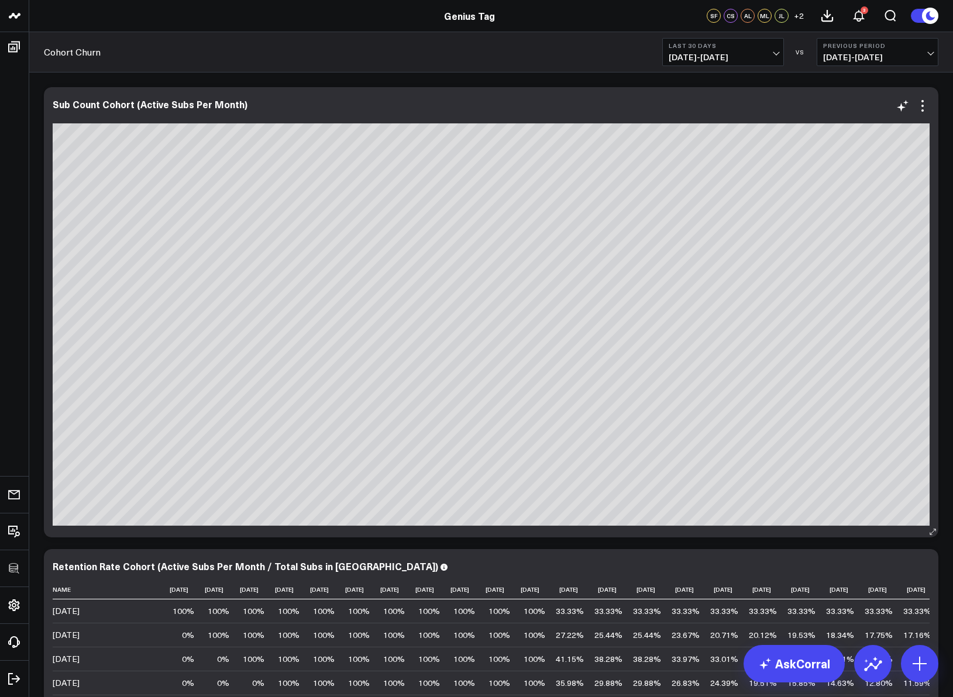
scroll to position [264, 0]
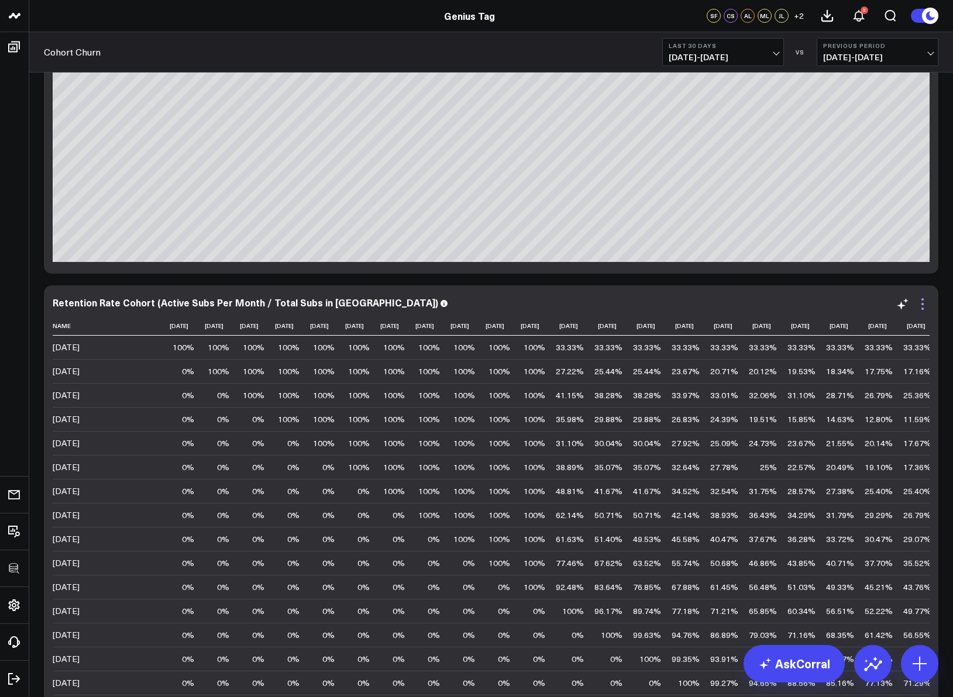
click at [923, 305] on icon at bounding box center [922, 304] width 14 height 14
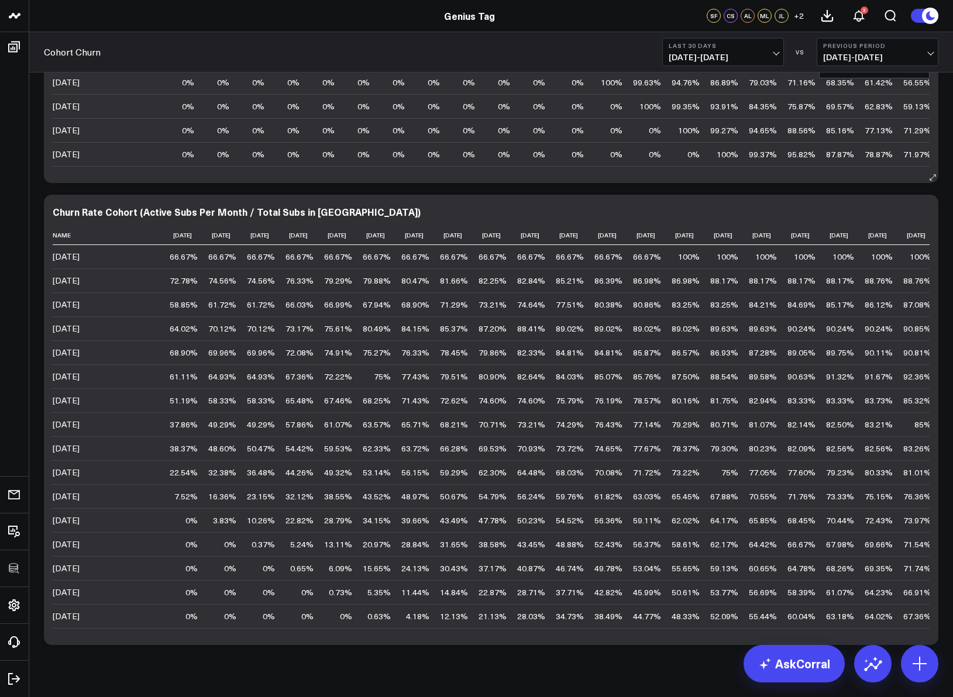
scroll to position [575, 0]
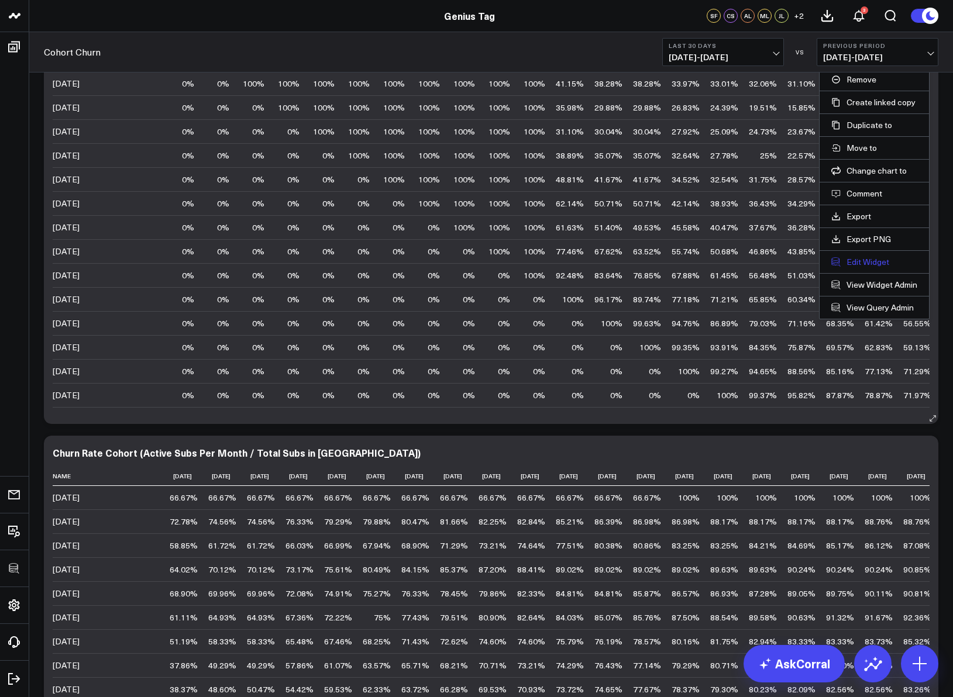
click at [864, 264] on button "Edit Widget" at bounding box center [874, 262] width 86 height 11
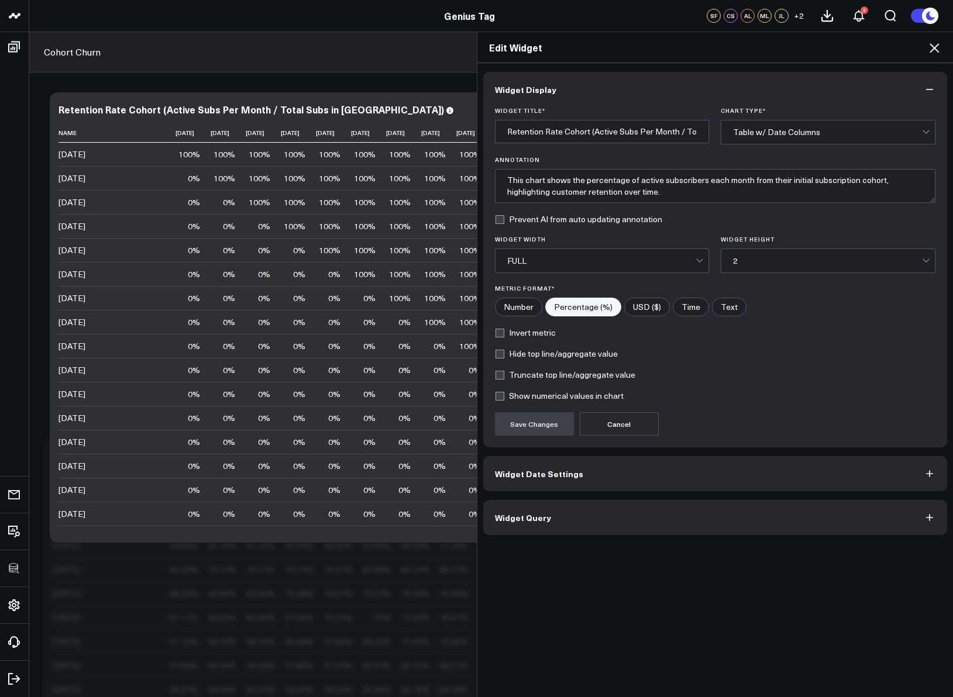
click at [577, 531] on button "Widget Query" at bounding box center [715, 517] width 464 height 35
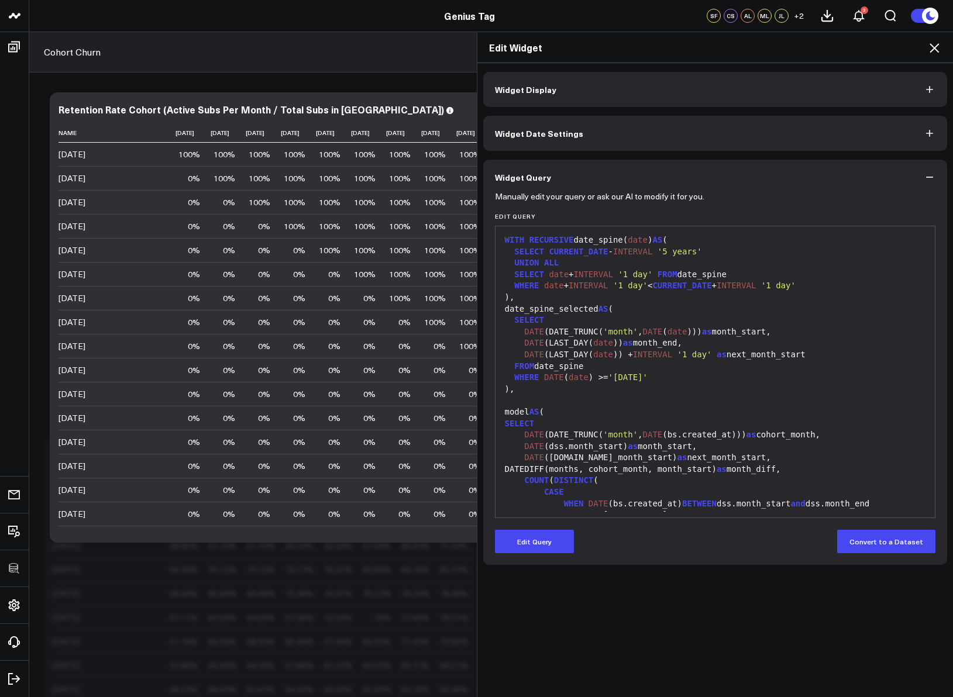
drag, startPoint x: 523, startPoint y: 539, endPoint x: 543, endPoint y: 497, distance: 47.3
click at [523, 539] on button "Edit Query" at bounding box center [534, 541] width 79 height 23
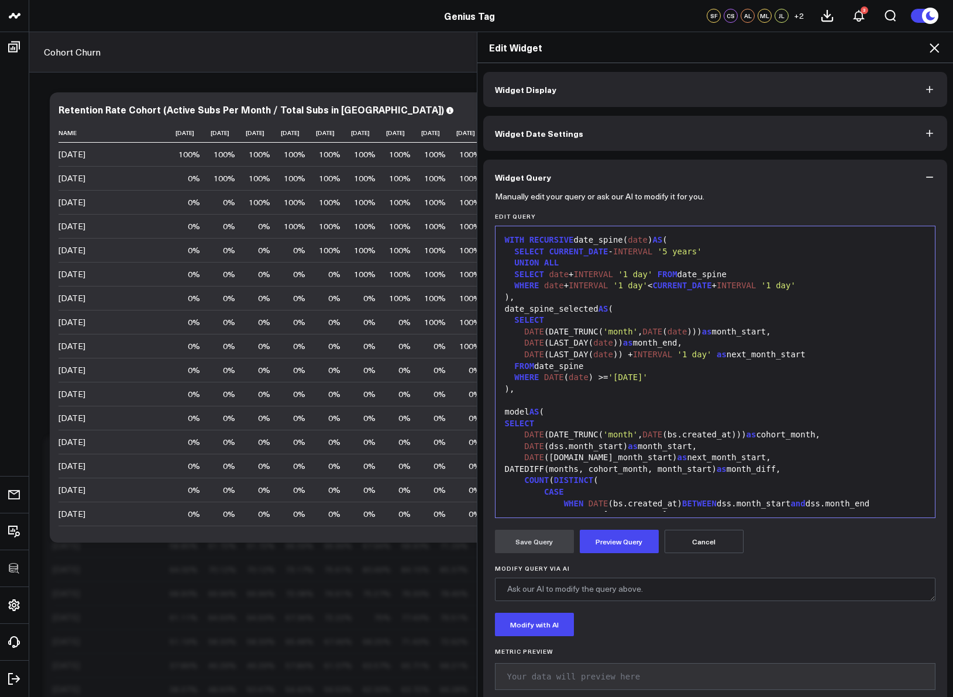
scroll to position [711, 0]
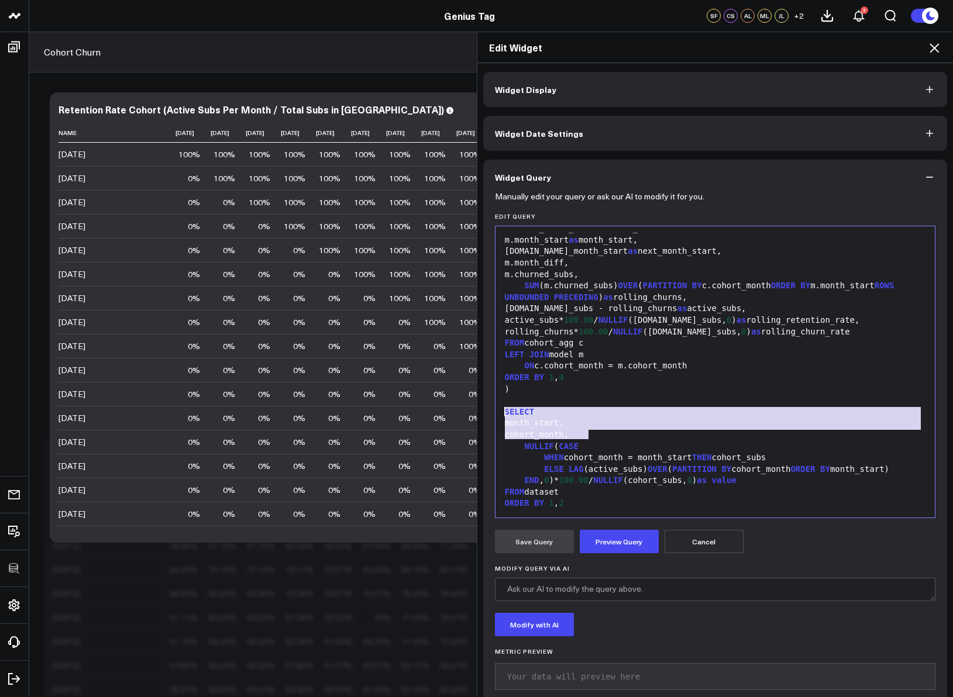
drag, startPoint x: 590, startPoint y: 435, endPoint x: 472, endPoint y: 416, distance: 119.5
click at [477, 416] on div "Widget Display Widget Date Settings Widget Query Manually edit your query or as…" at bounding box center [715, 380] width 476 height 635
click at [587, 426] on div "month_start," at bounding box center [715, 424] width 428 height 12
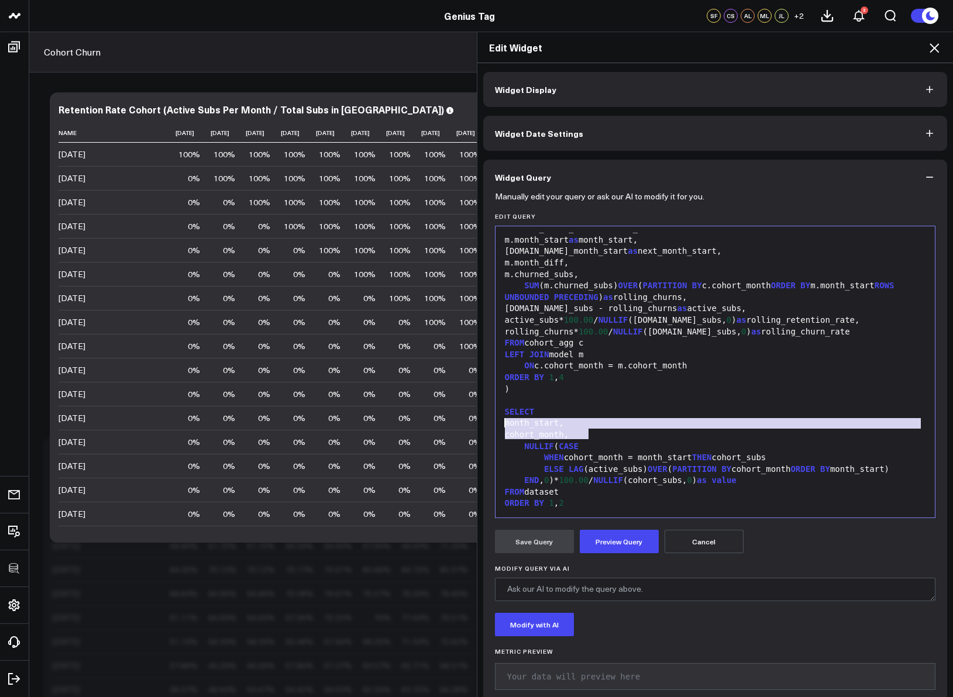
drag, startPoint x: 586, startPoint y: 438, endPoint x: 472, endPoint y: 425, distance: 114.8
click at [477, 425] on div "Widget Display Widget Date Settings Widget Query Manually edit your query or as…" at bounding box center [715, 380] width 476 height 635
paste div
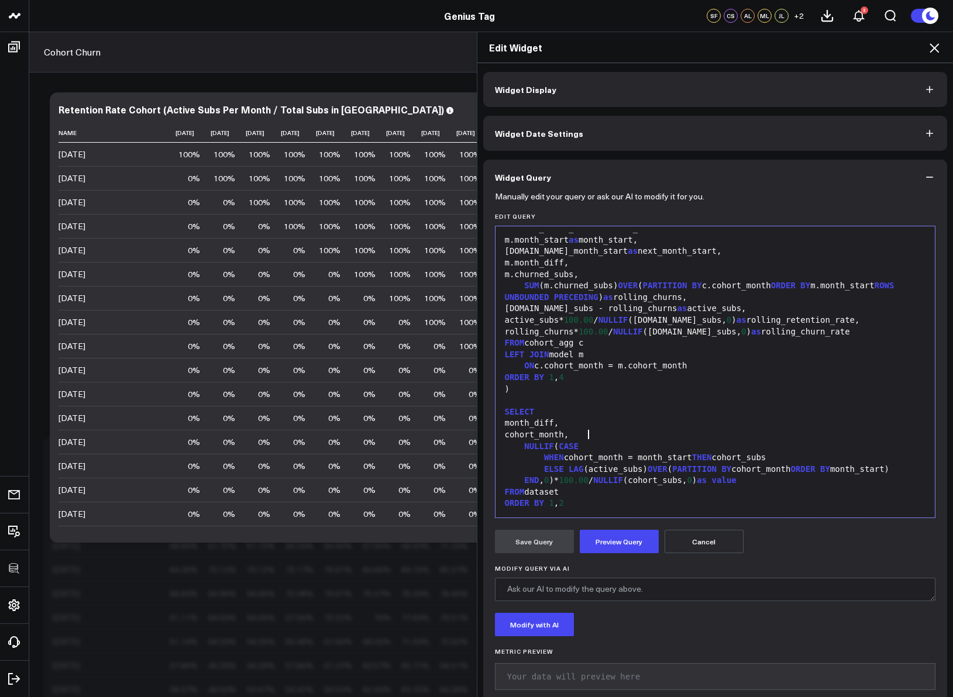
click at [550, 504] on div "ORDER BY 1 , 2" at bounding box center [715, 504] width 428 height 12
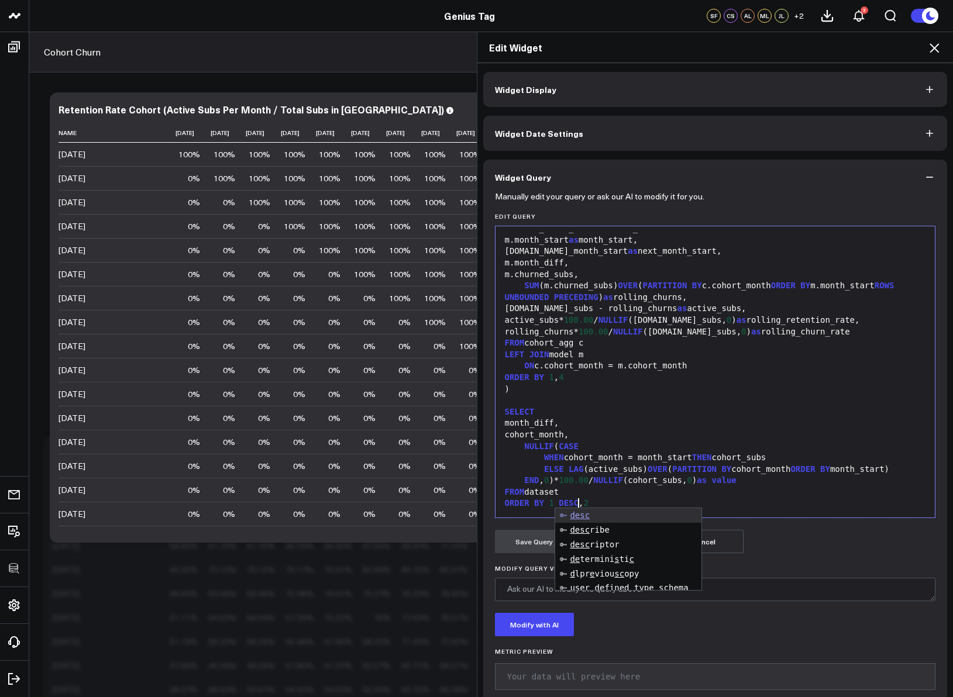
click at [585, 483] on span "100.00" at bounding box center [574, 479] width 30 height 9
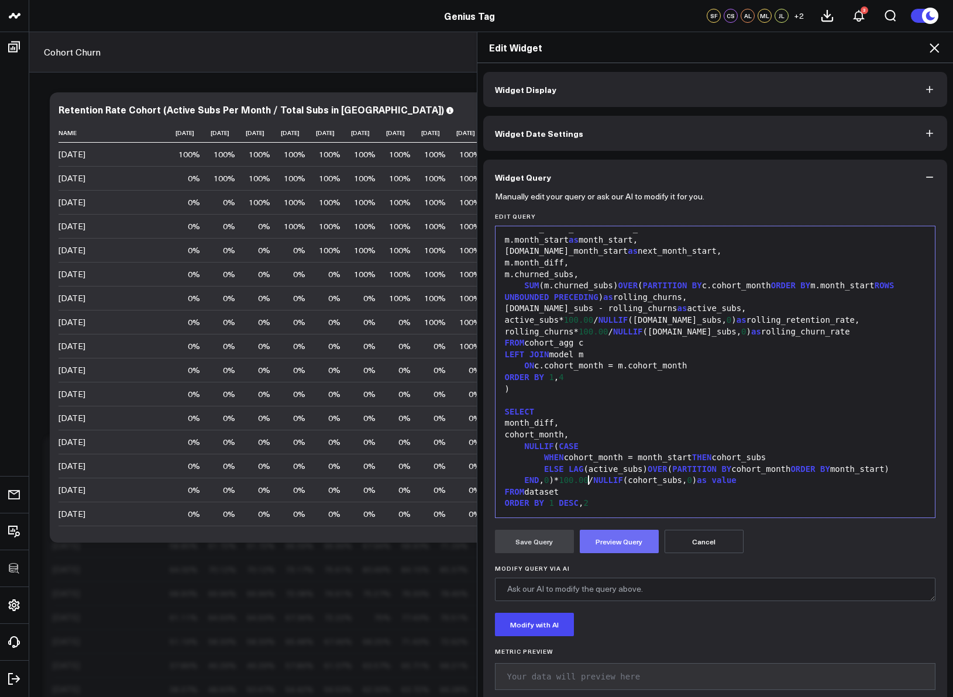
click at [617, 541] on button "Preview Query" at bounding box center [619, 541] width 79 height 23
click at [539, 546] on button "Save Query" at bounding box center [534, 541] width 79 height 23
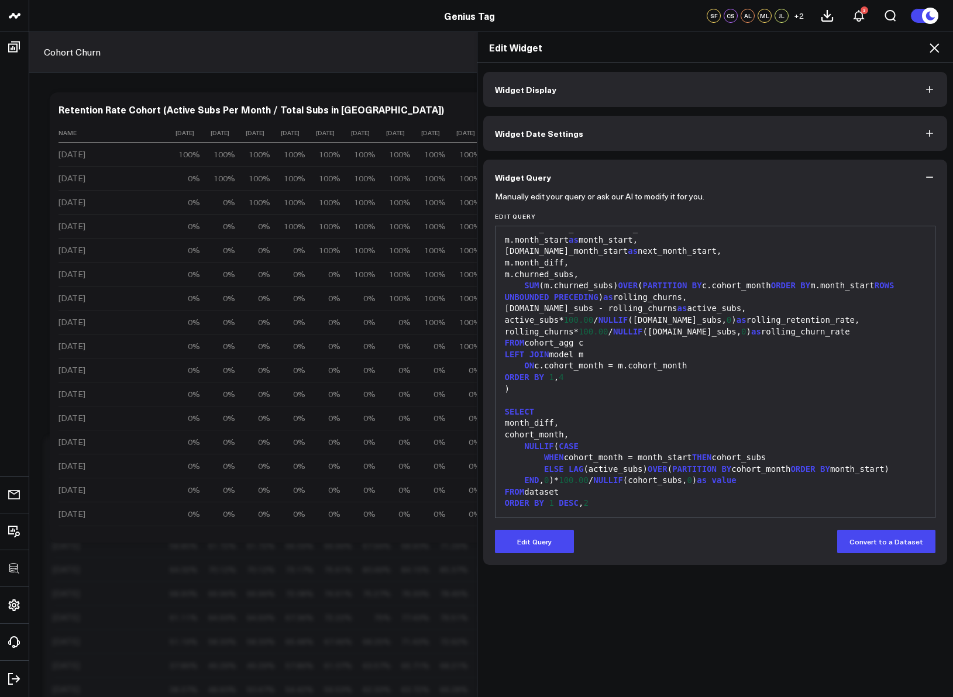
click at [900, 89] on button "Widget Display" at bounding box center [715, 89] width 464 height 35
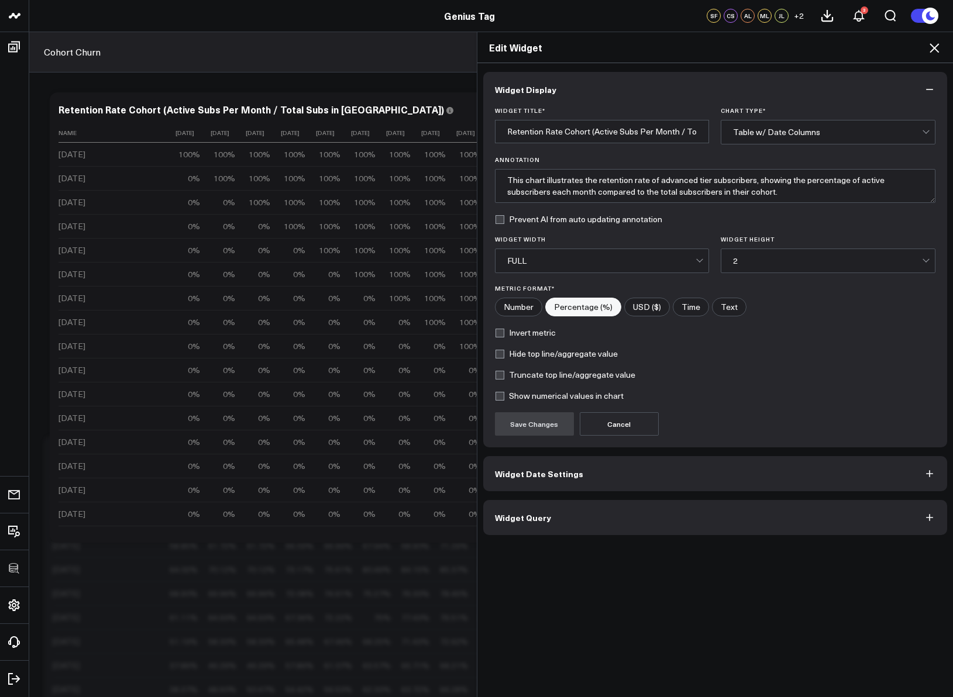
click at [881, 133] on div "Table w/ Date Columns" at bounding box center [827, 131] width 189 height 9
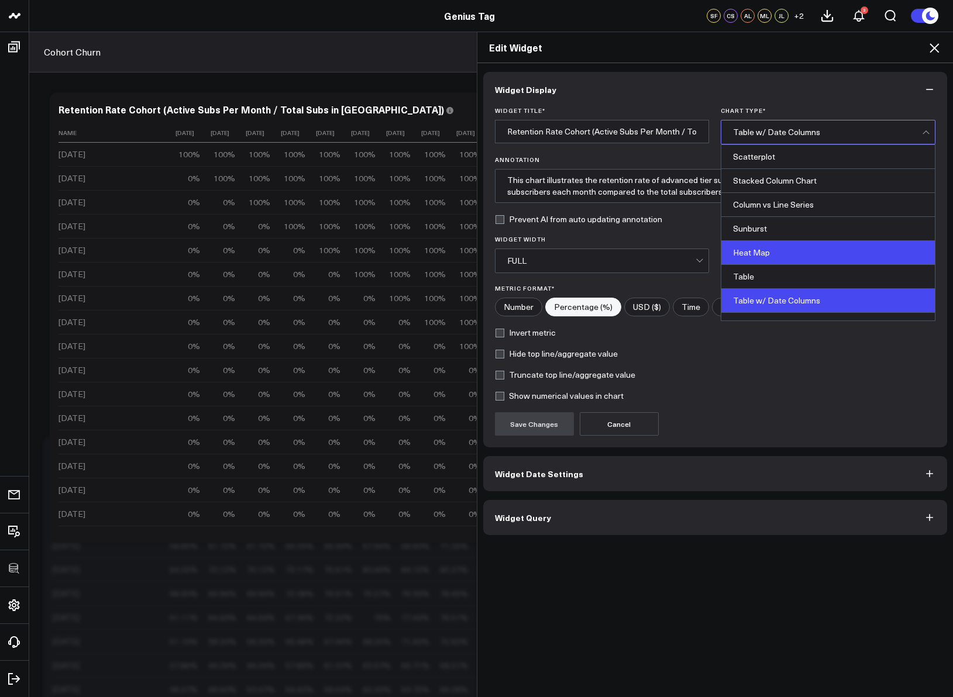
click at [824, 245] on div "Heat Map" at bounding box center [827, 253] width 213 height 24
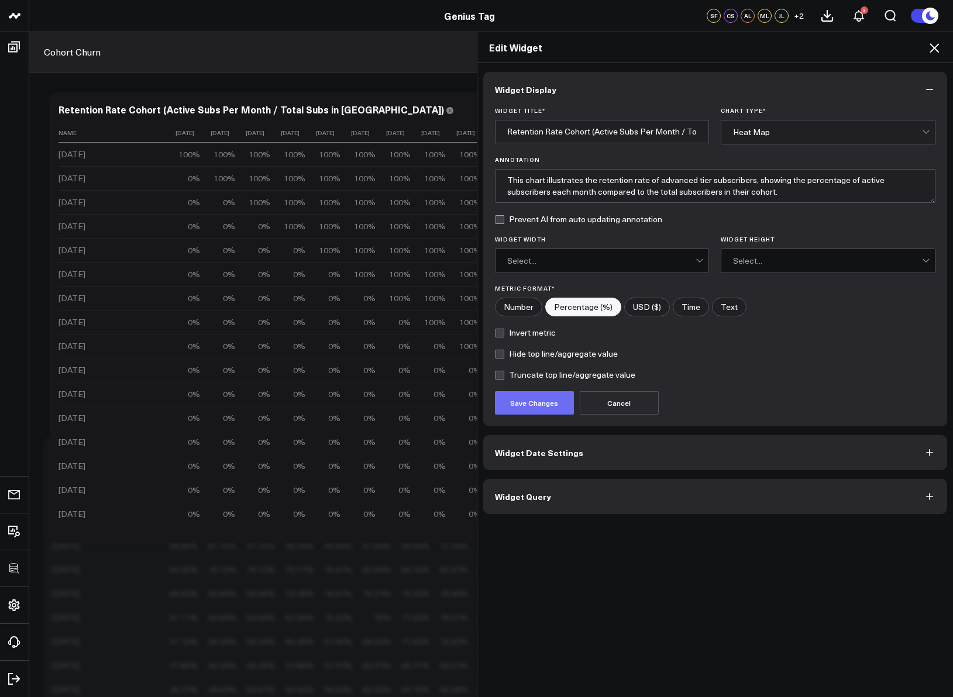
click at [549, 405] on button "Save Changes" at bounding box center [534, 402] width 79 height 23
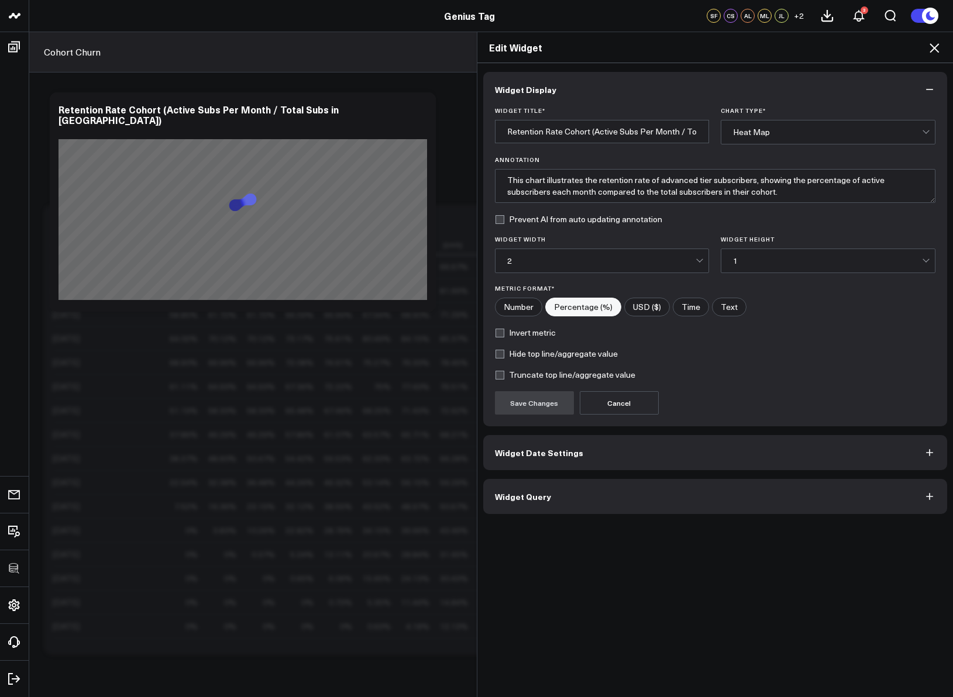
click at [933, 48] on icon at bounding box center [933, 47] width 9 height 9
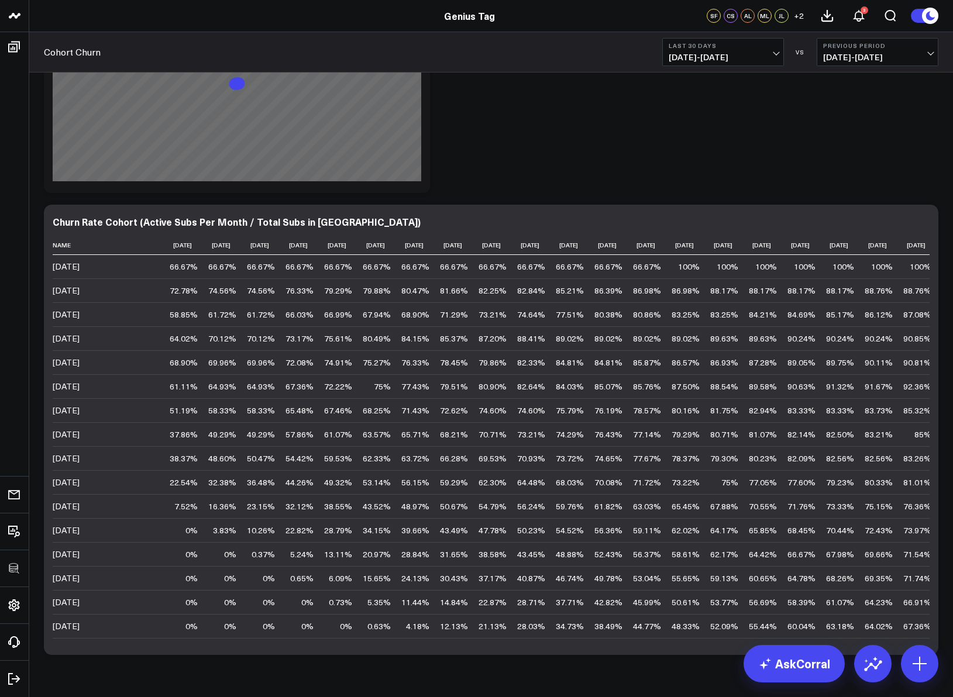
scroll to position [328, 0]
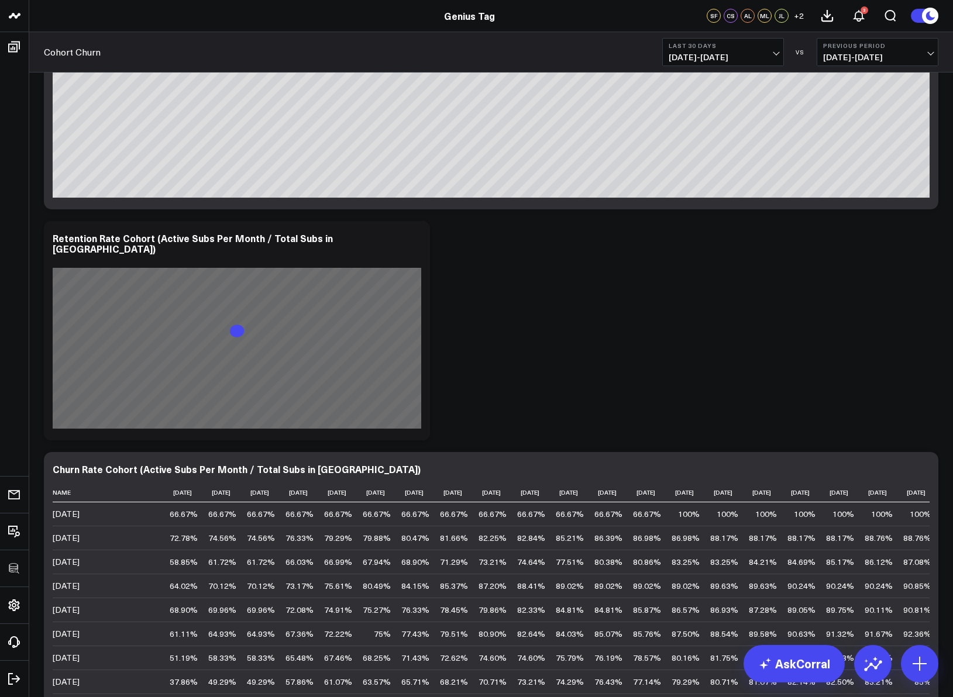
click at [884, 315] on div "Modify via AI Copy link to widget Ask support Remove Create linked copy Executi…" at bounding box center [491, 330] width 906 height 1155
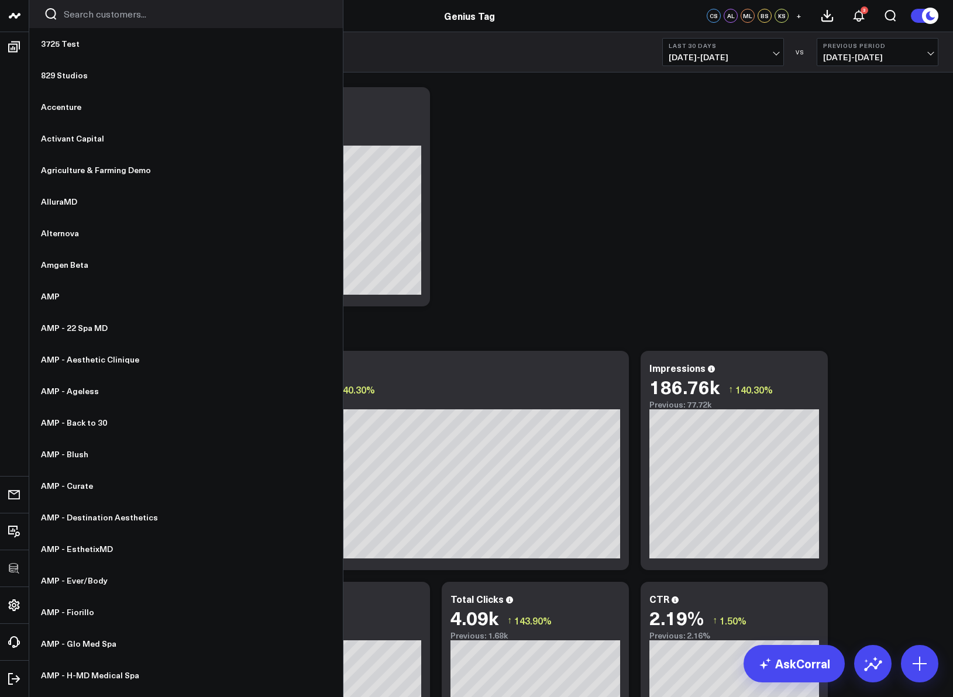
click at [122, 9] on input "Search customers input" at bounding box center [196, 14] width 264 height 13
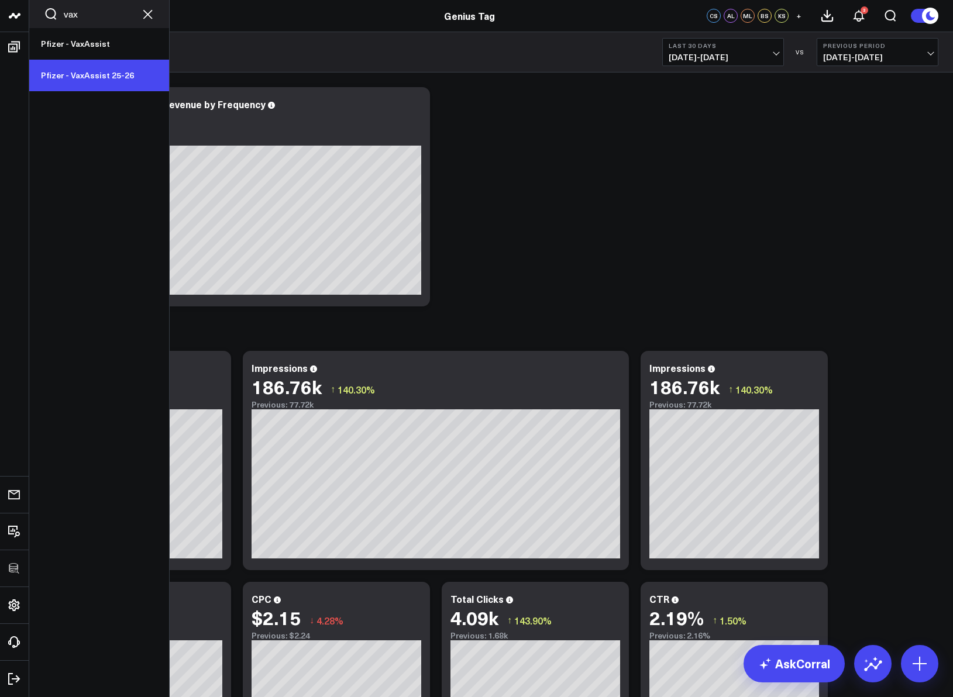
type input "vax"
click at [115, 82] on link "Pfizer - VaxAssist 25-26" at bounding box center [99, 76] width 140 height 32
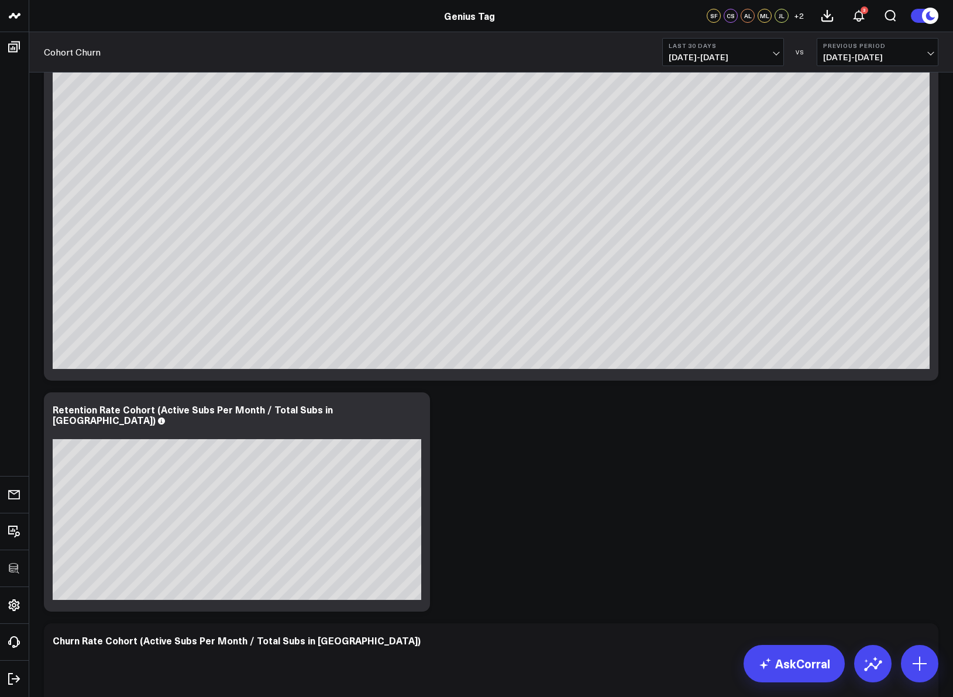
scroll to position [216, 0]
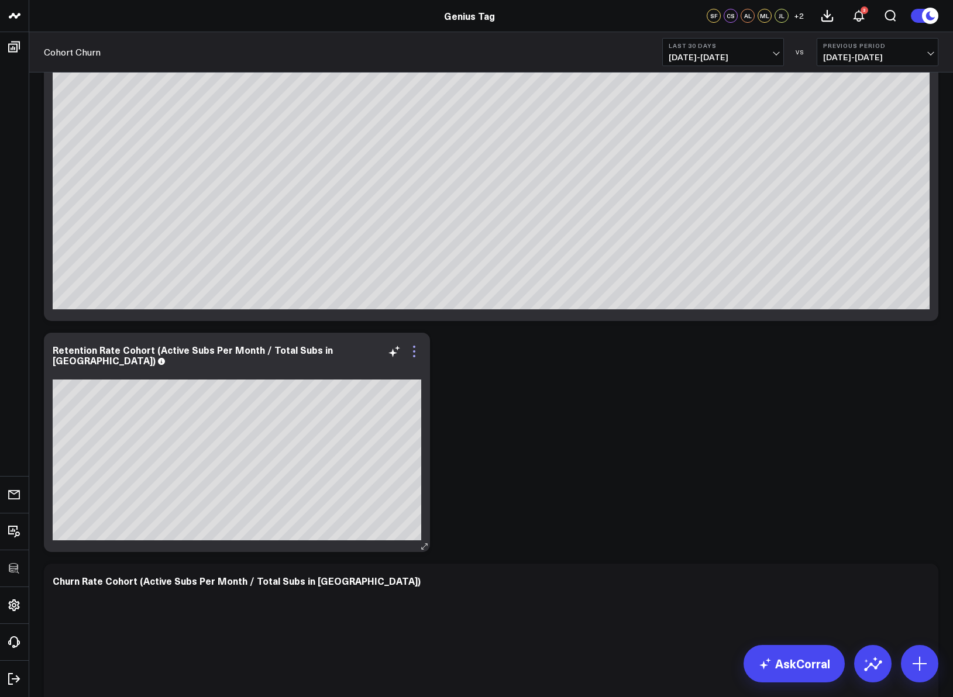
click at [415, 348] on icon at bounding box center [414, 351] width 14 height 14
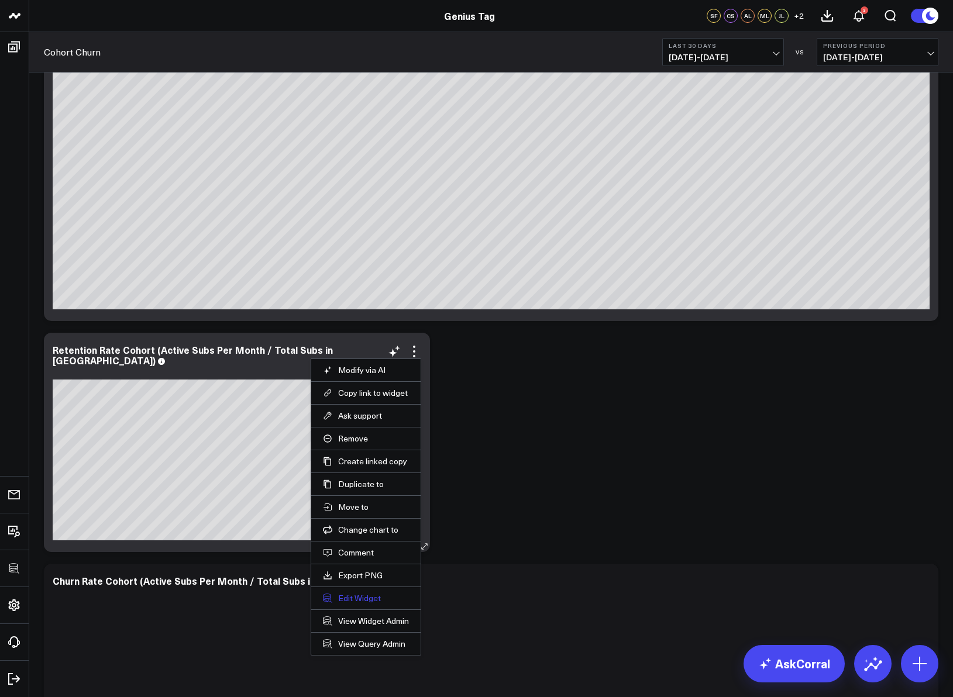
click at [356, 599] on button "Edit Widget" at bounding box center [366, 598] width 86 height 11
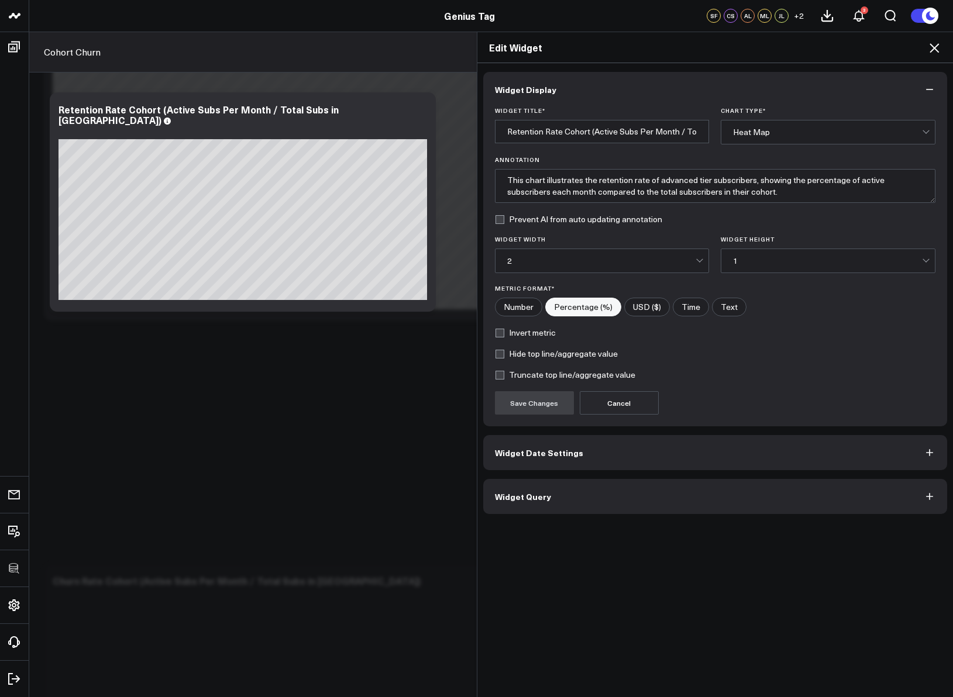
click at [652, 262] on div "2" at bounding box center [601, 260] width 189 height 9
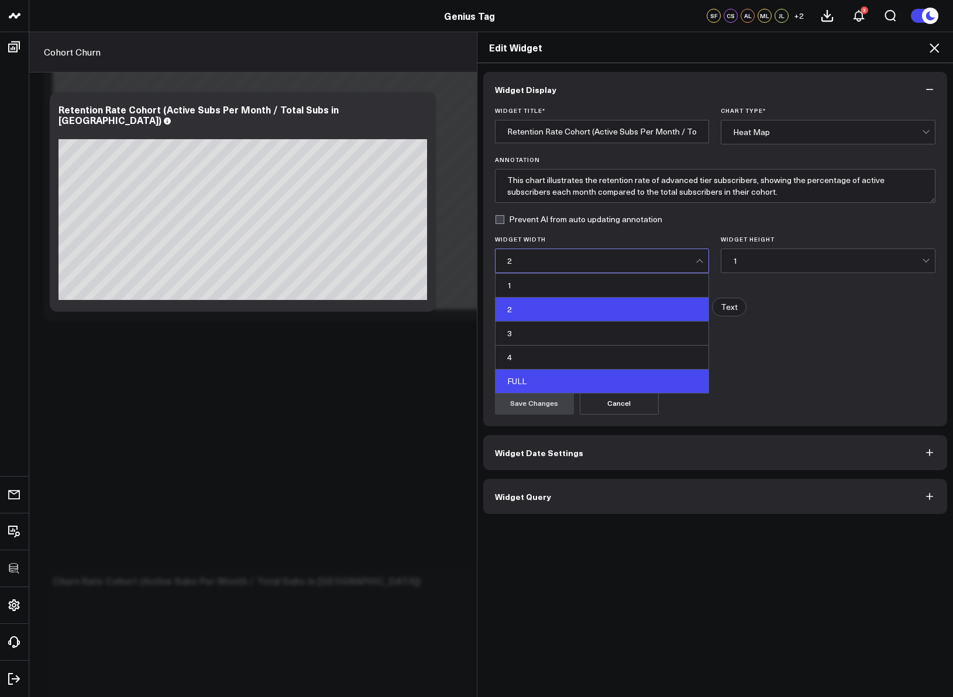
click at [593, 386] on div "FULL" at bounding box center [601, 381] width 213 height 23
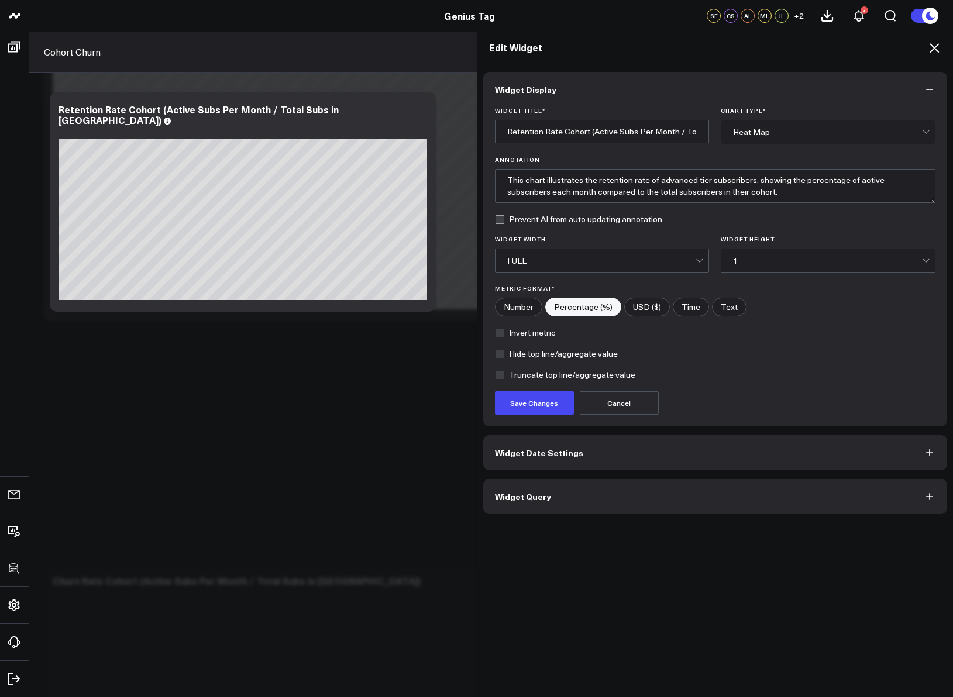
click at [785, 257] on div "1" at bounding box center [827, 260] width 189 height 9
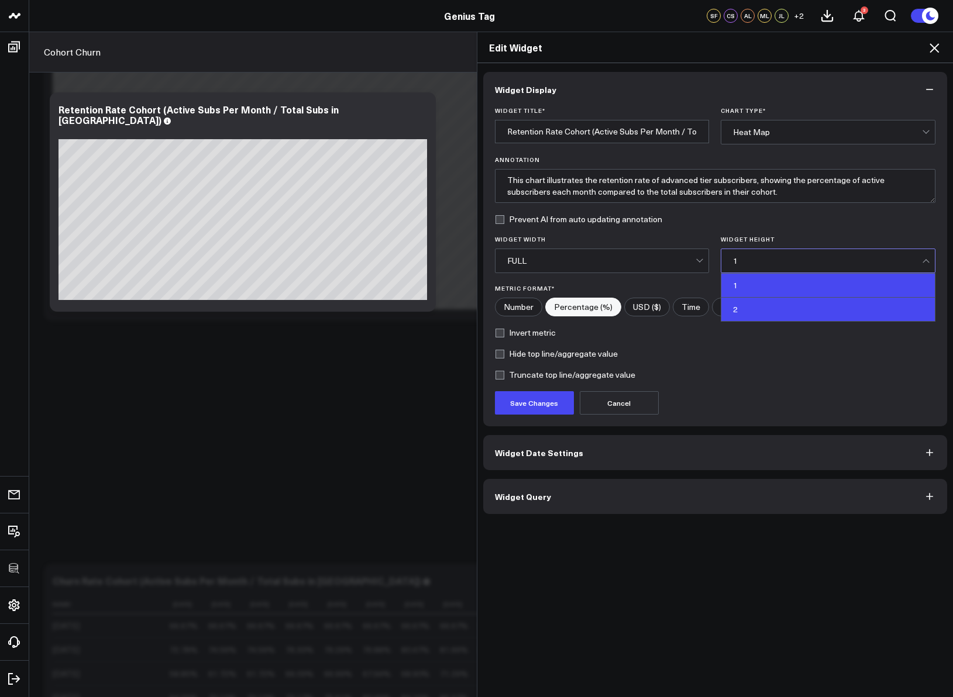
click at [761, 315] on div "2" at bounding box center [827, 309] width 213 height 23
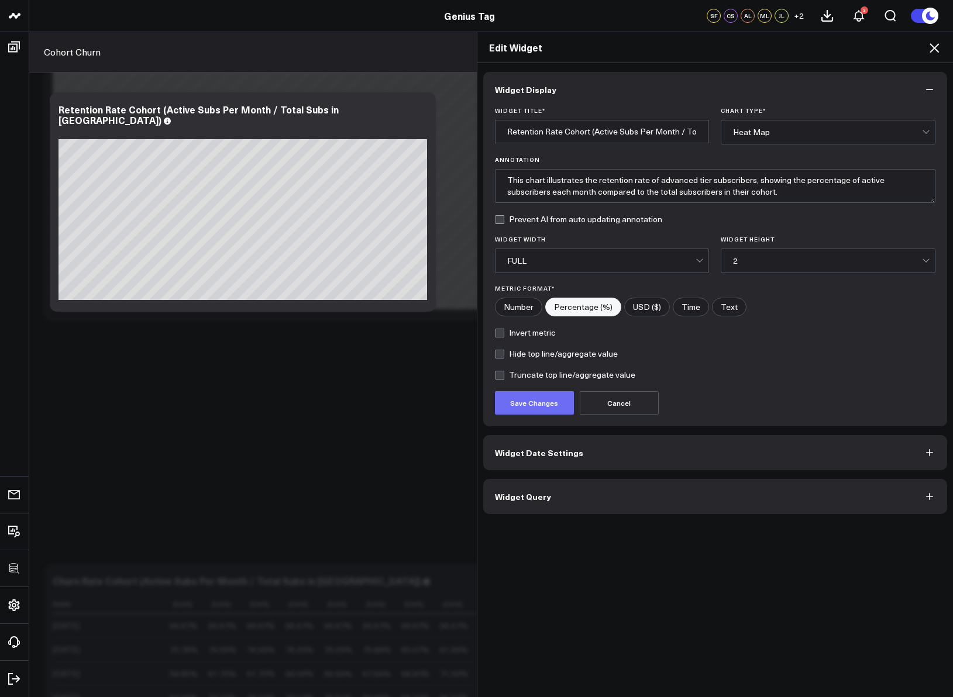
click at [560, 399] on button "Save Changes" at bounding box center [534, 402] width 79 height 23
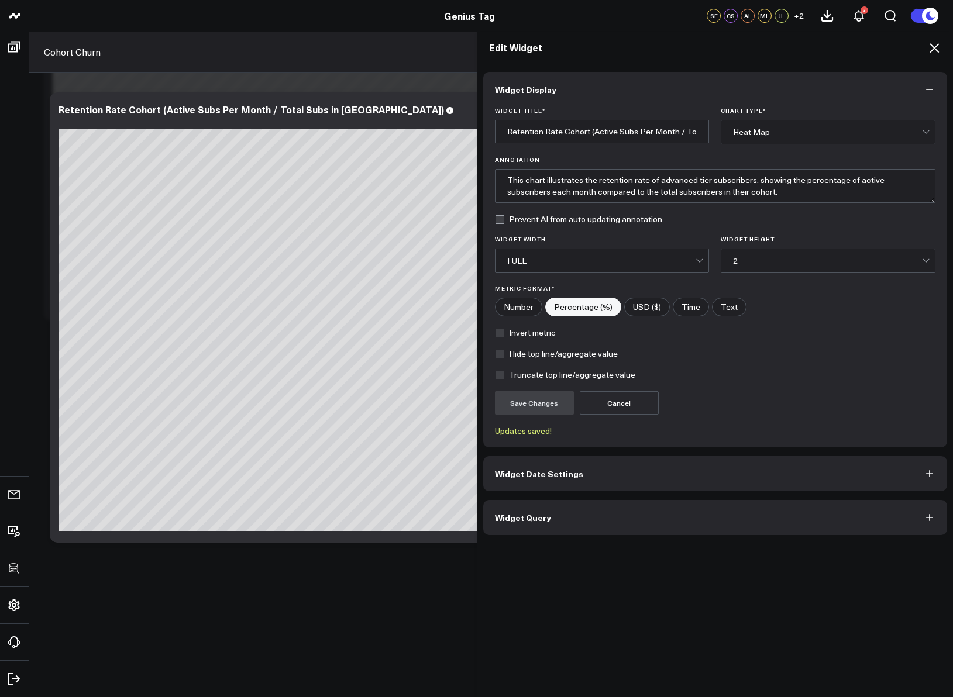
click at [929, 53] on icon at bounding box center [934, 48] width 14 height 14
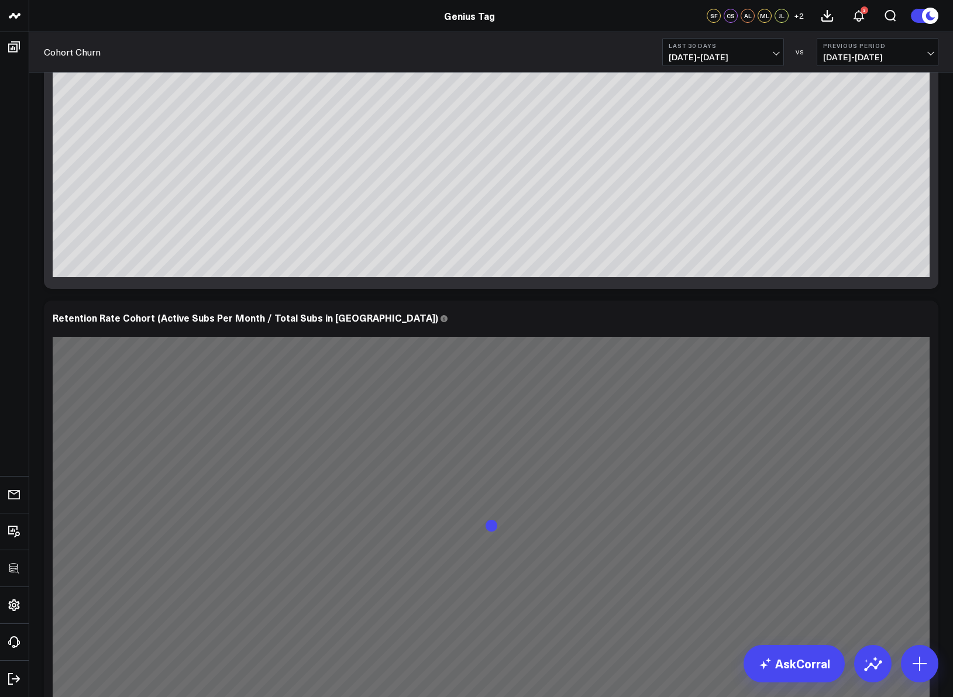
scroll to position [435, 0]
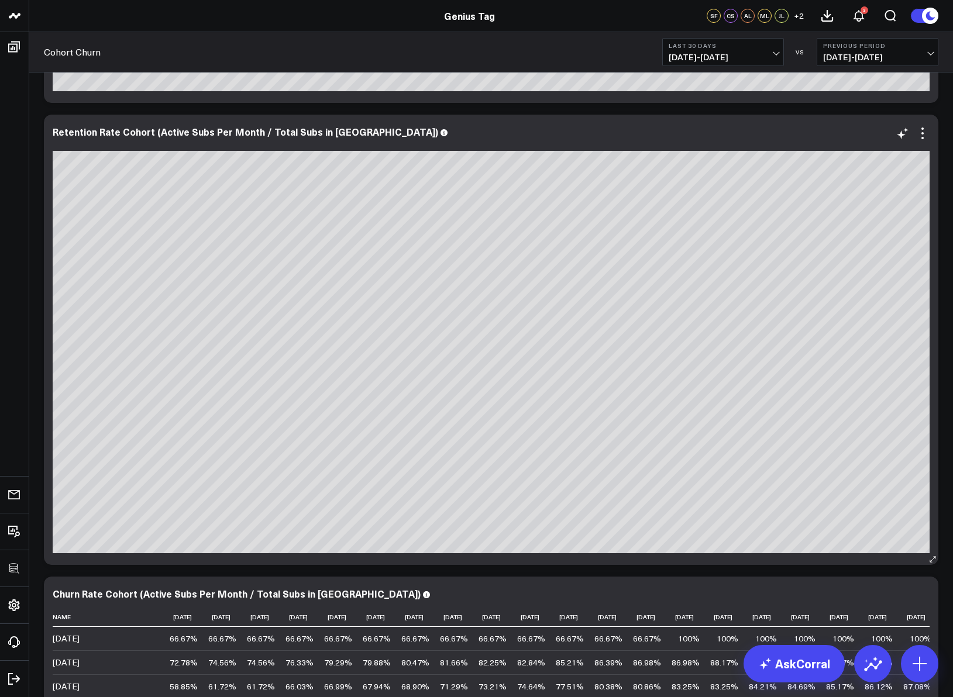
click at [933, 133] on div "Retention Rate Cohort (Active Subs Per Month / Total Subs in [GEOGRAPHIC_DATA])" at bounding box center [491, 340] width 894 height 450
click at [926, 132] on icon at bounding box center [922, 133] width 14 height 14
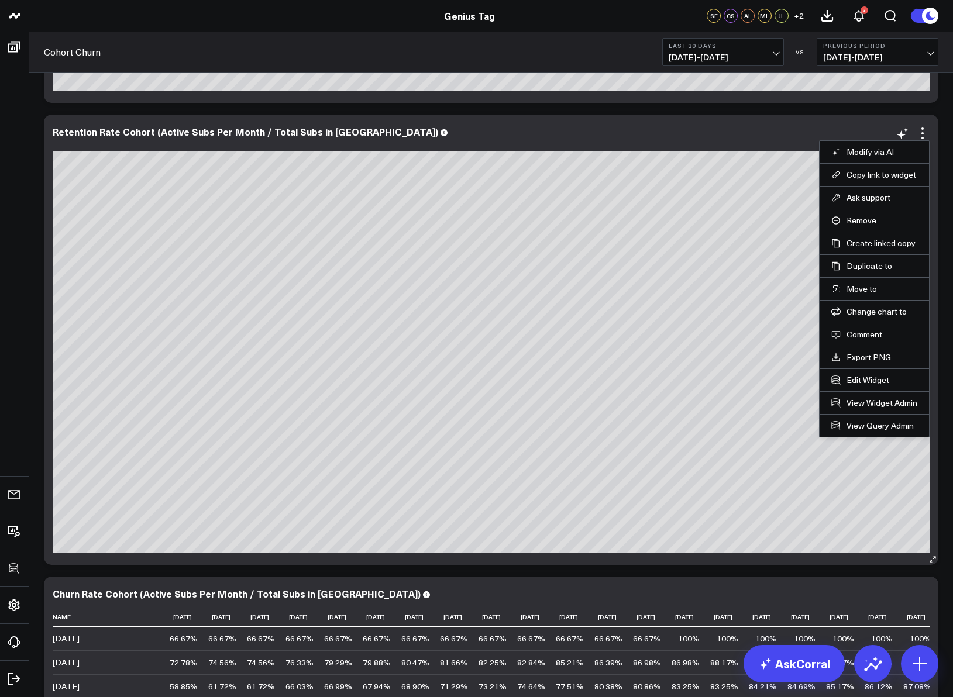
click at [886, 371] on li "Edit Widget" at bounding box center [873, 379] width 109 height 23
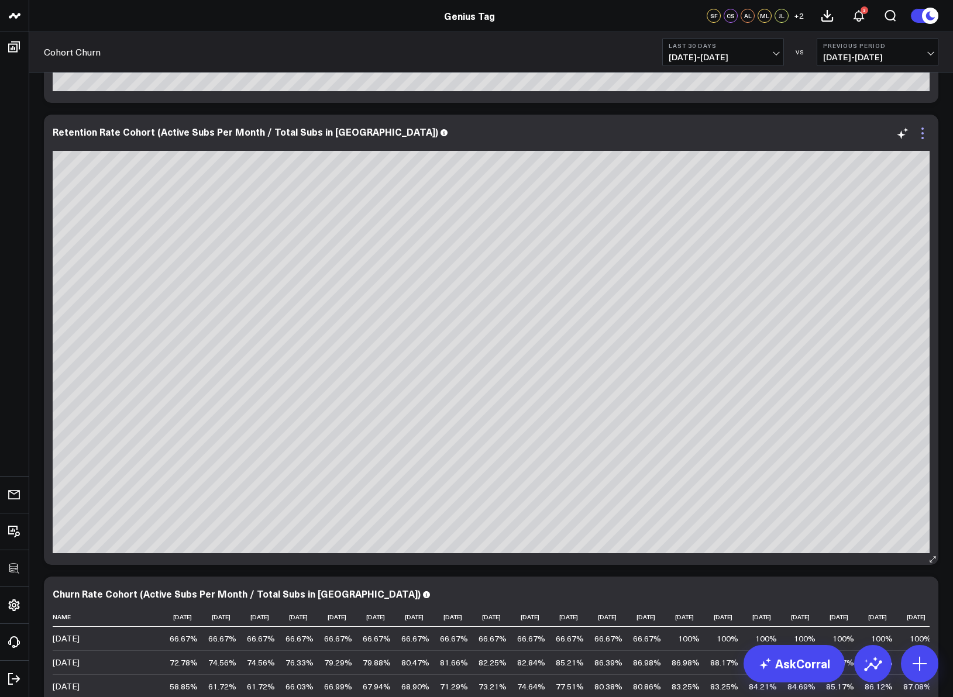
click at [925, 140] on icon at bounding box center [922, 133] width 14 height 14
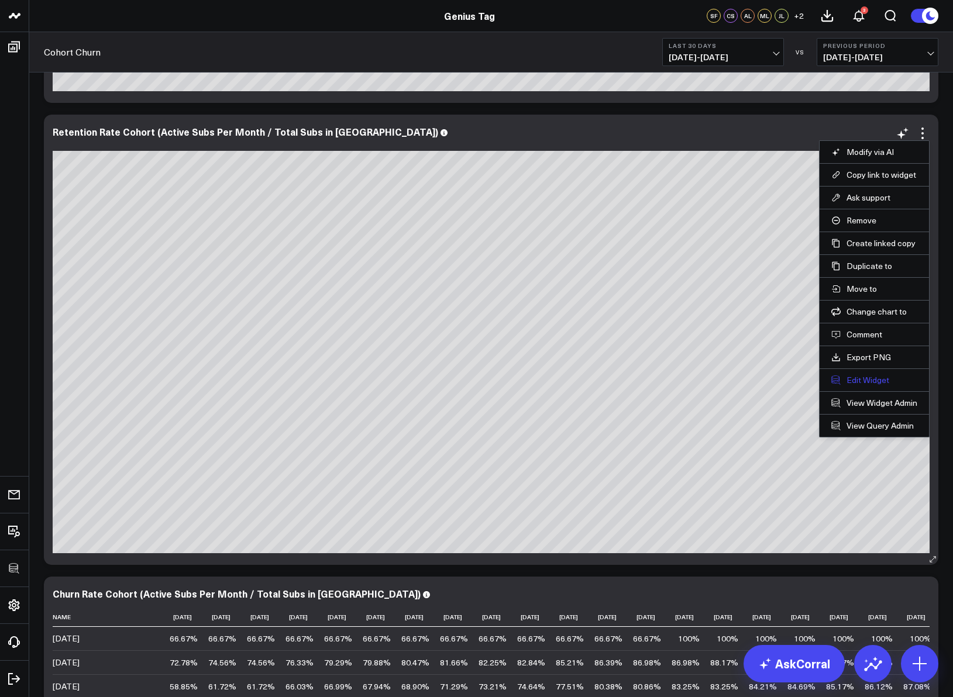
click at [868, 380] on button "Edit Widget" at bounding box center [874, 380] width 86 height 11
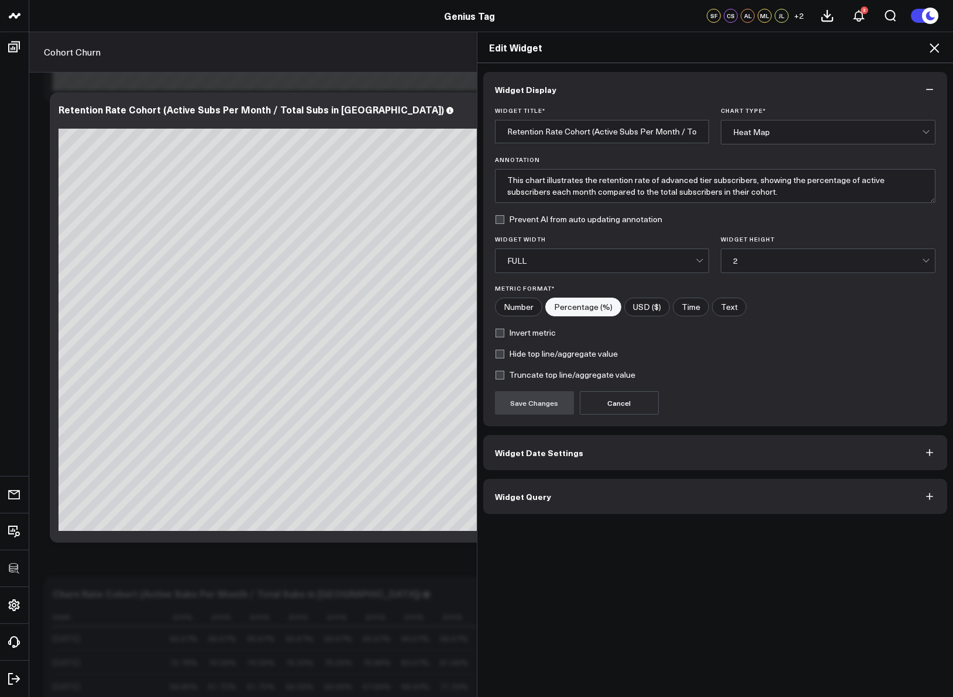
click at [623, 501] on button "Widget Query" at bounding box center [715, 496] width 464 height 35
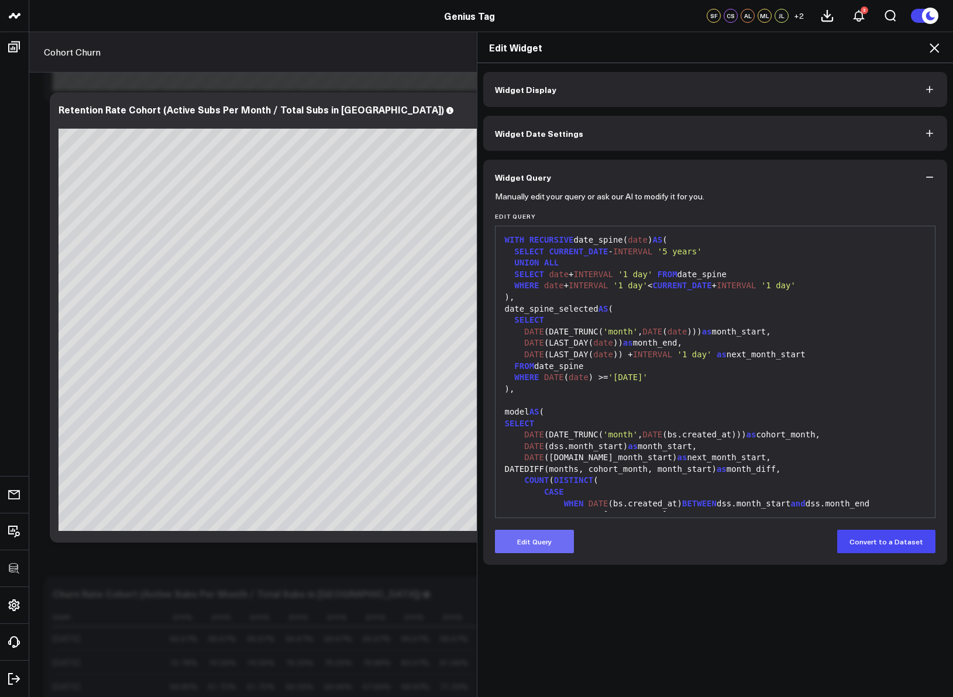
click at [523, 547] on button "Edit Query" at bounding box center [534, 541] width 79 height 23
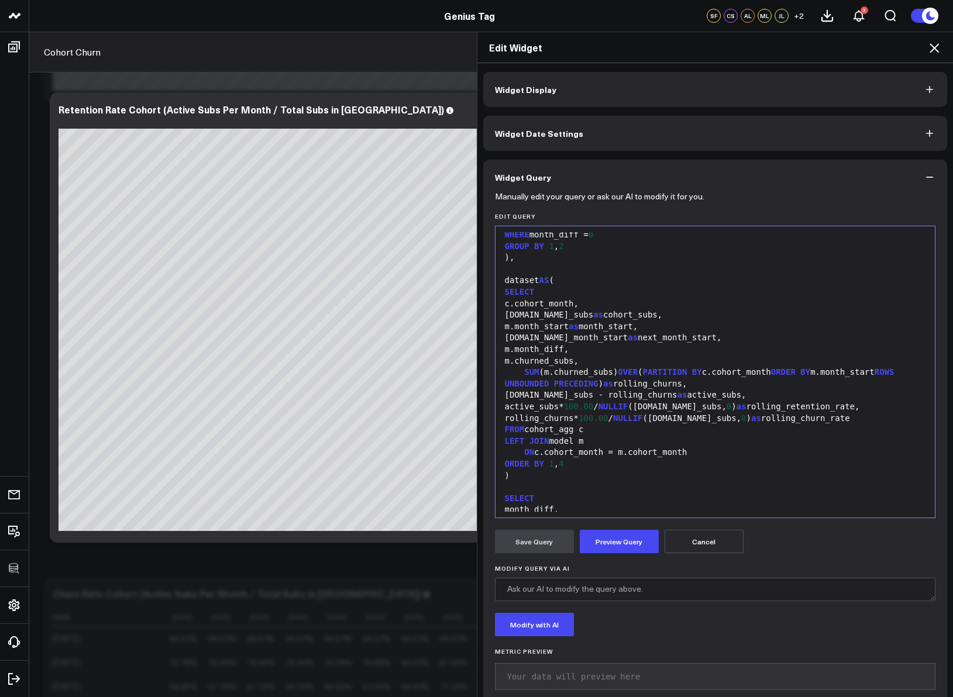
scroll to position [711, 0]
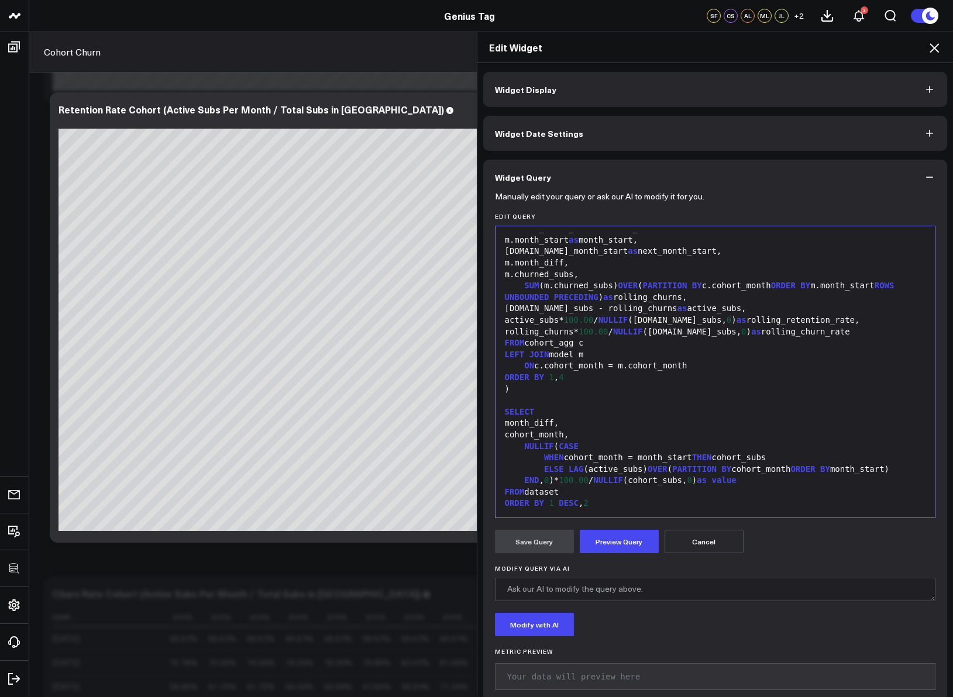
click at [524, 444] on span "NULLIF" at bounding box center [539, 446] width 30 height 9
click at [712, 480] on div "END , 0 )* 100.00 / NULLIF (cohort_subs, 0 ) as value" at bounding box center [715, 481] width 428 height 12
click at [625, 539] on button "Preview Query" at bounding box center [619, 541] width 79 height 23
click at [545, 549] on button "Save Query" at bounding box center [534, 541] width 79 height 23
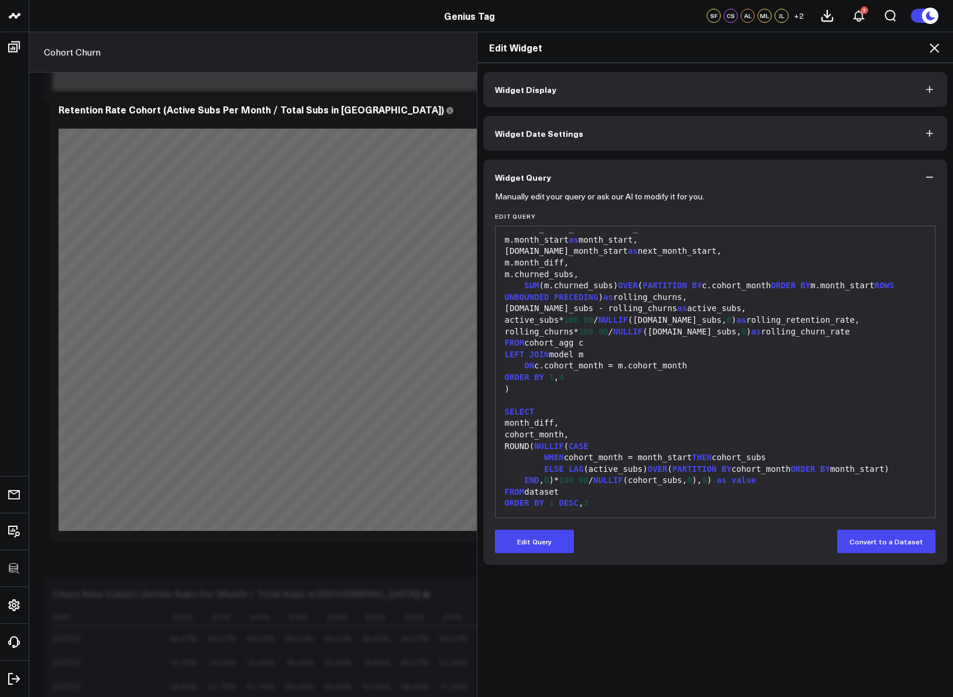
click at [935, 49] on icon at bounding box center [933, 47] width 9 height 9
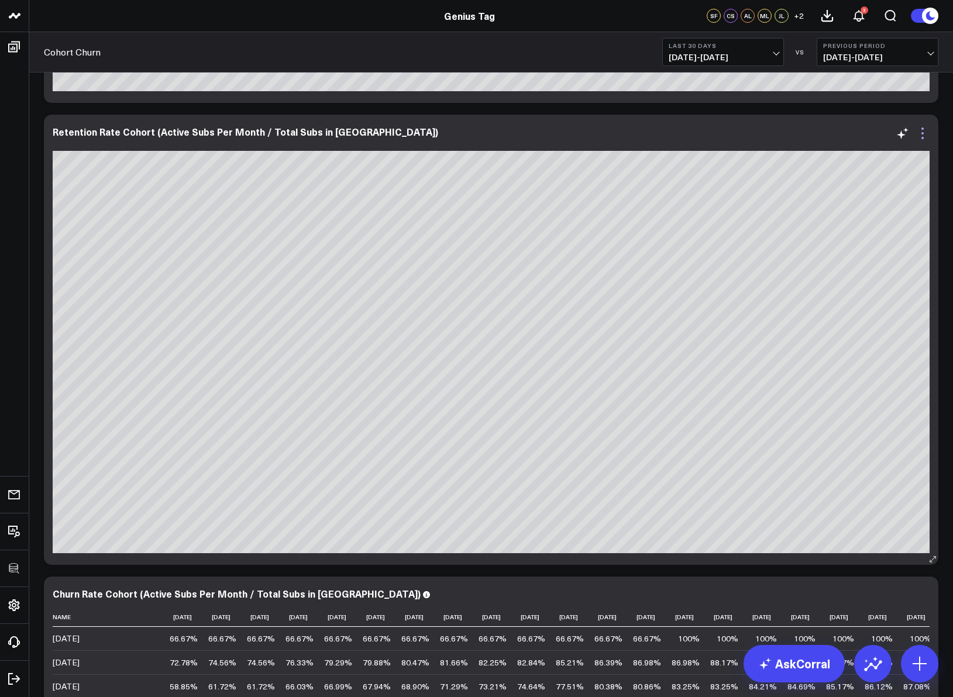
click at [920, 134] on icon at bounding box center [922, 133] width 14 height 14
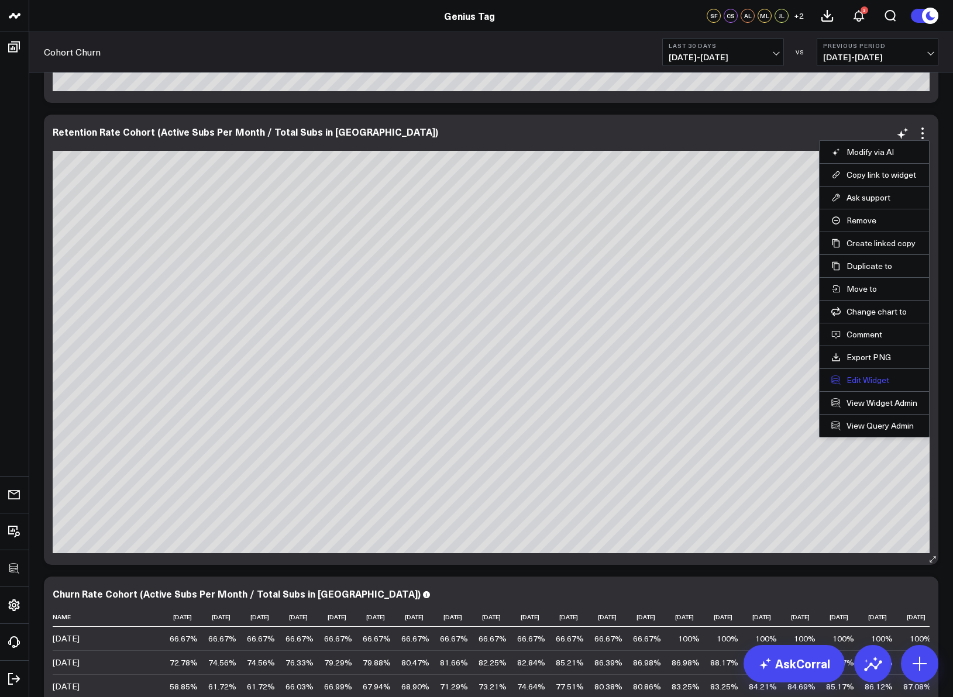
click at [844, 379] on button "Edit Widget" at bounding box center [874, 380] width 86 height 11
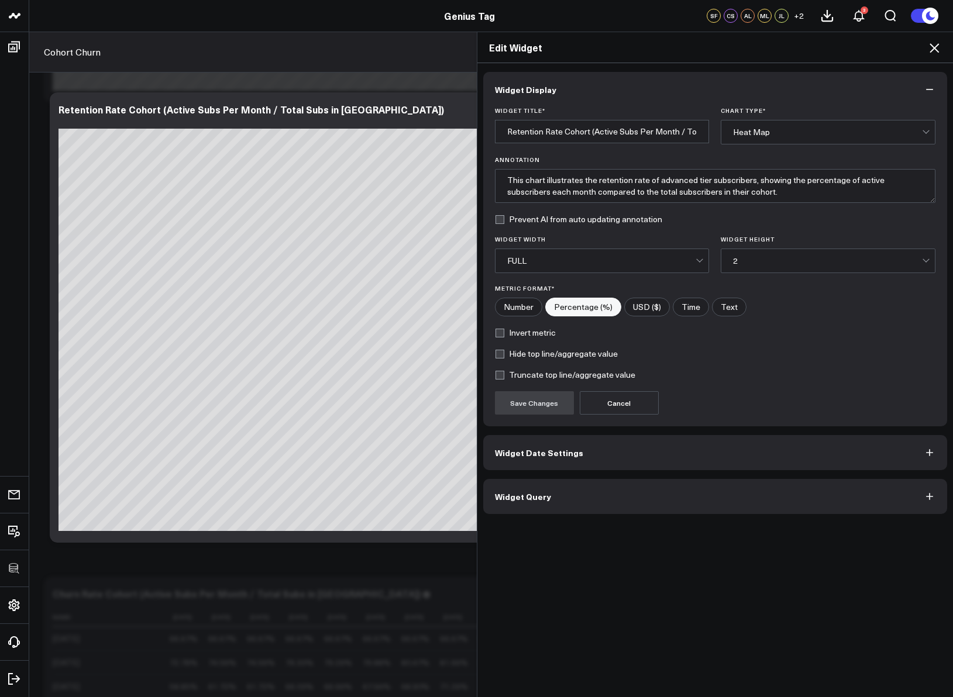
click at [594, 498] on button "Widget Query" at bounding box center [715, 496] width 464 height 35
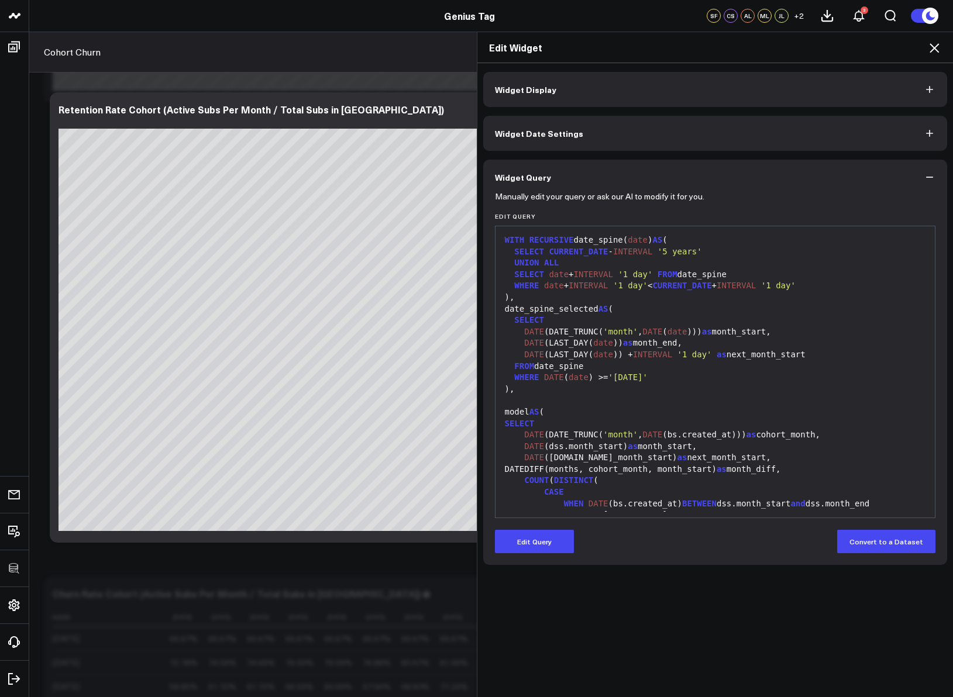
drag, startPoint x: 538, startPoint y: 536, endPoint x: 564, endPoint y: 490, distance: 52.9
click at [538, 536] on button "Edit Query" at bounding box center [534, 541] width 79 height 23
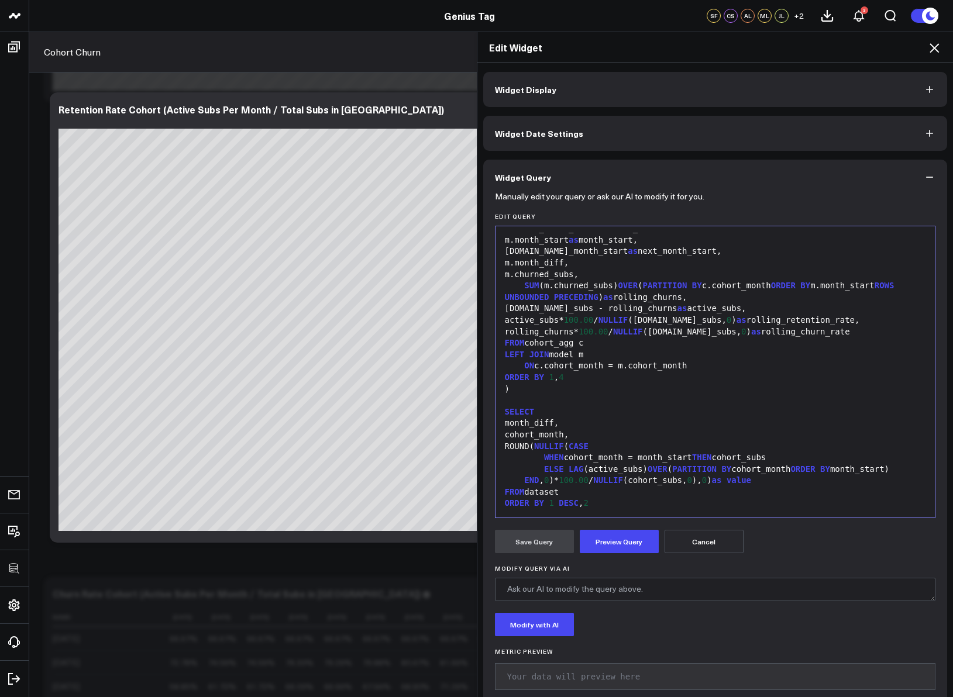
scroll to position [21, 0]
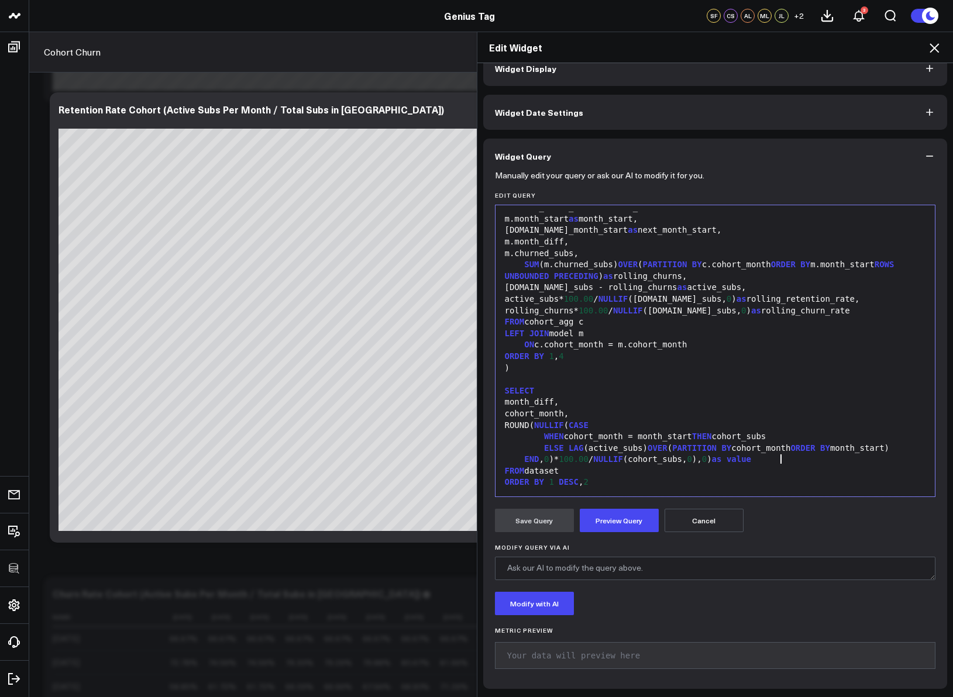
click at [829, 457] on div "END , 0 )* 100.00 / NULLIF (cohort_subs, 0 ), 0 ) as value" at bounding box center [715, 460] width 428 height 12
click at [624, 521] on button "Preview Query" at bounding box center [619, 520] width 79 height 23
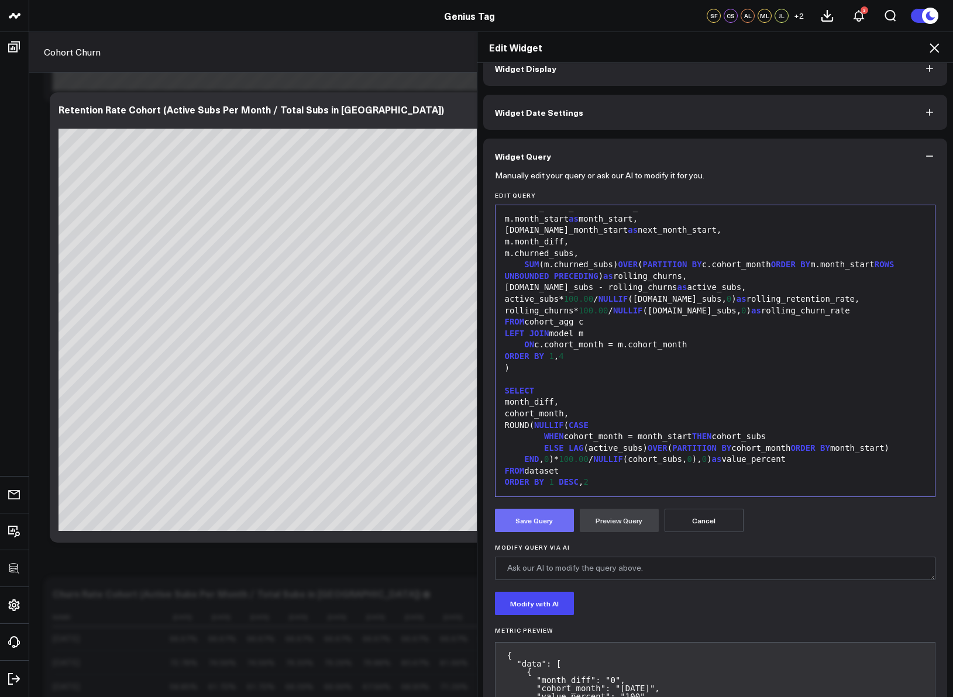
click at [543, 524] on button "Save Query" at bounding box center [534, 520] width 79 height 23
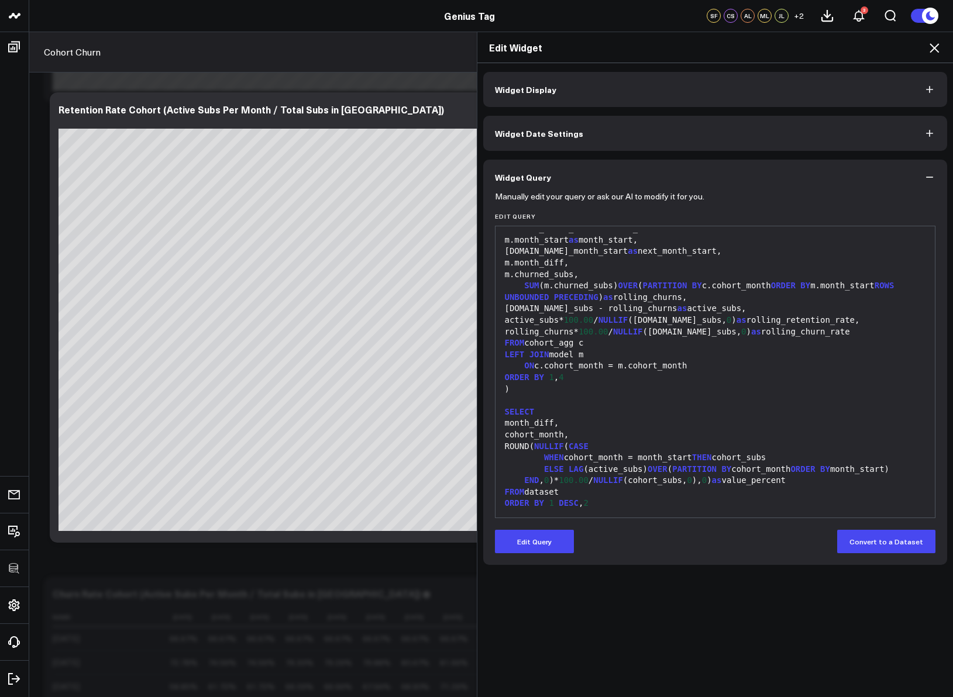
scroll to position [0, 0]
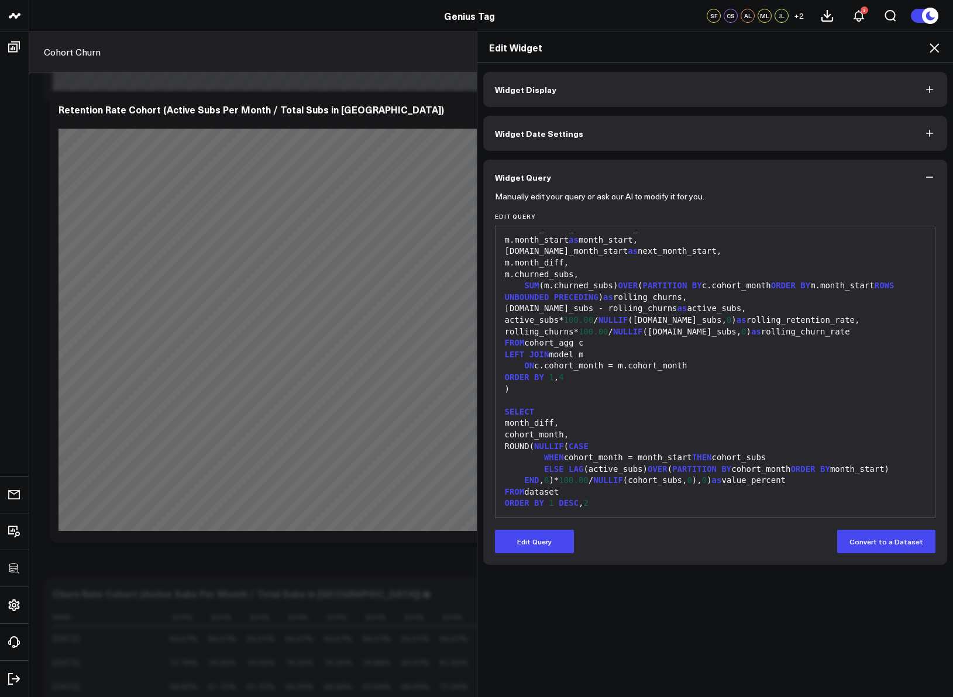
click at [935, 49] on icon at bounding box center [933, 47] width 9 height 9
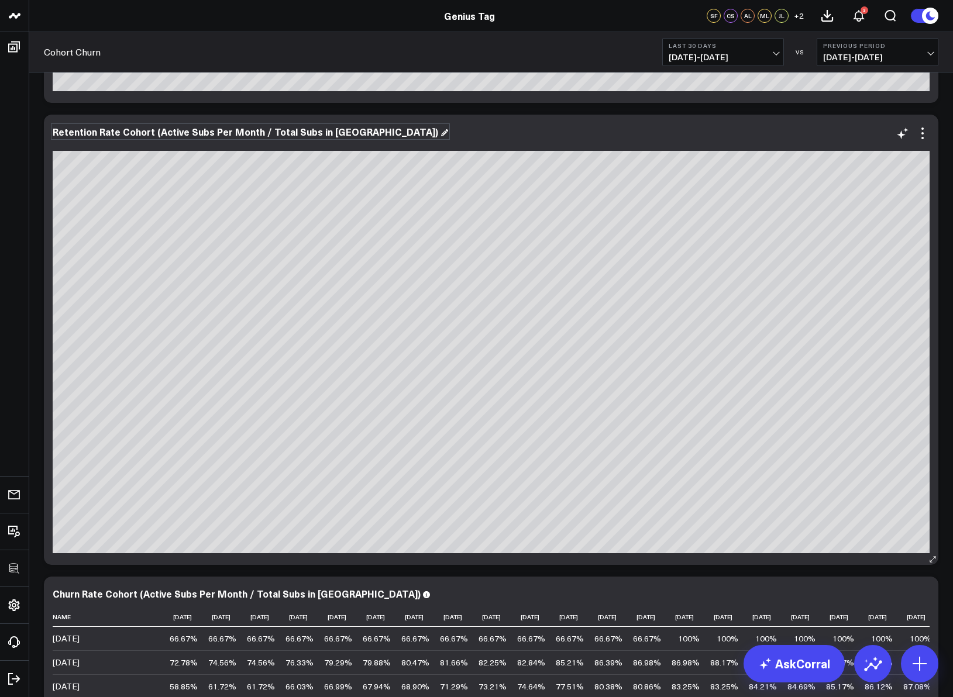
click at [129, 125] on div "Retention Rate Cohort (Active Subs Per Month / Total Subs in [GEOGRAPHIC_DATA])" at bounding box center [250, 131] width 395 height 13
click at [54, 133] on div "Retention Rate Cohort (Active Subs Per Month / Total Subs in [GEOGRAPHIC_DATA])" at bounding box center [250, 131] width 395 height 13
click at [70, 594] on div "Churn Rate Cohort (Active Subs Per Month / Total Subs in [GEOGRAPHIC_DATA])" at bounding box center [242, 593] width 378 height 13
click at [59, 595] on div "Churn Rate Cohort (Active Subs Per Month / Total Subs in [GEOGRAPHIC_DATA])" at bounding box center [242, 593] width 378 height 13
click at [53, 595] on div "Churn Rate Cohort (Active Subs Per Month / Total Subs in [GEOGRAPHIC_DATA])" at bounding box center [242, 593] width 378 height 13
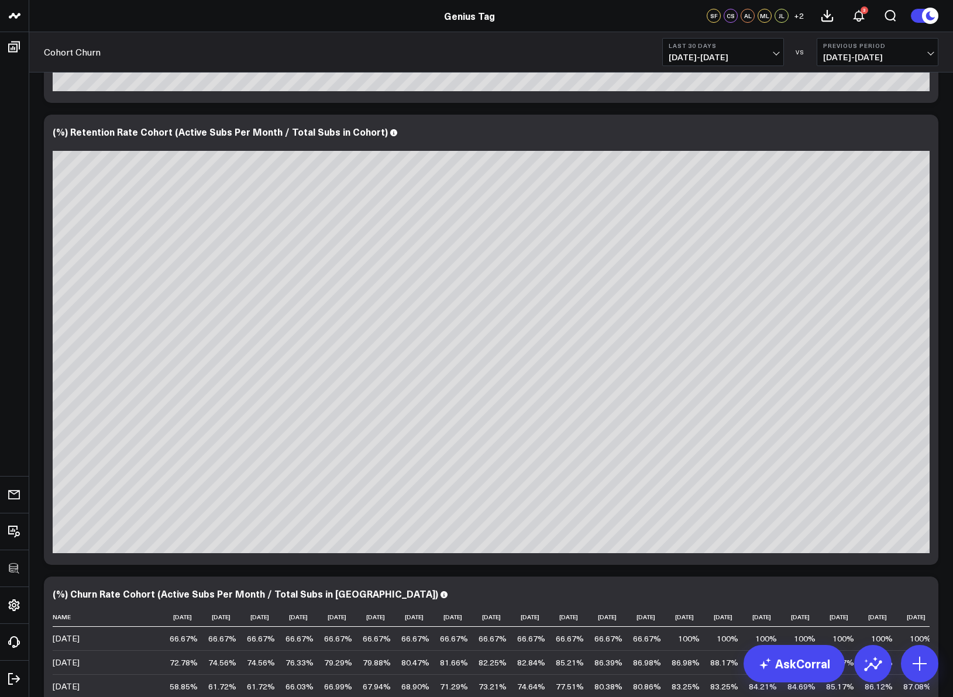
click at [947, 326] on div "Modify via AI Copy link to widget Ask support Remove Create linked copy Executi…" at bounding box center [490, 370] width 923 height 1465
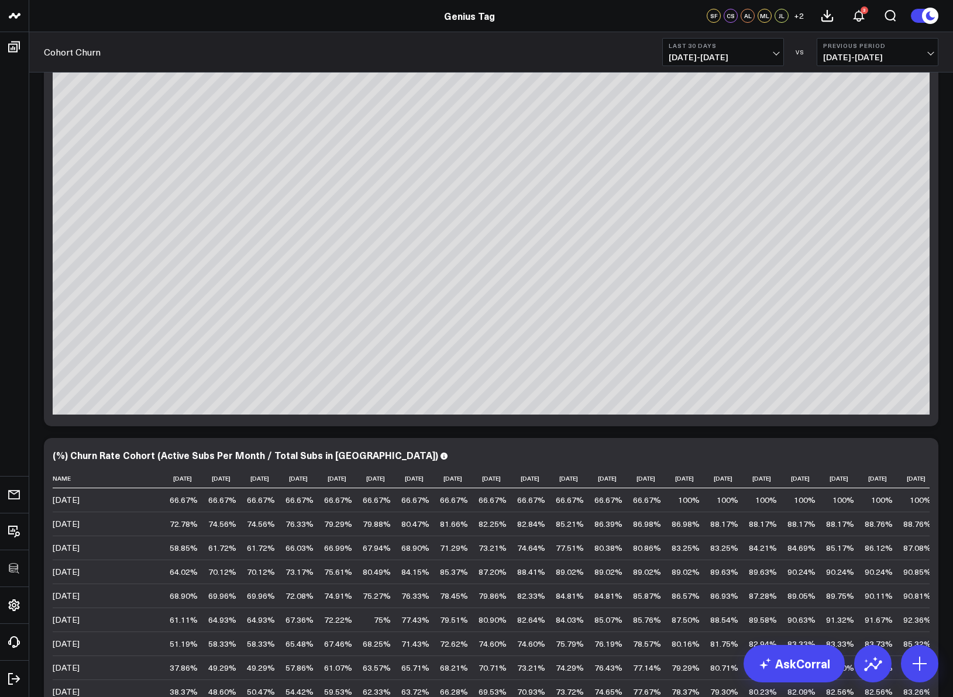
scroll to position [693, 0]
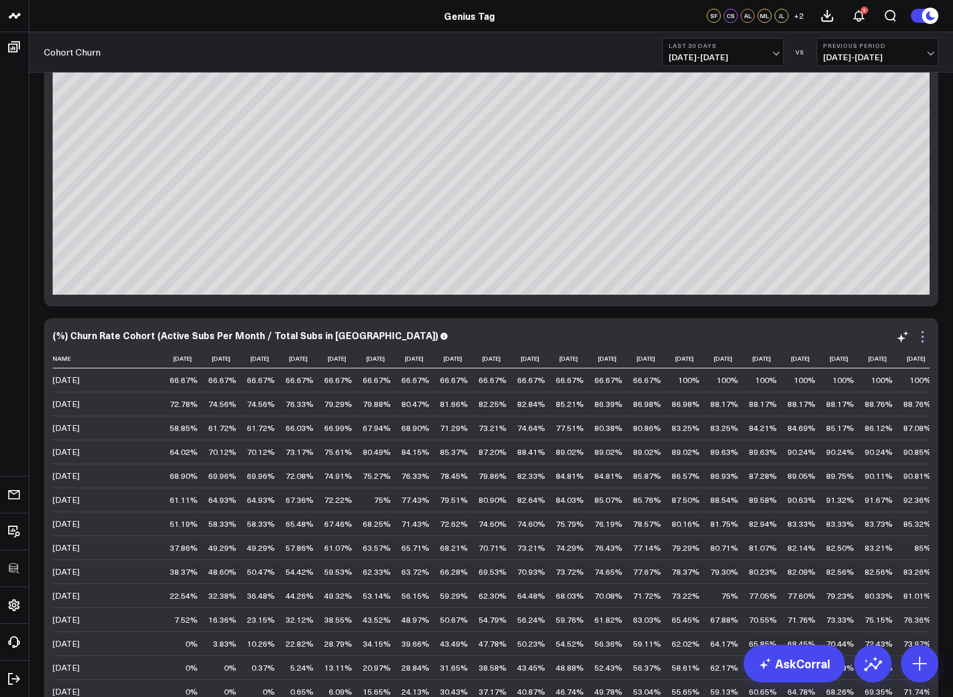
click at [926, 336] on icon at bounding box center [922, 337] width 14 height 14
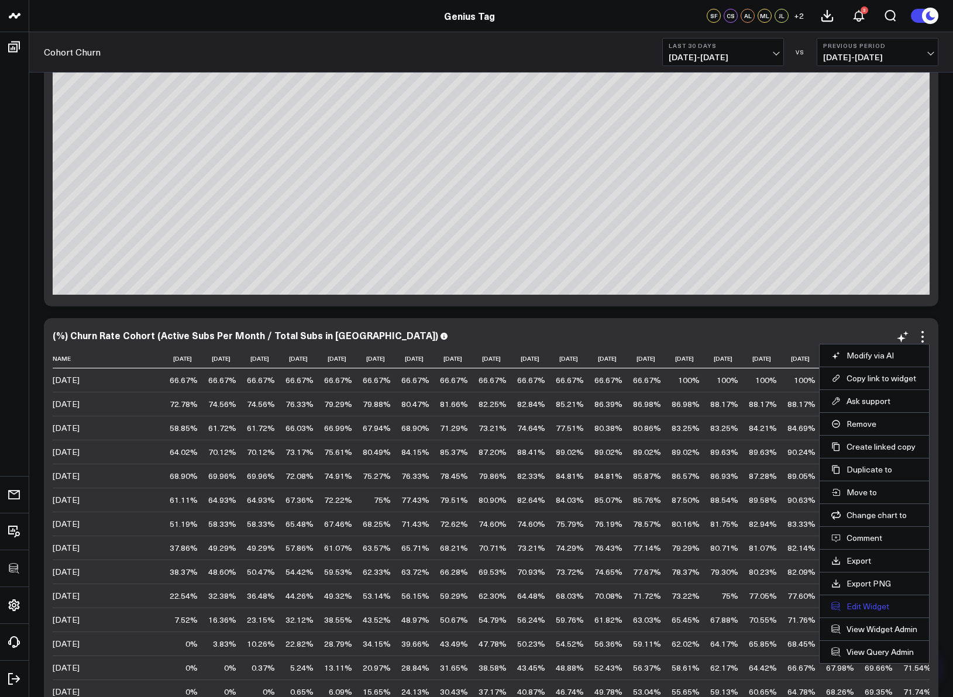
click at [863, 604] on button "Edit Widget" at bounding box center [874, 606] width 86 height 11
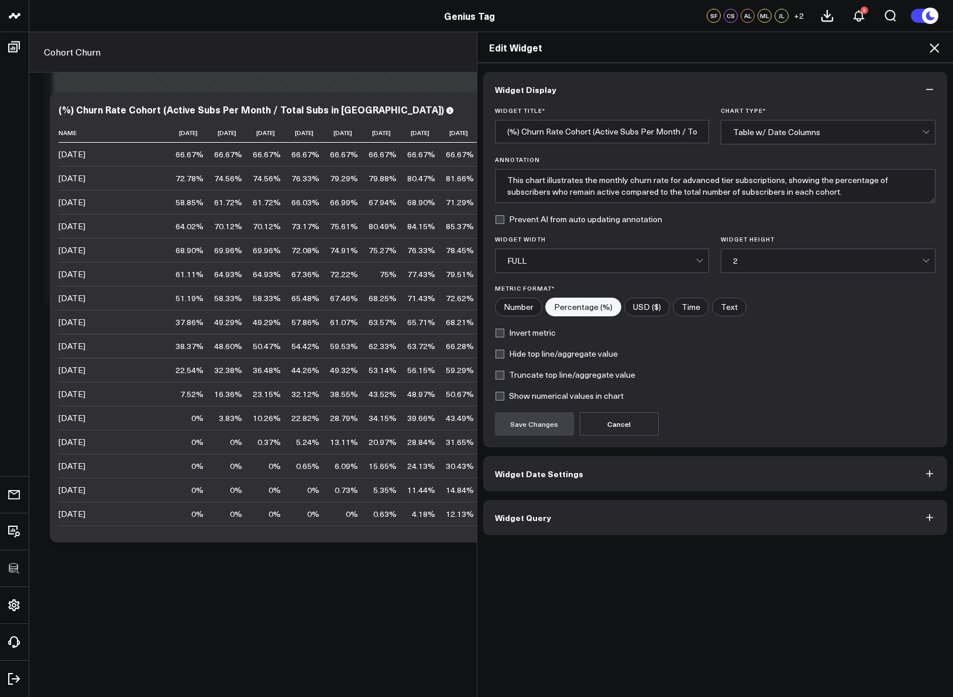
click at [663, 516] on button "Widget Query" at bounding box center [715, 517] width 464 height 35
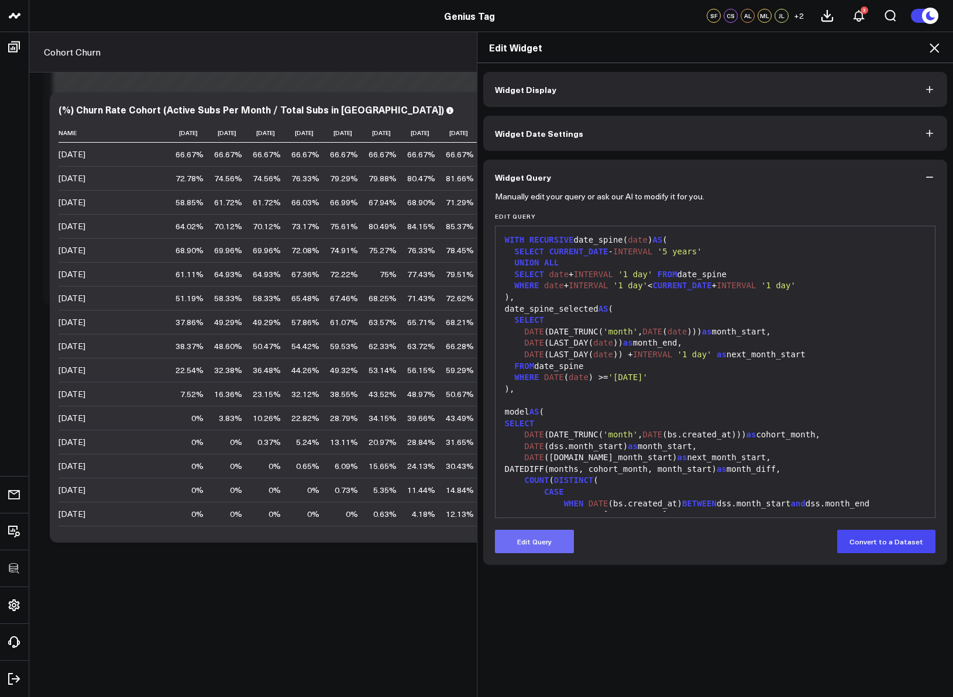
click at [553, 548] on button "Edit Query" at bounding box center [534, 541] width 79 height 23
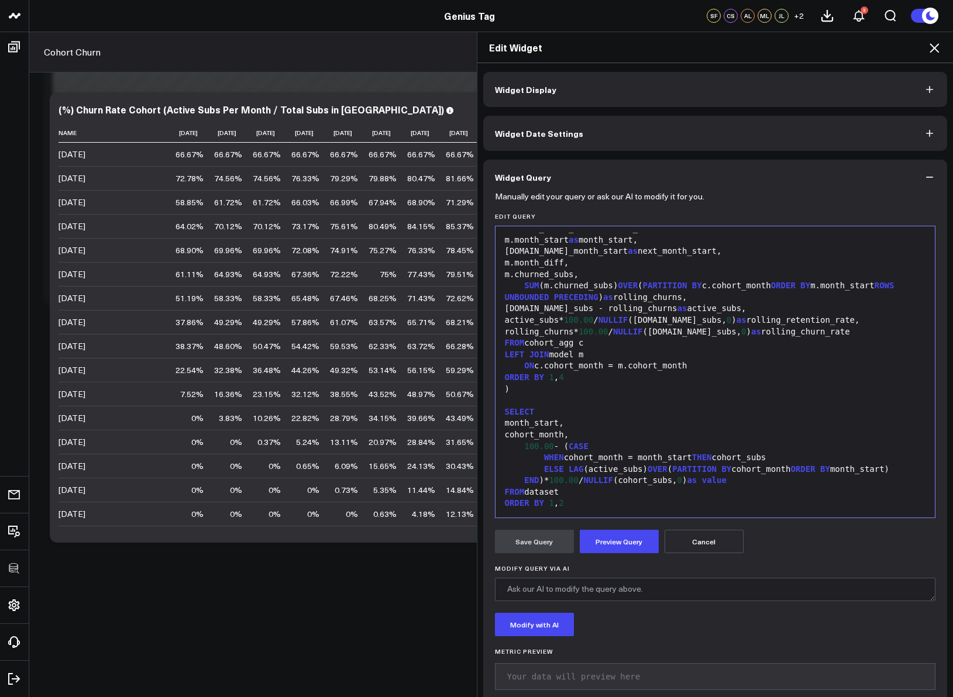
scroll to position [21, 0]
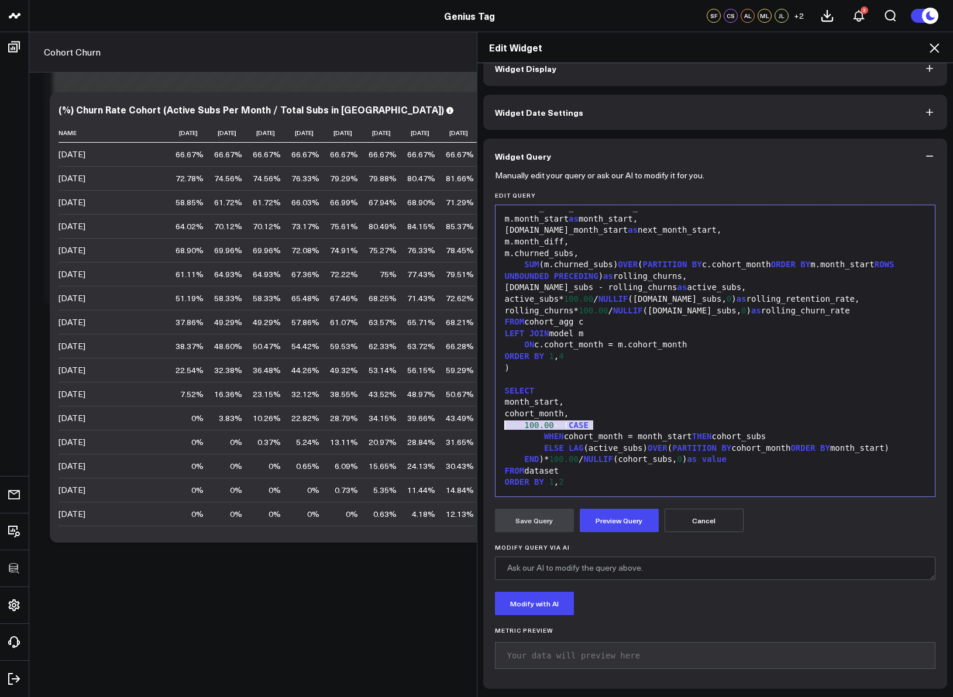
click at [589, 420] on div "100.00 - ( CASE" at bounding box center [715, 426] width 428 height 12
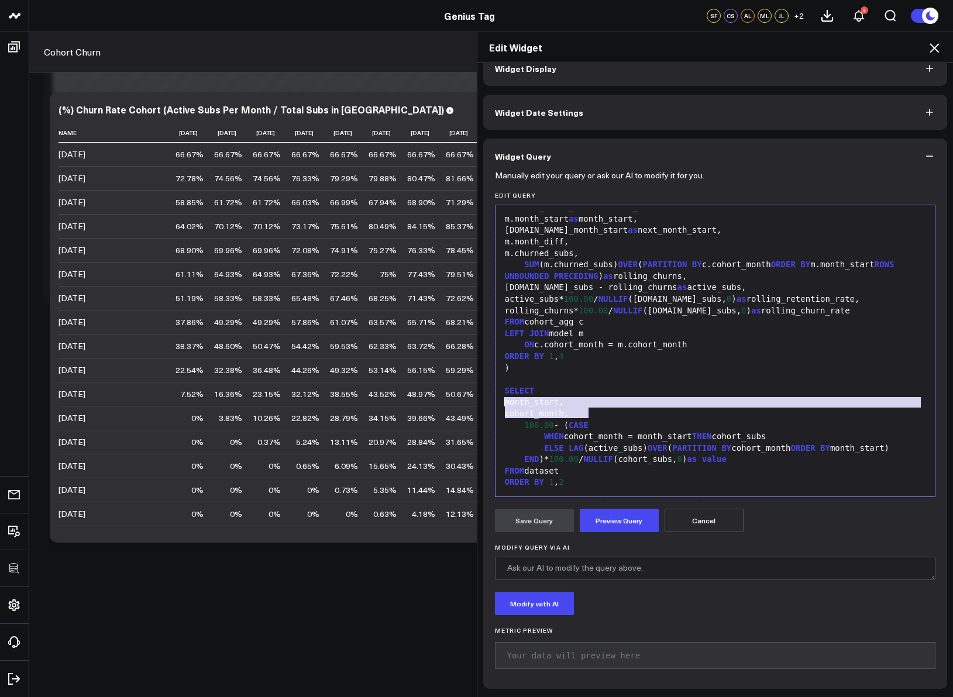
drag, startPoint x: 588, startPoint y: 416, endPoint x: 491, endPoint y: 404, distance: 98.5
click at [495, 404] on div "99 1 2 3 4 5 6 7 8 9 10 11 12 13 14 15 16 17 18 19 20 21 22 23 24 25 26 27 28 2…" at bounding box center [715, 351] width 441 height 292
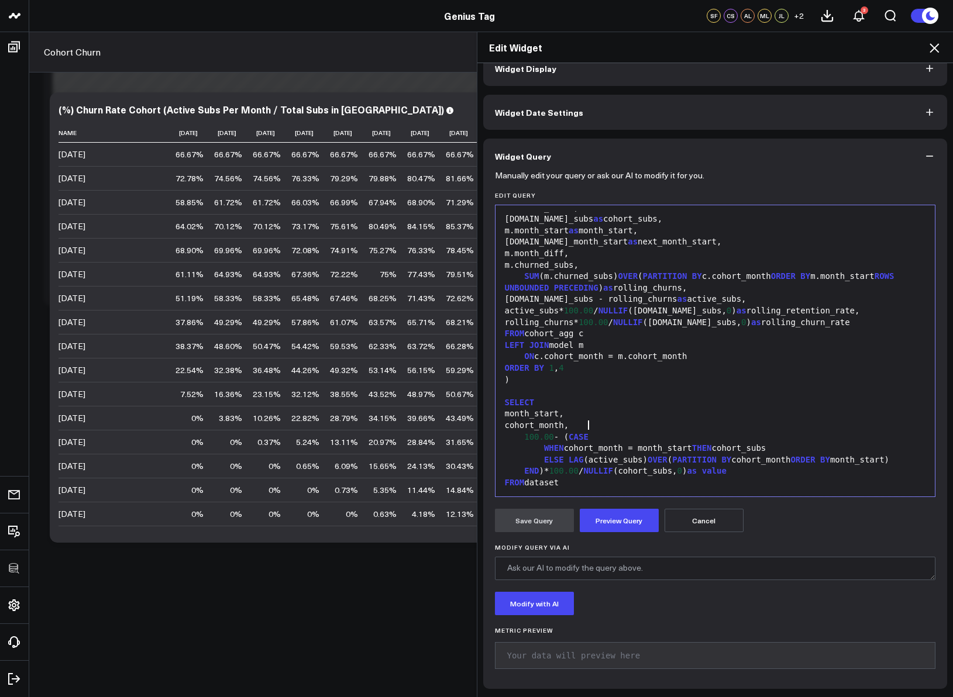
click at [588, 421] on div "cohort_month," at bounding box center [715, 426] width 428 height 12
drag, startPoint x: 585, startPoint y: 416, endPoint x: 523, endPoint y: 410, distance: 62.3
click at [523, 410] on div "month_start," at bounding box center [715, 414] width 428 height 12
click at [518, 412] on div "month_start," at bounding box center [715, 414] width 428 height 12
drag, startPoint x: 521, startPoint y: 413, endPoint x: 573, endPoint y: 413, distance: 52.1
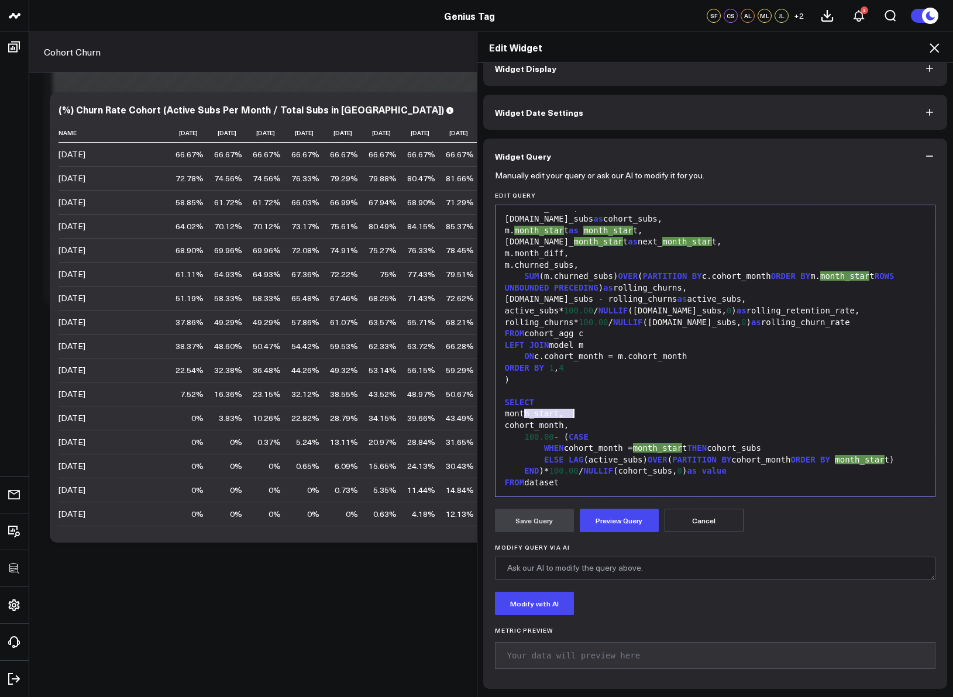
click at [573, 413] on div "month_start," at bounding box center [715, 414] width 428 height 12
click at [574, 413] on div "month_start," at bounding box center [715, 414] width 428 height 12
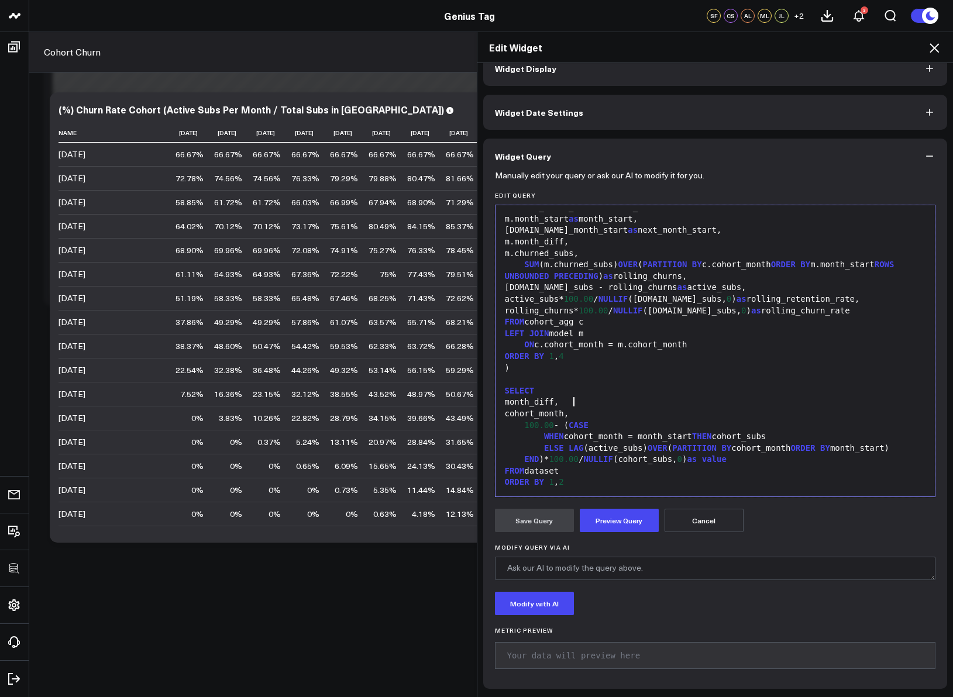
click at [551, 483] on div "ORDER BY 1 , 2" at bounding box center [715, 483] width 428 height 12
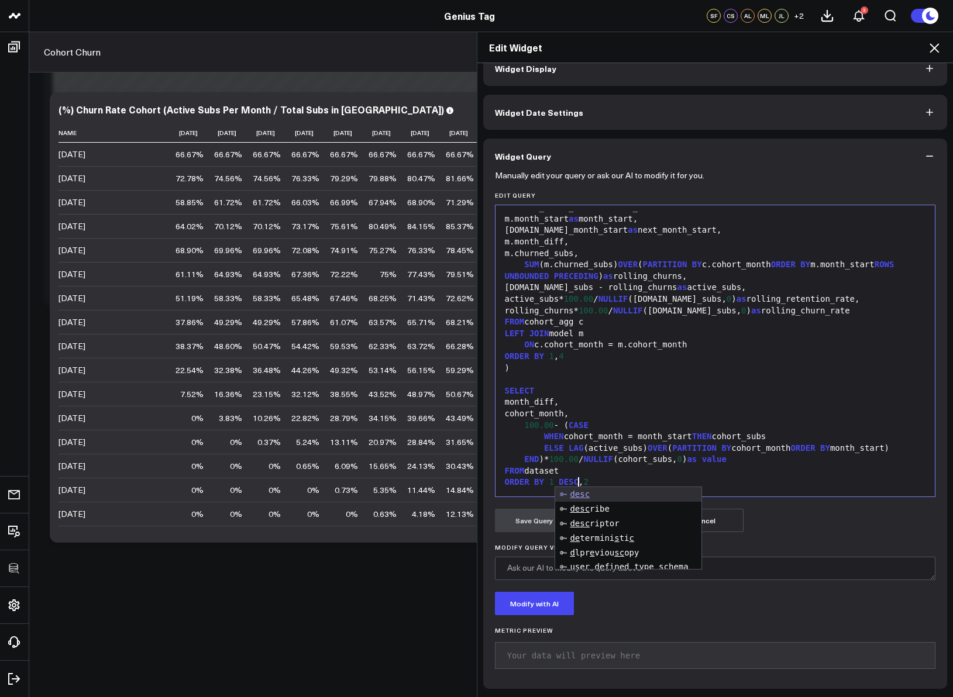
click at [658, 435] on div "WHEN cohort_month = month_start THEN cohort_subs" at bounding box center [715, 437] width 428 height 12
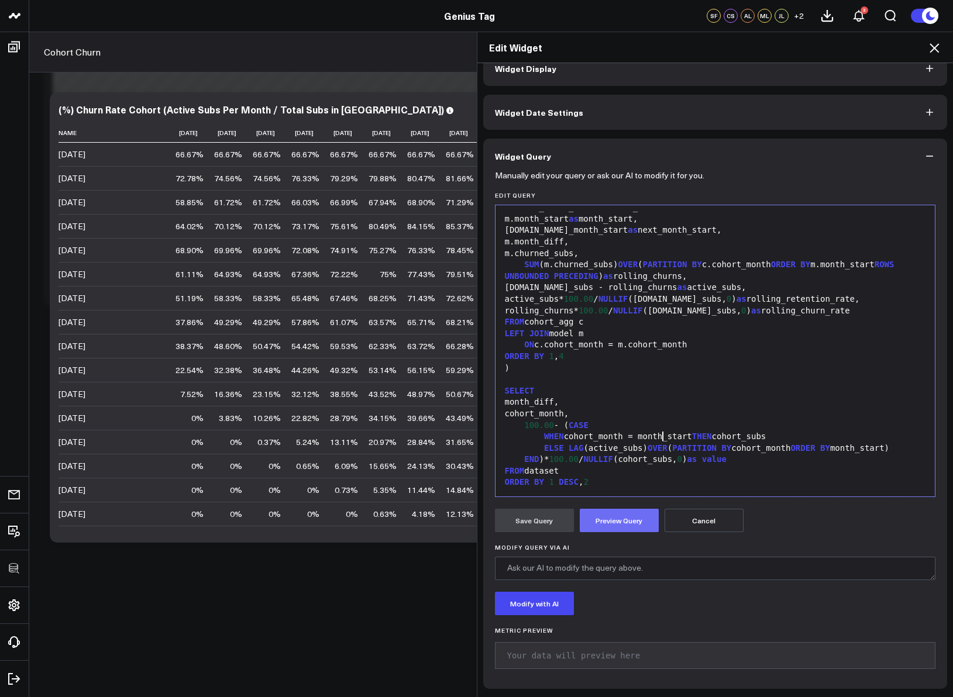
click at [618, 525] on button "Preview Query" at bounding box center [619, 520] width 79 height 23
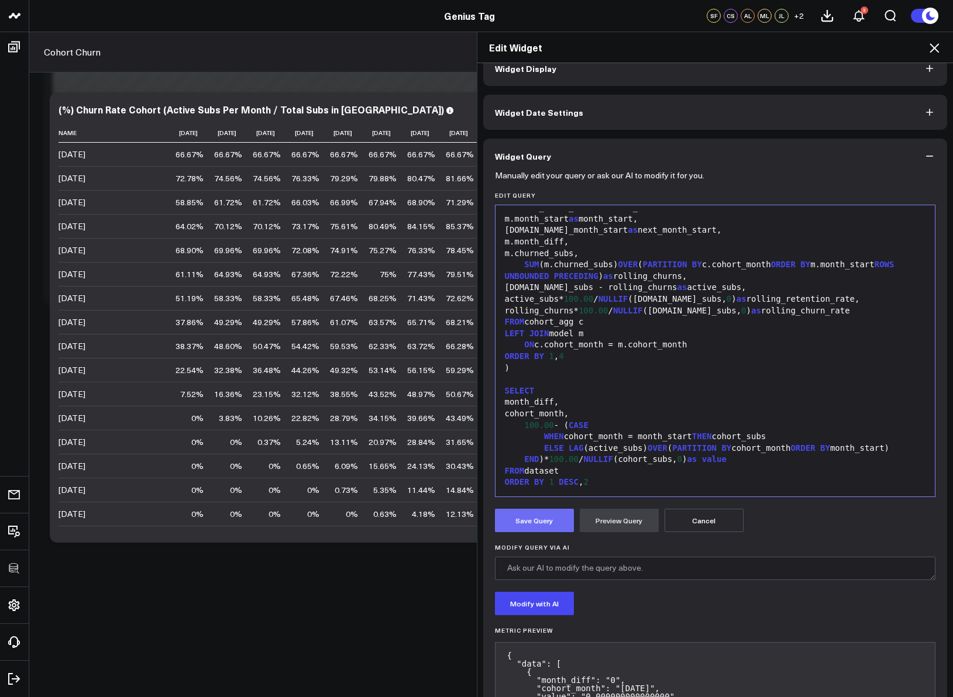
click at [546, 516] on button "Save Query" at bounding box center [534, 520] width 79 height 23
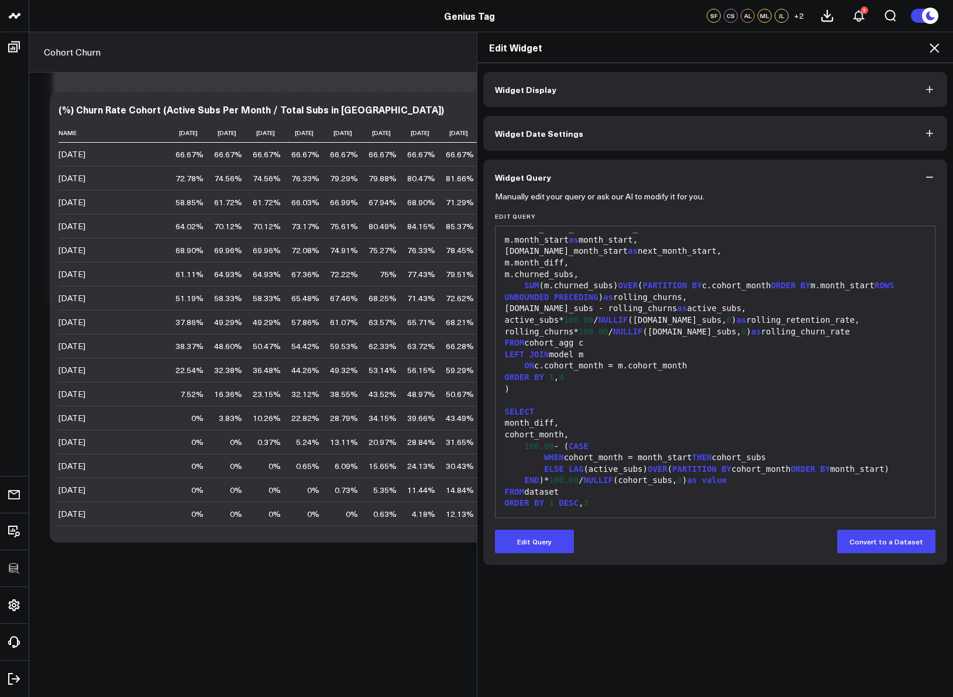
scroll to position [0, 0]
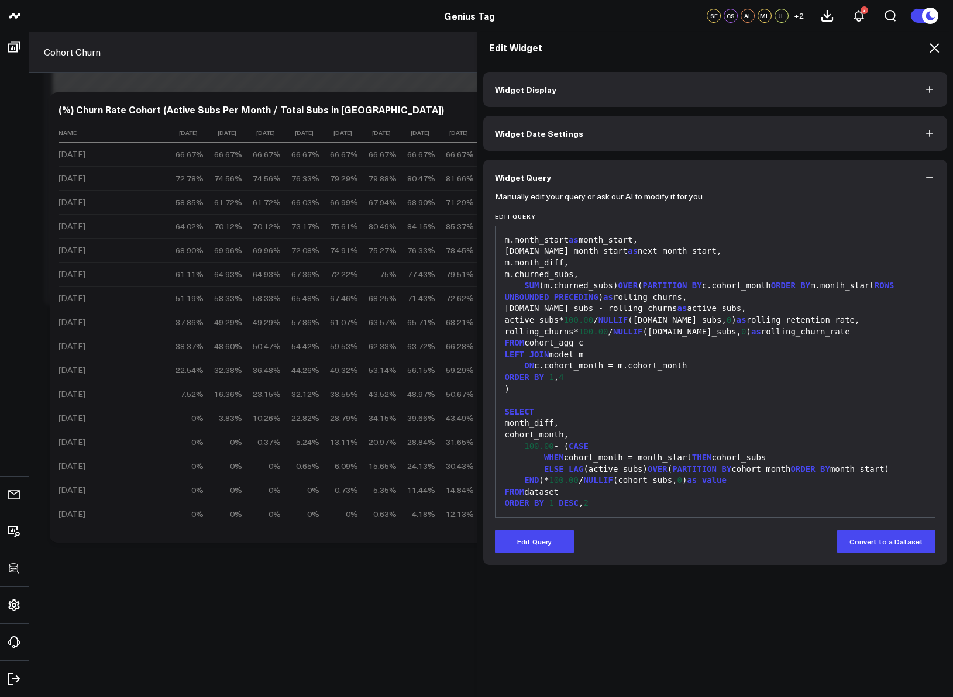
click at [934, 47] on icon at bounding box center [933, 47] width 9 height 9
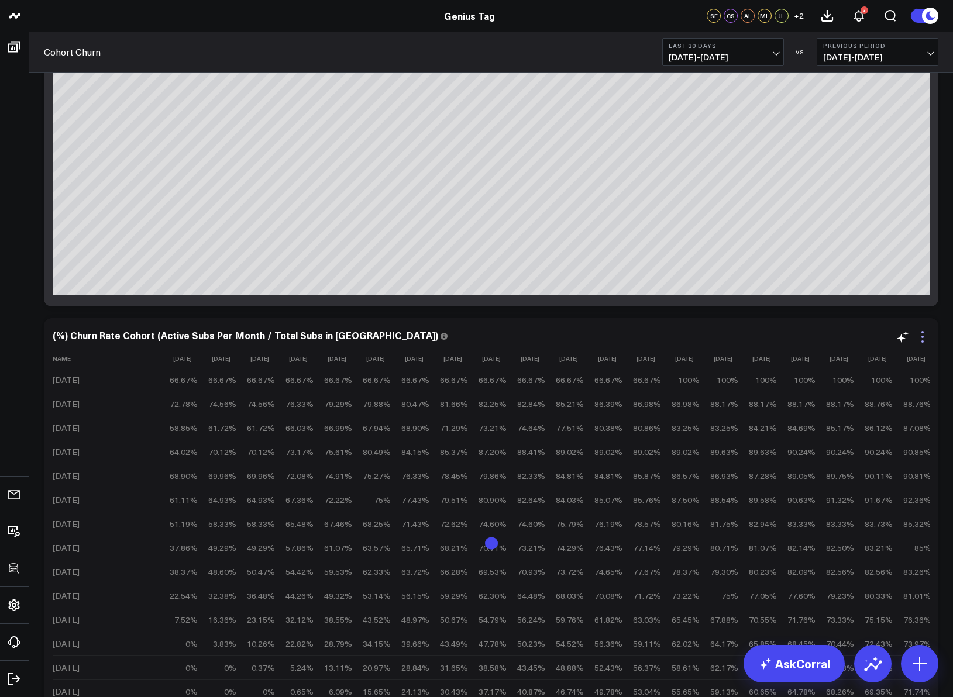
click at [925, 342] on icon at bounding box center [922, 337] width 14 height 14
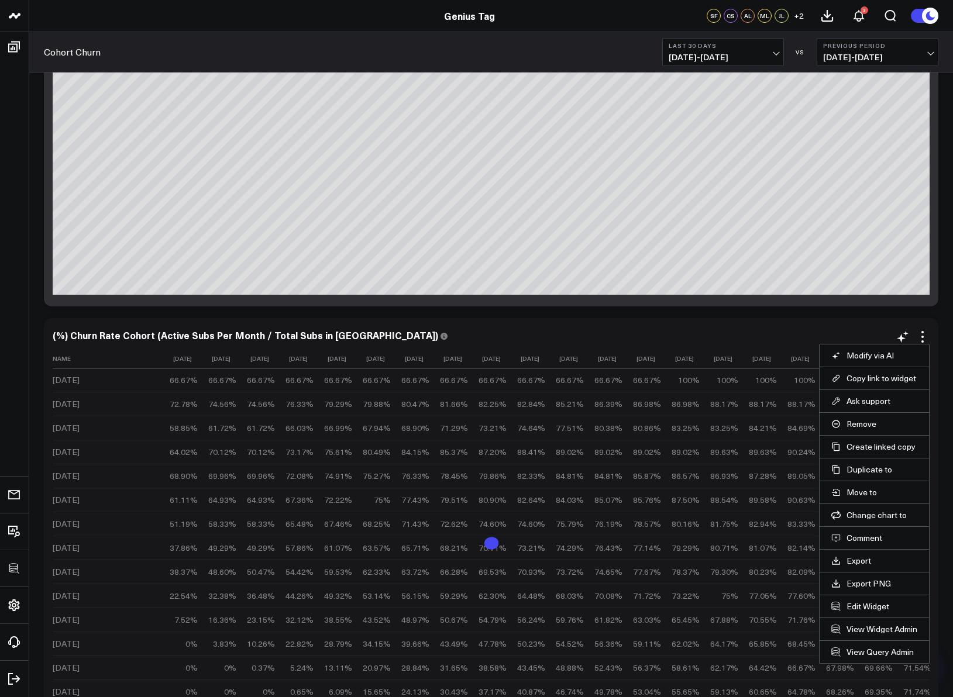
click at [857, 599] on li "Edit Widget" at bounding box center [873, 606] width 109 height 23
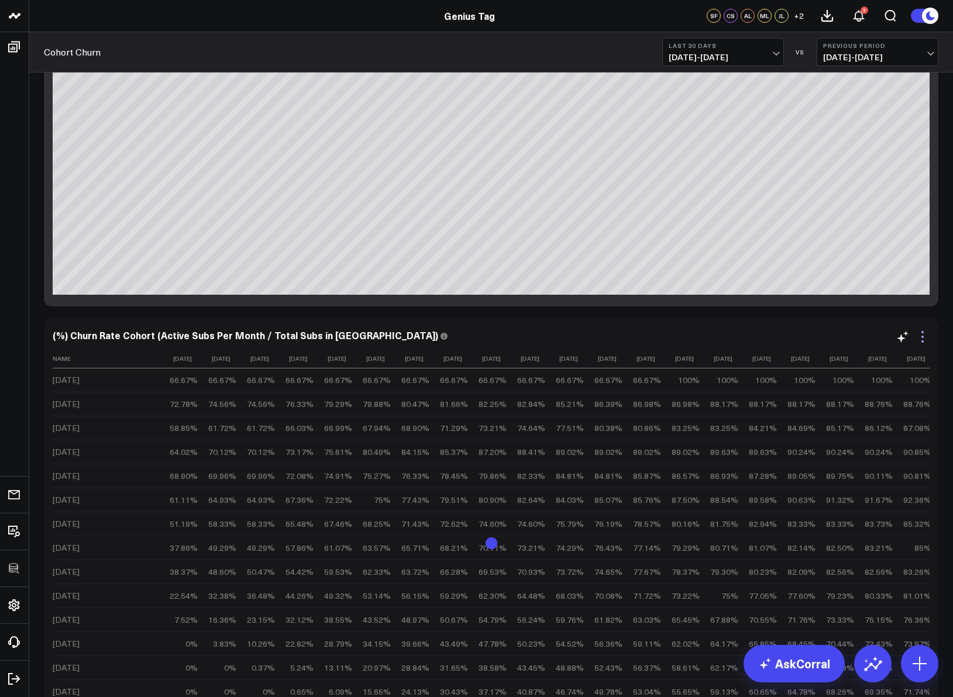
click at [922, 339] on icon at bounding box center [922, 337] width 14 height 14
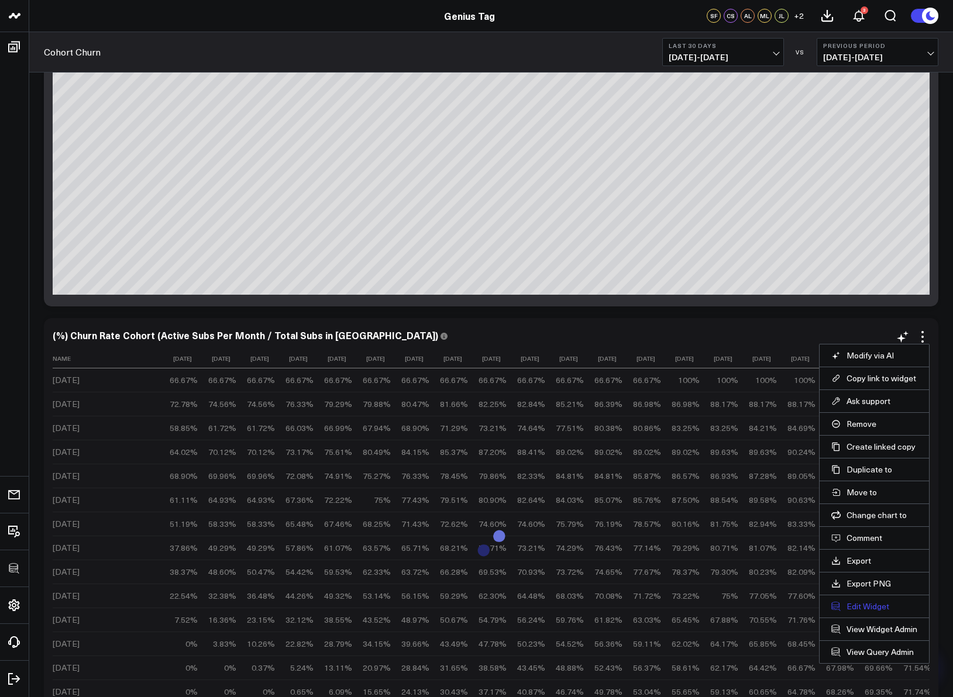
click at [860, 606] on button "Edit Widget" at bounding box center [874, 606] width 86 height 11
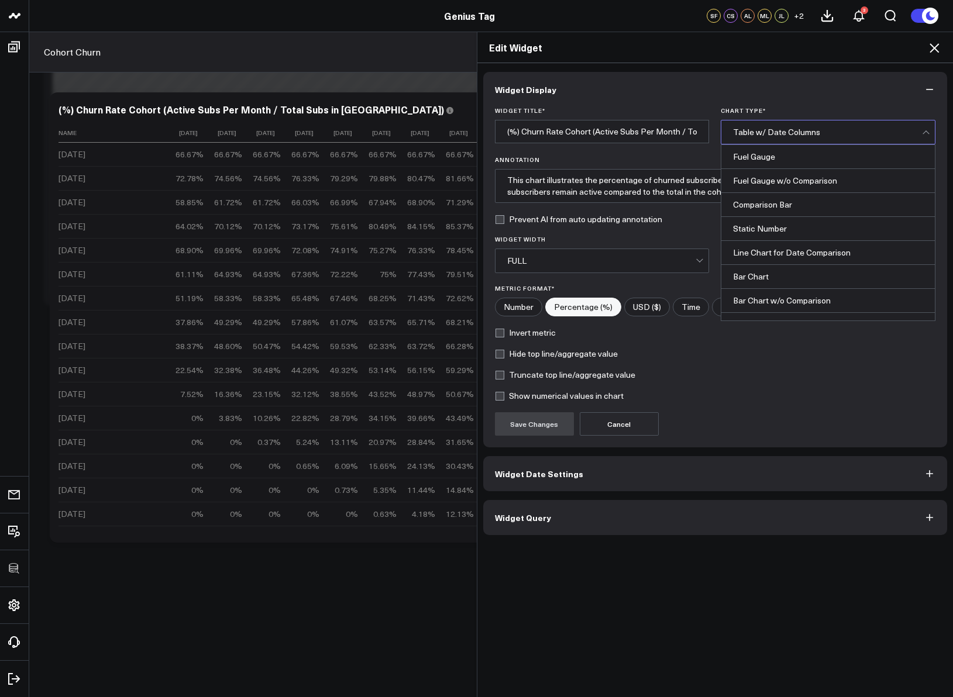
click at [835, 133] on div "Table w/ Date Columns" at bounding box center [827, 131] width 189 height 9
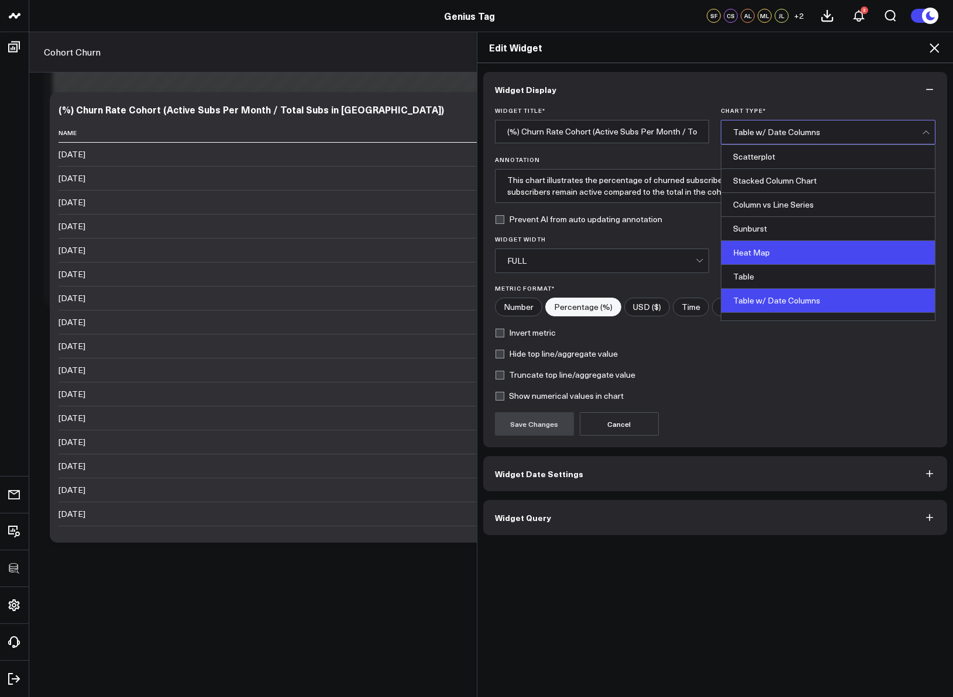
click at [794, 250] on div "Heat Map" at bounding box center [827, 253] width 213 height 24
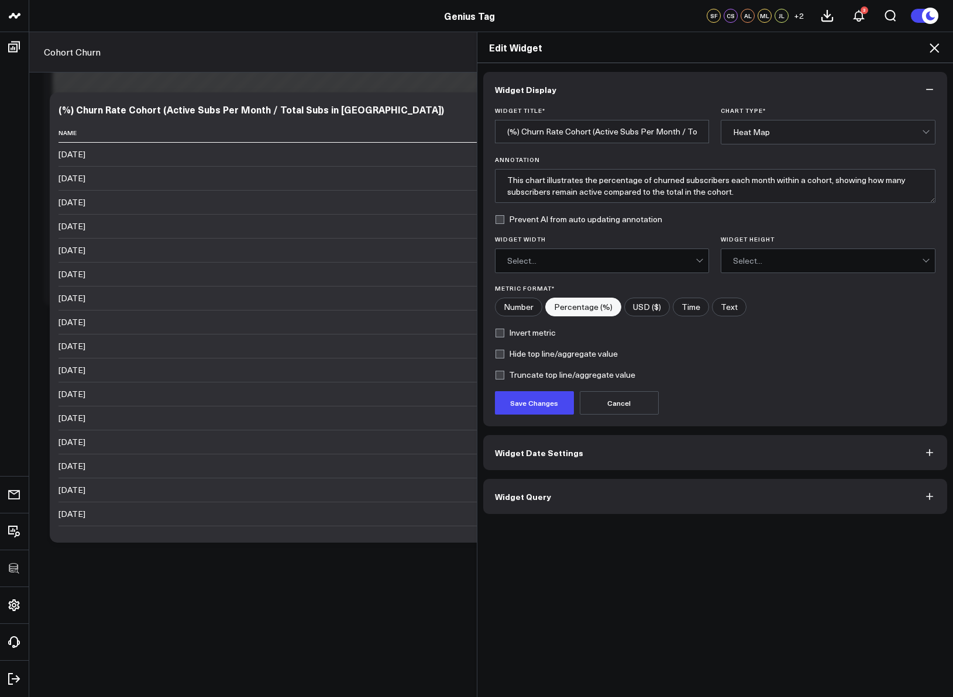
click at [623, 261] on div "Select..." at bounding box center [601, 260] width 189 height 9
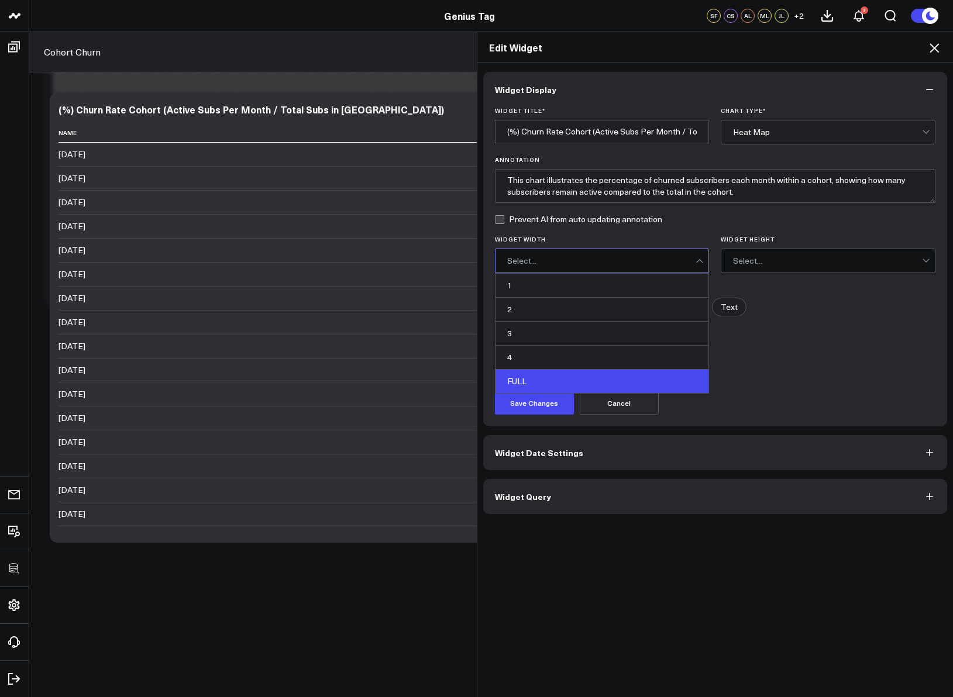
click at [571, 374] on div "FULL" at bounding box center [601, 381] width 213 height 23
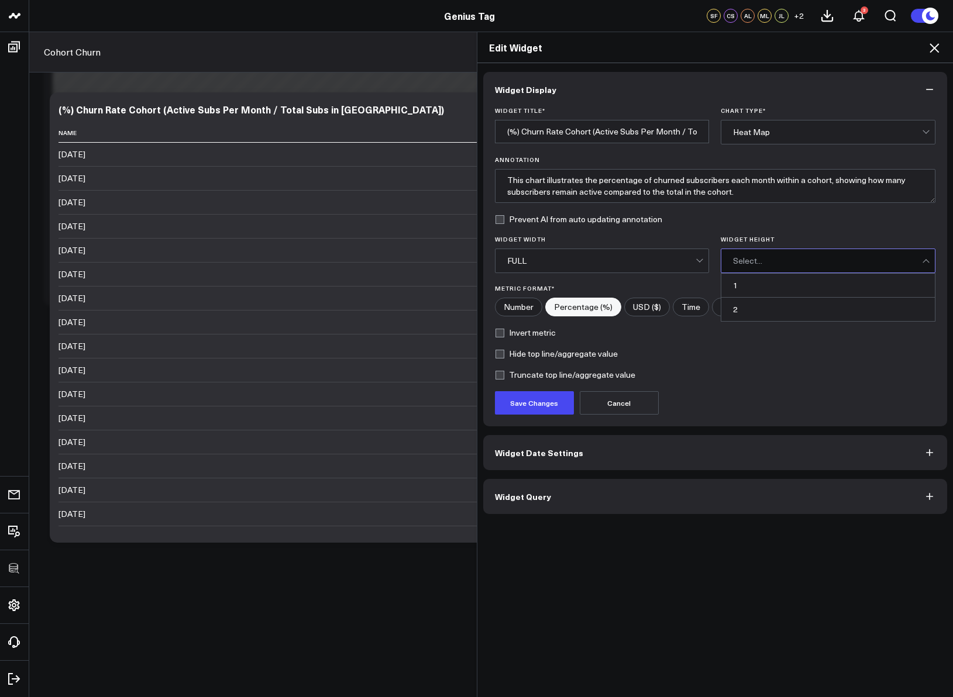
click at [772, 261] on div "Select..." at bounding box center [827, 260] width 189 height 9
click at [761, 312] on div "2" at bounding box center [827, 309] width 213 height 23
drag, startPoint x: 559, startPoint y: 400, endPoint x: 571, endPoint y: 395, distance: 13.7
click at [559, 400] on button "Save Changes" at bounding box center [534, 402] width 79 height 23
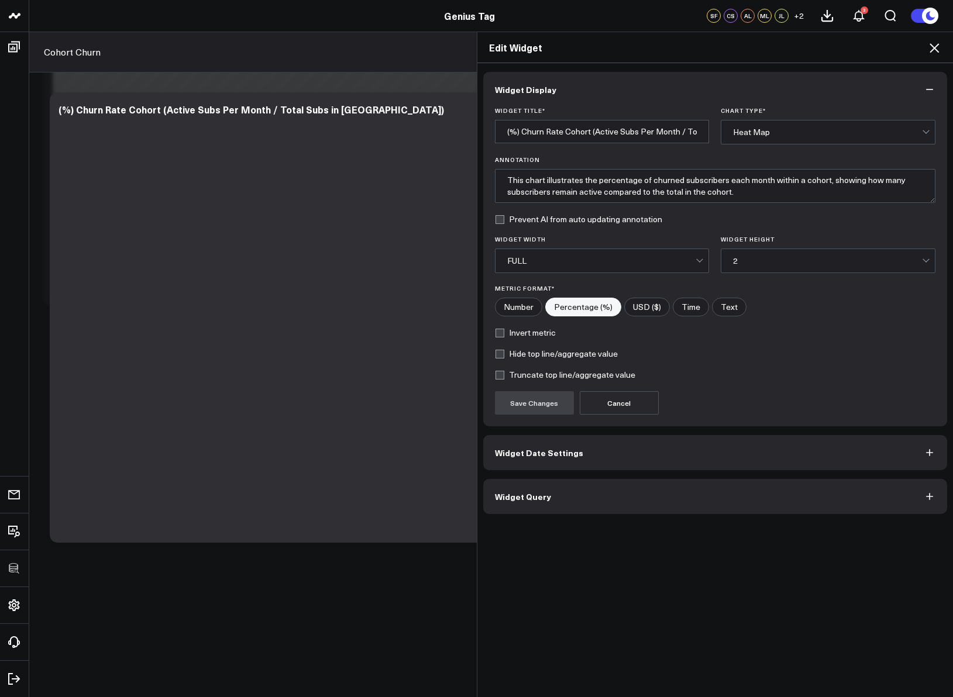
click at [934, 52] on icon at bounding box center [934, 48] width 14 height 14
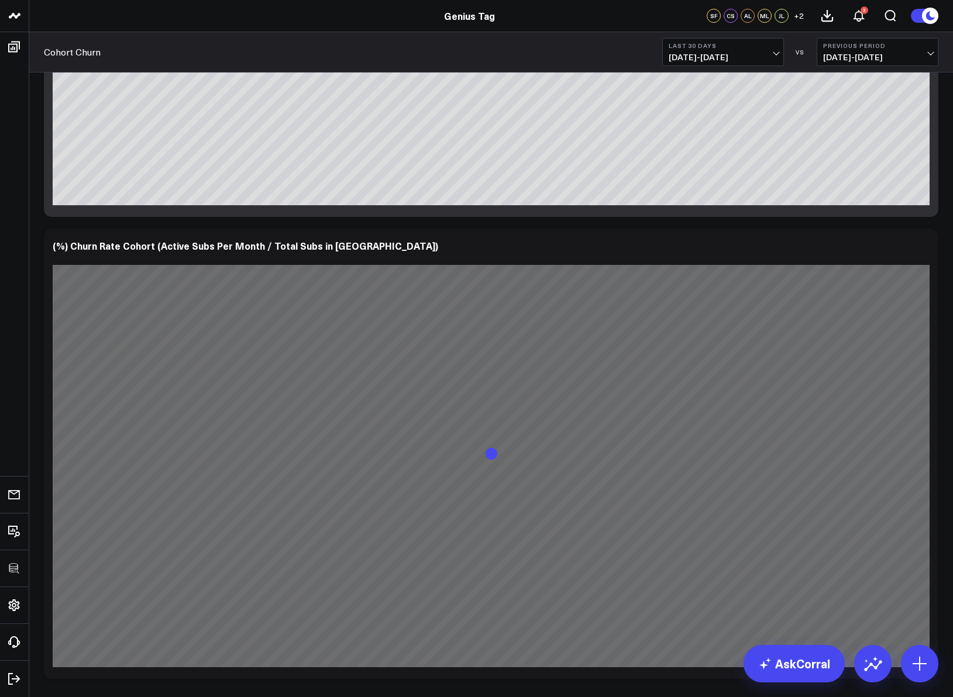
scroll to position [840, 0]
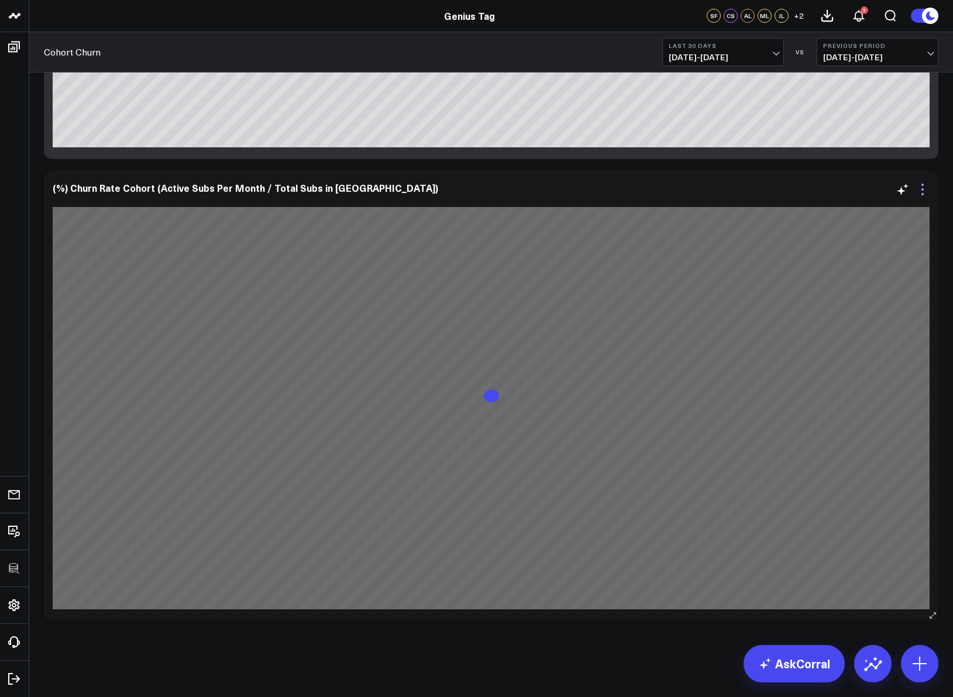
click at [925, 192] on icon at bounding box center [922, 189] width 14 height 14
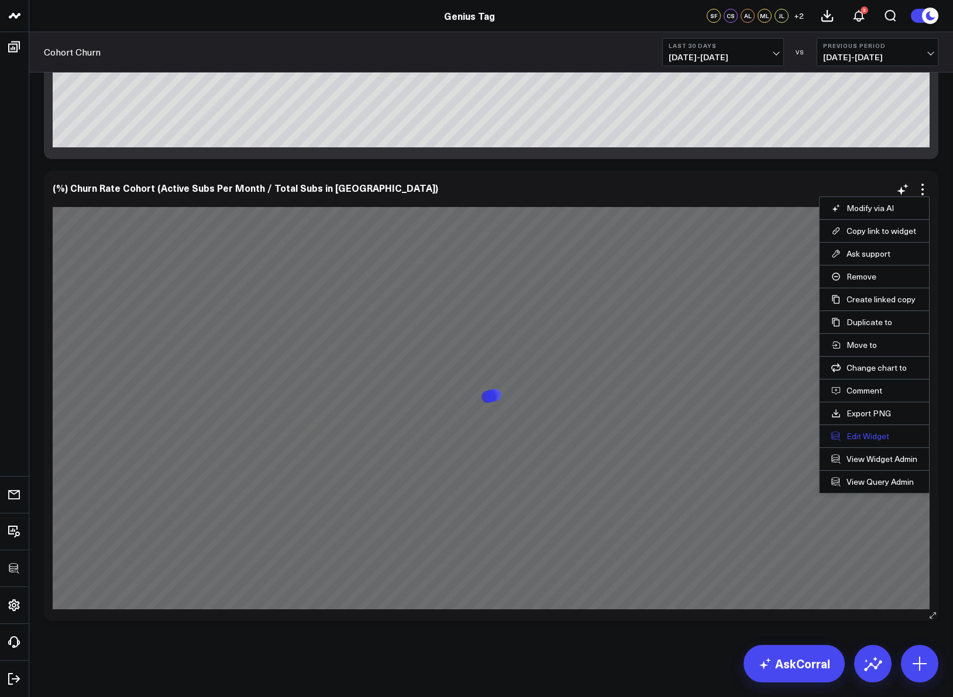
click at [863, 431] on button "Edit Widget" at bounding box center [874, 436] width 86 height 11
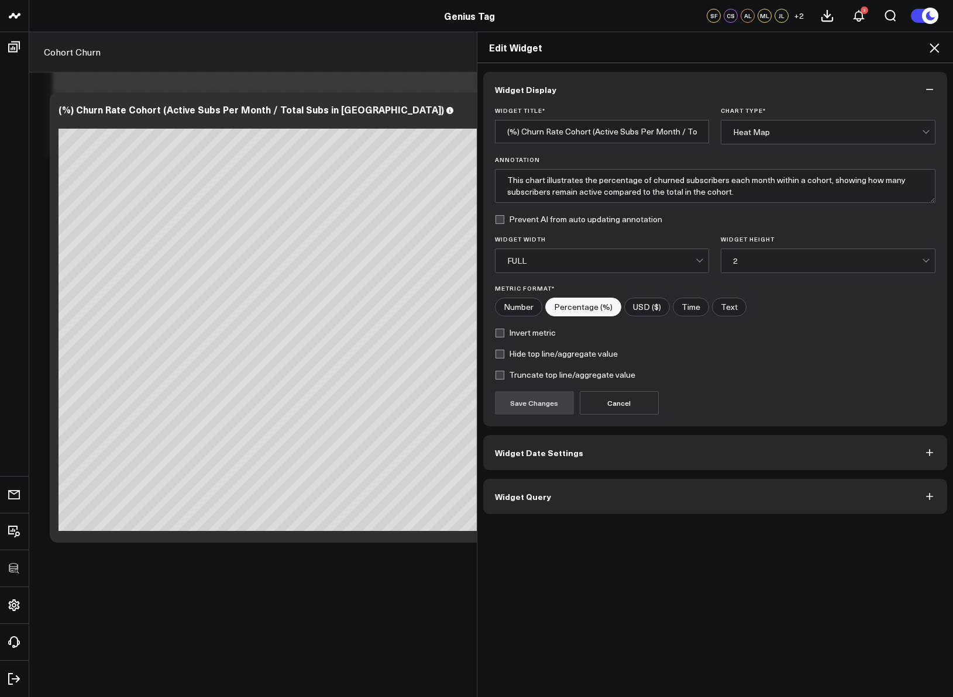
click at [544, 504] on button "Widget Query" at bounding box center [715, 496] width 464 height 35
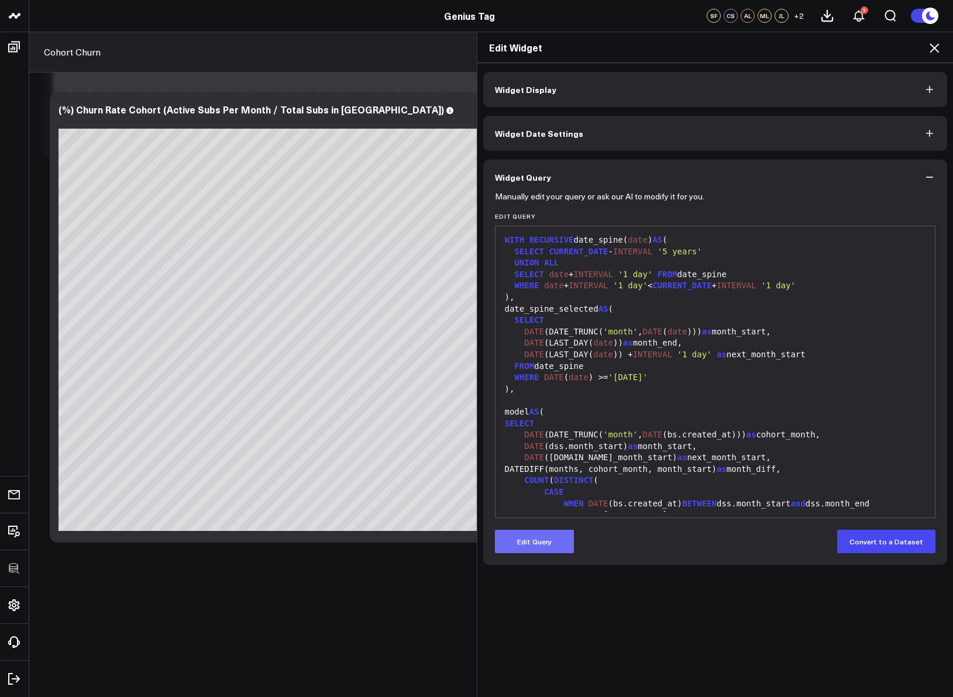
click at [513, 540] on button "Edit Query" at bounding box center [534, 541] width 79 height 23
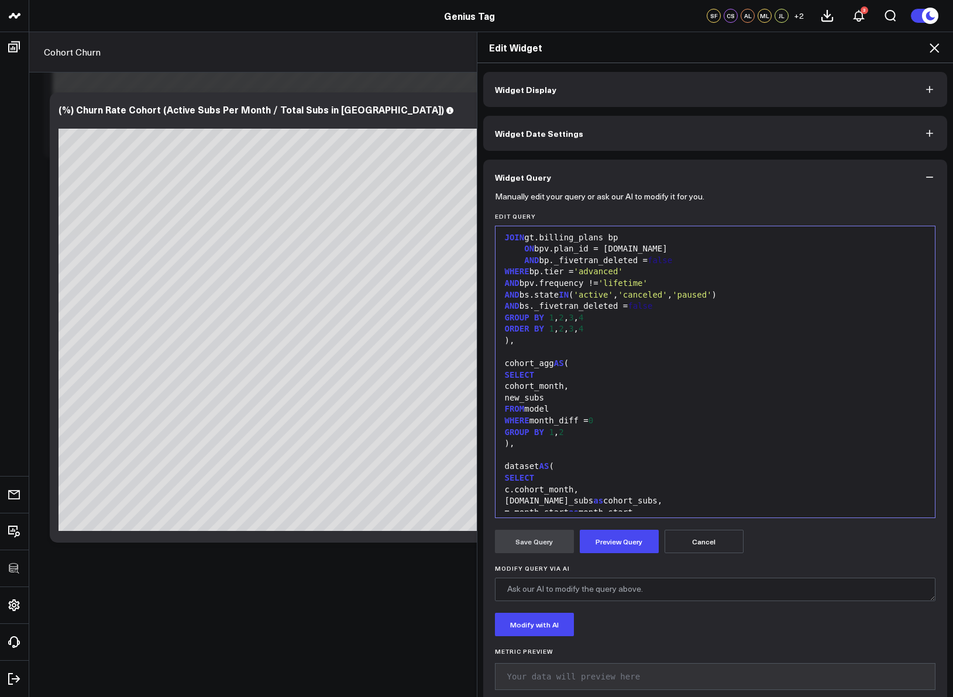
scroll to position [711, 0]
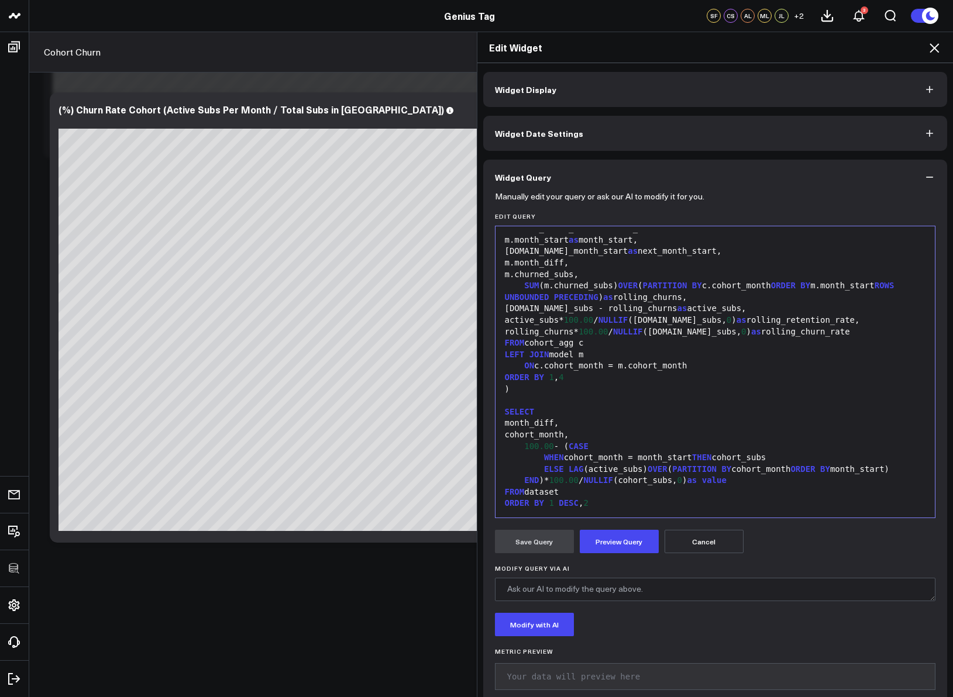
click at [524, 446] on span "100.00" at bounding box center [539, 446] width 30 height 9
click at [699, 478] on div "END )* 100.00 / NULLIF ( cohort_subs, 0 ) as value" at bounding box center [715, 481] width 428 height 12
click at [616, 549] on button "Preview Query" at bounding box center [619, 541] width 79 height 23
click at [533, 542] on button "Save Query" at bounding box center [534, 541] width 79 height 23
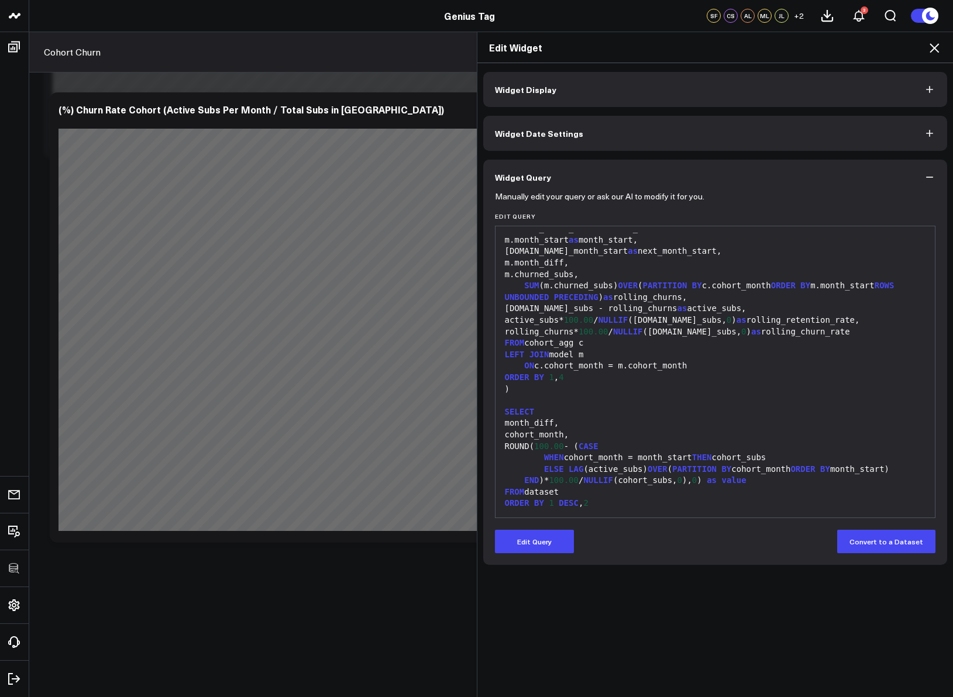
click at [931, 49] on icon at bounding box center [934, 48] width 14 height 14
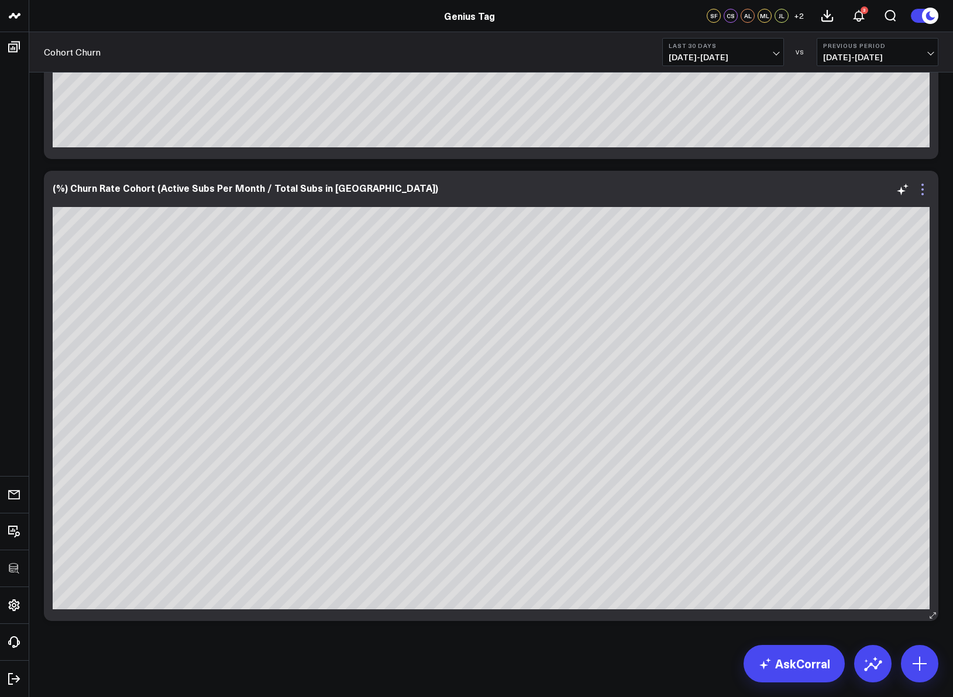
click at [922, 186] on icon at bounding box center [922, 189] width 14 height 14
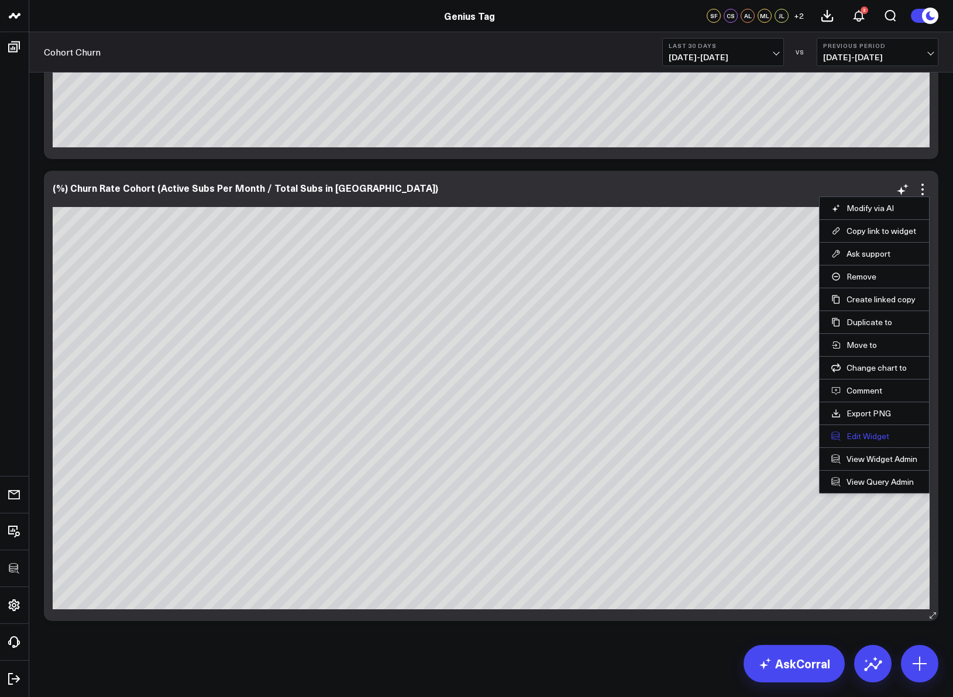
click at [863, 436] on button "Edit Widget" at bounding box center [874, 436] width 86 height 11
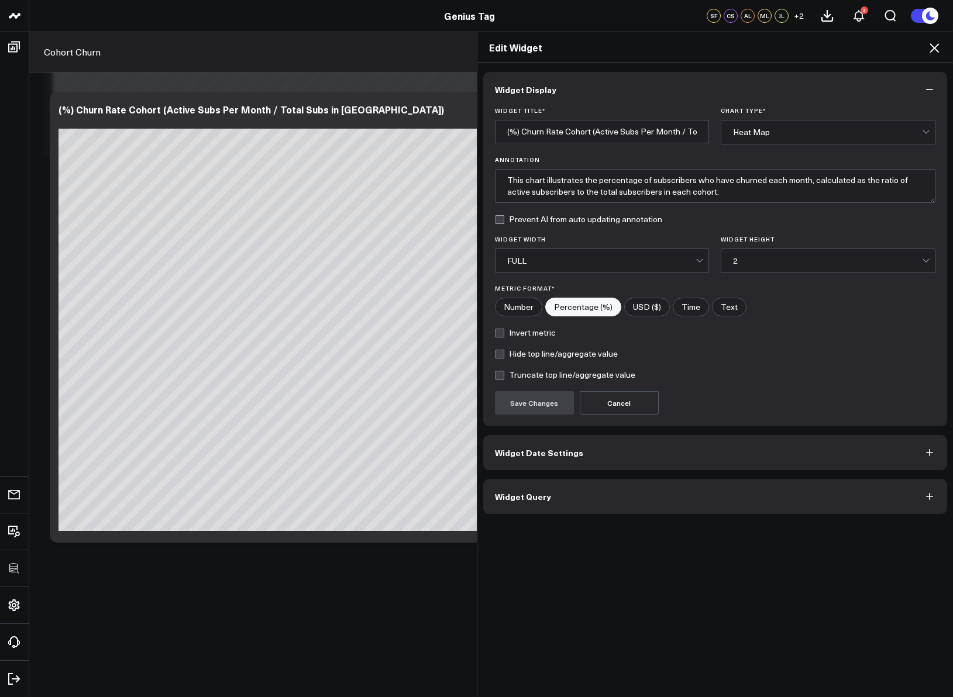
click at [664, 494] on button "Widget Query" at bounding box center [715, 496] width 464 height 35
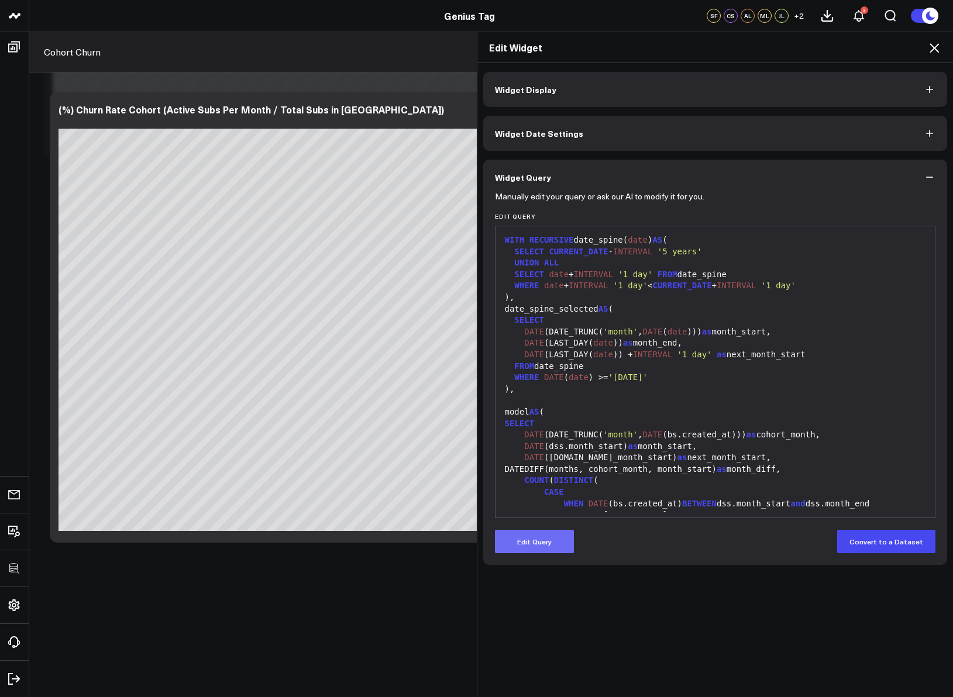
click at [551, 532] on button "Edit Query" at bounding box center [534, 541] width 79 height 23
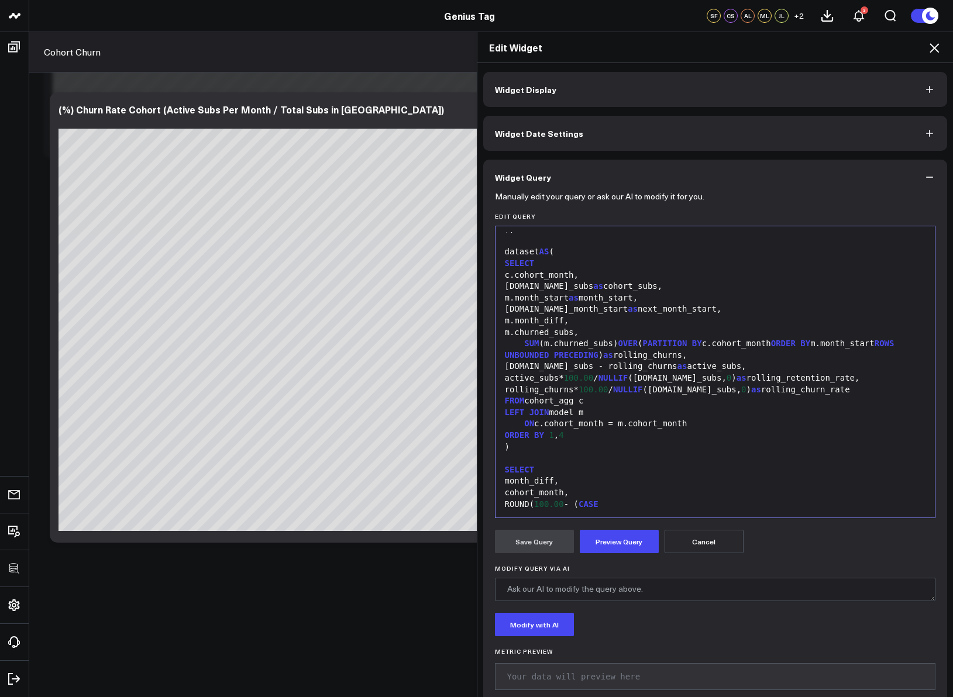
scroll to position [711, 0]
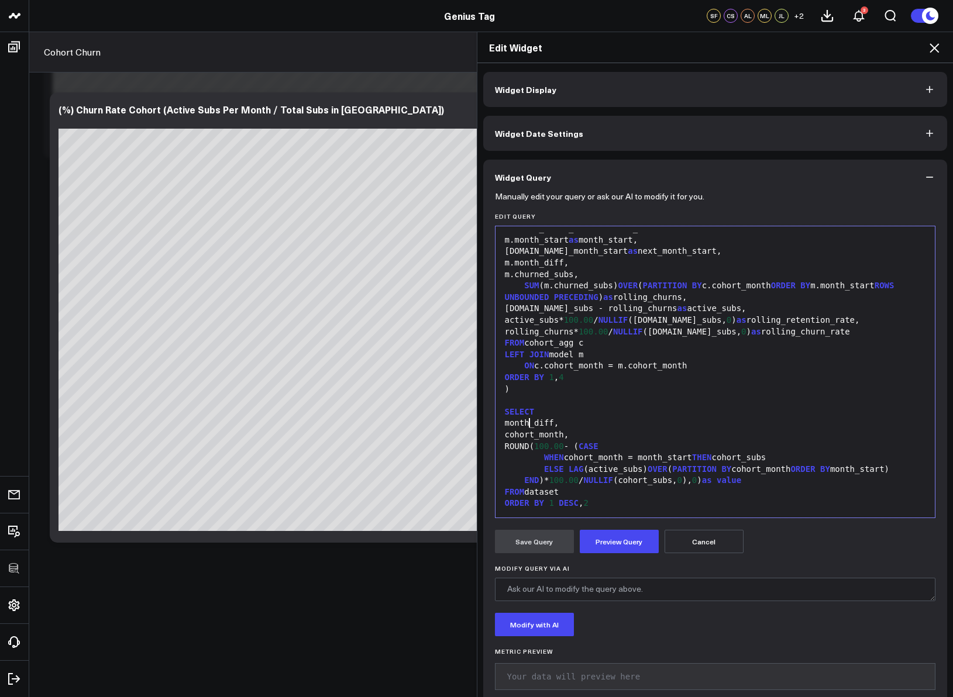
click at [523, 423] on div "month_diff," at bounding box center [715, 424] width 428 height 12
click at [521, 423] on div "month_diff," at bounding box center [715, 424] width 428 height 12
click at [575, 428] on div "'M' ||month_diff," at bounding box center [715, 424] width 428 height 12
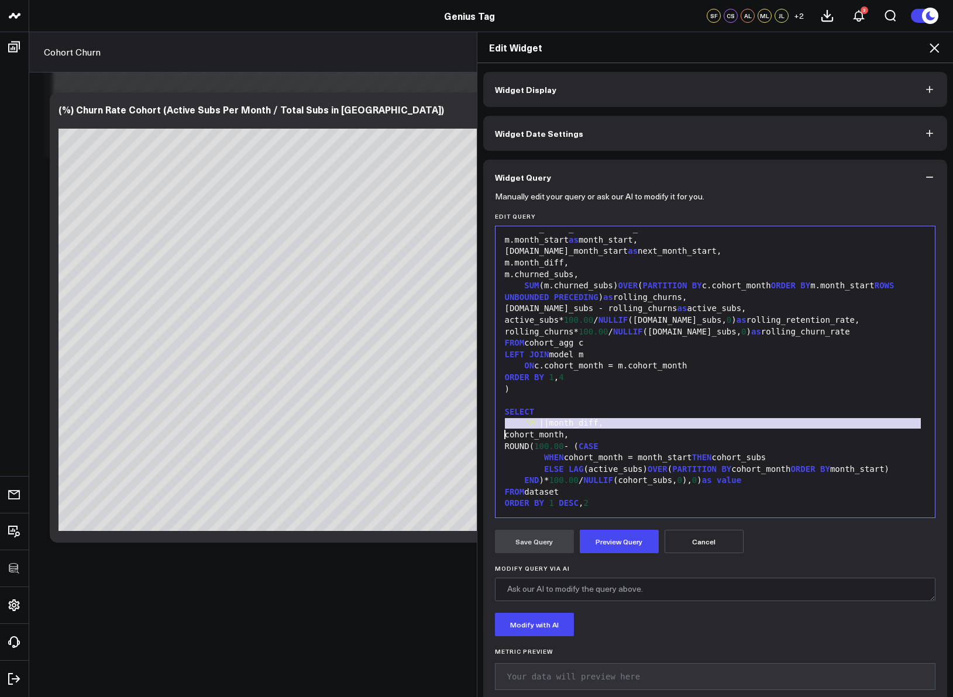
click at [575, 428] on div "'M' ||month_diff," at bounding box center [715, 424] width 428 height 12
copy div "'M' ||month_diff,"
click at [701, 432] on div "cohort_month," at bounding box center [715, 435] width 428 height 12
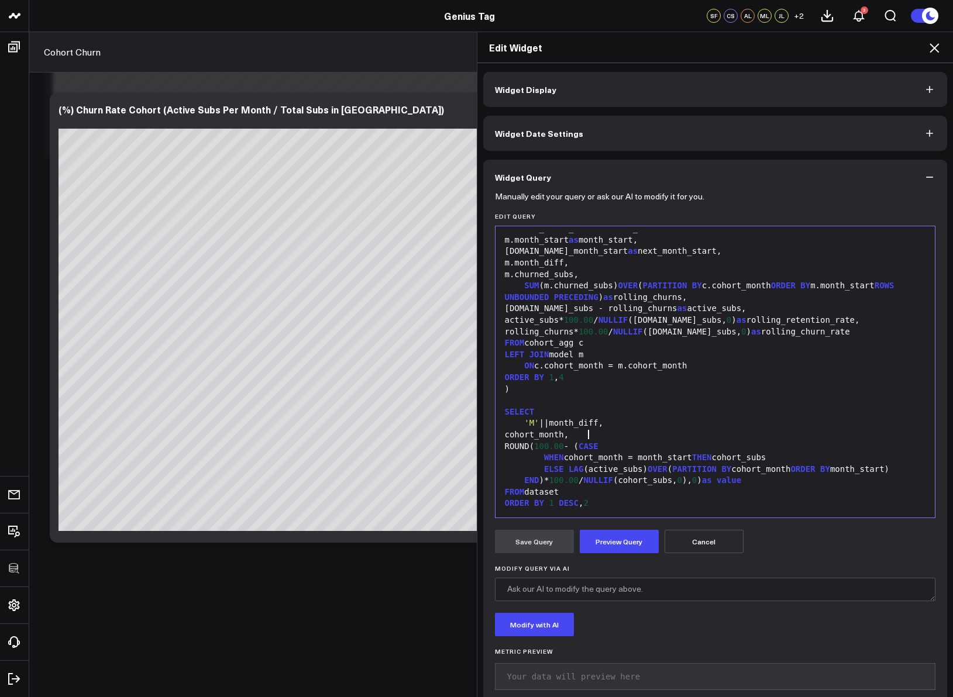
click at [609, 556] on form "Manually edit your query or ask our AI to modify it for you. Edit Query 99 1 2 …" at bounding box center [715, 447] width 441 height 504
click at [606, 546] on button "Preview Query" at bounding box center [619, 541] width 79 height 23
click at [531, 547] on button "Save Query" at bounding box center [534, 541] width 79 height 23
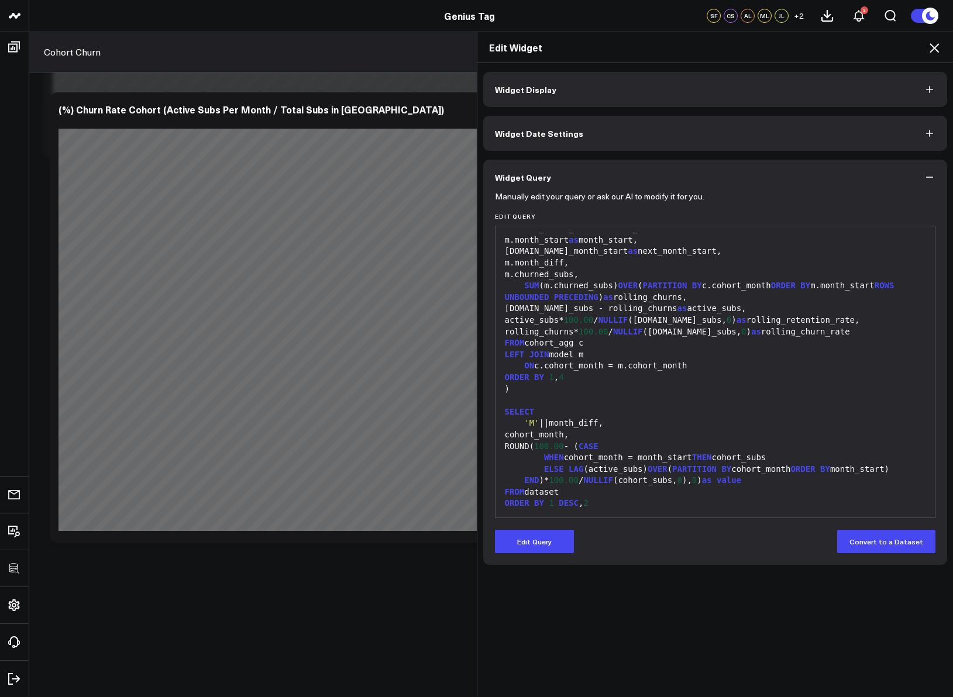
click at [931, 50] on icon at bounding box center [933, 47] width 9 height 9
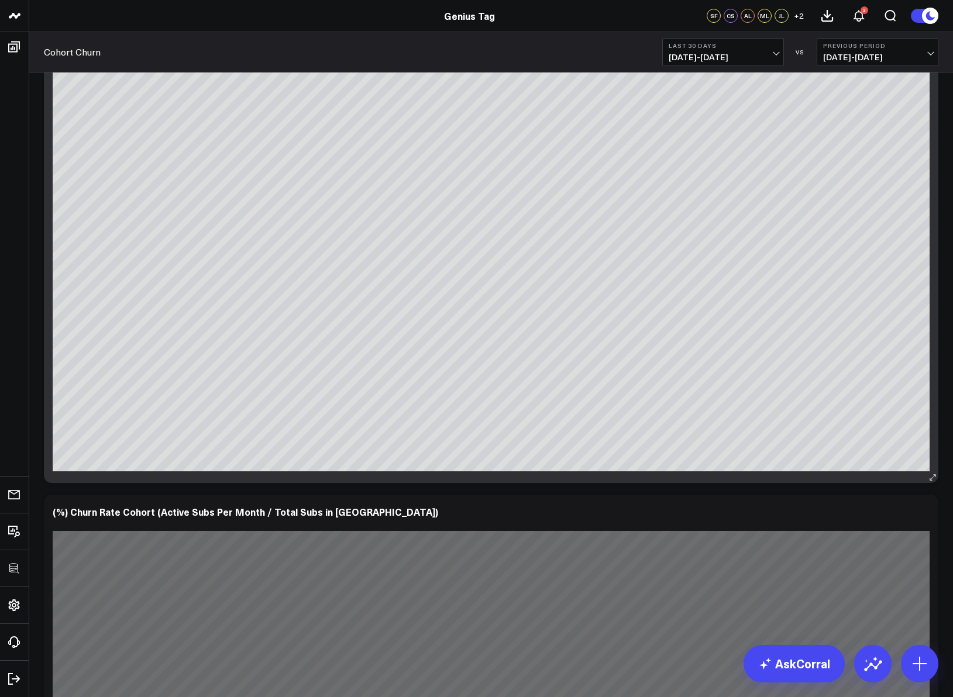
scroll to position [329, 0]
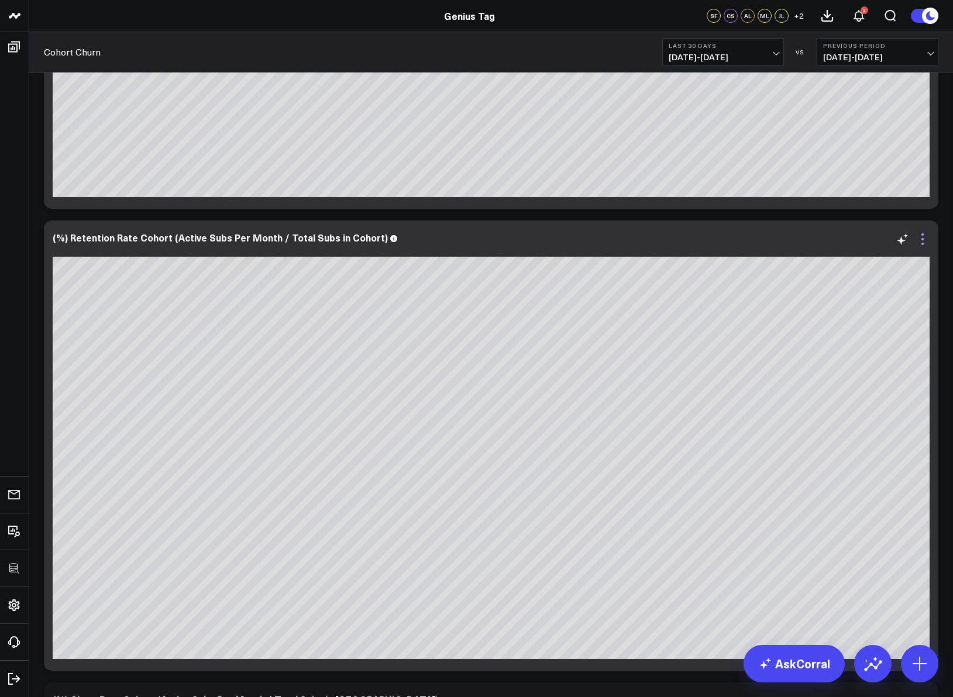
click at [928, 236] on icon at bounding box center [922, 239] width 14 height 14
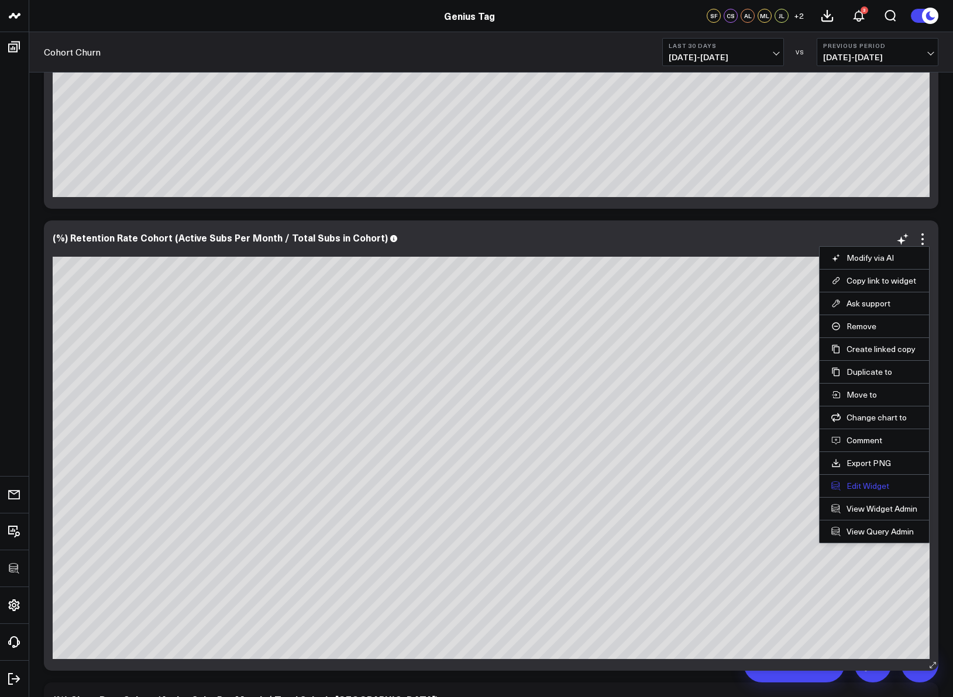
click at [857, 482] on button "Edit Widget" at bounding box center [874, 486] width 86 height 11
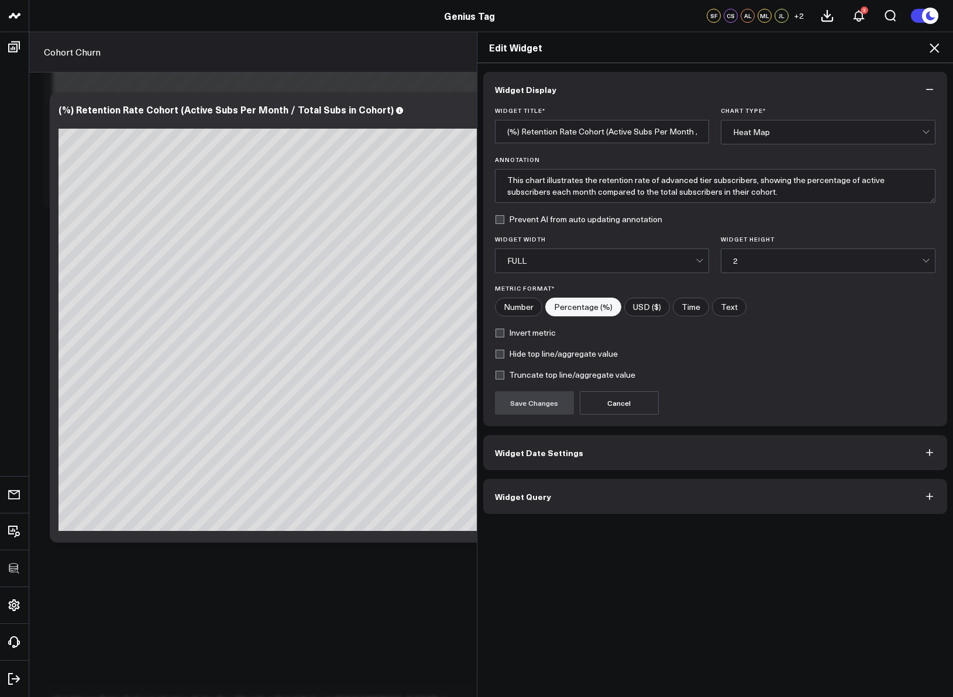
click at [580, 502] on button "Widget Query" at bounding box center [715, 496] width 464 height 35
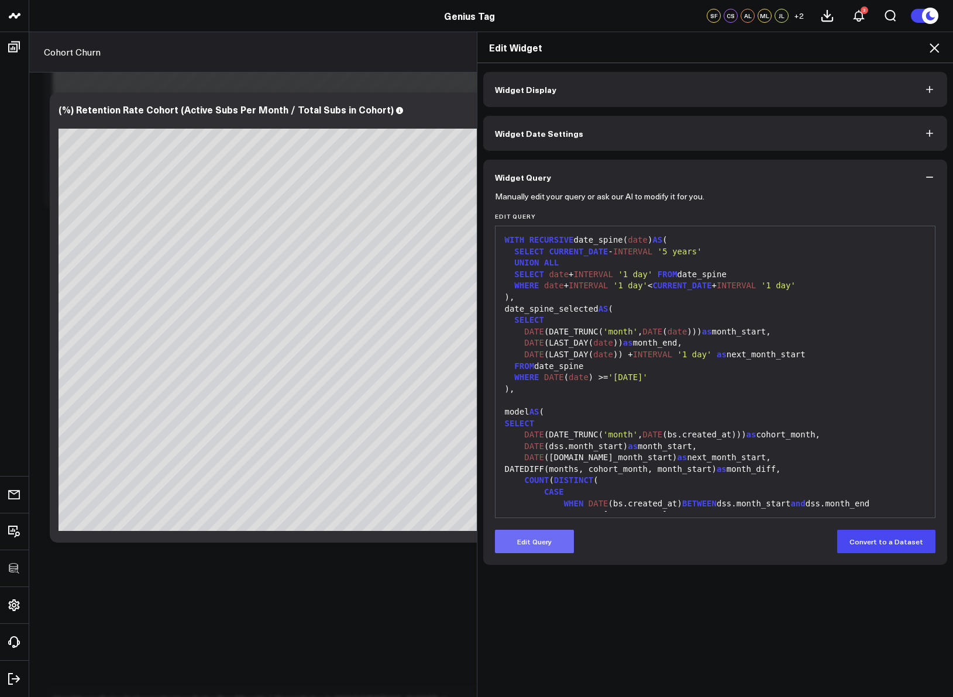
click at [549, 552] on button "Edit Query" at bounding box center [534, 541] width 79 height 23
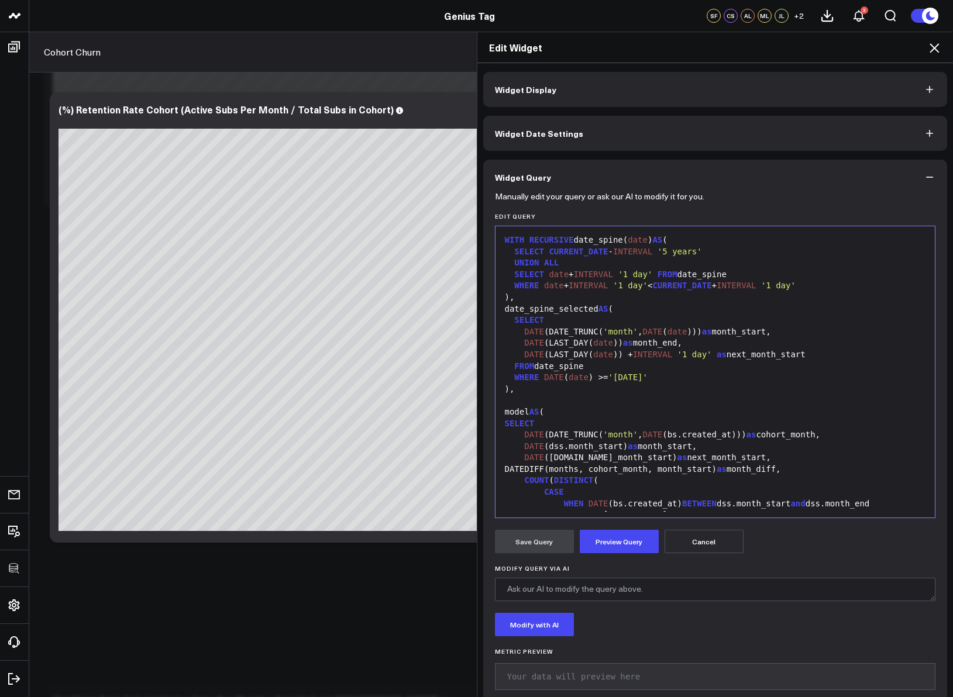
scroll to position [711, 0]
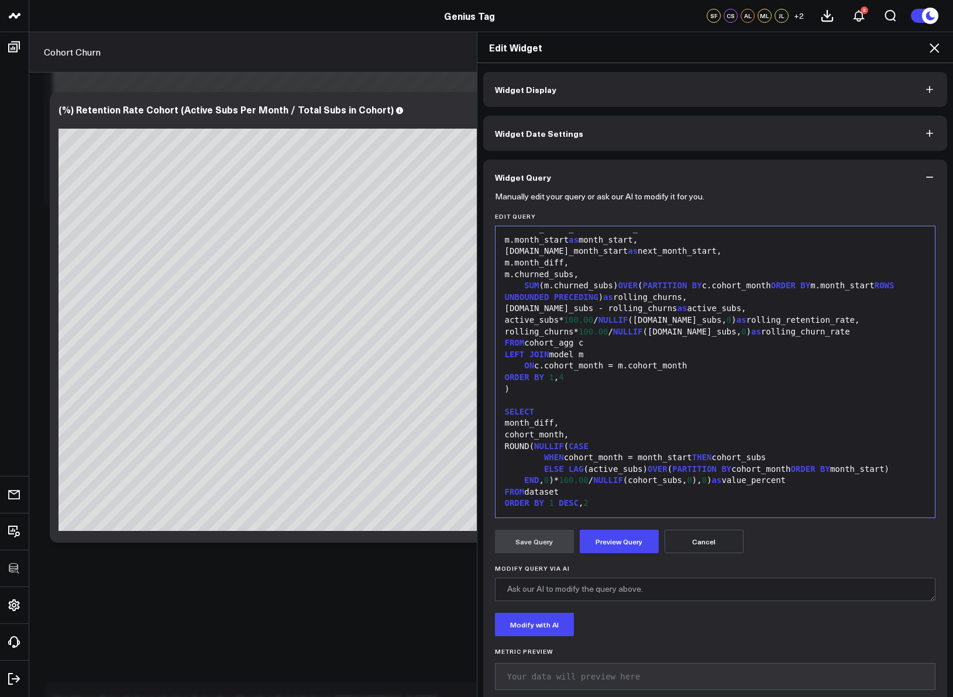
click at [545, 425] on div "month_diff," at bounding box center [715, 424] width 428 height 12
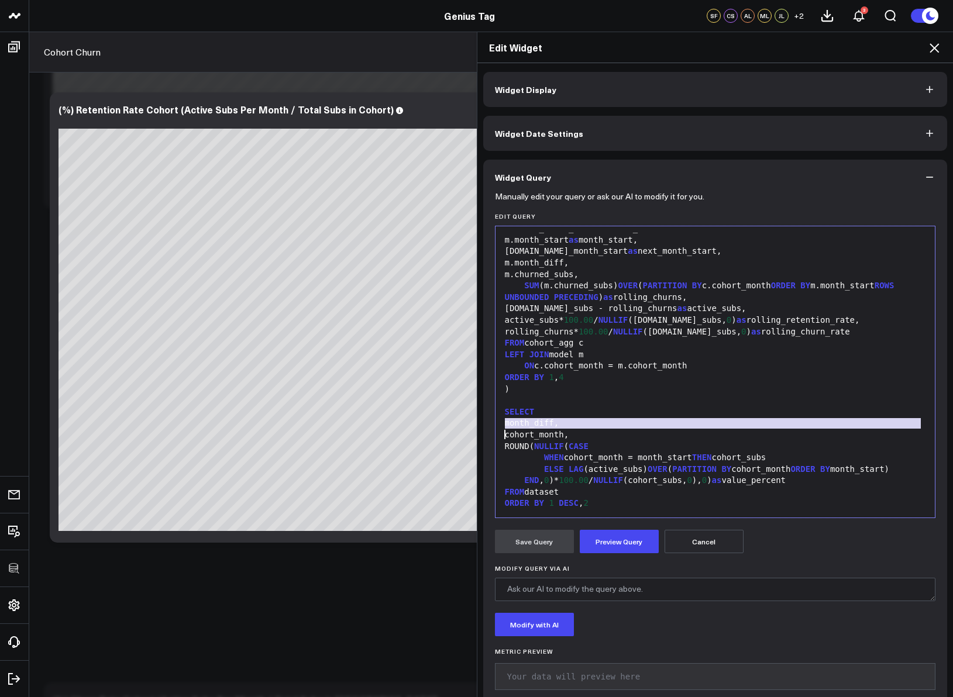
click at [545, 425] on div "month_diff," at bounding box center [715, 424] width 428 height 12
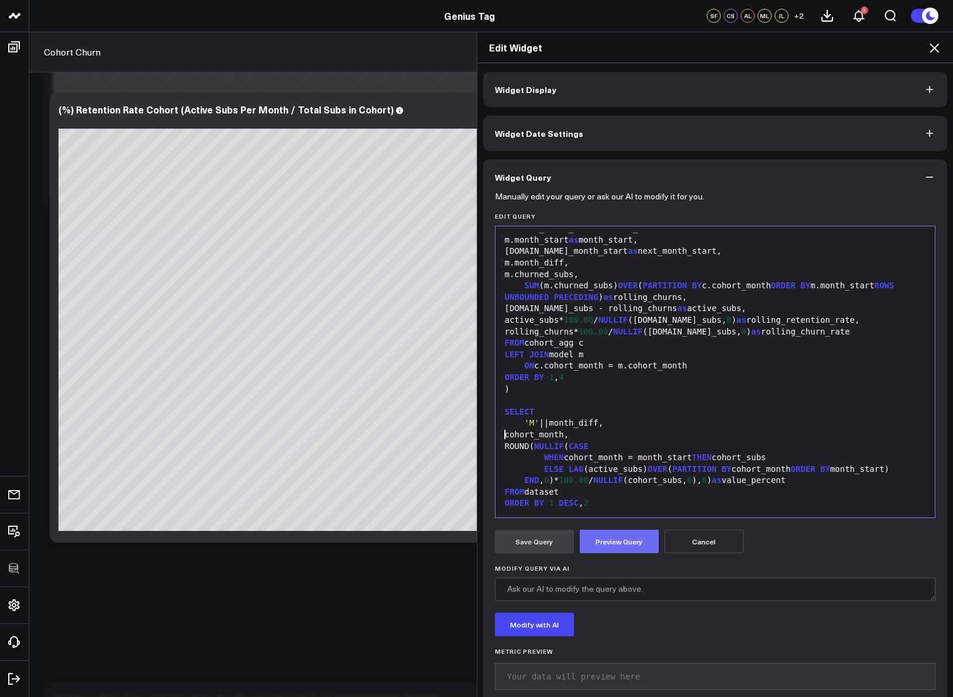
click at [609, 537] on button "Preview Query" at bounding box center [619, 541] width 79 height 23
click at [549, 540] on button "Save Query" at bounding box center [534, 541] width 79 height 23
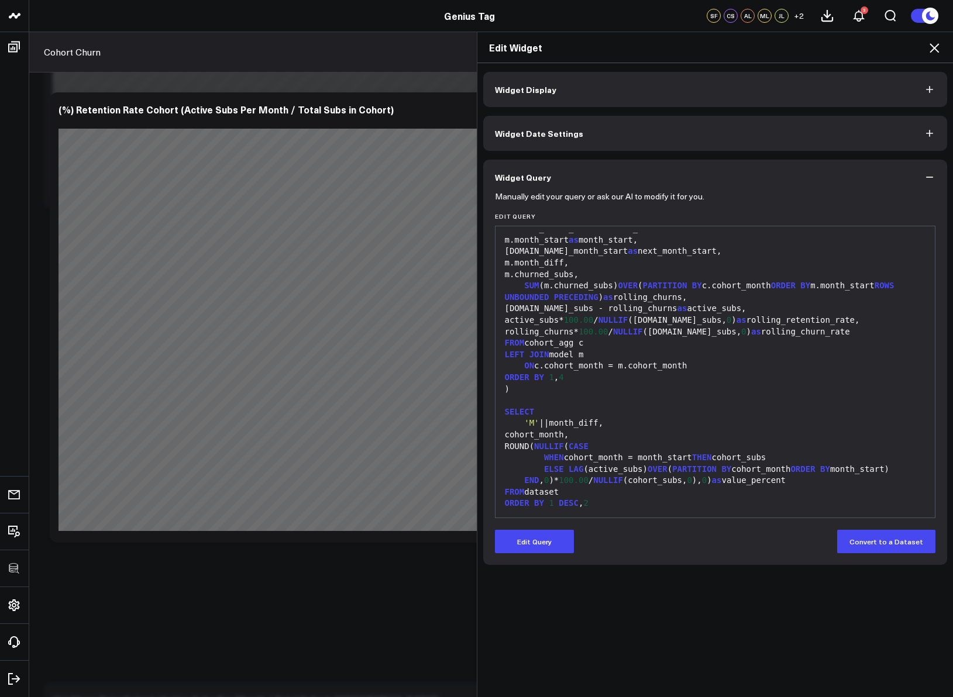
click at [933, 48] on icon at bounding box center [933, 47] width 9 height 9
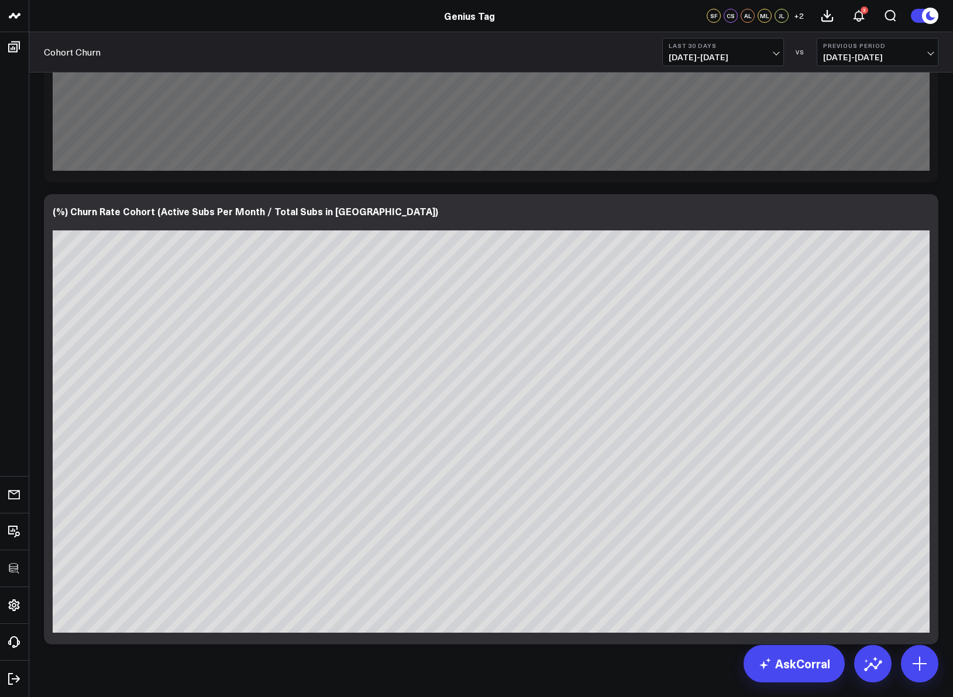
scroll to position [840, 0]
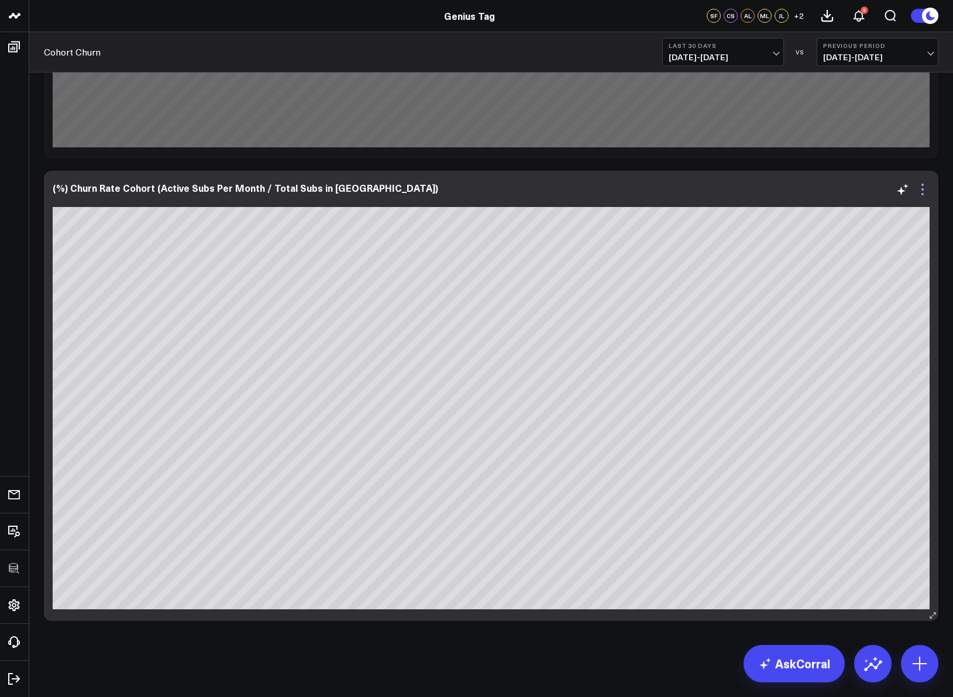
click at [916, 195] on icon at bounding box center [922, 189] width 14 height 14
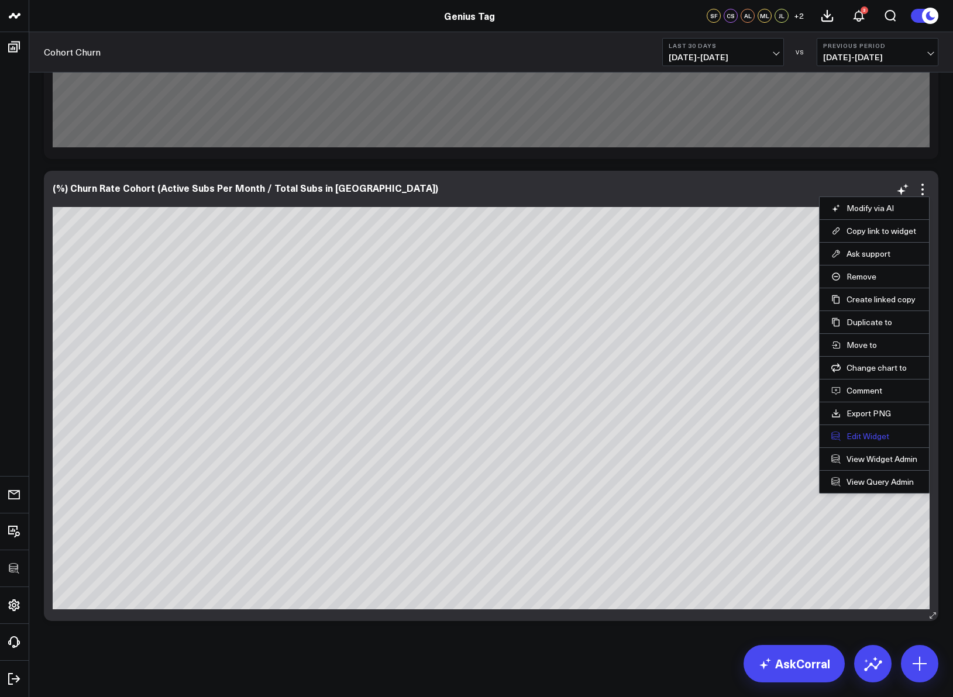
click at [865, 439] on button "Edit Widget" at bounding box center [874, 436] width 86 height 11
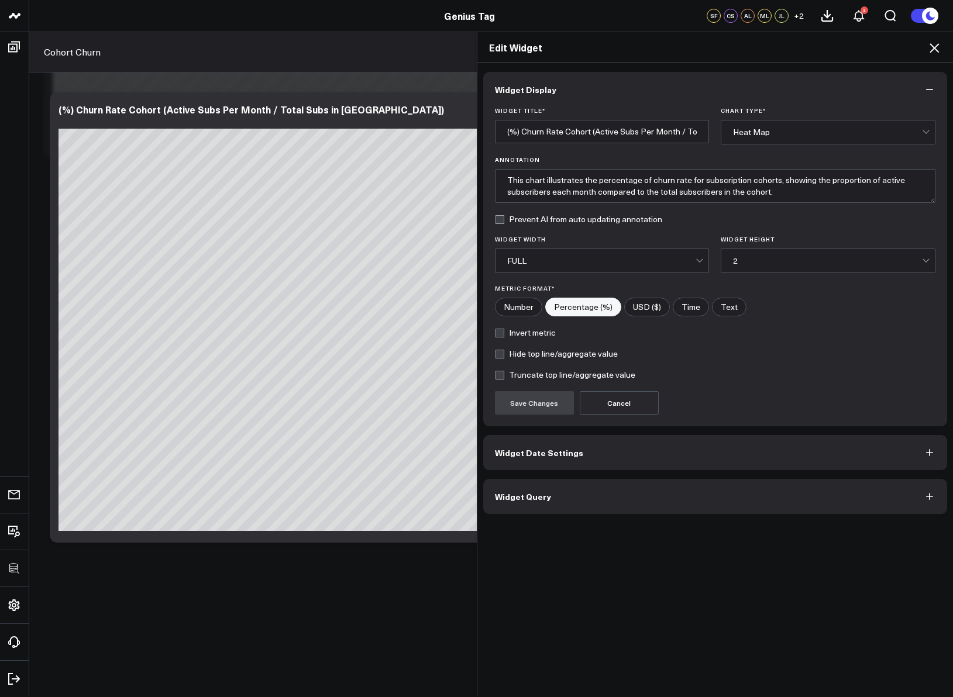
click at [589, 505] on button "Widget Query" at bounding box center [715, 496] width 464 height 35
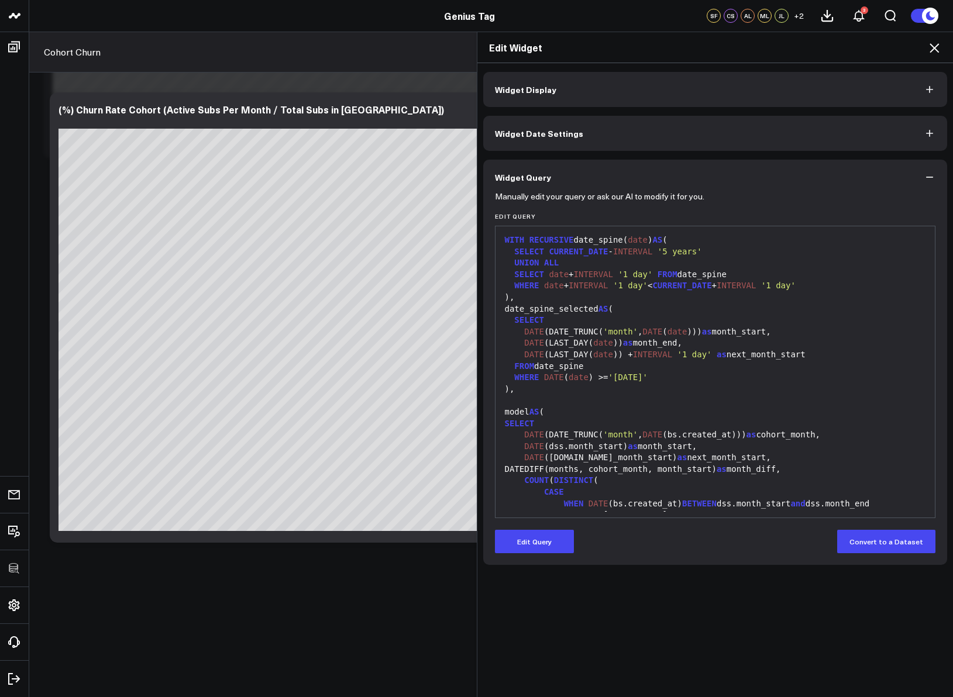
click at [543, 536] on button "Edit Query" at bounding box center [534, 541] width 79 height 23
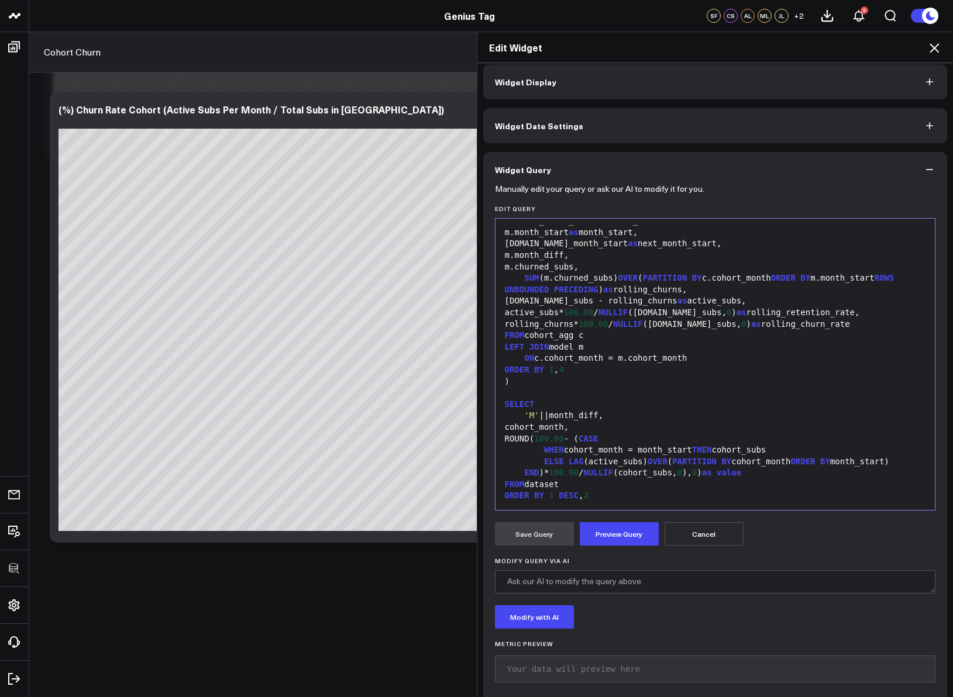
scroll to position [15, 0]
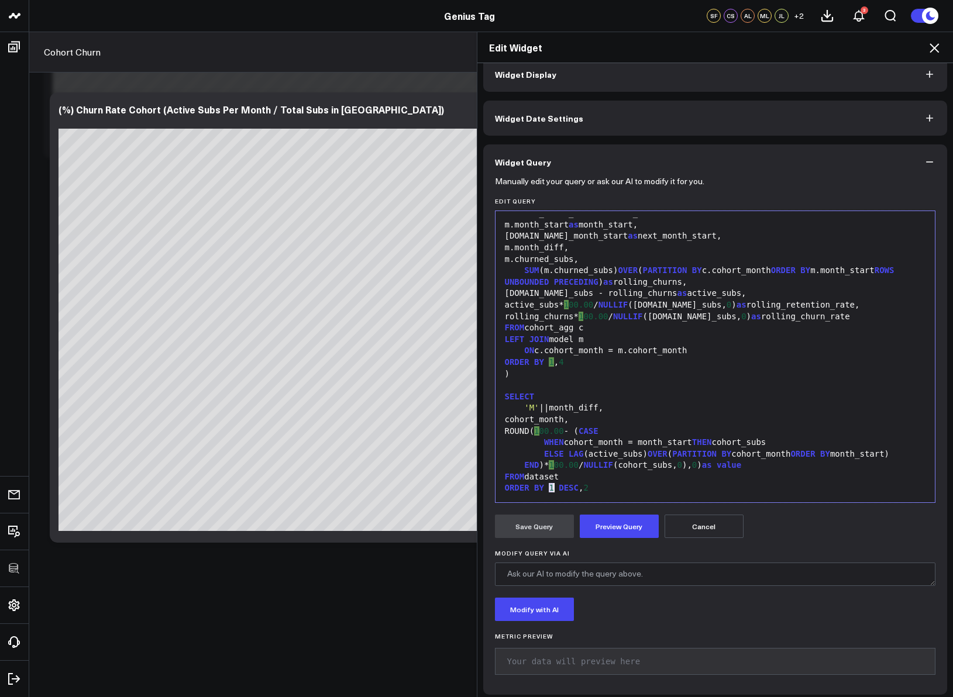
click at [550, 489] on div "ORDER BY 1 DESC , 2" at bounding box center [715, 489] width 428 height 12
click at [608, 532] on button "Preview Query" at bounding box center [619, 526] width 79 height 23
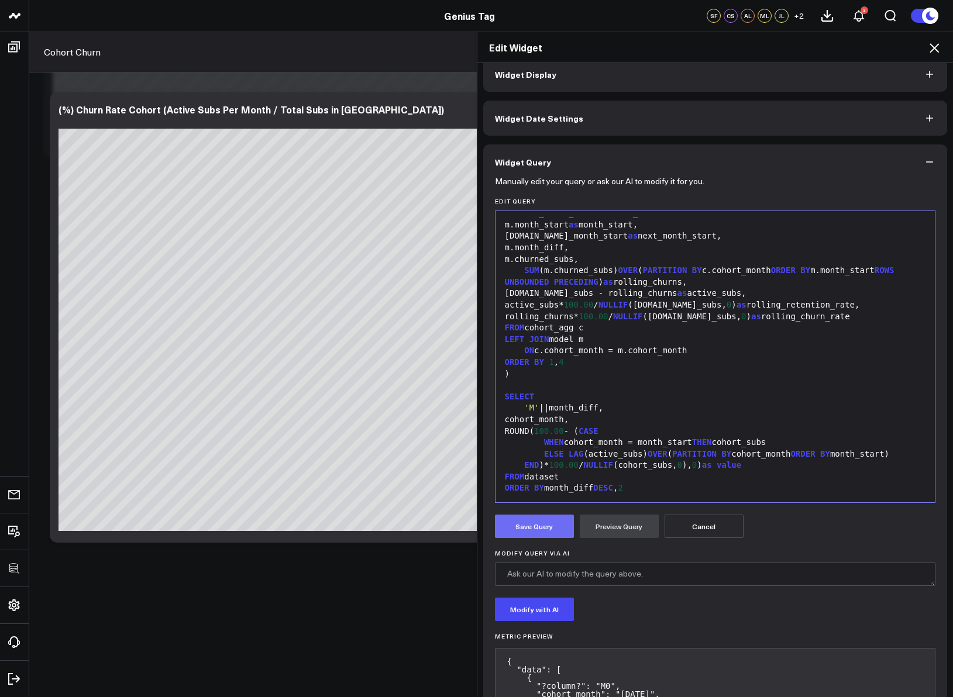
click at [532, 532] on button "Save Query" at bounding box center [534, 526] width 79 height 23
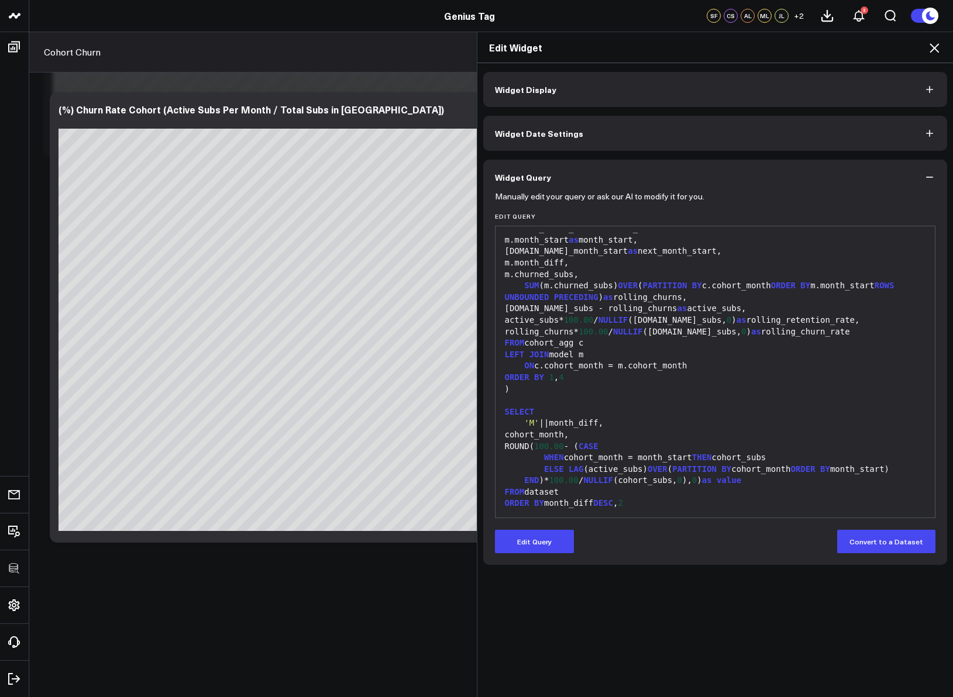
scroll to position [0, 0]
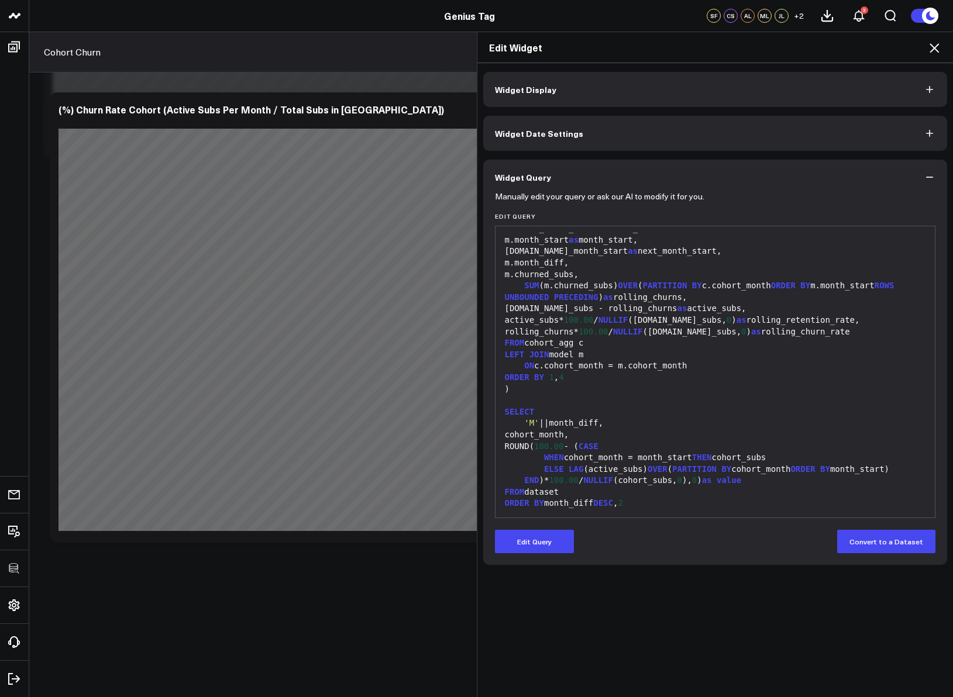
click at [939, 47] on icon at bounding box center [934, 48] width 14 height 14
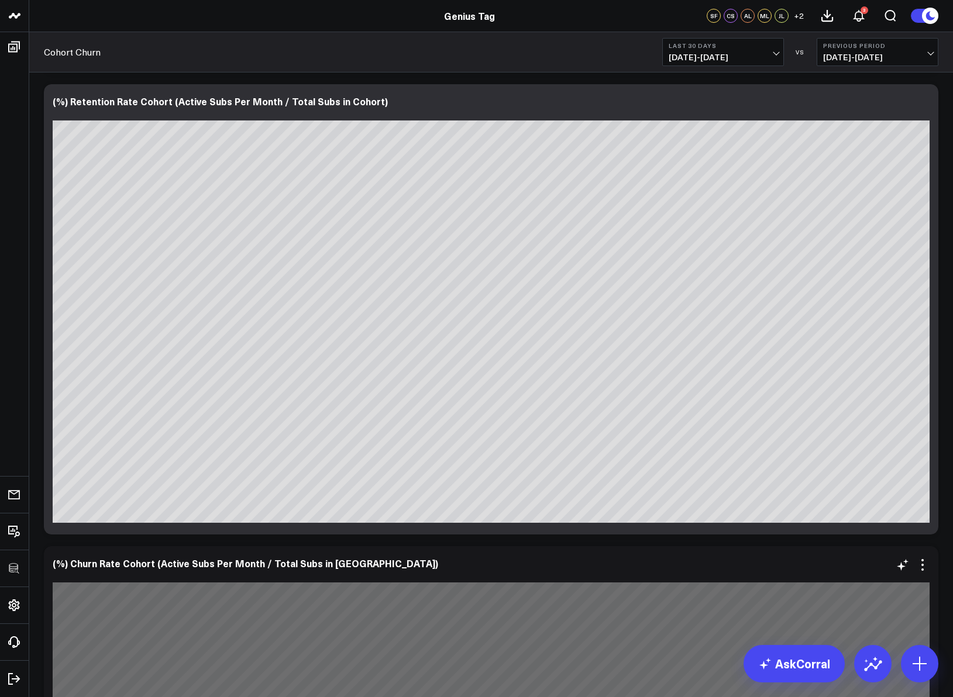
scroll to position [405, 0]
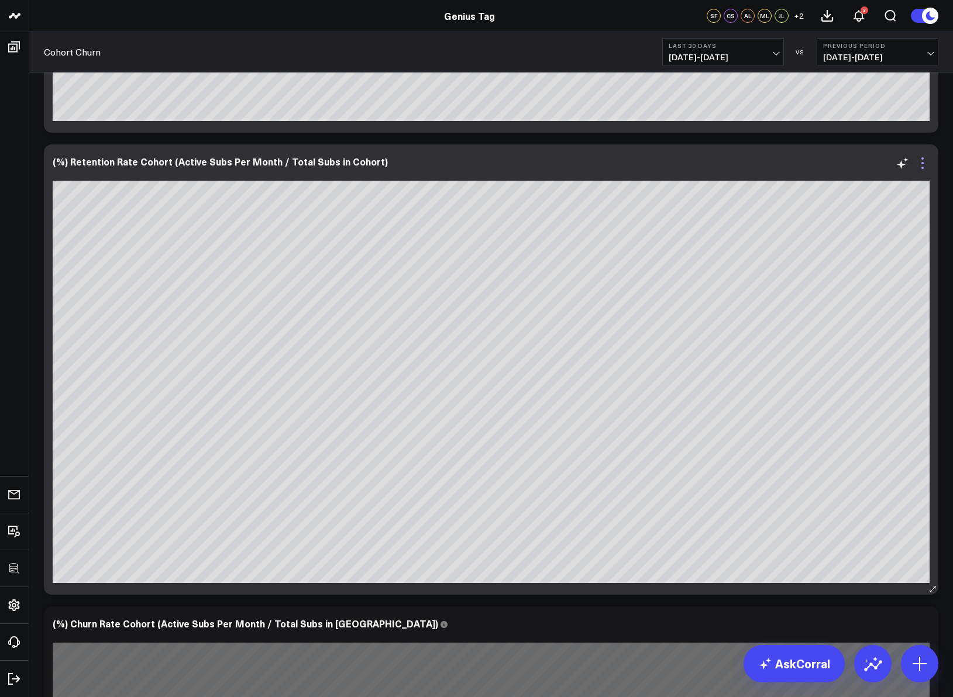
click at [925, 159] on icon at bounding box center [922, 163] width 14 height 14
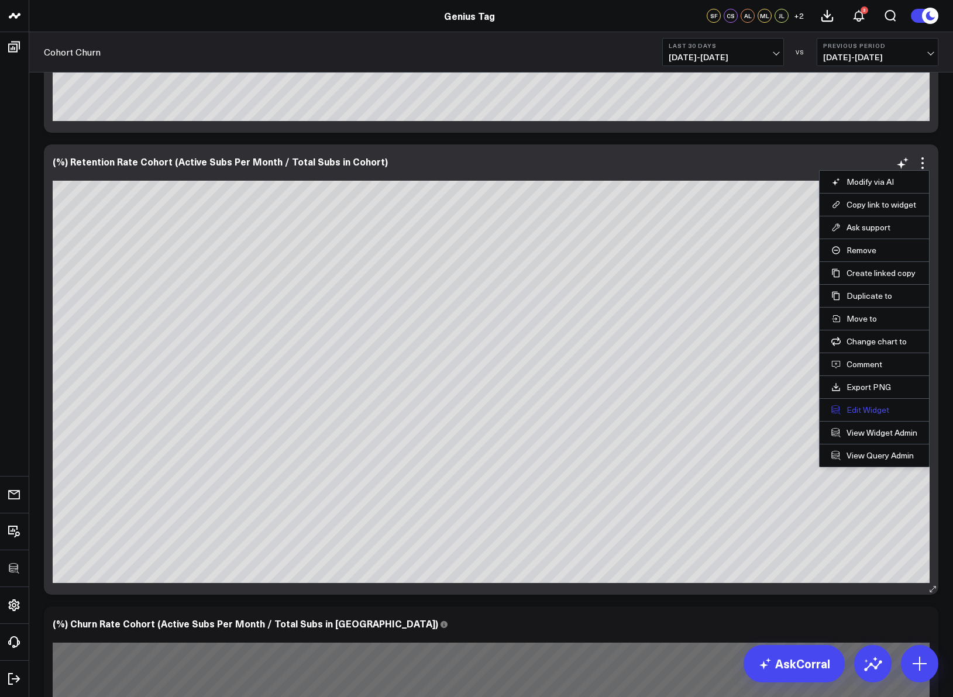
click at [880, 405] on button "Edit Widget" at bounding box center [874, 410] width 86 height 11
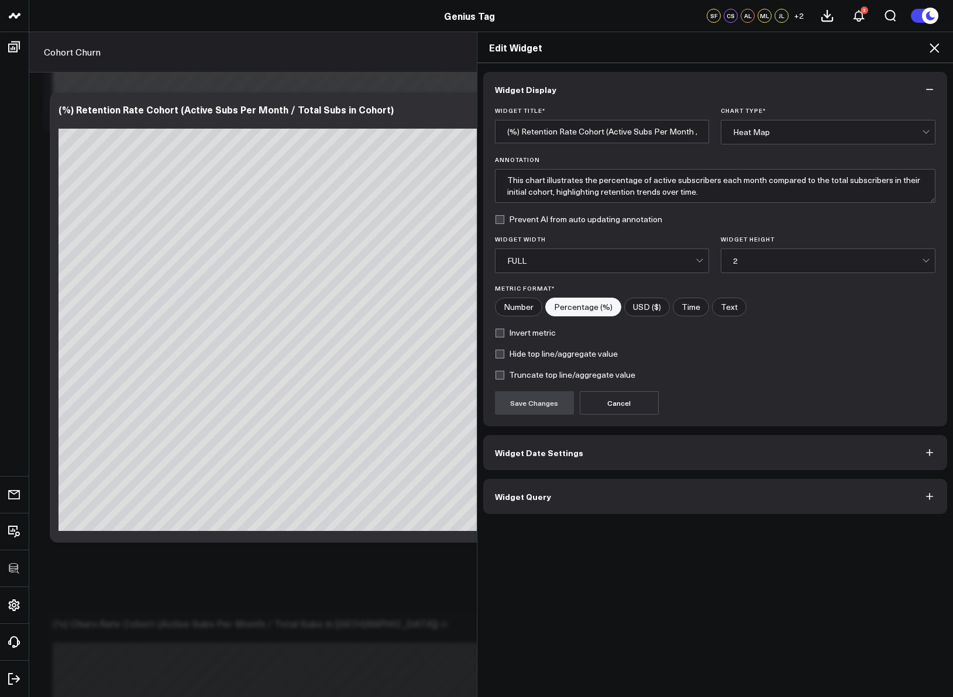
click at [673, 489] on button "Widget Query" at bounding box center [715, 496] width 464 height 35
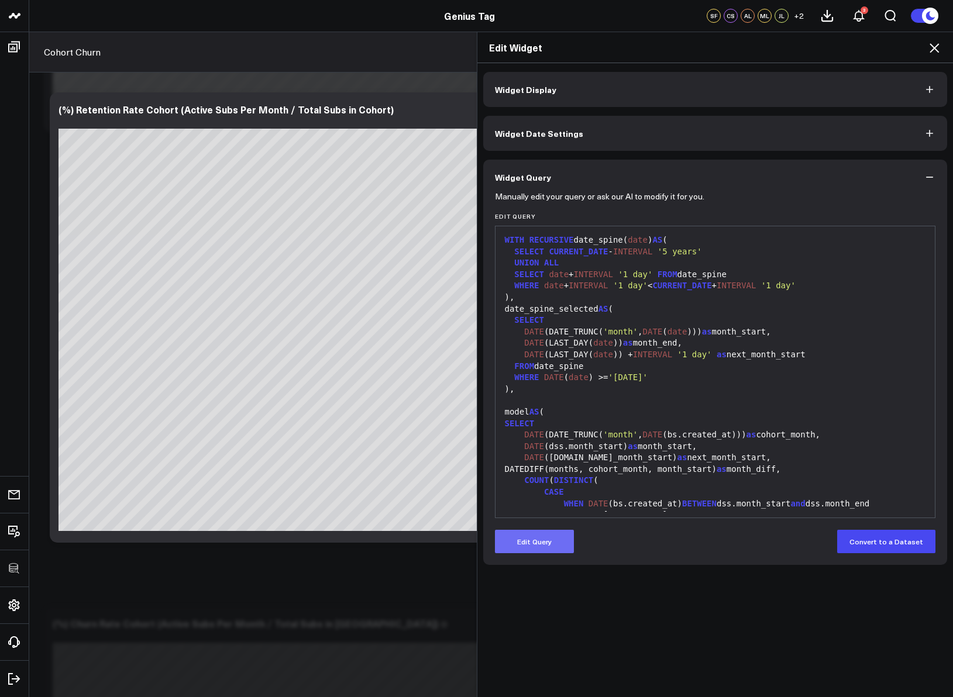
click at [539, 540] on button "Edit Query" at bounding box center [534, 541] width 79 height 23
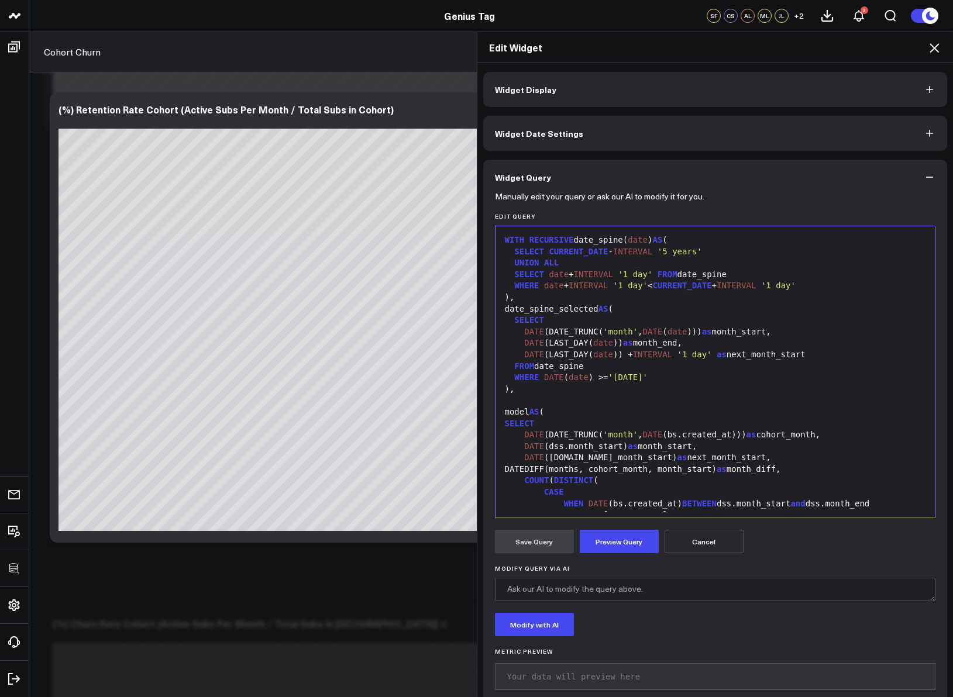
scroll to position [711, 0]
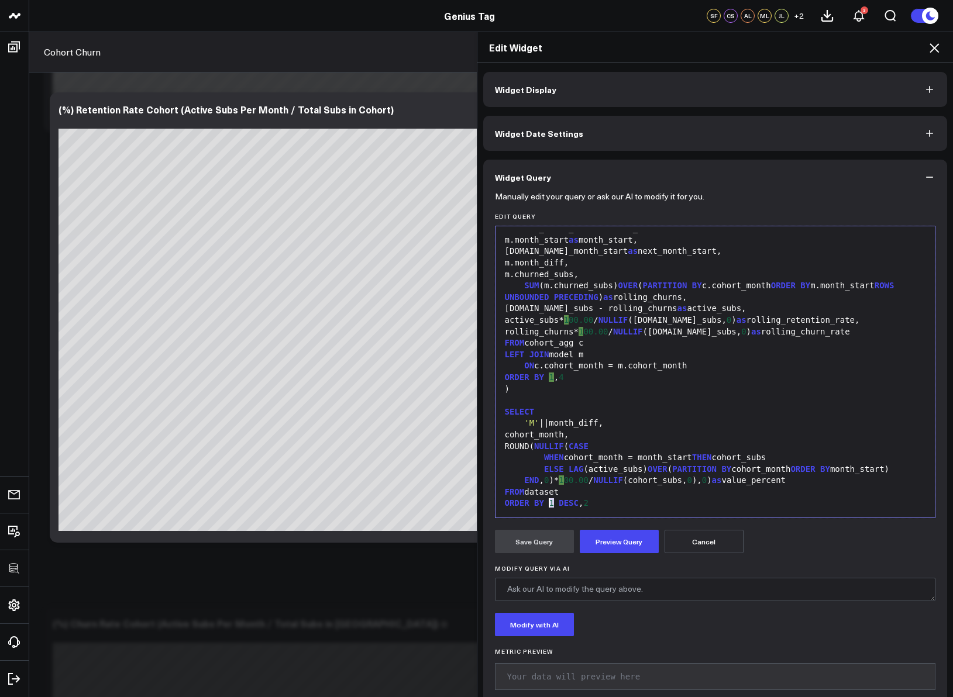
click at [544, 504] on div "ORDER BY 1 DESC , 2" at bounding box center [715, 504] width 428 height 12
click at [611, 543] on button "Preview Query" at bounding box center [619, 541] width 79 height 23
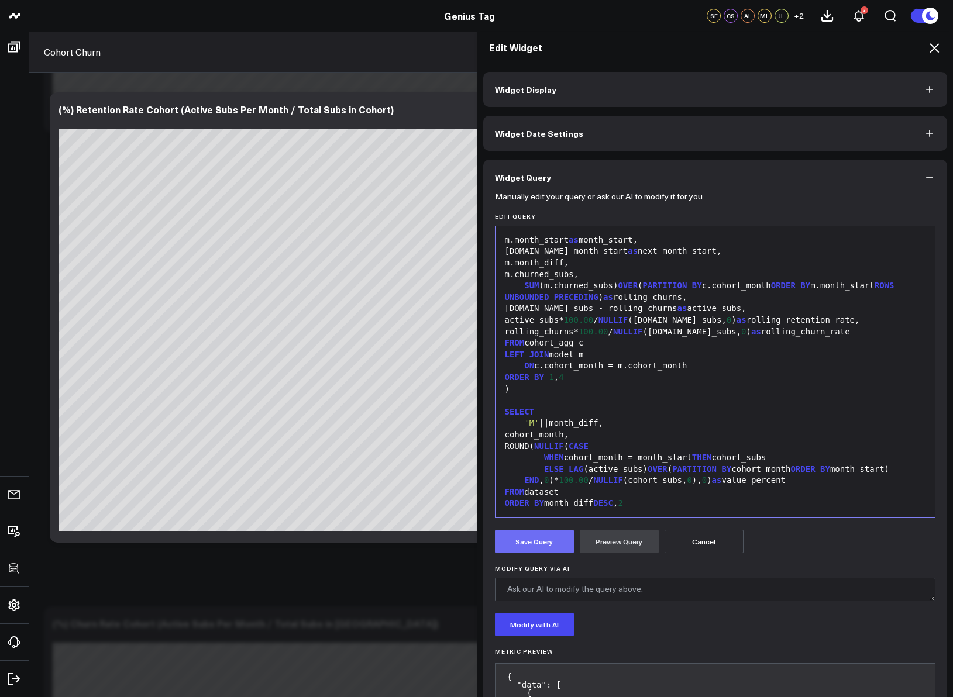
click at [540, 541] on button "Save Query" at bounding box center [534, 541] width 79 height 23
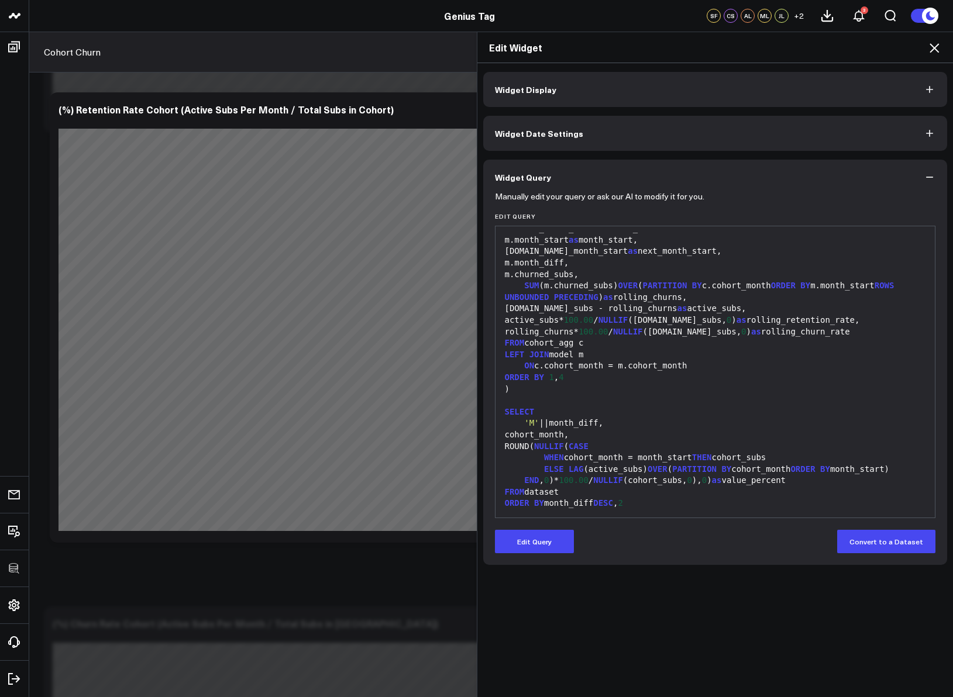
click at [933, 49] on icon at bounding box center [934, 48] width 14 height 14
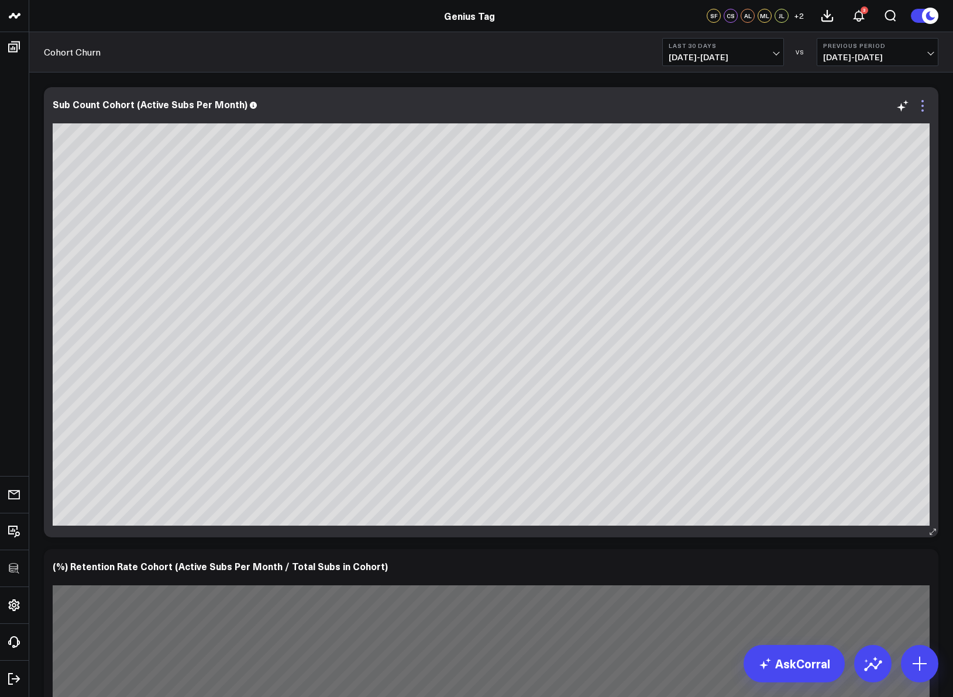
click at [923, 109] on icon at bounding box center [922, 106] width 14 height 14
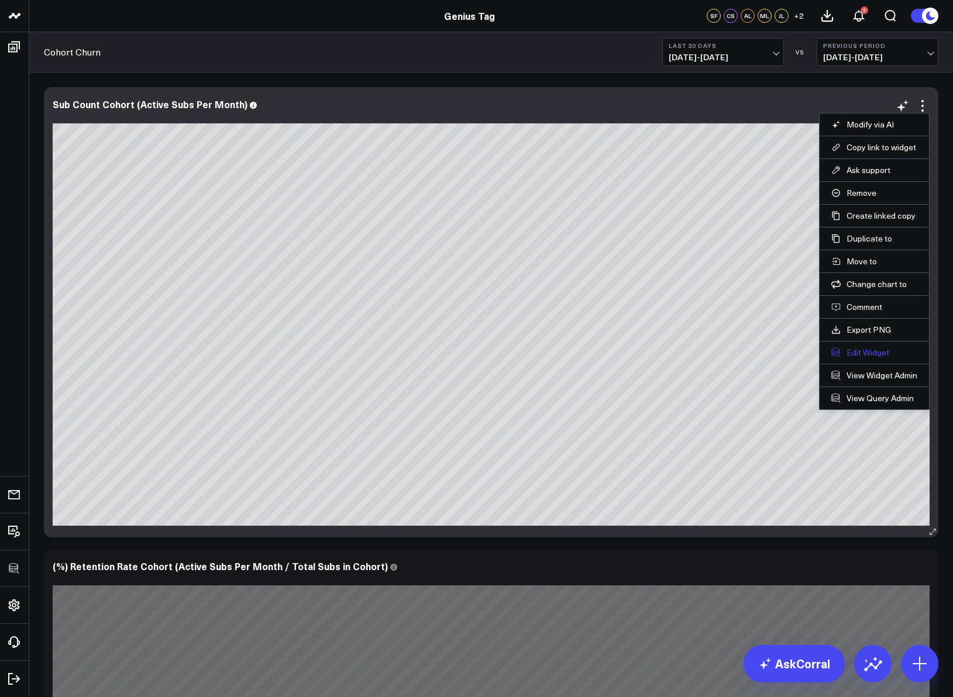
click at [856, 347] on button "Edit Widget" at bounding box center [874, 352] width 86 height 11
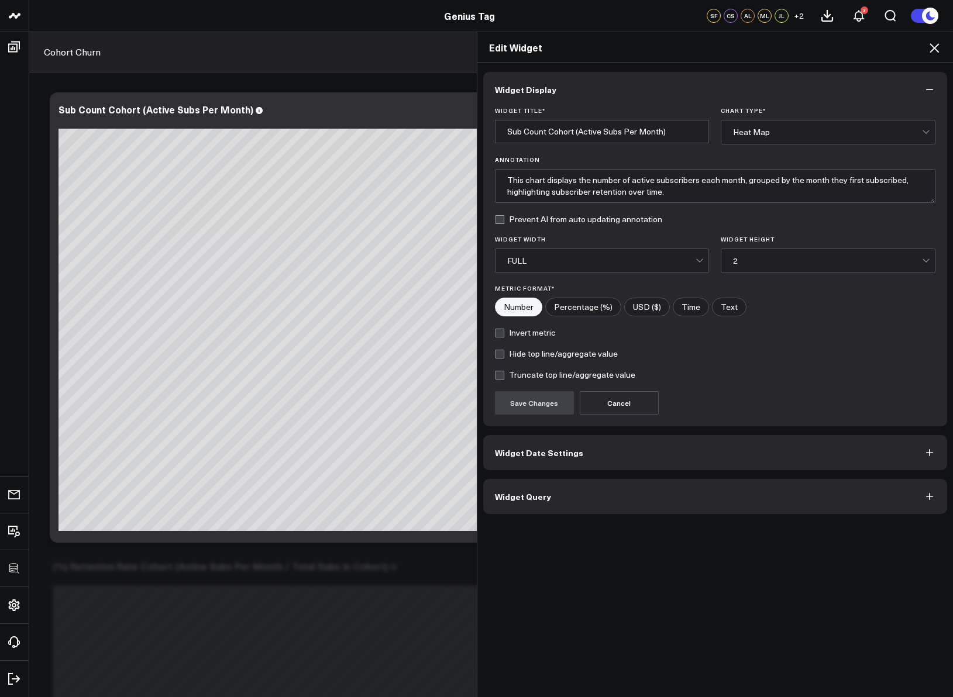
click at [615, 483] on button "Widget Query" at bounding box center [715, 496] width 464 height 35
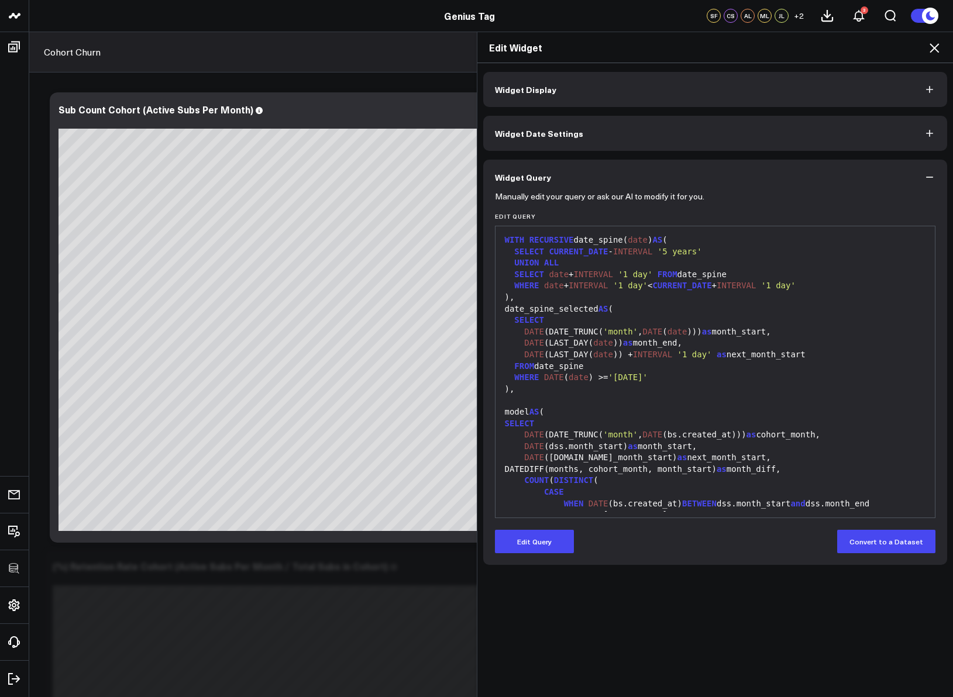
drag, startPoint x: 530, startPoint y: 545, endPoint x: 546, endPoint y: 517, distance: 32.2
click at [530, 545] on button "Edit Query" at bounding box center [534, 541] width 79 height 23
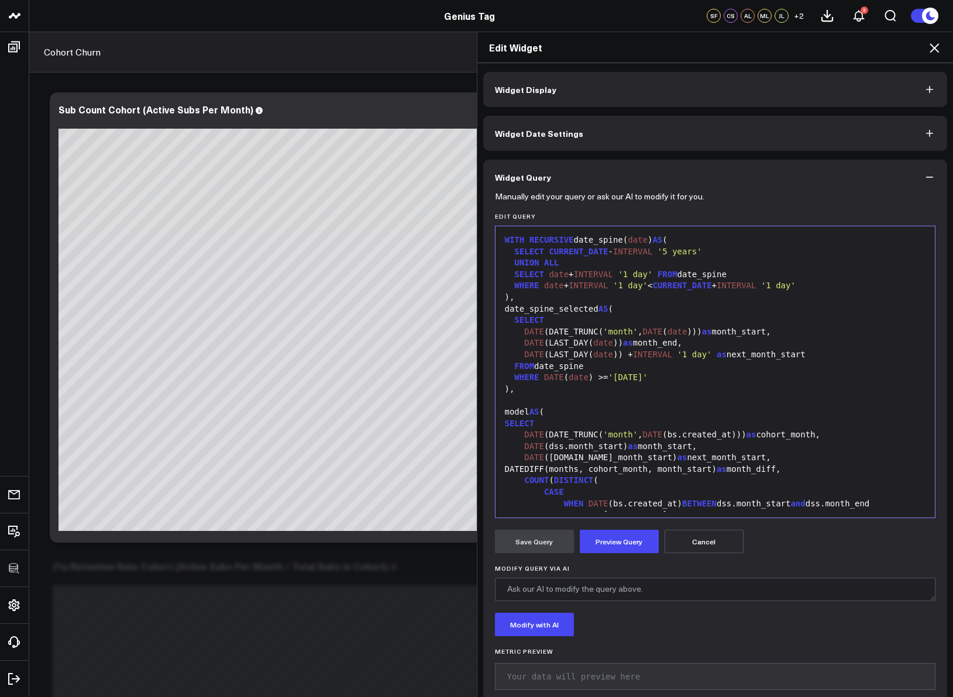
scroll to position [711, 0]
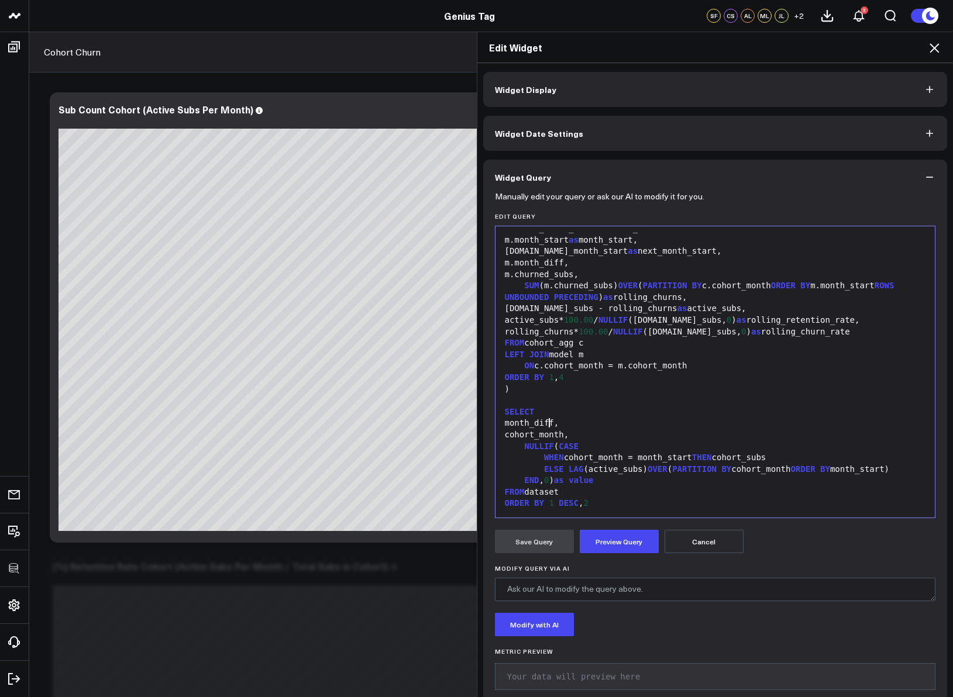
click at [546, 428] on div "month_diff," at bounding box center [715, 424] width 428 height 12
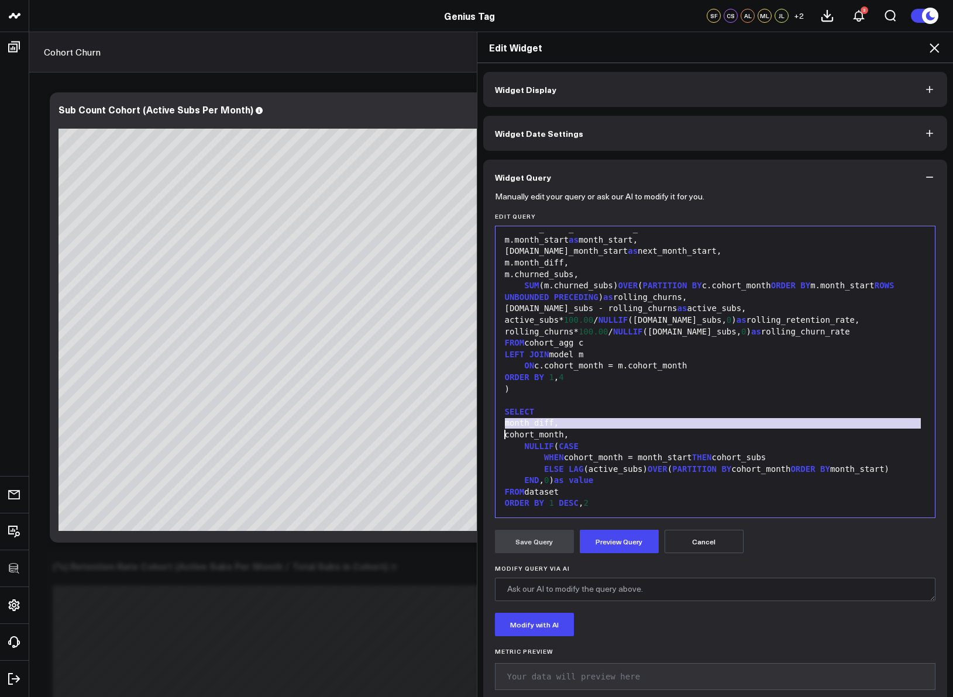
paste div
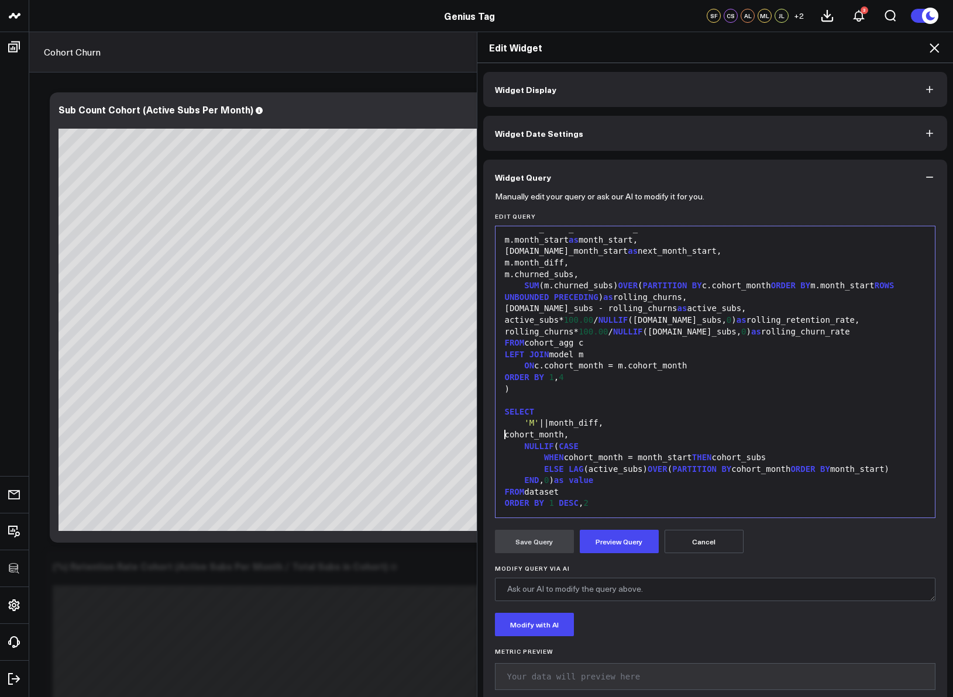
click at [549, 502] on div "ORDER BY 1 DESC , 2" at bounding box center [715, 504] width 428 height 12
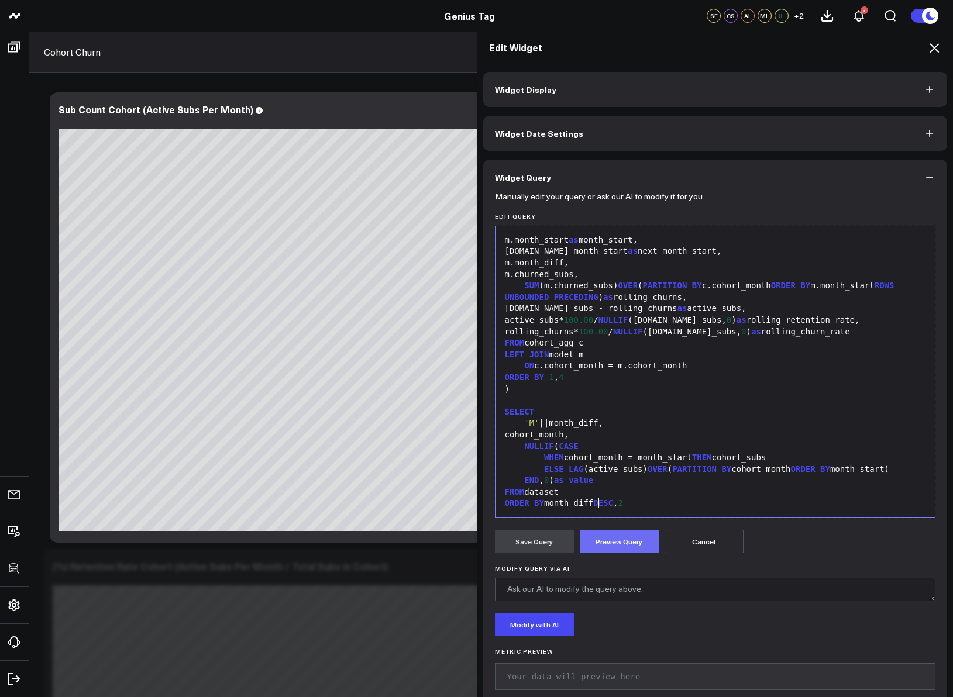
click at [615, 540] on button "Preview Query" at bounding box center [619, 541] width 79 height 23
click at [524, 539] on button "Save Query" at bounding box center [534, 541] width 79 height 23
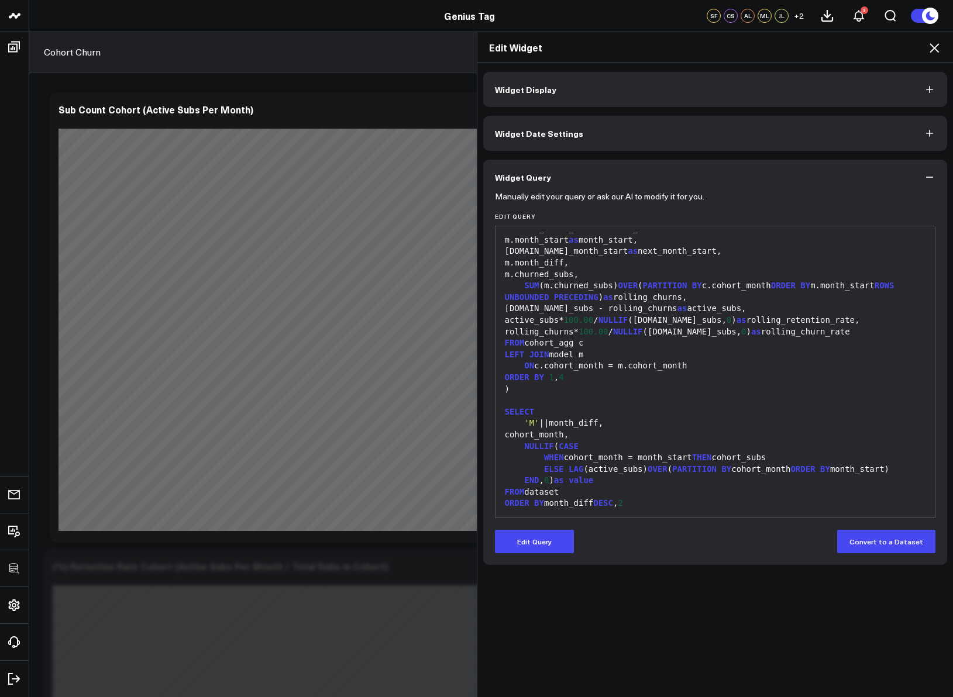
click at [935, 45] on icon at bounding box center [934, 48] width 14 height 14
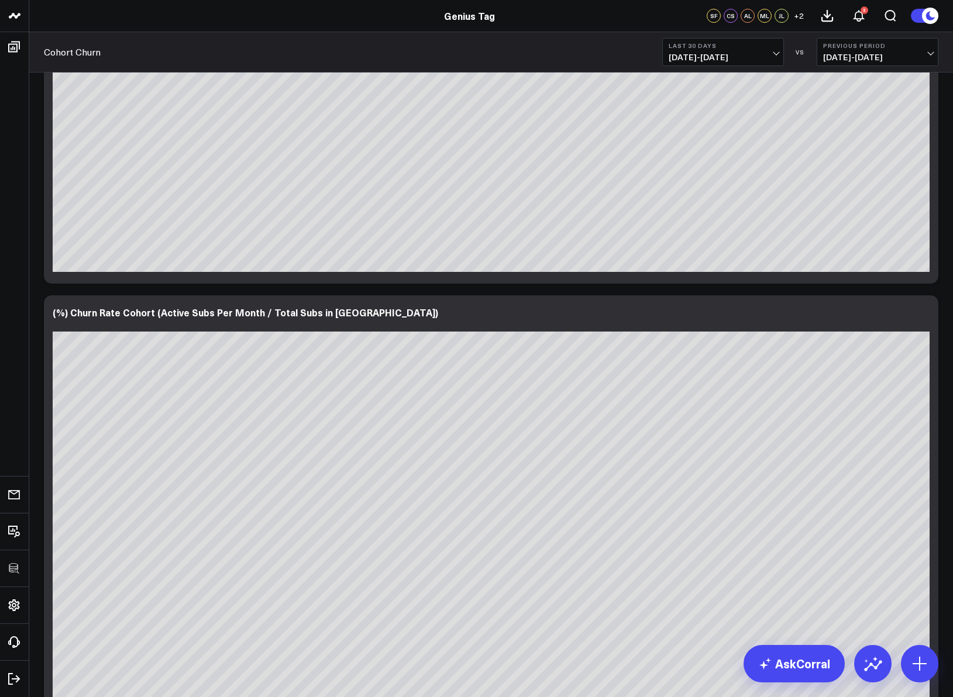
scroll to position [840, 0]
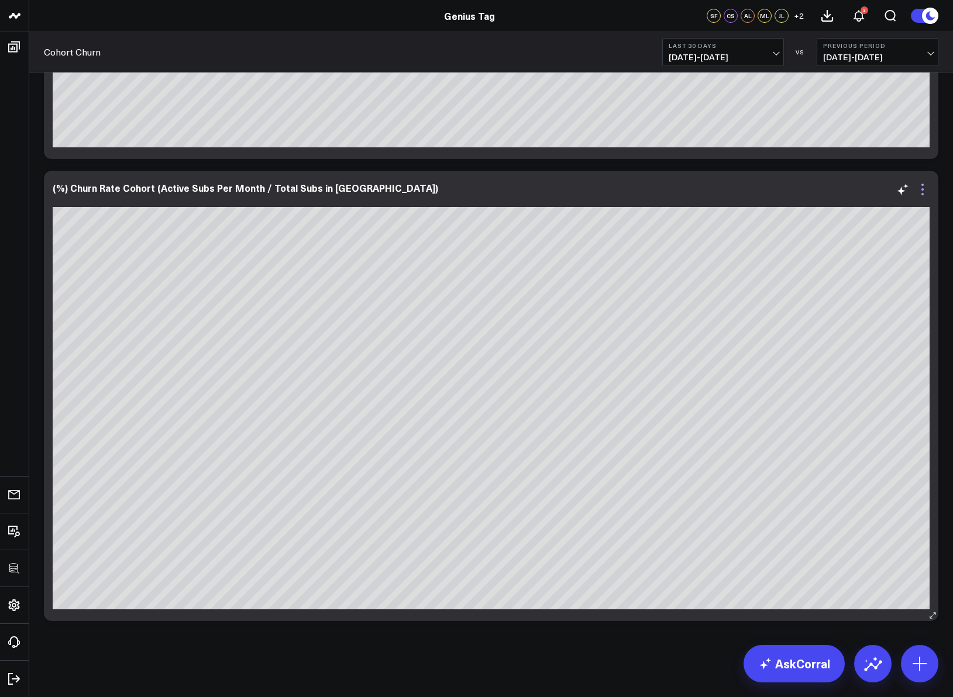
click at [925, 191] on icon at bounding box center [922, 189] width 14 height 14
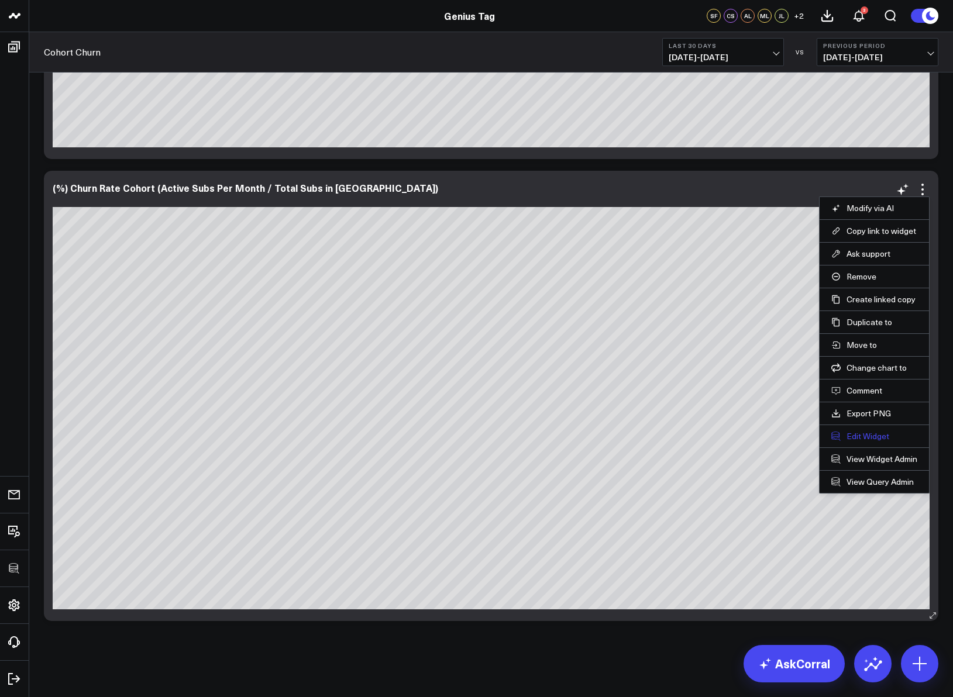
click at [885, 434] on button "Edit Widget" at bounding box center [874, 436] width 86 height 11
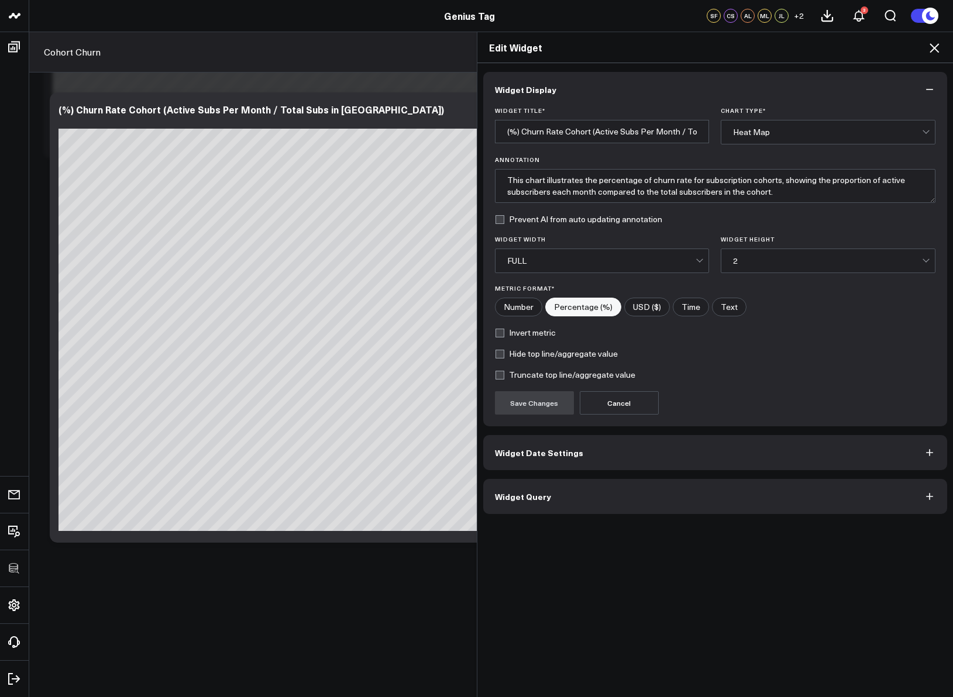
click at [534, 335] on label "Invert metric" at bounding box center [525, 332] width 61 height 9
click at [504, 335] on input "Invert metric" at bounding box center [499, 332] width 9 height 9
checkbox input "true"
click at [536, 411] on button "Save Changes" at bounding box center [534, 402] width 79 height 23
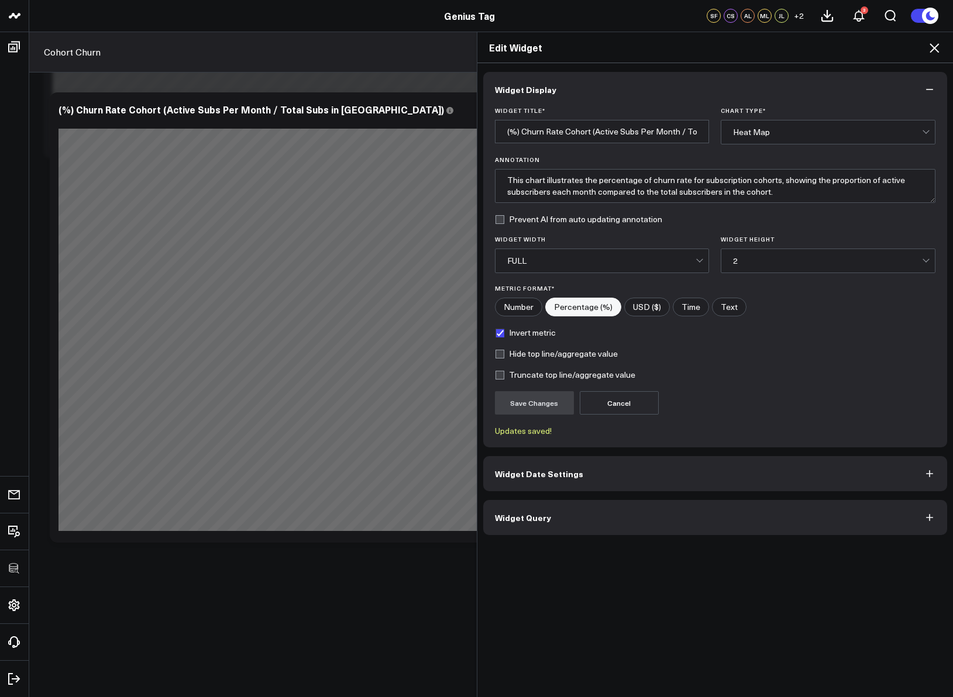
click at [932, 50] on icon at bounding box center [933, 47] width 9 height 9
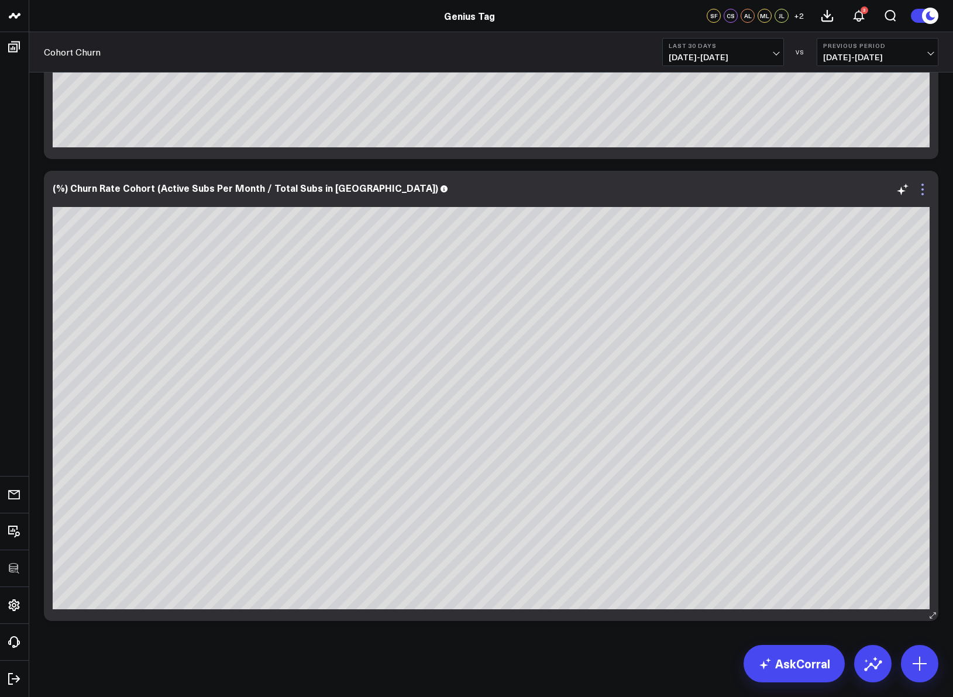
click at [926, 191] on icon at bounding box center [922, 189] width 14 height 14
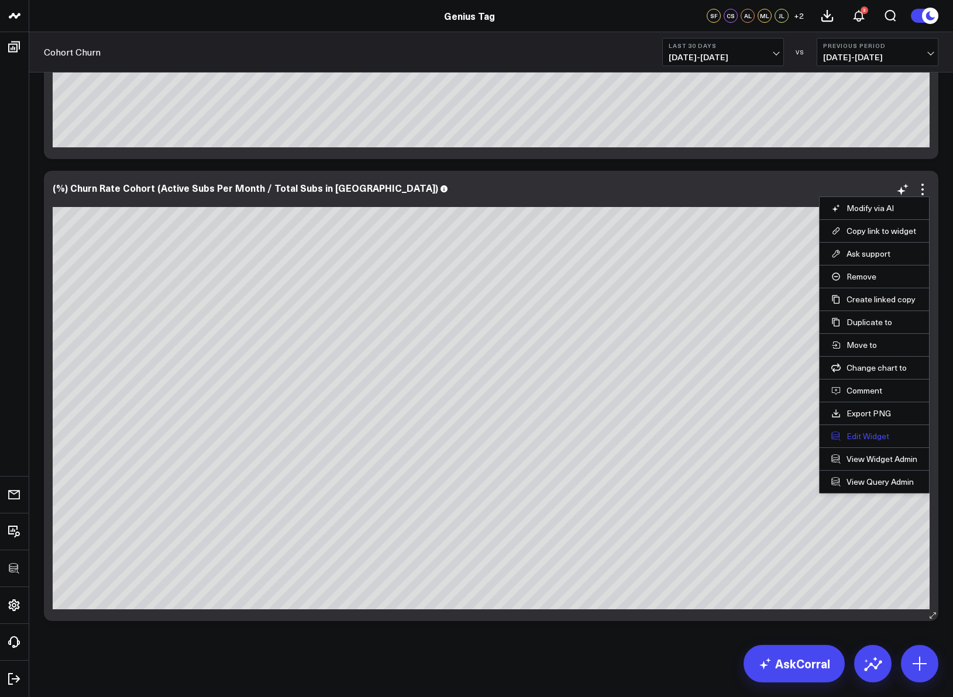
click at [856, 431] on button "Edit Widget" at bounding box center [874, 436] width 86 height 11
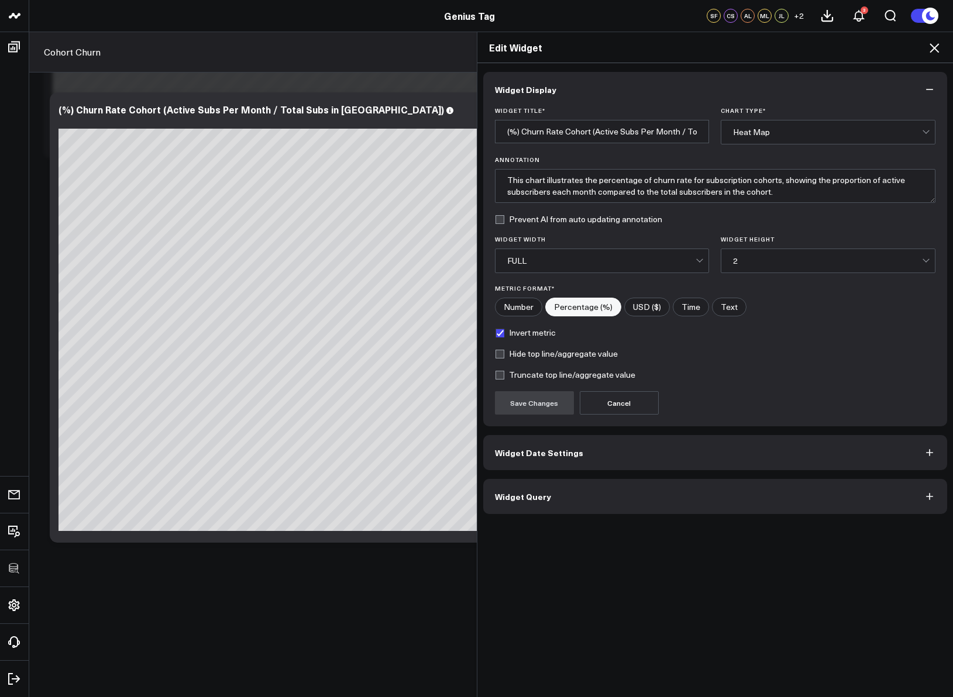
click at [699, 492] on button "Widget Query" at bounding box center [715, 496] width 464 height 35
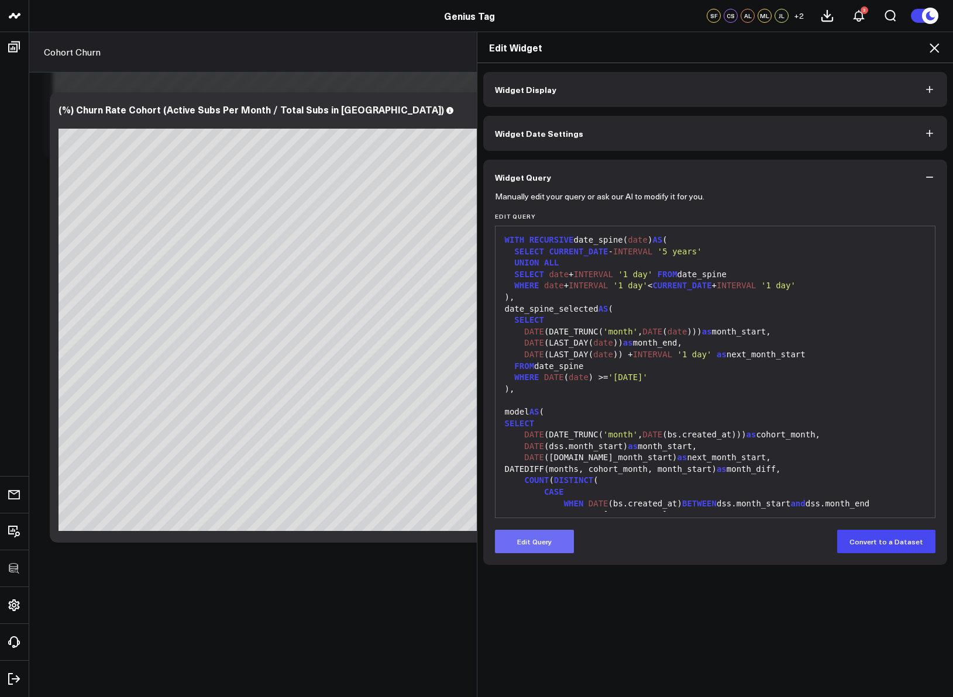
click at [537, 534] on button "Edit Query" at bounding box center [534, 541] width 79 height 23
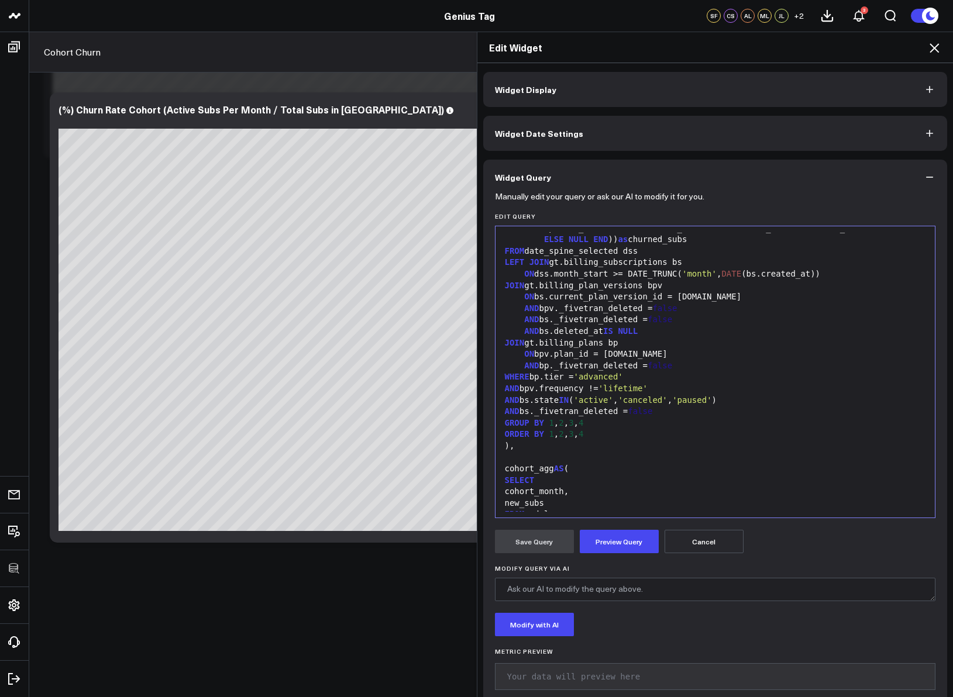
scroll to position [711, 0]
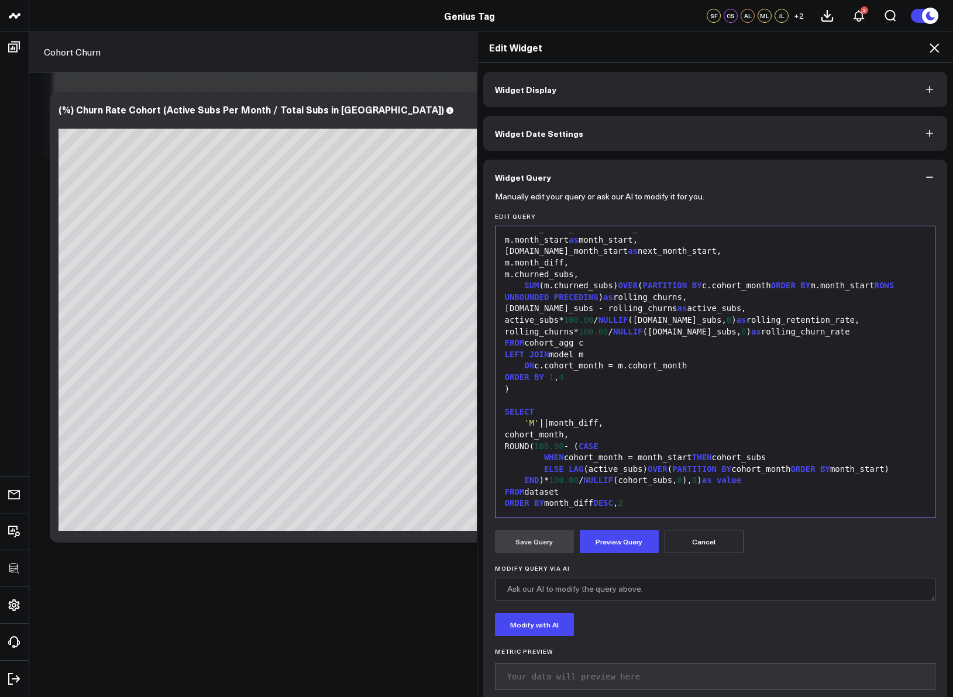
click at [717, 479] on div "END )* 100.00 / NULLIF (cohort_subs, 0 ), 0 ) as value" at bounding box center [715, 481] width 428 height 12
click at [629, 533] on button "Preview Query" at bounding box center [619, 541] width 79 height 23
click at [506, 545] on button "Save Query" at bounding box center [534, 541] width 79 height 23
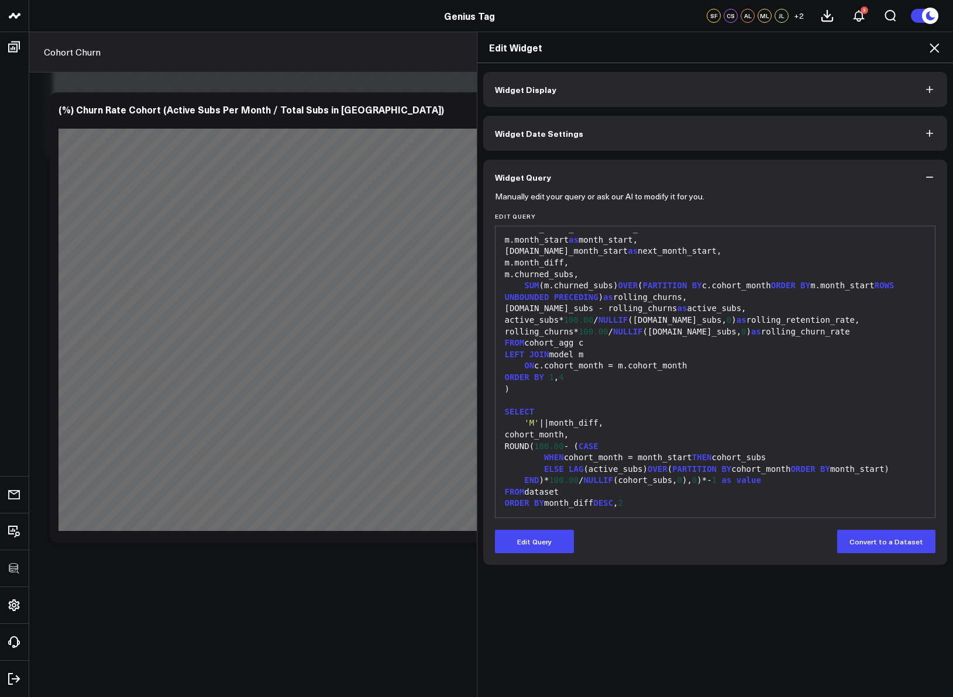
click at [938, 47] on icon at bounding box center [934, 48] width 14 height 14
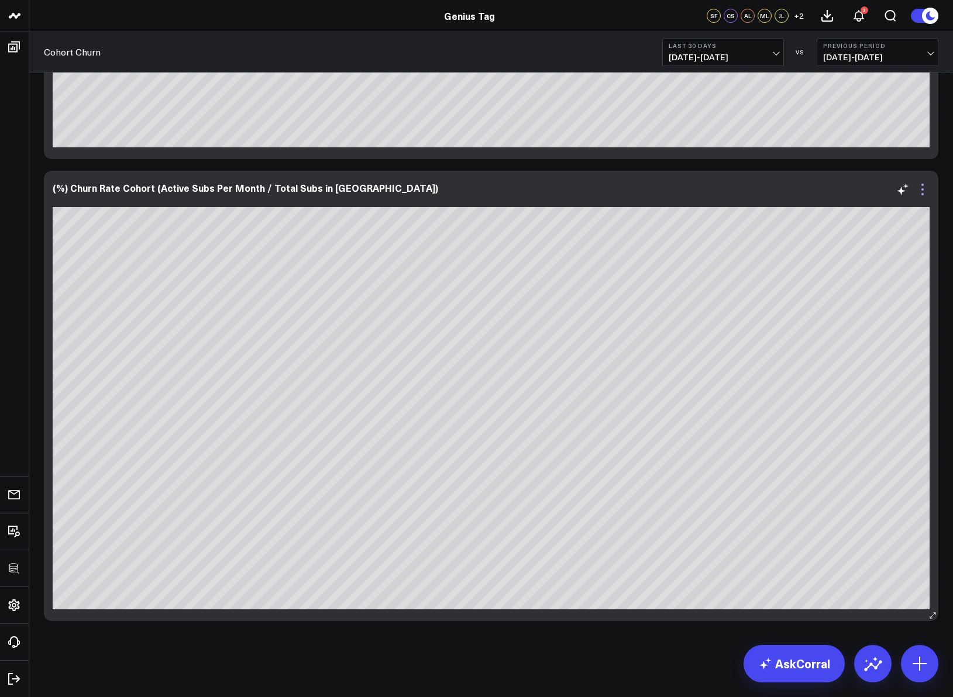
click at [925, 185] on icon at bounding box center [922, 189] width 14 height 14
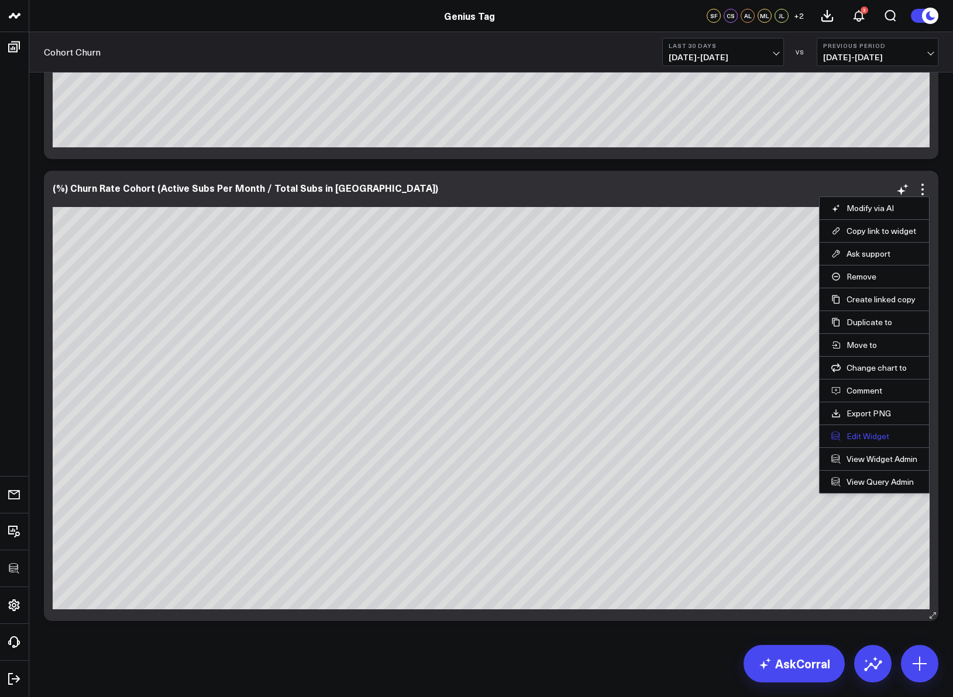
click at [879, 438] on button "Edit Widget" at bounding box center [874, 436] width 86 height 11
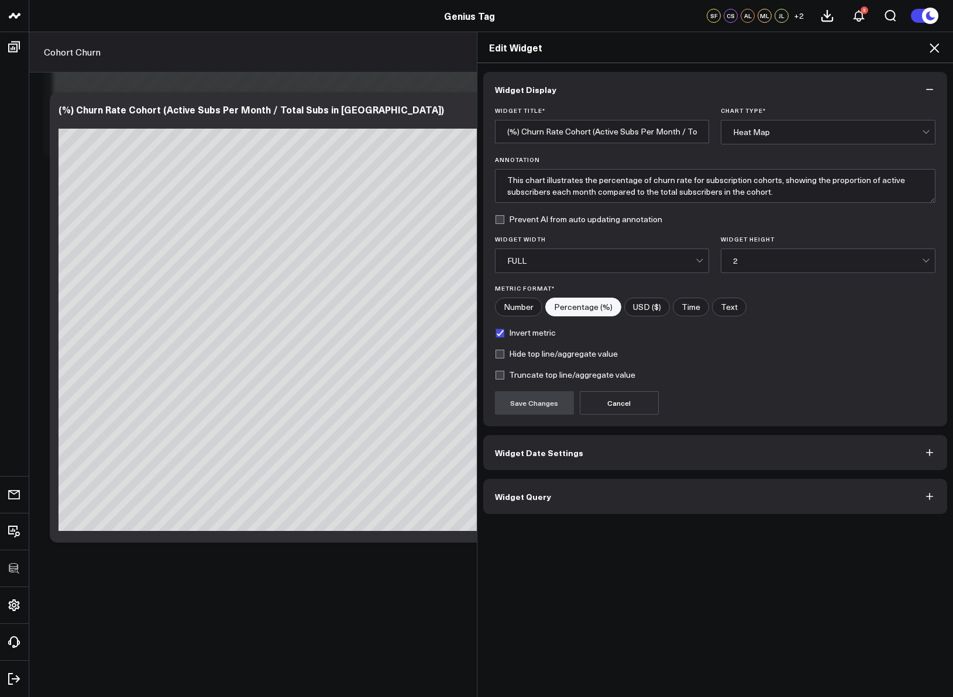
click at [543, 332] on label "Invert metric" at bounding box center [525, 332] width 61 height 9
click at [504, 332] on input "Invert metric" at bounding box center [499, 332] width 9 height 9
checkbox input "false"
click at [536, 395] on button "Save Changes" at bounding box center [534, 402] width 79 height 23
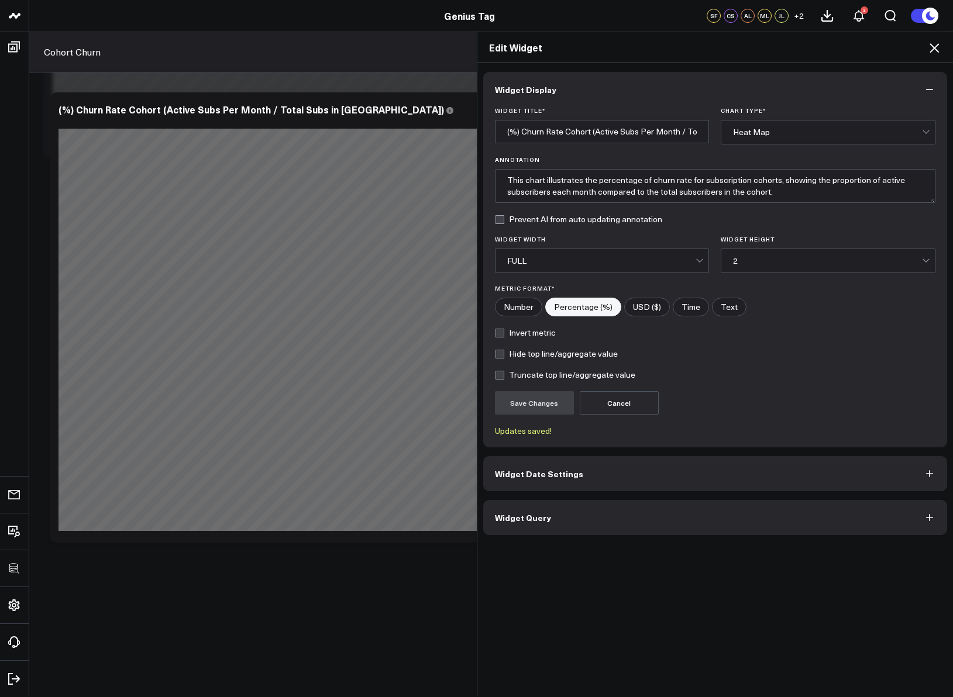
click at [933, 47] on icon at bounding box center [934, 48] width 14 height 14
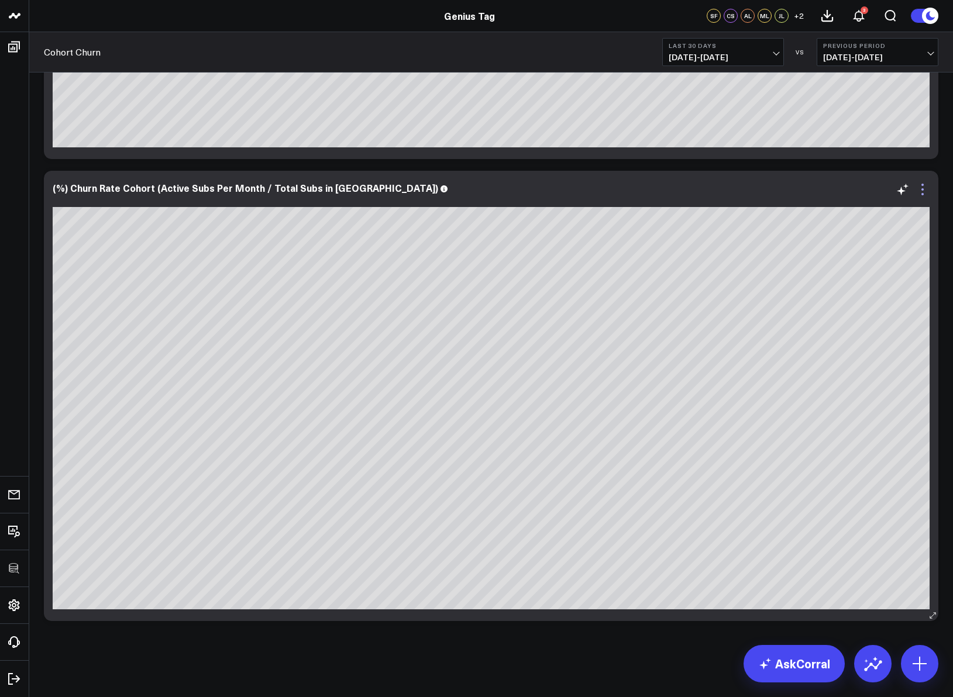
click at [924, 190] on icon at bounding box center [922, 189] width 14 height 14
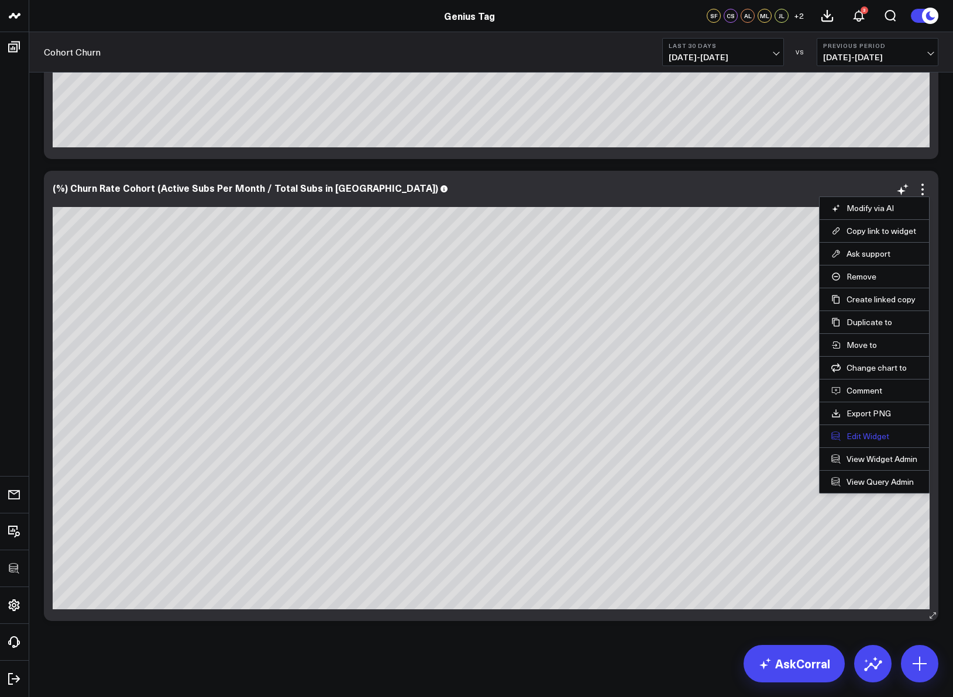
click at [865, 433] on button "Edit Widget" at bounding box center [874, 436] width 86 height 11
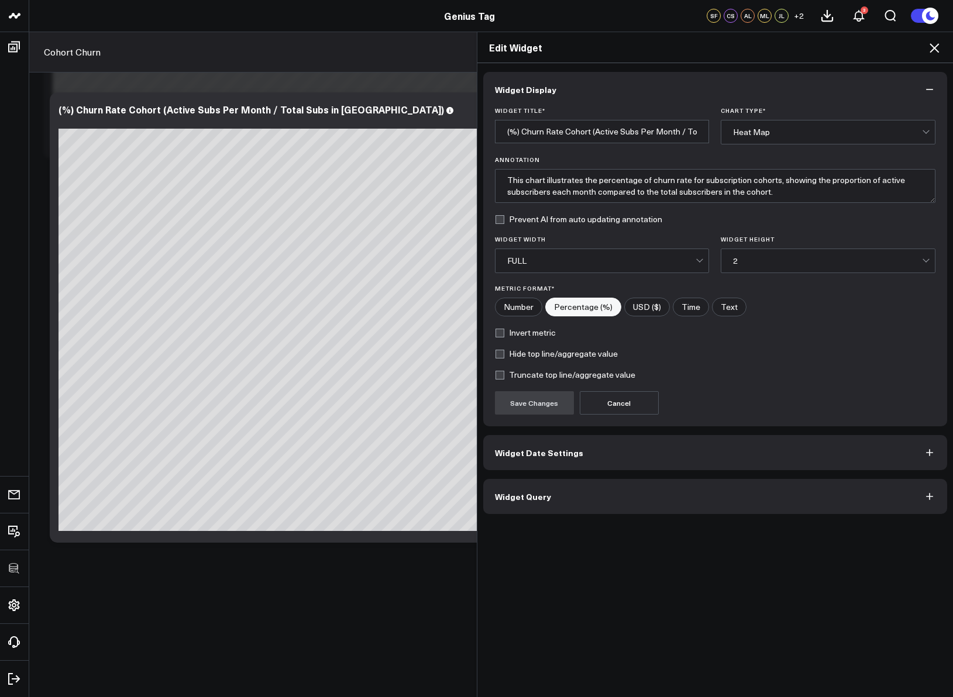
click at [570, 505] on button "Widget Query" at bounding box center [715, 496] width 464 height 35
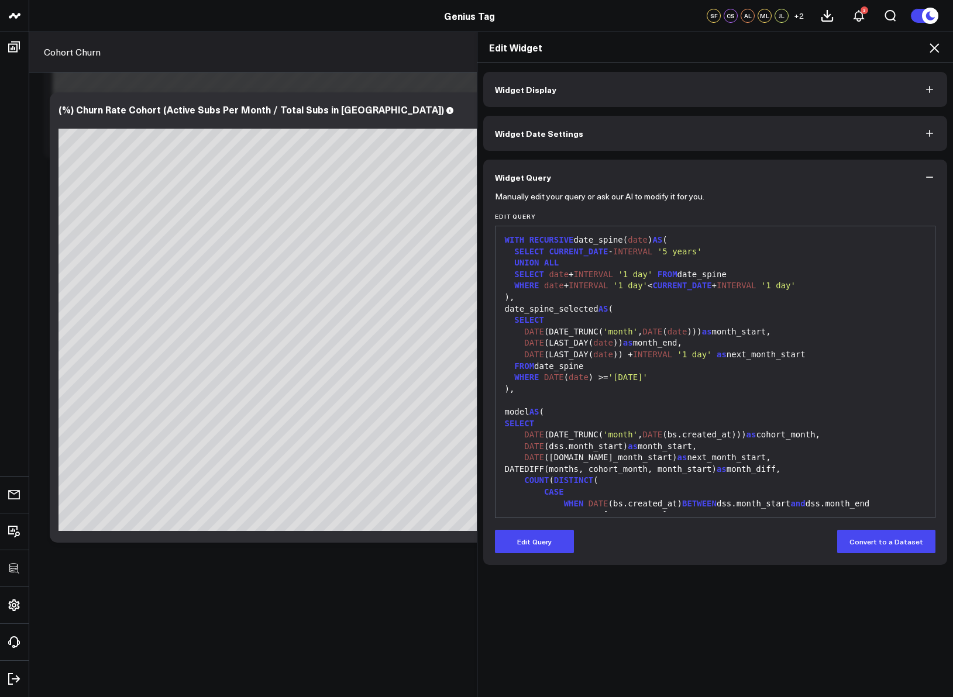
click at [934, 49] on icon at bounding box center [934, 48] width 14 height 14
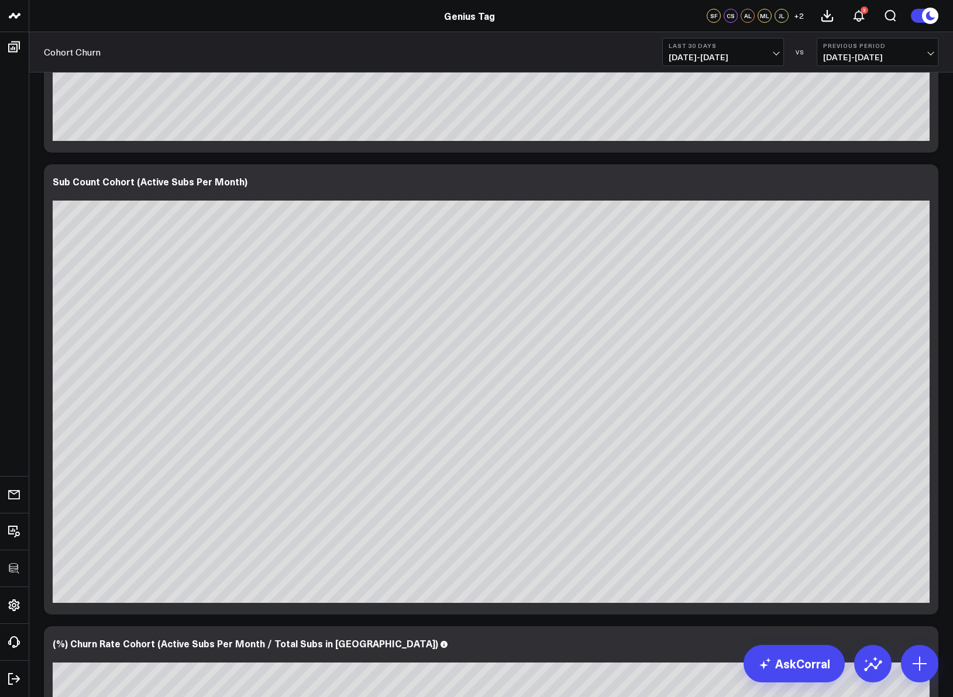
scroll to position [545, 0]
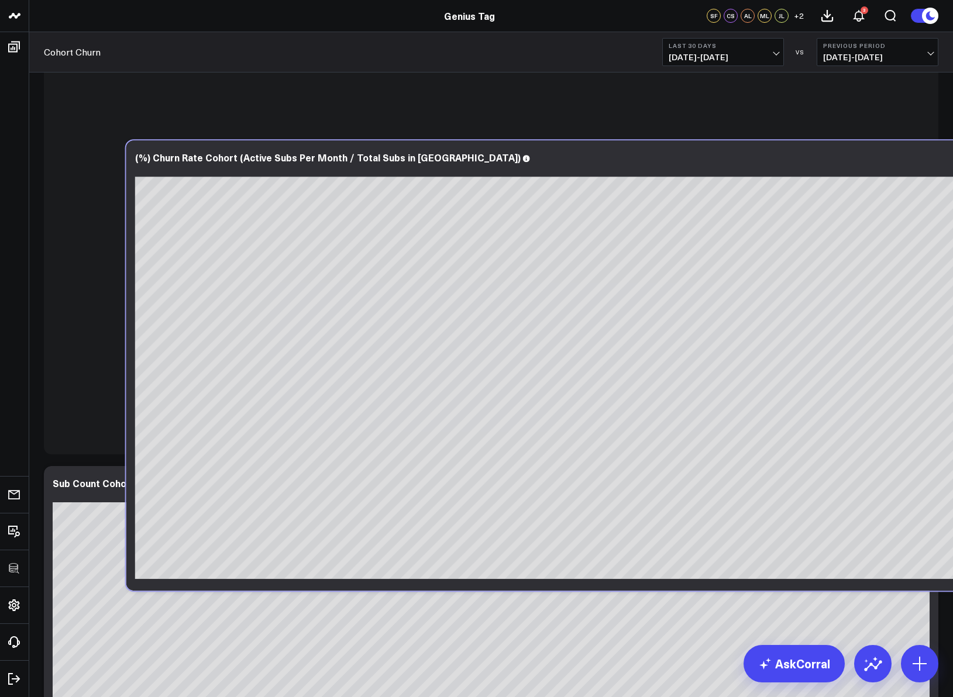
drag, startPoint x: 405, startPoint y: 482, endPoint x: 488, endPoint y: 156, distance: 336.0
click at [488, 156] on div "(%) Churn Rate Cohort (Active Subs Per Month / Total Subs in [GEOGRAPHIC_DATA])" at bounding box center [573, 157] width 877 height 11
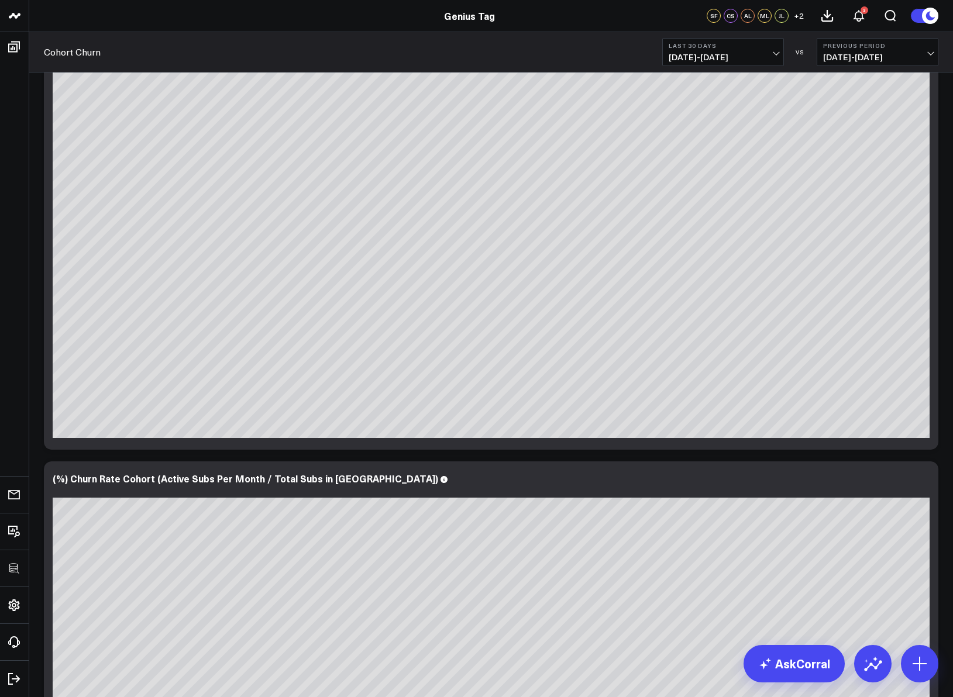
scroll to position [271, 0]
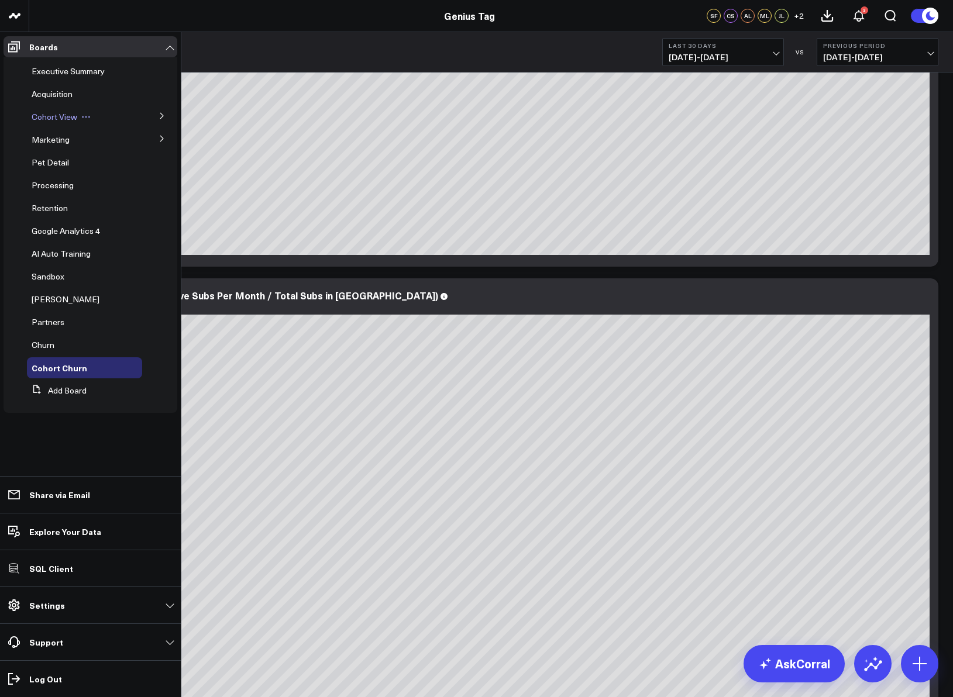
click at [60, 118] on span "Cohort View" at bounding box center [55, 116] width 46 height 11
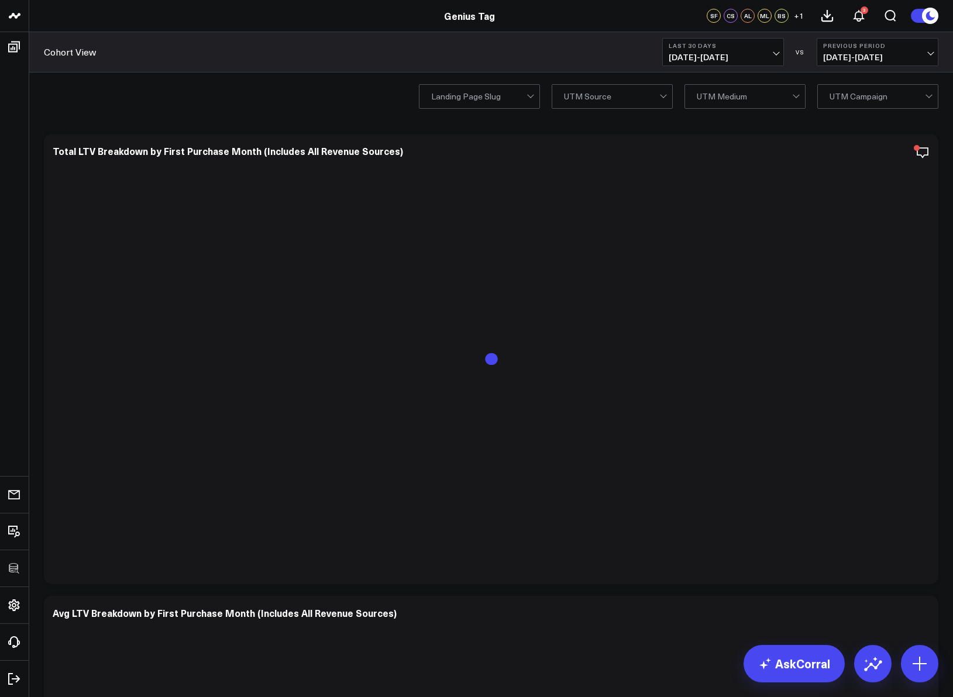
click at [744, 57] on span "[DATE] - [DATE]" at bounding box center [722, 57] width 109 height 9
click at [712, 192] on link "Last 365 Days" at bounding box center [723, 191] width 120 height 22
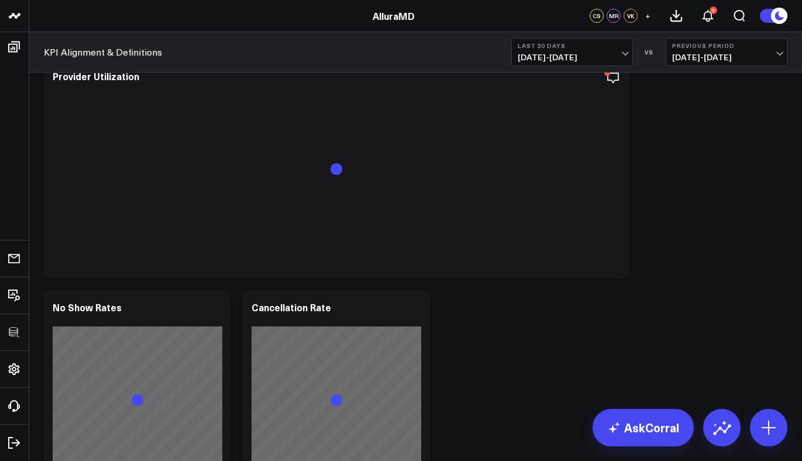
scroll to position [3938, 0]
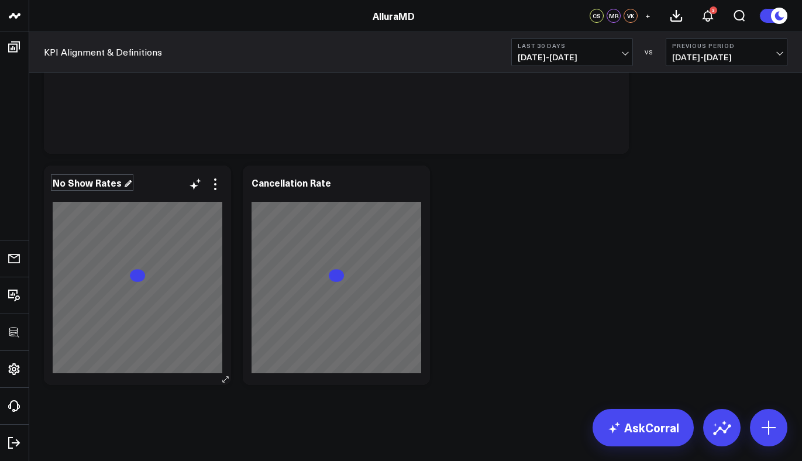
click at [112, 182] on div "No Show Rates" at bounding box center [92, 182] width 79 height 13
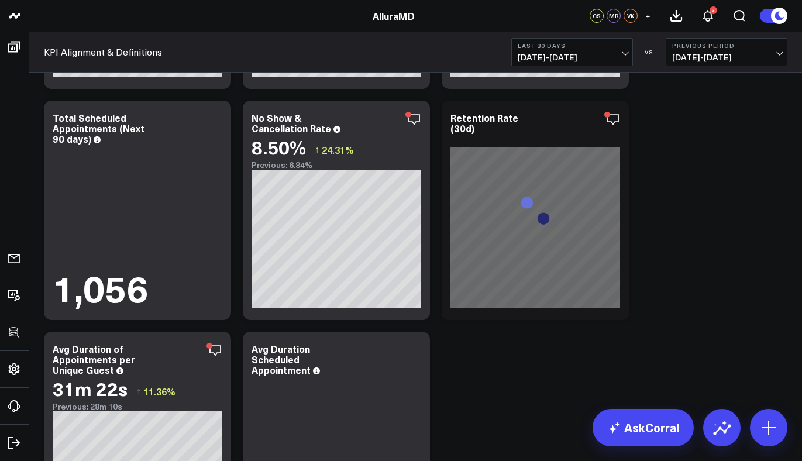
scroll to position [2322, 0]
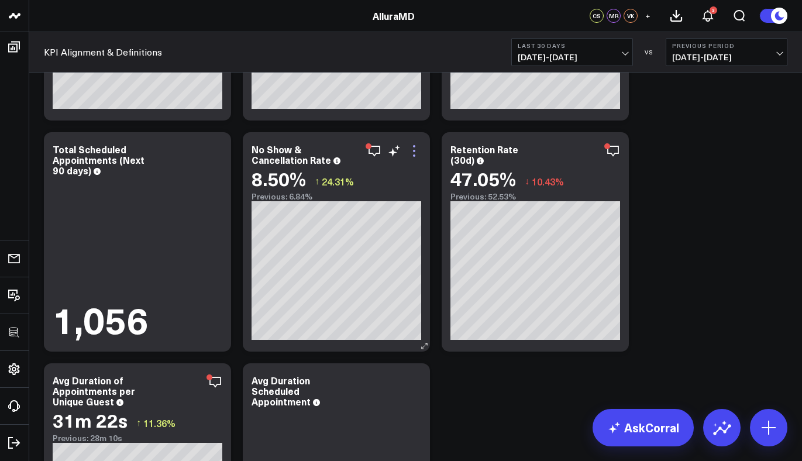
click at [408, 151] on icon at bounding box center [414, 151] width 14 height 14
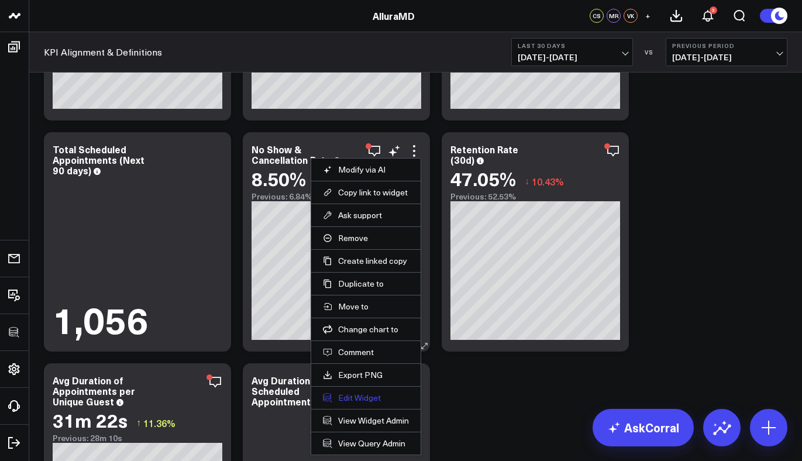
click at [354, 393] on button "Edit Widget" at bounding box center [366, 397] width 86 height 11
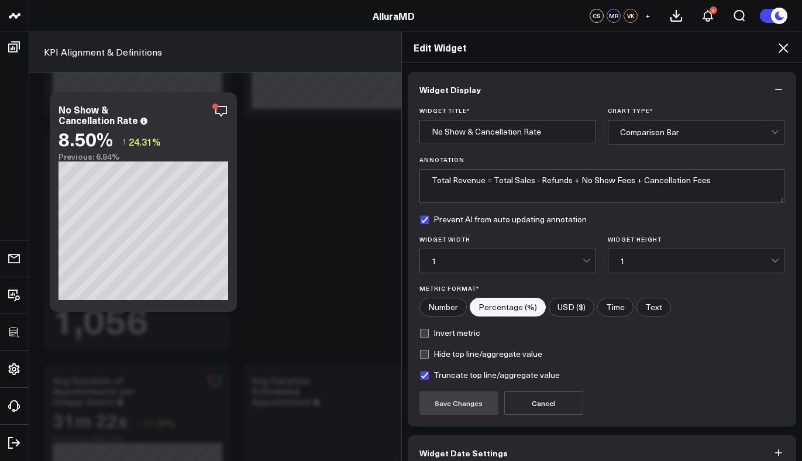
scroll to position [61, 0]
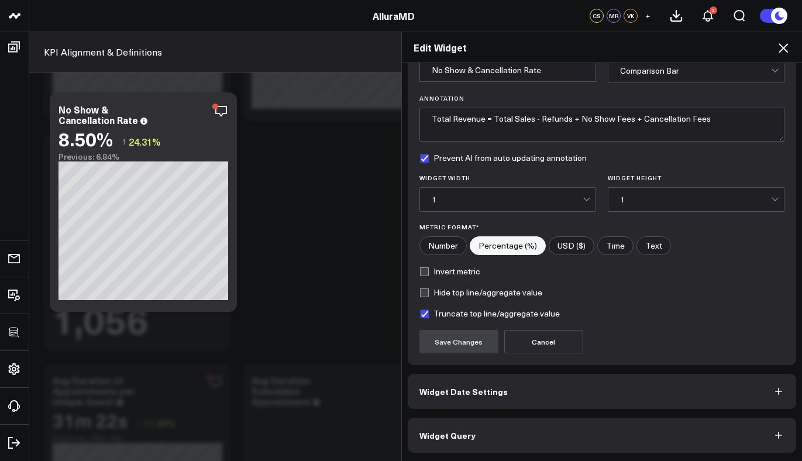
click at [491, 426] on button "Widget Query" at bounding box center [602, 435] width 389 height 35
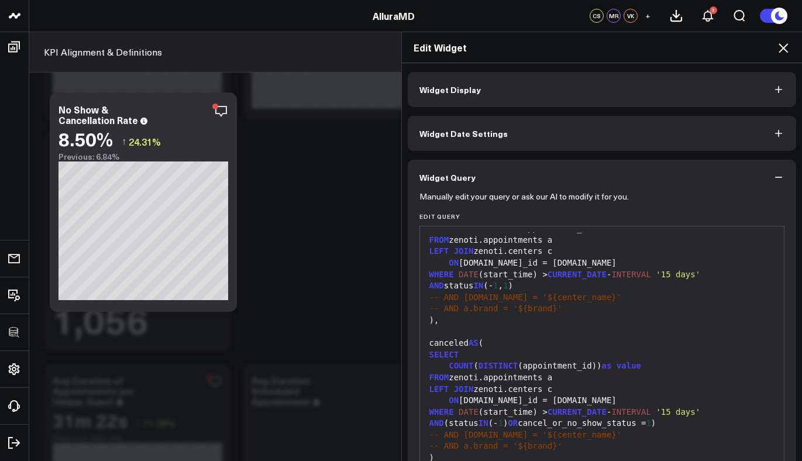
scroll to position [112, 0]
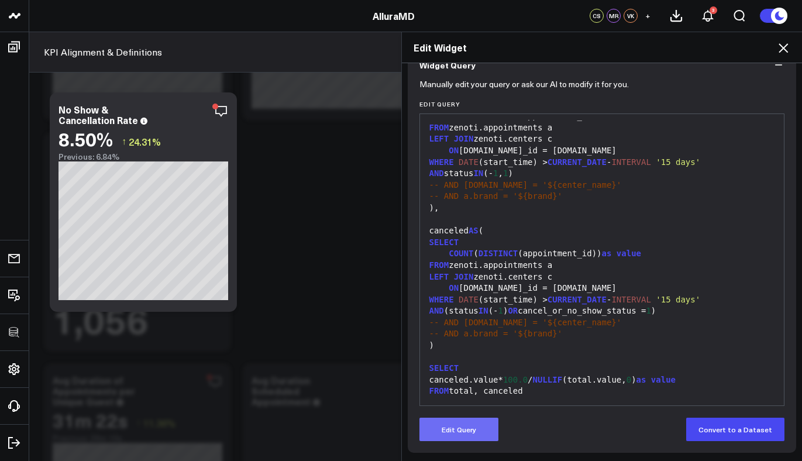
click at [465, 433] on button "Edit Query" at bounding box center [458, 429] width 79 height 23
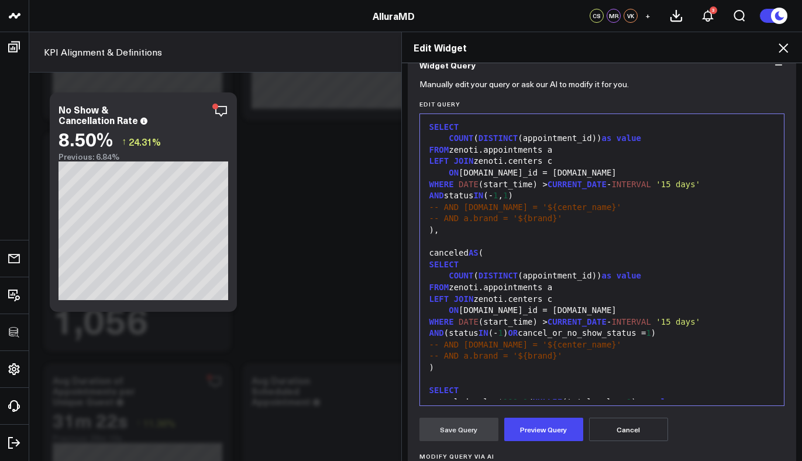
scroll to position [5, 0]
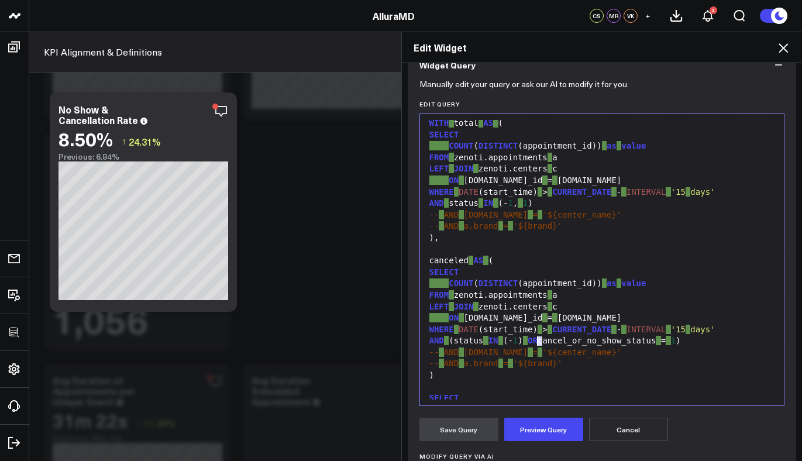
click at [535, 342] on div "AND (status IN (- 1 ) OR cancel_or_no_show_status = 1 )" at bounding box center [602, 341] width 353 height 12
click at [536, 342] on div "AND (status IN (- 1 ) OR cancel_or_no_show_status = 1 )" at bounding box center [602, 341] width 353 height 12
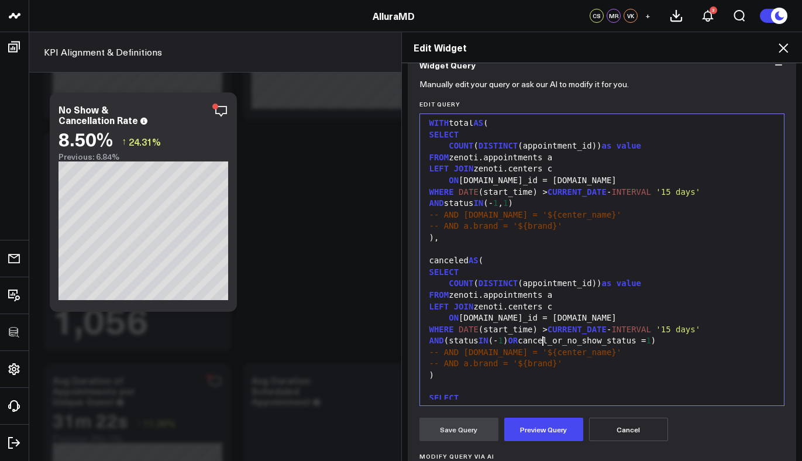
click at [557, 207] on div "AND status IN (- 1 , 1 )" at bounding box center [602, 204] width 353 height 12
click at [561, 202] on div "AND status IN ( - 1 , 1 )" at bounding box center [602, 204] width 353 height 12
drag, startPoint x: 537, startPoint y: 342, endPoint x: 656, endPoint y: 339, distance: 119.4
click at [656, 339] on div "AND (status IN (- 1 ) OR cancel_or_no_show_status = 1 )" at bounding box center [602, 341] width 353 height 12
copy div "cancel_or_no_show_status"
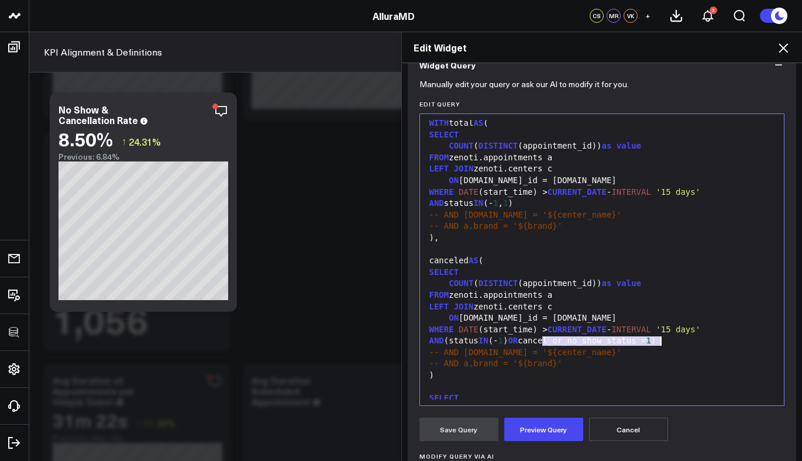
click at [450, 202] on div "AND status IN (- 1 , 1 )" at bounding box center [602, 204] width 353 height 12
drag, startPoint x: 443, startPoint y: 204, endPoint x: 473, endPoint y: 206, distance: 29.3
click at [473, 206] on div "AND status IN (- 1 , 1 )" at bounding box center [602, 204] width 353 height 12
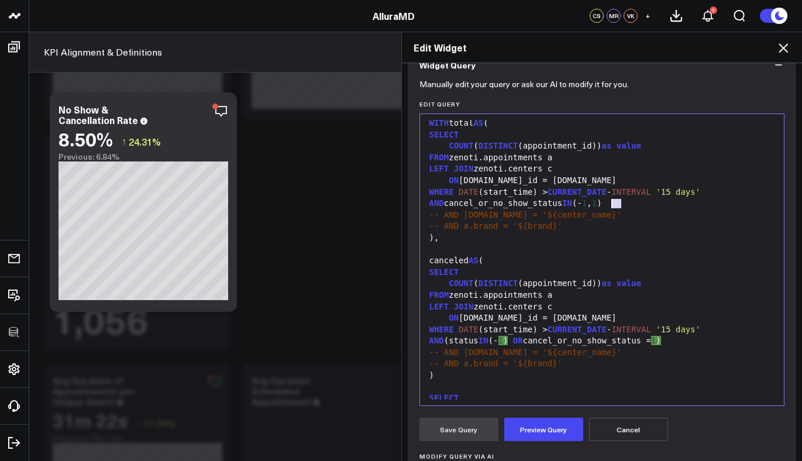
drag, startPoint x: 651, startPoint y: 207, endPoint x: 607, endPoint y: 206, distance: 43.9
click at [607, 206] on div "AND cancel_or_no_show_status IN (- 1 , 1 )" at bounding box center [602, 204] width 353 height 12
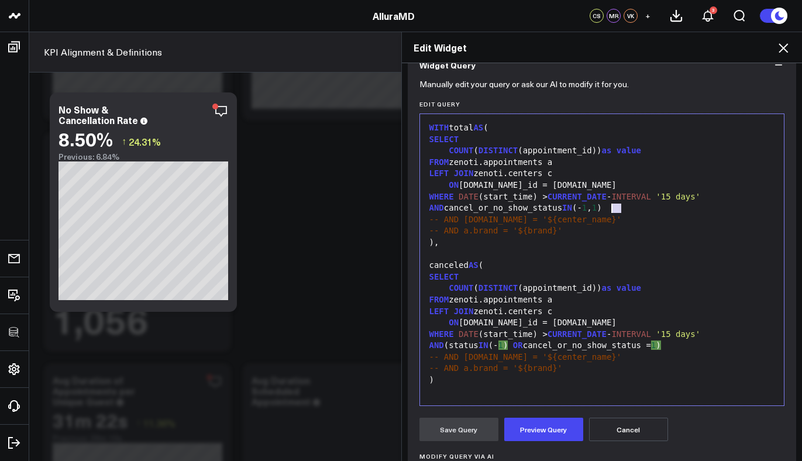
click at [619, 214] on div "-- AND [DOMAIN_NAME] = '${center_name}'" at bounding box center [602, 220] width 353 height 12
click at [613, 204] on div "AND cancel_or_no_show_status IN ( - 1 , 1 )" at bounding box center [602, 208] width 353 height 12
click at [648, 209] on div "AND cancel_or_no_show_status IN ( - 1 , 1 )" at bounding box center [602, 208] width 353 height 12
click at [645, 210] on div "AND status IN (- 1 , 1 )" at bounding box center [602, 208] width 353 height 12
click at [608, 210] on div "AND status IN ( - 1 , 1 )" at bounding box center [602, 208] width 353 height 12
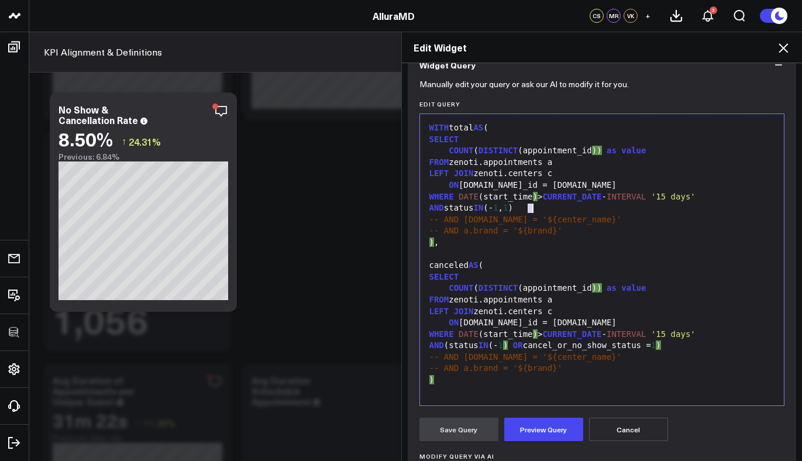
click at [608, 210] on div "AND status IN (- 1 , 1 )" at bounding box center [602, 208] width 353 height 12
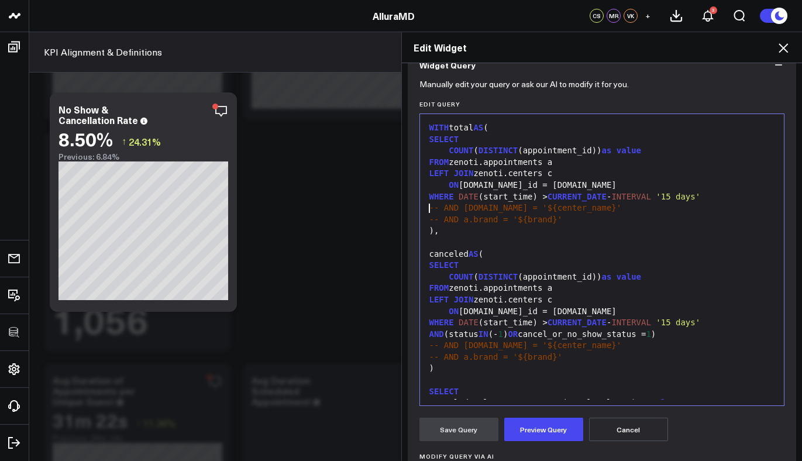
click at [501, 334] on div "AND (status IN (- 1 ) OR cancel_or_no_show_status = 1 )" at bounding box center [602, 335] width 353 height 12
click at [447, 333] on div "AND ( status IN (- 1 ) OR cancel_or_no_show_status = 1 )" at bounding box center [602, 335] width 353 height 12
click at [699, 339] on div "AND ( status IN (- 1 ) OR cancel_or_no_show_status = 1 )" at bounding box center [602, 335] width 353 height 12
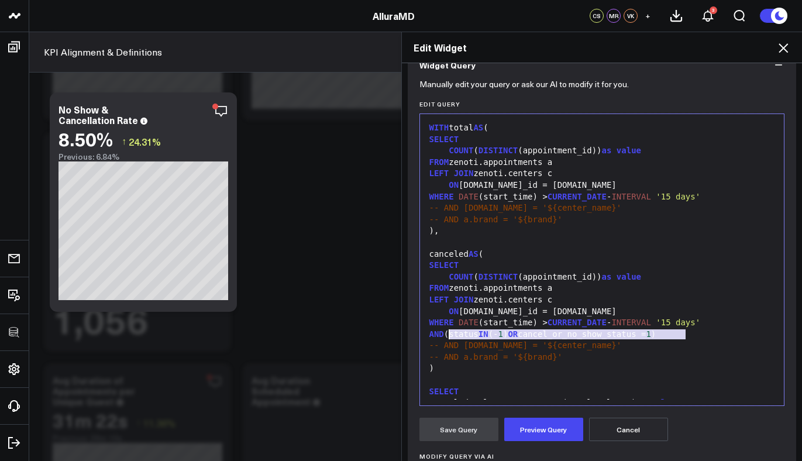
drag, startPoint x: 699, startPoint y: 333, endPoint x: 444, endPoint y: 335, distance: 254.4
click at [444, 335] on div "AND (status IN (- 1 ) OR cancel_or_no_show_status = 1 )" at bounding box center [602, 335] width 353 height 12
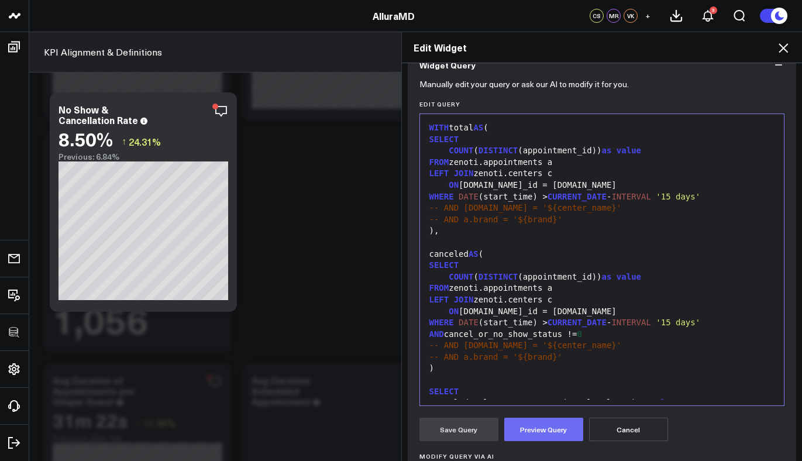
click at [525, 425] on button "Preview Query" at bounding box center [543, 429] width 79 height 23
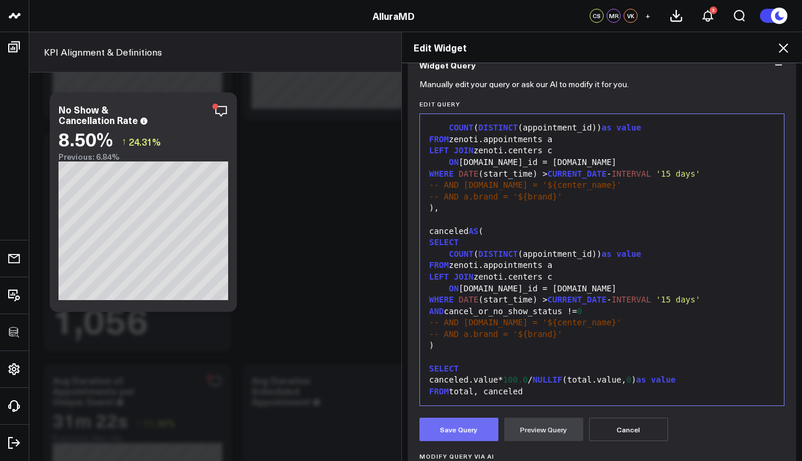
click at [456, 428] on button "Save Query" at bounding box center [458, 429] width 79 height 23
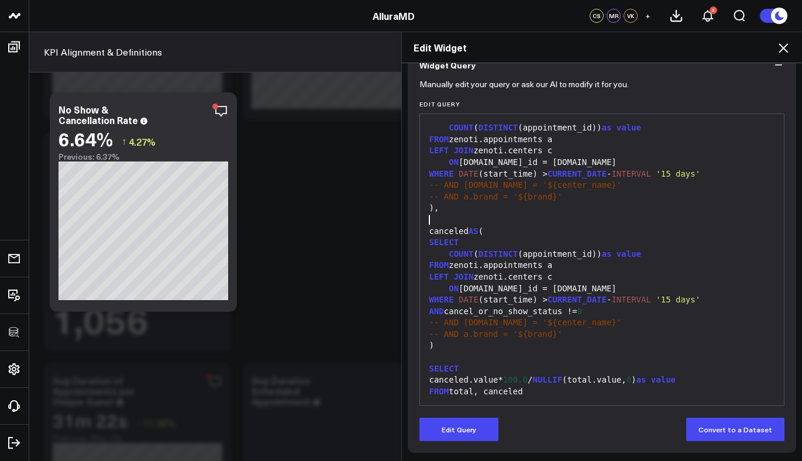
click at [686, 219] on div at bounding box center [602, 220] width 353 height 12
click at [799, 47] on div "Edit Widget" at bounding box center [602, 47] width 401 height 31
click at [791, 49] on div "Edit Widget" at bounding box center [602, 47] width 401 height 31
click at [786, 49] on icon at bounding box center [783, 48] width 14 height 14
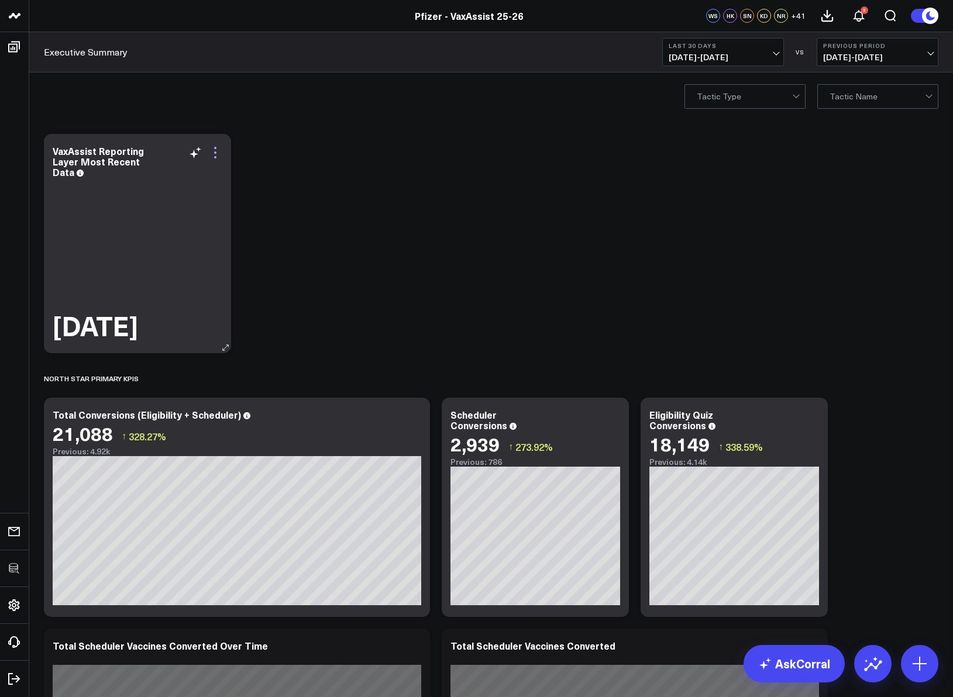
click at [212, 153] on icon at bounding box center [215, 153] width 14 height 14
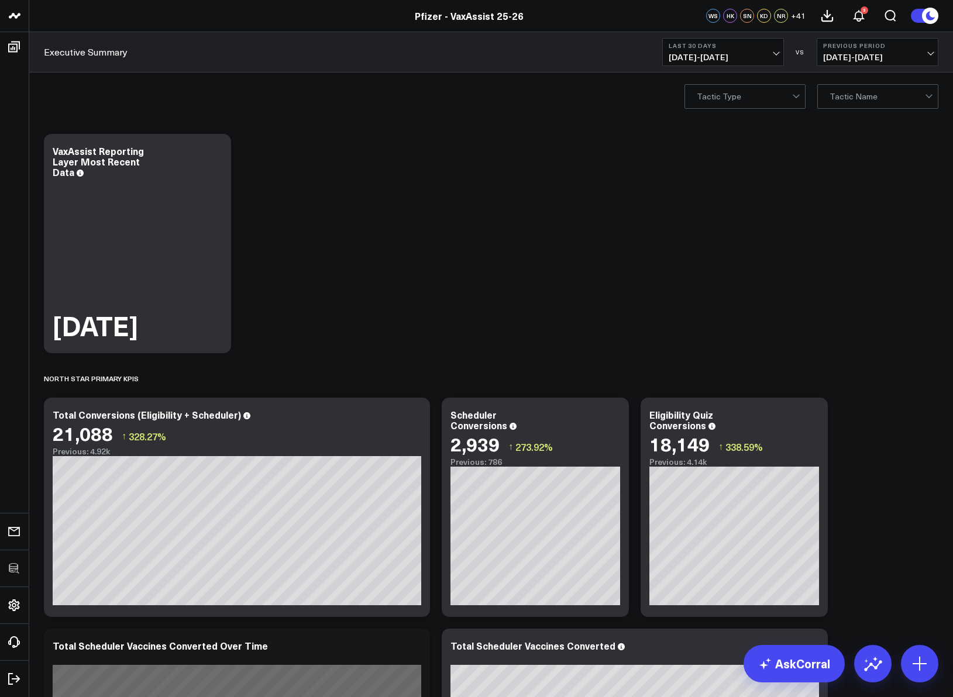
click at [113, 88] on div "Tactic Type Tactic Name" at bounding box center [490, 96] width 923 height 47
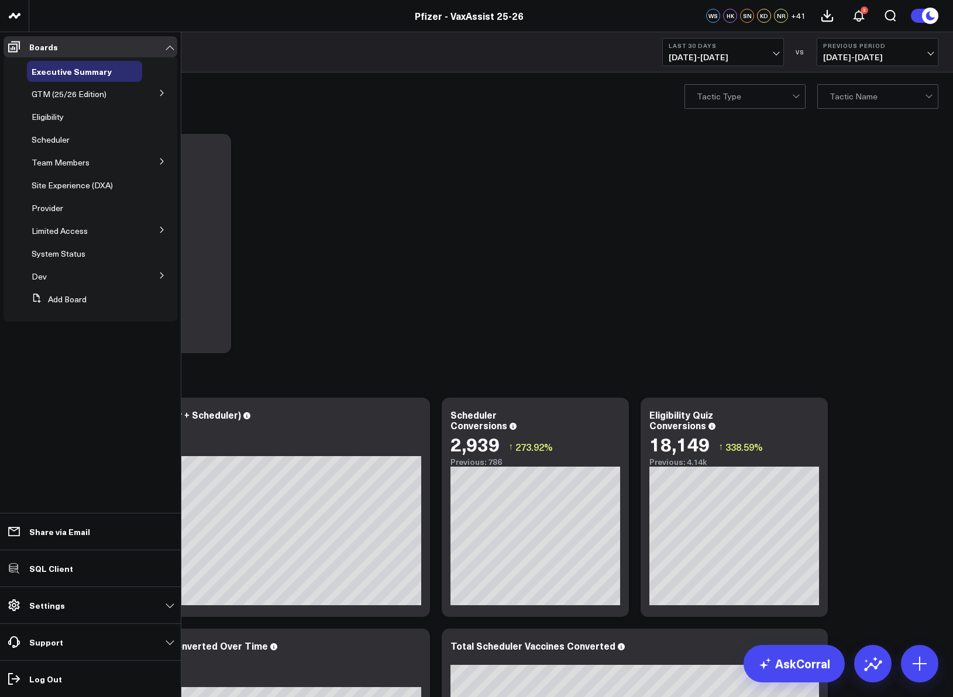
click at [161, 230] on icon at bounding box center [161, 229] width 7 height 7
click at [83, 249] on span "PFA - Cross Domain" at bounding box center [76, 251] width 74 height 11
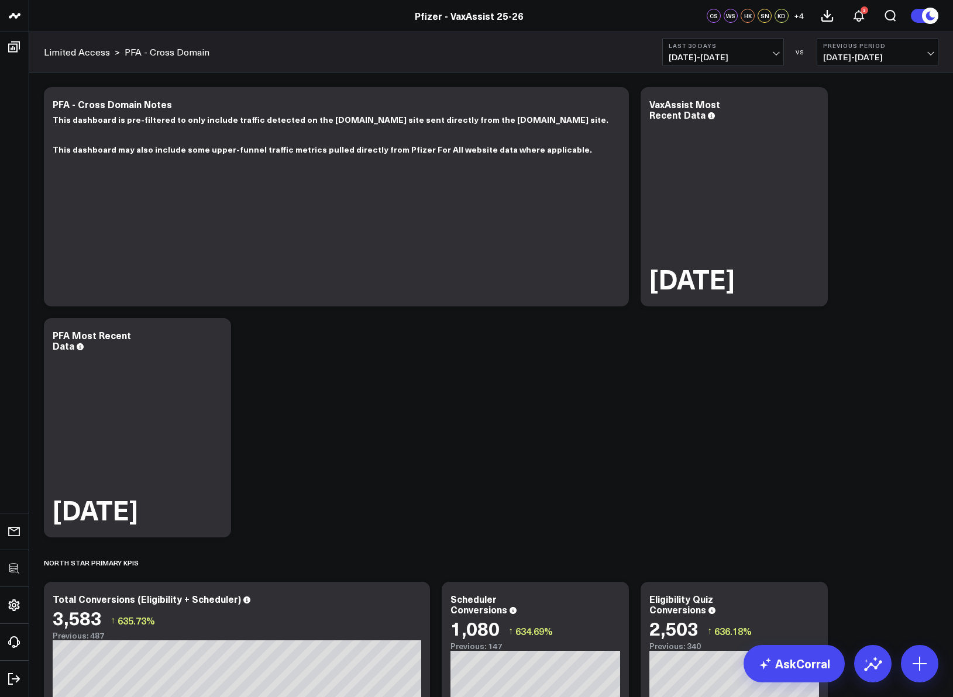
click at [217, 341] on icon at bounding box center [215, 337] width 14 height 14
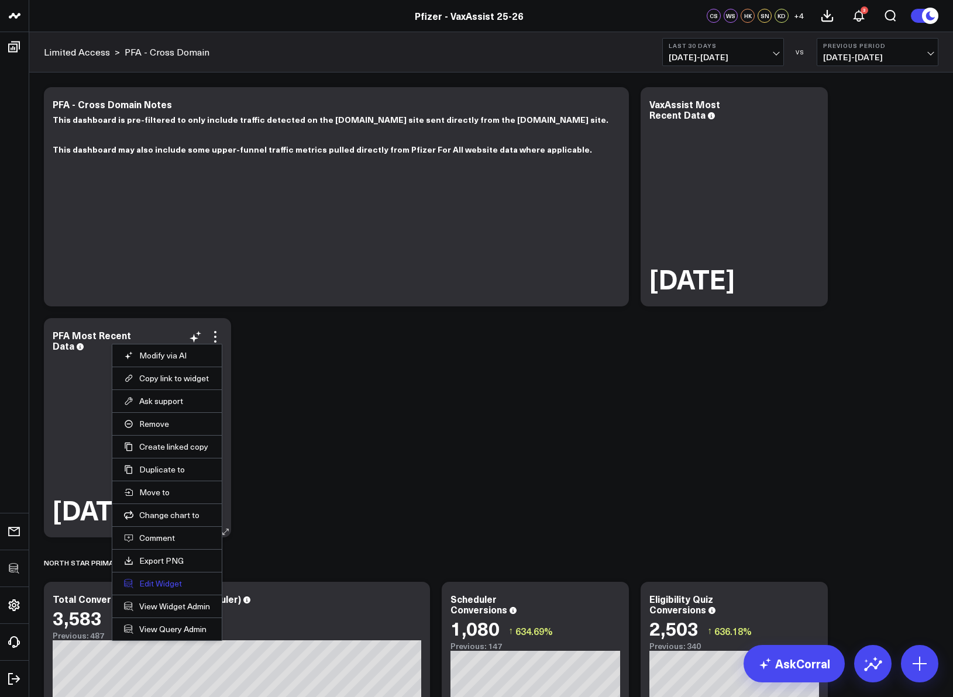
click at [149, 582] on button "Edit Widget" at bounding box center [167, 583] width 86 height 11
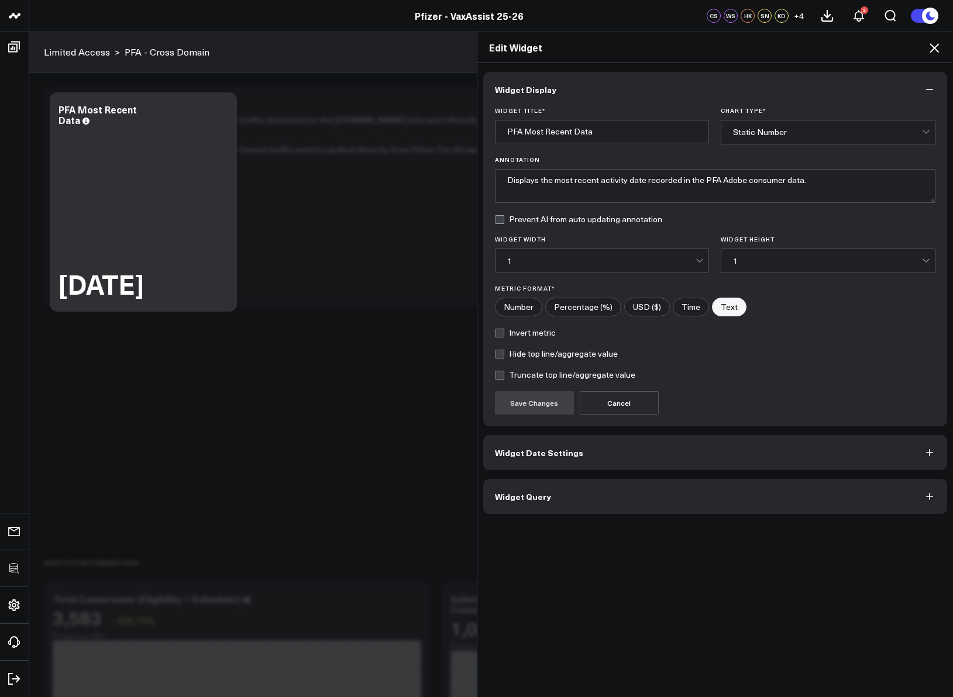
click at [535, 493] on span "Widget Query" at bounding box center [523, 496] width 56 height 9
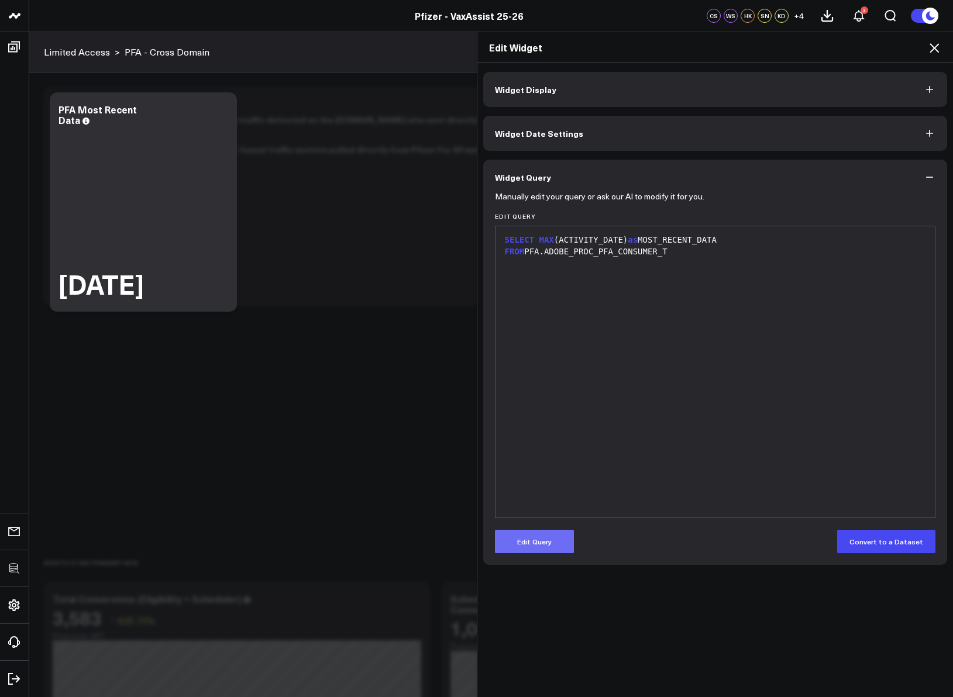
click at [533, 542] on button "Edit Query" at bounding box center [534, 541] width 79 height 23
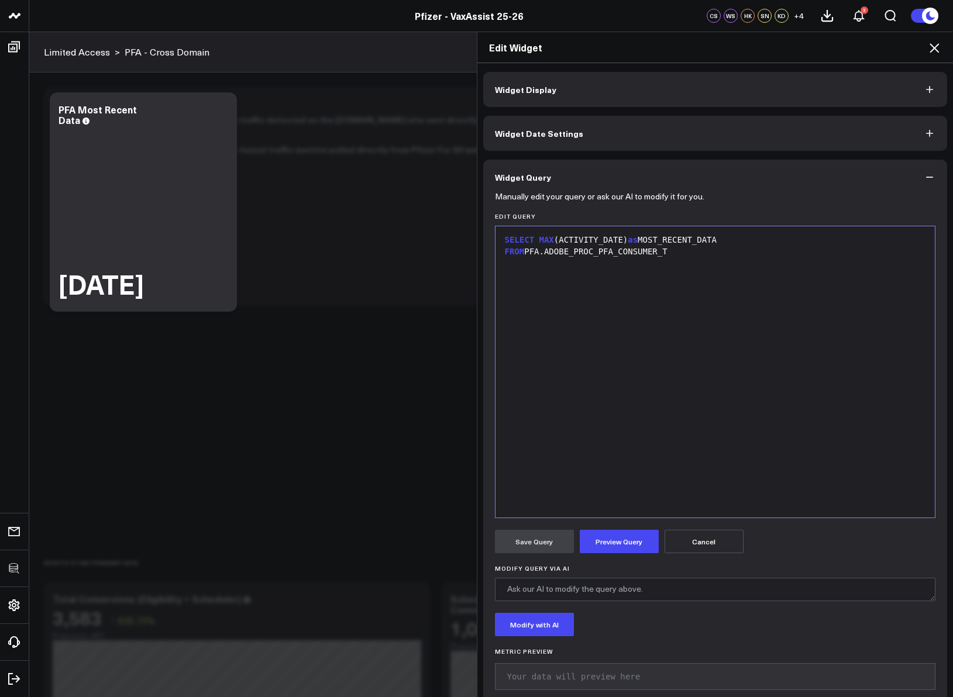
click at [735, 237] on div "SELECT MAX (ACTIVITY_DATE) as MOST_RECENT_DATA" at bounding box center [715, 241] width 428 height 12
click at [640, 533] on button "Preview Query" at bounding box center [619, 541] width 79 height 23
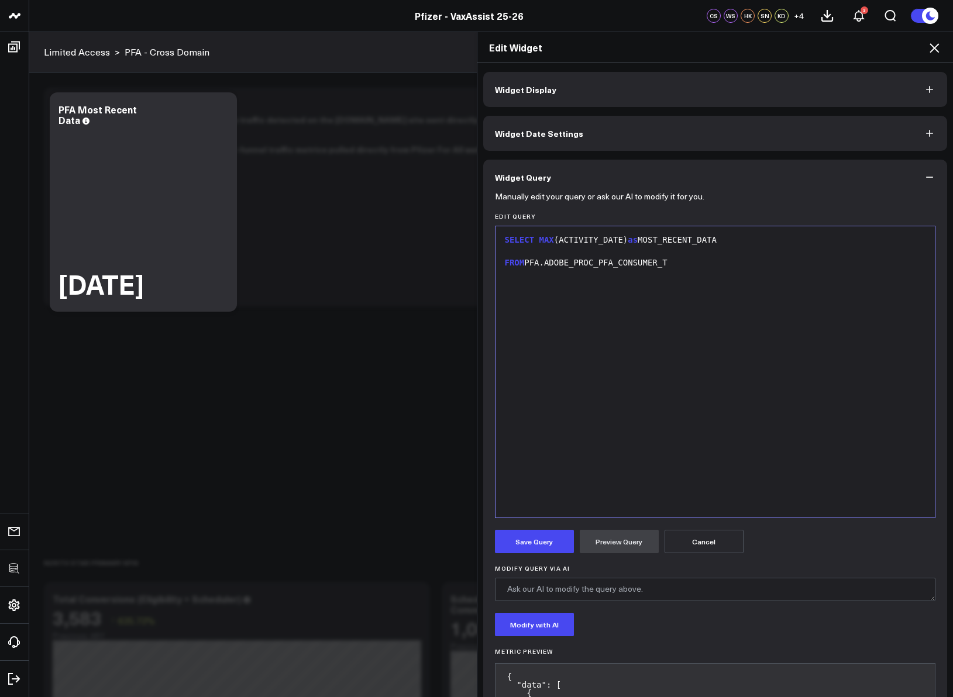
scroll to position [70, 0]
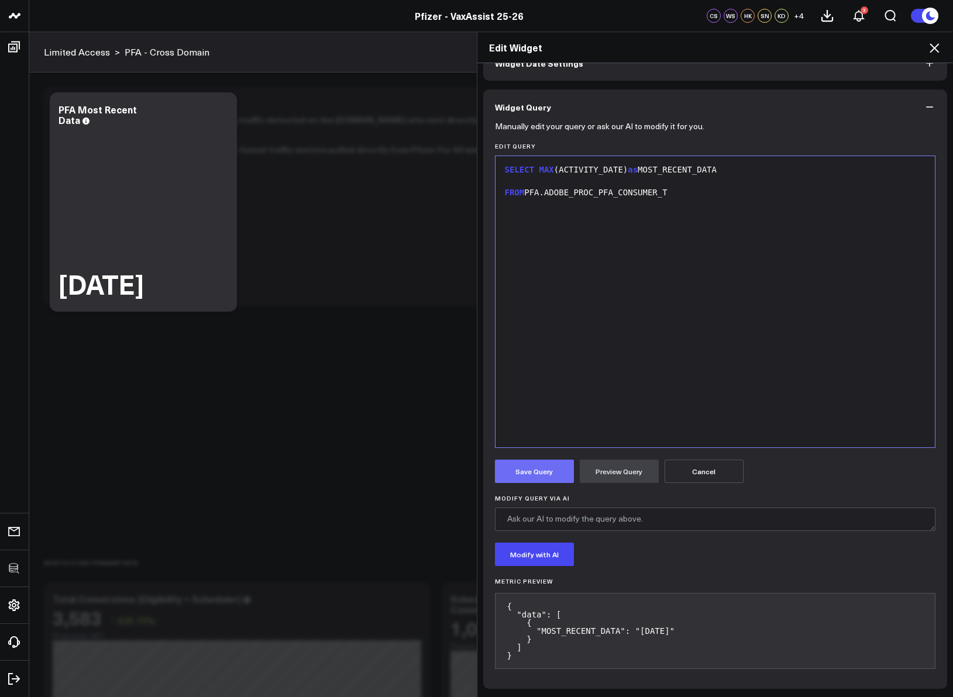
click at [539, 474] on button "Save Query" at bounding box center [534, 471] width 79 height 23
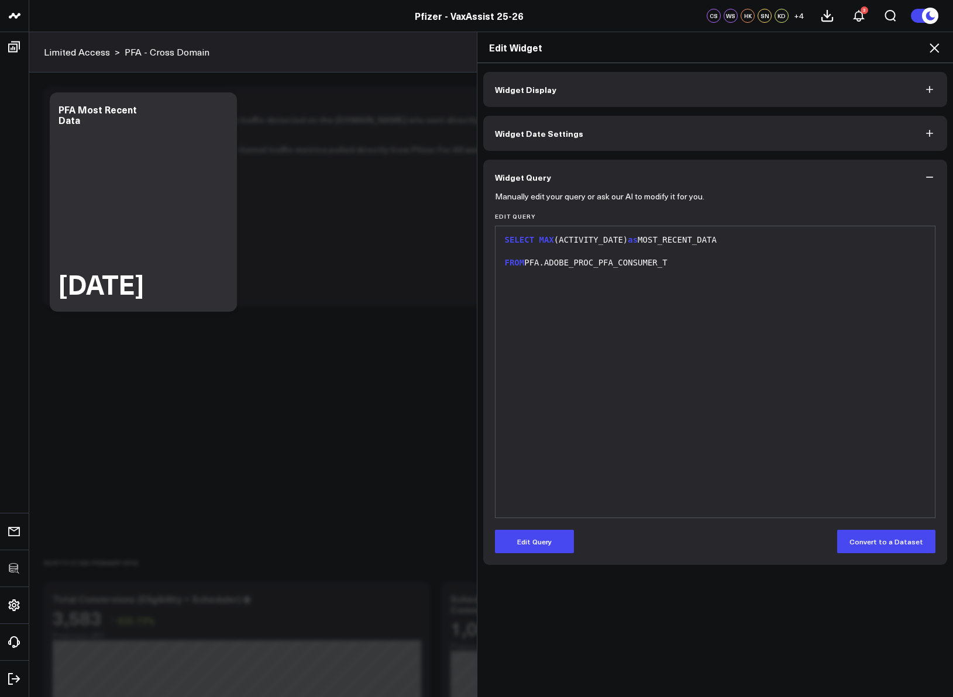
scroll to position [0, 0]
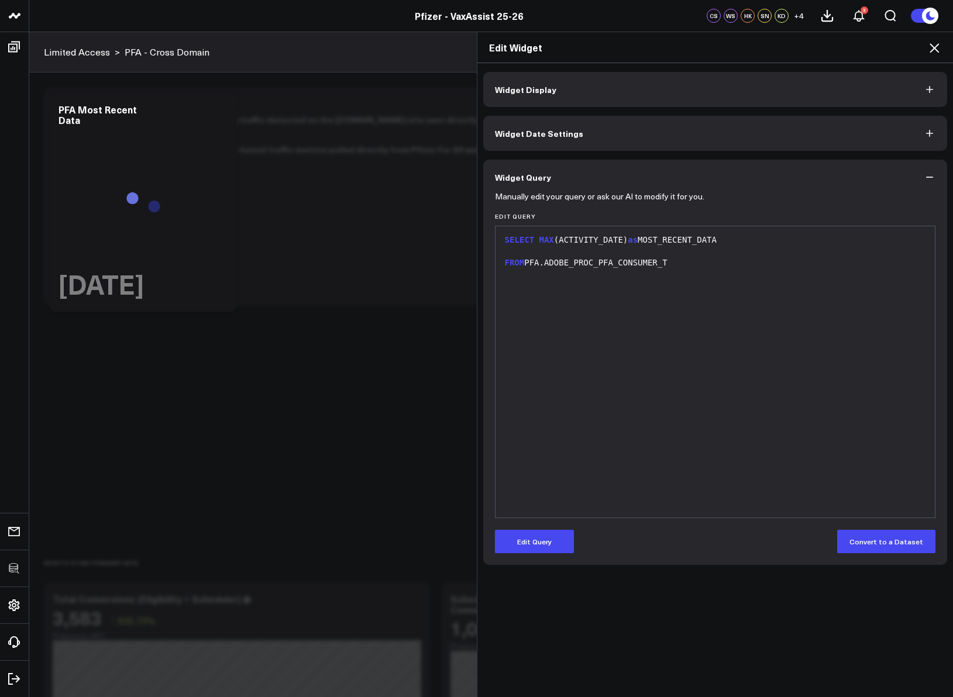
click at [935, 51] on icon at bounding box center [934, 48] width 14 height 14
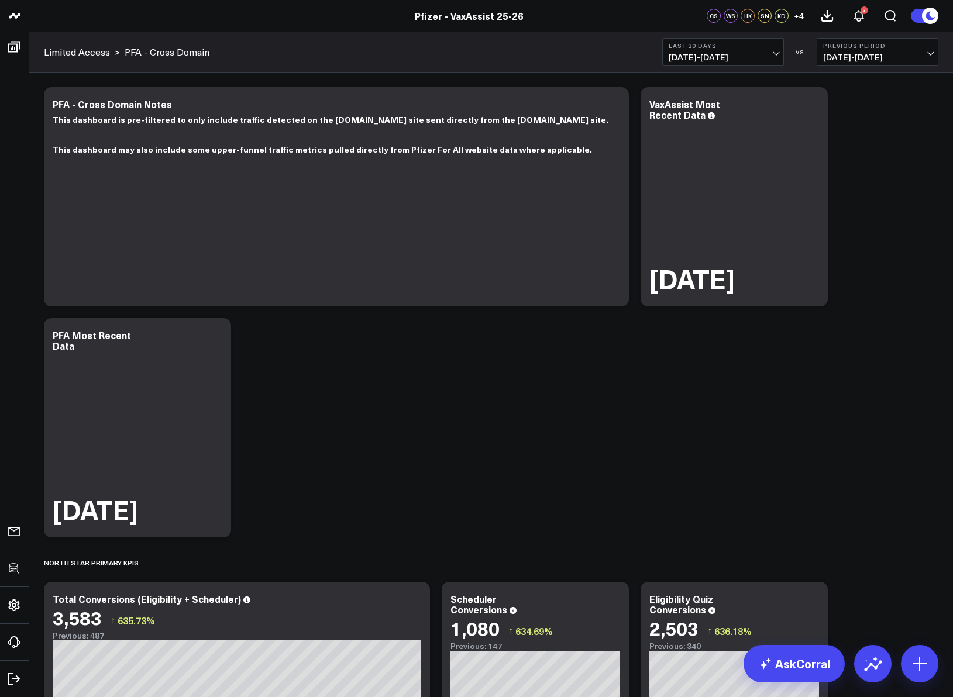
drag, startPoint x: 366, startPoint y: 355, endPoint x: 71, endPoint y: 98, distance: 390.9
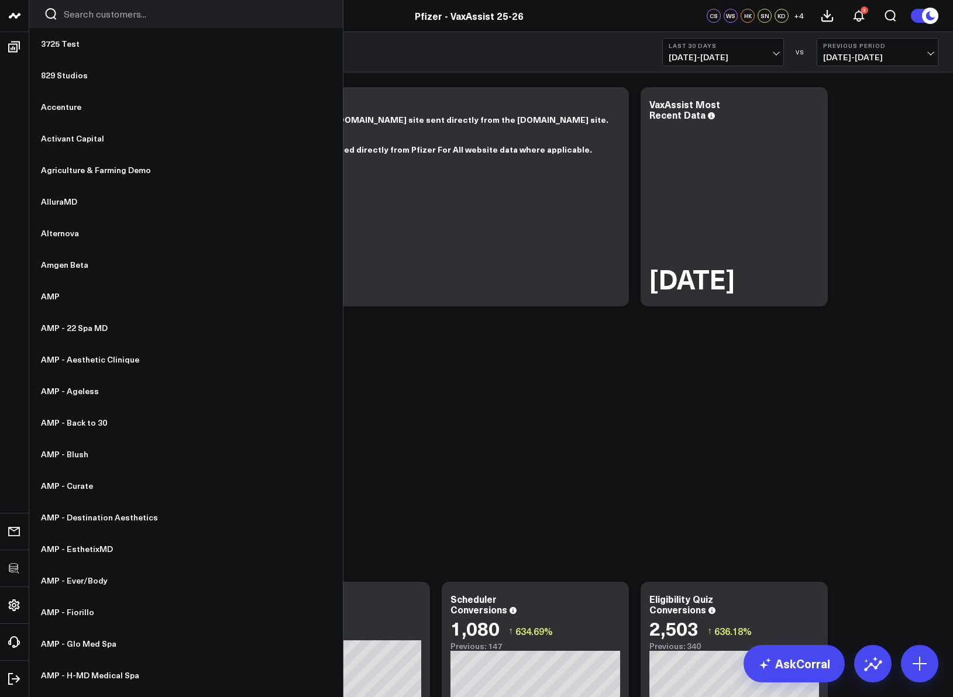
click at [84, 11] on input "Search customers input" at bounding box center [196, 14] width 264 height 13
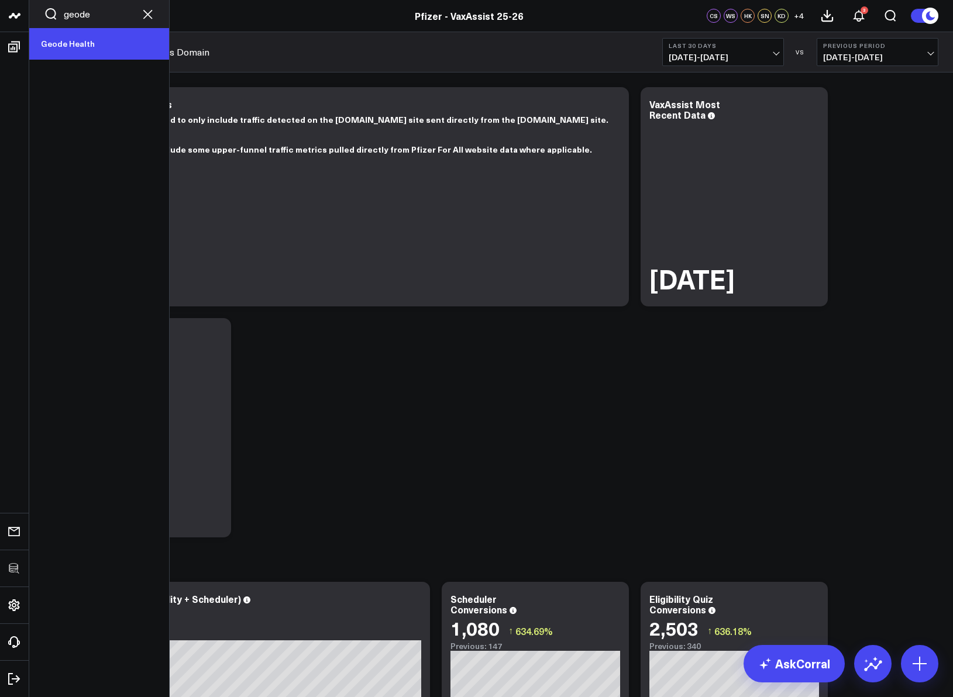
type input "geode"
click at [109, 49] on link "Geode Health" at bounding box center [99, 44] width 140 height 32
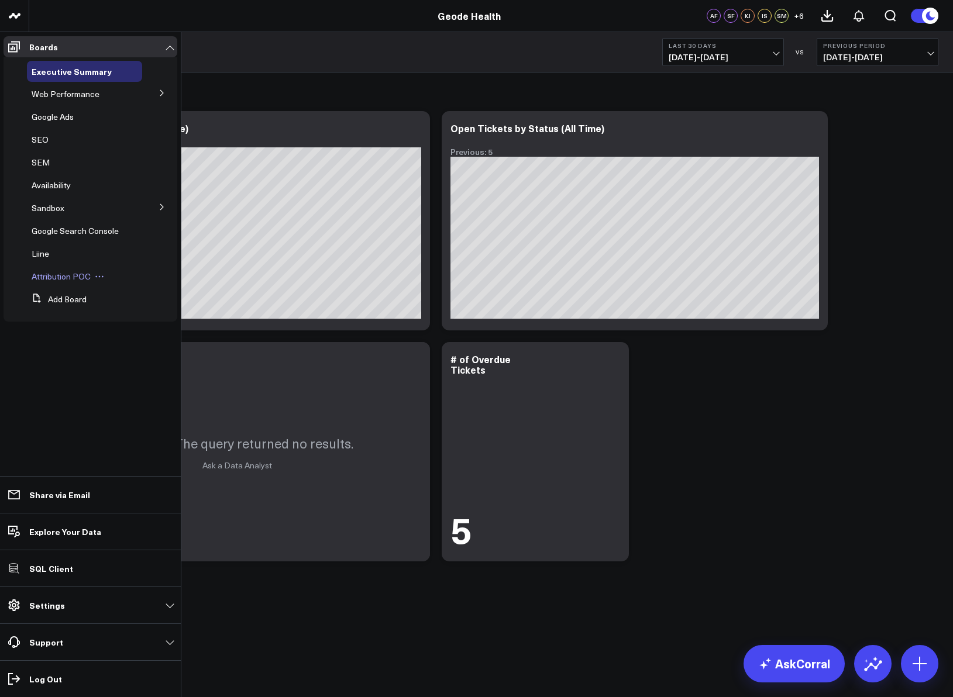
click at [58, 272] on span "Attribution POC" at bounding box center [61, 276] width 59 height 11
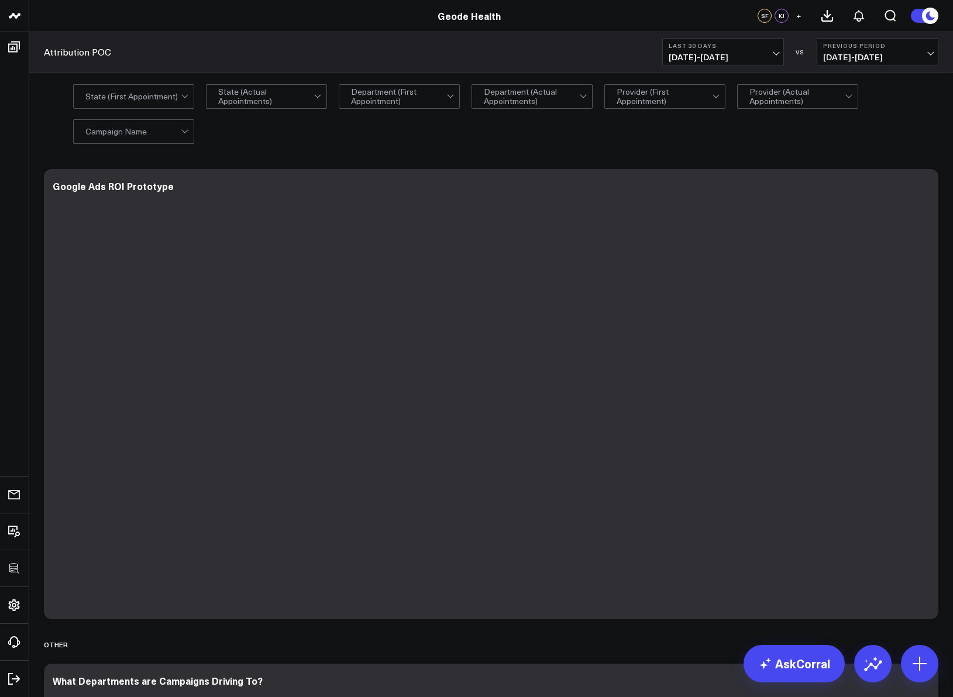
click at [683, 60] on span "[DATE] - [DATE]" at bounding box center [722, 57] width 109 height 9
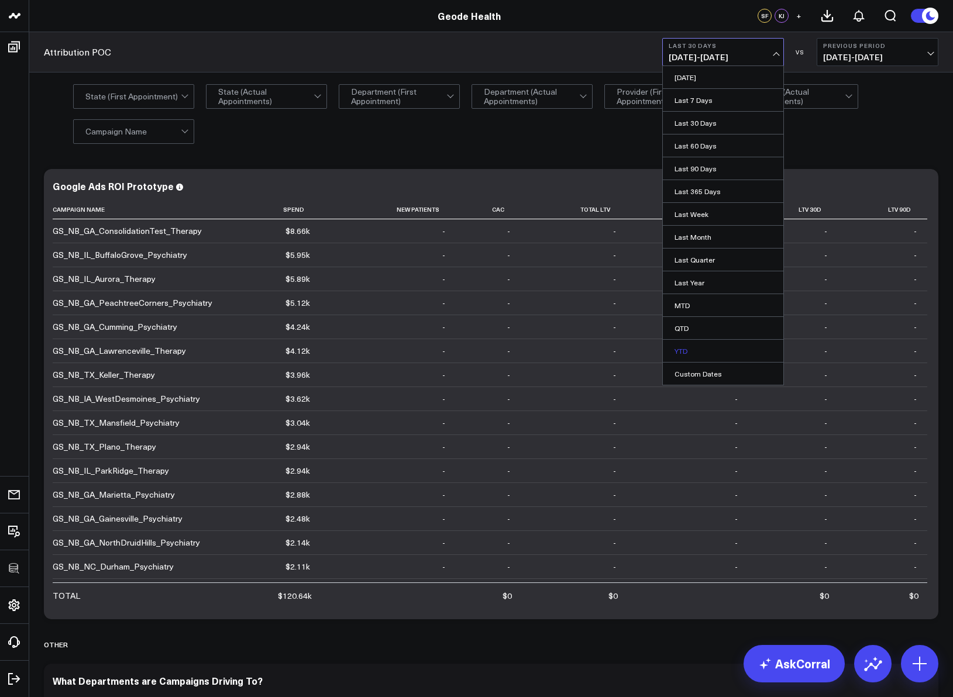
click at [680, 354] on link "YTD" at bounding box center [723, 351] width 120 height 22
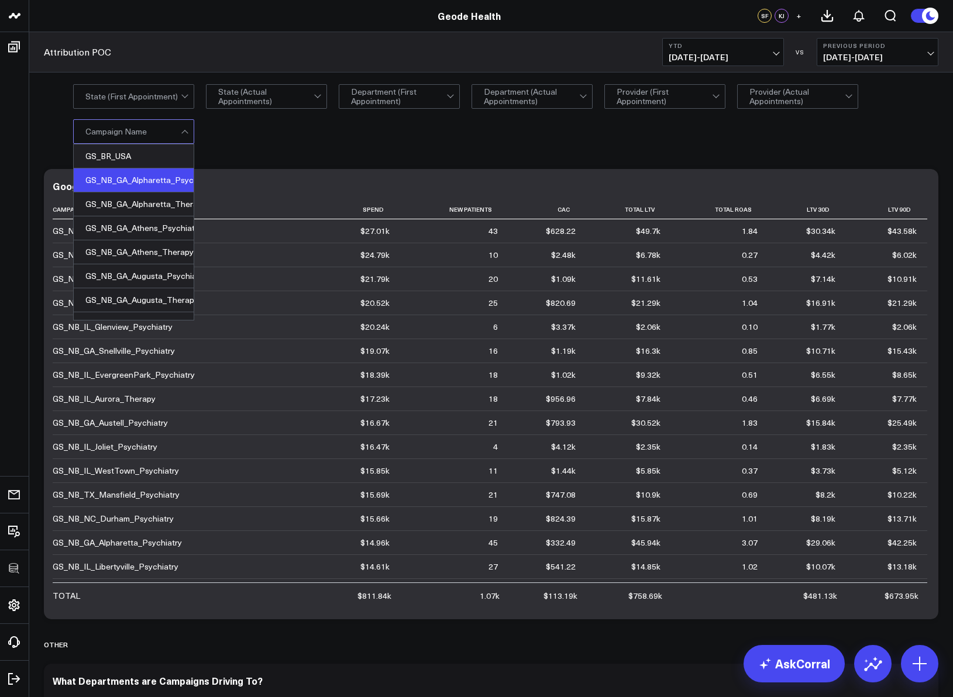
click at [147, 174] on div "GS_NB_GA_Alpharetta_Psychiatry" at bounding box center [134, 180] width 120 height 24
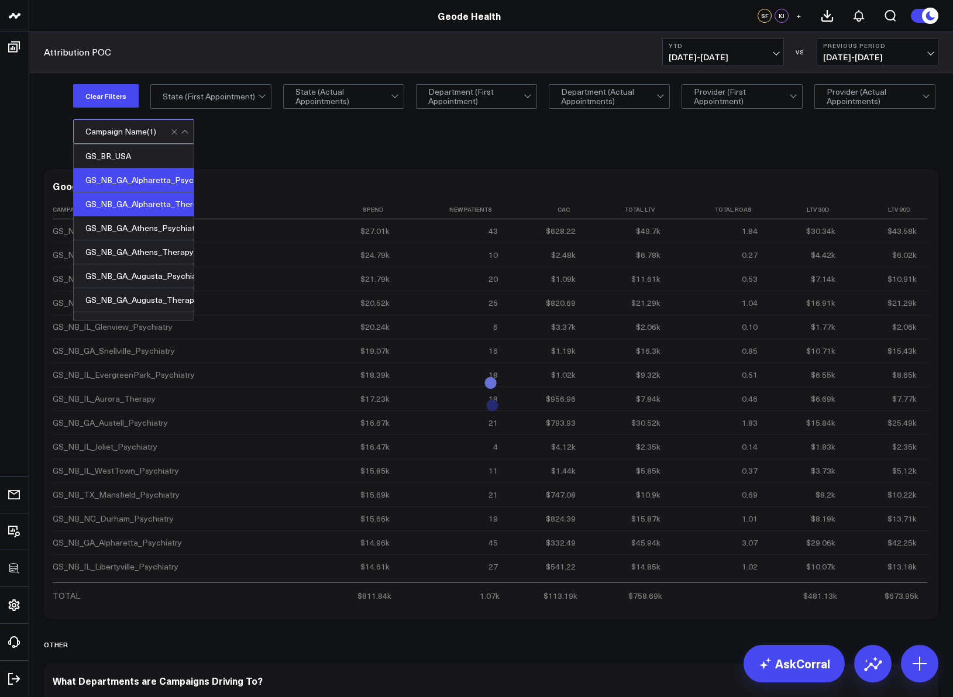
click at [147, 201] on div "GS_NB_GA_Alpharetta_Therapy" at bounding box center [134, 204] width 120 height 24
click at [318, 163] on div "Modify via AI Copy link to widget Ask support Remove Create linked copy Executi…" at bounding box center [491, 641] width 906 height 957
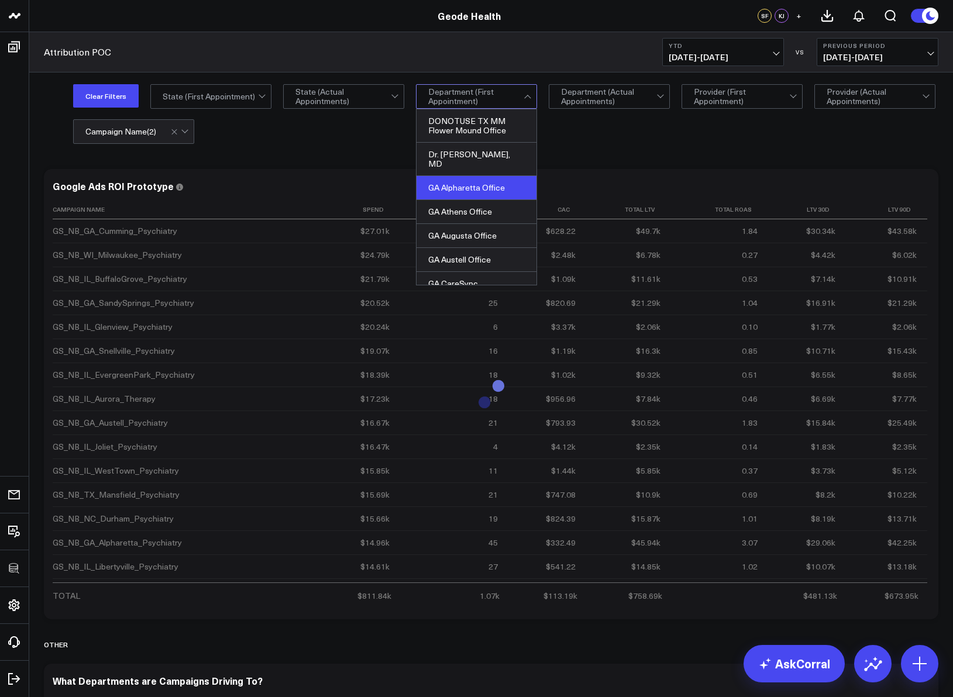
click at [498, 176] on div "GA Alpharetta Office" at bounding box center [476, 188] width 120 height 24
click at [623, 158] on div "Modify via AI Copy link to widget Ask support Remove Create linked copy Executi…" at bounding box center [490, 672] width 923 height 1036
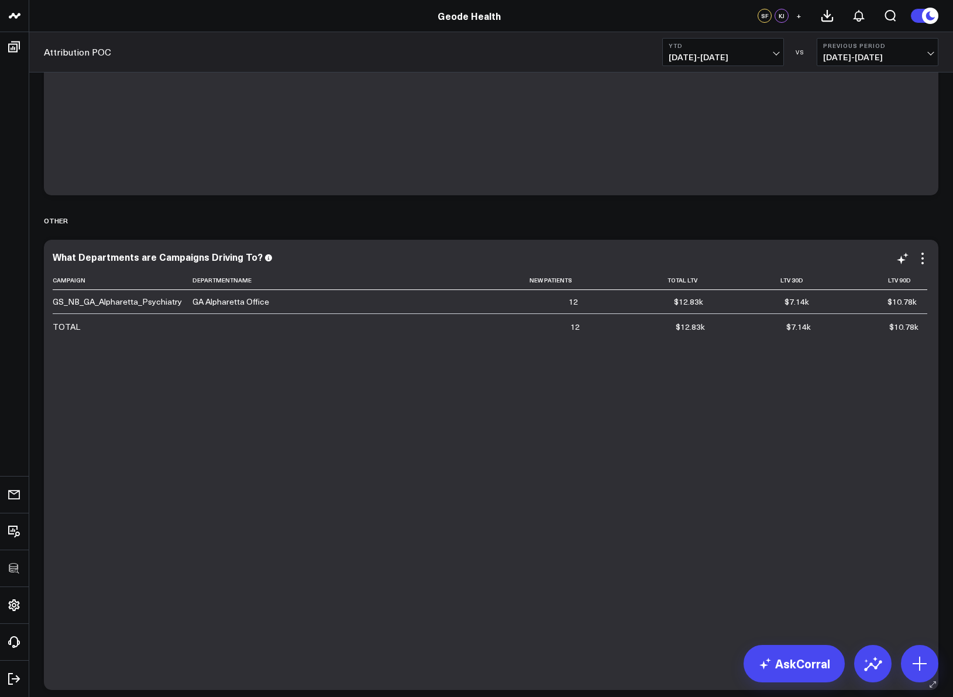
scroll to position [493, 0]
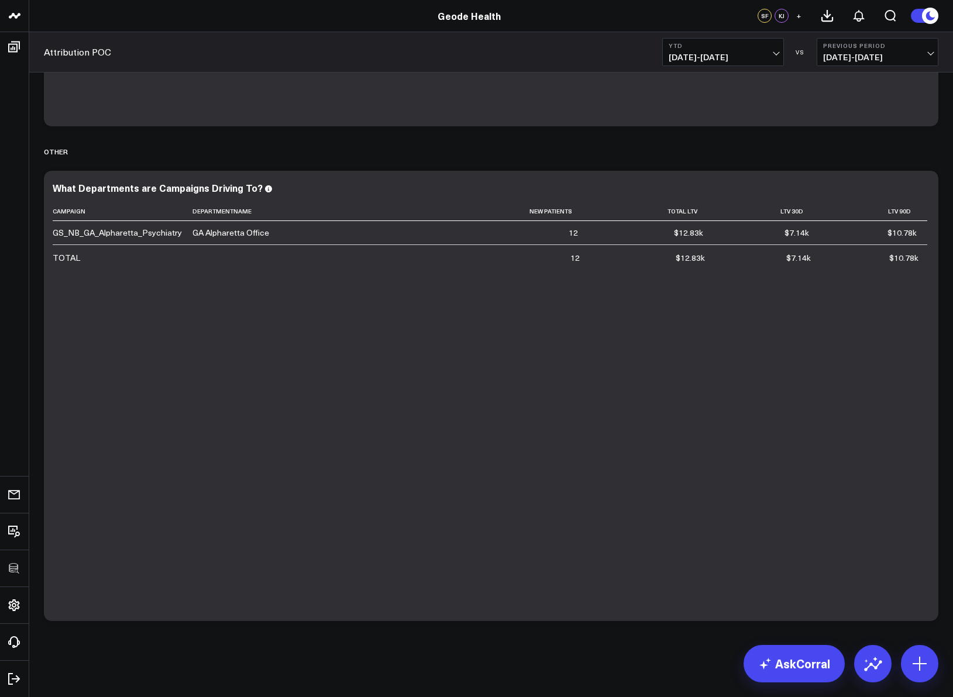
click at [946, 468] on div "Modify via AI Copy link to widget Ask support Remove Create linked copy Executi…" at bounding box center [490, 179] width 923 height 1036
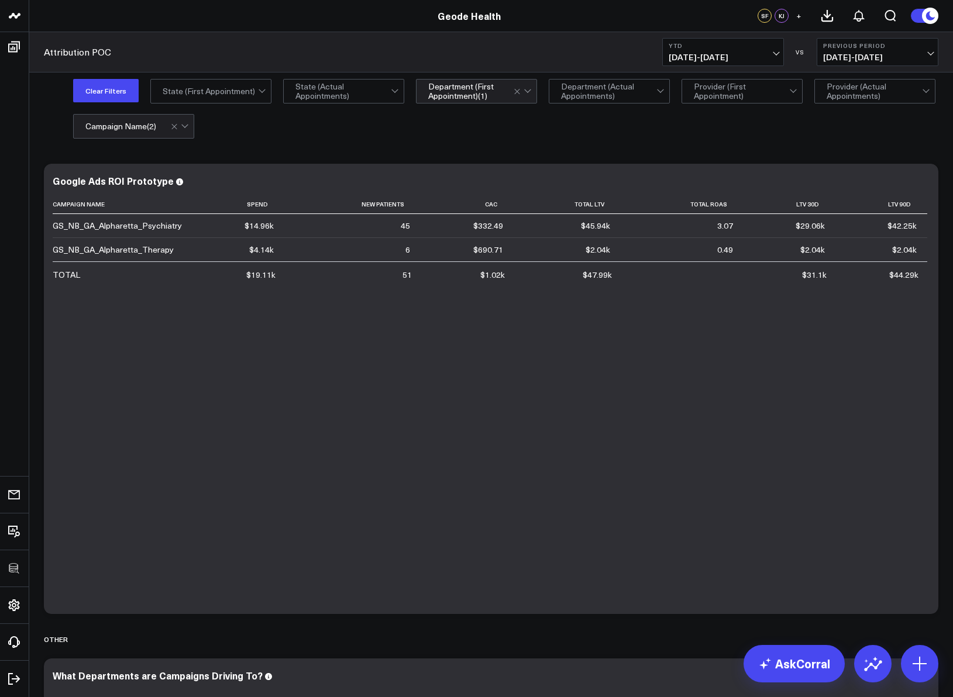
scroll to position [0, 0]
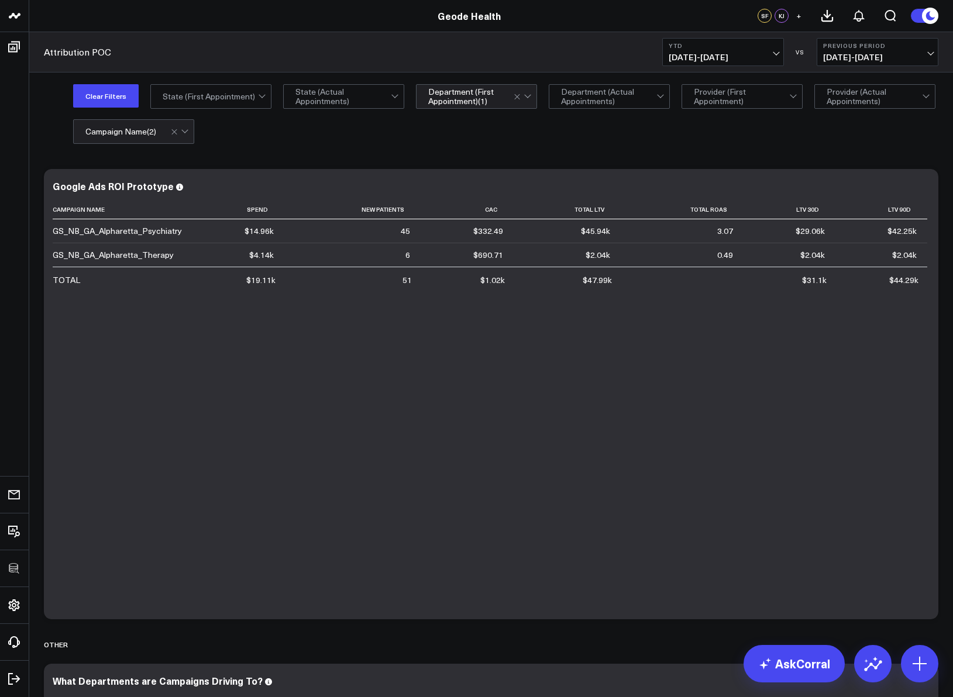
click at [946, 378] on div "Modify via AI Copy link to widget Ask support Remove Create linked copy Executi…" at bounding box center [490, 672] width 923 height 1036
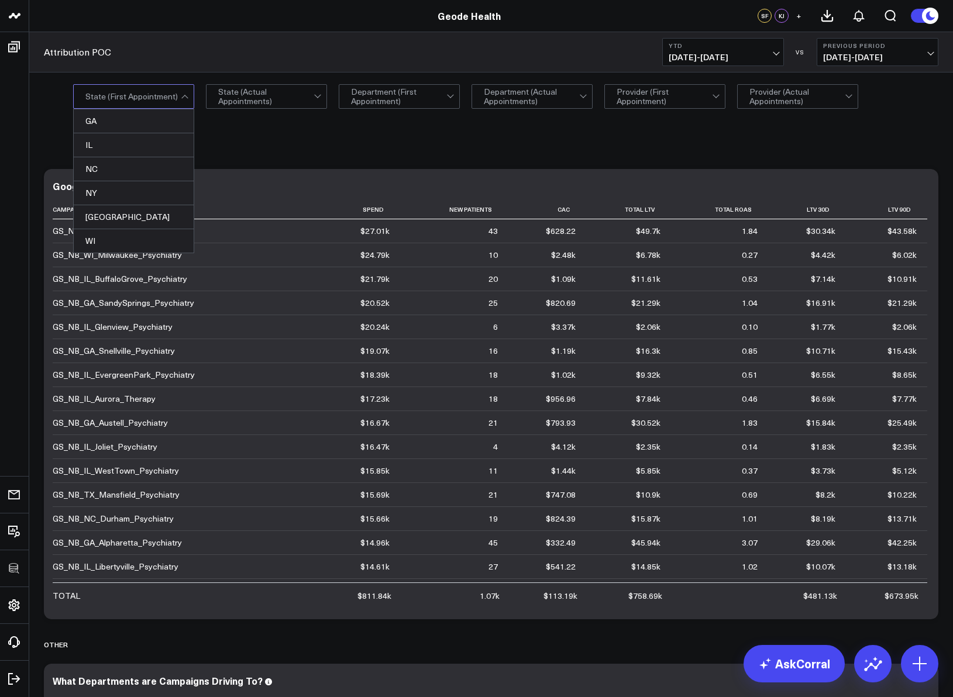
click at [287, 114] on div "GA, 1 of 6. 6 results available. Use Up and Down to choose options, press Enter…" at bounding box center [505, 113] width 865 height 58
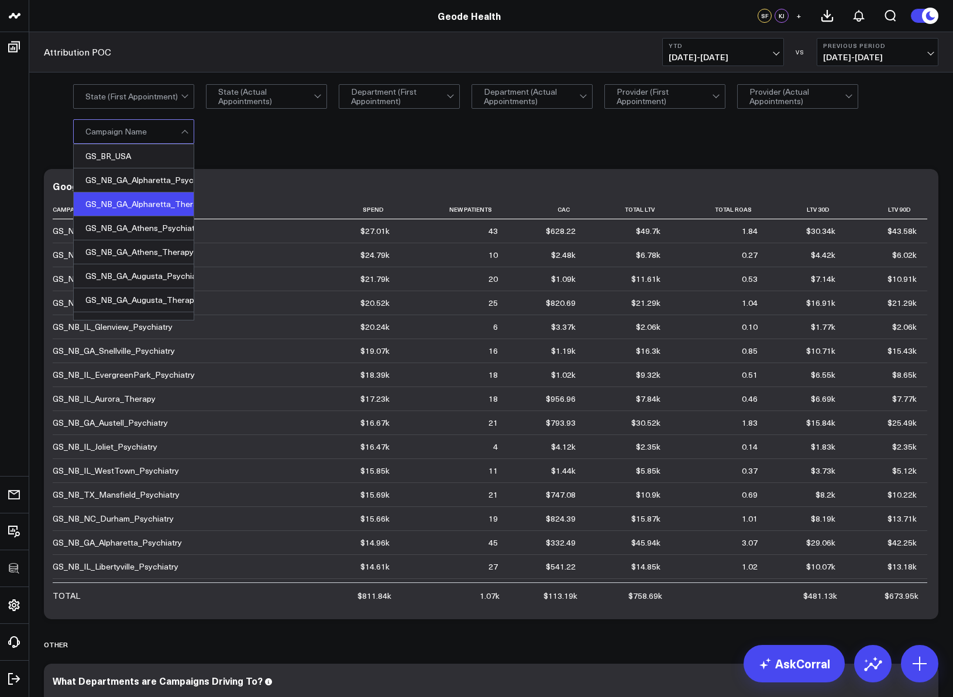
click at [183, 208] on div "GS_NB_GA_Alpharetta_Therapy" at bounding box center [134, 204] width 120 height 24
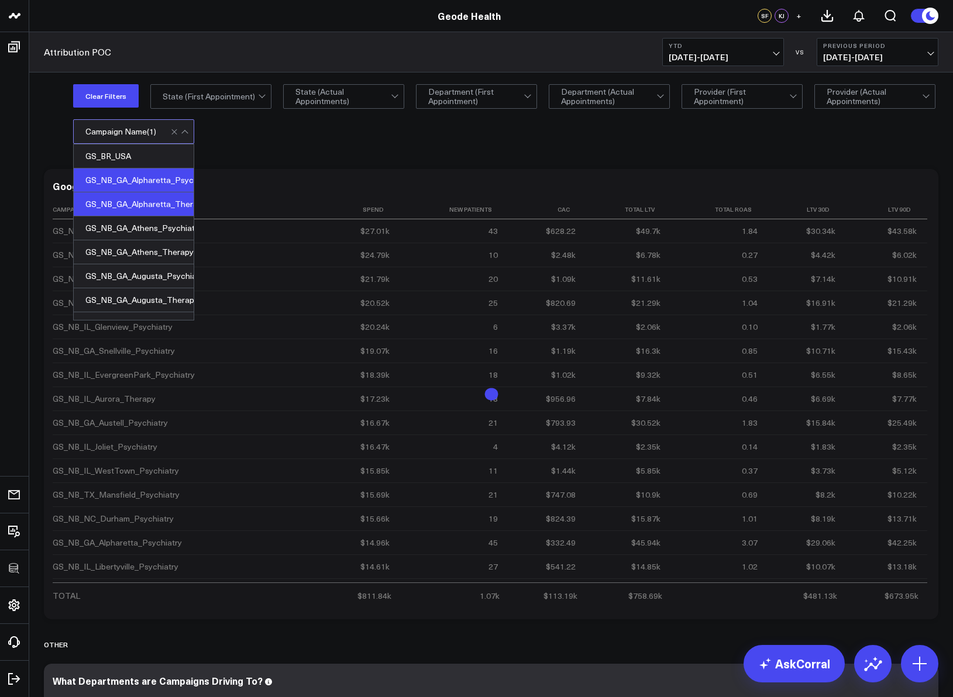
click at [163, 171] on div "GS_NB_GA_Alpharetta_Psychiatry" at bounding box center [134, 180] width 120 height 24
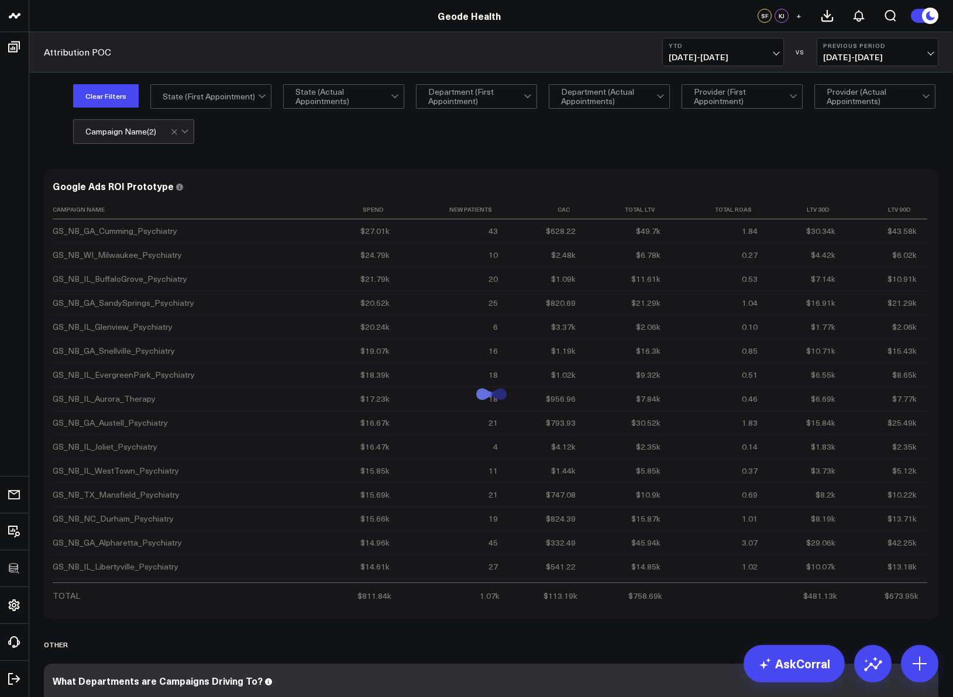
click at [368, 157] on div "Modify via AI Copy link to widget Ask support Remove Create linked copy Executi…" at bounding box center [490, 672] width 923 height 1036
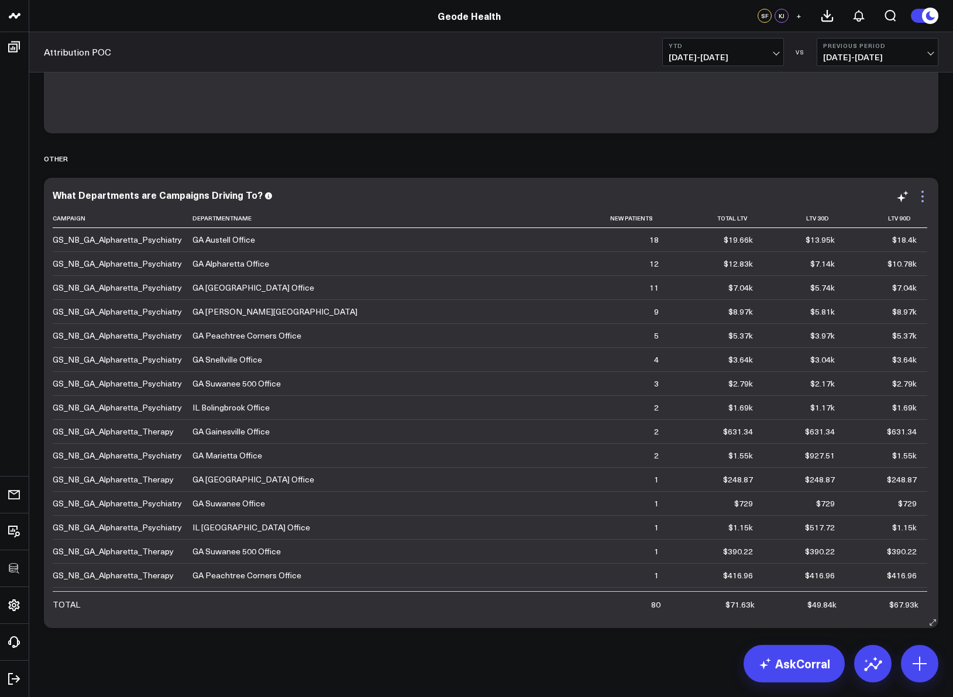
click at [928, 202] on icon at bounding box center [922, 196] width 14 height 14
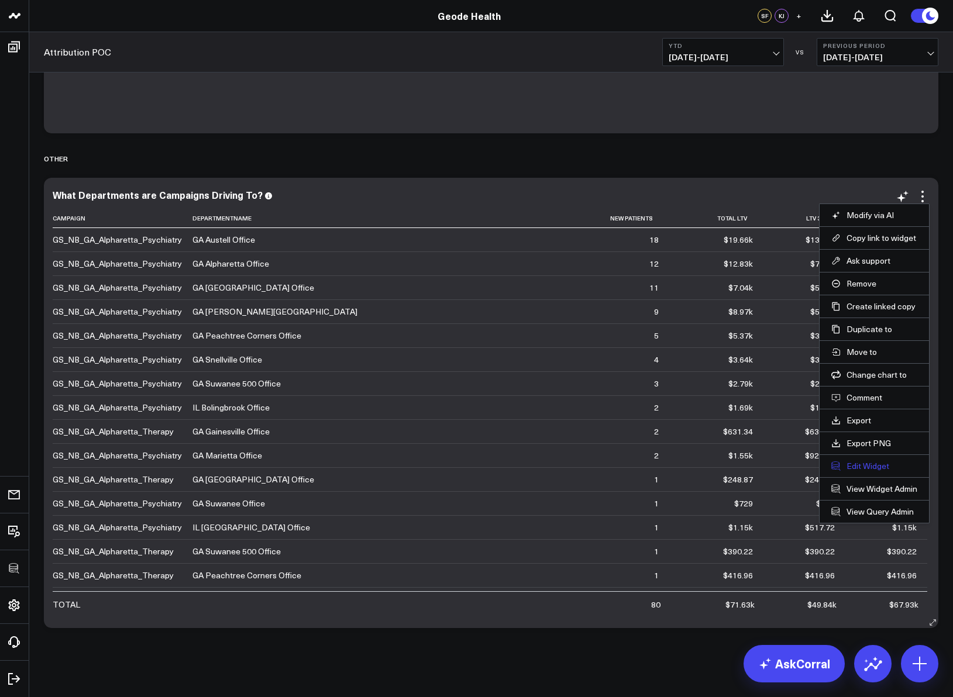
click at [873, 463] on button "Edit Widget" at bounding box center [874, 466] width 86 height 11
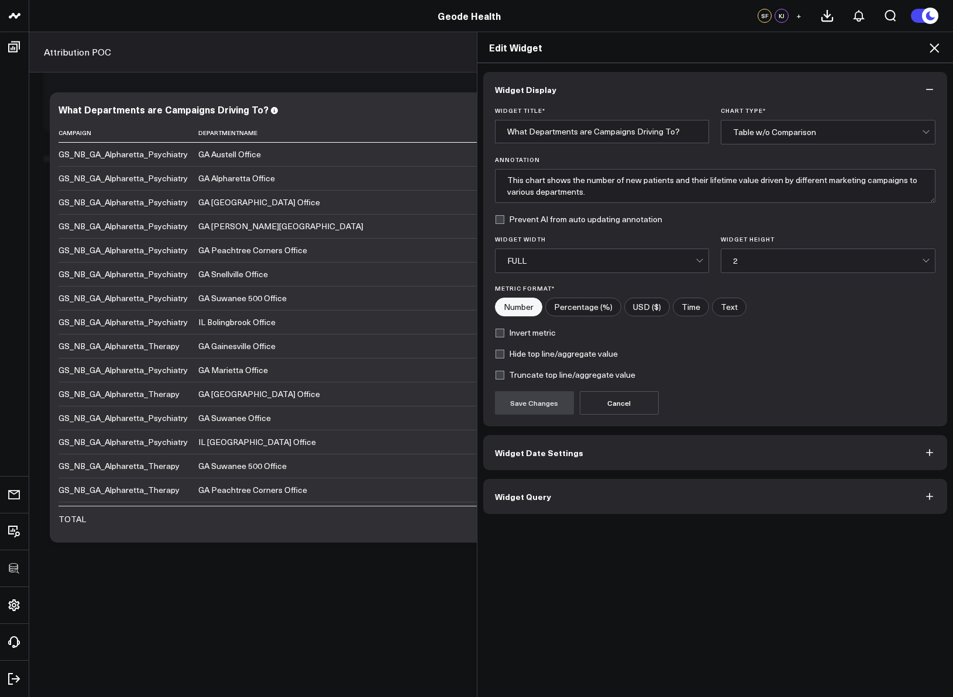
click at [606, 508] on button "Widget Query" at bounding box center [715, 496] width 464 height 35
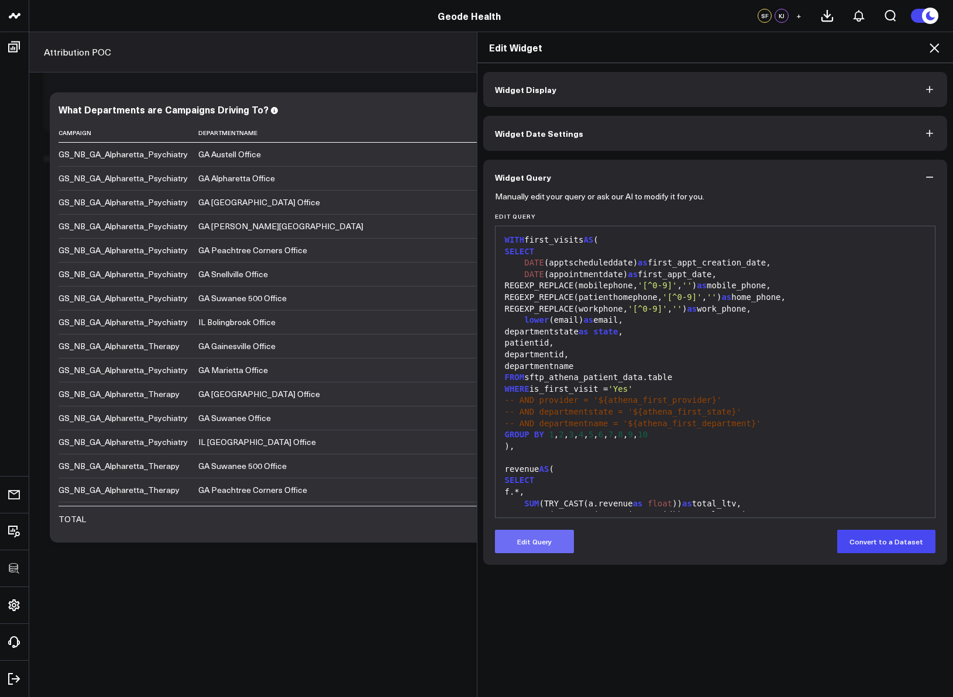
click at [554, 533] on button "Edit Query" at bounding box center [534, 541] width 79 height 23
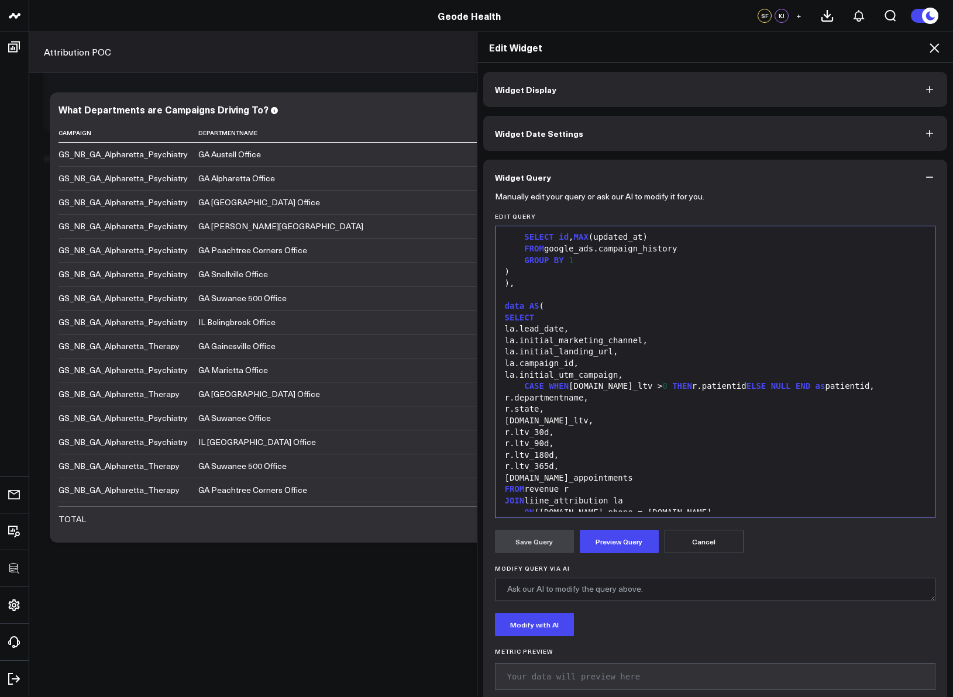
scroll to position [985, 0]
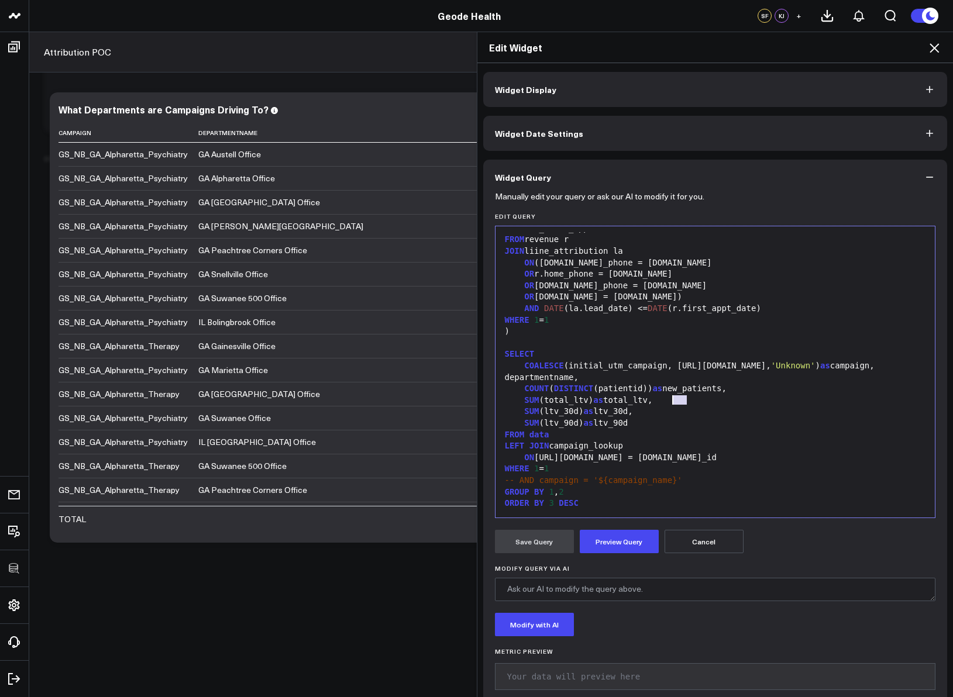
drag, startPoint x: 683, startPoint y: 388, endPoint x: 668, endPoint y: 389, distance: 15.2
click at [669, 388] on div "COUNT ( DISTINCT (patientid)) as new_patients," at bounding box center [715, 389] width 428 height 12
click at [616, 538] on button "Preview Query" at bounding box center [619, 541] width 79 height 23
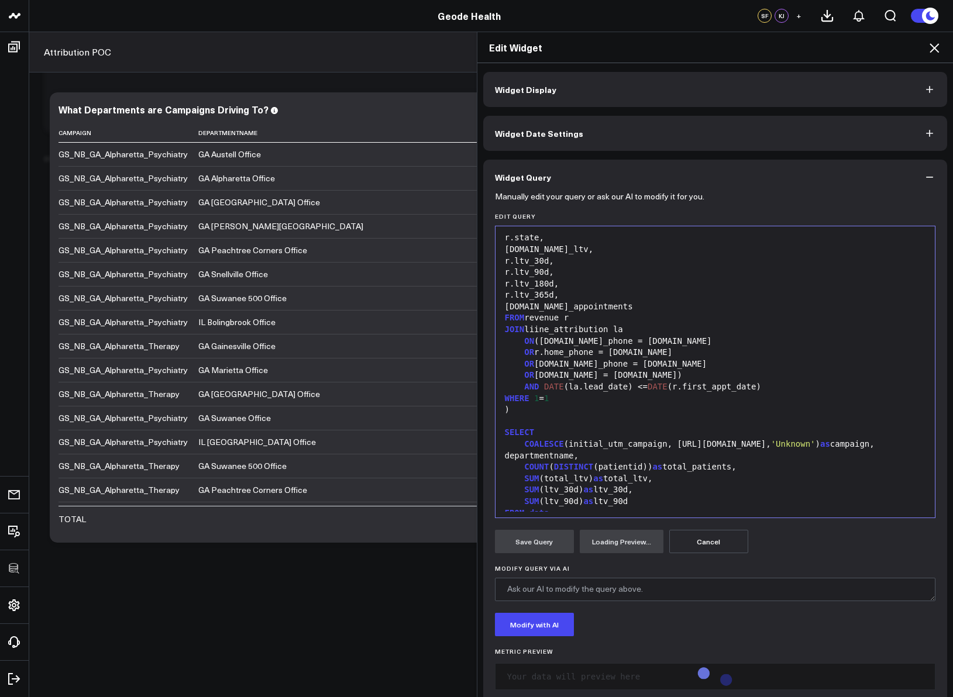
scroll to position [776, 0]
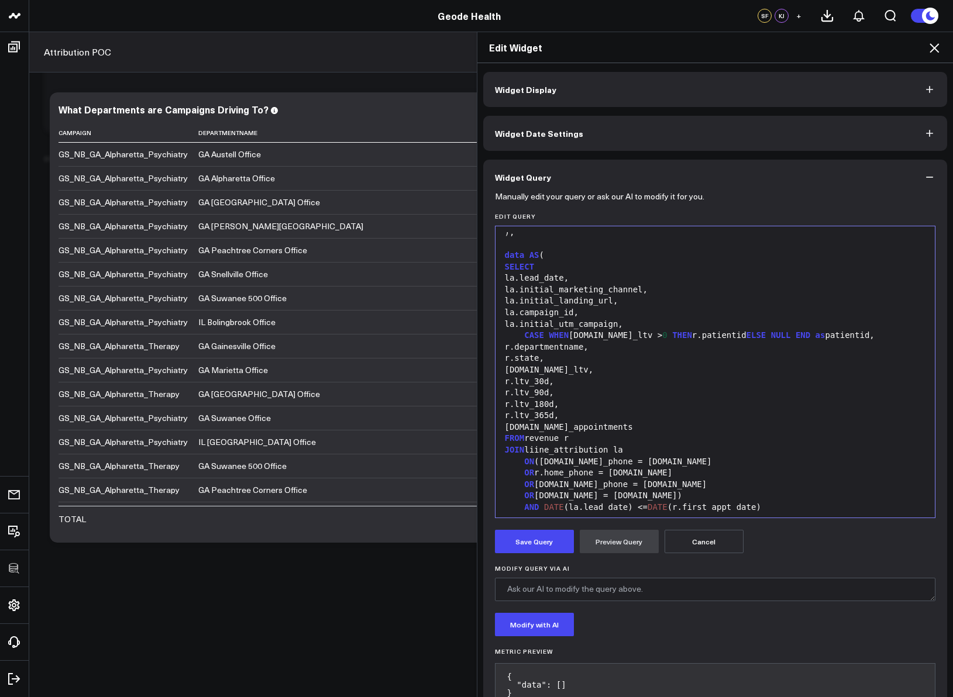
drag, startPoint x: 552, startPoint y: 536, endPoint x: 690, endPoint y: 473, distance: 152.0
click at [552, 536] on button "Save Query" at bounding box center [534, 541] width 79 height 23
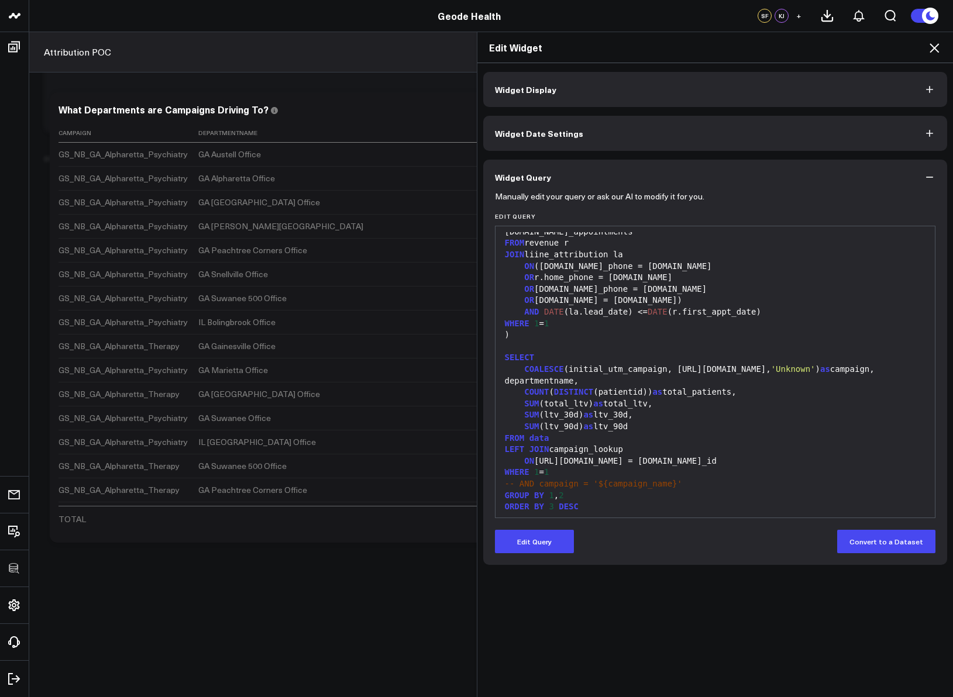
scroll to position [864, 0]
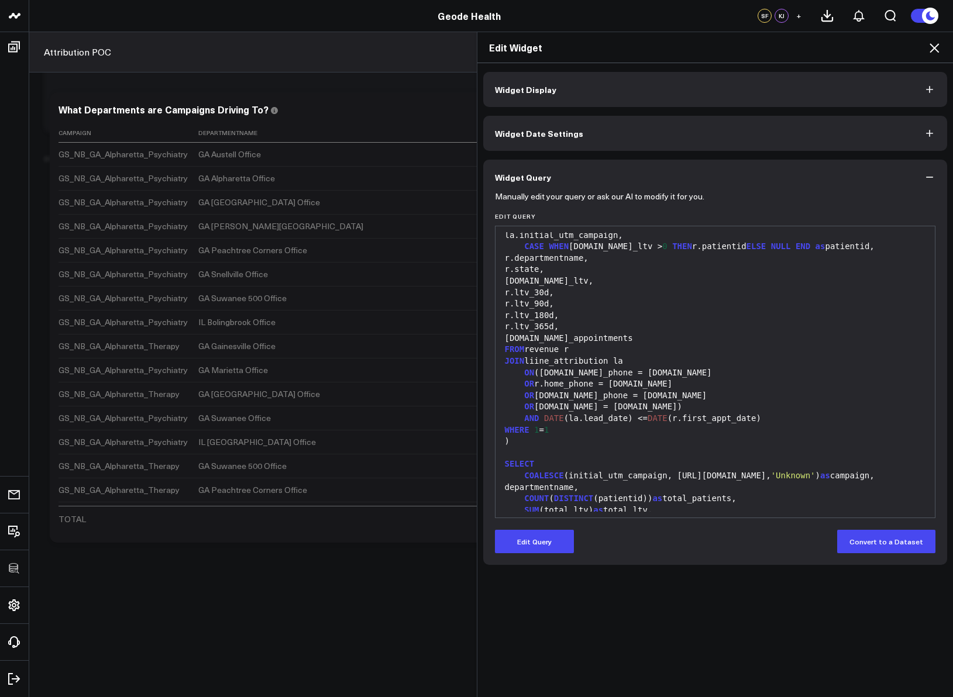
click at [934, 44] on icon at bounding box center [934, 48] width 14 height 14
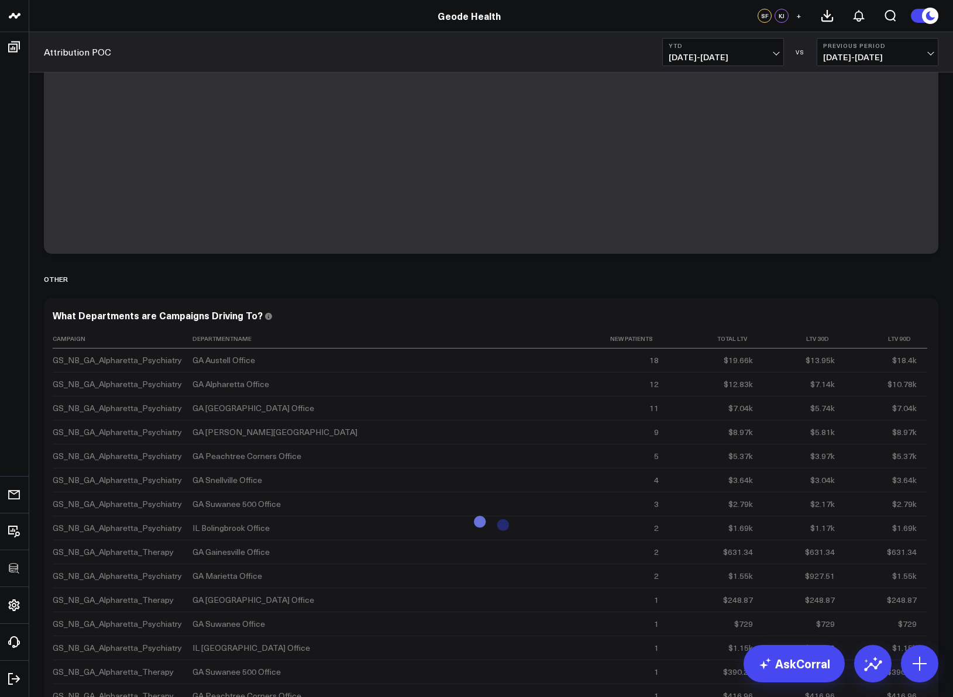
scroll to position [493, 0]
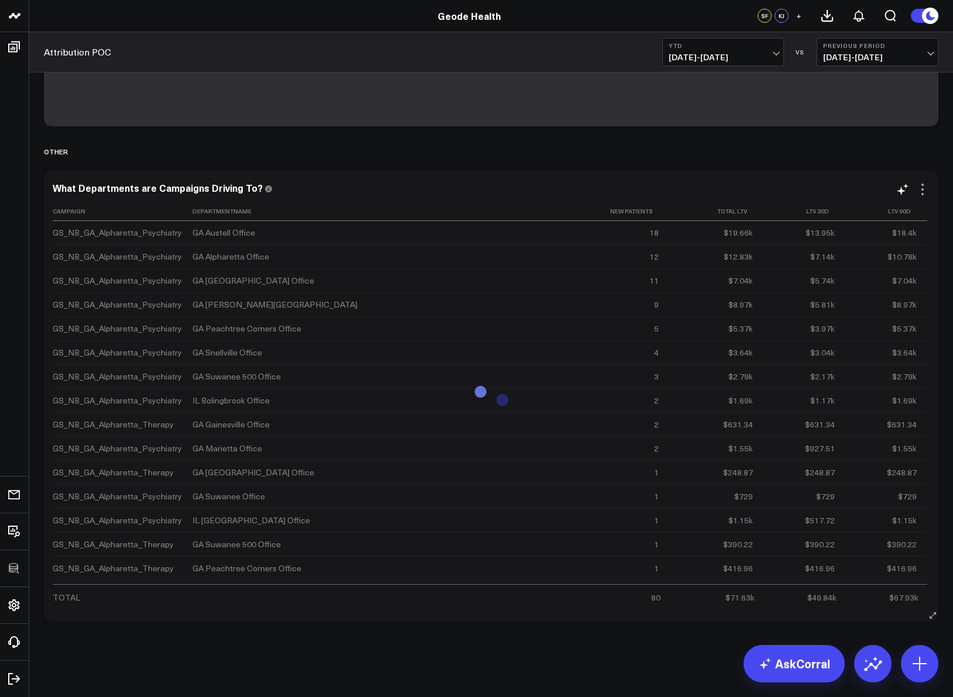
click at [918, 189] on icon at bounding box center [922, 189] width 14 height 14
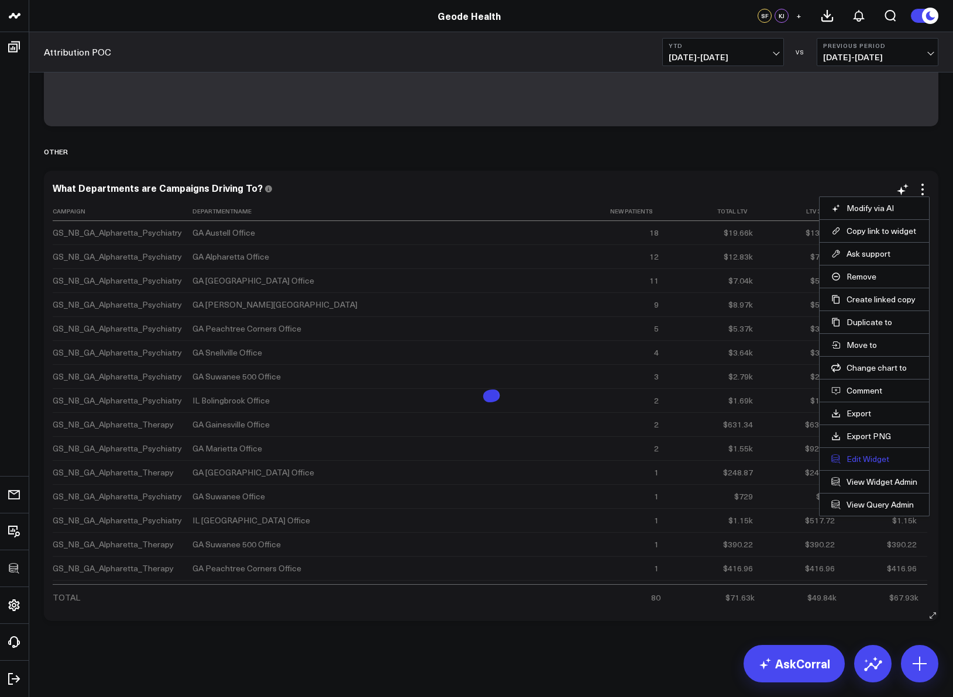
click at [870, 454] on button "Edit Widget" at bounding box center [874, 459] width 86 height 11
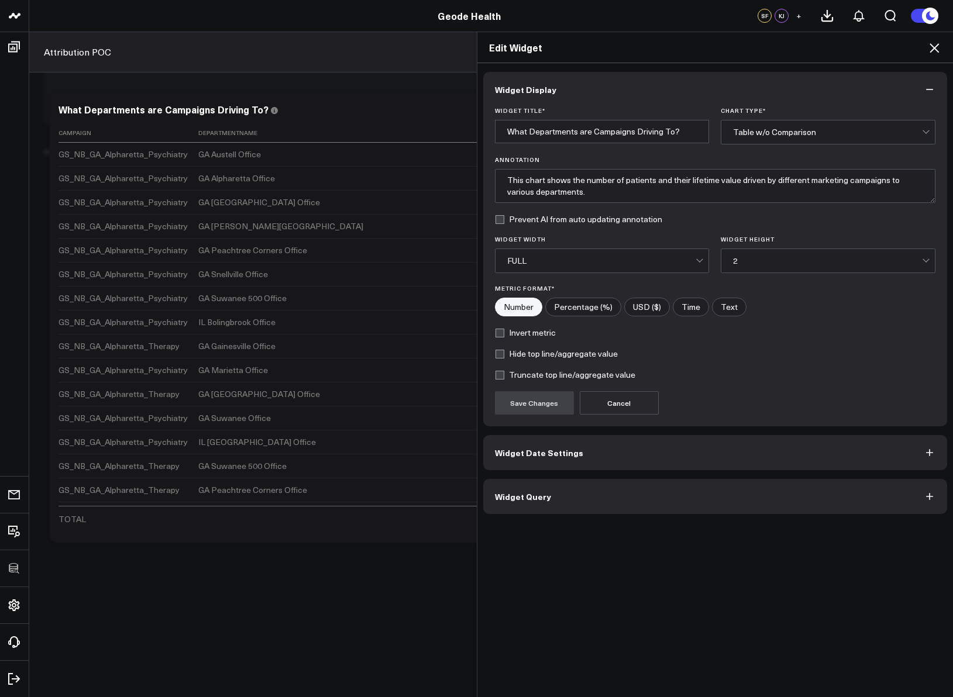
click at [655, 489] on button "Widget Query" at bounding box center [715, 496] width 464 height 35
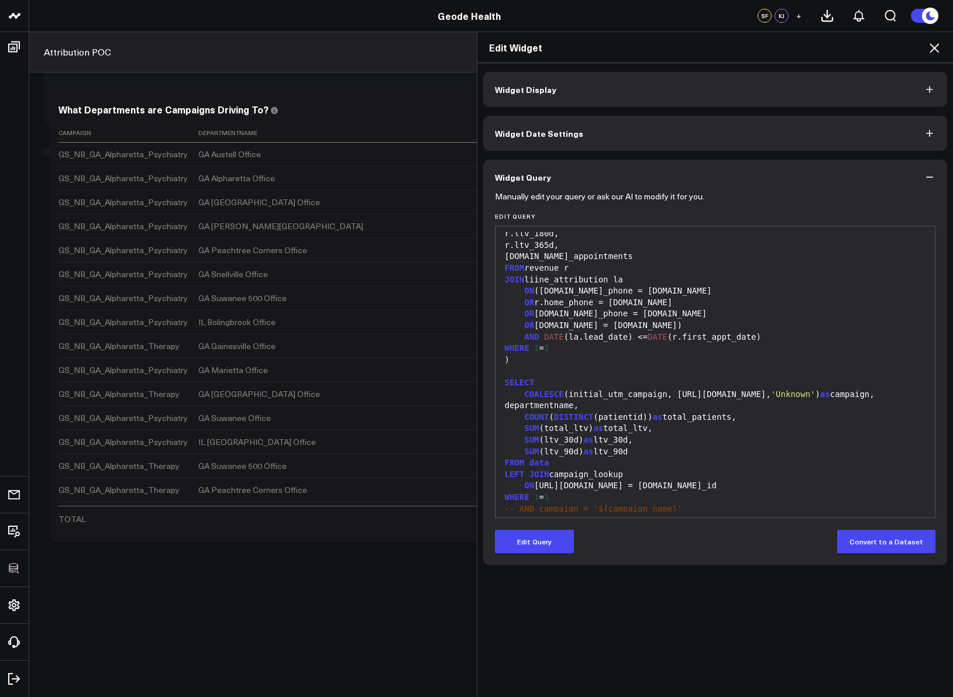
scroll to position [985, 0]
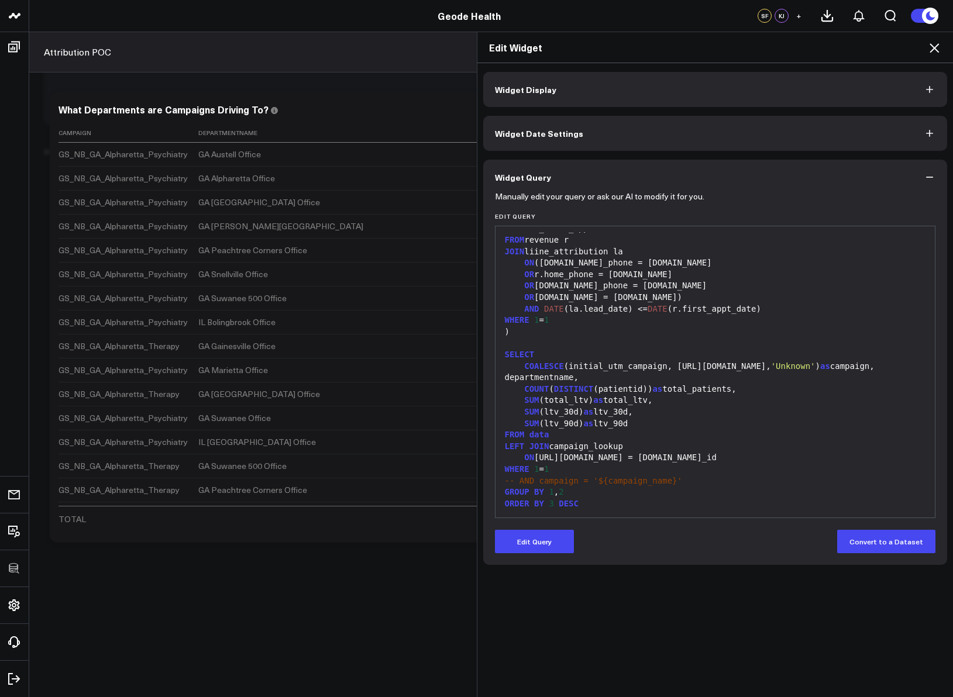
click at [932, 46] on icon at bounding box center [934, 48] width 14 height 14
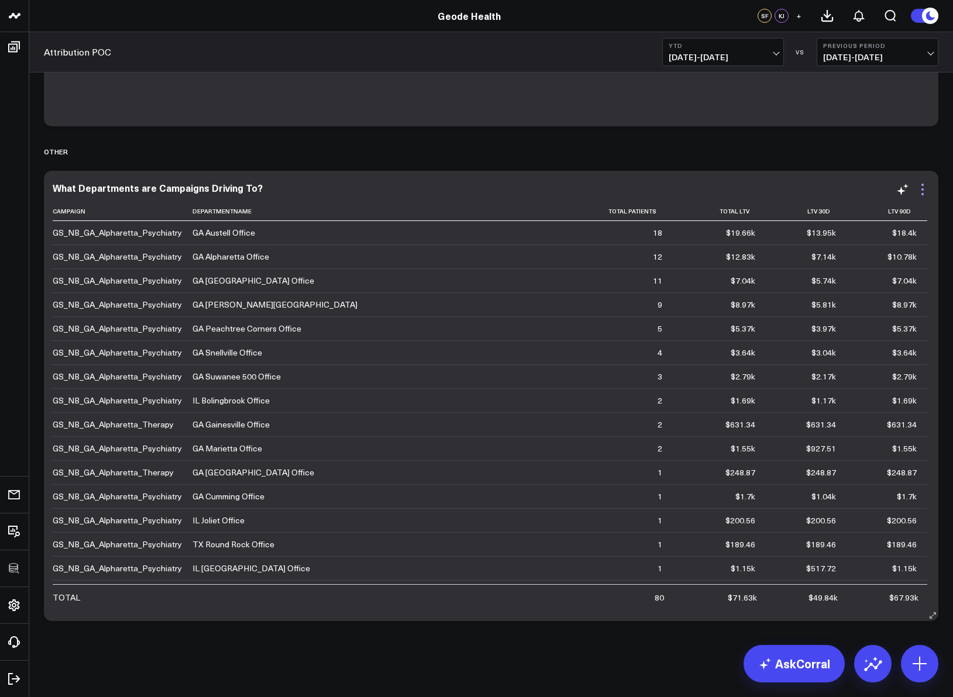
click at [925, 194] on icon at bounding box center [922, 189] width 14 height 14
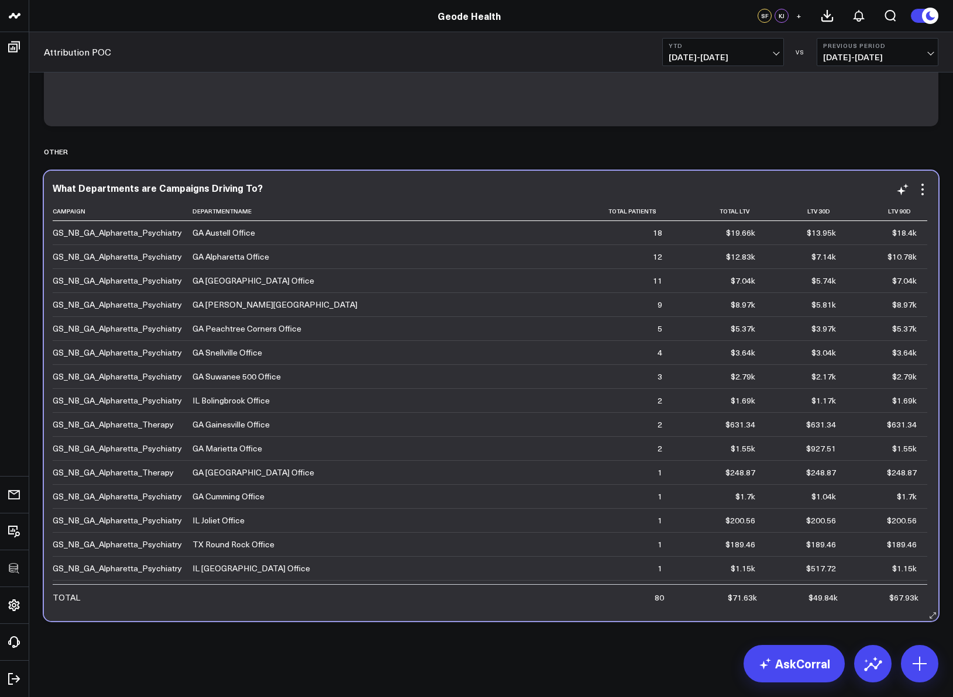
click at [766, 506] on td "$1.04k" at bounding box center [806, 496] width 81 height 24
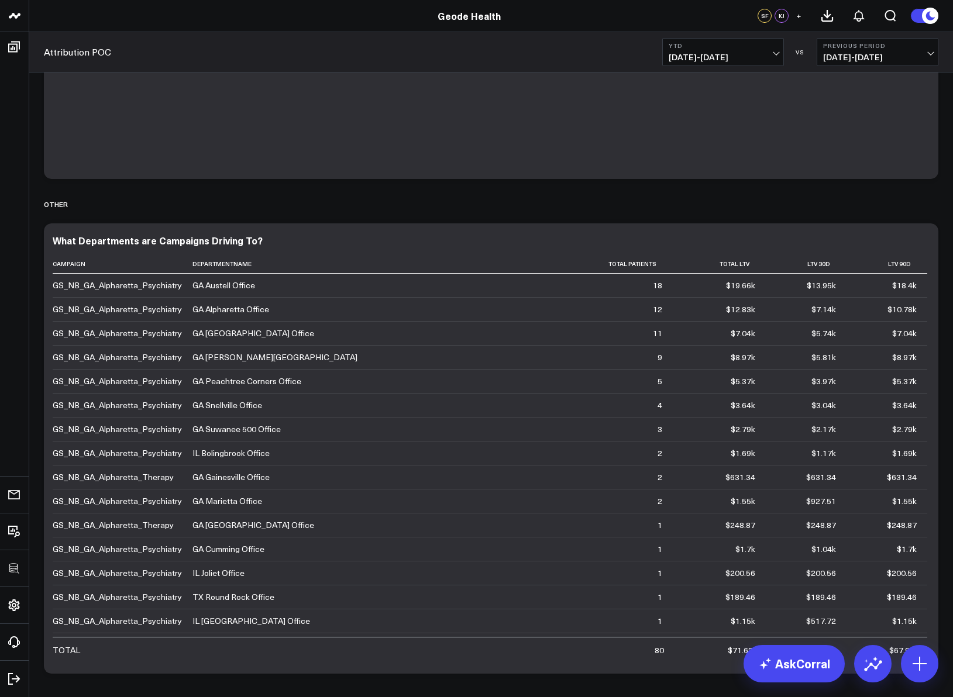
scroll to position [486, 0]
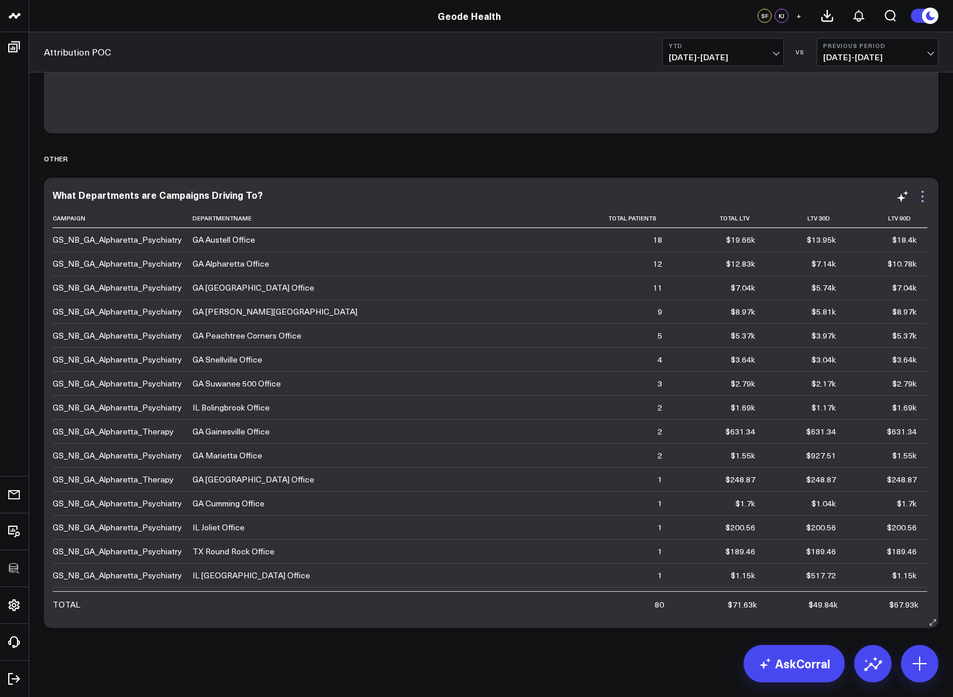
click at [919, 198] on icon at bounding box center [922, 196] width 14 height 14
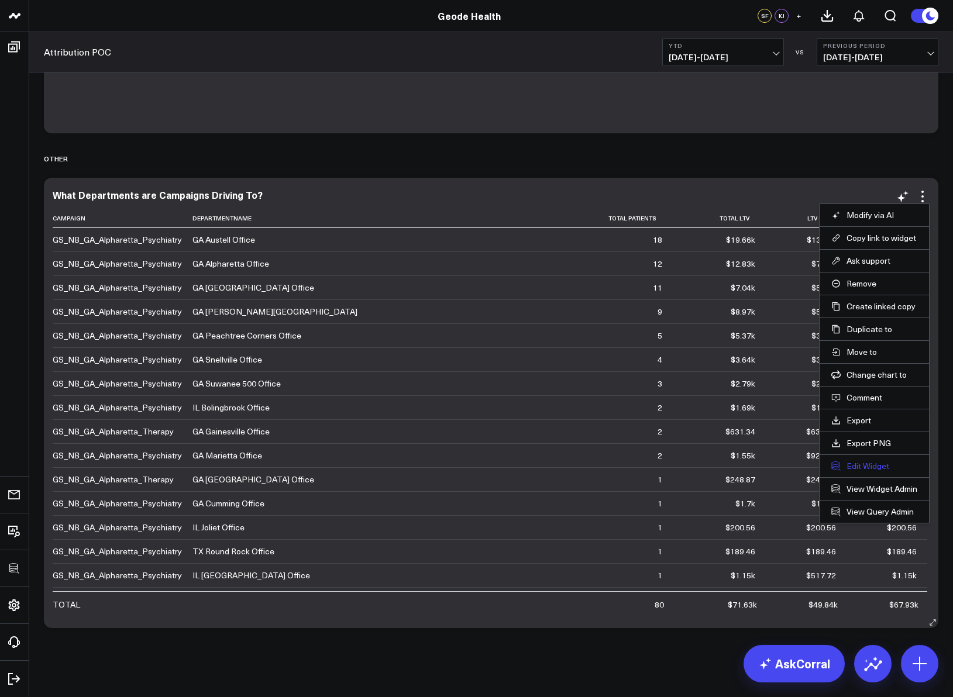
click at [866, 464] on button "Edit Widget" at bounding box center [874, 466] width 86 height 11
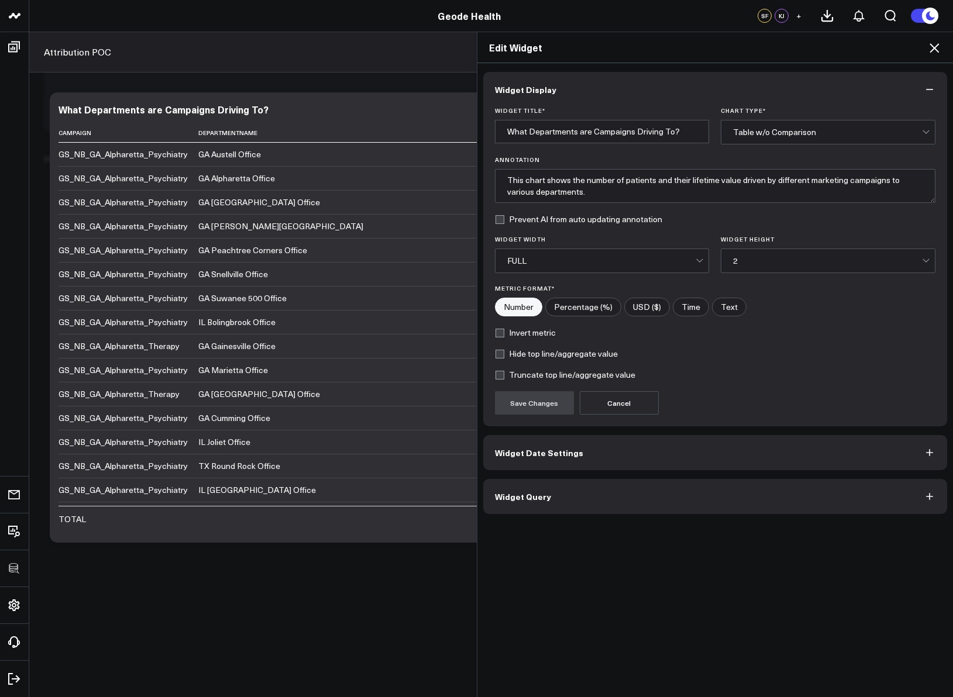
click at [597, 500] on button "Widget Query" at bounding box center [715, 496] width 464 height 35
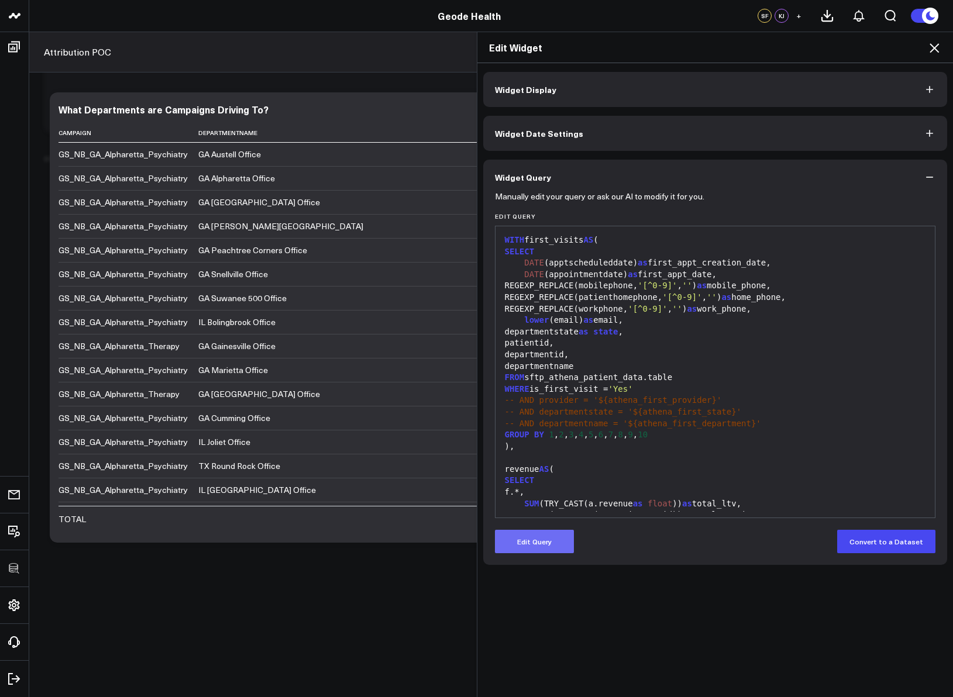
click at [537, 531] on button "Edit Query" at bounding box center [534, 541] width 79 height 23
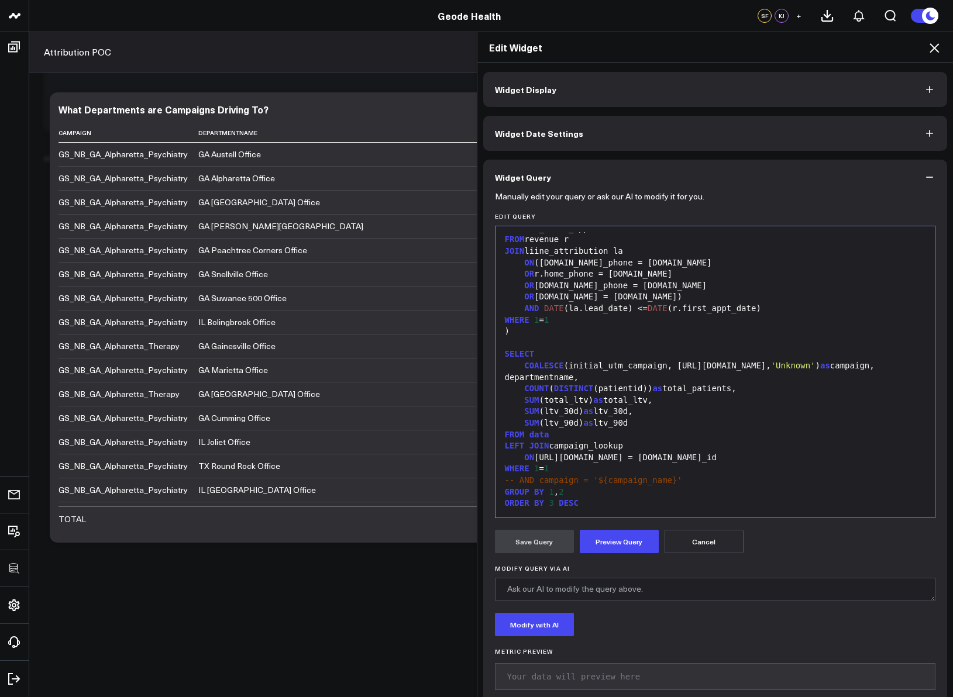
scroll to position [8, 0]
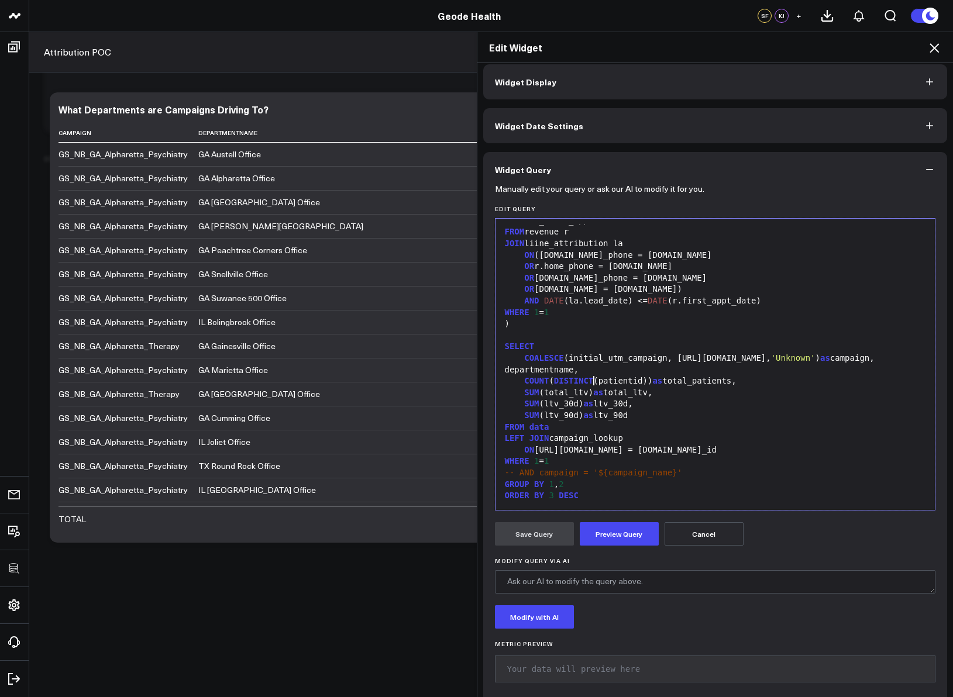
click at [590, 372] on div "departmentname," at bounding box center [715, 370] width 428 height 12
click at [695, 405] on div "SUM (ltv_30d) as ltv_30d," at bounding box center [715, 404] width 428 height 12
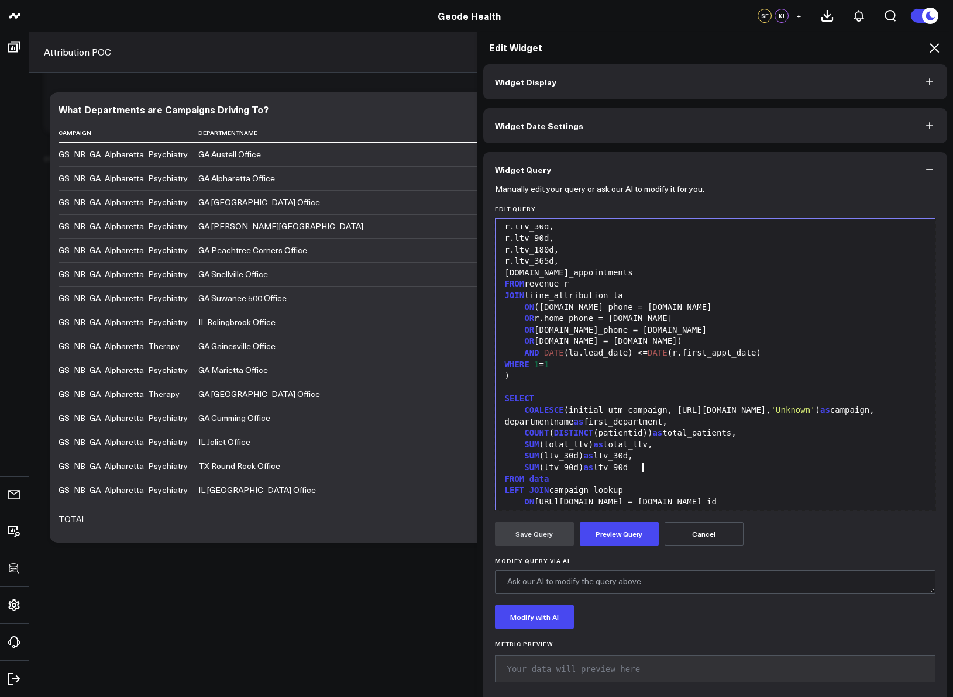
scroll to position [945, 0]
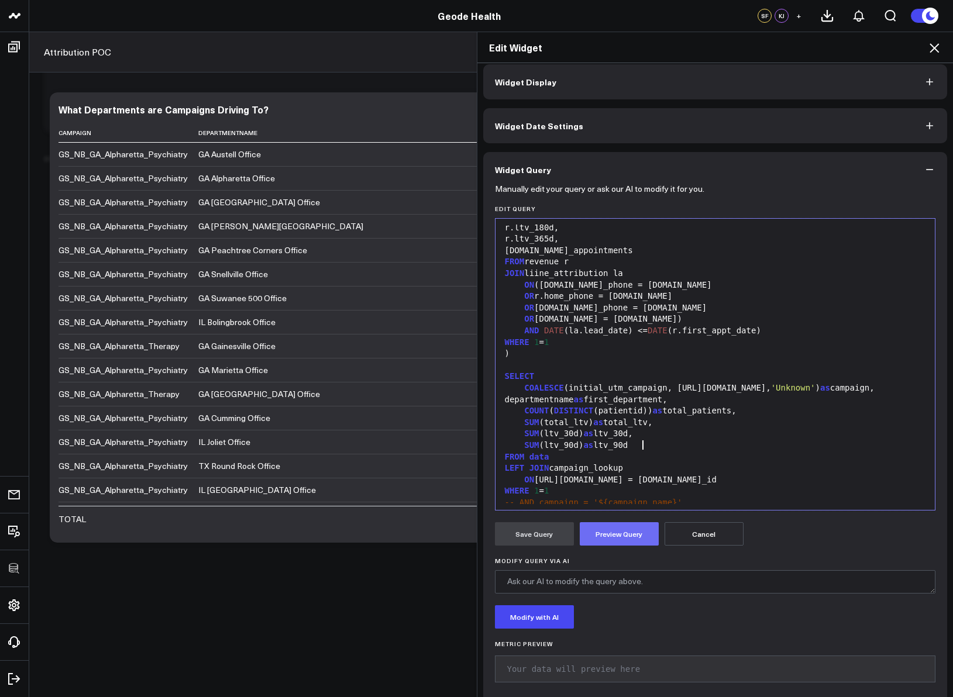
click at [615, 529] on button "Preview Query" at bounding box center [619, 533] width 79 height 23
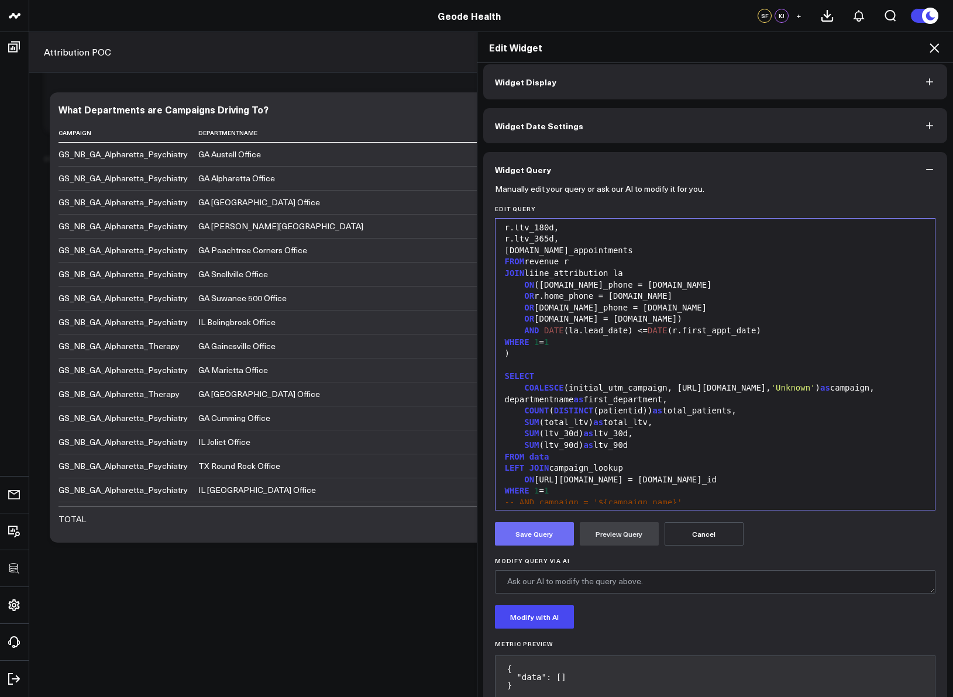
click at [528, 526] on button "Save Query" at bounding box center [534, 533] width 79 height 23
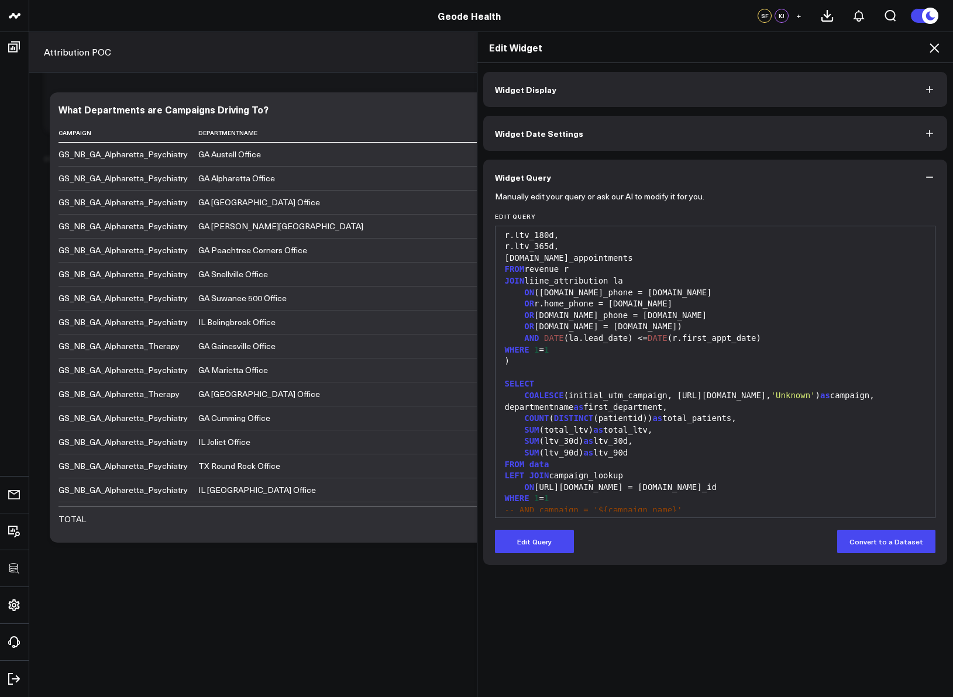
scroll to position [0, 0]
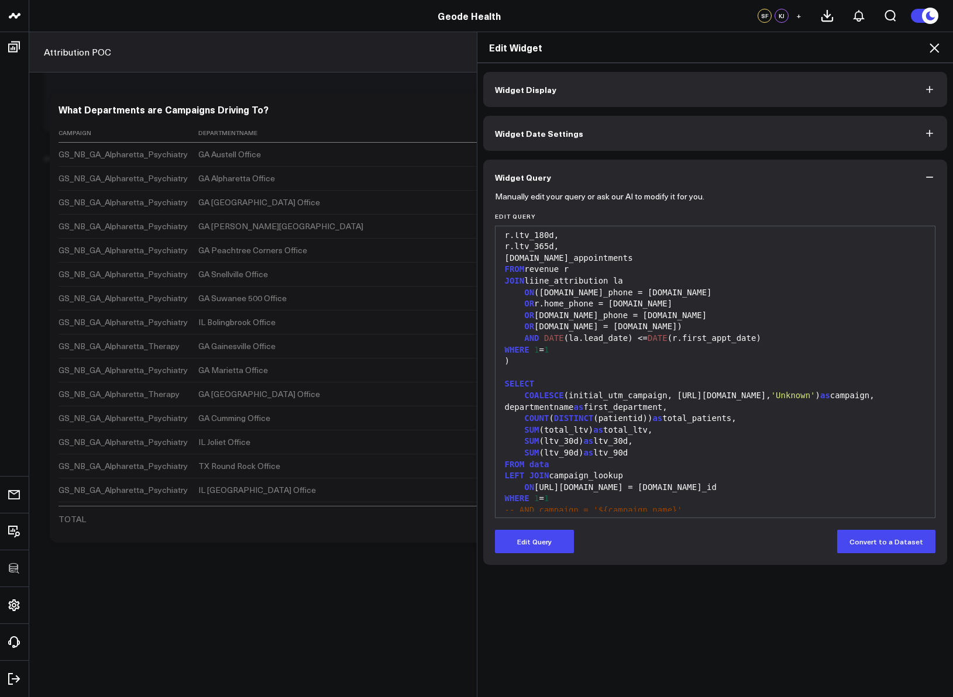
click at [931, 47] on icon at bounding box center [934, 48] width 14 height 14
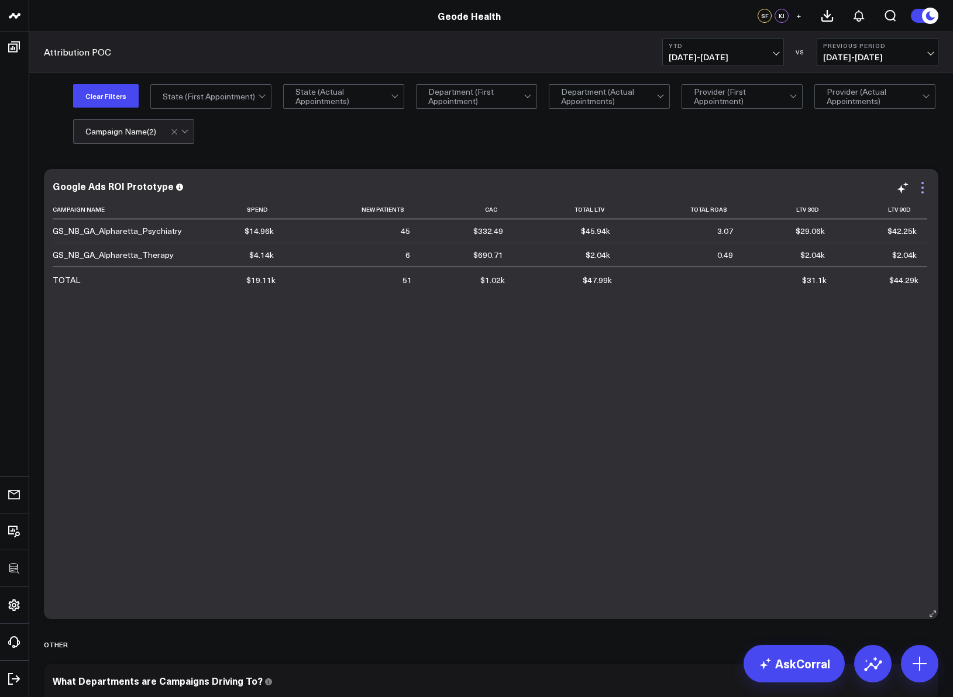
click at [926, 184] on icon at bounding box center [922, 188] width 14 height 14
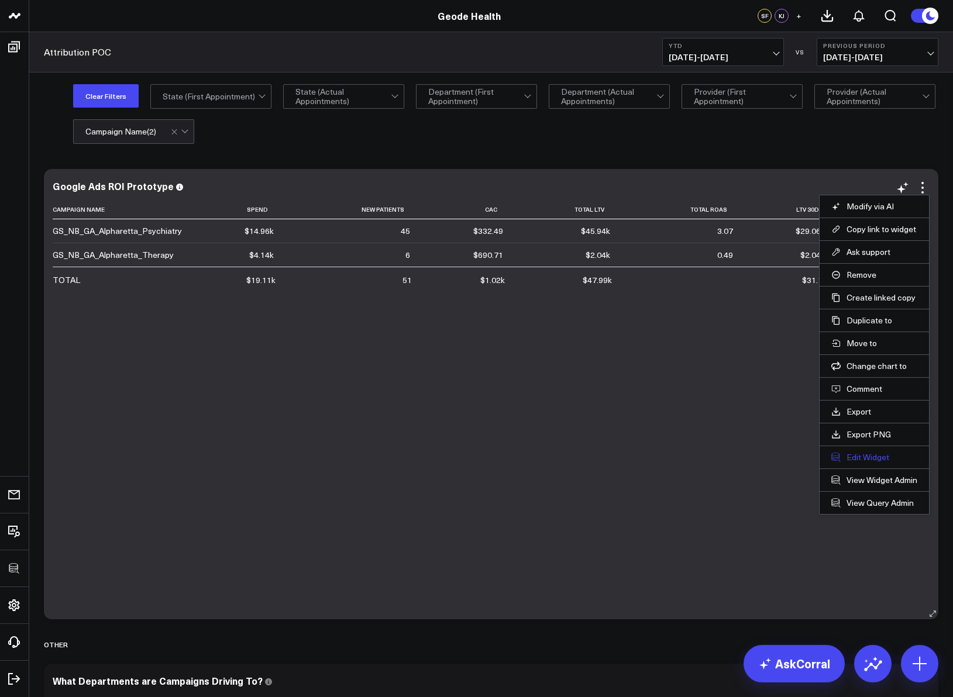
click at [843, 457] on button "Edit Widget" at bounding box center [874, 457] width 86 height 11
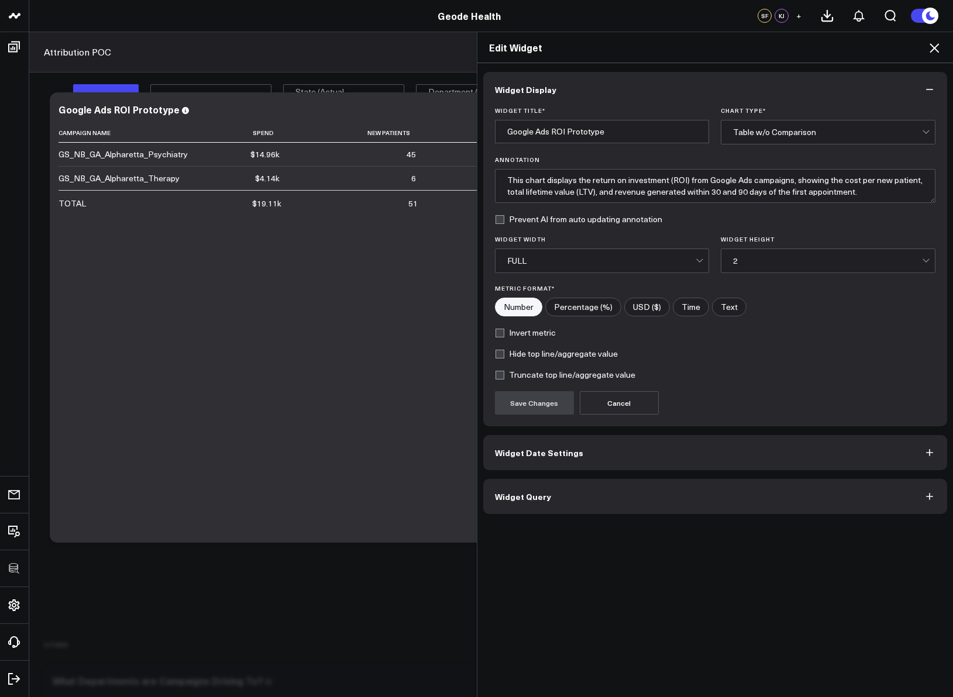
click at [598, 499] on button "Widget Query" at bounding box center [715, 496] width 464 height 35
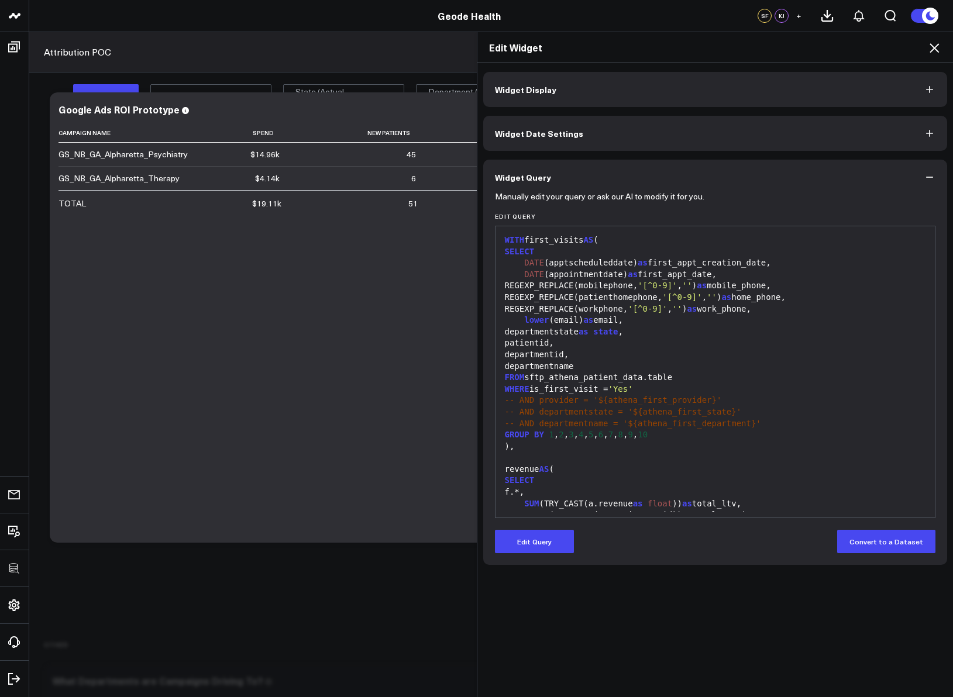
click at [543, 525] on form "Manually edit your query or ask our AI to modify it for you. Edit Query 999 1 2…" at bounding box center [715, 374] width 441 height 359
click at [542, 539] on button "Edit Query" at bounding box center [534, 541] width 79 height 23
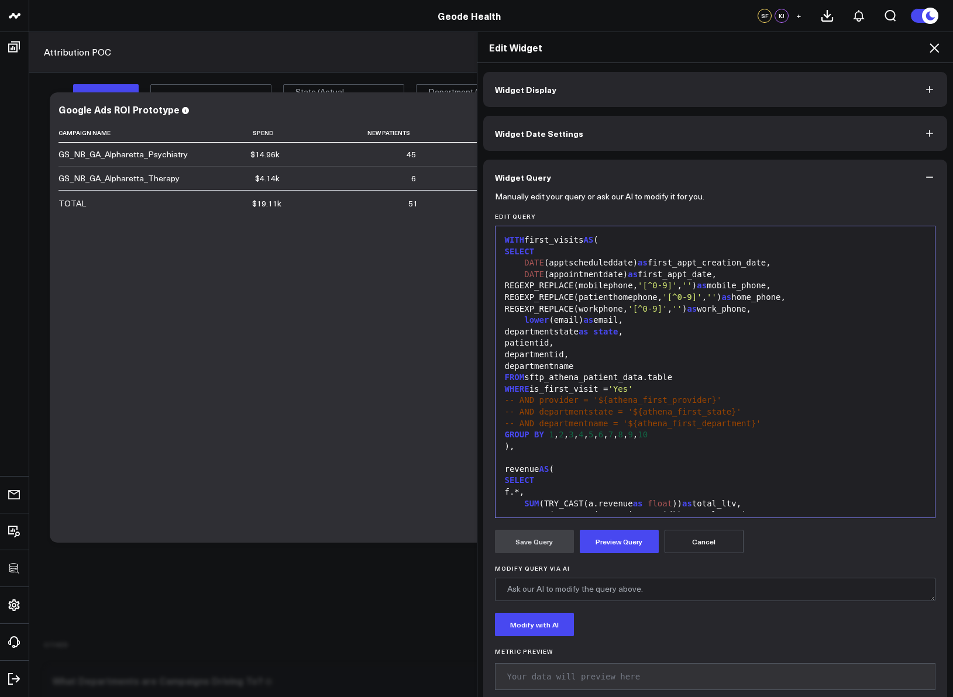
click at [574, 493] on div "f.*," at bounding box center [715, 493] width 428 height 12
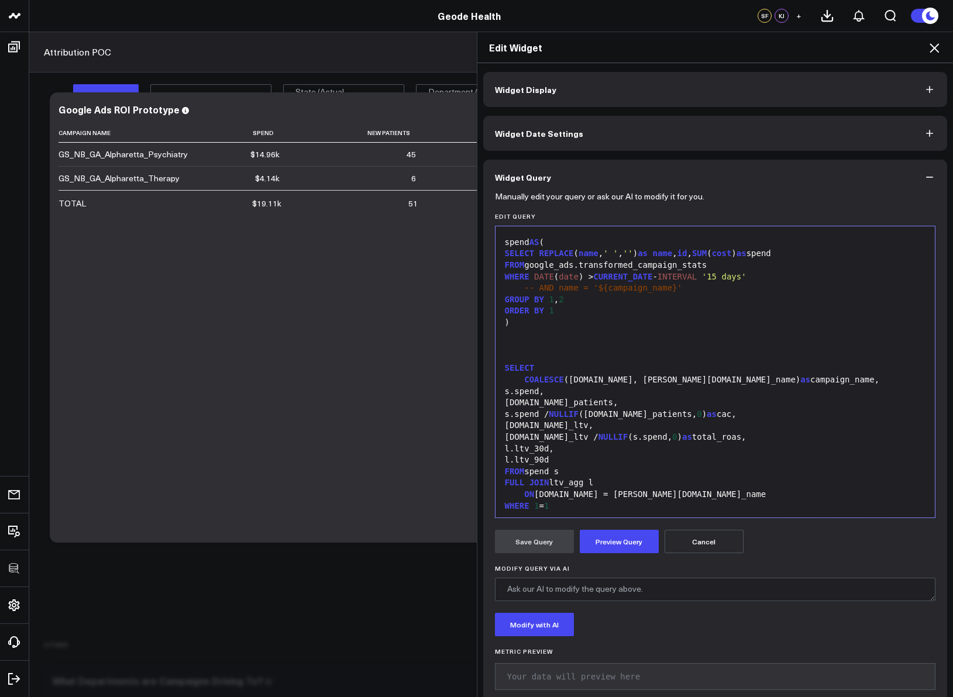
scroll to position [1295, 0]
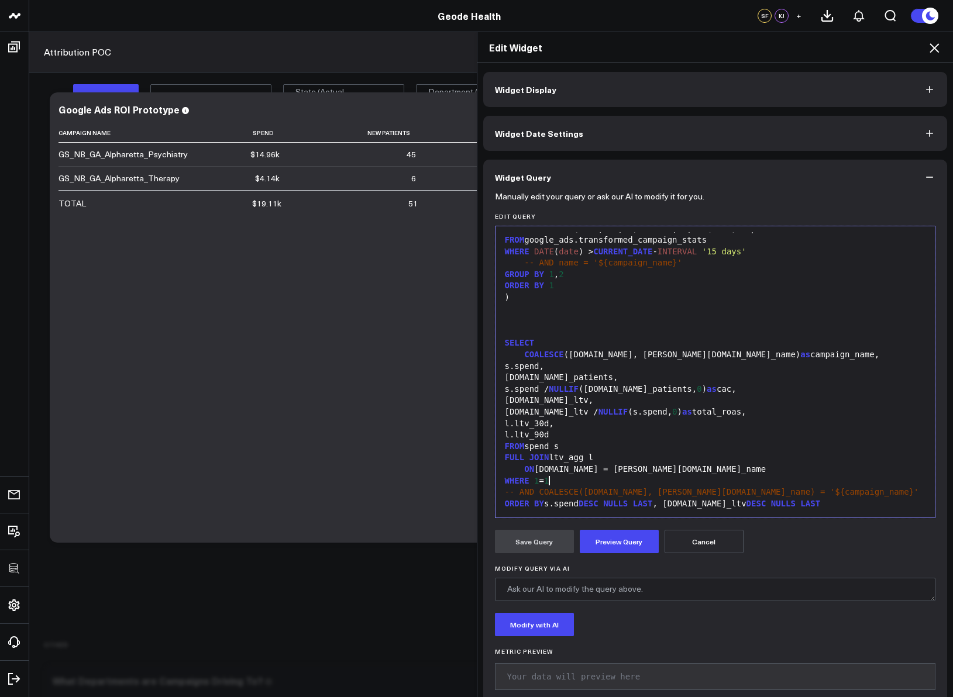
click at [578, 484] on div "WHERE 1 = 1" at bounding box center [715, 481] width 428 height 12
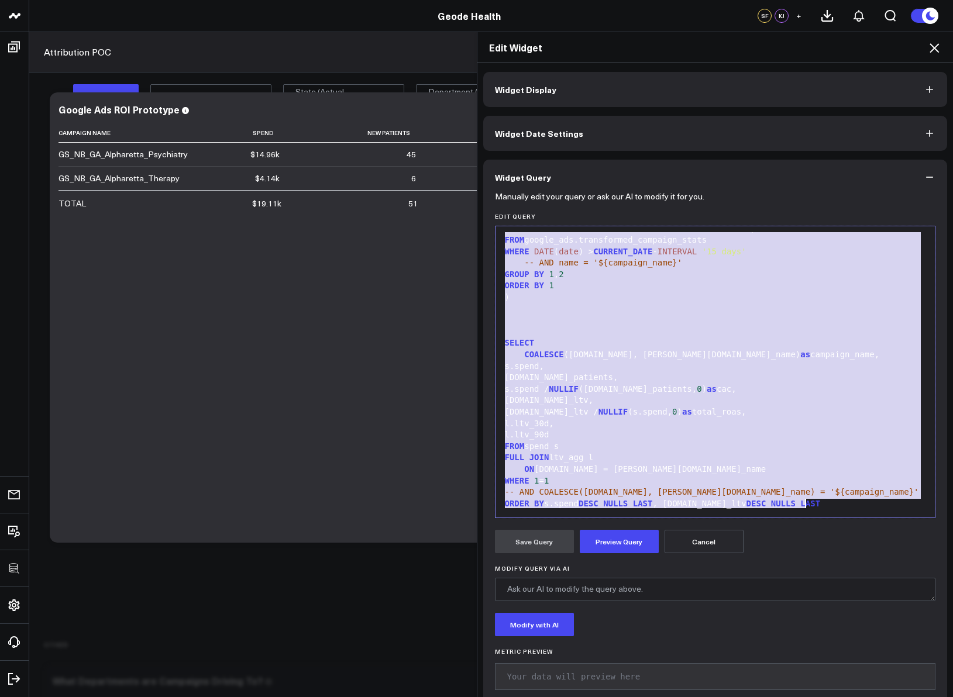
copy div "WITH first_visits AS ( r.state, r.total_ltv, r.ltv_30d, r.ltv_90d, r.ltv_180d, …"
click at [935, 43] on icon at bounding box center [934, 48] width 14 height 14
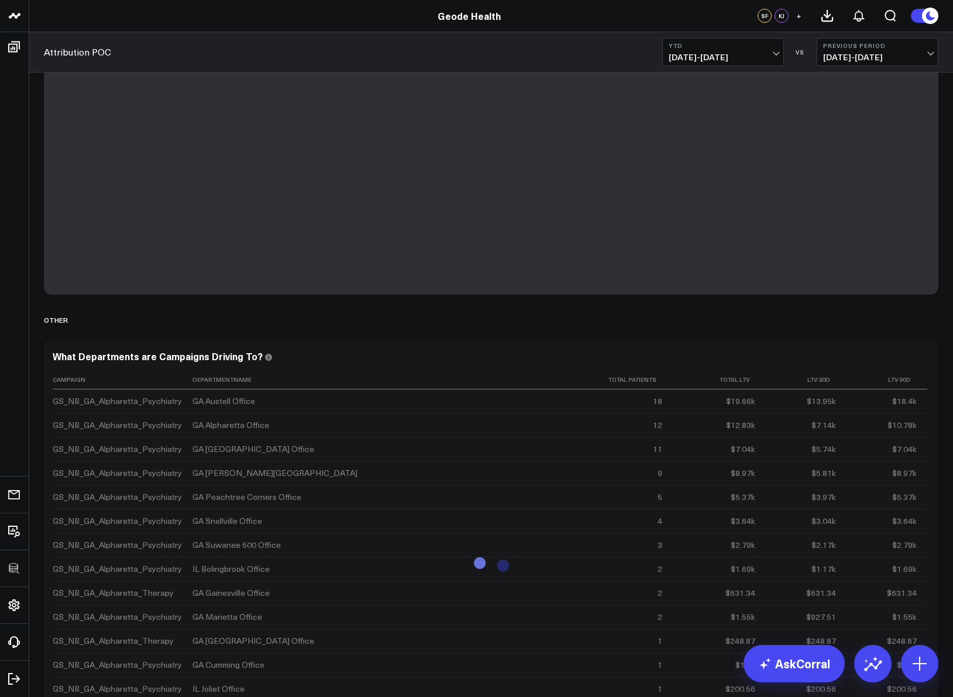
scroll to position [493, 0]
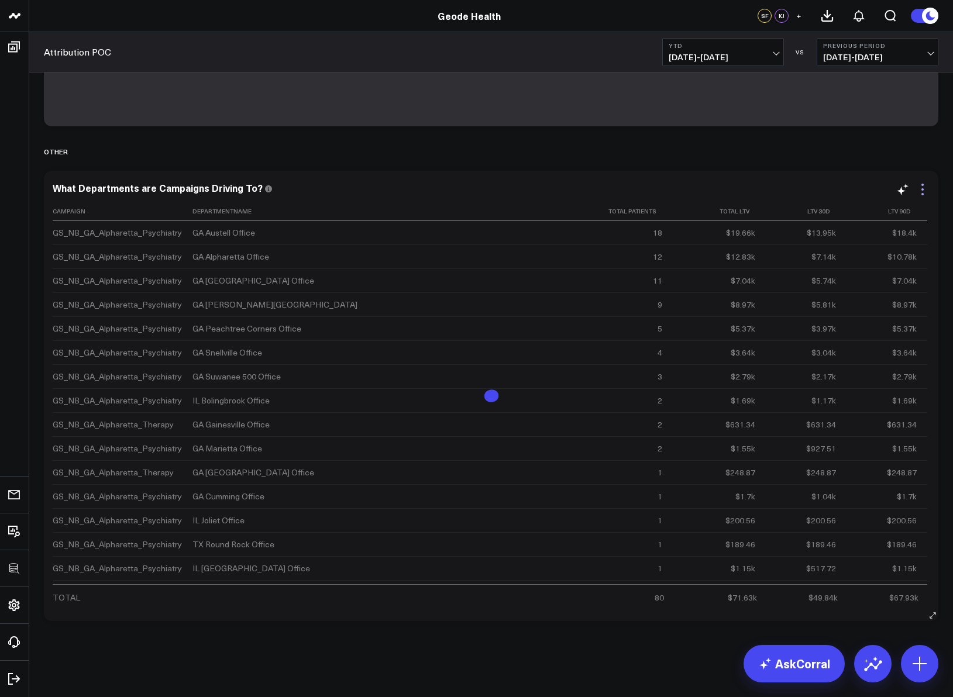
click at [921, 194] on icon at bounding box center [922, 189] width 14 height 14
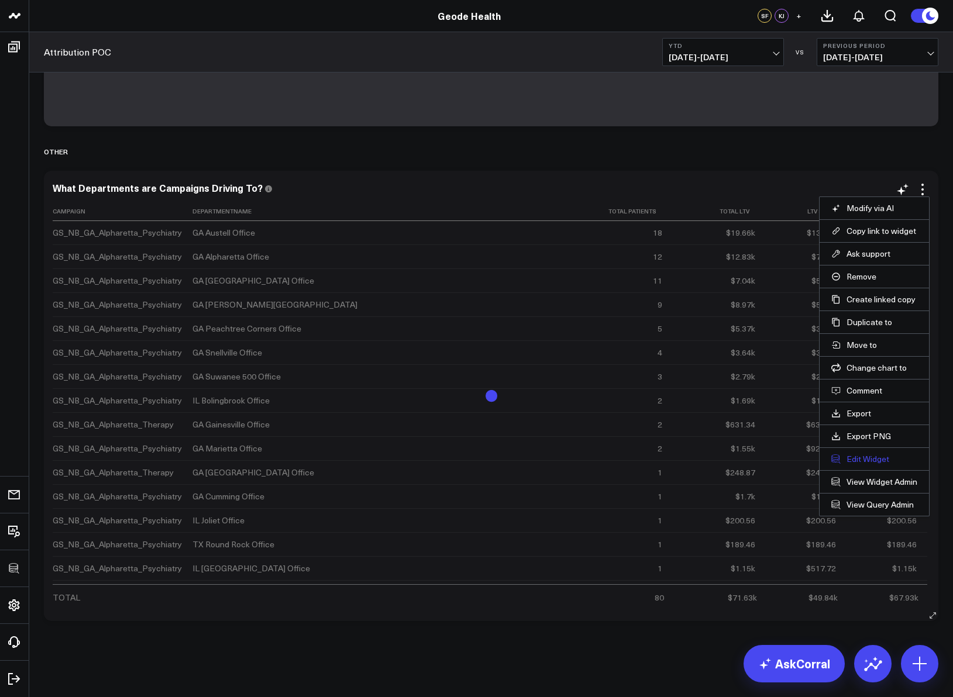
click at [860, 455] on button "Edit Widget" at bounding box center [874, 459] width 86 height 11
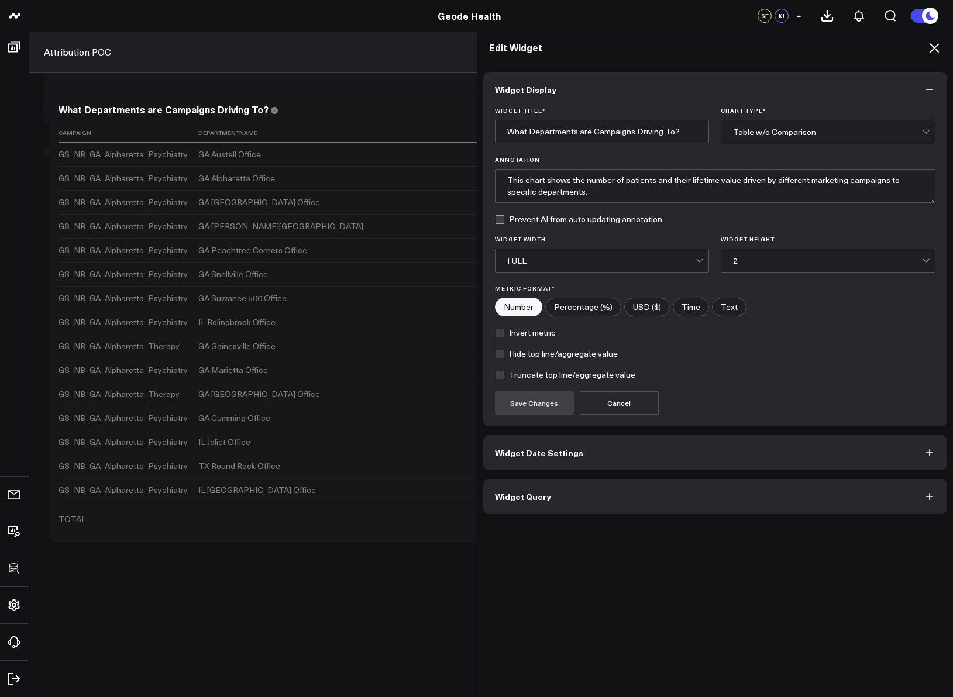
click at [701, 499] on button "Widget Query" at bounding box center [715, 496] width 464 height 35
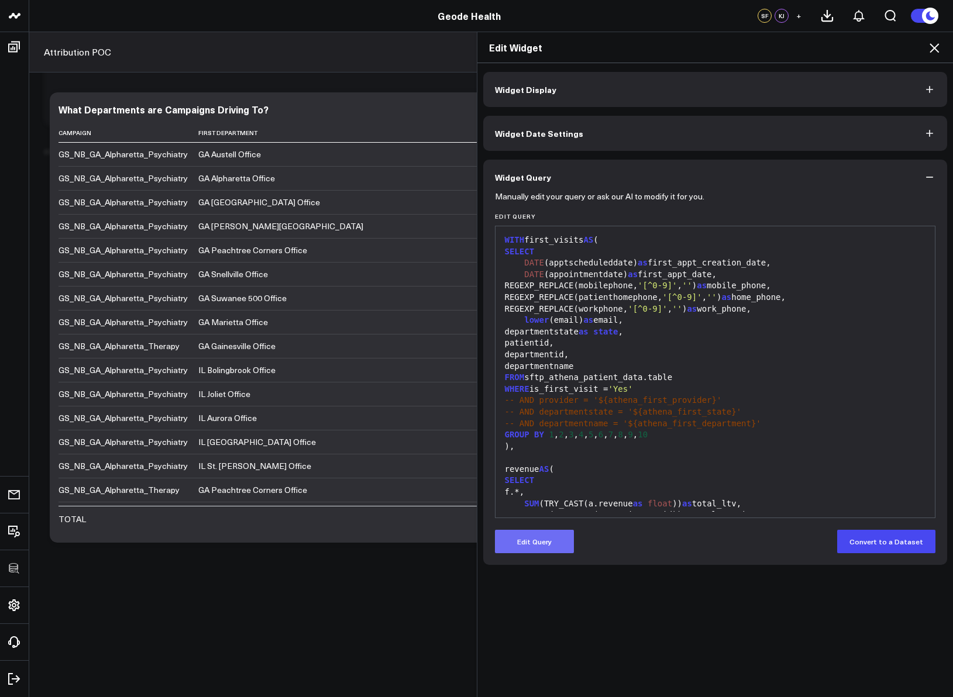
click at [546, 546] on button "Edit Query" at bounding box center [534, 541] width 79 height 23
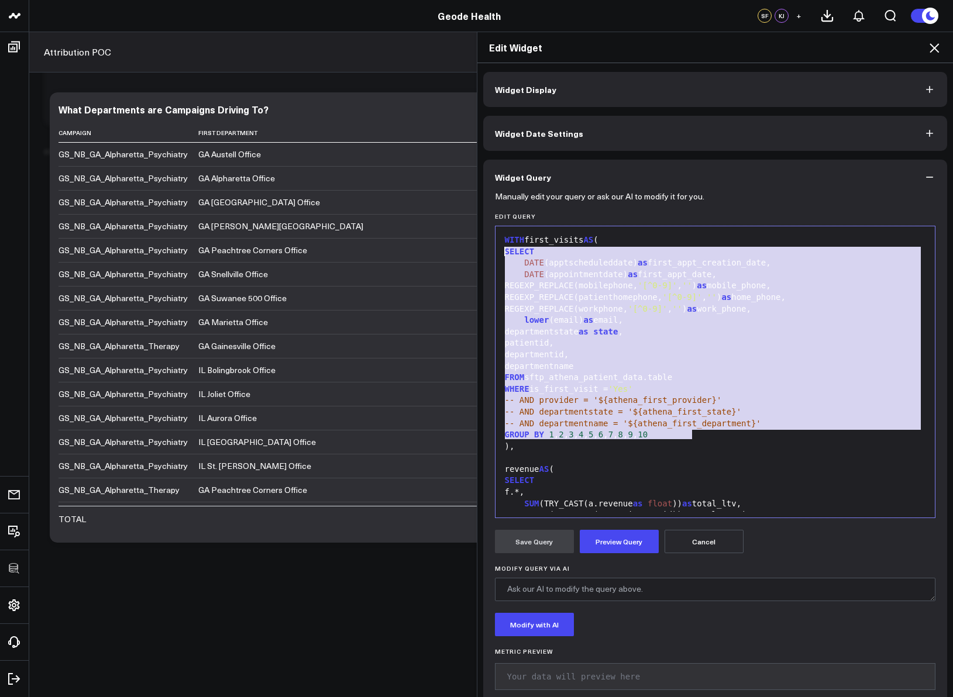
drag, startPoint x: 699, startPoint y: 436, endPoint x: 482, endPoint y: 256, distance: 282.0
click at [483, 256] on div "Manually edit your query or ask our AI to modify it for you. Edit Query 999 1 2…" at bounding box center [715, 452] width 464 height 515
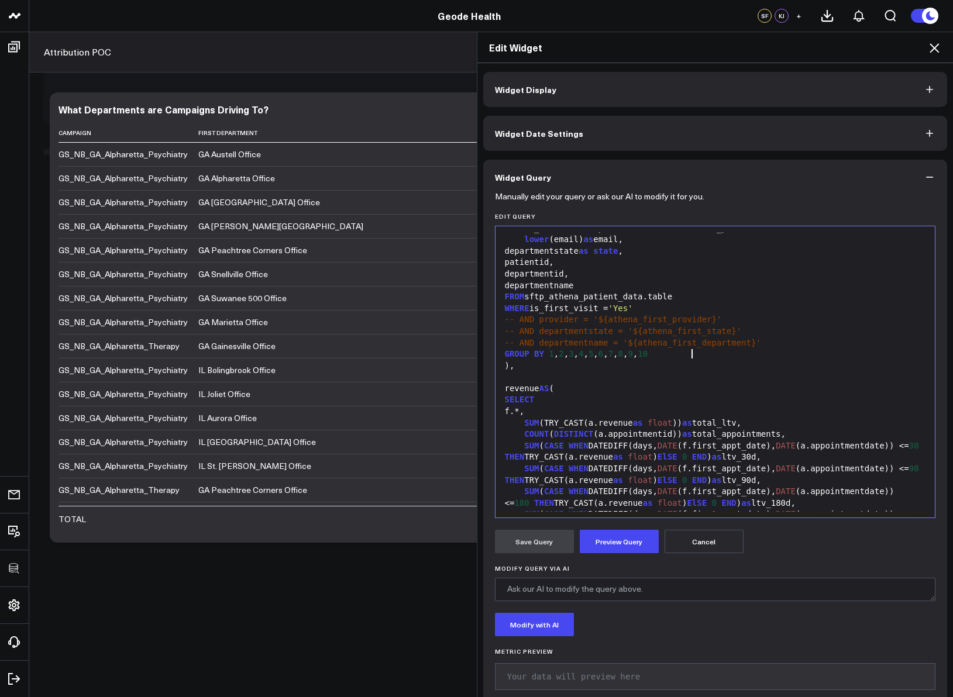
scroll to position [201, 0]
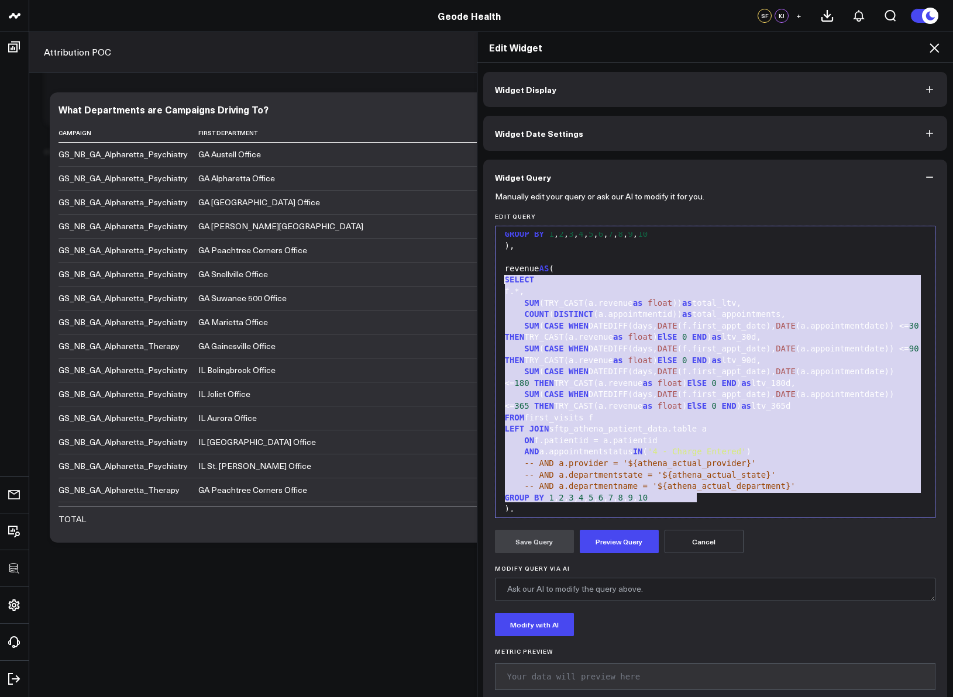
drag, startPoint x: 728, startPoint y: 501, endPoint x: 484, endPoint y: 278, distance: 330.0
click at [484, 278] on div "Manually edit your query or ask our AI to modify it for you. Edit Query 999 1 2…" at bounding box center [715, 452] width 464 height 515
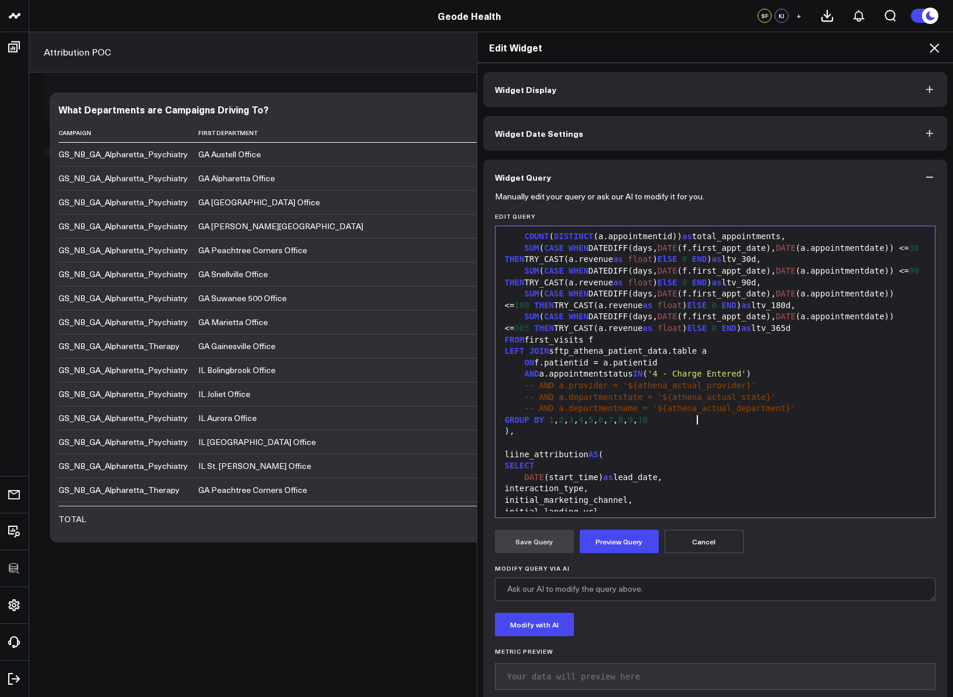
scroll to position [325, 0]
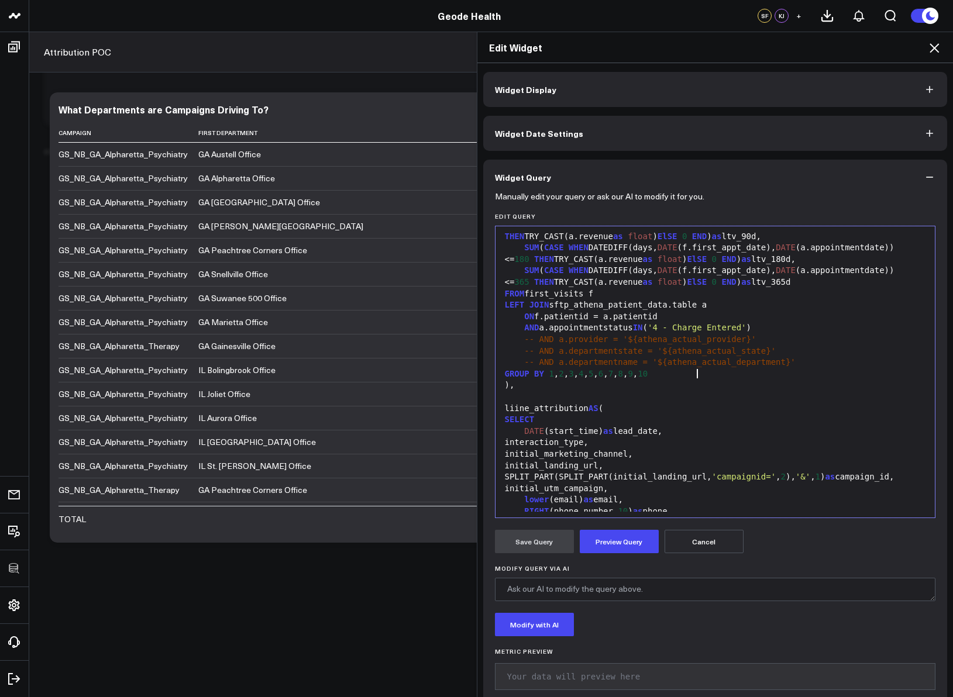
click at [674, 374] on div "GROUP BY 1 , 2 , 3 , 4 , 5 , 6 , 7 , 8 , 9 , 10" at bounding box center [715, 374] width 428 height 12
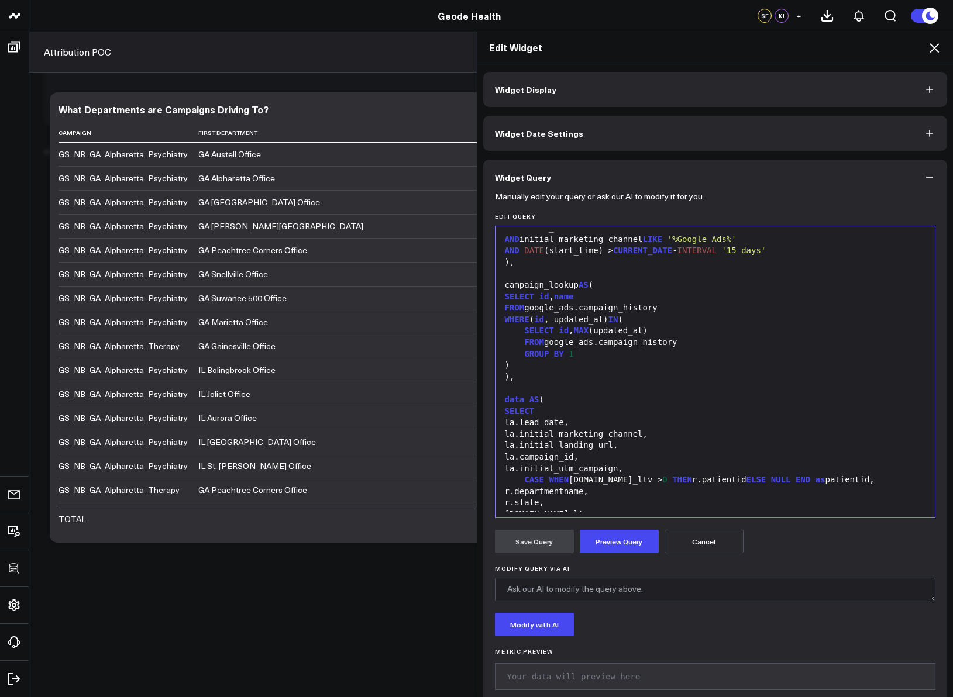
scroll to position [443, 0]
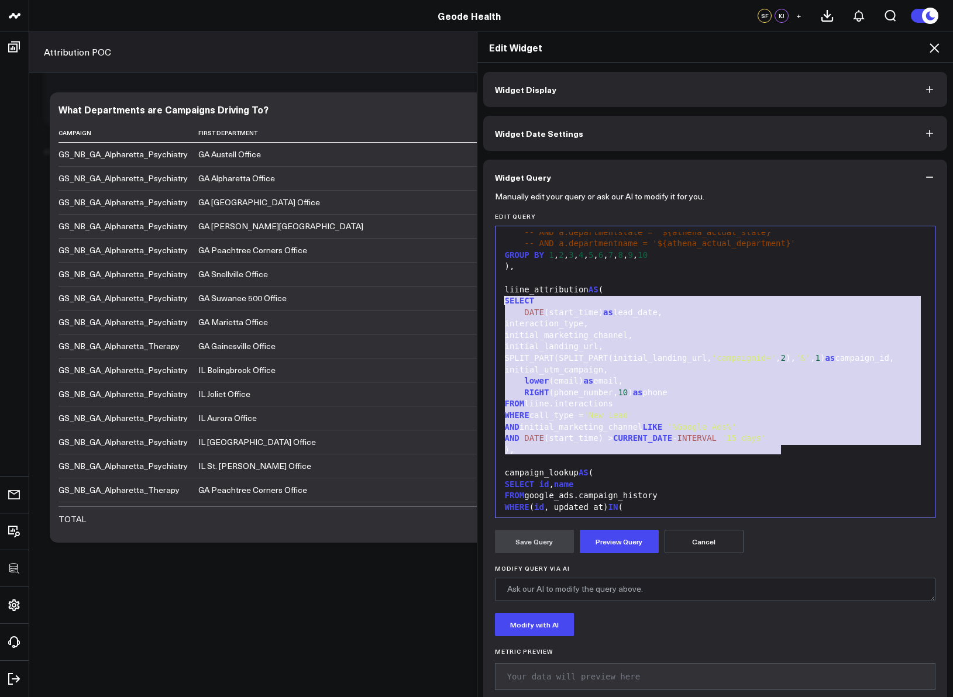
drag, startPoint x: 791, startPoint y: 452, endPoint x: 483, endPoint y: 299, distance: 344.5
click at [483, 299] on div "Manually edit your query or ask our AI to modify it for you. Edit Query 999 15 …" at bounding box center [715, 452] width 464 height 515
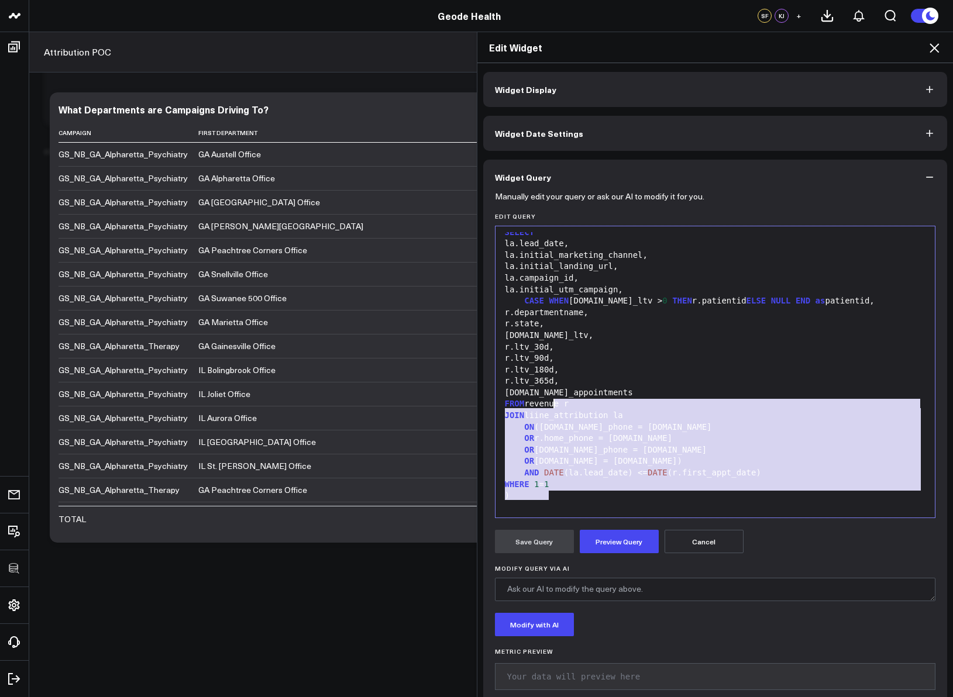
scroll to position [765, 0]
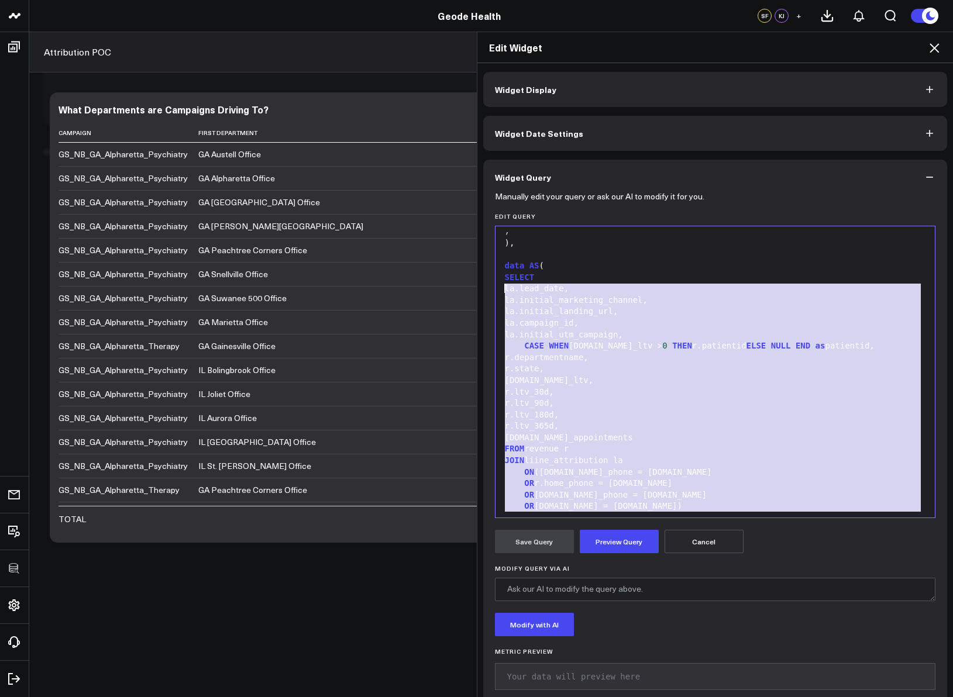
drag, startPoint x: 573, startPoint y: 461, endPoint x: 462, endPoint y: 288, distance: 205.4
click at [461, 287] on div "Edit Widget Widget Display Widget Date Settings Widget Query Manually edit your…" at bounding box center [476, 365] width 953 height 666
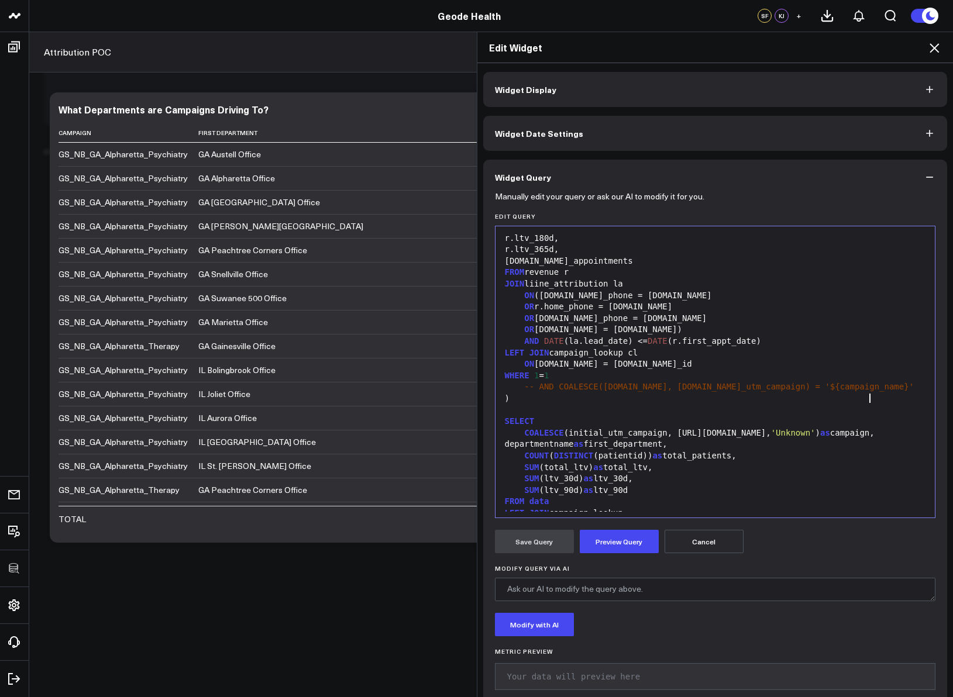
scroll to position [1020, 0]
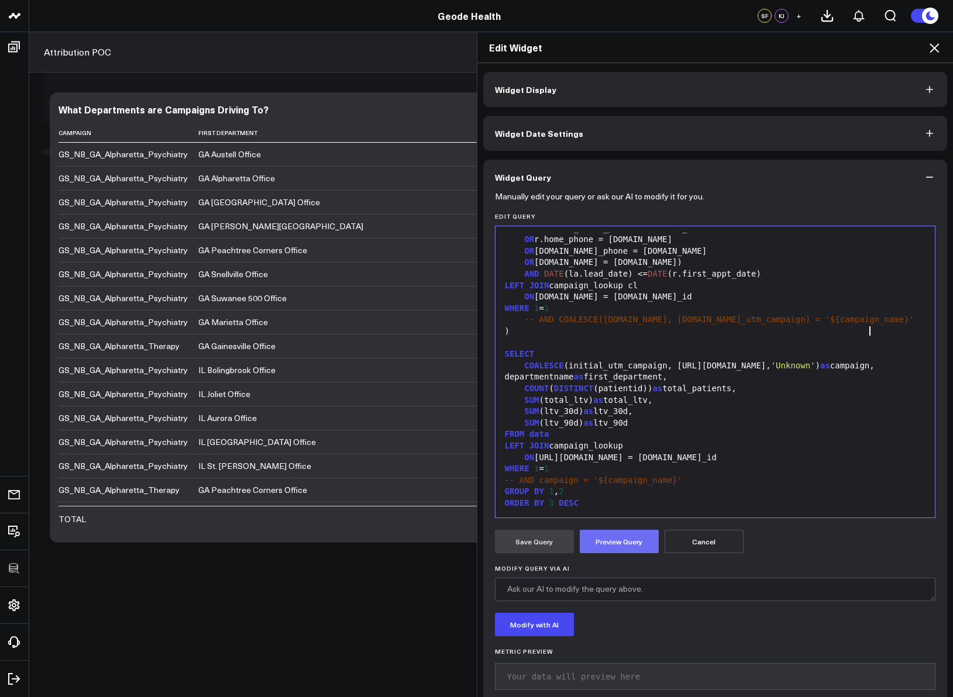
click at [626, 539] on button "Preview Query" at bounding box center [619, 541] width 79 height 23
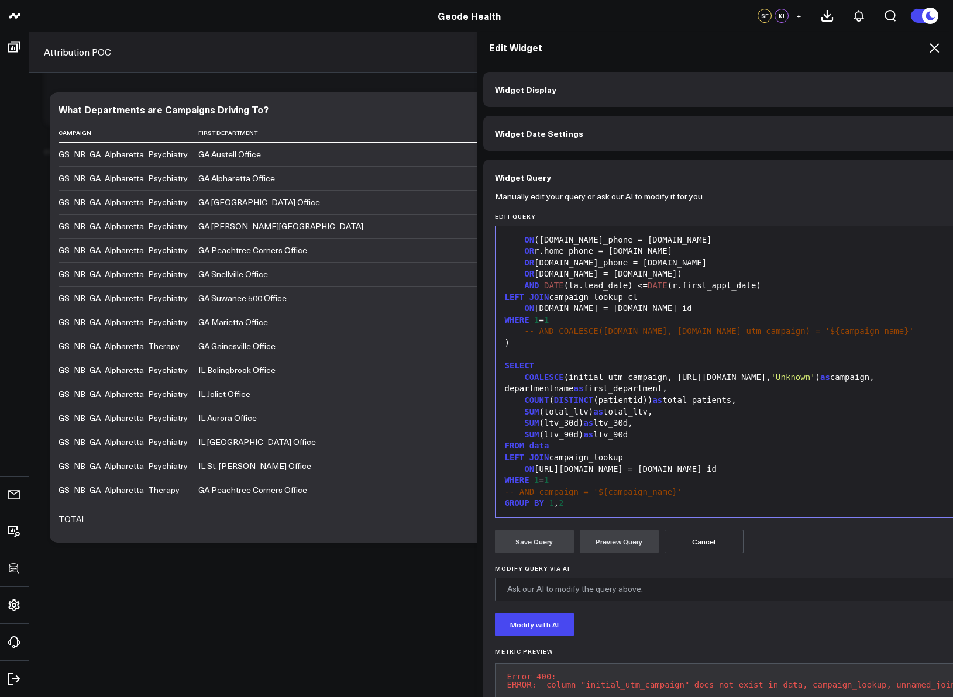
scroll to position [43, 0]
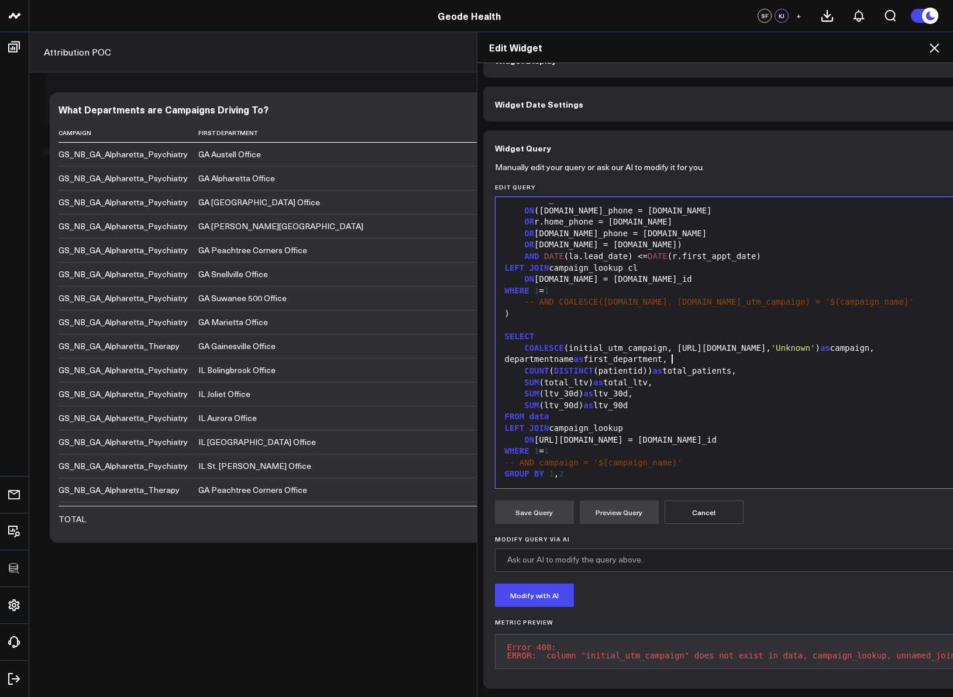
click at [668, 354] on div "departmentname as first_department," at bounding box center [731, 360] width 460 height 12
drag, startPoint x: 673, startPoint y: 333, endPoint x: 563, endPoint y: 333, distance: 110.5
click at [563, 343] on div "COALESCE (initial_utm_campaign, campaign_lookup.name, 'Unknown' ) as campaign," at bounding box center [731, 349] width 460 height 12
click at [625, 501] on button "Preview Query" at bounding box center [619, 512] width 79 height 23
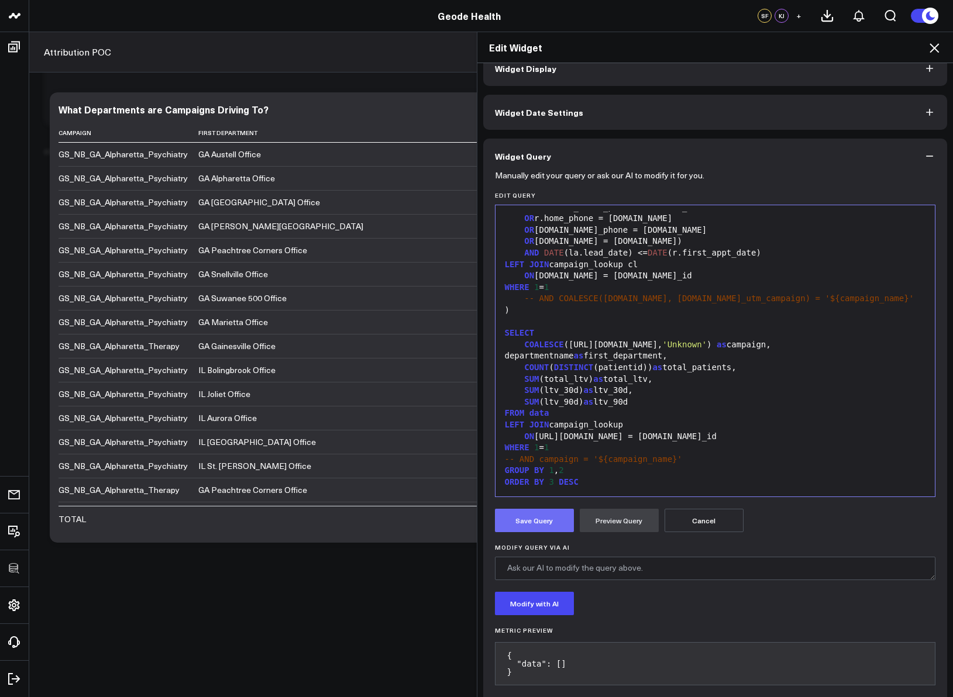
click at [521, 522] on button "Save Query" at bounding box center [534, 520] width 79 height 23
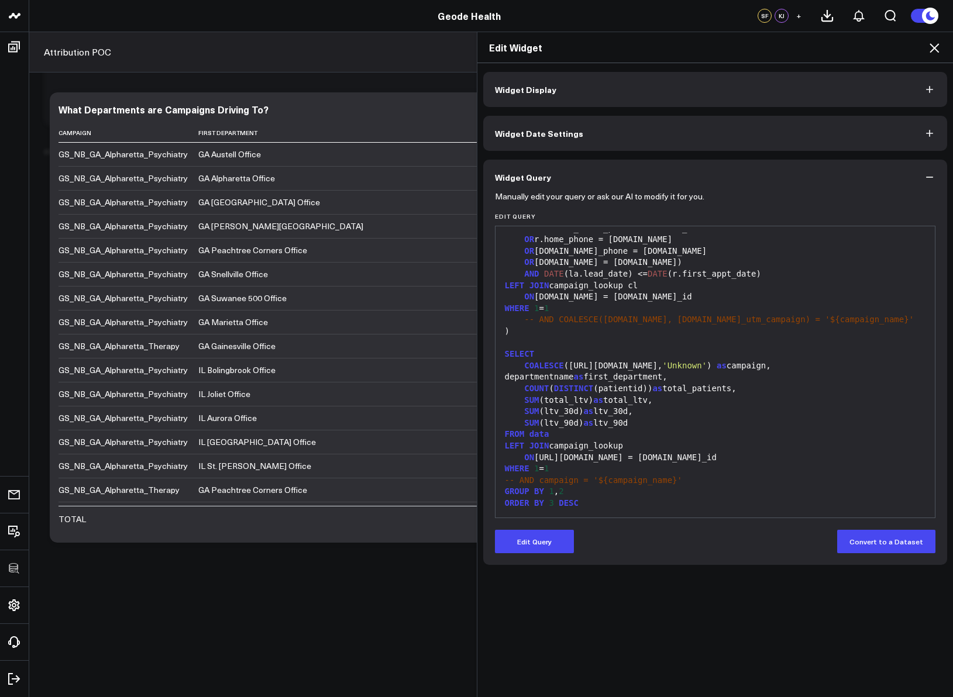
scroll to position [0, 0]
click at [936, 47] on icon at bounding box center [934, 48] width 14 height 14
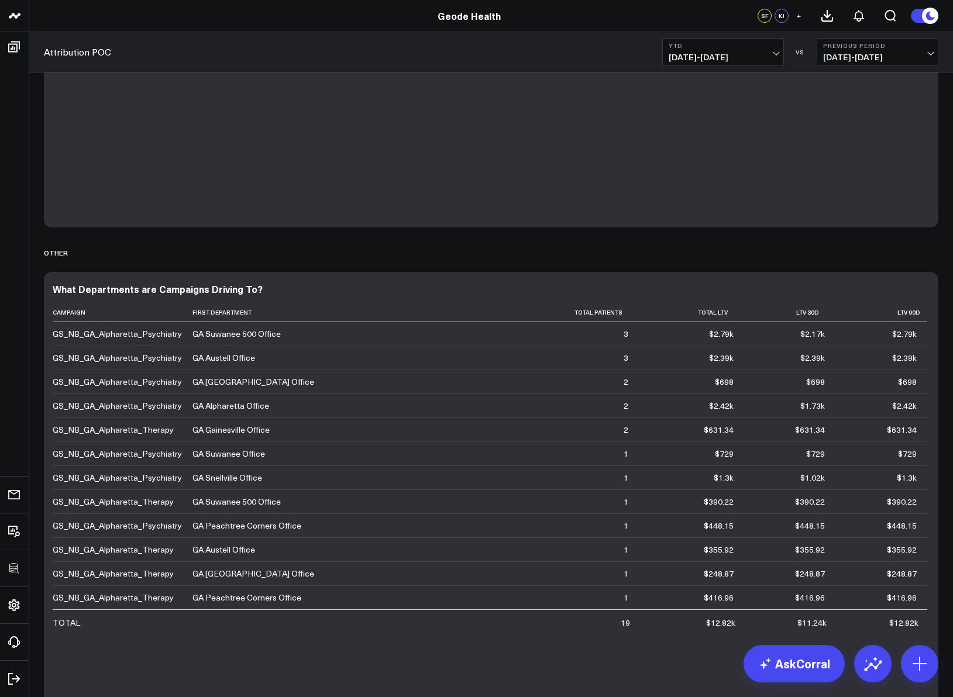
scroll to position [493, 0]
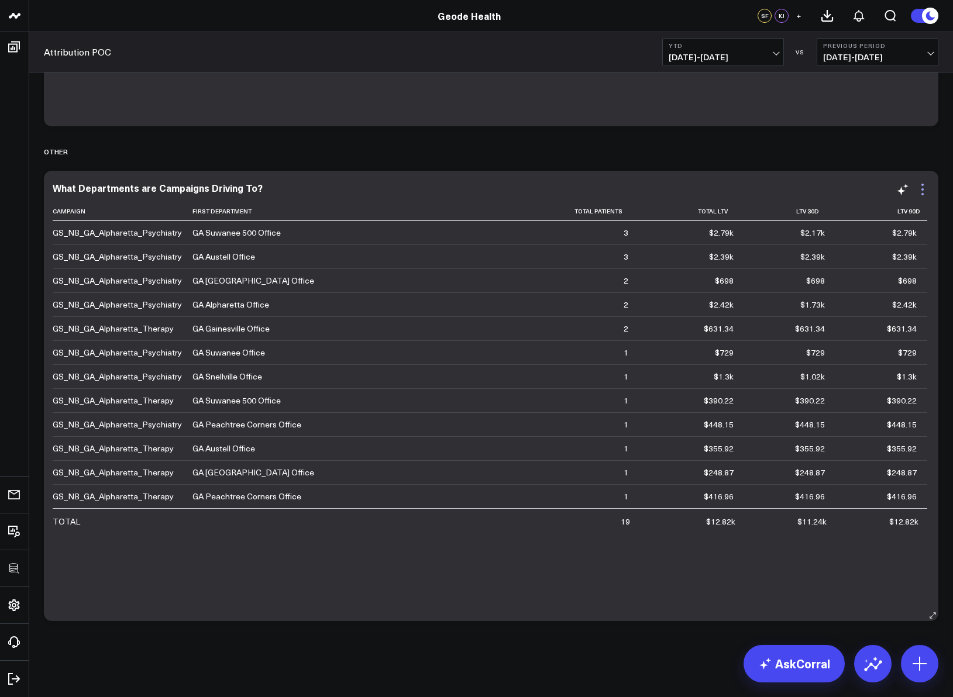
click at [919, 194] on icon at bounding box center [922, 189] width 14 height 14
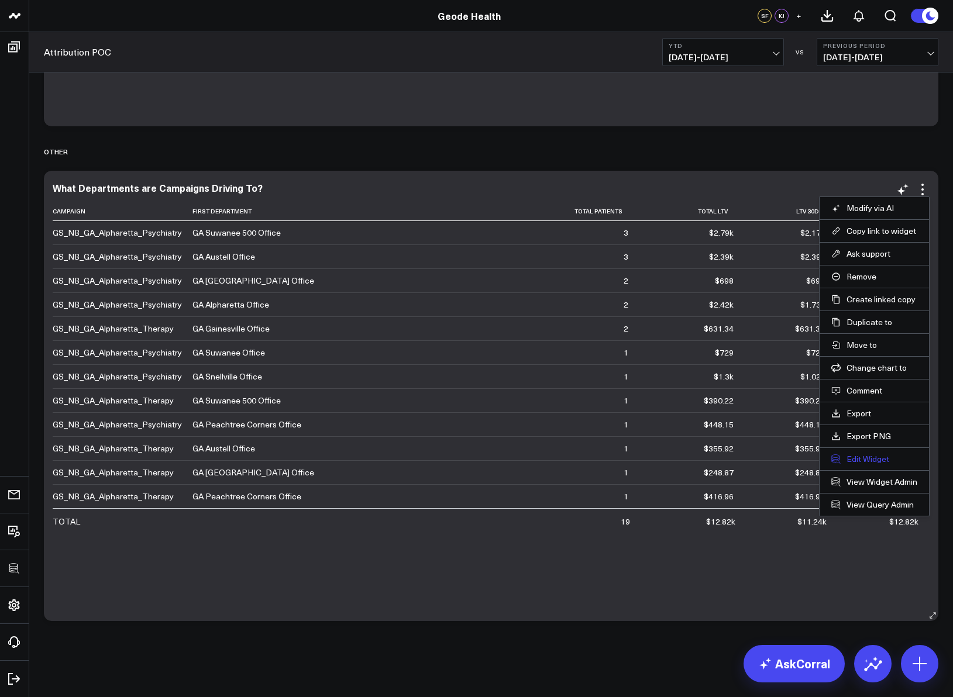
click at [869, 458] on button "Edit Widget" at bounding box center [874, 459] width 86 height 11
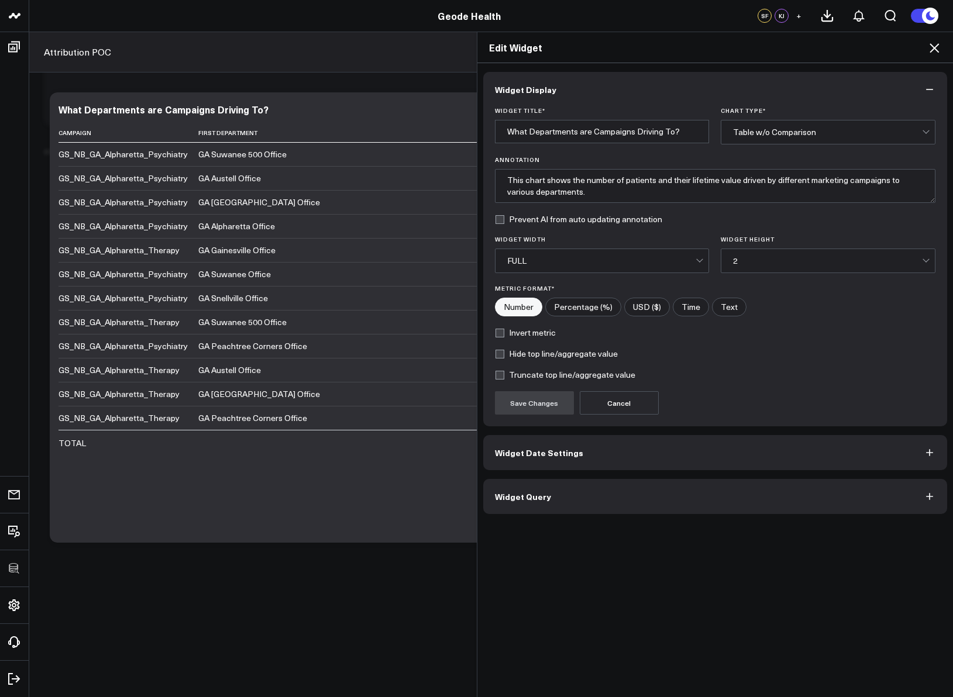
click at [612, 492] on button "Widget Query" at bounding box center [715, 496] width 464 height 35
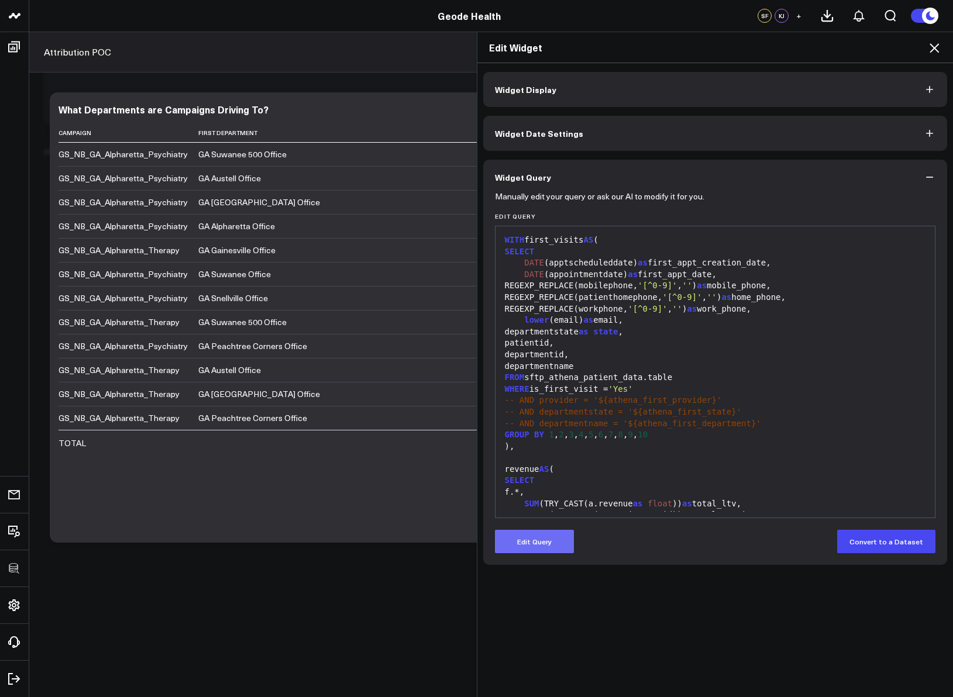
click at [549, 539] on button "Edit Query" at bounding box center [534, 541] width 79 height 23
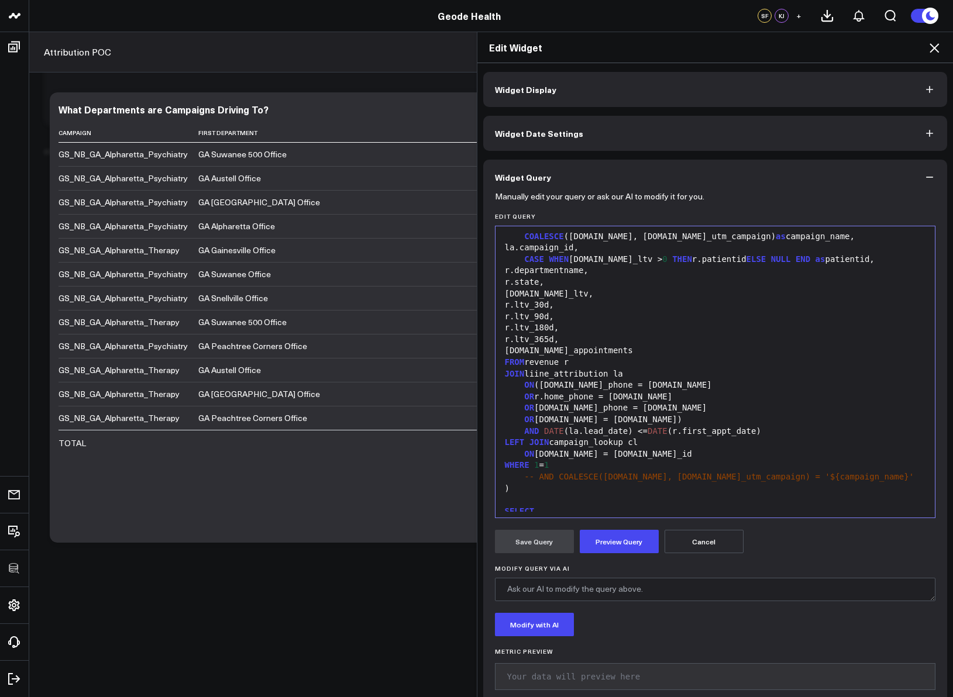
scroll to position [1020, 0]
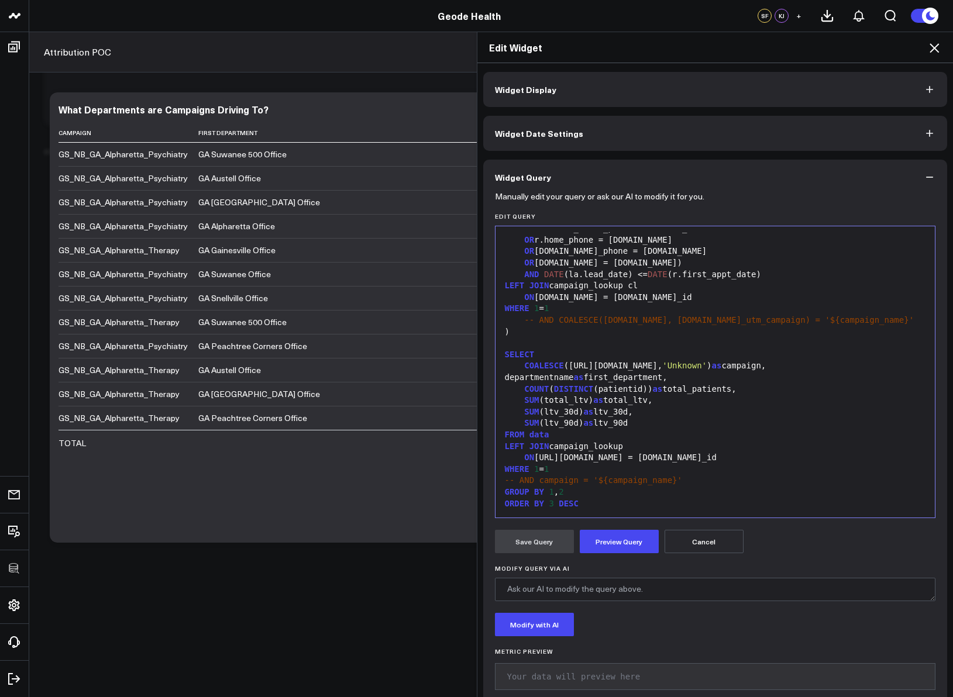
click at [696, 390] on div "COUNT ( DISTINCT (patientid)) as total_patients," at bounding box center [715, 390] width 428 height 12
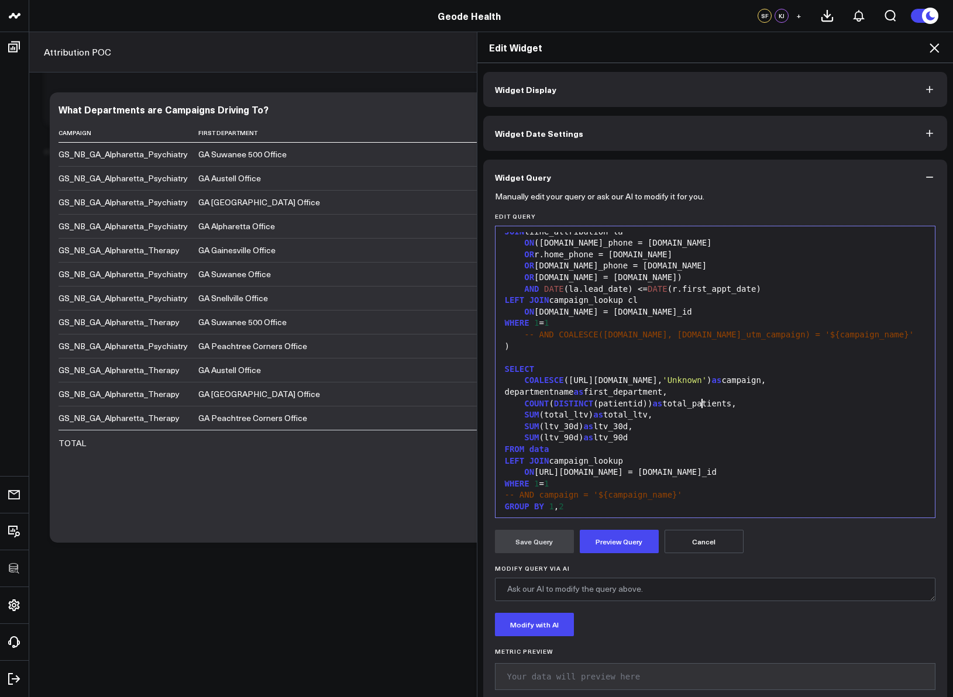
scroll to position [980, 0]
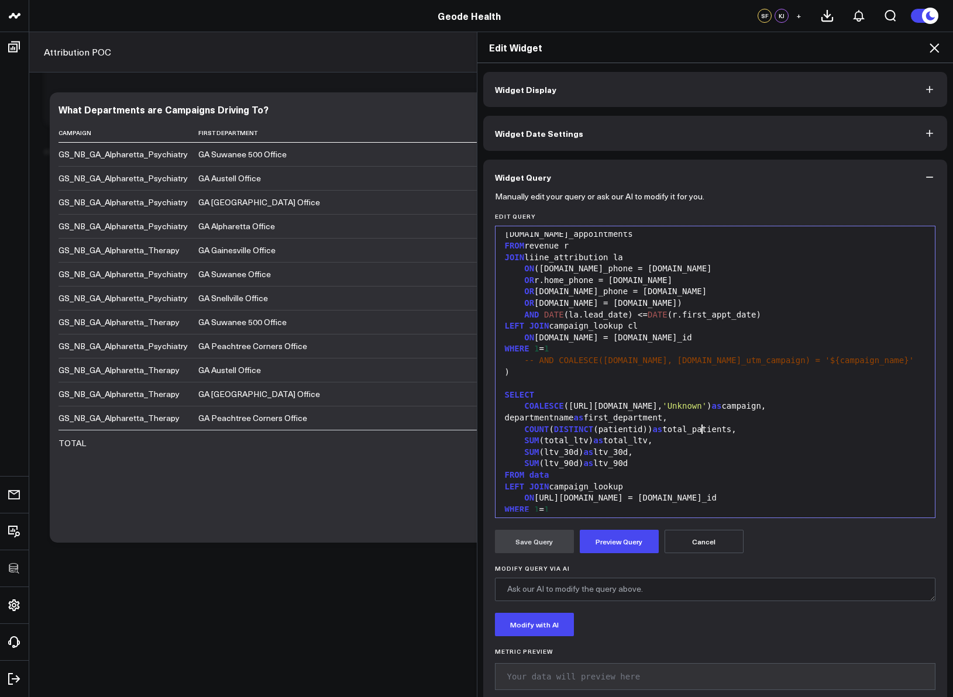
click at [932, 46] on icon at bounding box center [933, 47] width 9 height 9
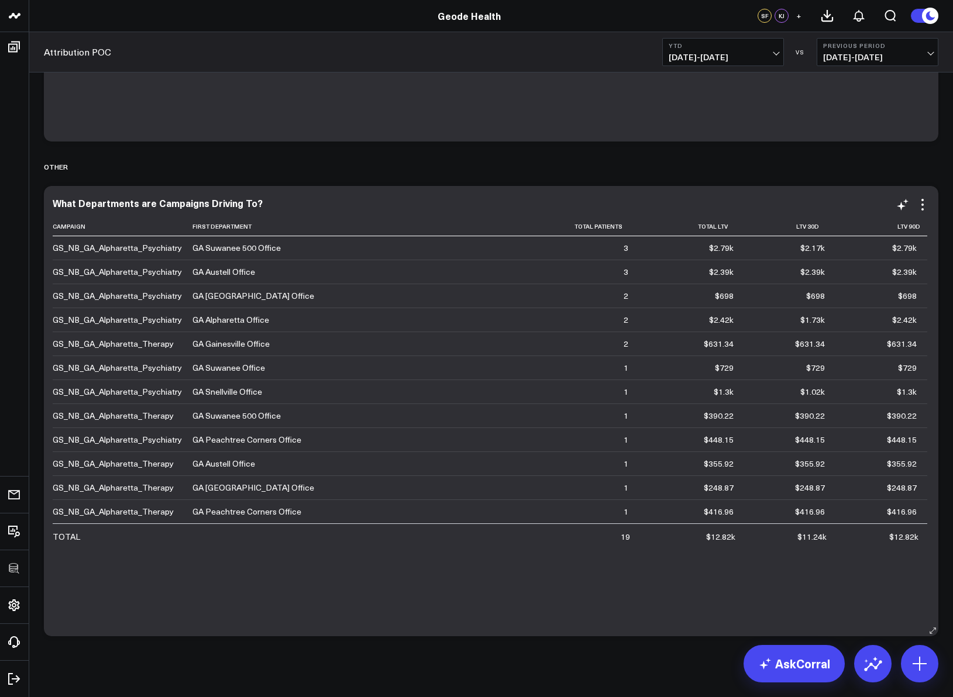
scroll to position [364, 0]
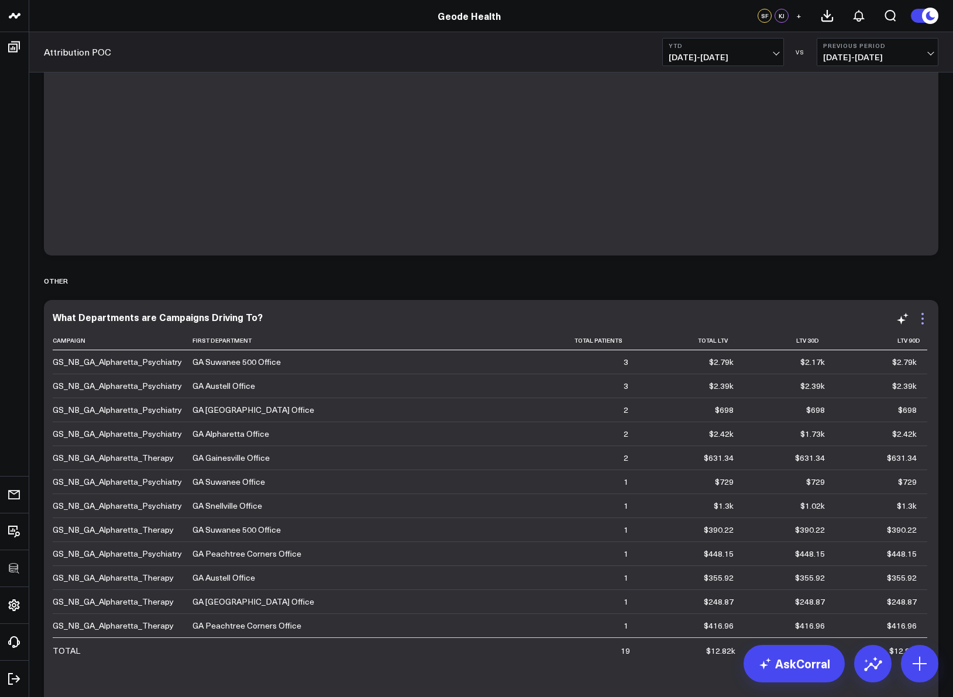
click at [923, 315] on icon at bounding box center [922, 319] width 14 height 14
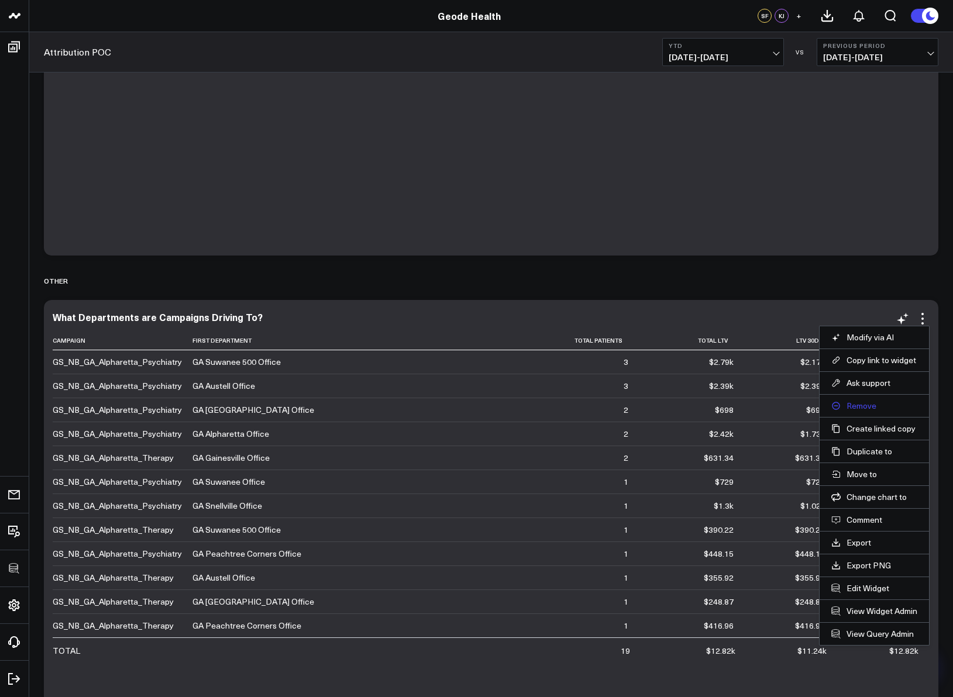
click at [864, 410] on button "Remove" at bounding box center [874, 406] width 86 height 11
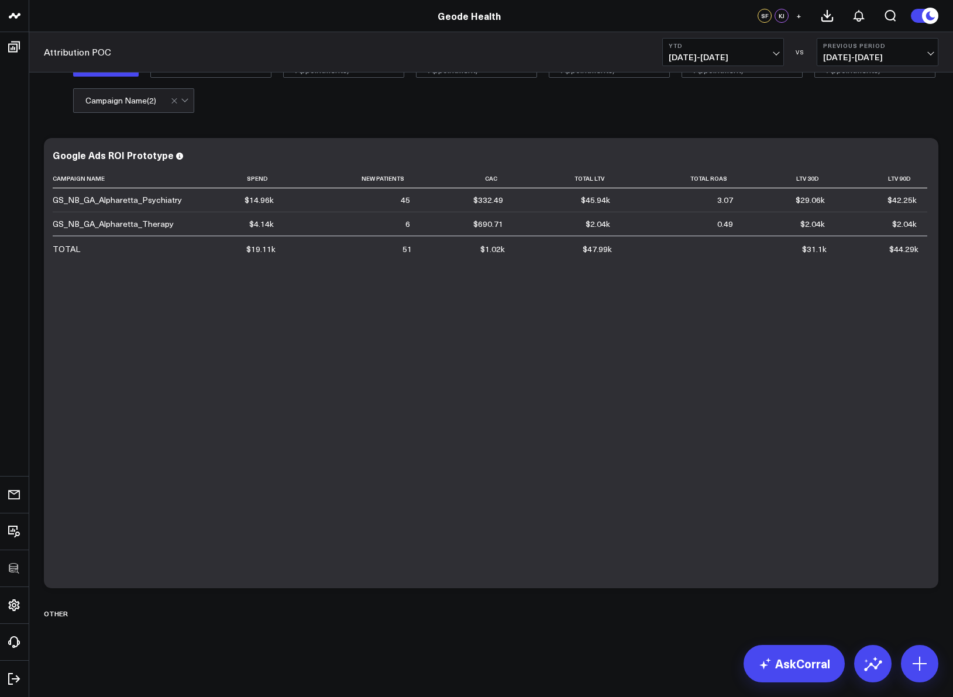
scroll to position [31, 0]
click at [78, 614] on icon at bounding box center [81, 613] width 9 height 9
click at [99, 642] on button "Delete" at bounding box center [112, 646] width 51 height 20
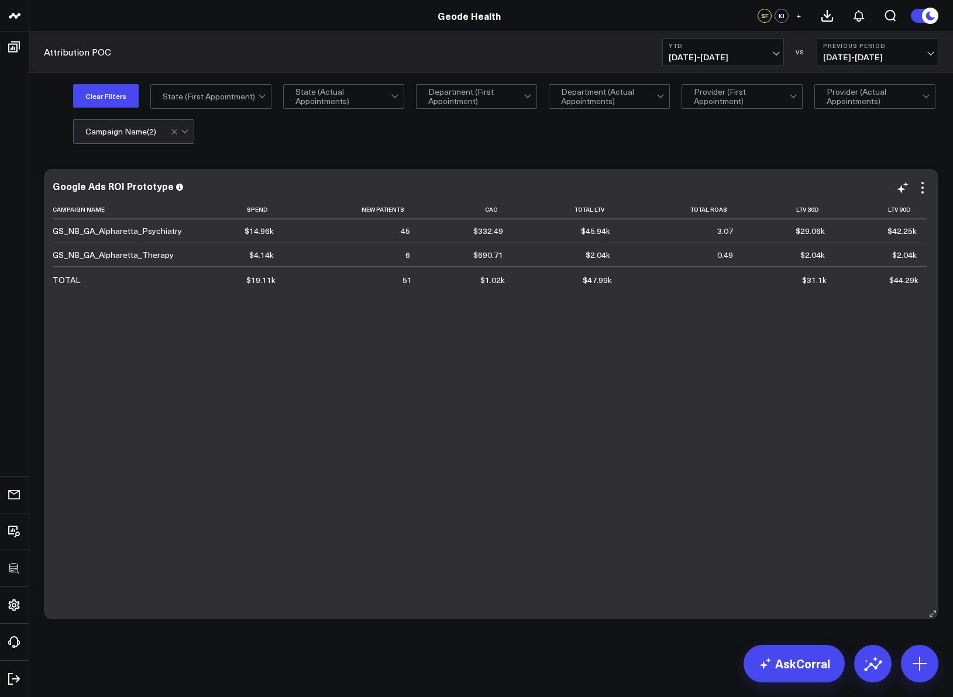
click at [575, 468] on div "Campaign Name Spend New Patients Cac Total Ltv Total Roas Ltv 30d Ltv 90d GS_NB…" at bounding box center [491, 404] width 877 height 408
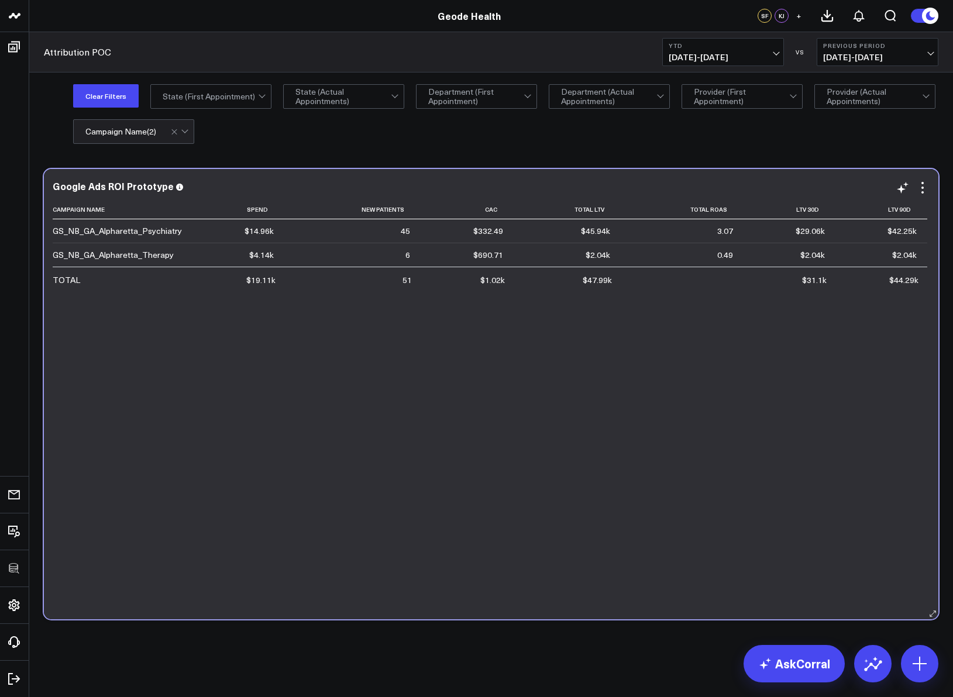
click at [618, 406] on div "Campaign Name Spend New Patients Cac Total Ltv Total Roas Ltv 30d Ltv 90d GS_NB…" at bounding box center [491, 404] width 877 height 408
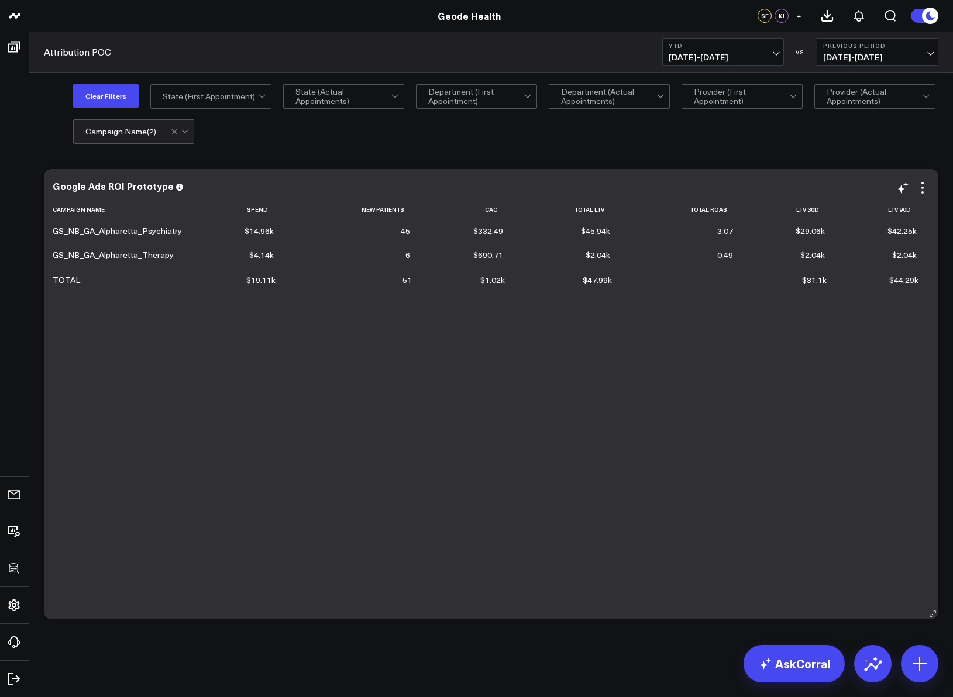
click at [690, 361] on div "Campaign Name Spend New Patients Cac Total Ltv Total Roas Ltv 30d Ltv 90d GS_NB…" at bounding box center [491, 404] width 877 height 408
click at [918, 187] on icon at bounding box center [922, 188] width 14 height 14
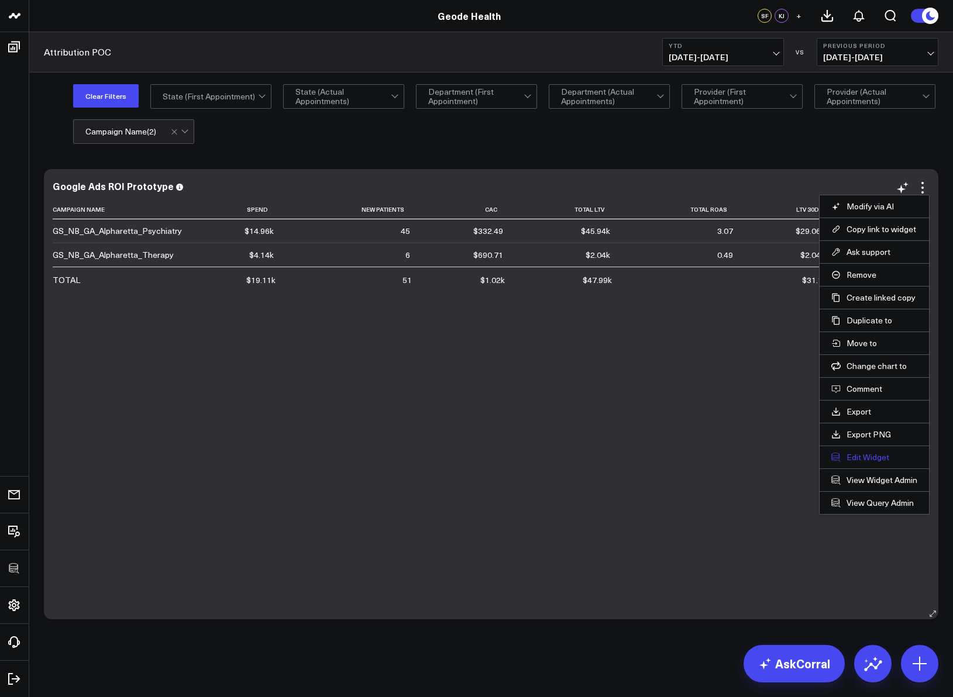
click at [871, 459] on button "Edit Widget" at bounding box center [874, 457] width 86 height 11
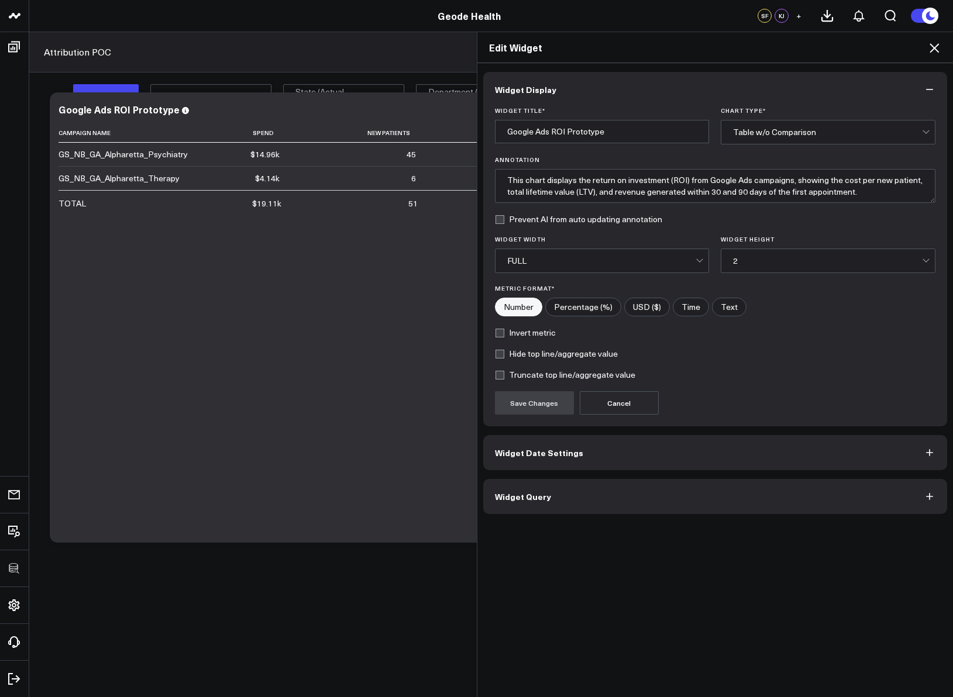
click at [673, 490] on button "Widget Query" at bounding box center [715, 496] width 464 height 35
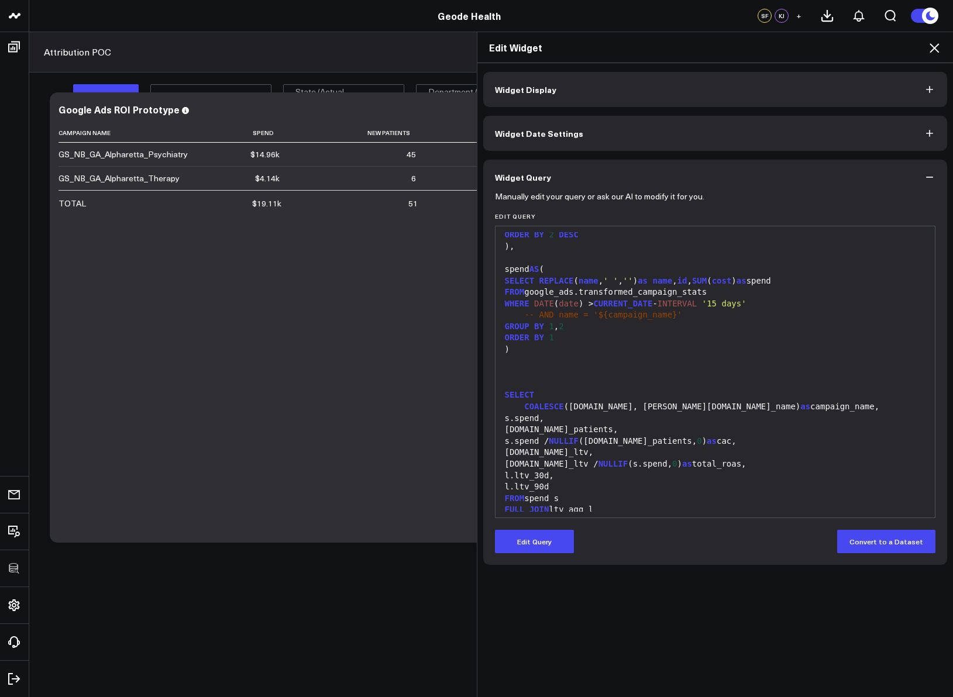
scroll to position [1295, 0]
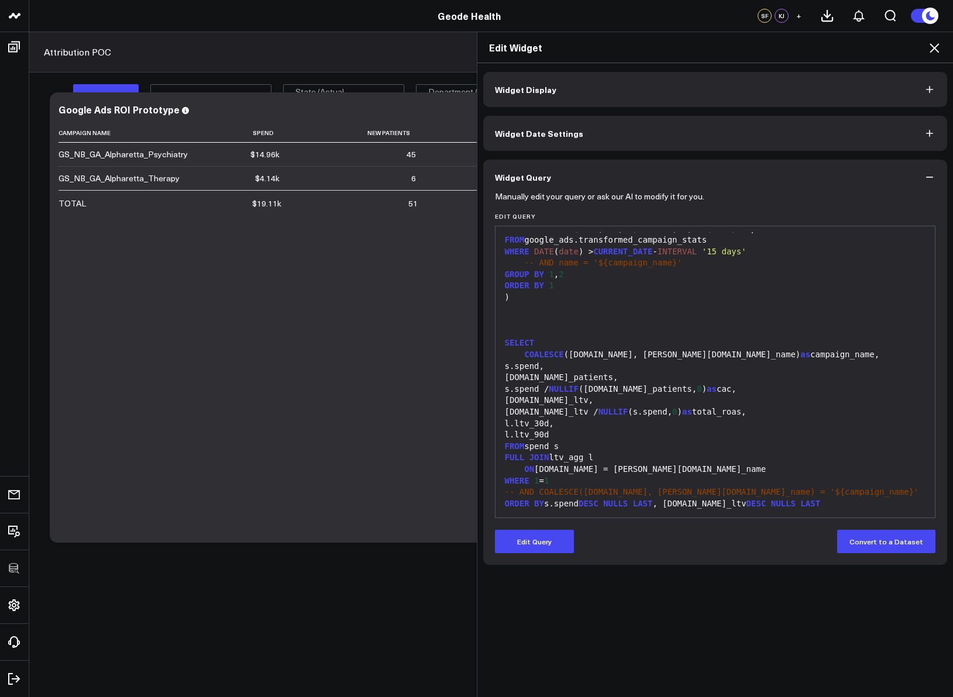
click at [932, 44] on icon at bounding box center [934, 48] width 14 height 14
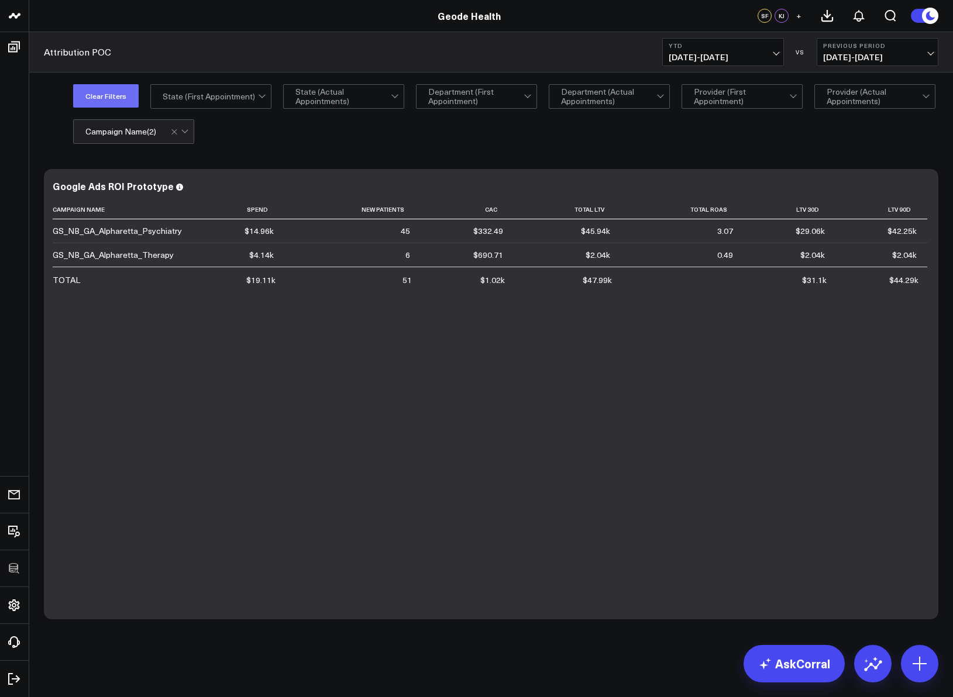
click at [114, 97] on button "Clear Filters" at bounding box center [106, 95] width 66 height 23
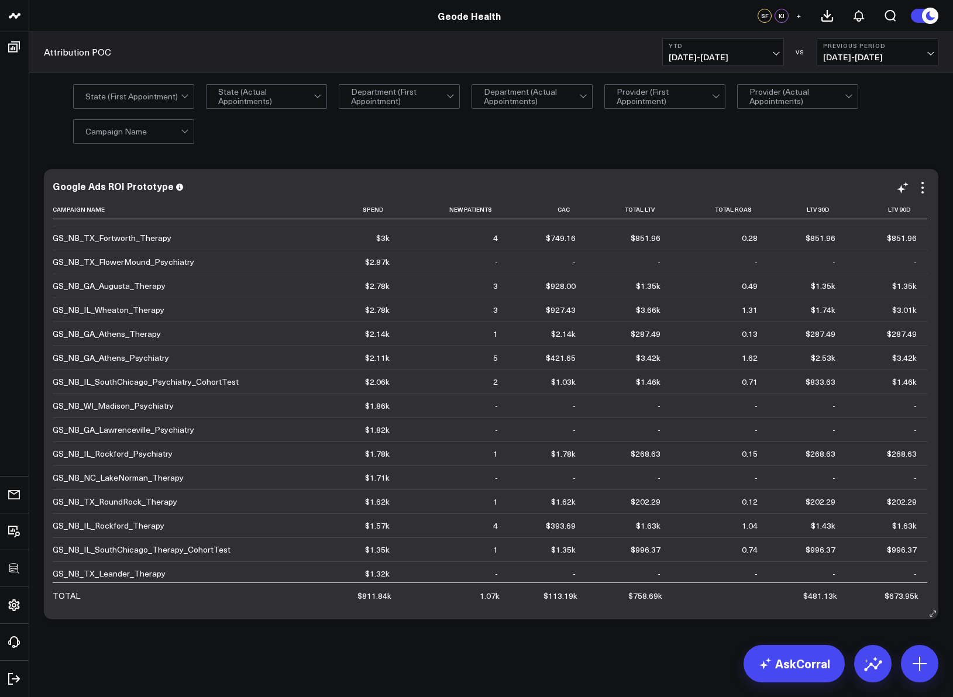
scroll to position [2226, 0]
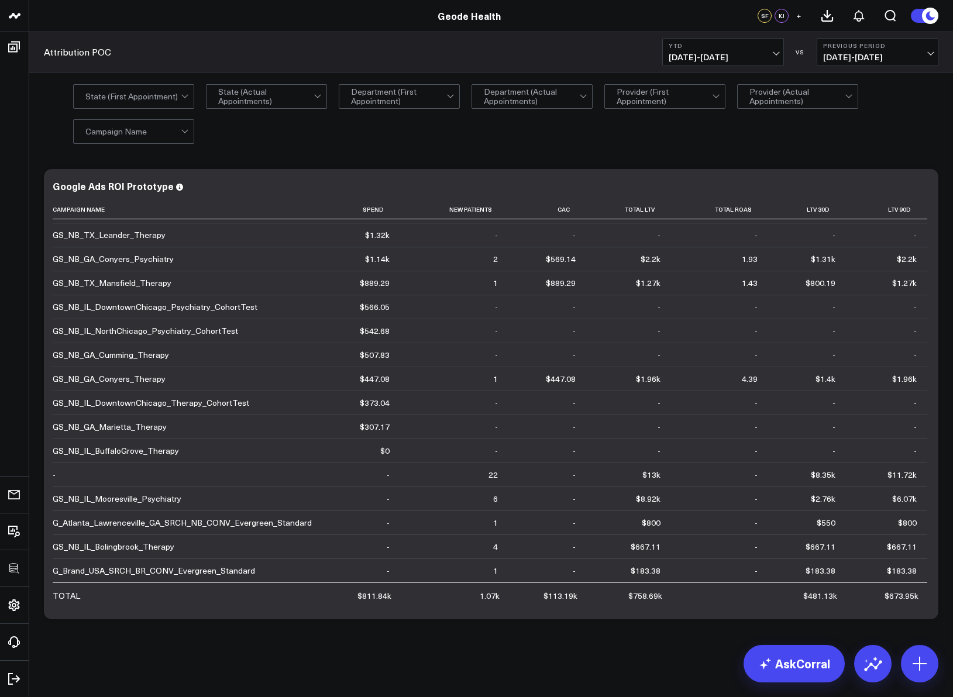
click at [719, 56] on span "01/01/25 - 08/28/25" at bounding box center [722, 57] width 109 height 9
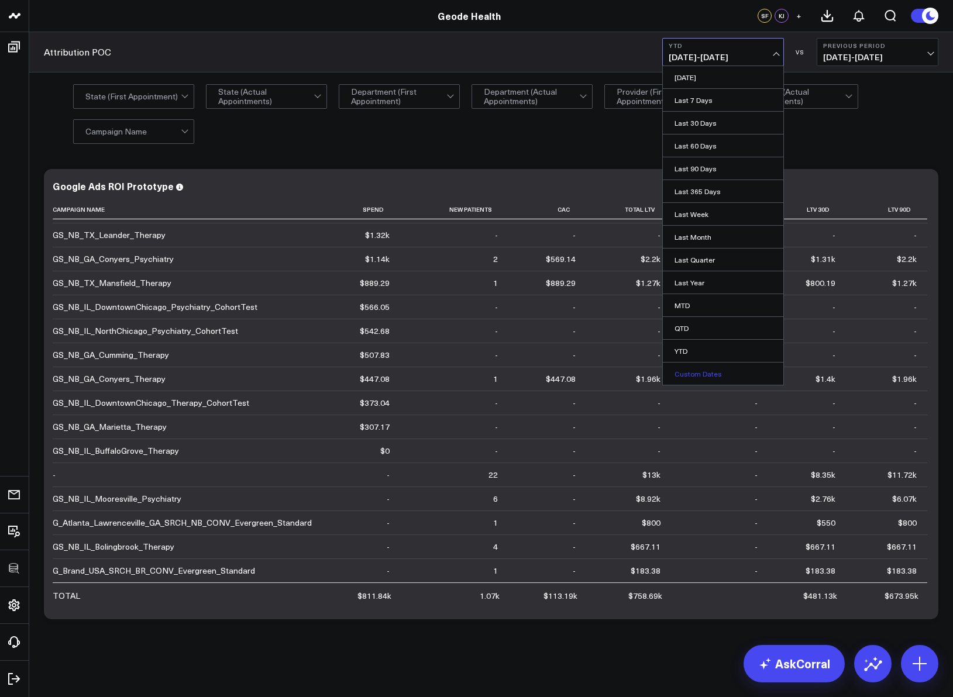
click at [721, 364] on link "Custom Dates" at bounding box center [723, 374] width 120 height 22
select select "7"
select select "2025"
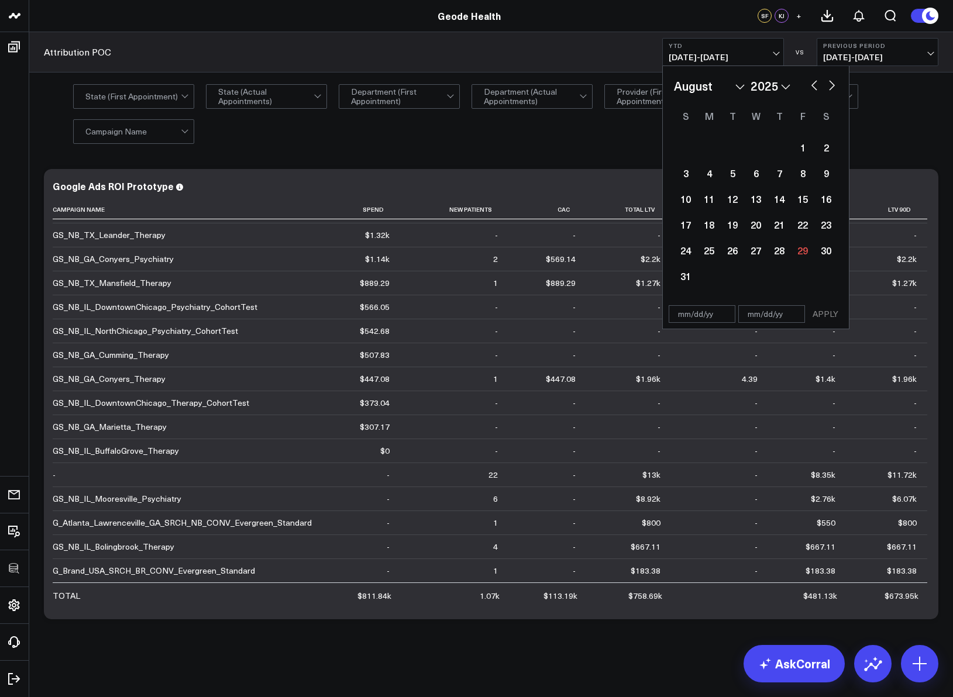
click at [812, 85] on button "button" at bounding box center [814, 84] width 12 height 14
select select "6"
select select "2025"
click at [812, 85] on button "button" at bounding box center [814, 84] width 12 height 14
select select "4"
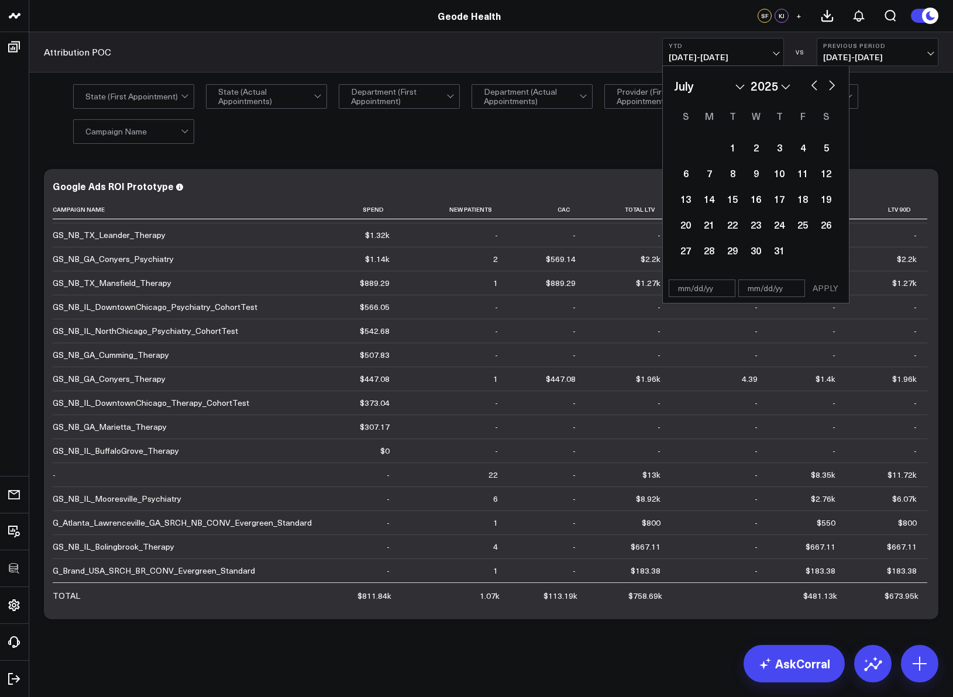
select select "2025"
click at [812, 85] on button "button" at bounding box center [814, 84] width 12 height 14
select select "3"
select select "2025"
click at [812, 85] on button "button" at bounding box center [814, 84] width 12 height 14
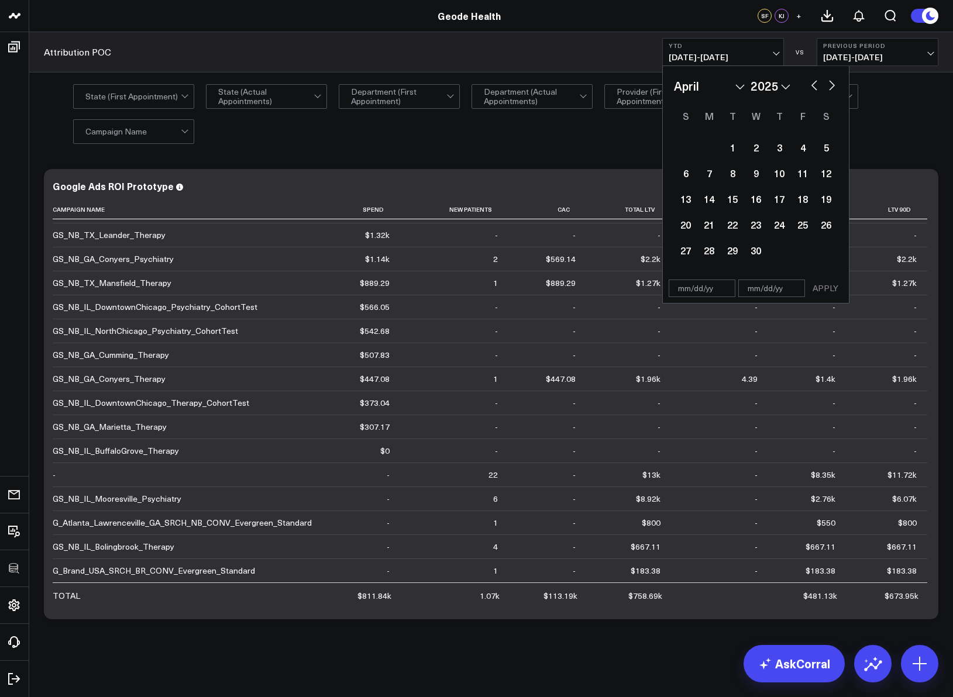
select select "2"
select select "2025"
click at [812, 85] on button "button" at bounding box center [814, 84] width 12 height 14
select select "2025"
click at [812, 87] on button "button" at bounding box center [814, 84] width 12 height 14
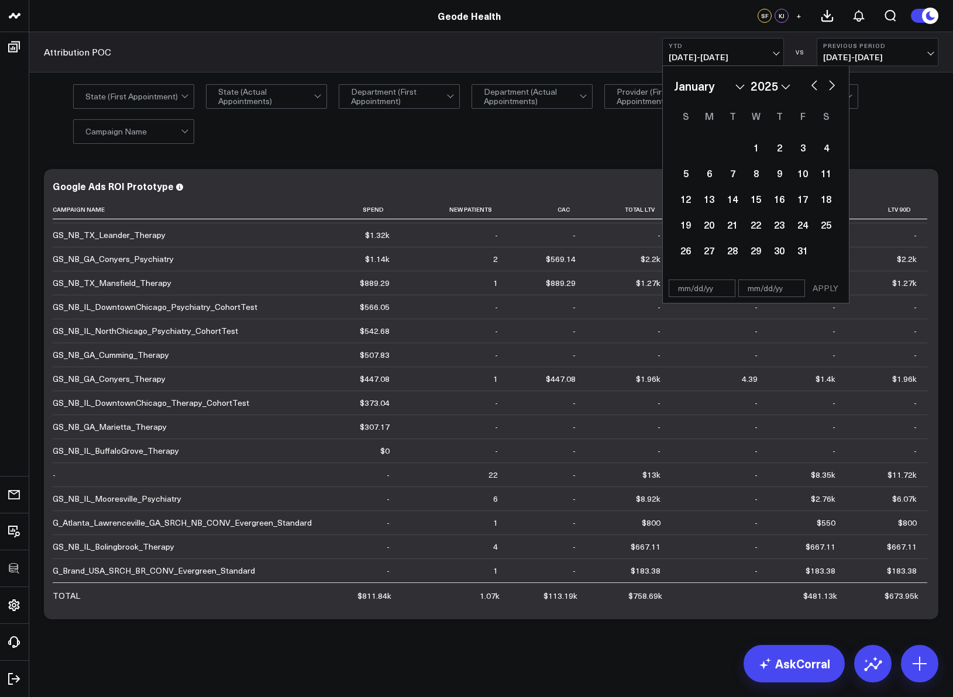
select select "11"
select select "2024"
click at [839, 87] on div "January February March April May June July August September October November De…" at bounding box center [756, 170] width 186 height 208
click at [834, 88] on button "button" at bounding box center [832, 84] width 12 height 14
select select "2025"
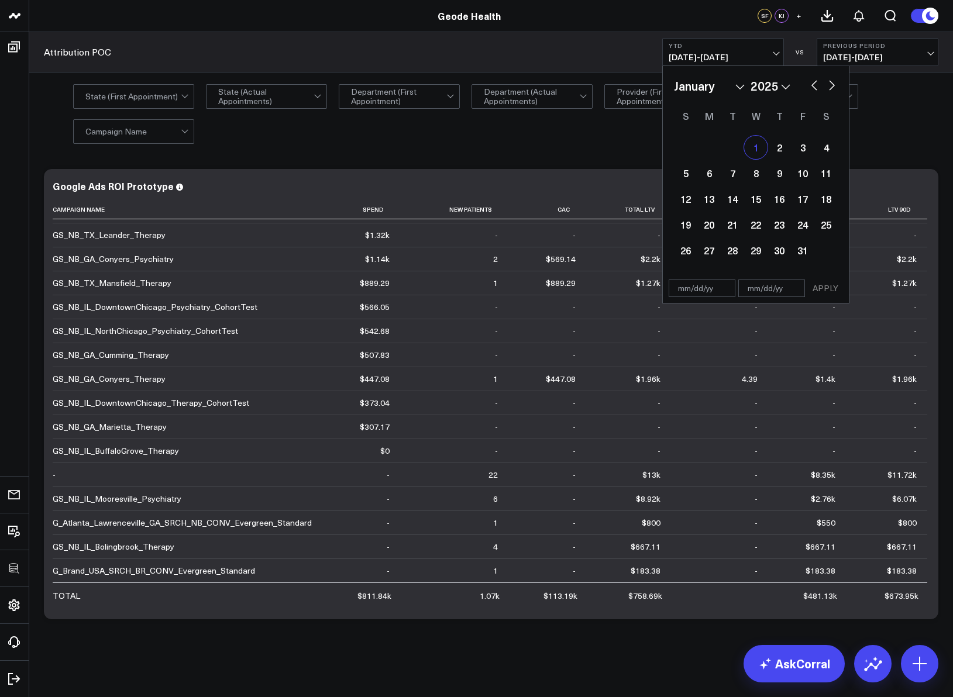
click at [759, 145] on div "1" at bounding box center [755, 147] width 23 height 23
type input "01/01/25"
select select "2025"
click at [833, 85] on button "button" at bounding box center [832, 84] width 12 height 14
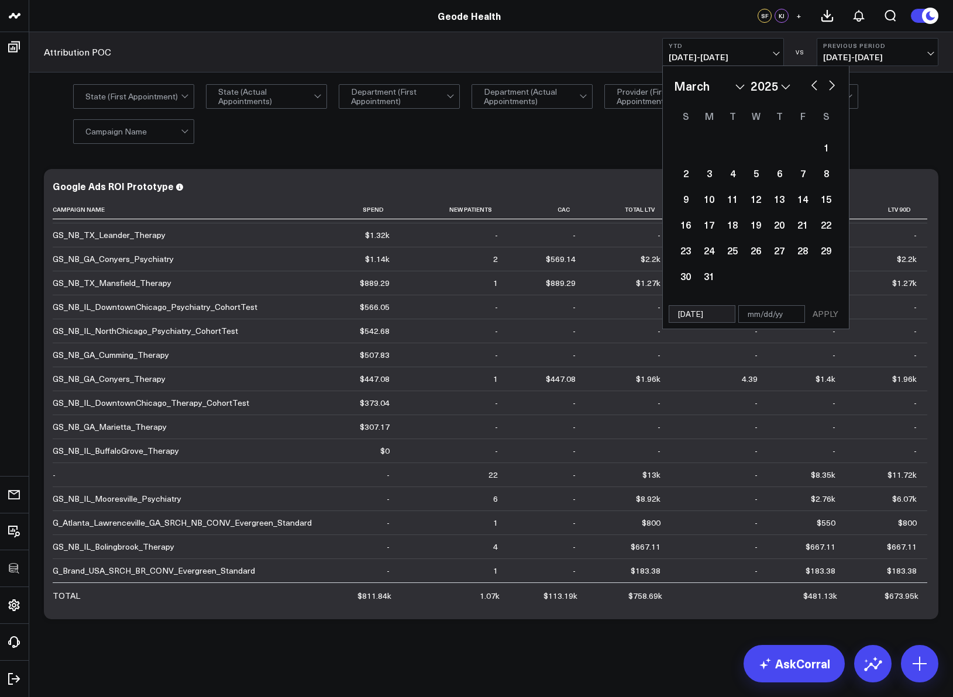
select select "3"
select select "2025"
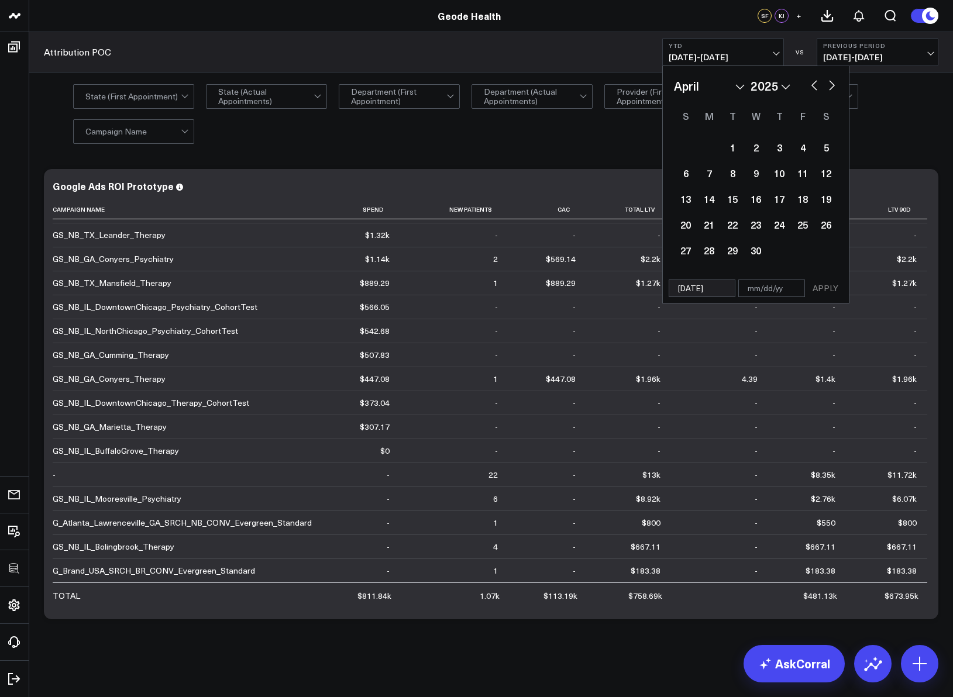
click at [807, 85] on div "January February March April May June July August September October November De…" at bounding box center [756, 86] width 164 height 18
click at [812, 87] on button "button" at bounding box center [814, 84] width 12 height 14
select select "2"
select select "2025"
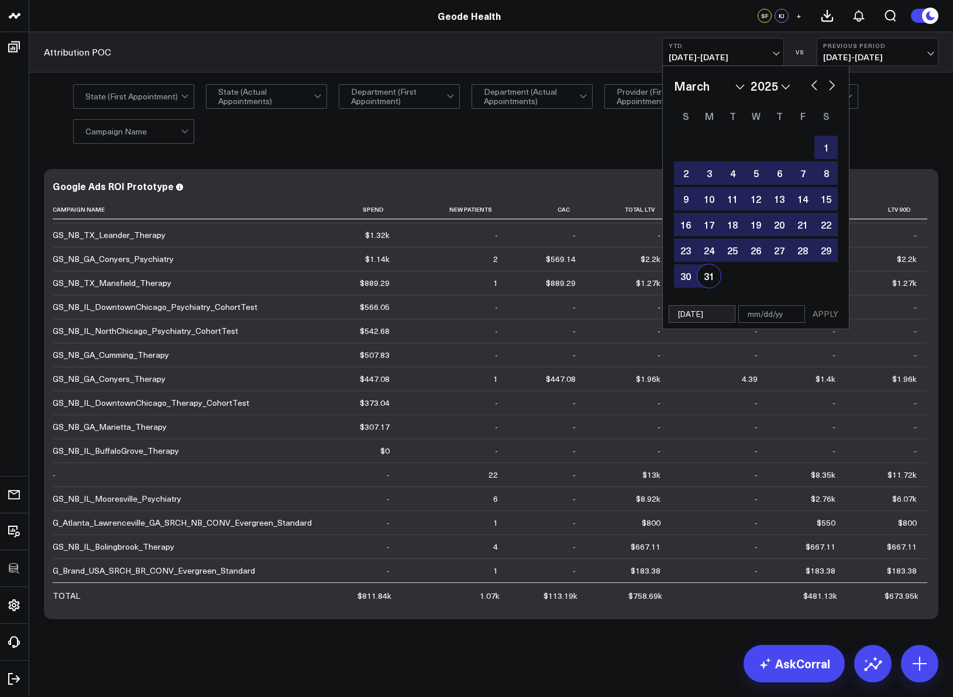
click at [705, 280] on div "31" at bounding box center [708, 275] width 23 height 23
type input "03/31/25"
select select "2"
select select "2025"
click at [822, 318] on button "APPLY" at bounding box center [825, 314] width 35 height 18
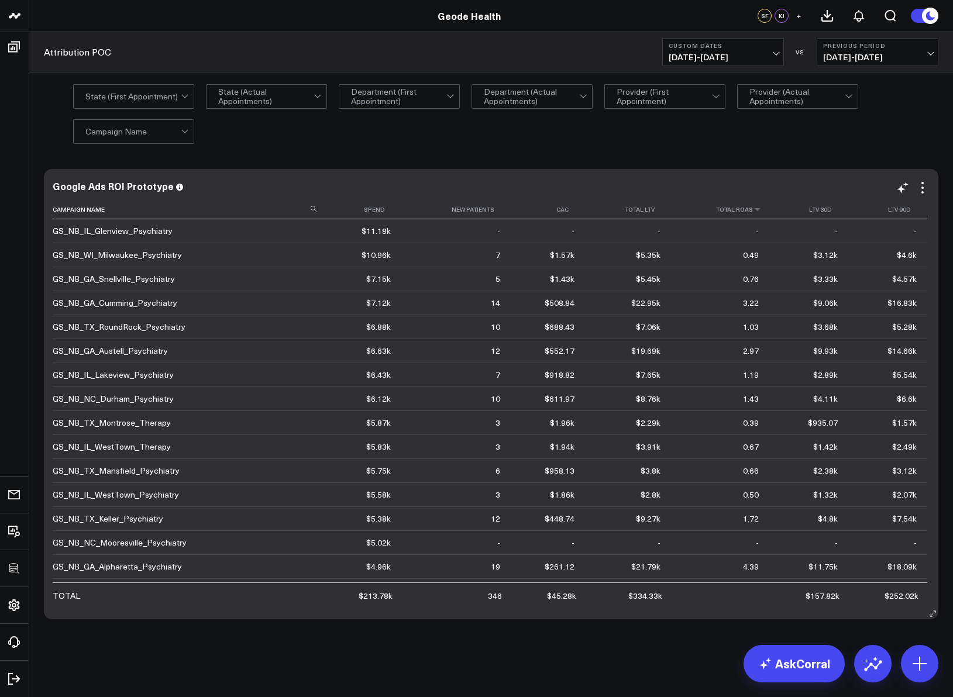
click at [750, 220] on td "-" at bounding box center [720, 230] width 98 height 23
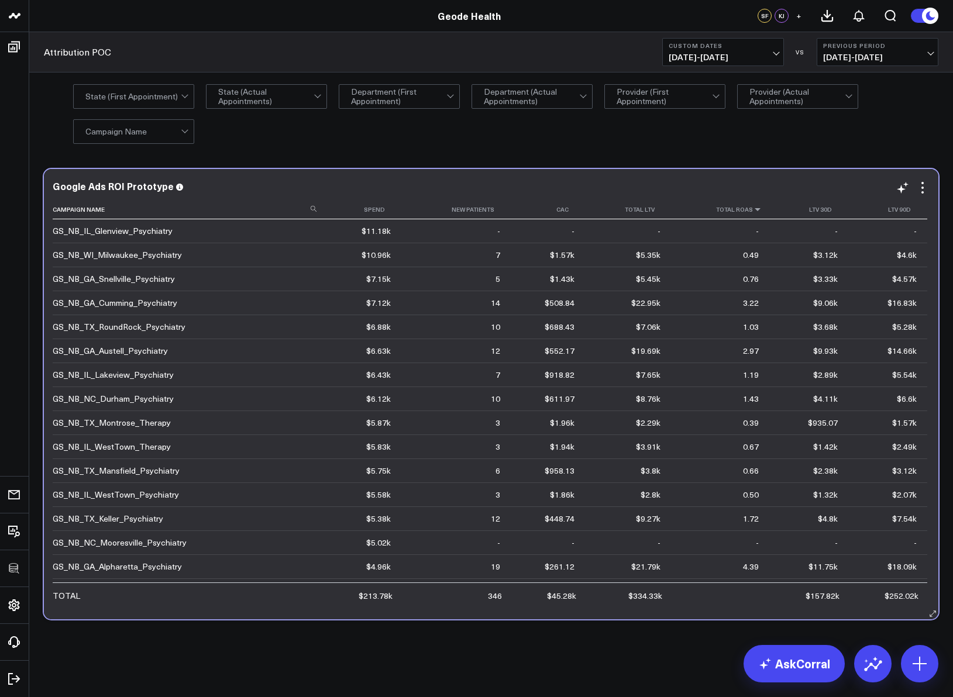
click at [753, 212] on icon at bounding box center [757, 209] width 9 height 7
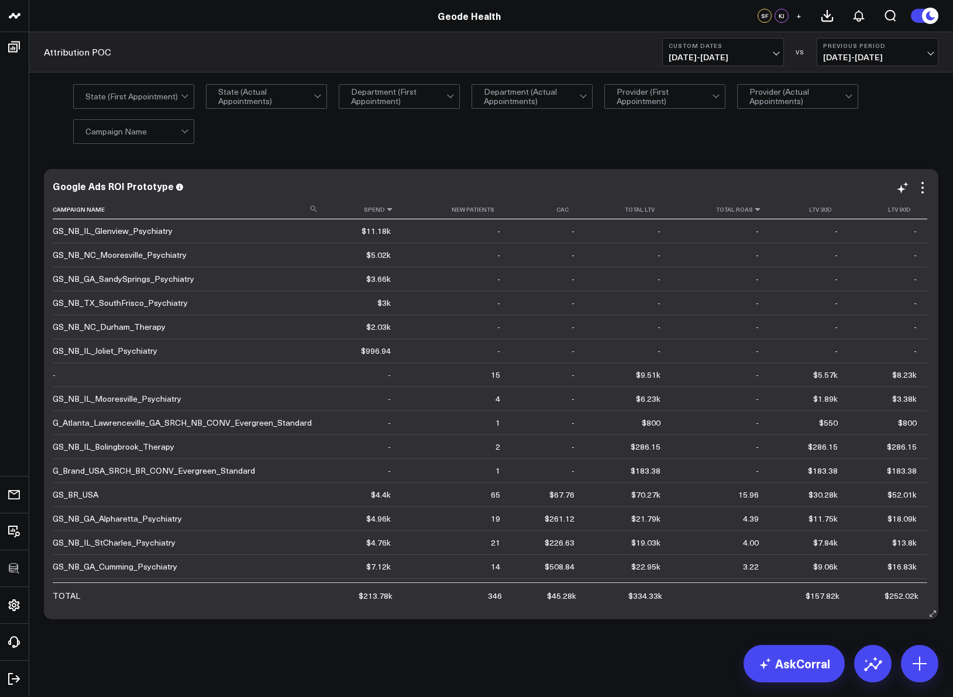
click at [385, 208] on icon at bounding box center [389, 209] width 9 height 7
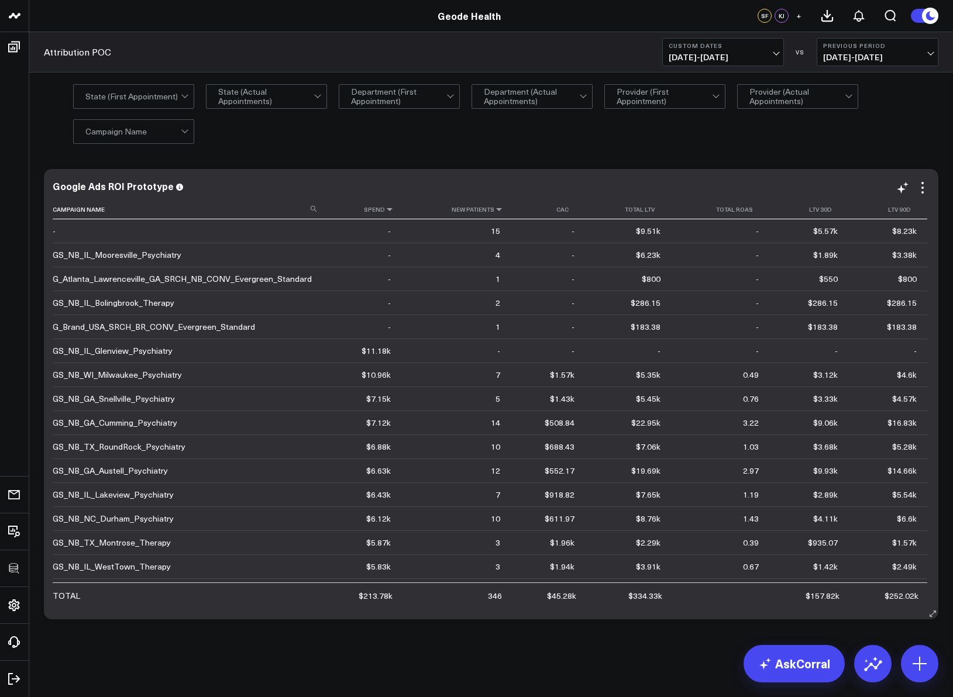
click at [495, 211] on icon at bounding box center [498, 209] width 9 height 7
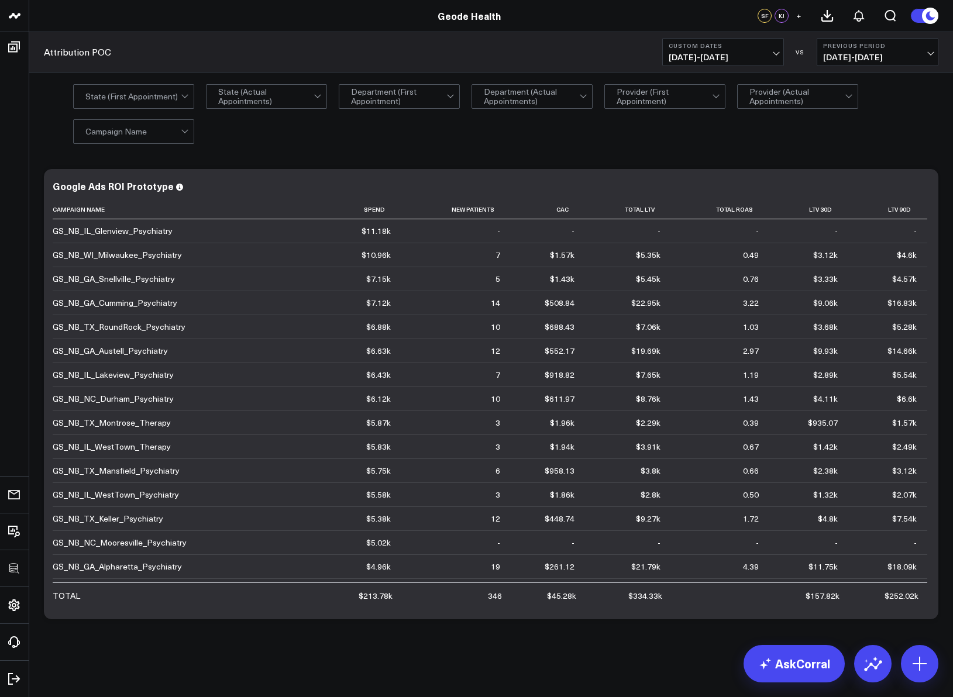
click at [589, 126] on div "State (First Appointment) State (Actual Appointments) Department (First Appoint…" at bounding box center [505, 113] width 865 height 58
click at [378, 109] on div "State (First Appointment) State (Actual Appointments) Department (First Appoint…" at bounding box center [505, 113] width 865 height 58
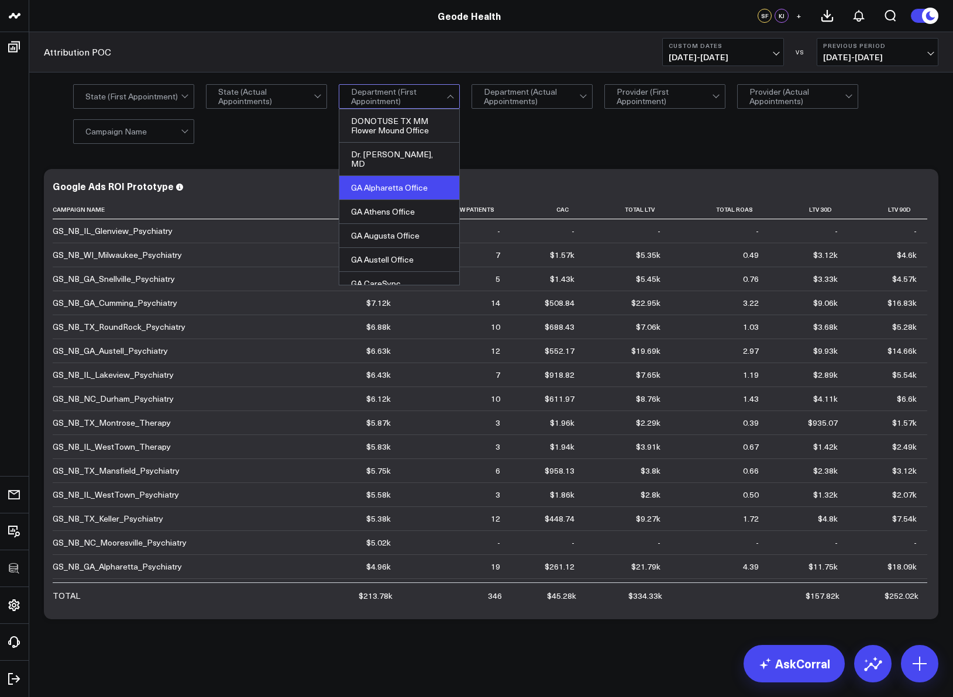
click at [381, 178] on div "GA Alpharetta Office" at bounding box center [399, 188] width 120 height 24
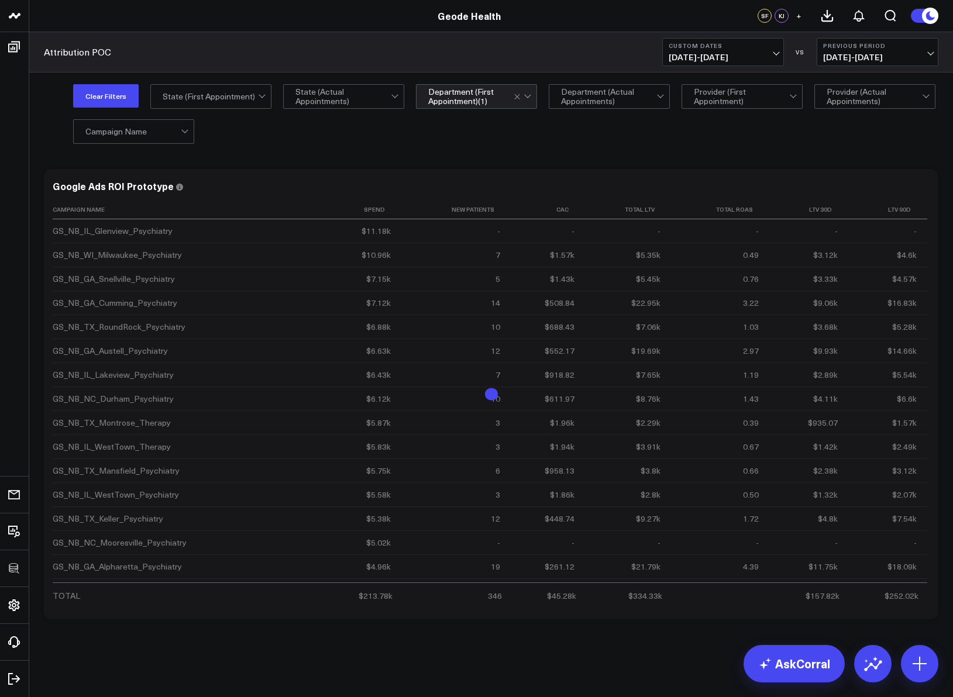
click at [621, 161] on div "Modify via AI Copy link to widget Ask support Remove Create linked copy Executi…" at bounding box center [490, 424] width 923 height 541
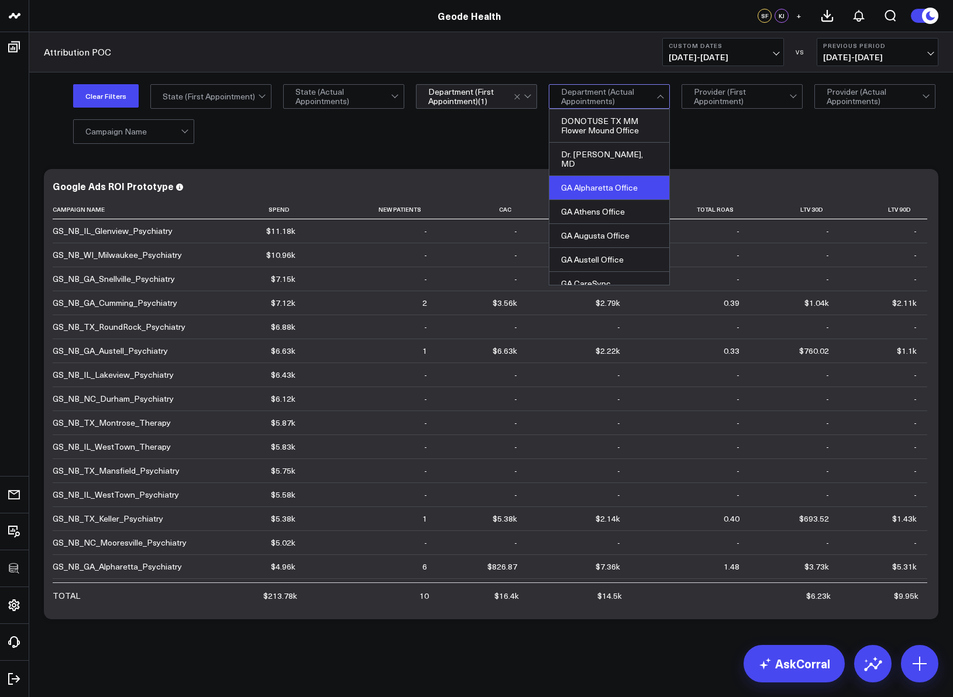
click at [602, 179] on div "GA Alpharetta Office" at bounding box center [609, 188] width 120 height 24
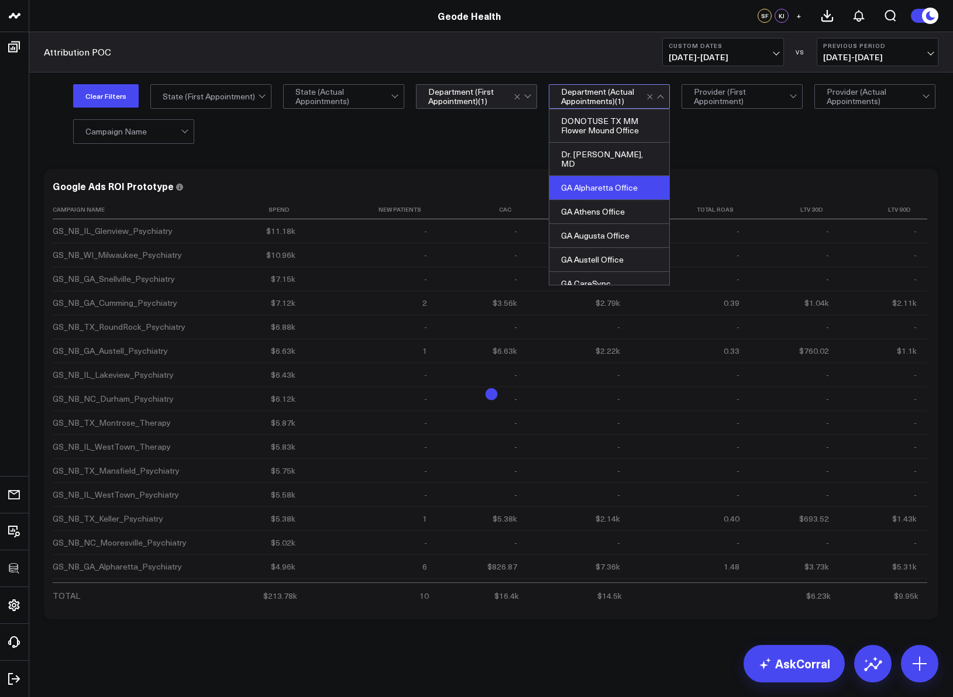
click at [506, 147] on div "Clear Filters State (First Appointment) State (Actual Appointments) option GA A…" at bounding box center [490, 114] width 923 height 82
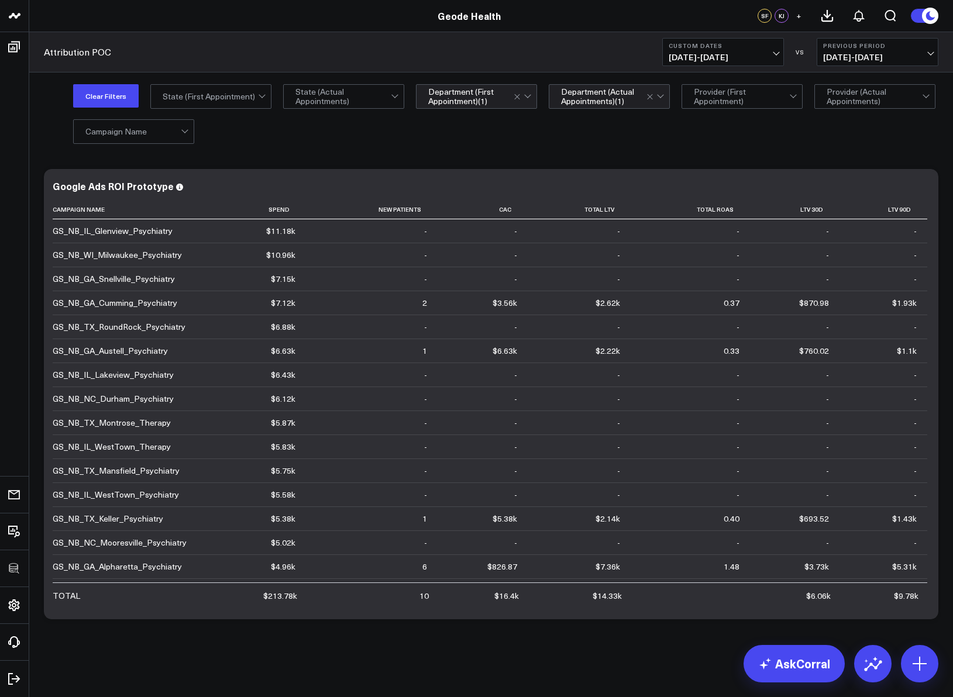
click at [182, 137] on div at bounding box center [186, 131] width 10 height 23
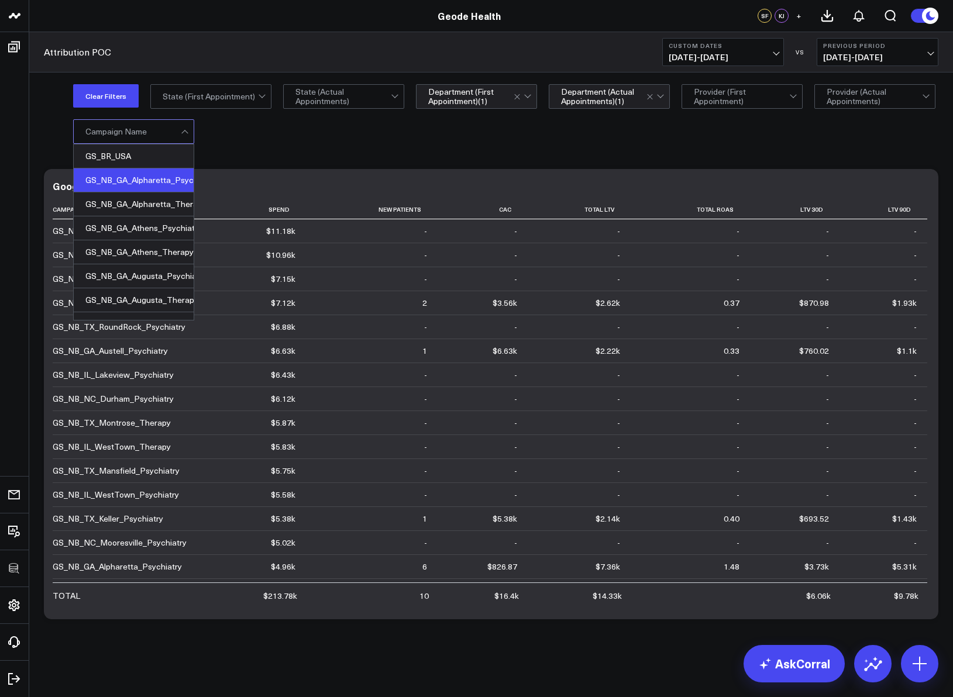
click at [143, 181] on div "GS_NB_GA_Alpharetta_Psychiatry" at bounding box center [134, 180] width 120 height 24
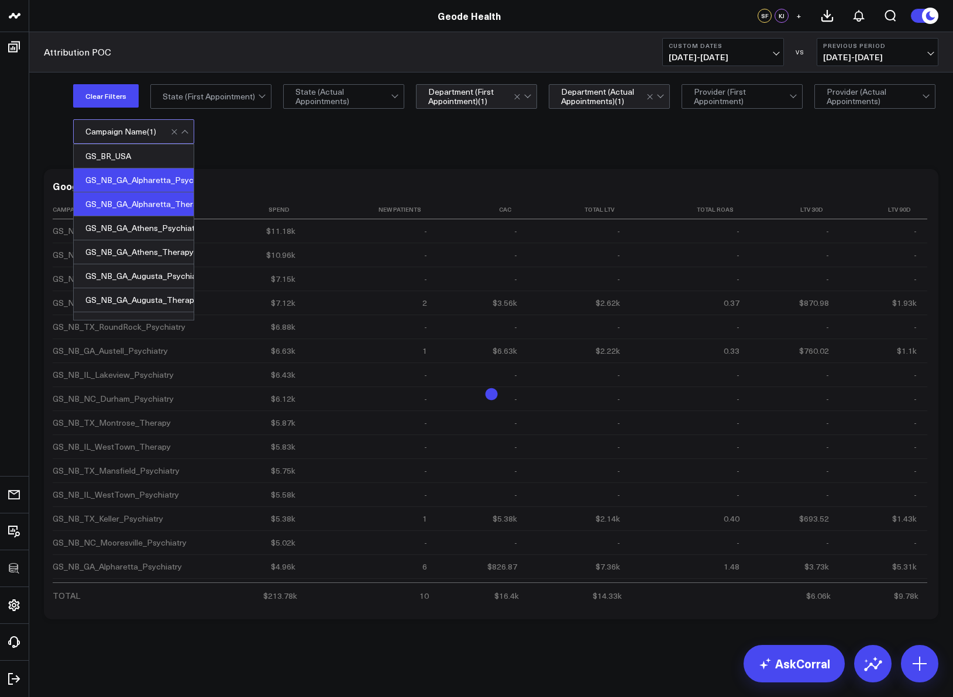
click at [140, 198] on div "GS_NB_GA_Alpharetta_Therapy" at bounding box center [134, 204] width 120 height 24
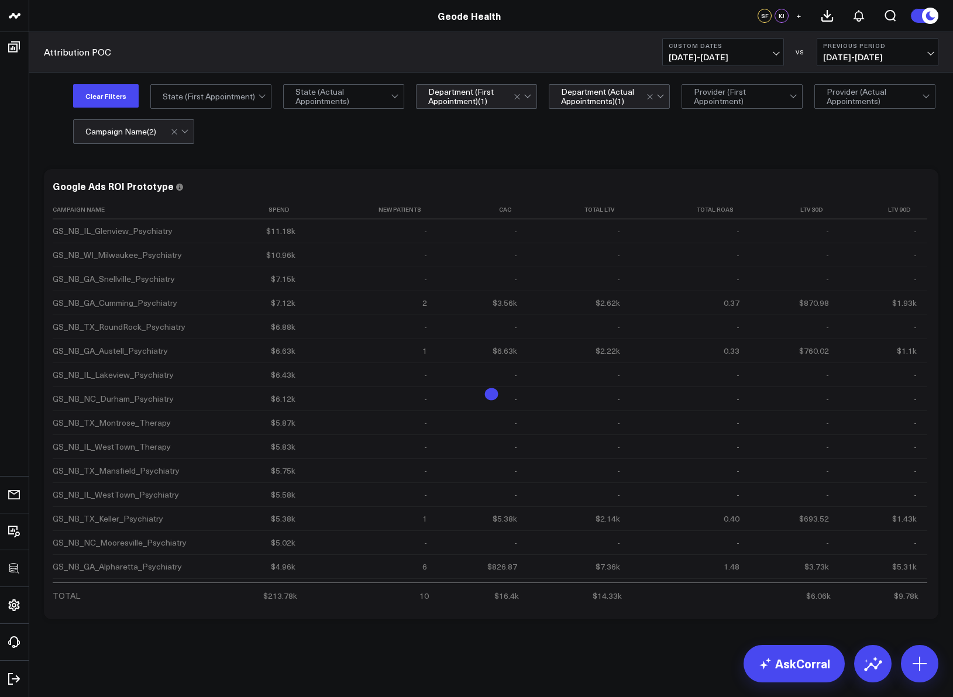
click at [321, 158] on div "Modify via AI Copy link to widget Ask support Remove Create linked copy Executi…" at bounding box center [490, 424] width 923 height 541
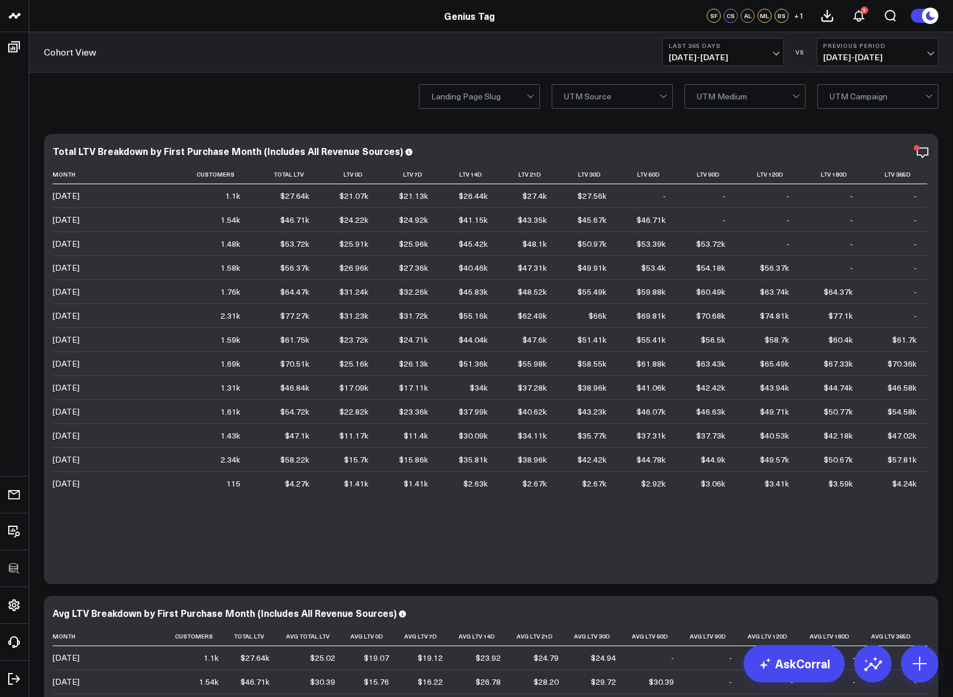
click at [288, 109] on div "Landing Page Slug UTM Source UTM Medium UTM Campaign" at bounding box center [490, 96] width 923 height 47
click at [304, 113] on div "Landing Page Slug UTM Source UTM Medium UTM Campaign" at bounding box center [490, 96] width 923 height 47
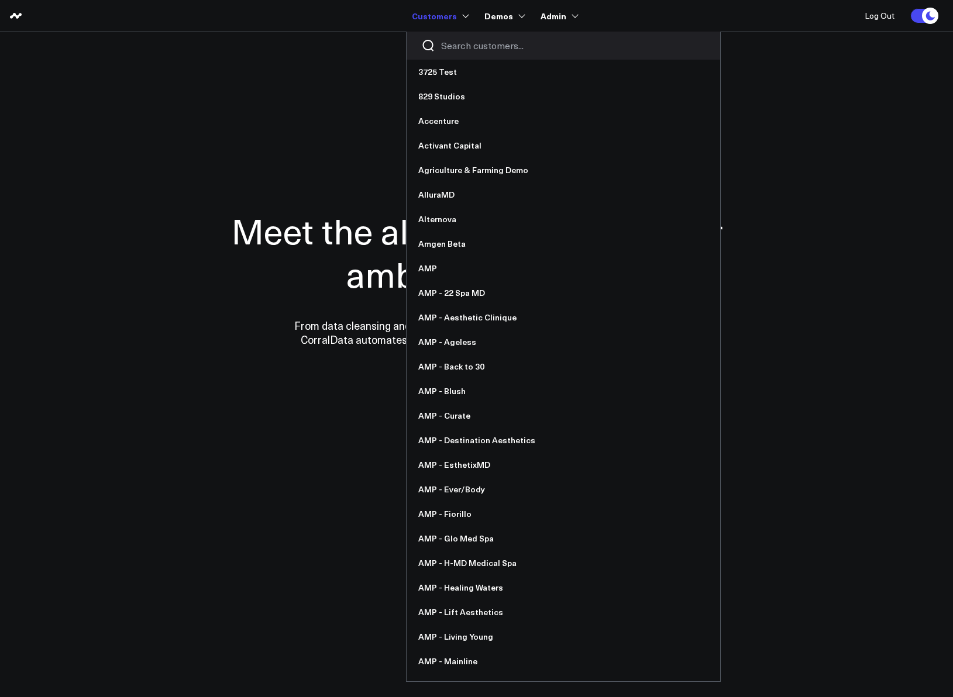
click at [463, 43] on input "Search customers input" at bounding box center [573, 45] width 264 height 13
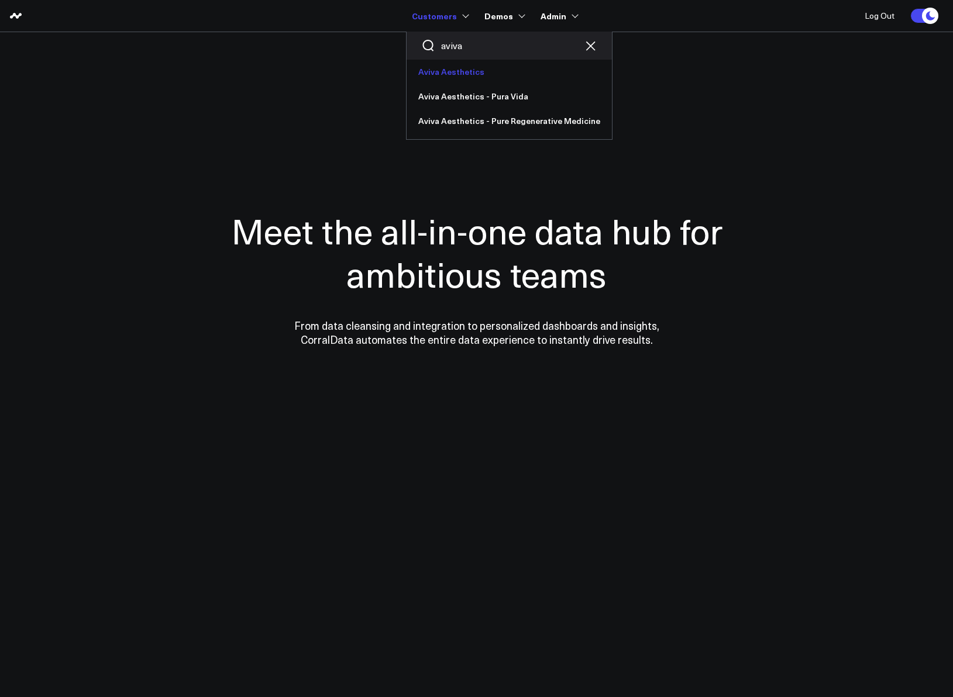
type input "aviva"
click at [454, 67] on link "Aviva Aesthetics" at bounding box center [508, 72] width 205 height 25
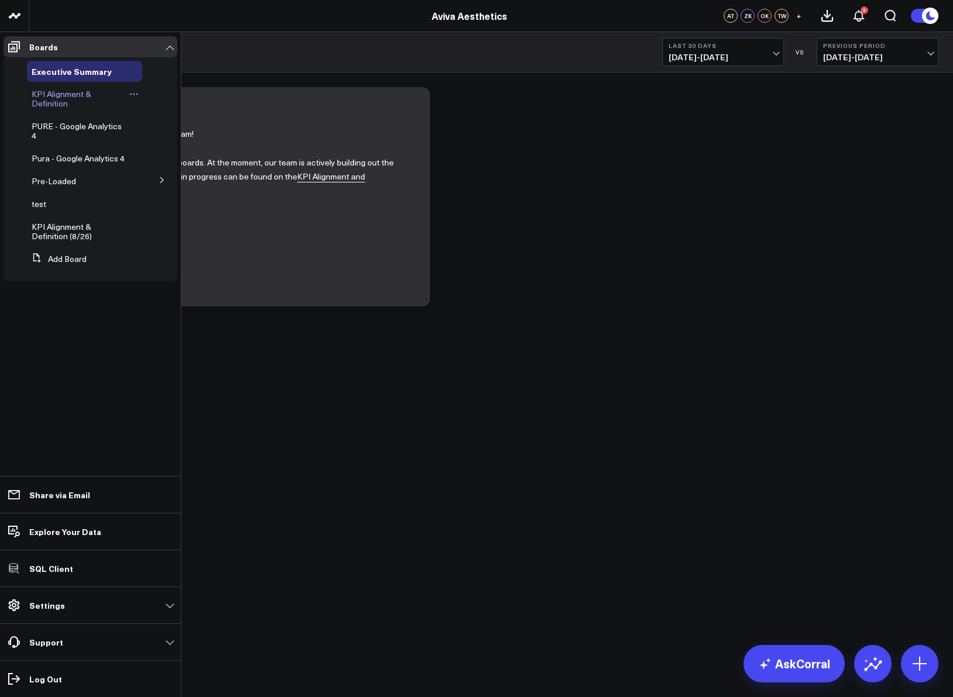
click at [58, 98] on span "KPI Alignment & Definition" at bounding box center [62, 98] width 60 height 20
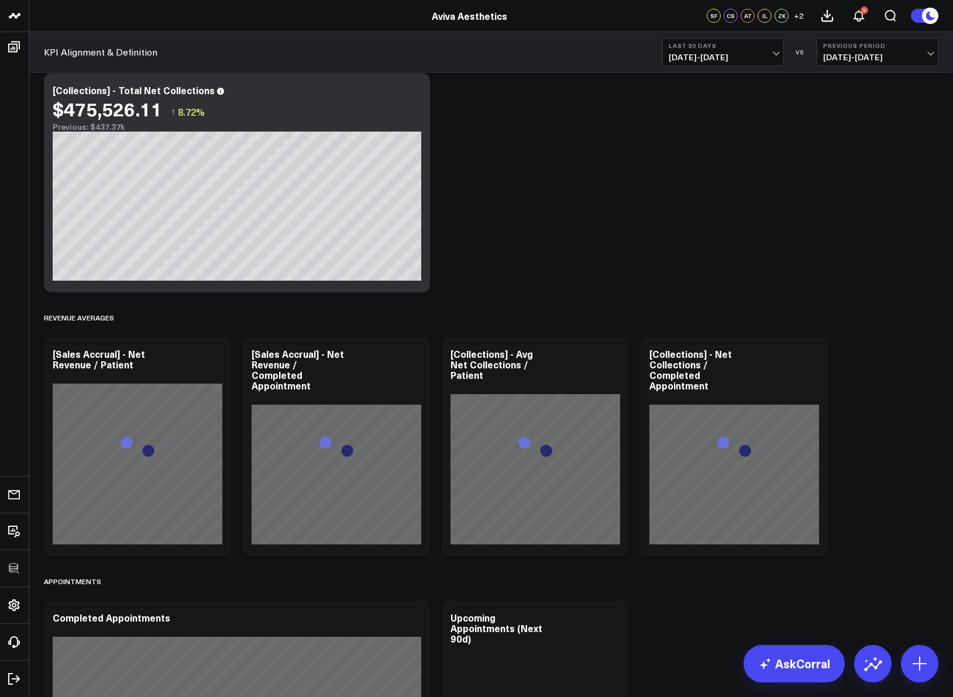
scroll to position [2179, 0]
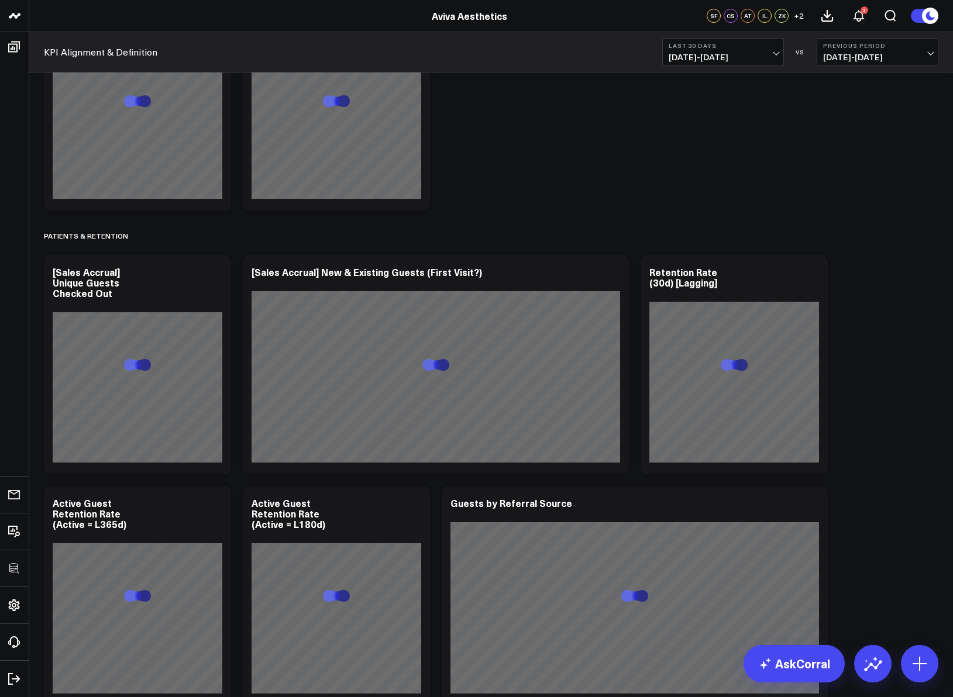
scroll to position [3949, 0]
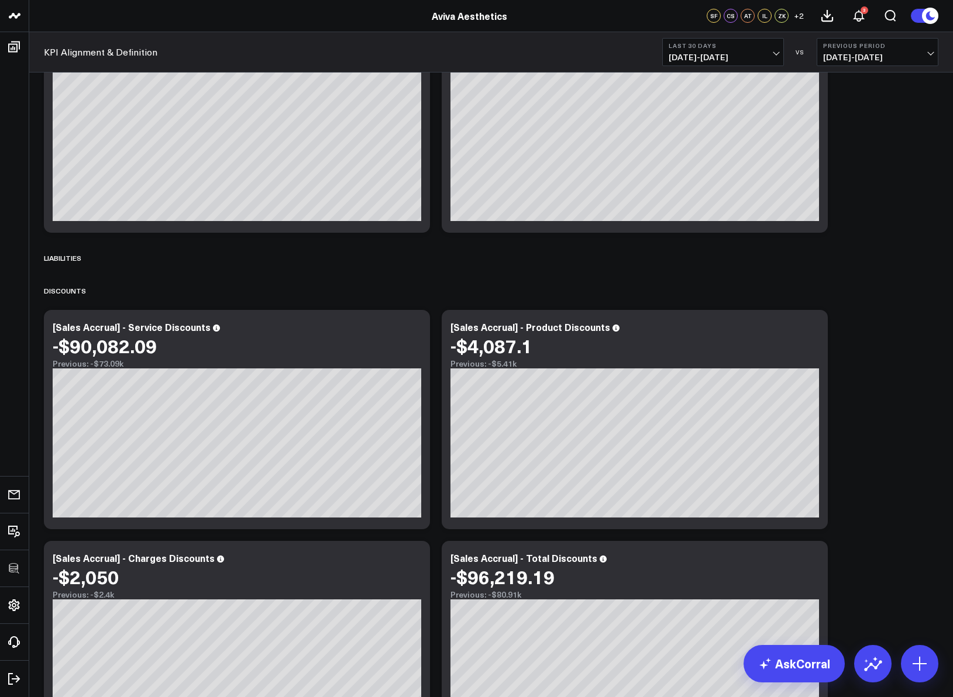
scroll to position [0, 0]
